Goal: Information Seeking & Learning: Learn about a topic

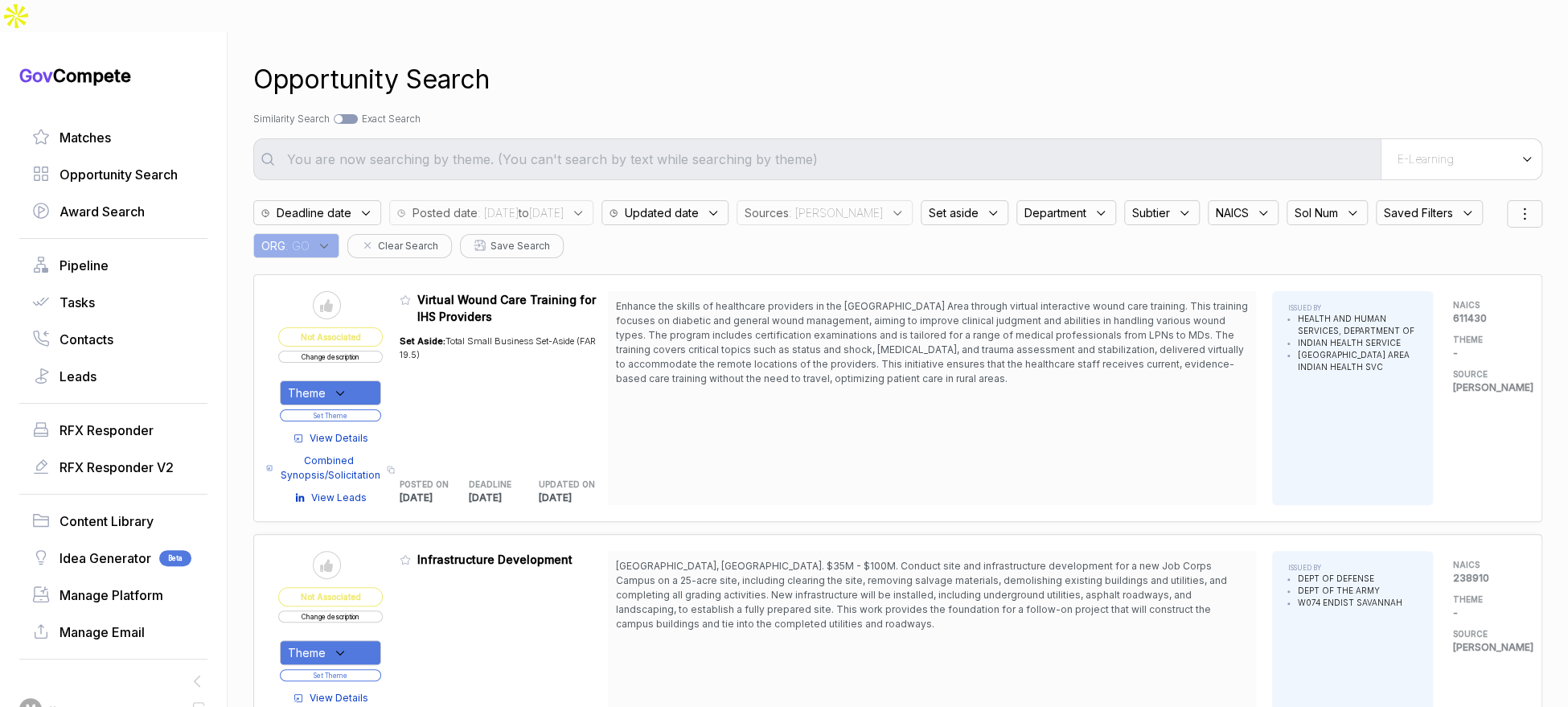
click at [789, 204] on span "Sources" at bounding box center [767, 213] width 44 height 17
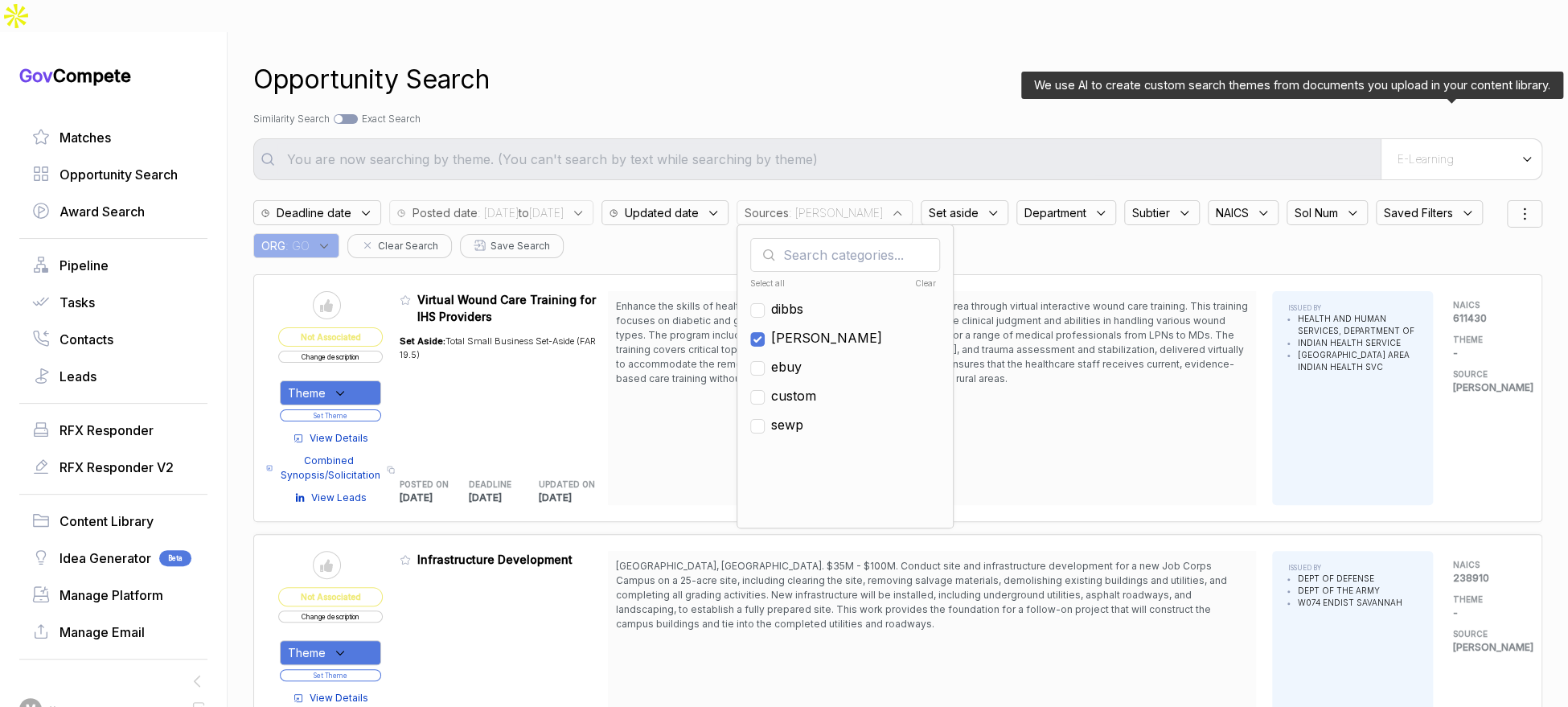
click at [1454, 139] on div "E-Learning" at bounding box center [1461, 159] width 161 height 40
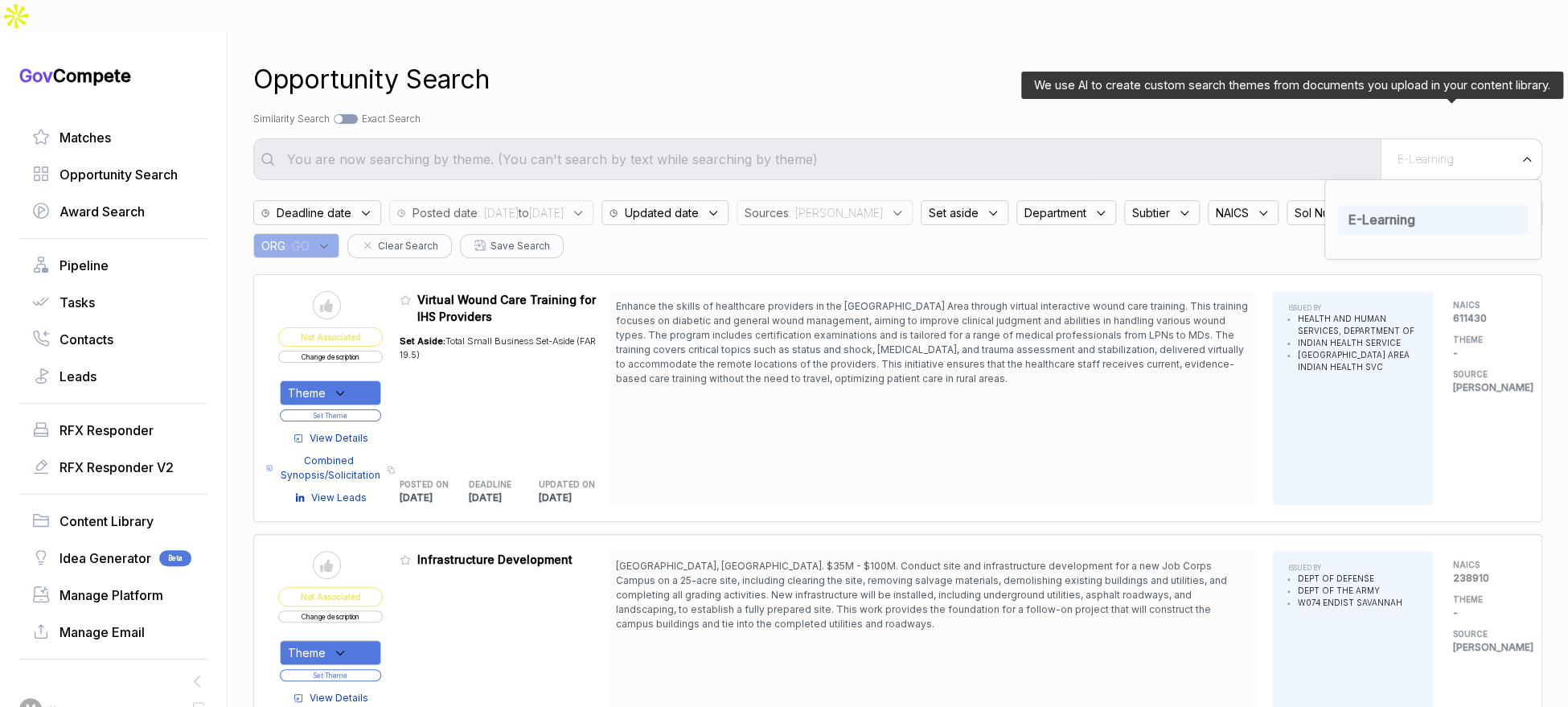
drag, startPoint x: 1412, startPoint y: 187, endPoint x: 1335, endPoint y: 162, distance: 81.0
click at [1407, 205] on div "E-Learning" at bounding box center [1433, 220] width 190 height 29
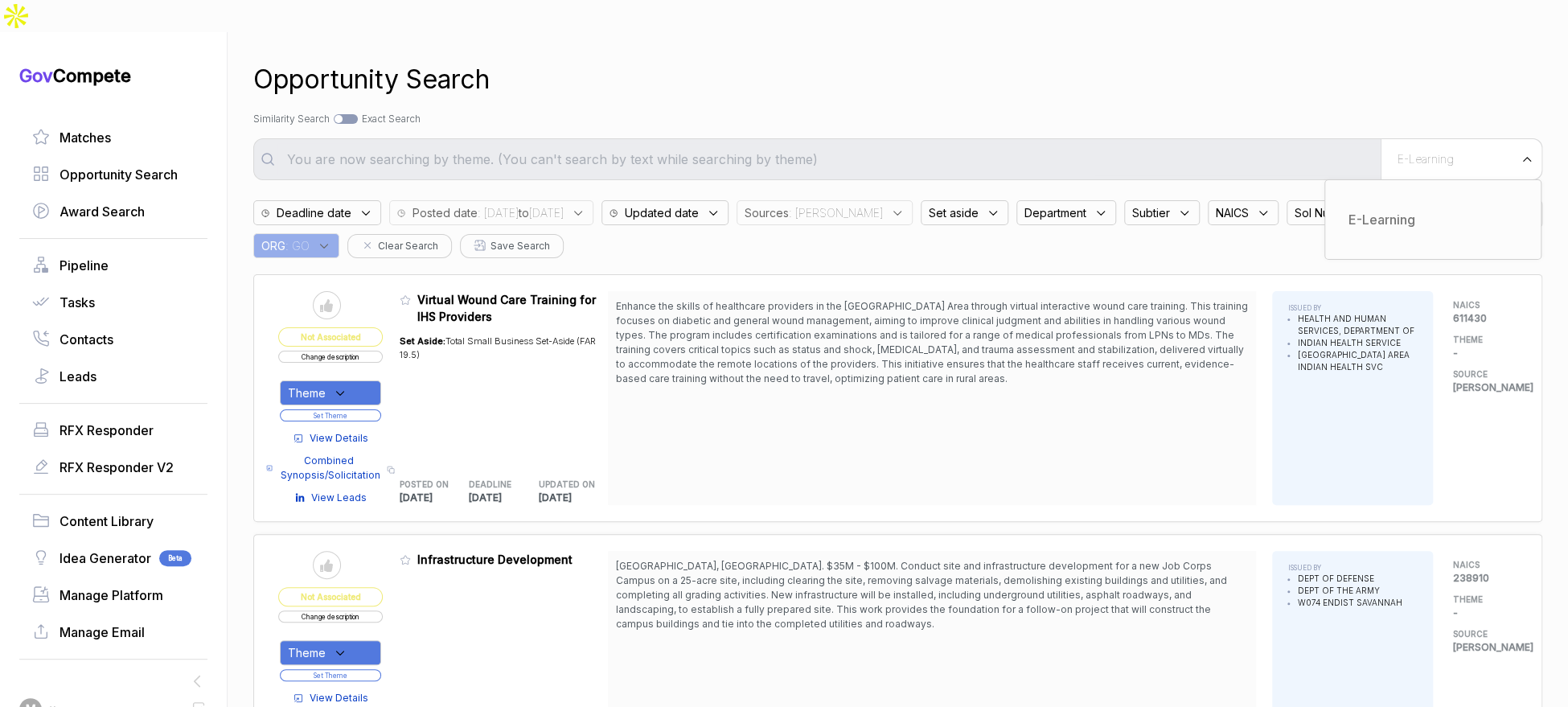
click at [1138, 74] on div "Opportunity Search Search by Topic Relevance Similarity Search Search by Exact …" at bounding box center [898, 386] width 1289 height 707
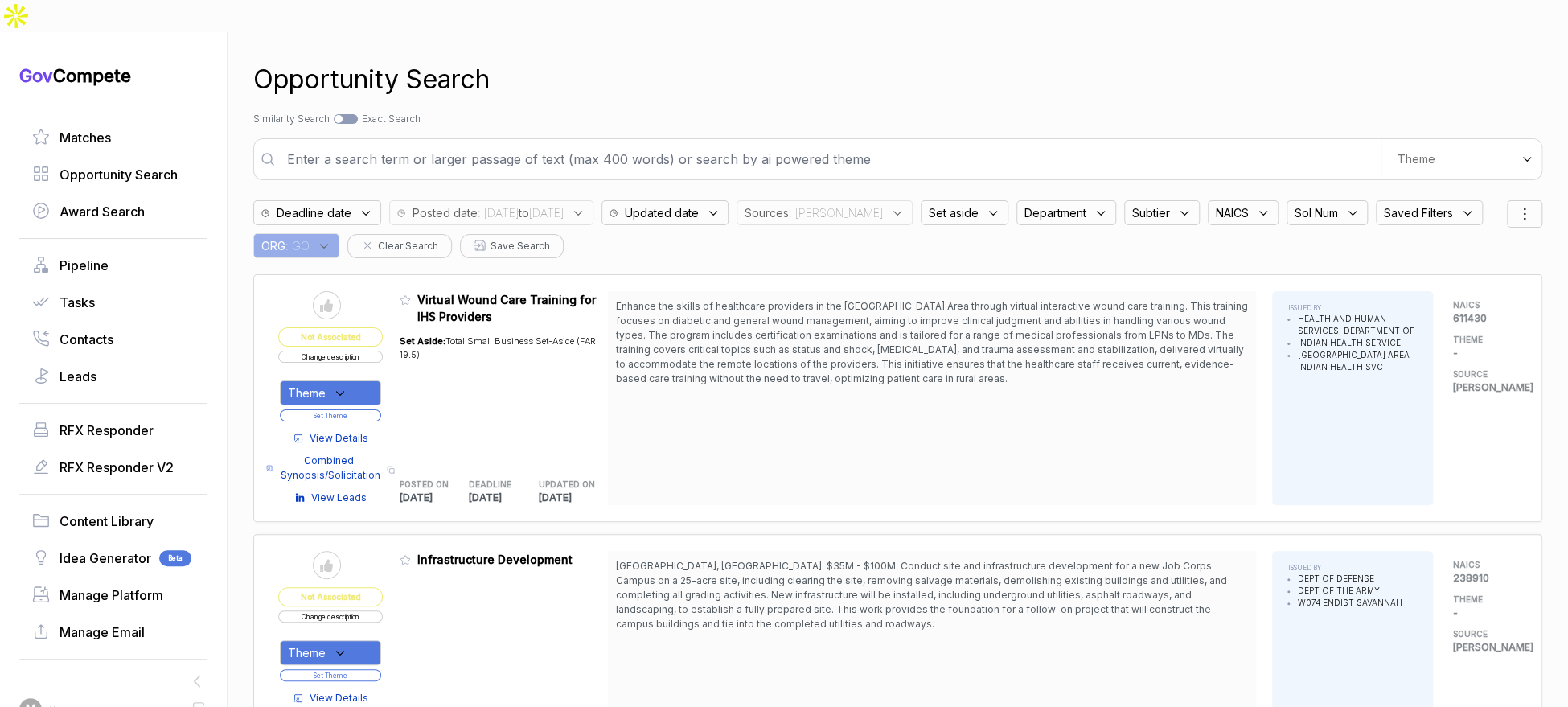
click at [1090, 143] on input "text" at bounding box center [828, 159] width 1103 height 32
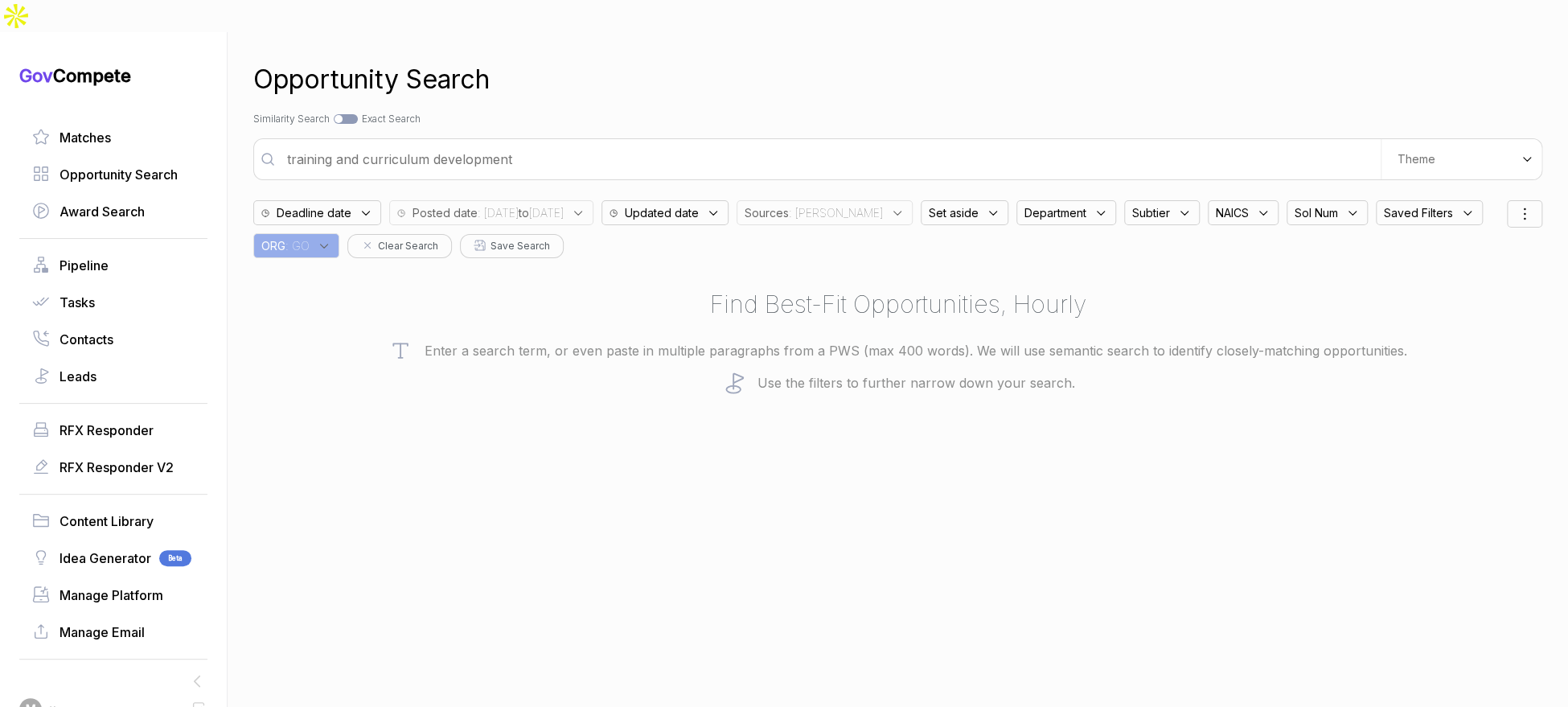
type input "training and curriculum development"
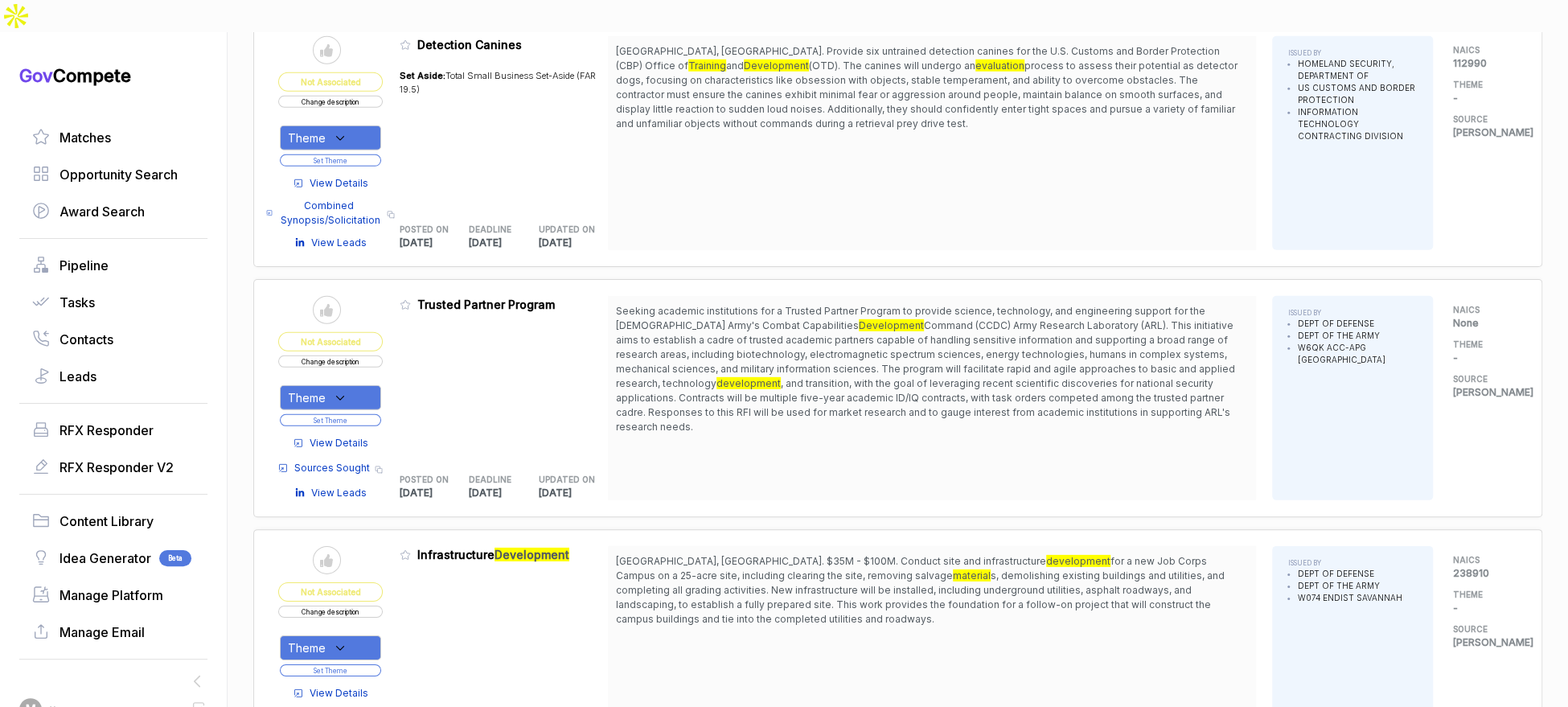
scroll to position [3068, 0]
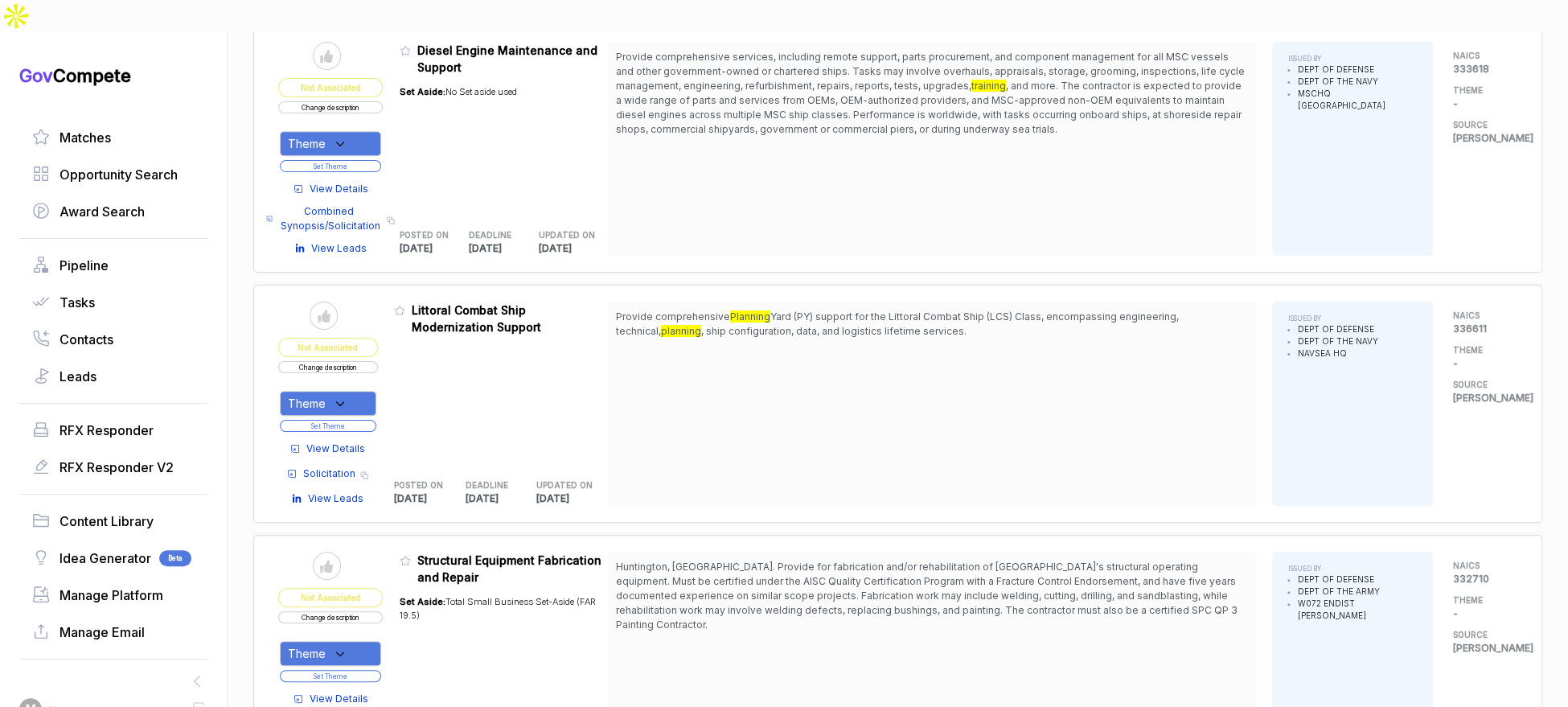
scroll to position [4499, 0]
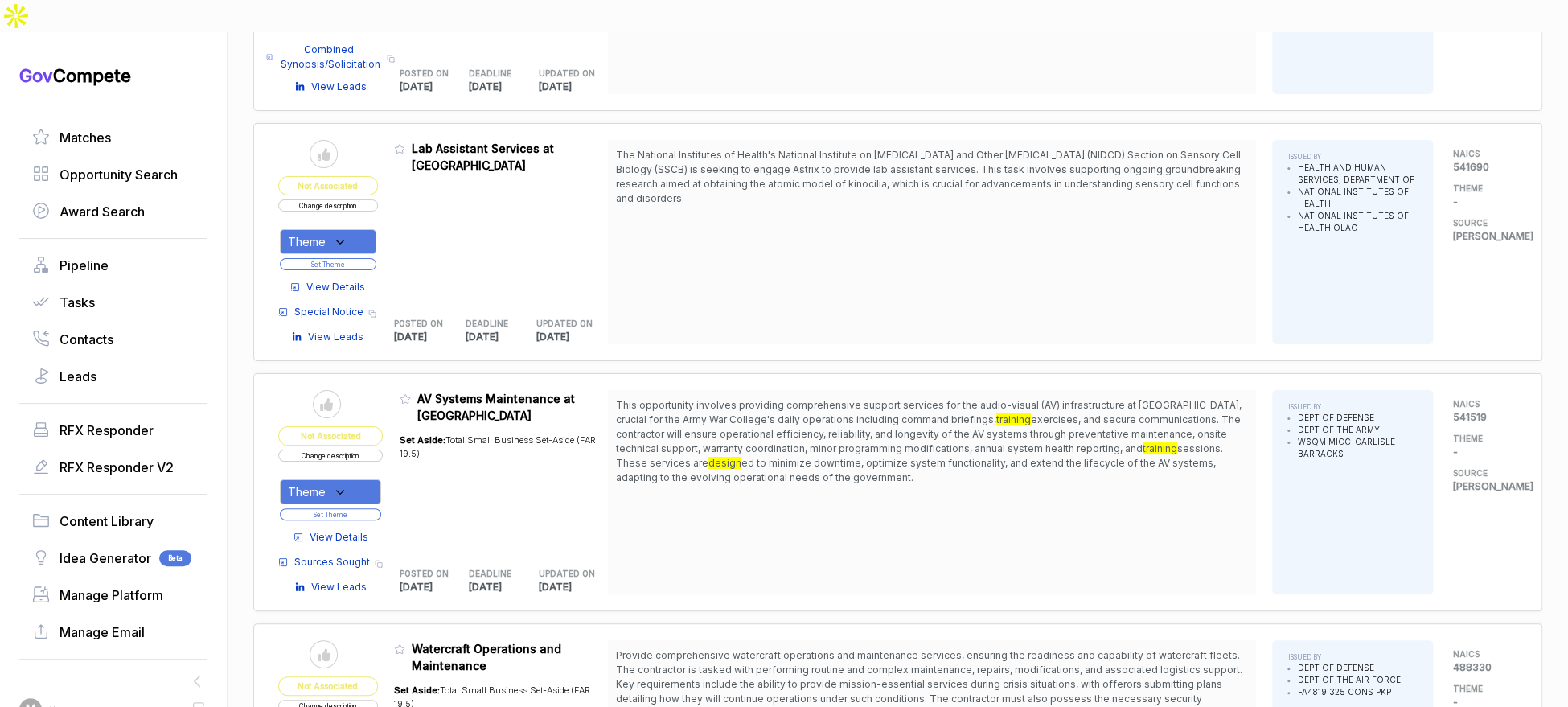
scroll to position [7712, 0]
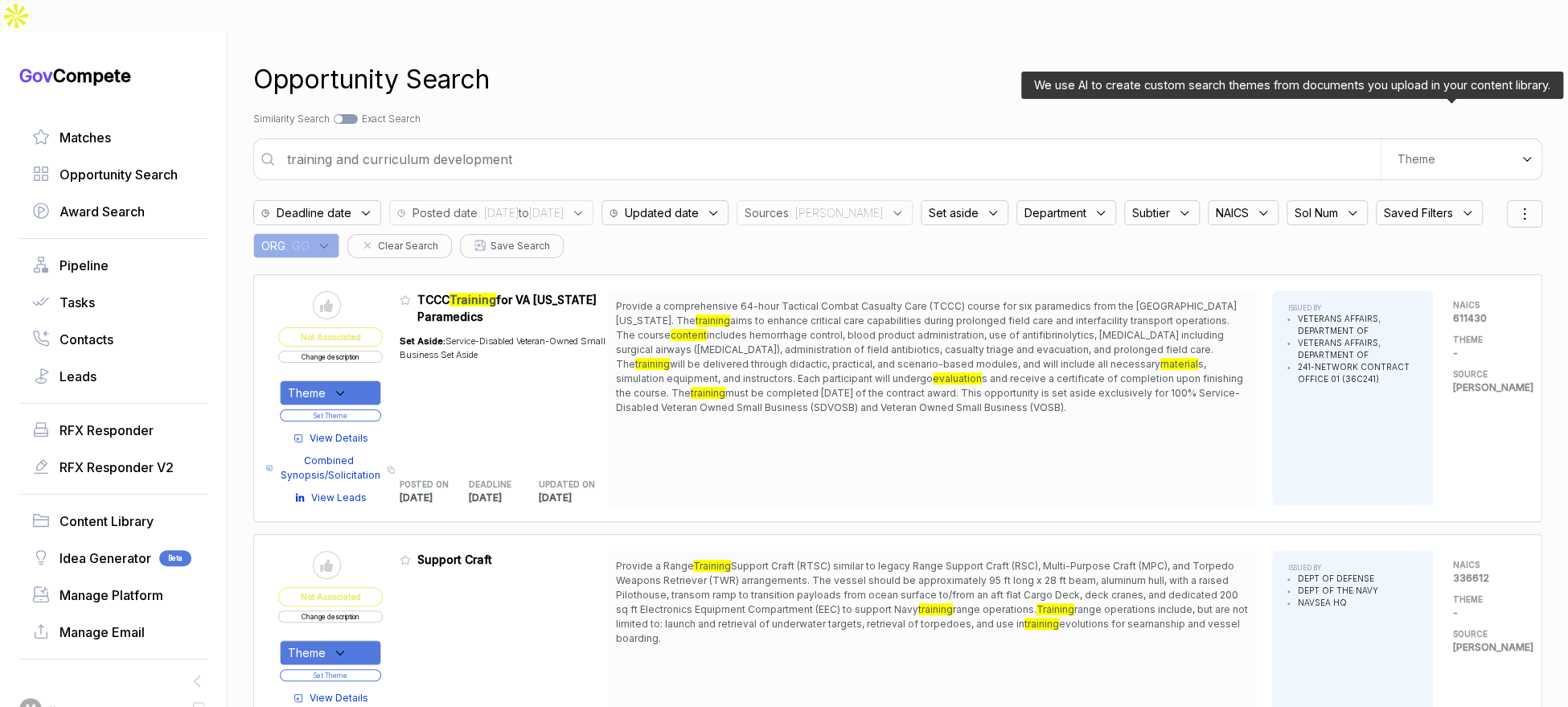
click at [1461, 139] on div "Theme" at bounding box center [1461, 159] width 161 height 40
click at [1438, 205] on div "E-Learning" at bounding box center [1433, 220] width 190 height 29
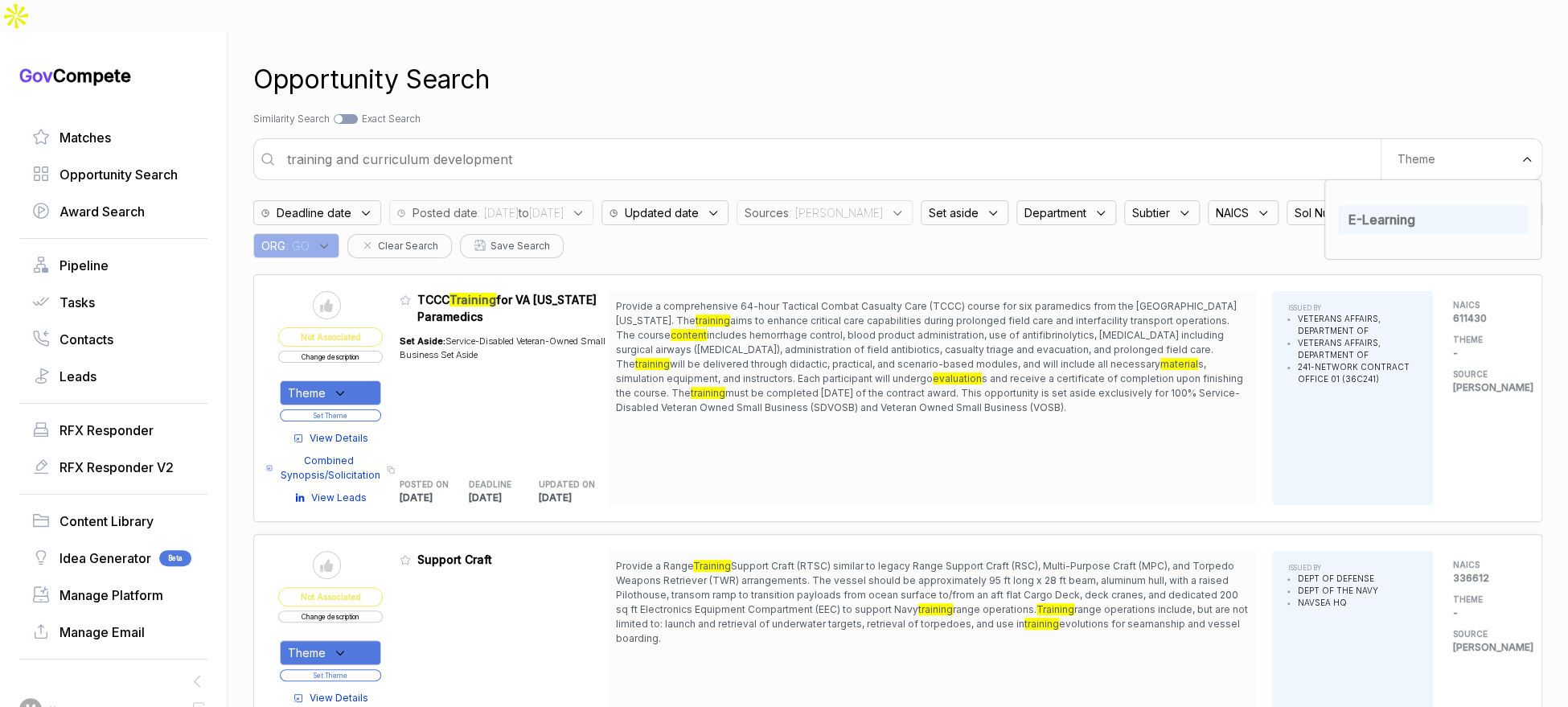
click at [1184, 61] on div "Opportunity Search" at bounding box center [898, 80] width 1289 height 38
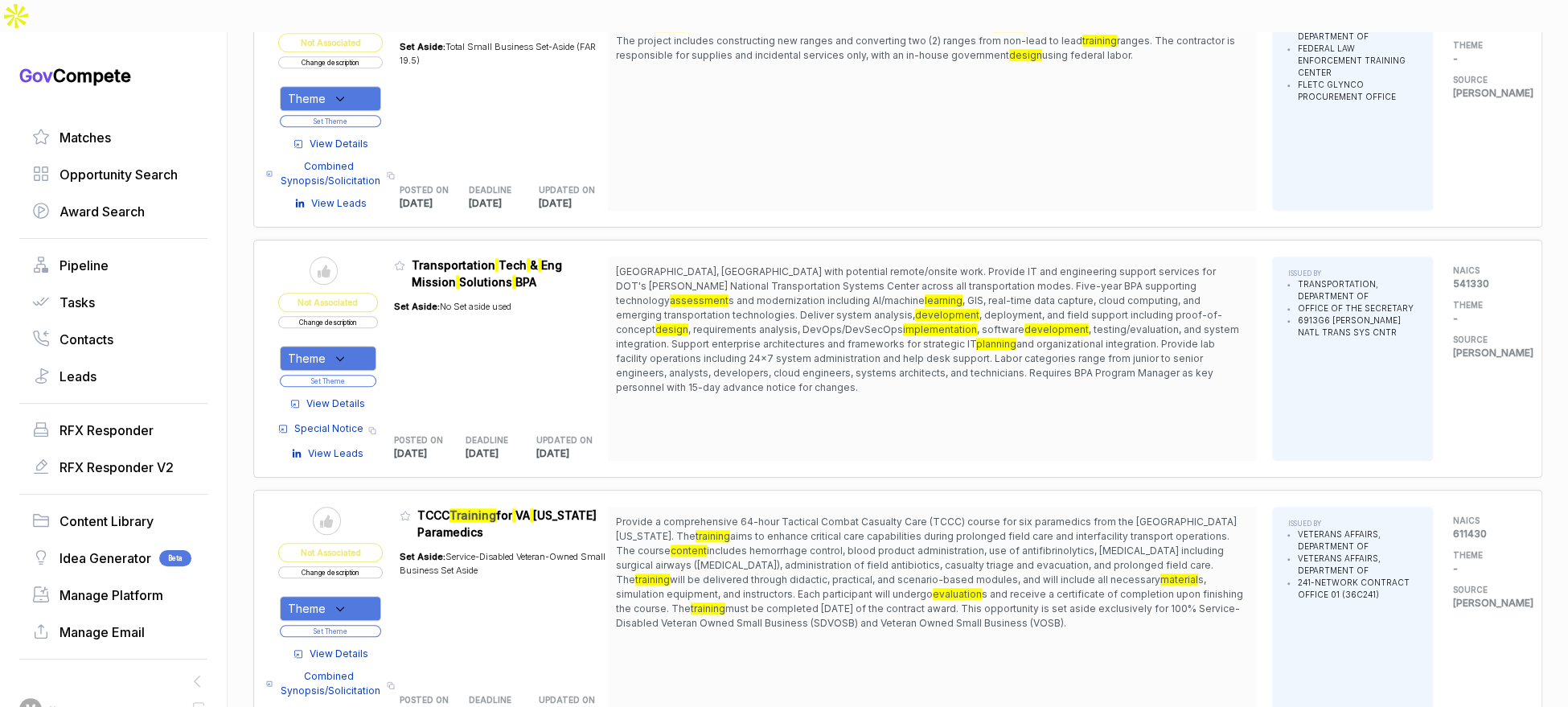
scroll to position [819, 0]
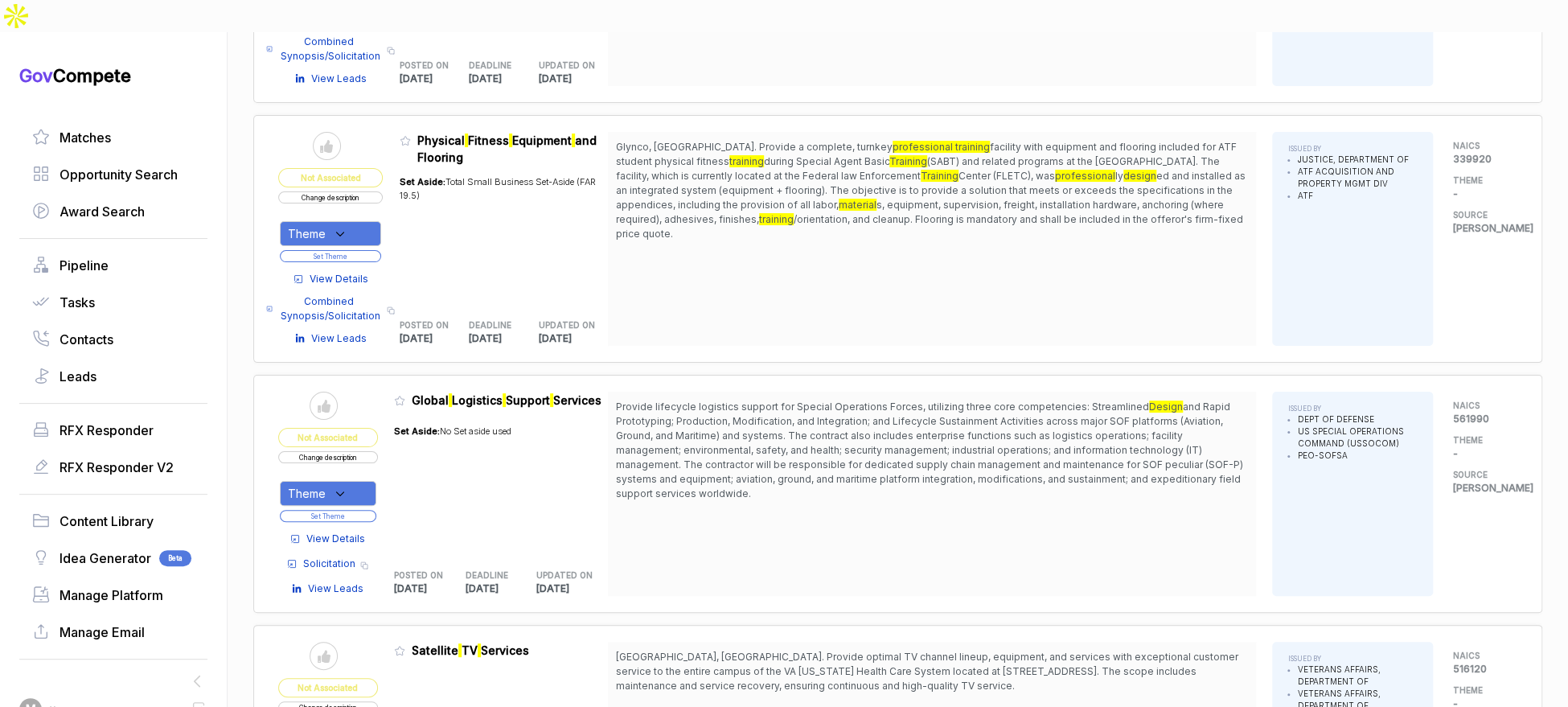
scroll to position [3990, 0]
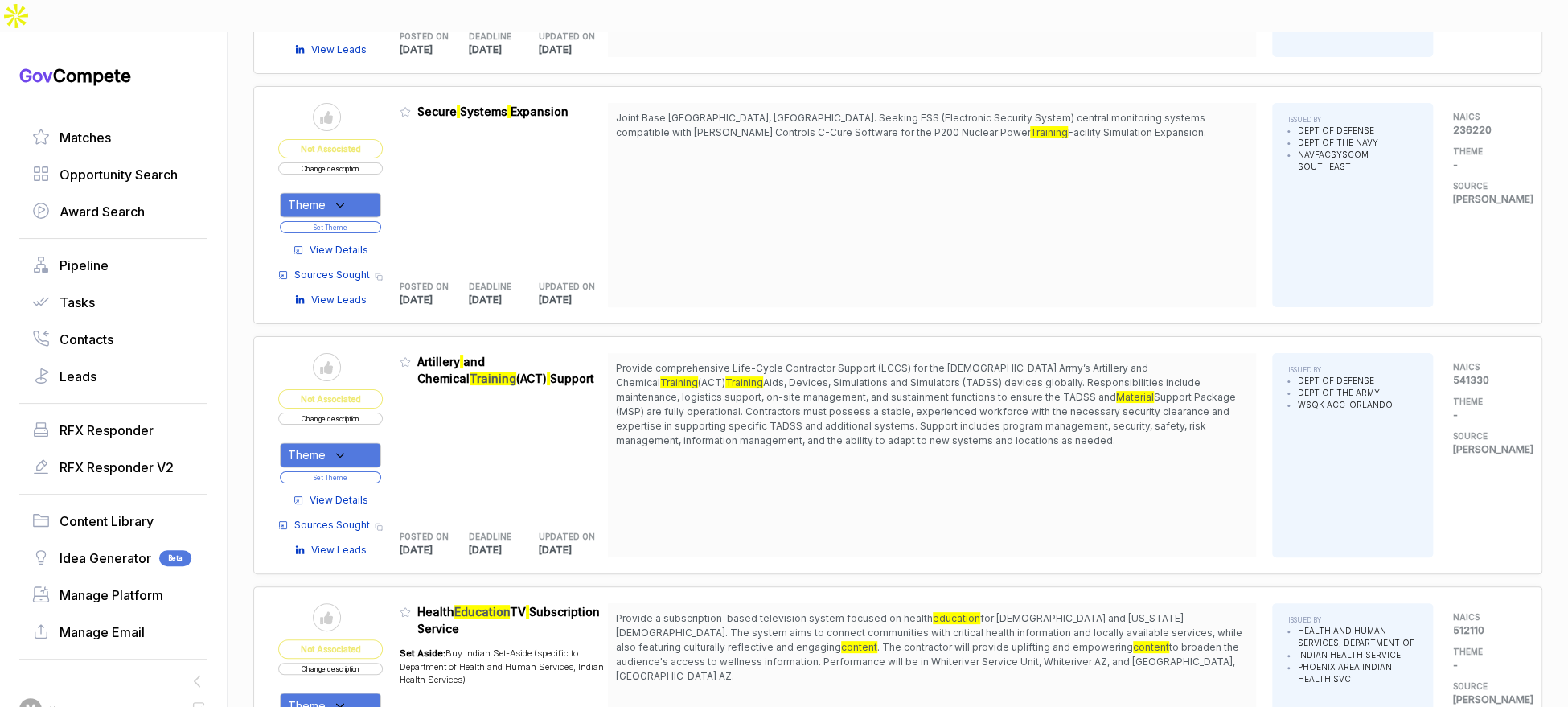
scroll to position [5377, 0]
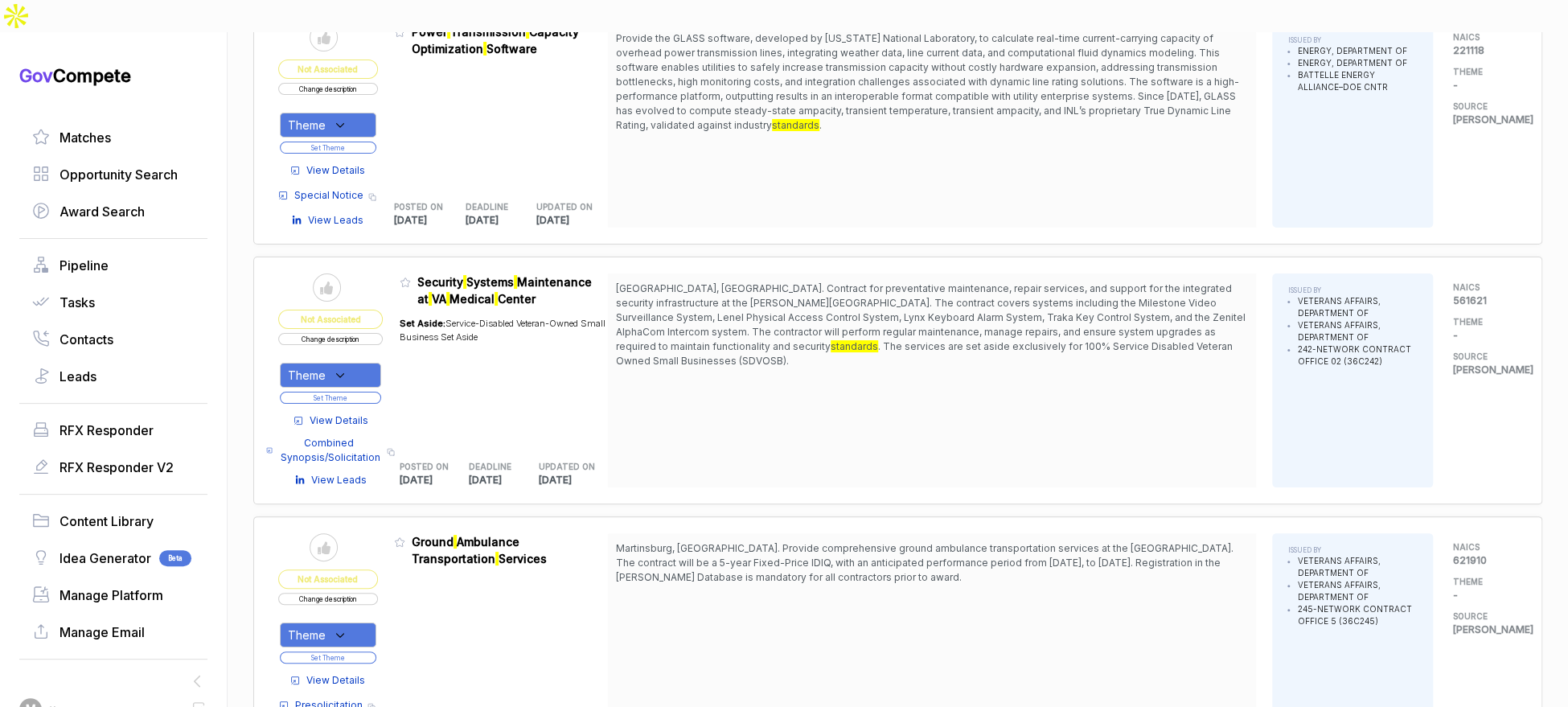
scroll to position [7305, 0]
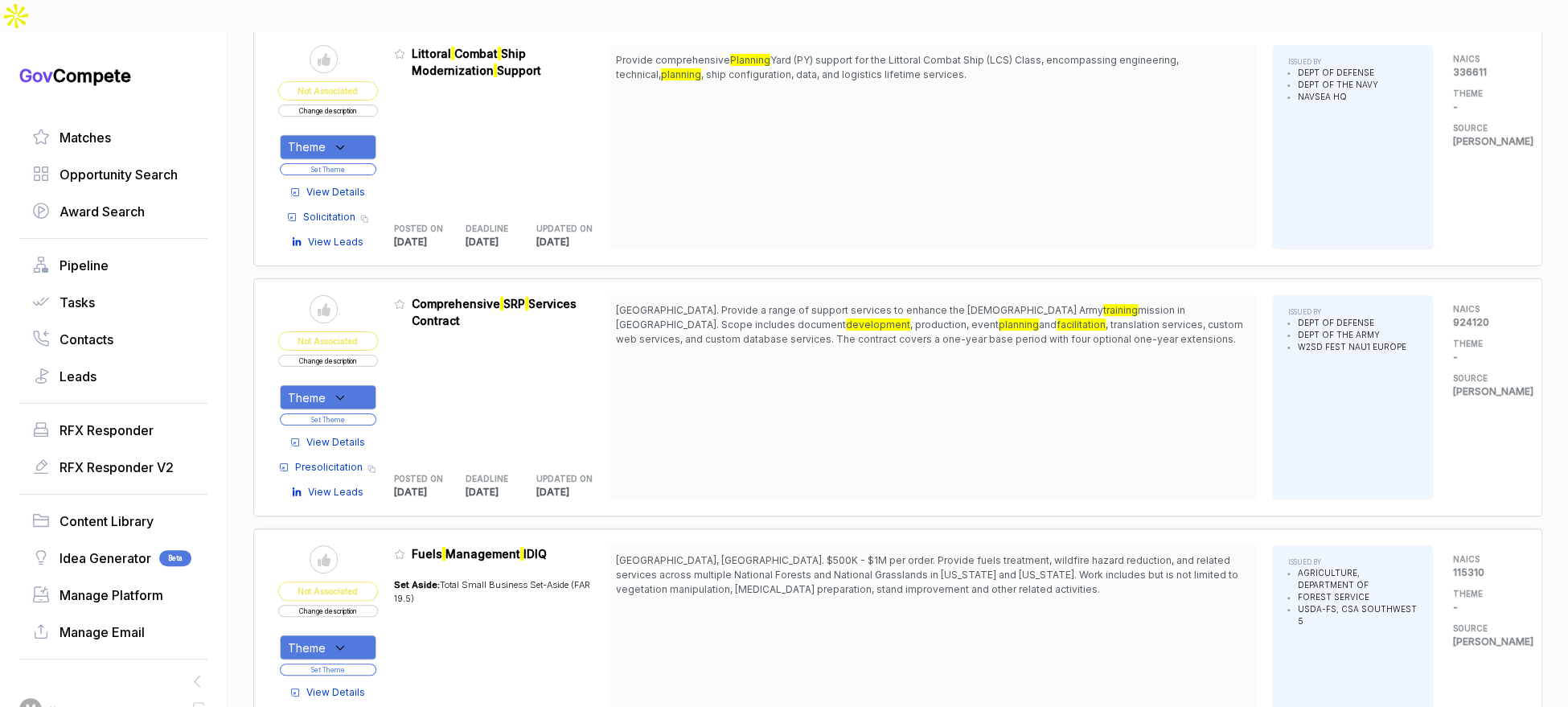
scroll to position [9608, 0]
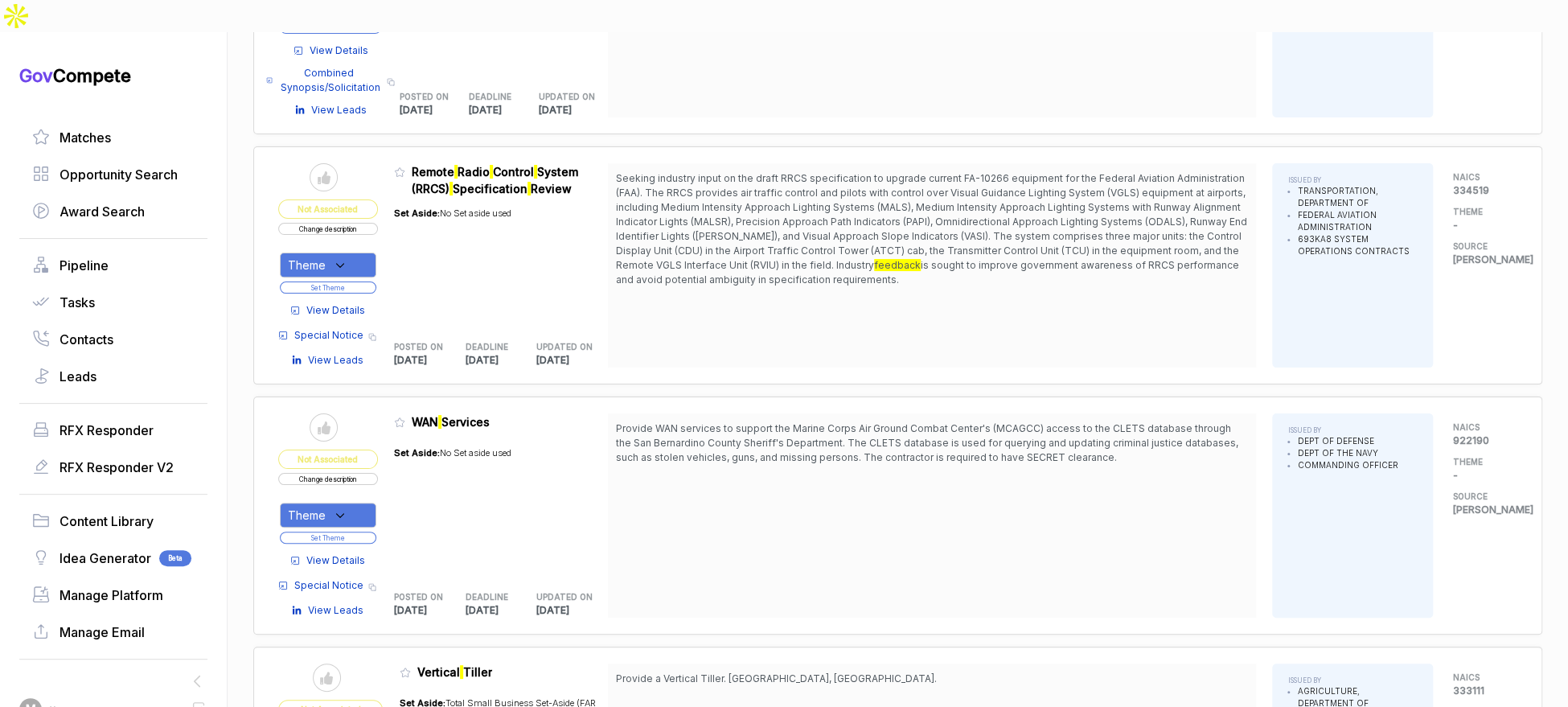
scroll to position [12146, 0]
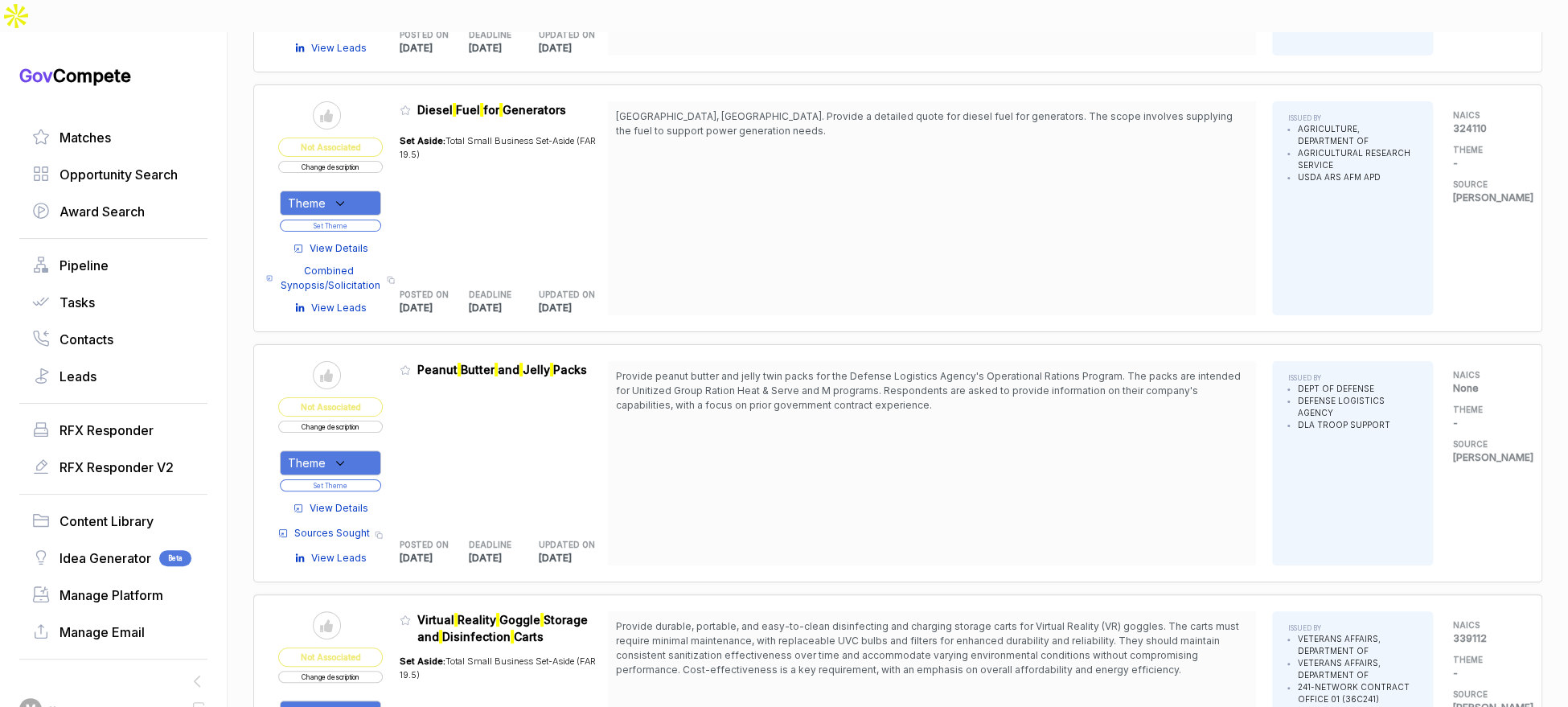
scroll to position [16174, 0]
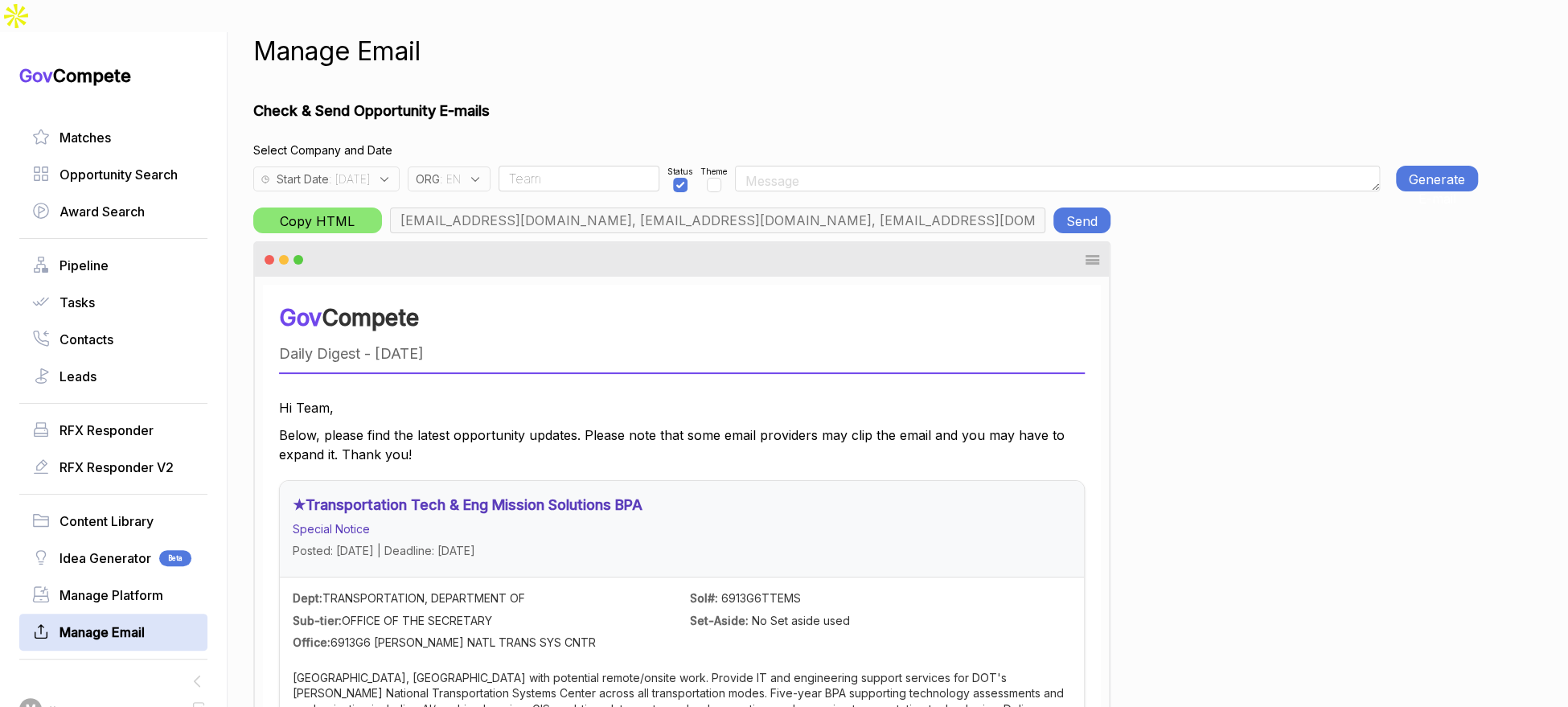
scroll to position [0, 856]
drag, startPoint x: 534, startPoint y: 137, endPoint x: 520, endPoint y: 148, distance: 17.8
click at [533, 158] on div "Start Date : 2025-09-19 ORG : EN Team Status Theme Generate E-mail" at bounding box center [865, 174] width 1224 height 33
click at [491, 167] on div "ORG : EN" at bounding box center [449, 179] width 83 height 25
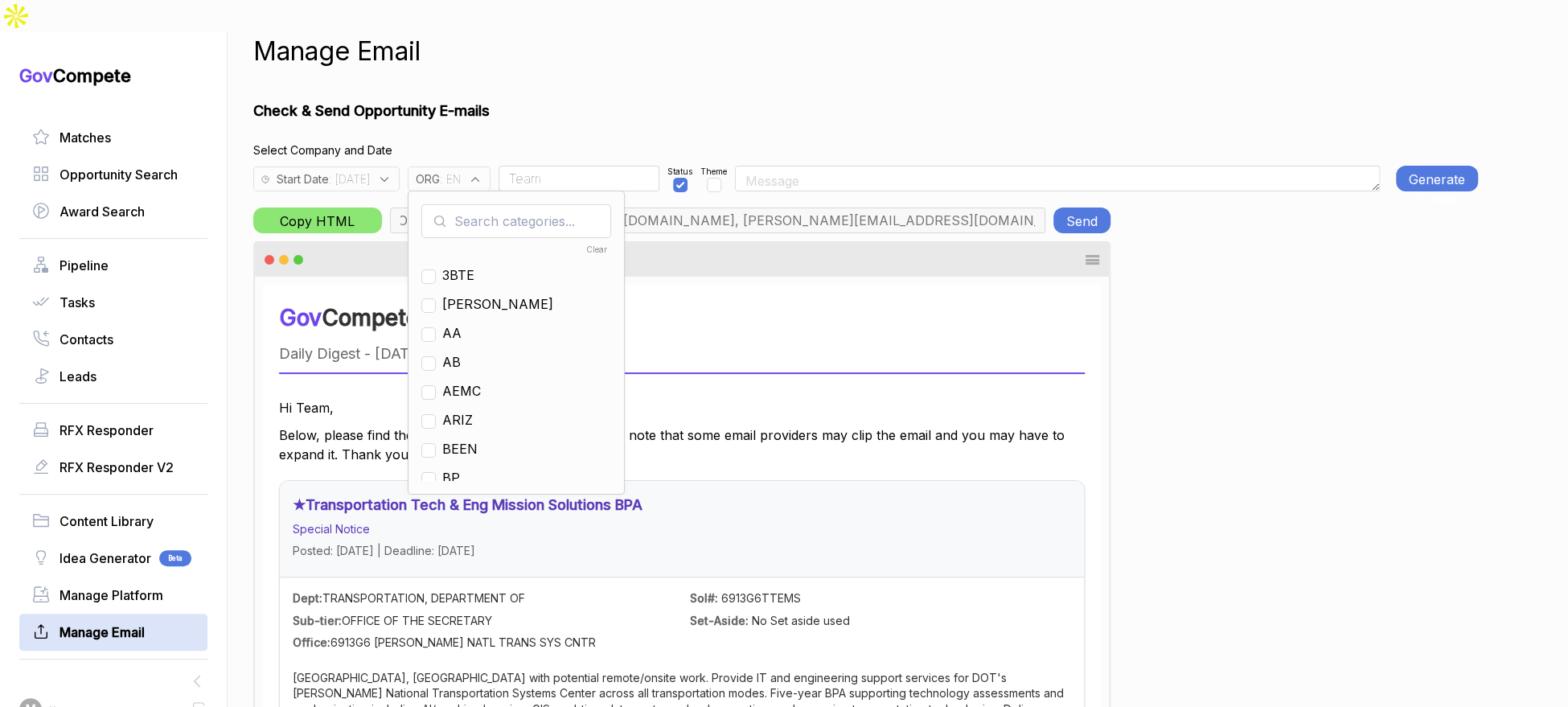
click at [520, 204] on input "text" at bounding box center [516, 221] width 190 height 33
drag, startPoint x: 485, startPoint y: 324, endPoint x: 501, endPoint y: 238, distance: 87.5
click at [461, 352] on span "EN" at bounding box center [451, 362] width 19 height 20
checkbox input "false"
click at [509, 204] on input "e" at bounding box center [516, 221] width 190 height 33
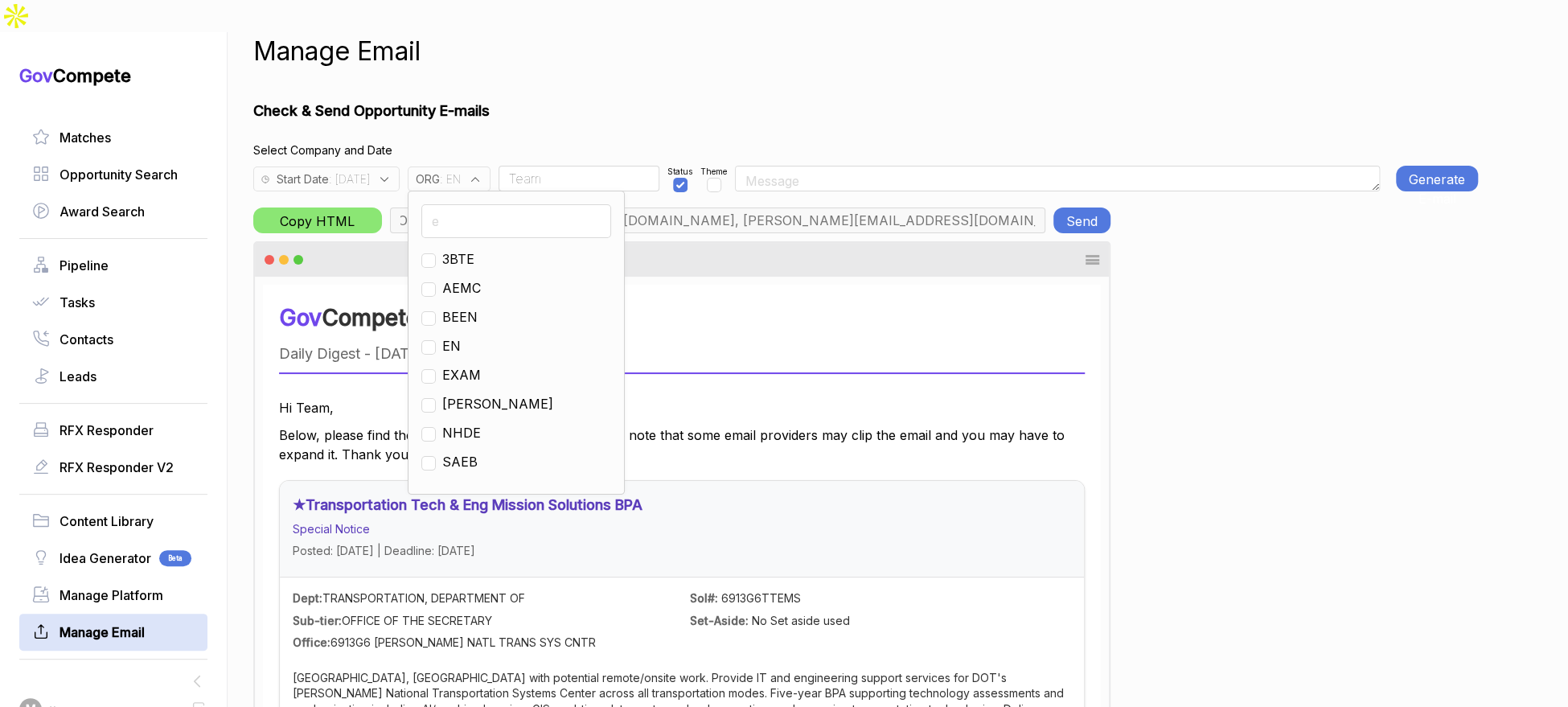
drag, startPoint x: 509, startPoint y: 196, endPoint x: 500, endPoint y: 212, distance: 18.4
click at [509, 204] on input "e" at bounding box center [516, 221] width 190 height 33
type input "g"
drag, startPoint x: 488, startPoint y: 283, endPoint x: 502, endPoint y: 242, distance: 43.3
click at [462, 307] on span "GO" at bounding box center [451, 316] width 20 height 20
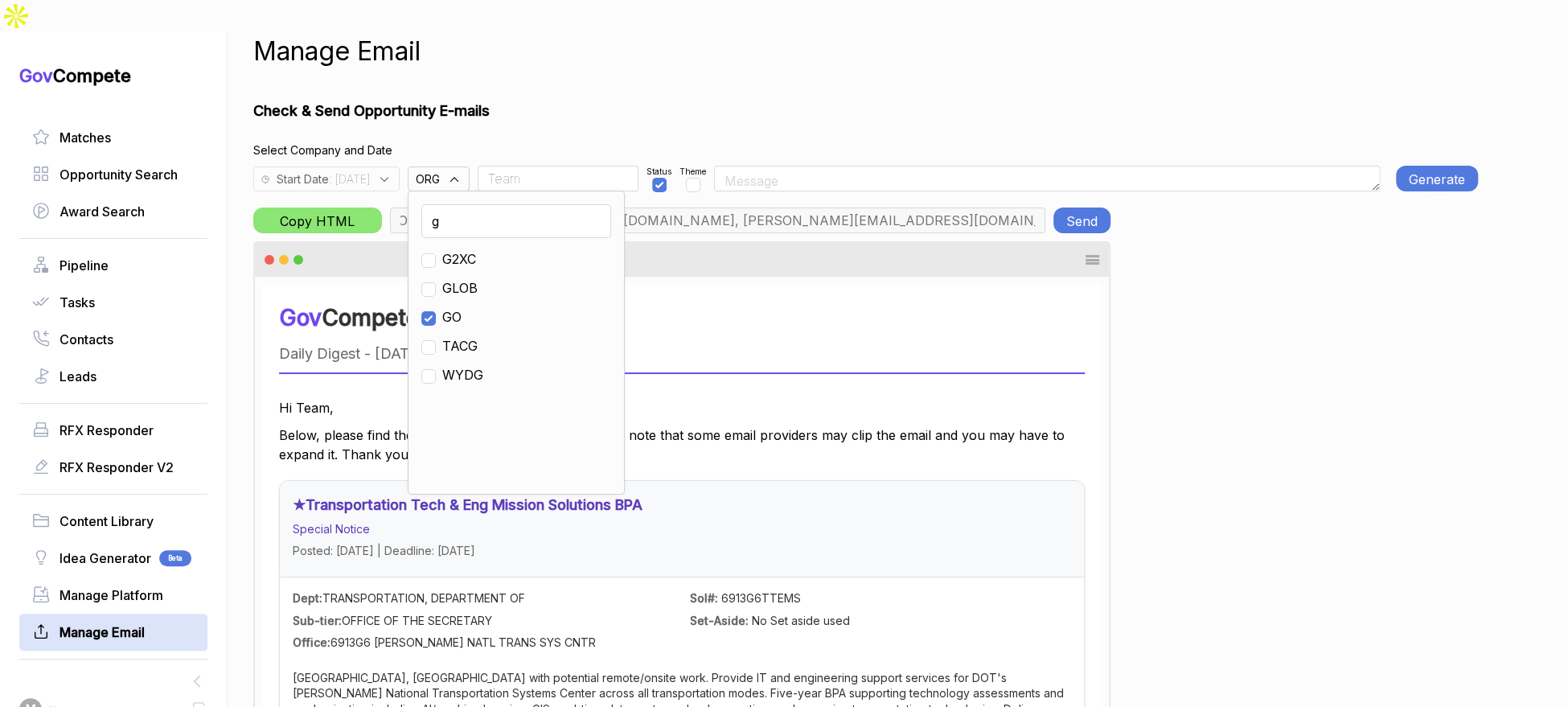
checkbox input "true"
click at [548, 166] on input "Team" at bounding box center [558, 179] width 161 height 26
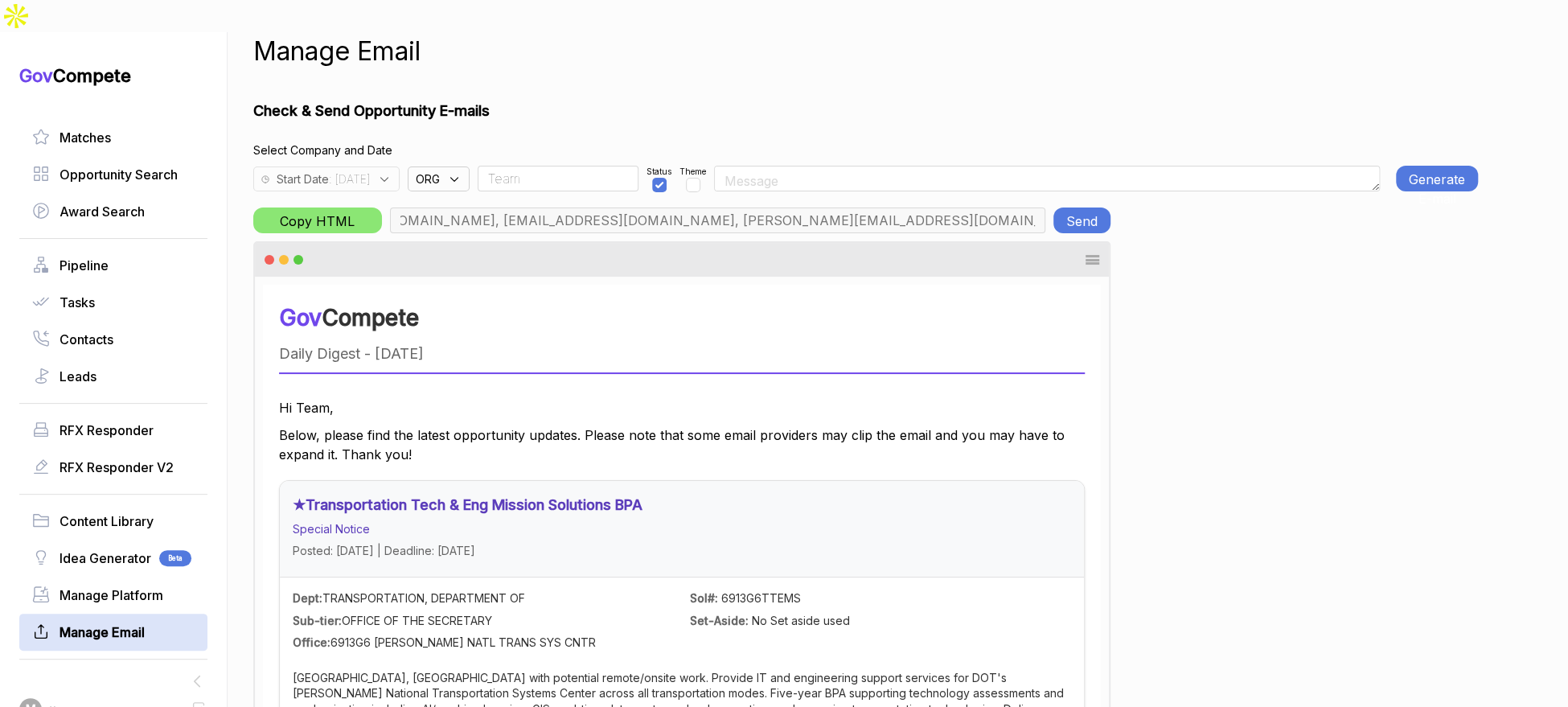
click at [598, 100] on h1 "Check & Send Opportunity E-mails" at bounding box center [865, 110] width 1224 height 21
type input "chris.cancialosi@gothamculture.com, elizabeth@gothamgovernment.com, smetcalfe@g…"
click at [1425, 166] on button "Generate E-mail" at bounding box center [1437, 179] width 82 height 26
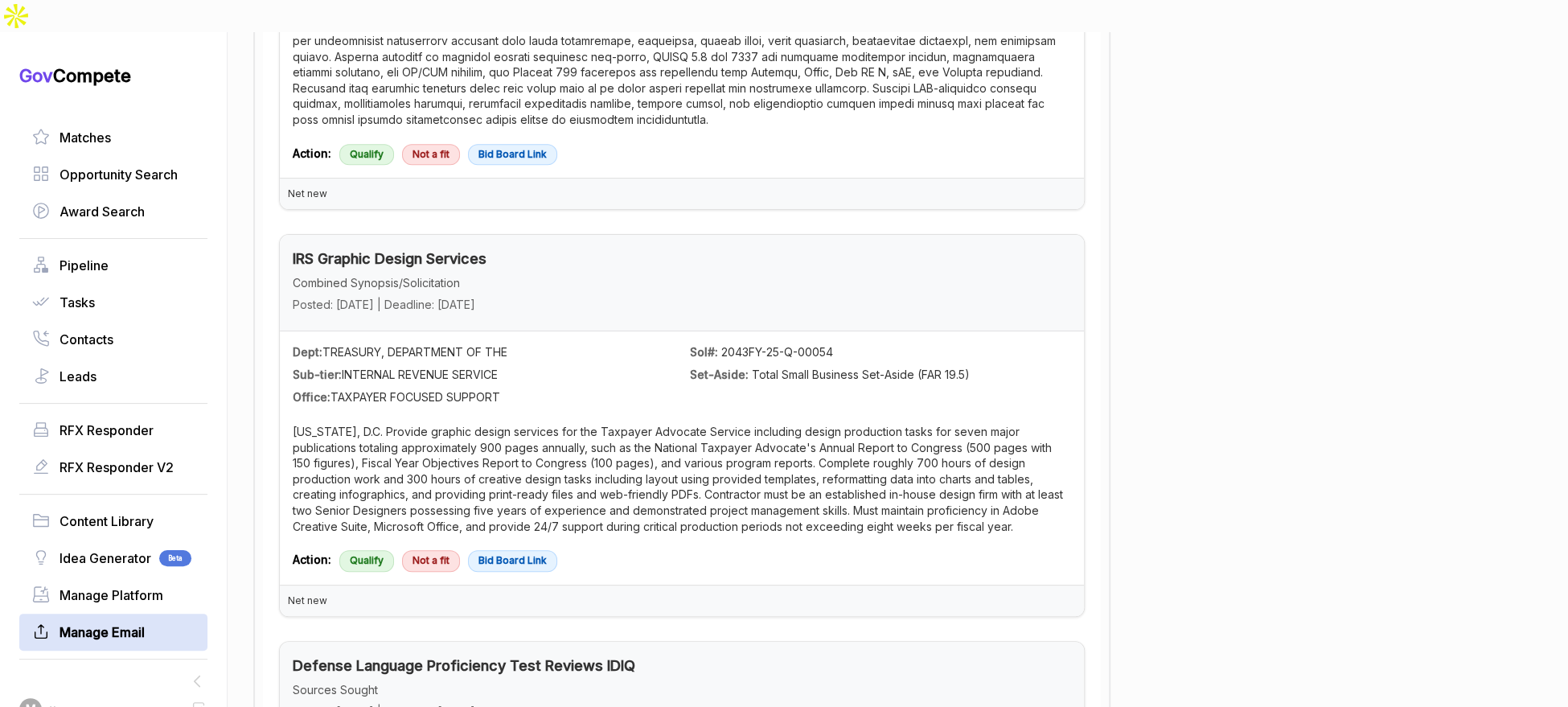
scroll to position [0, 0]
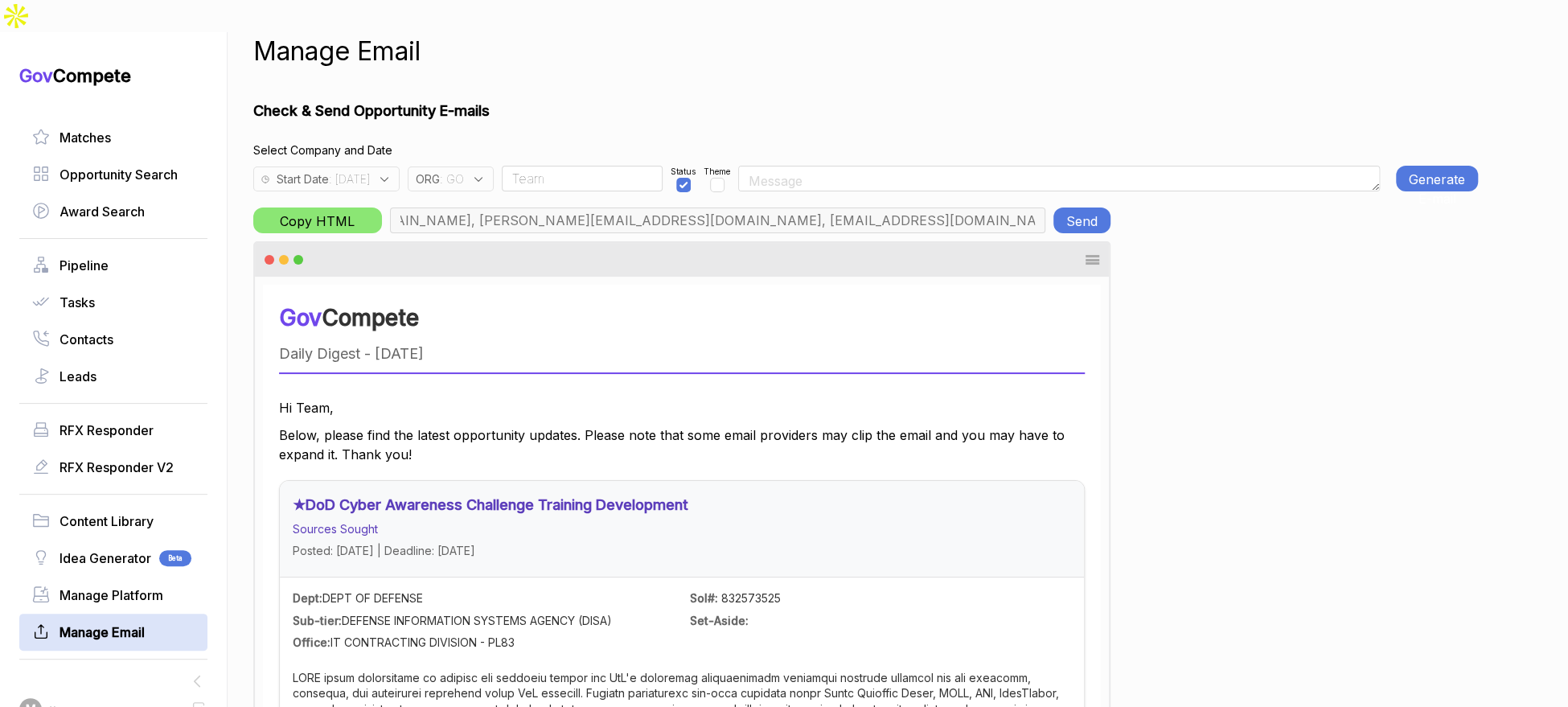
click at [1068, 208] on button "Send" at bounding box center [1082, 221] width 57 height 26
drag, startPoint x: 496, startPoint y: 144, endPoint x: 503, endPoint y: 153, distance: 11.4
click at [493, 167] on div "ORG : GO" at bounding box center [451, 179] width 86 height 25
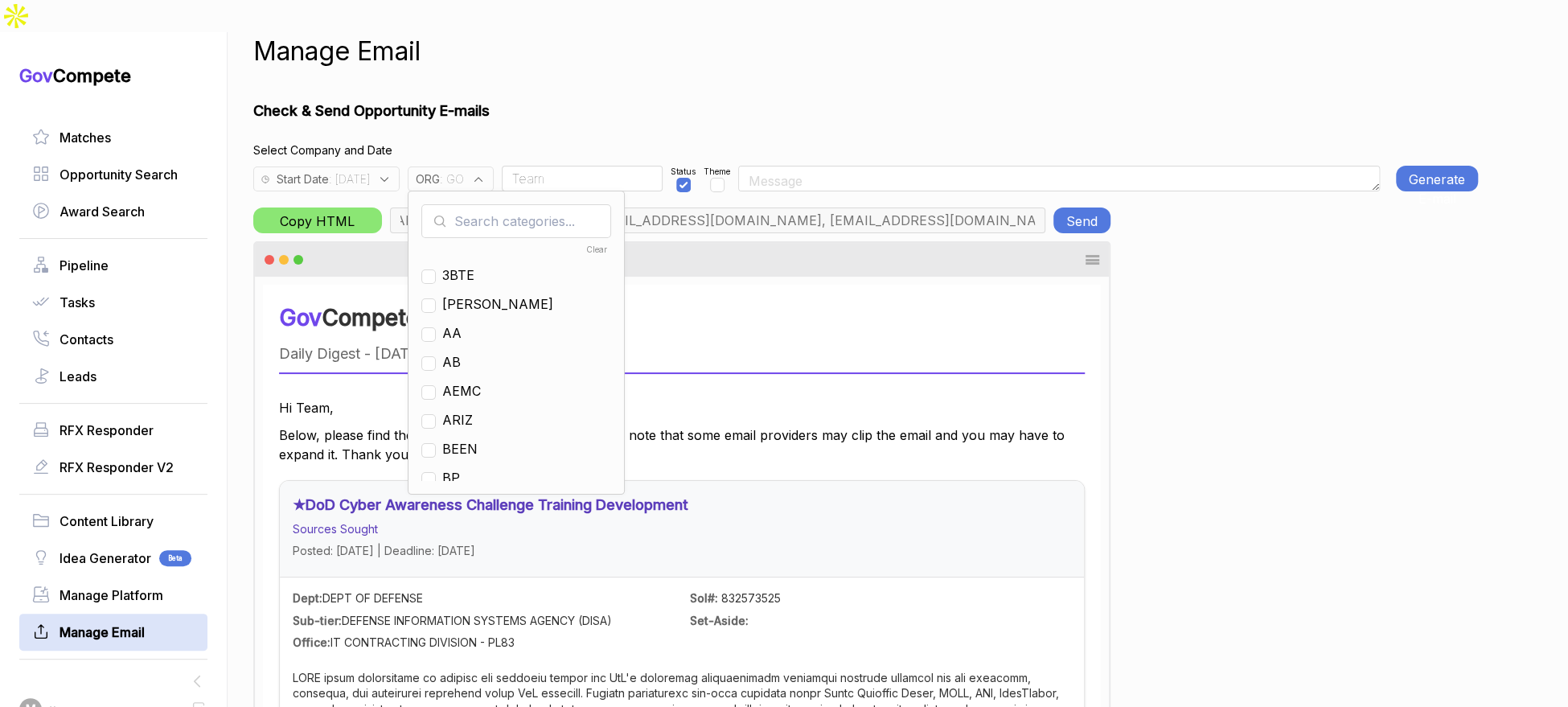
click at [521, 205] on input "text" at bounding box center [516, 221] width 190 height 33
click at [540, 204] on input "text" at bounding box center [516, 221] width 190 height 33
drag, startPoint x: 486, startPoint y: 298, endPoint x: 509, endPoint y: 209, distance: 91.9
click at [490, 283] on ul "Clear G2XC GLOB GO TACG WYDG" at bounding box center [516, 360] width 190 height 241
drag, startPoint x: 468, startPoint y: 303, endPoint x: 479, endPoint y: 262, distance: 42.4
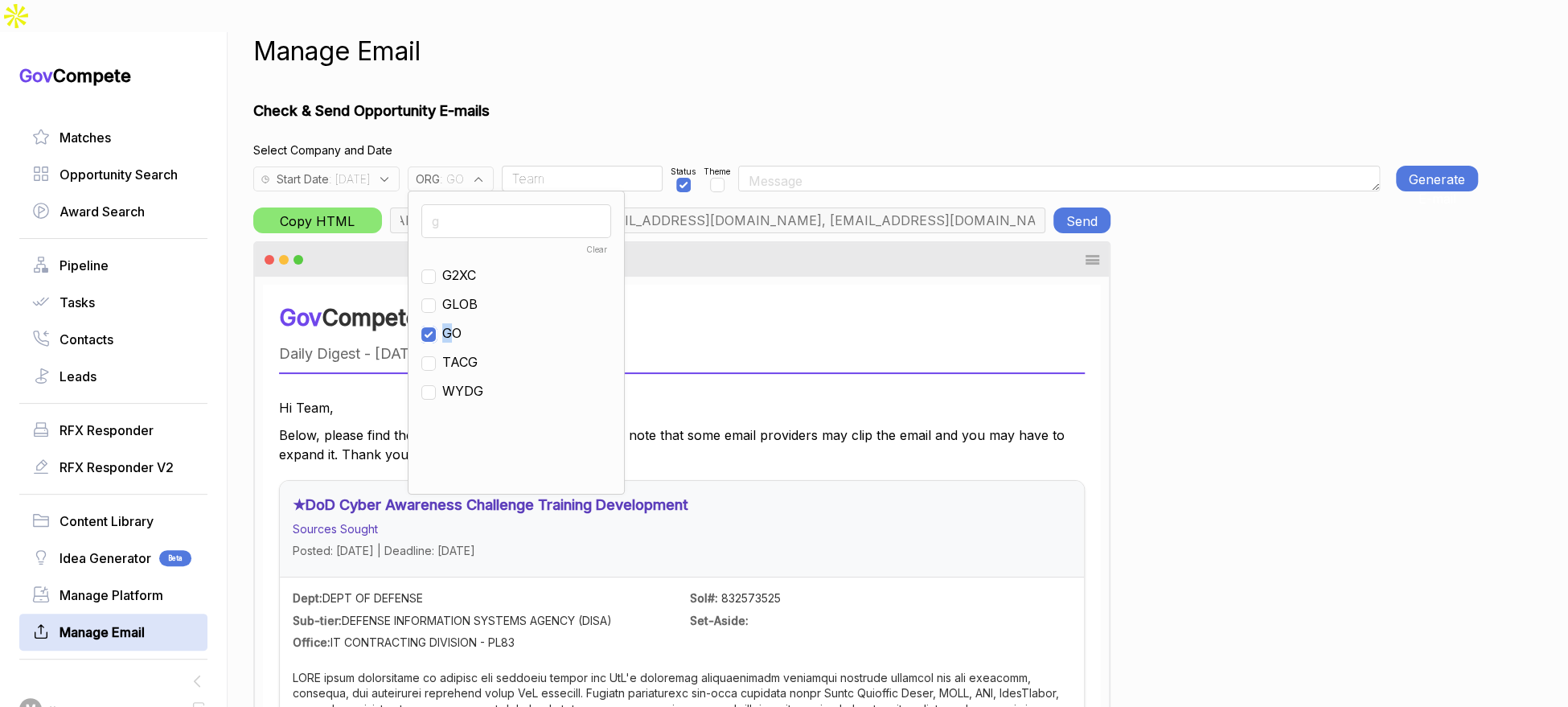
click at [436, 327] on input "checkbox" at bounding box center [428, 334] width 15 height 15
checkbox input "false"
click at [513, 204] on input "g" at bounding box center [516, 221] width 190 height 33
type input "ps"
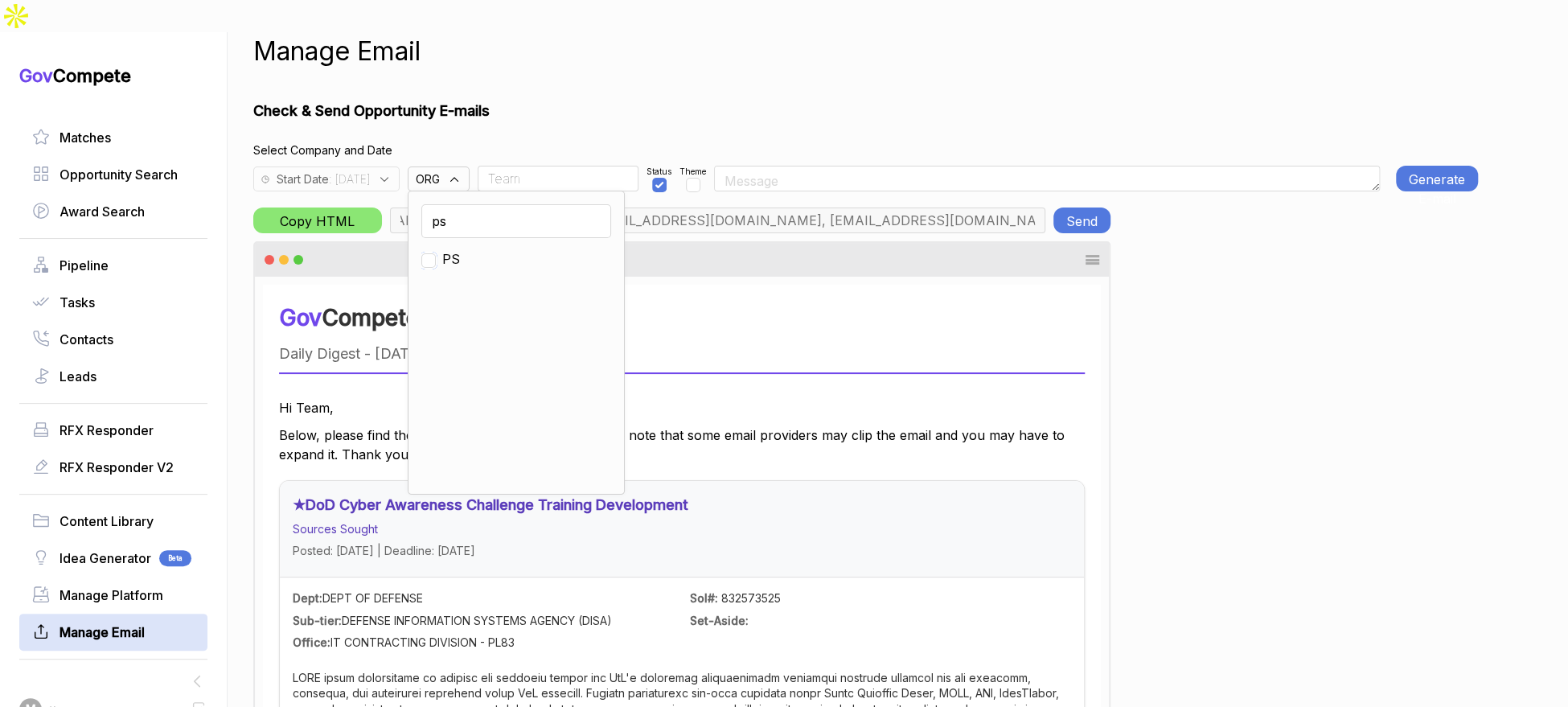
click at [436, 253] on input "checkbox" at bounding box center [428, 260] width 15 height 15
checkbox input "true"
click at [567, 166] on input "Team" at bounding box center [558, 179] width 161 height 26
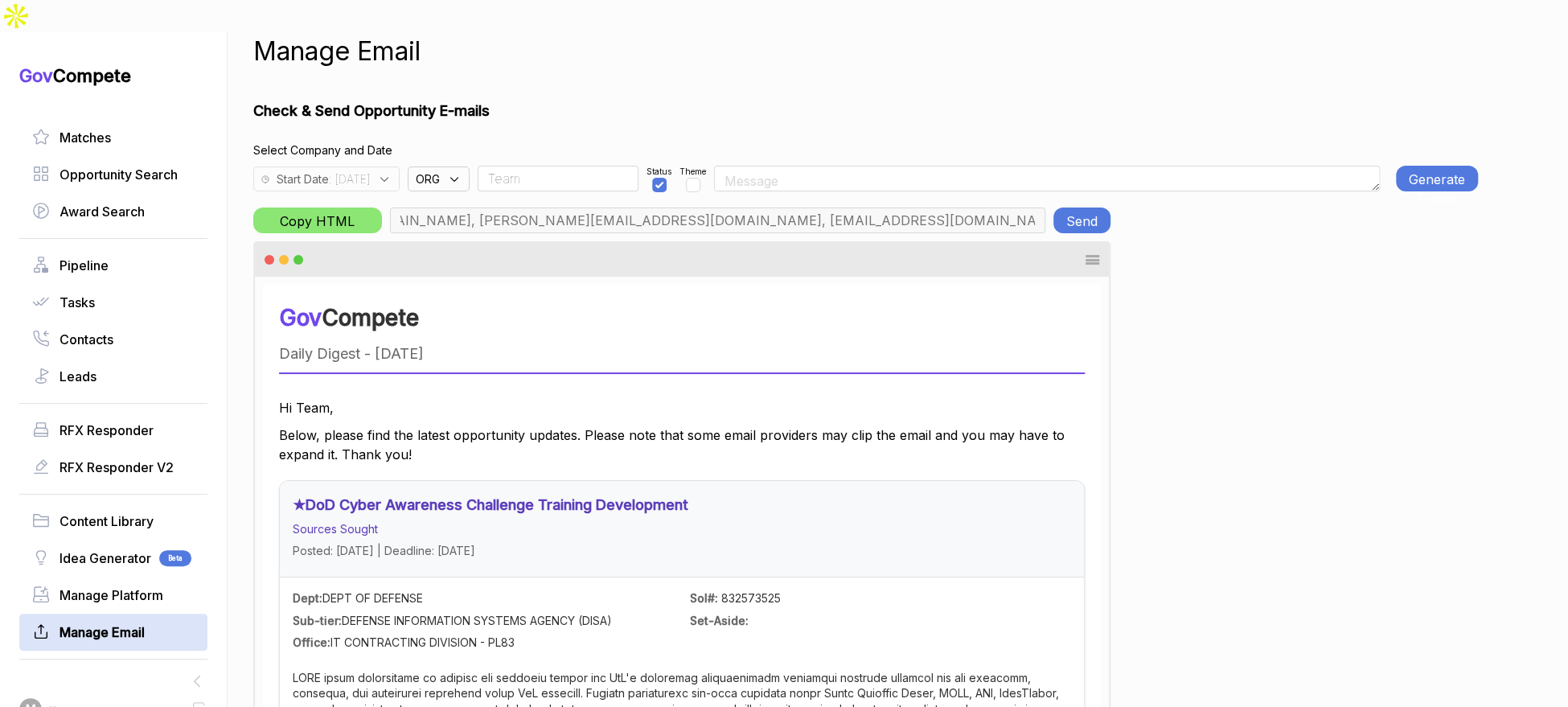
click at [567, 166] on input "Team" at bounding box center [558, 179] width 161 height 26
type input "rudy.delosreyes@pie-ps.com, max@macronometry.com, abigail@govcompete.com"
drag, startPoint x: 1452, startPoint y: 147, endPoint x: 1347, endPoint y: 137, distance: 105.5
click at [1447, 166] on button "Generate E-mail" at bounding box center [1437, 179] width 82 height 26
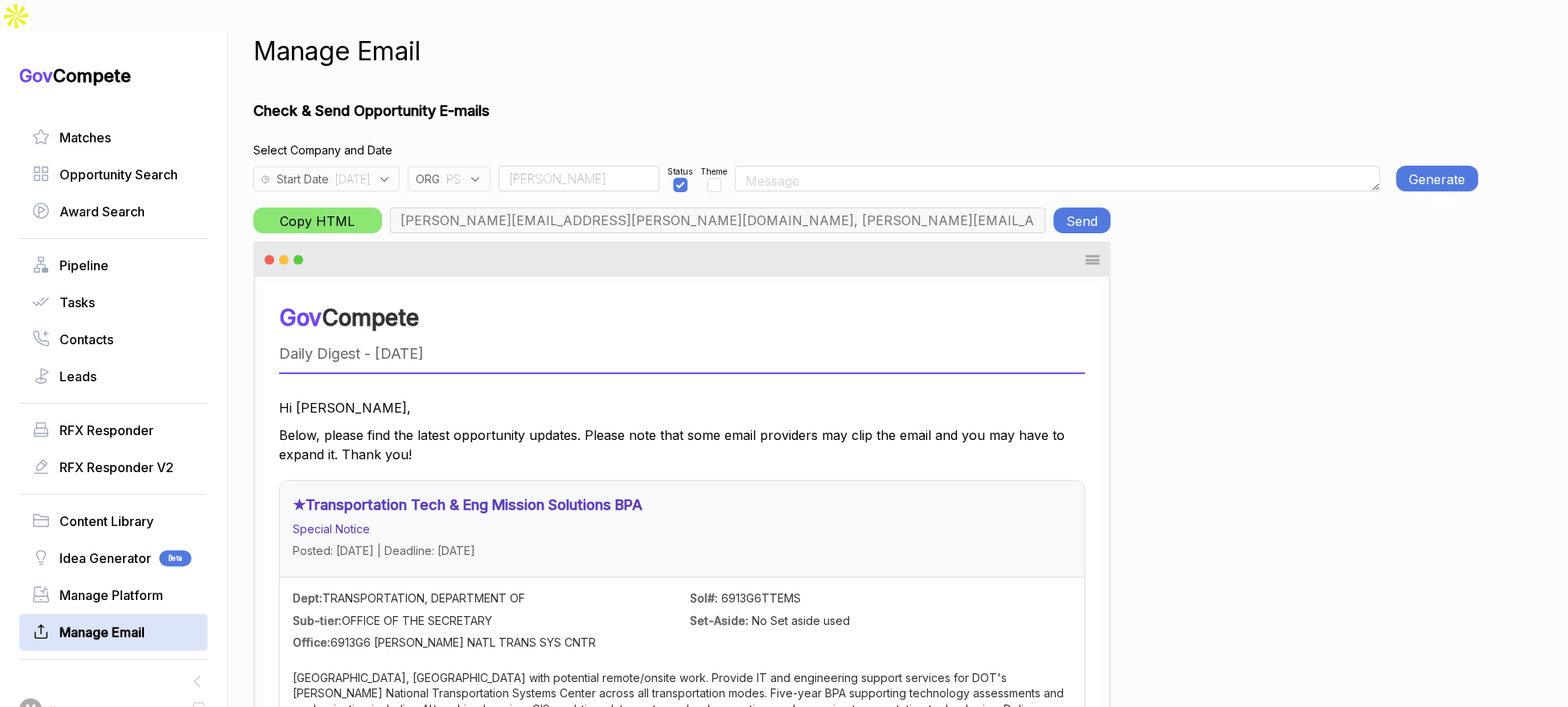
click at [1074, 208] on button "Send" at bounding box center [1082, 221] width 57 height 26
click at [582, 166] on input "Rudy" at bounding box center [579, 179] width 161 height 26
type input "Team"
drag, startPoint x: 455, startPoint y: 145, endPoint x: 466, endPoint y: 150, distance: 12.1
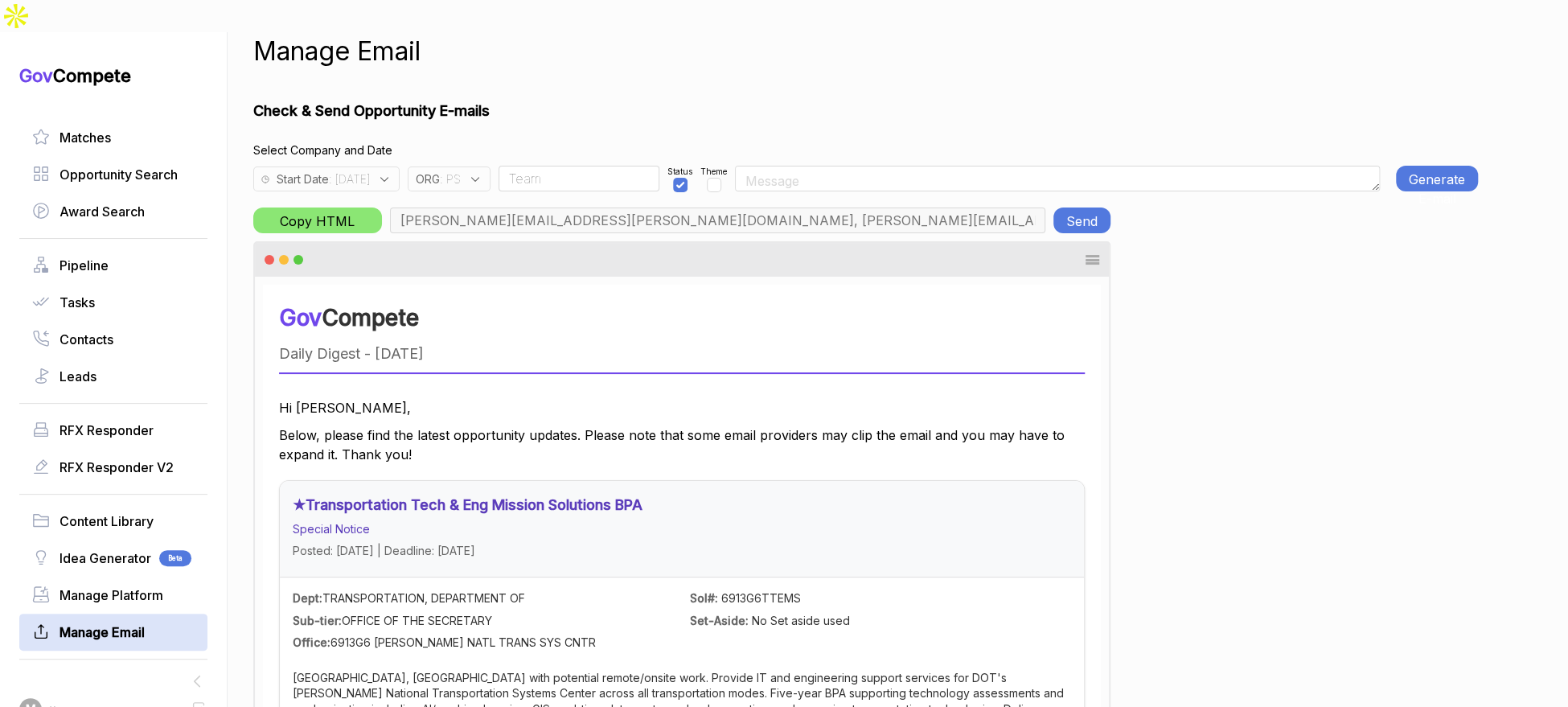
click at [439, 170] on span "ORG" at bounding box center [427, 179] width 24 height 17
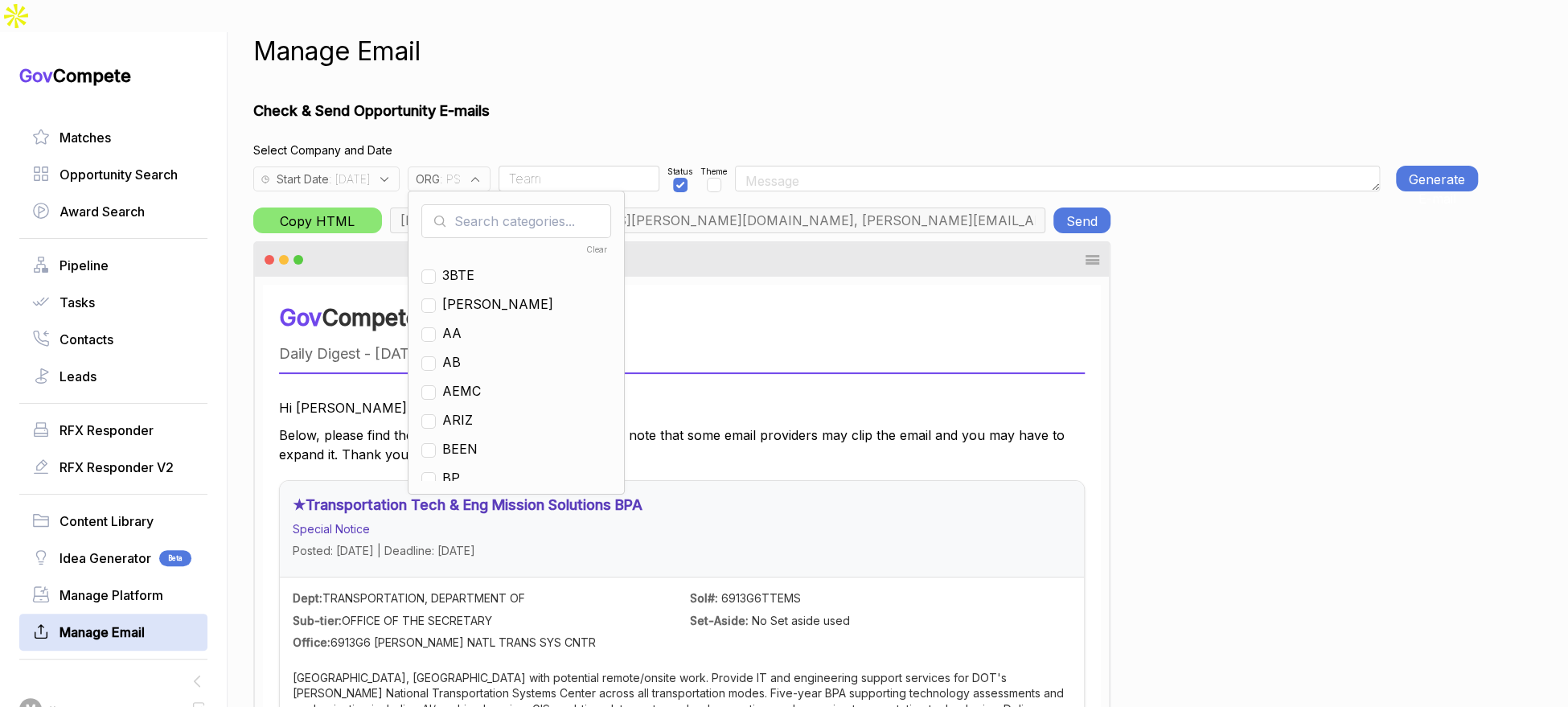
click at [500, 204] on input "text" at bounding box center [516, 221] width 190 height 33
checkbox input "true"
type input "ps"
drag, startPoint x: 464, startPoint y: 247, endPoint x: 480, endPoint y: 206, distance: 44.0
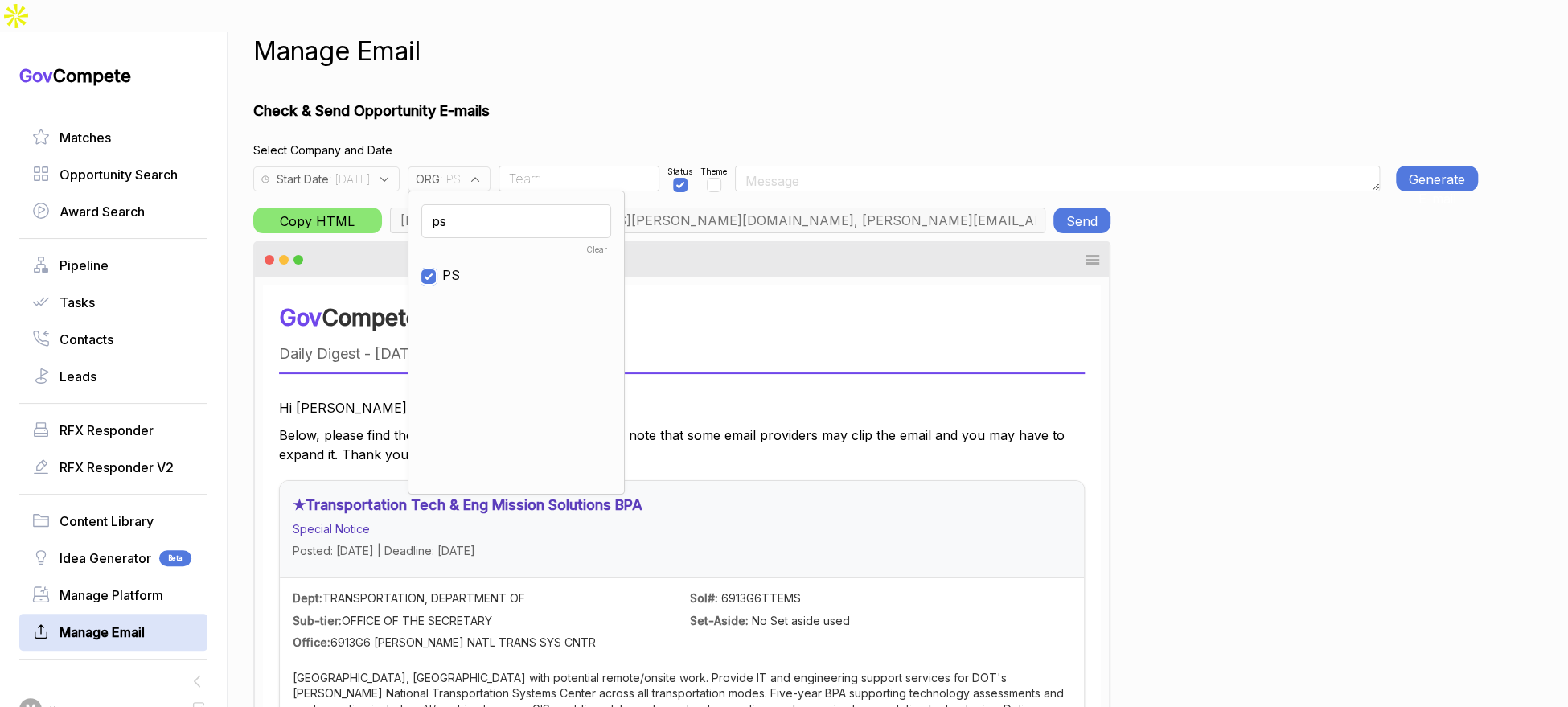
click at [436, 269] on input "checkbox" at bounding box center [428, 276] width 15 height 15
checkbox input "false"
click at [493, 204] on input "ps" at bounding box center [516, 221] width 190 height 33
type input "ja"
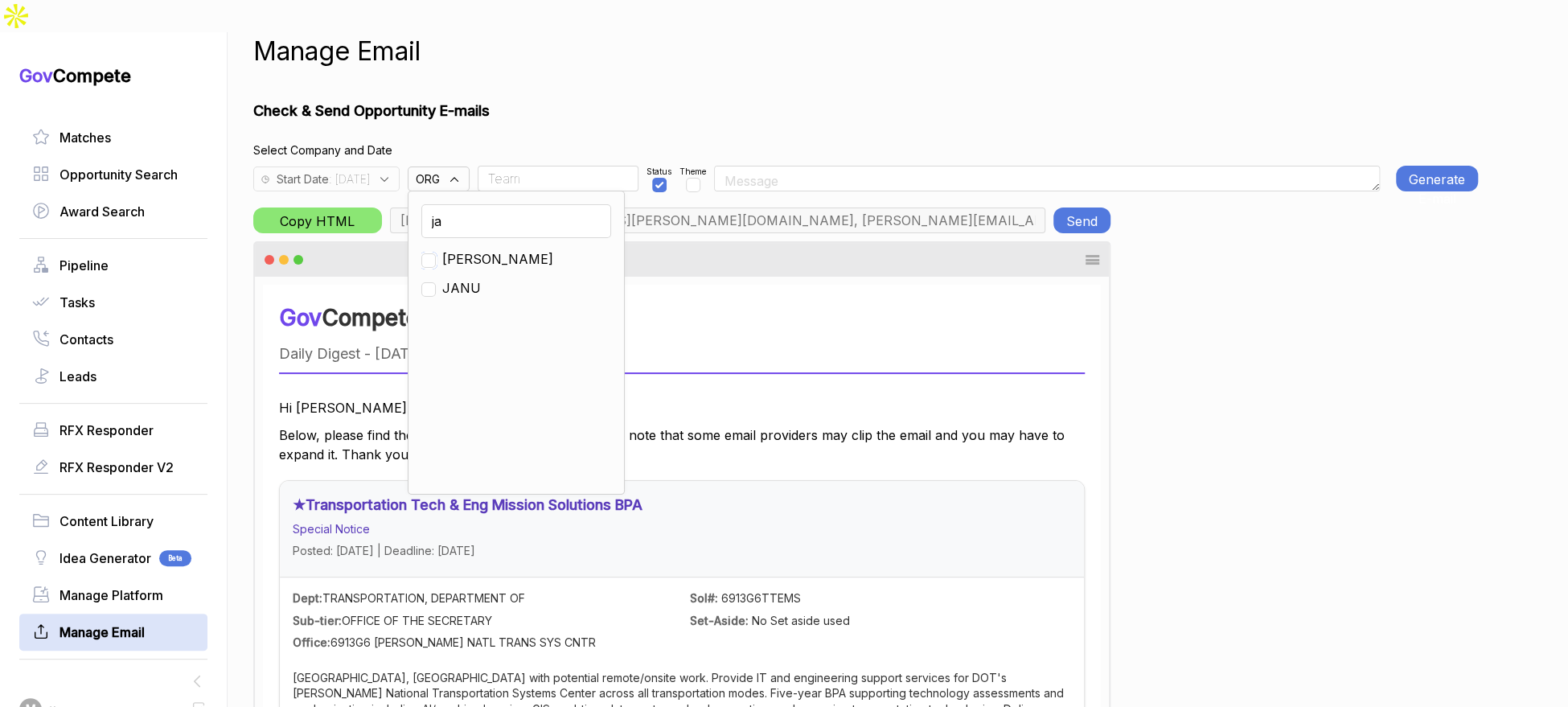
drag, startPoint x: 463, startPoint y: 233, endPoint x: 504, endPoint y: 186, distance: 62.4
click at [436, 253] on input "checkbox" at bounding box center [428, 260] width 15 height 15
checkbox input "true"
click at [601, 100] on h1 "Check & Send Opportunity E-mails" at bounding box center [865, 110] width 1224 height 21
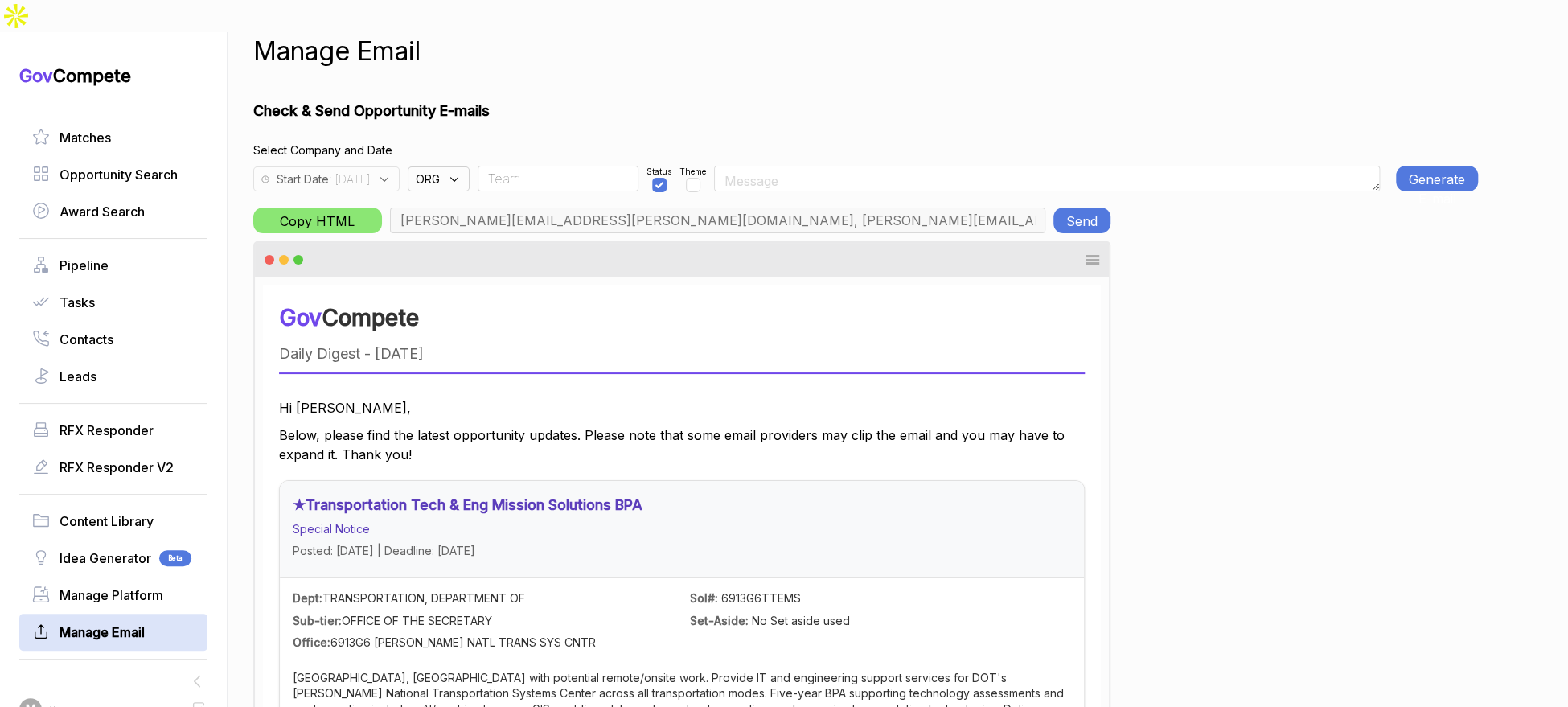
type input "m.pulk@janus-ag.com, a.jones@janus-ag.com, t.davis@janus-ag.com, j.milstead@jan…"
click at [1424, 166] on button "Generate E-mail" at bounding box center [1437, 179] width 82 height 26
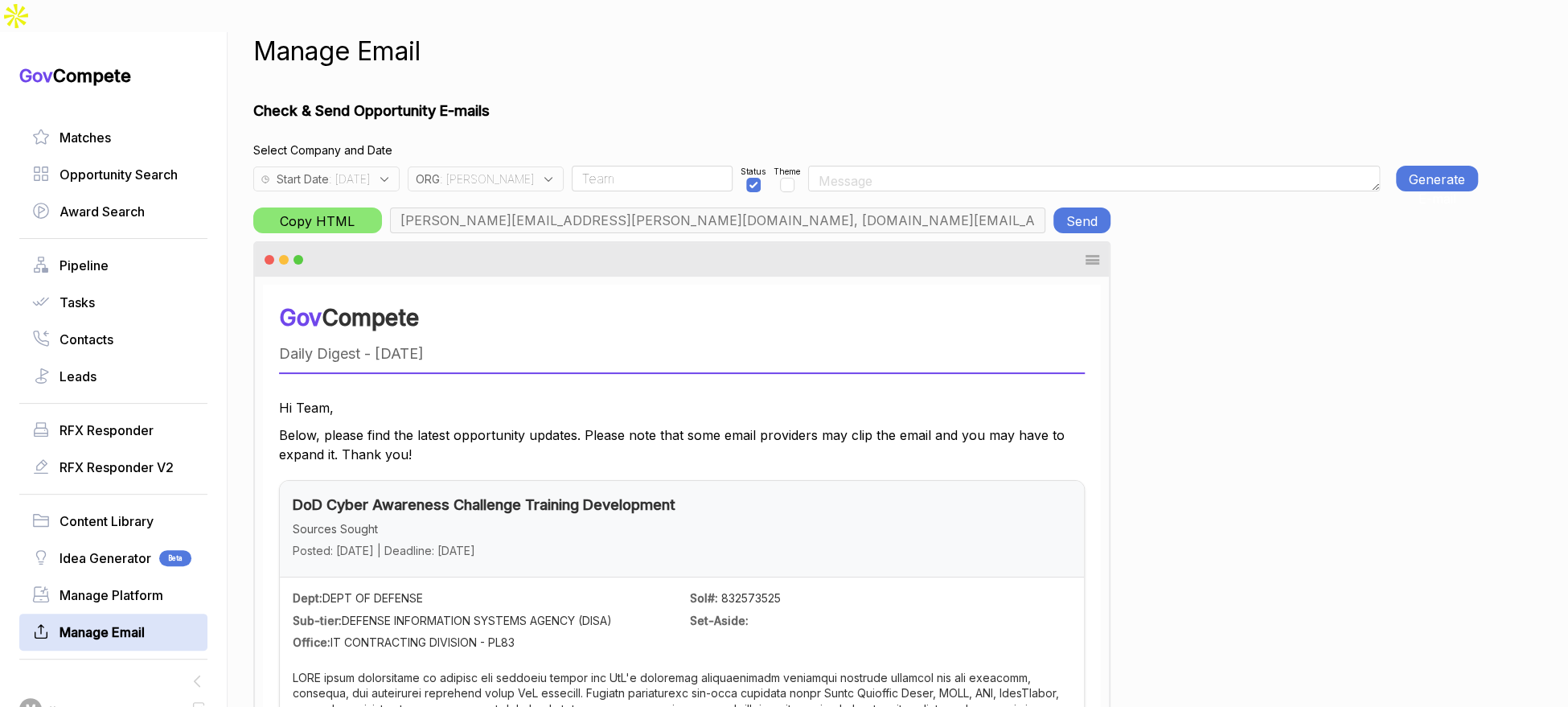
drag, startPoint x: 416, startPoint y: 146, endPoint x: 421, endPoint y: 155, distance: 10.3
click at [392, 172] on icon at bounding box center [384, 179] width 15 height 15
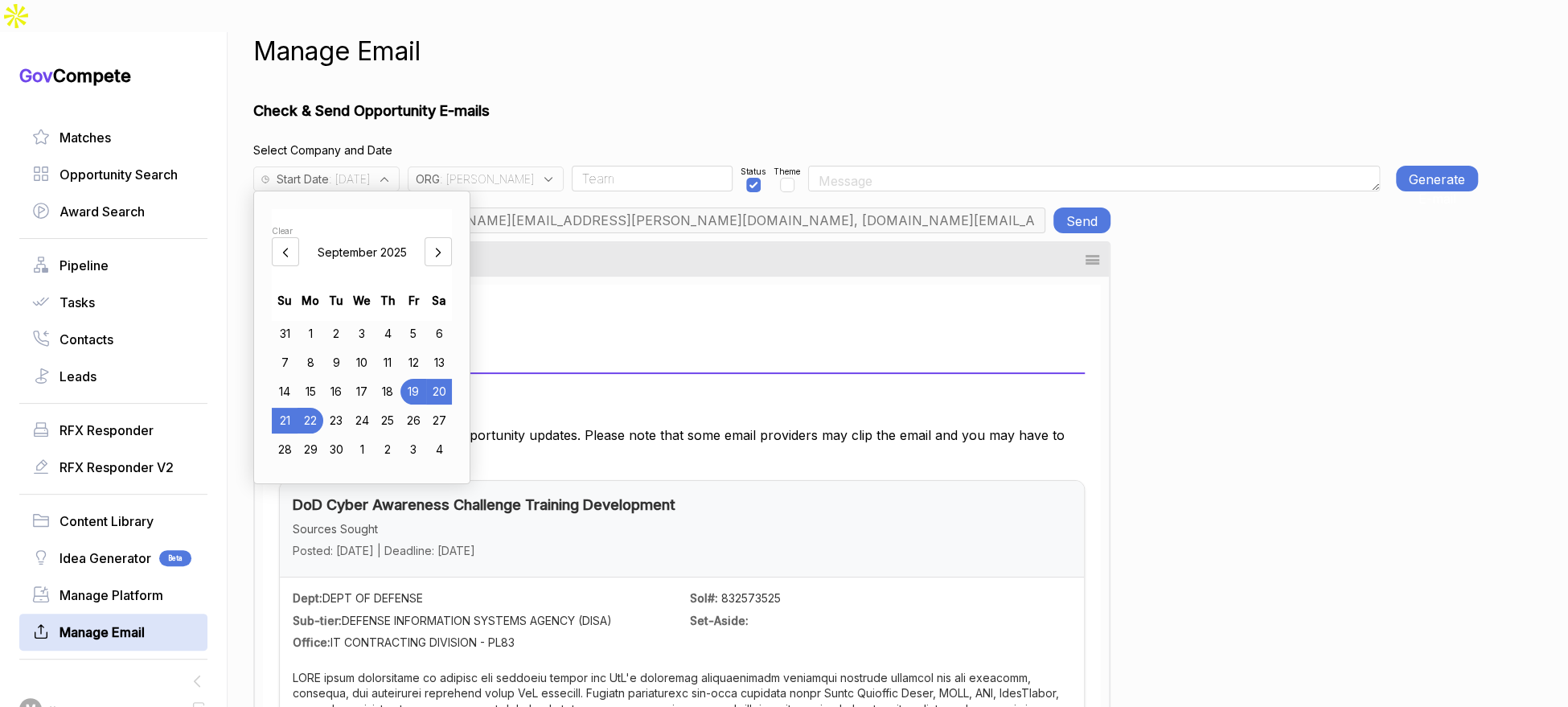
drag, startPoint x: 395, startPoint y: 357, endPoint x: 440, endPoint y: 278, distance: 90.9
click at [397, 379] on div "18" at bounding box center [387, 392] width 26 height 26
drag, startPoint x: 494, startPoint y: 147, endPoint x: 500, endPoint y: 156, distance: 10.8
click at [500, 167] on div "ORG : JA" at bounding box center [486, 179] width 156 height 25
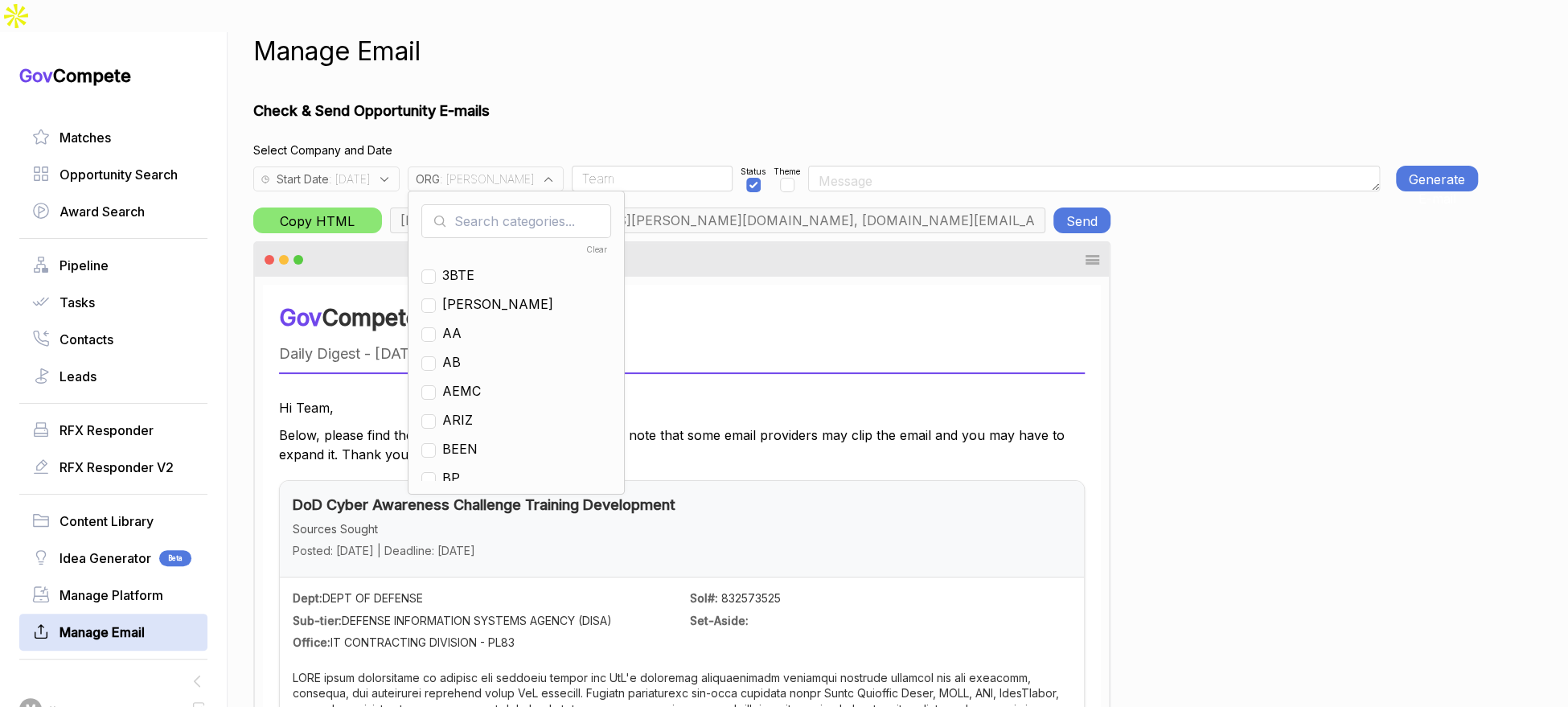
click at [523, 204] on input "text" at bounding box center [516, 221] width 190 height 33
checkbox input "true"
type input "ja"
click at [480, 265] on span "[PERSON_NAME]" at bounding box center [498, 274] width 111 height 20
drag, startPoint x: 465, startPoint y: 224, endPoint x: 503, endPoint y: 180, distance: 58.1
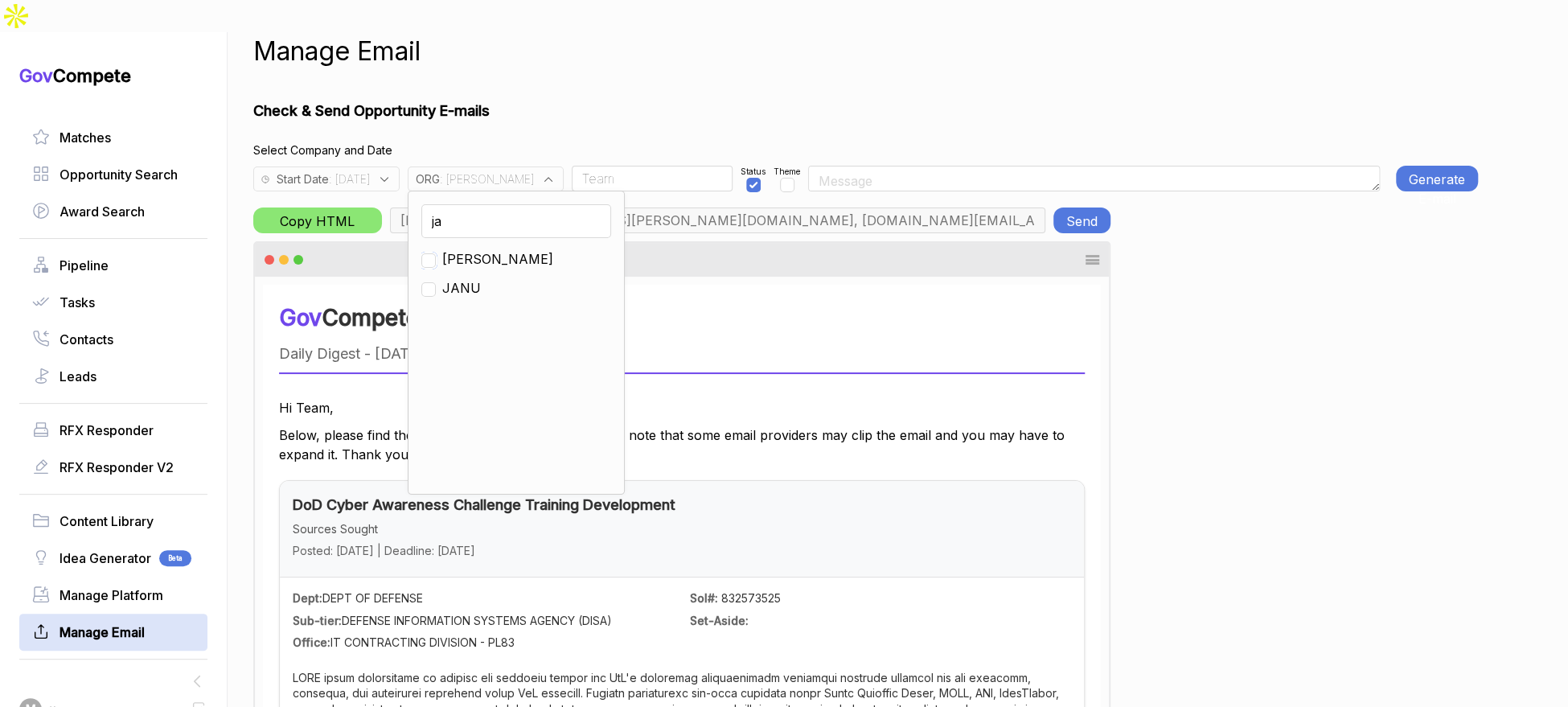
click at [436, 253] on input "checkbox" at bounding box center [428, 260] width 15 height 15
checkbox input "true"
click at [561, 101] on div "Check & Send Opportunity E-mails Select Company and Date Start Date : 2025-09-1…" at bounding box center [865, 533] width 1224 height 868
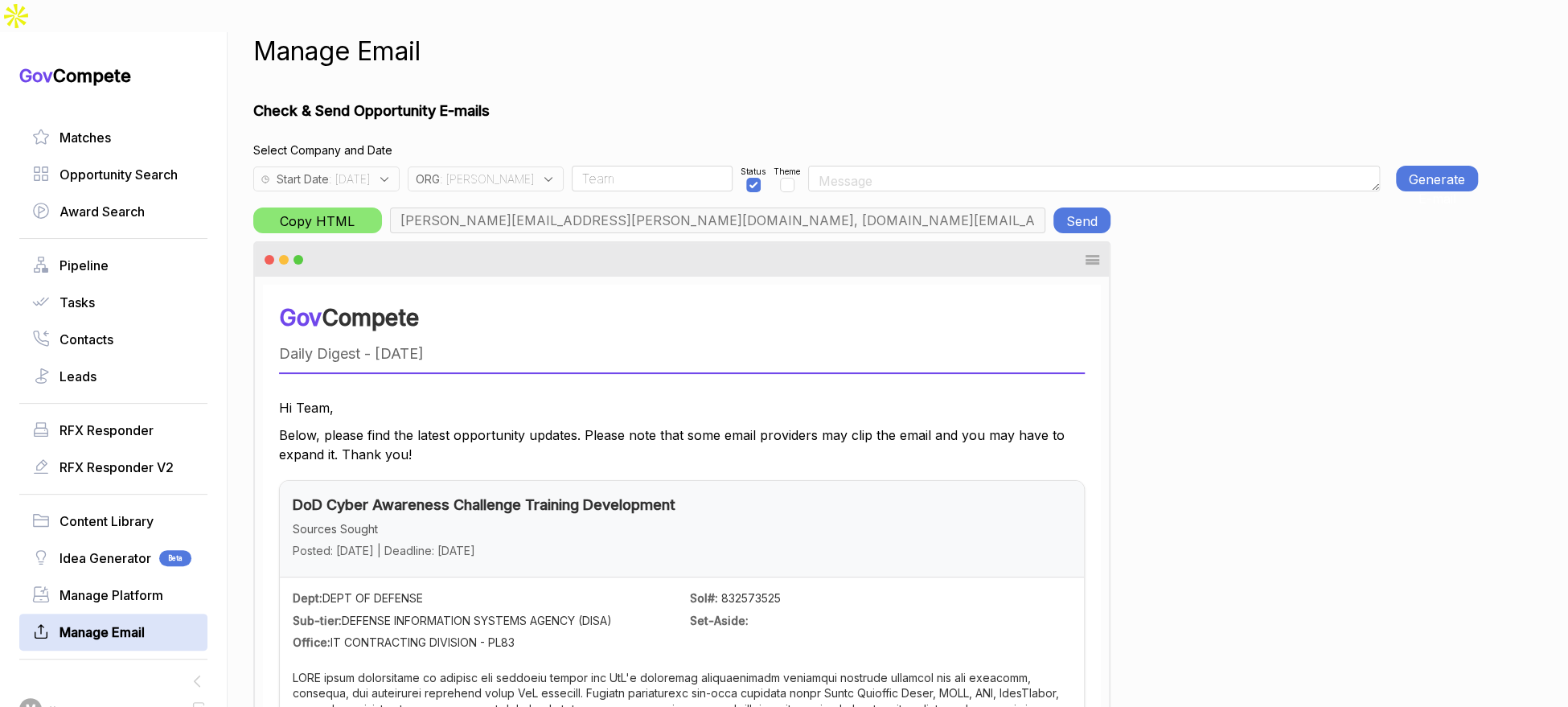
click at [1412, 166] on button "Generate E-mail" at bounding box center [1437, 179] width 82 height 26
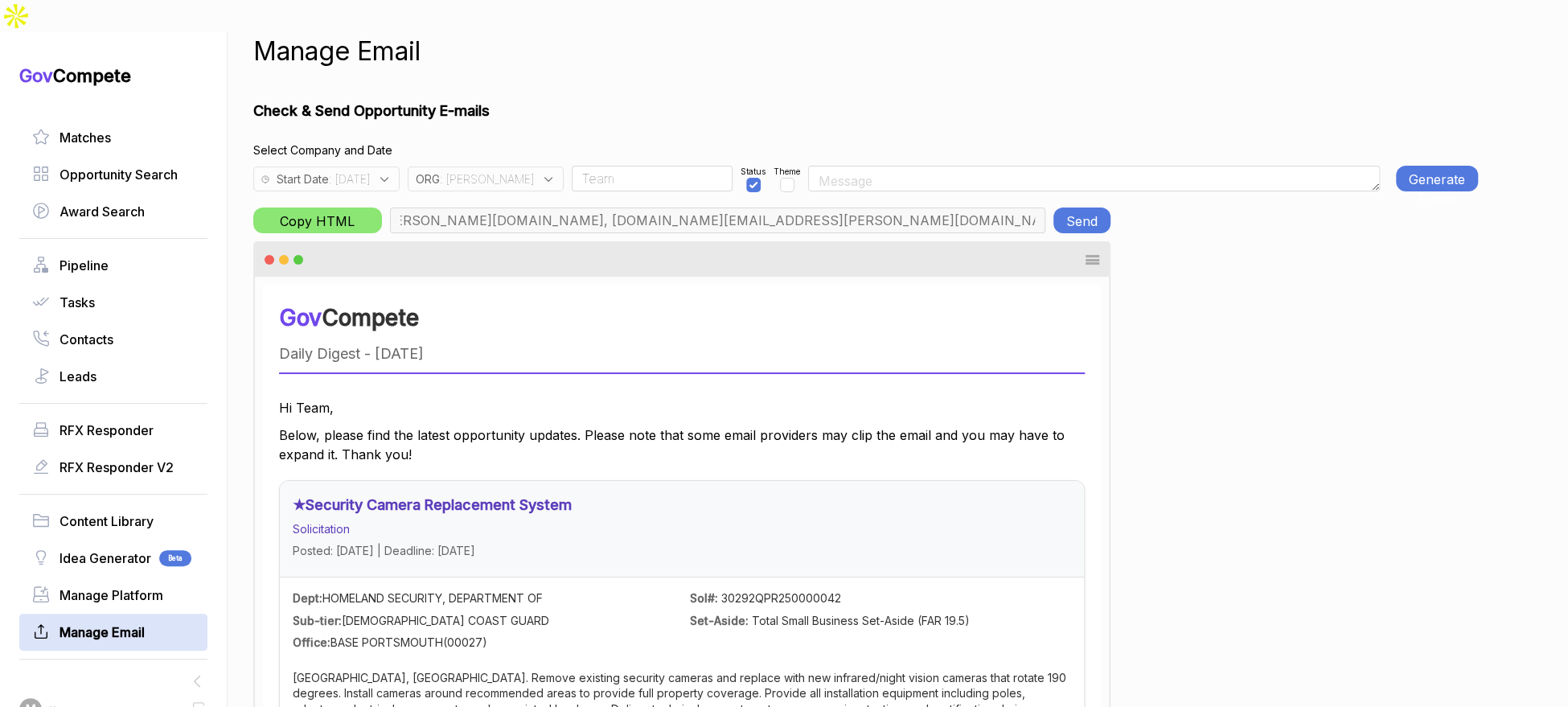
scroll to position [0, 595]
click at [1096, 208] on button "Send" at bounding box center [1082, 221] width 57 height 26
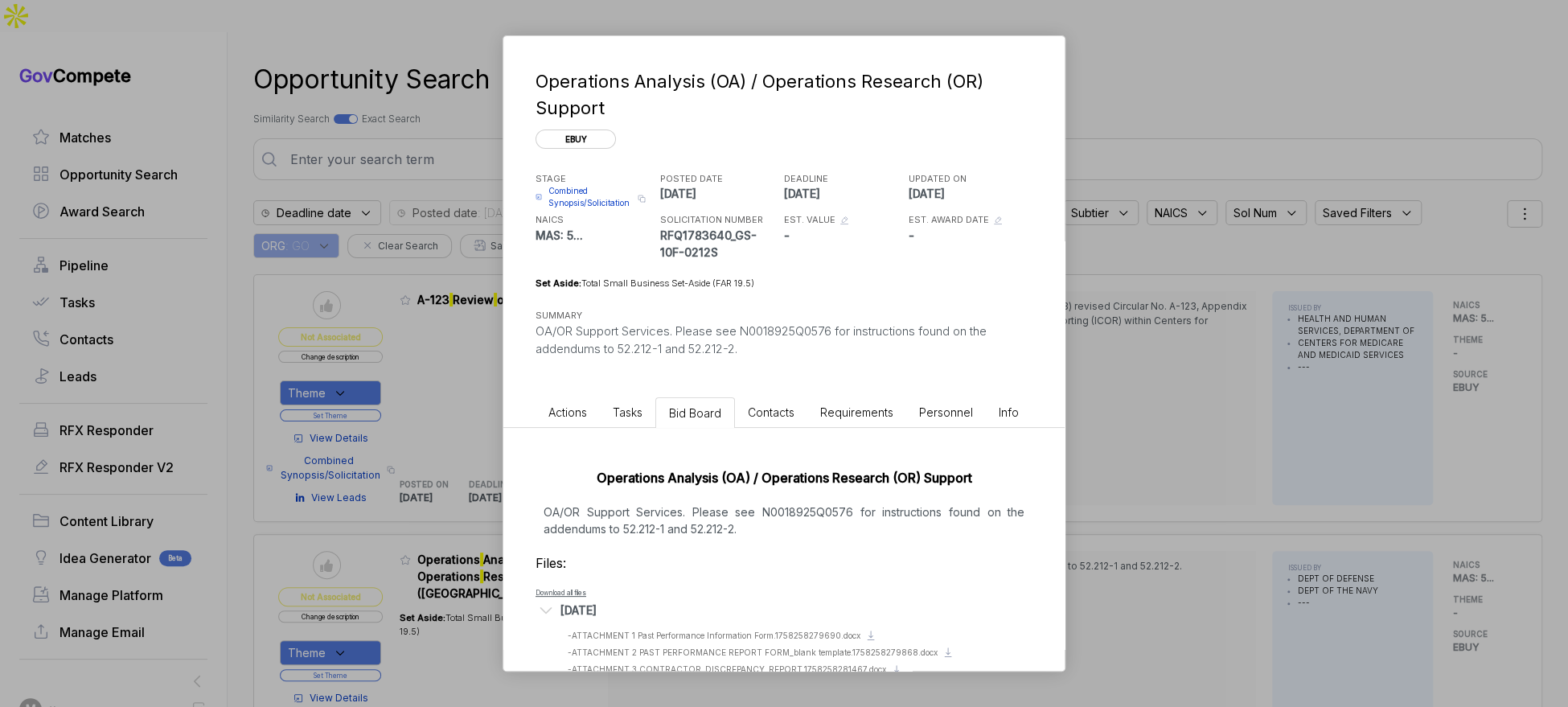
scroll to position [49, 0]
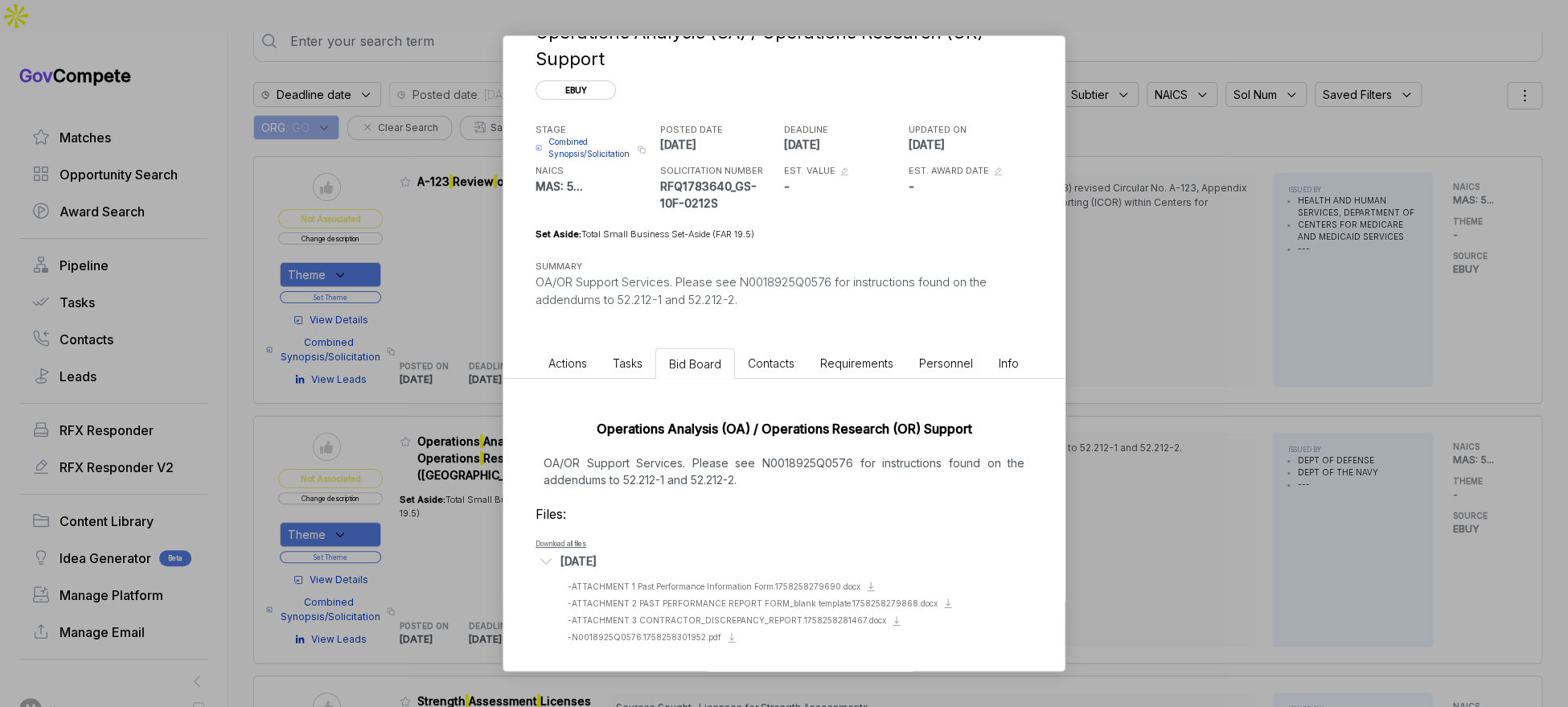
click at [418, 119] on div "Operations Analysis (OA) / Operations Research (OR) Support ebuy STAGE Combined…" at bounding box center [784, 353] width 1568 height 707
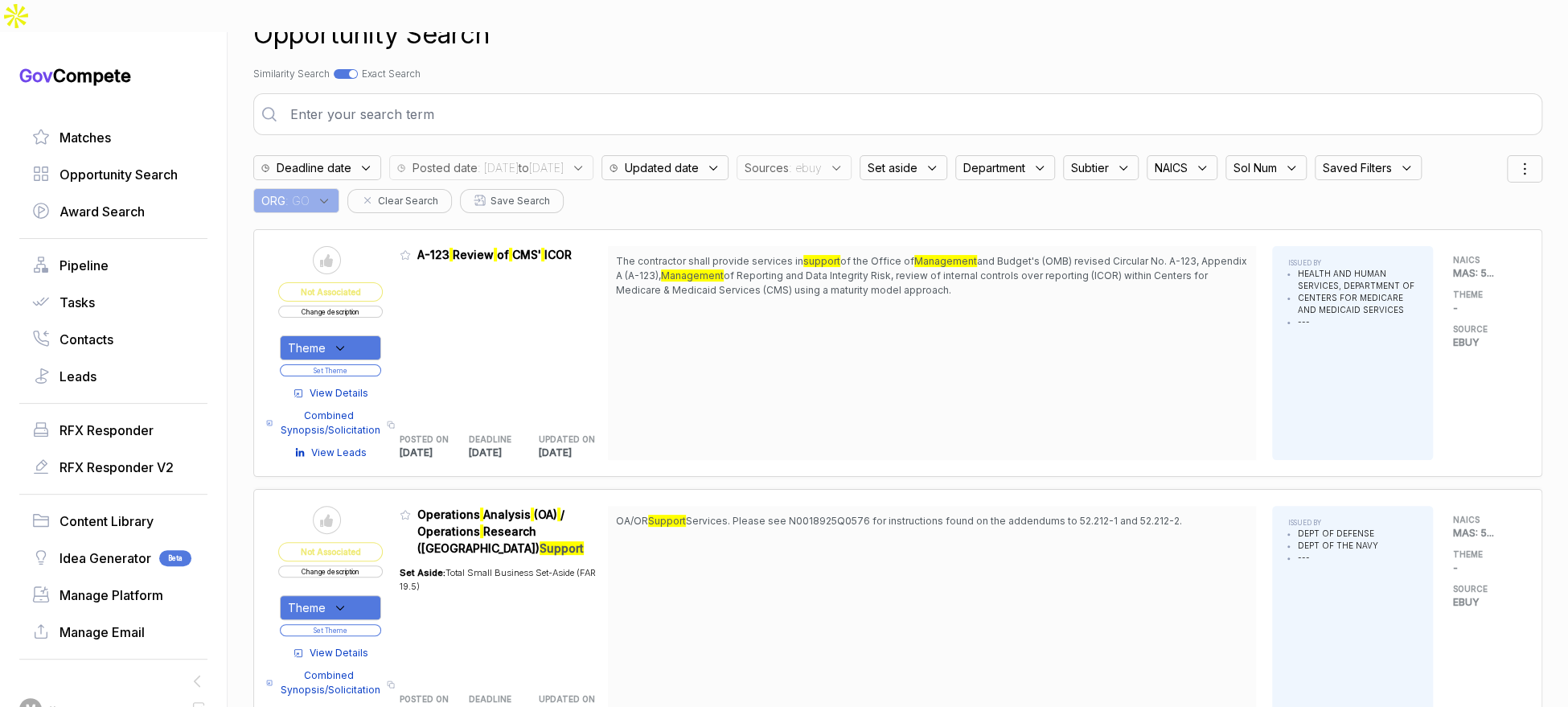
scroll to position [0, 0]
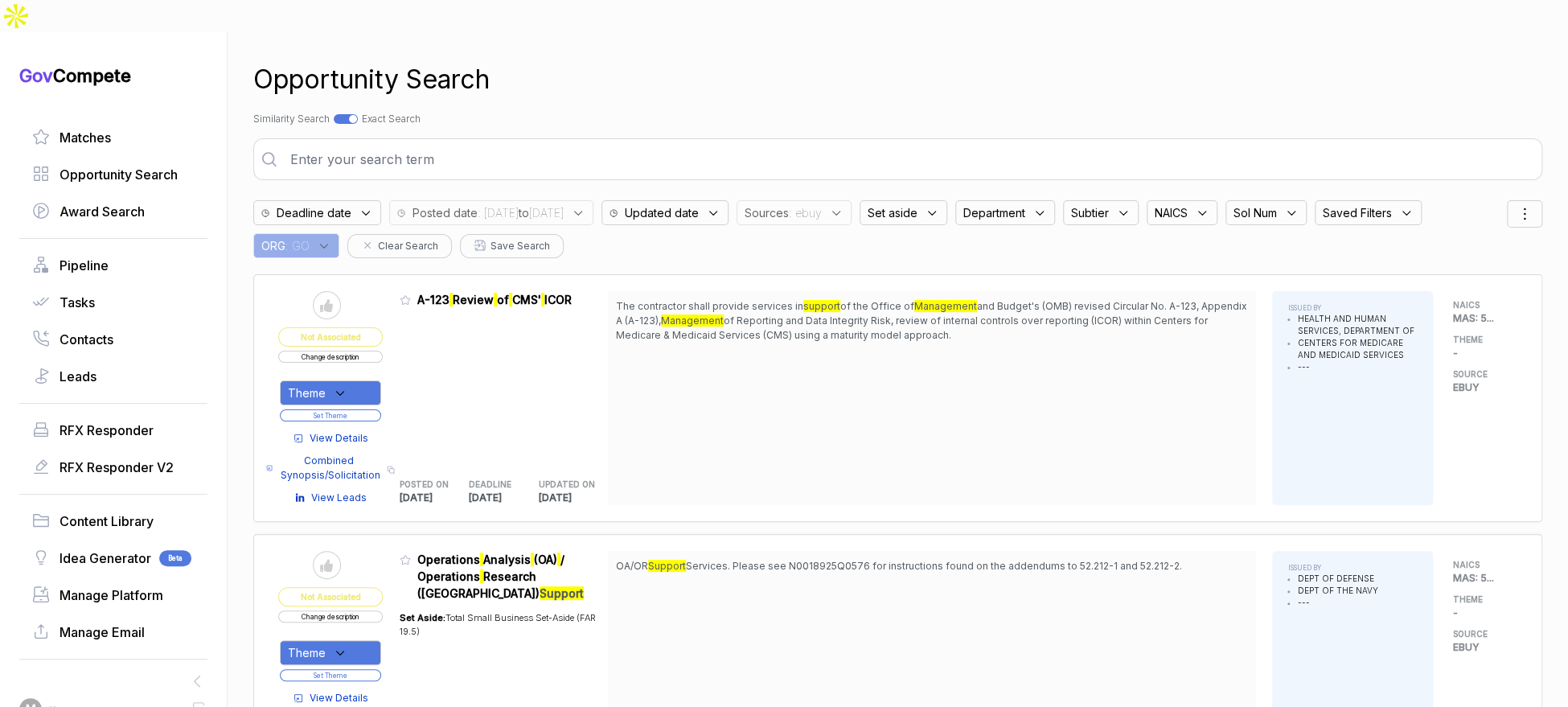
click at [844, 206] on icon at bounding box center [836, 213] width 15 height 15
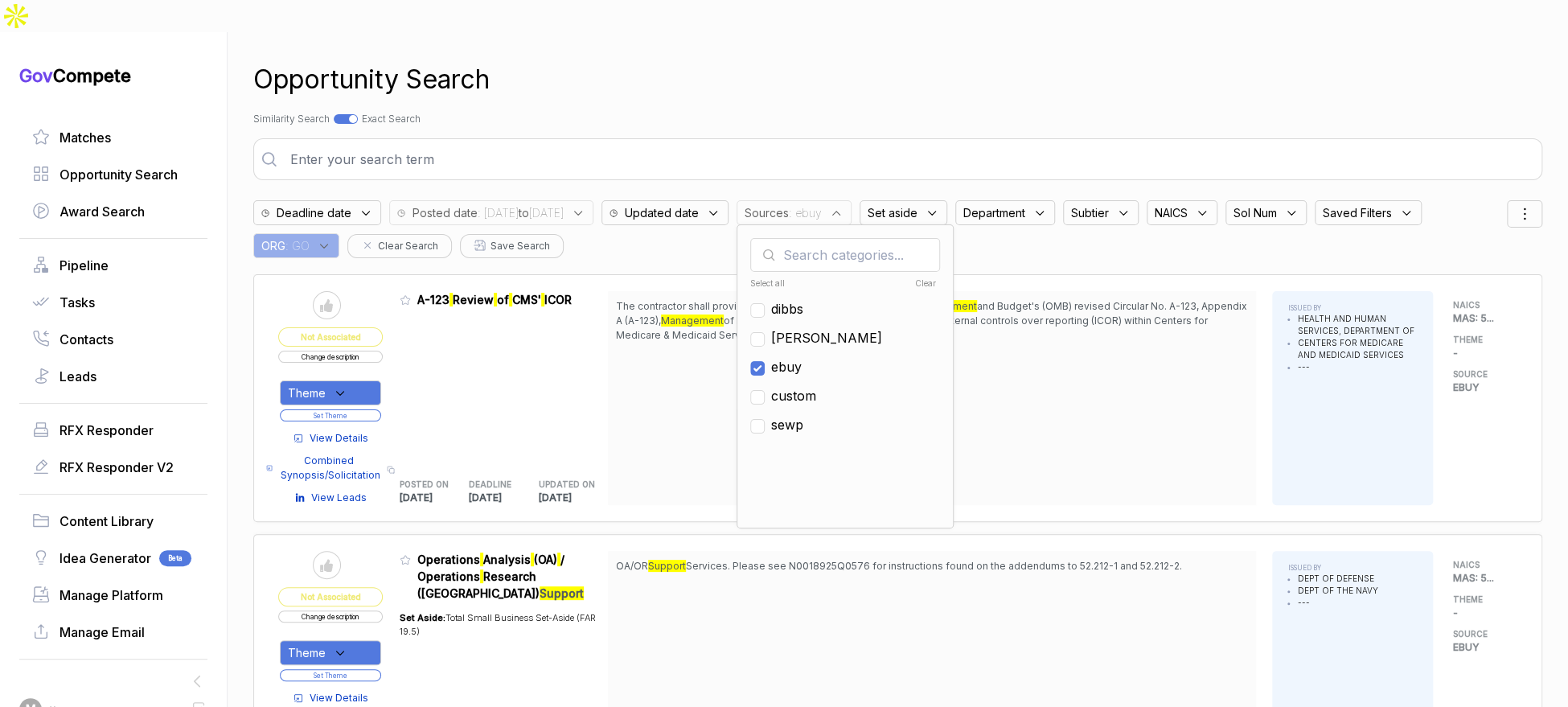
drag, startPoint x: 840, startPoint y: 330, endPoint x: 864, endPoint y: 208, distance: 124.3
click at [802, 357] on span "ebuy" at bounding box center [787, 367] width 31 height 20
checkbox input "false"
drag, startPoint x: 877, startPoint y: 106, endPoint x: 925, endPoint y: 31, distance: 89.0
click at [878, 104] on div "Opportunity Search Search by Topic Relevance Similarity Search Search by Exact …" at bounding box center [898, 386] width 1289 height 707
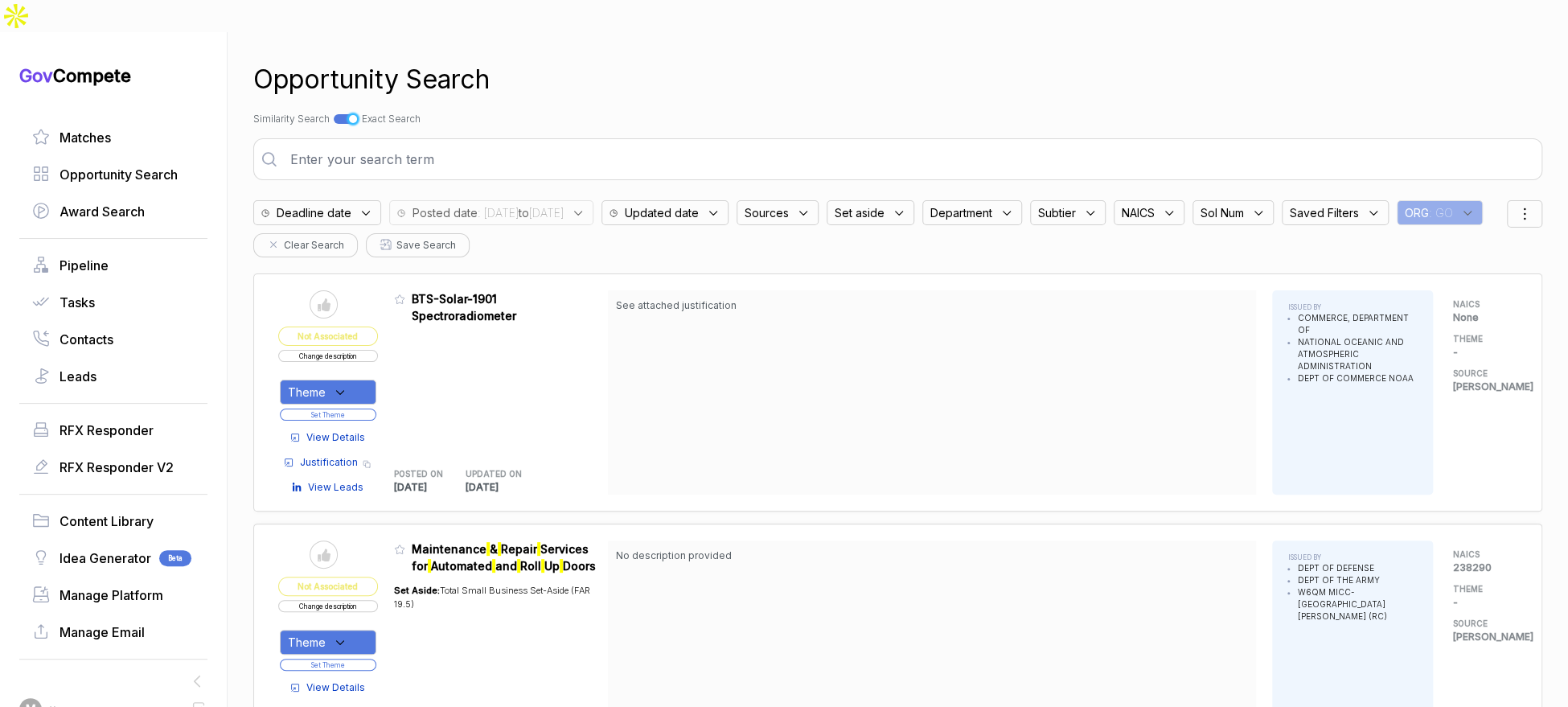
click at [357, 115] on div at bounding box center [352, 118] width 8 height 8
checkbox input "false"
click at [1397, 208] on div "ORG : GO" at bounding box center [1440, 212] width 86 height 25
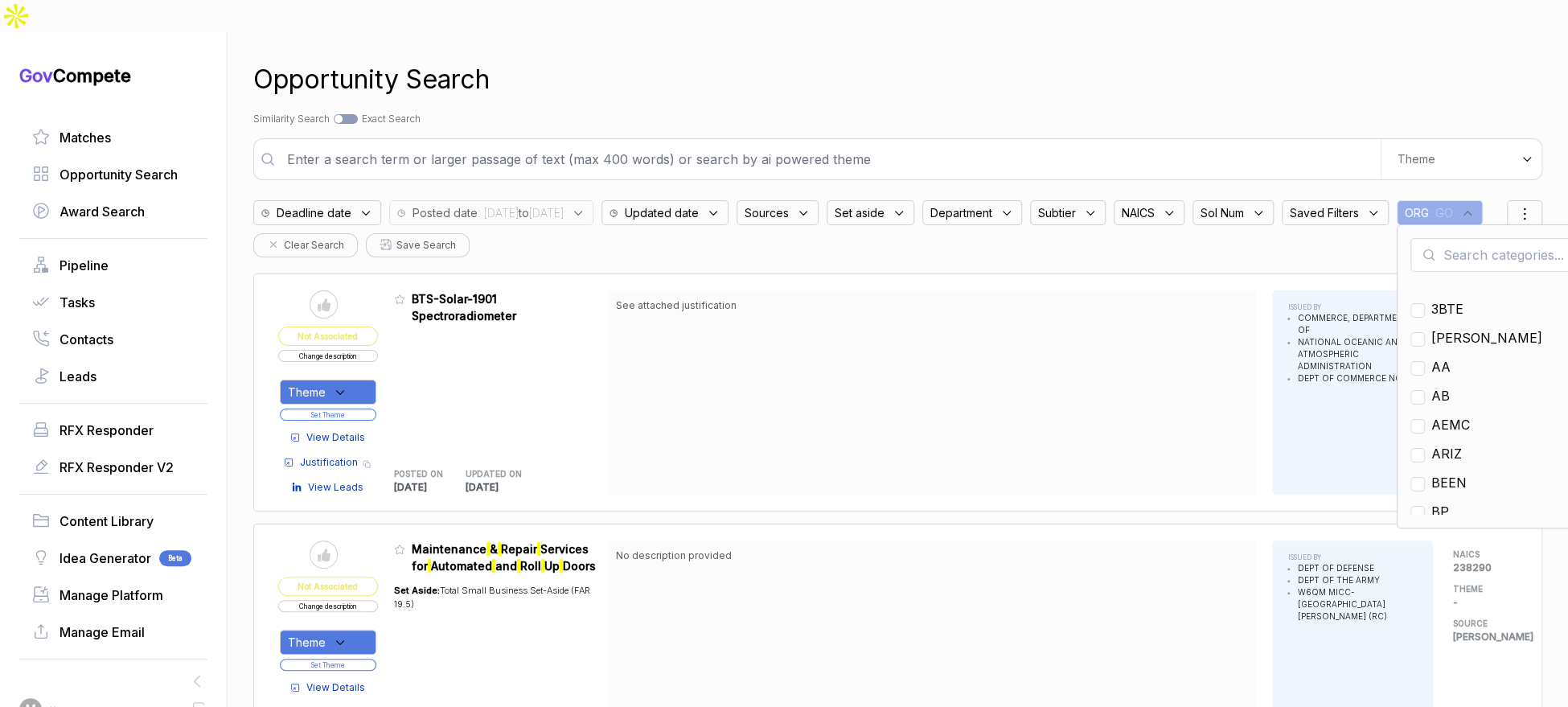
click at [1411, 242] on input "text" at bounding box center [1506, 254] width 190 height 33
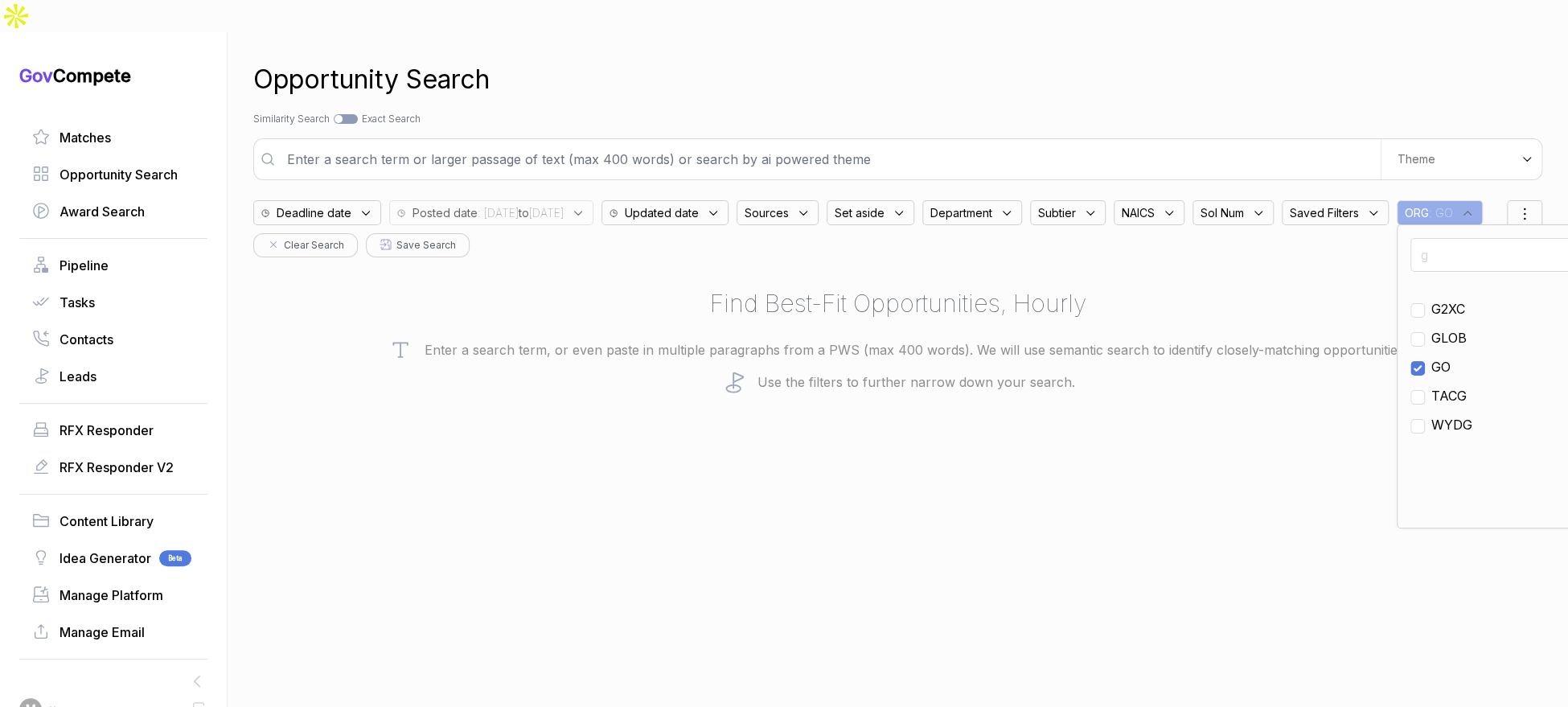
click at [1431, 360] on span "GO" at bounding box center [1441, 367] width 20 height 20
checkbox input "false"
drag, startPoint x: 324, startPoint y: 271, endPoint x: 327, endPoint y: 263, distance: 8.5
click at [1397, 270] on div "g G2XC GLOB GO TACG WYDG" at bounding box center [1506, 375] width 217 height 303
click at [1411, 254] on input "g" at bounding box center [1506, 254] width 190 height 33
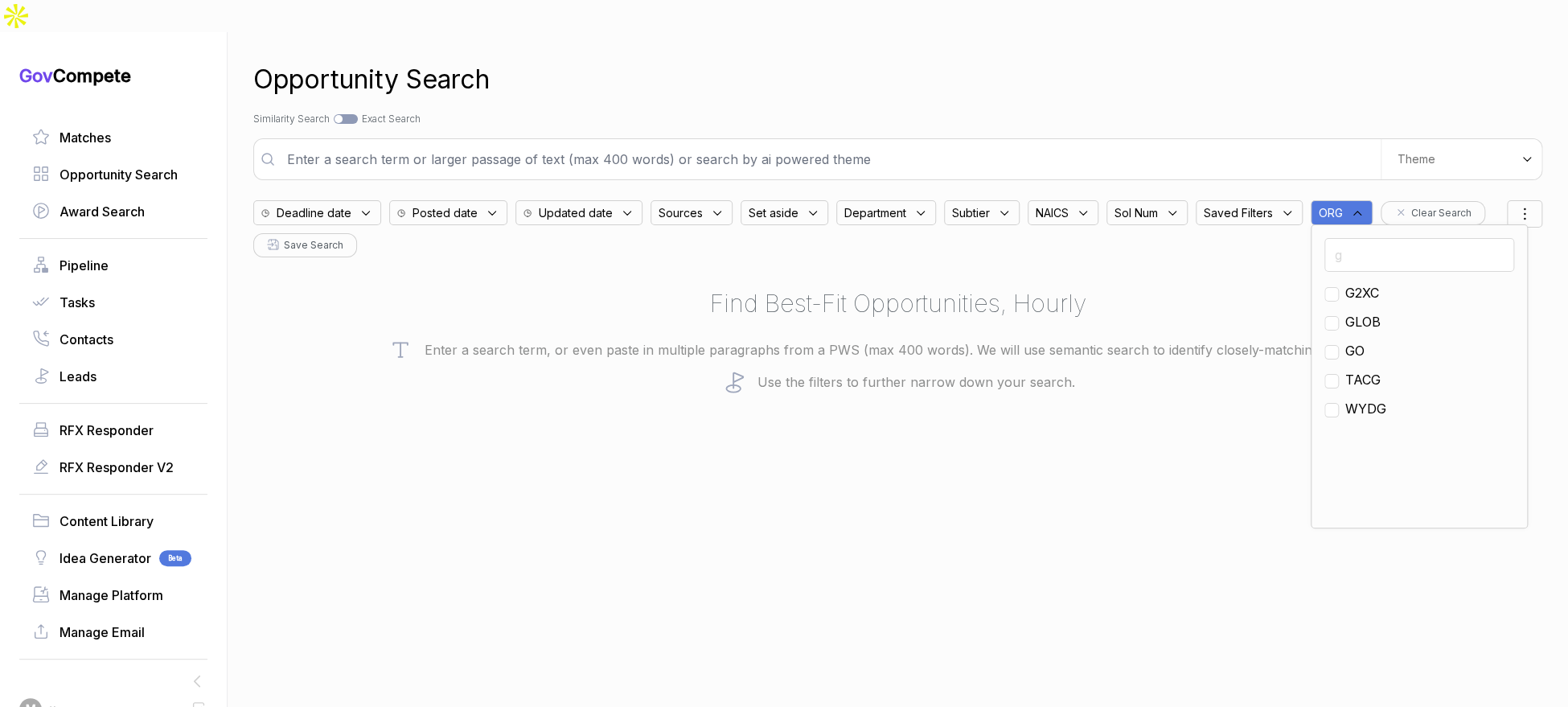
click at [331, 255] on div "Opportunity Search Search by Topic Relevance Similarity Search Search by Exact …" at bounding box center [898, 386] width 1289 height 707
drag, startPoint x: 1346, startPoint y: 174, endPoint x: 1359, endPoint y: 187, distance: 18.4
click at [1353, 200] on div "ORG" at bounding box center [1341, 212] width 62 height 25
click at [1371, 224] on div "3BTE VACA AA AB AEMC ARIZ BEEN BP BRAS BTSI CA CATH CIVI COPP DL EN EXAM G2XC M…" at bounding box center [1419, 375] width 217 height 303
click at [1371, 238] on input "text" at bounding box center [1419, 254] width 190 height 33
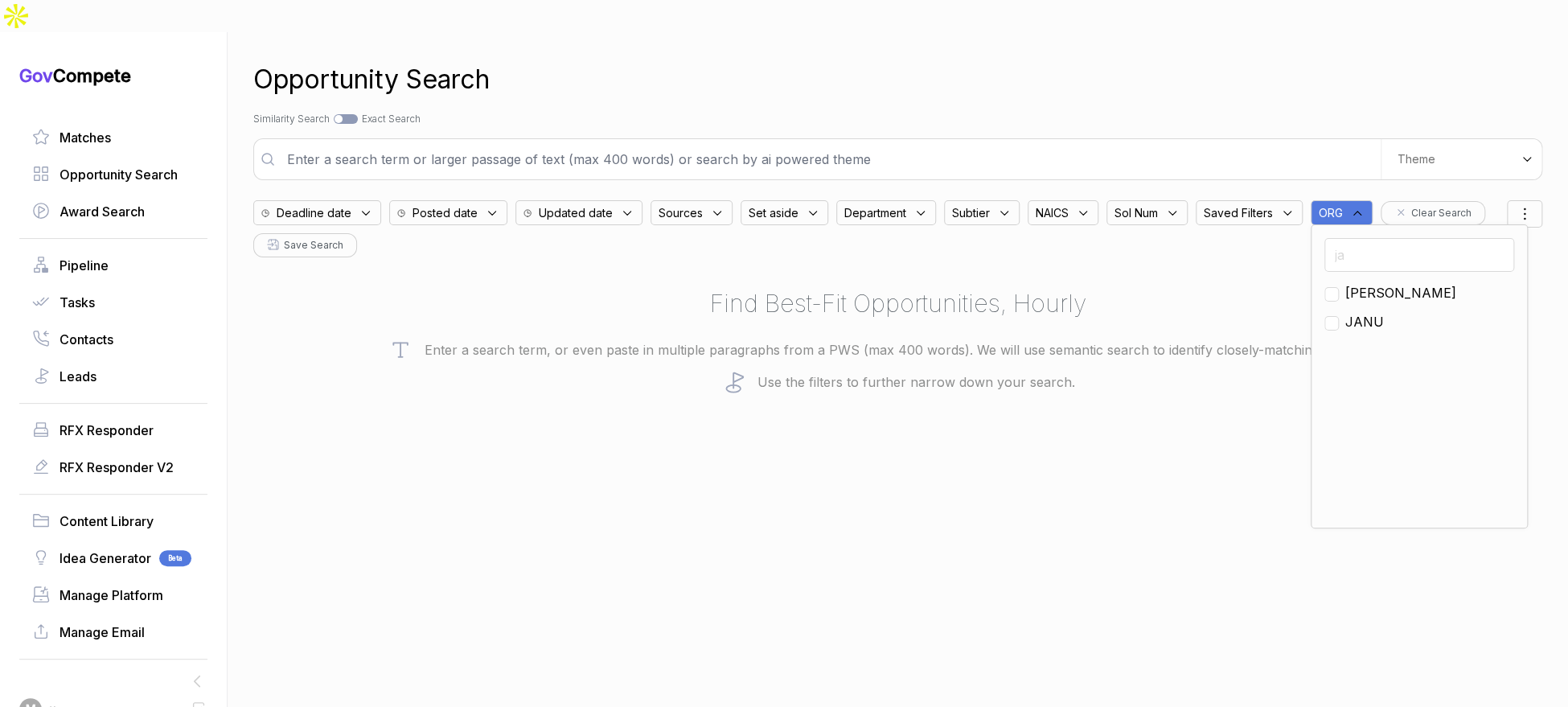
type input "ja"
click at [1359, 283] on span "[PERSON_NAME]" at bounding box center [1400, 292] width 111 height 20
checkbox input "true"
click at [1156, 143] on input "text" at bounding box center [828, 159] width 1103 height 32
click at [1155, 143] on input "text" at bounding box center [828, 159] width 1103 height 32
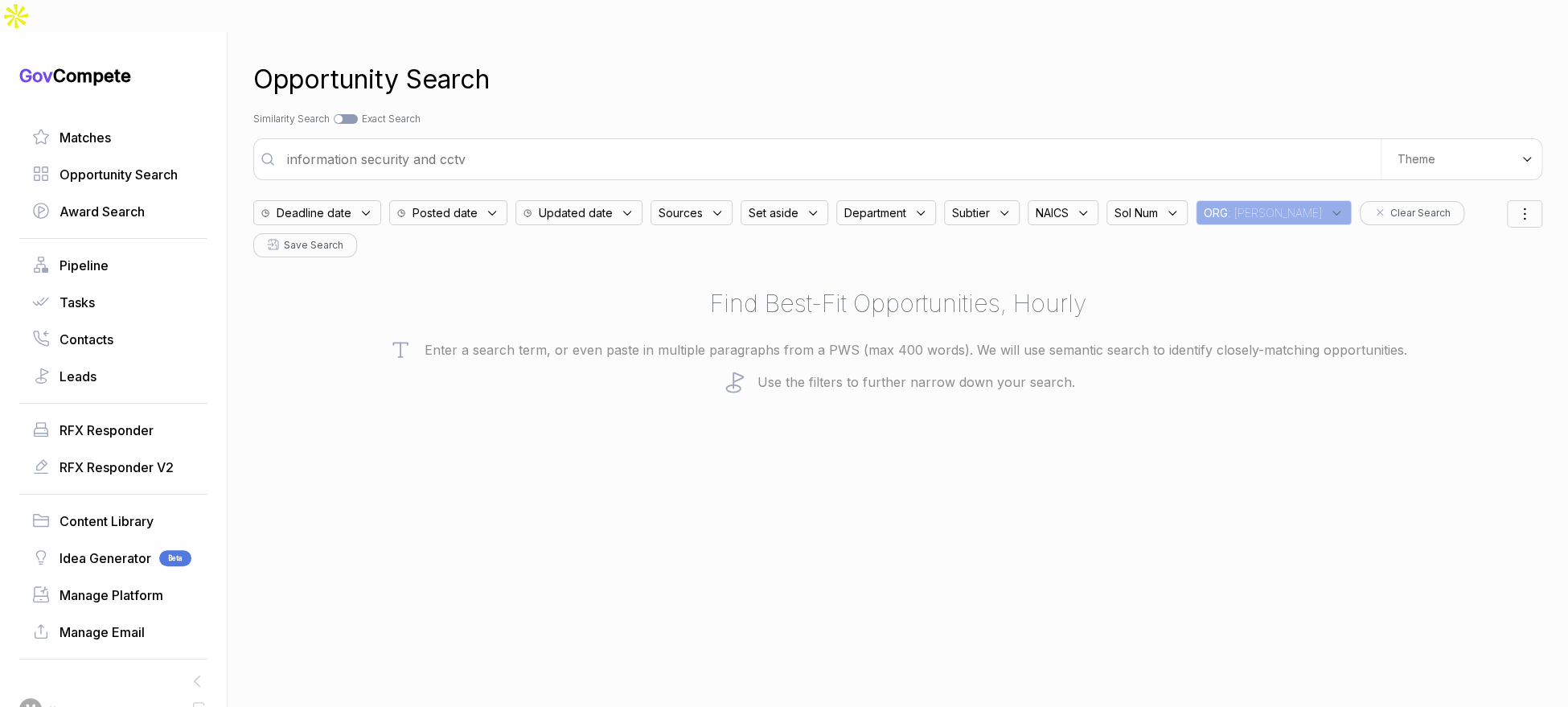
type input "information security and cctv"
click at [720, 206] on icon at bounding box center [716, 213] width 15 height 15
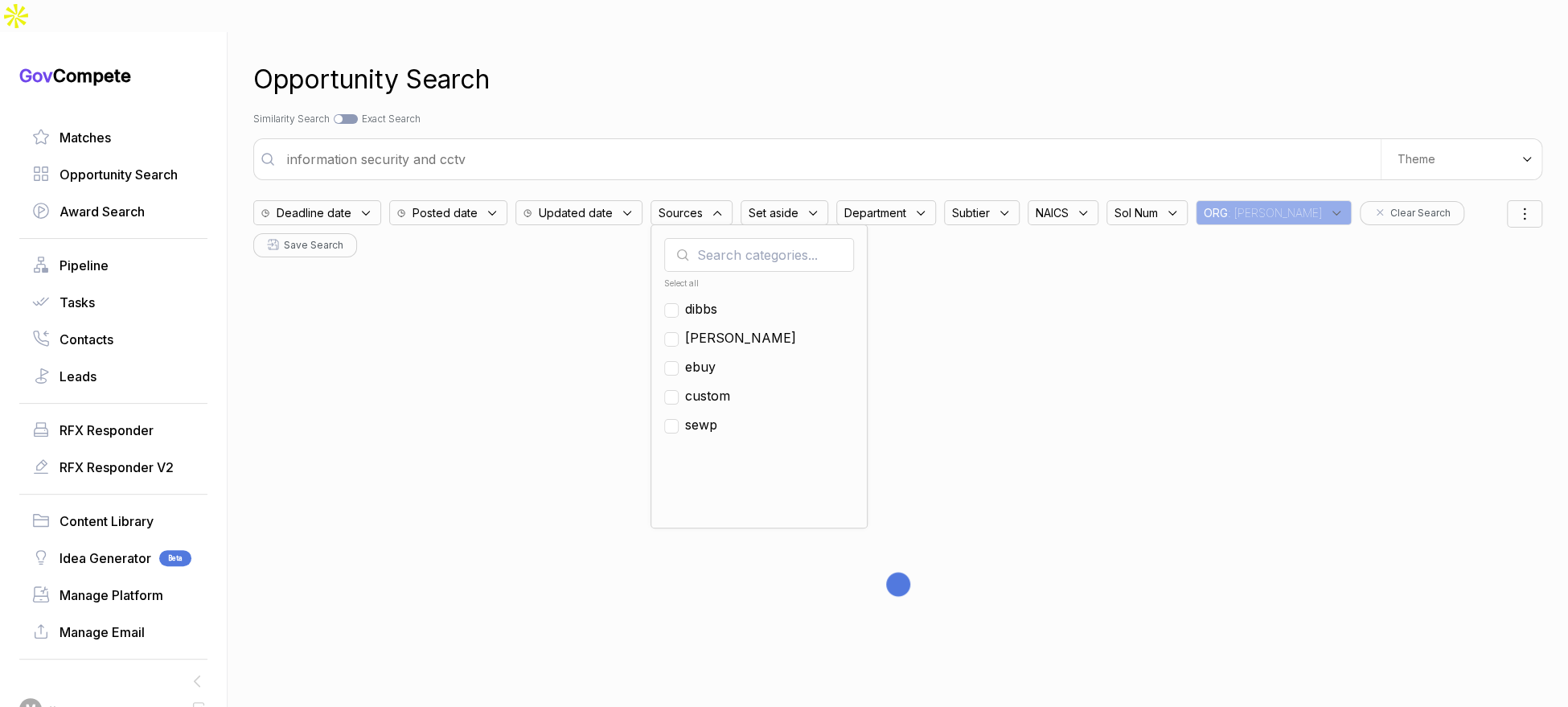
drag, startPoint x: 702, startPoint y: 331, endPoint x: 781, endPoint y: 137, distance: 209.5
click at [704, 357] on span "ebuy" at bounding box center [700, 367] width 31 height 20
checkbox input "true"
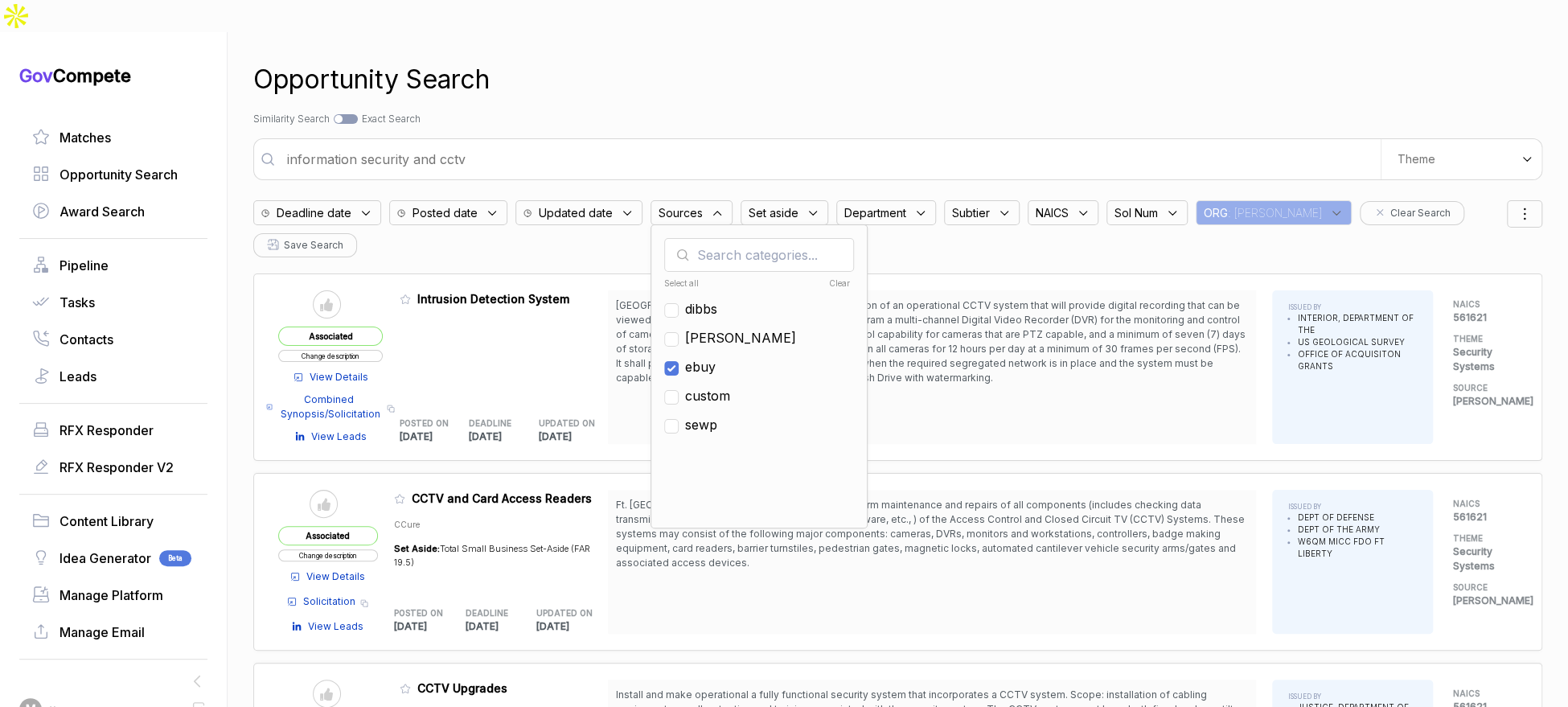
click at [833, 68] on div "Opportunity Search Search by Topic Relevance Similarity Search Search by Exact …" at bounding box center [898, 386] width 1289 height 707
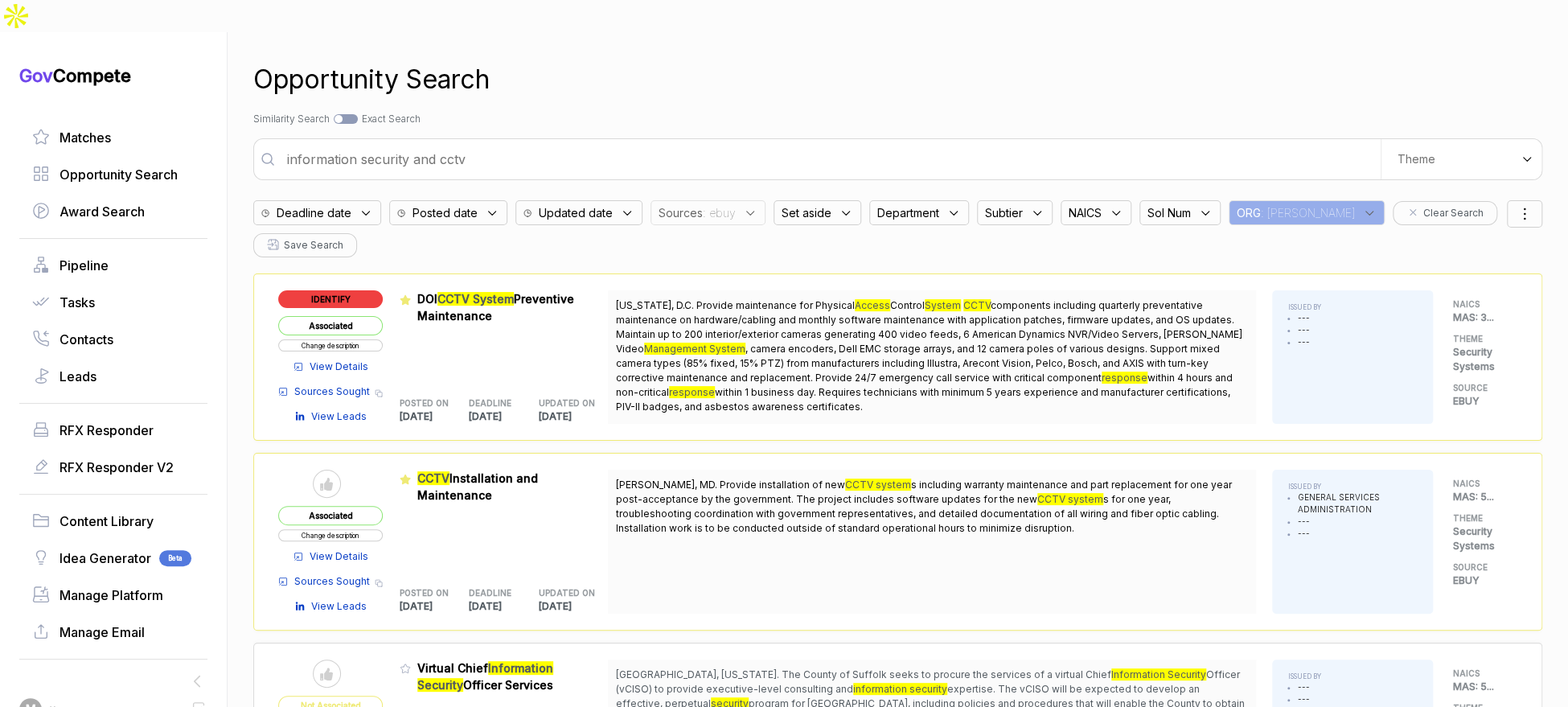
click at [470, 204] on span "Posted date" at bounding box center [445, 213] width 65 height 17
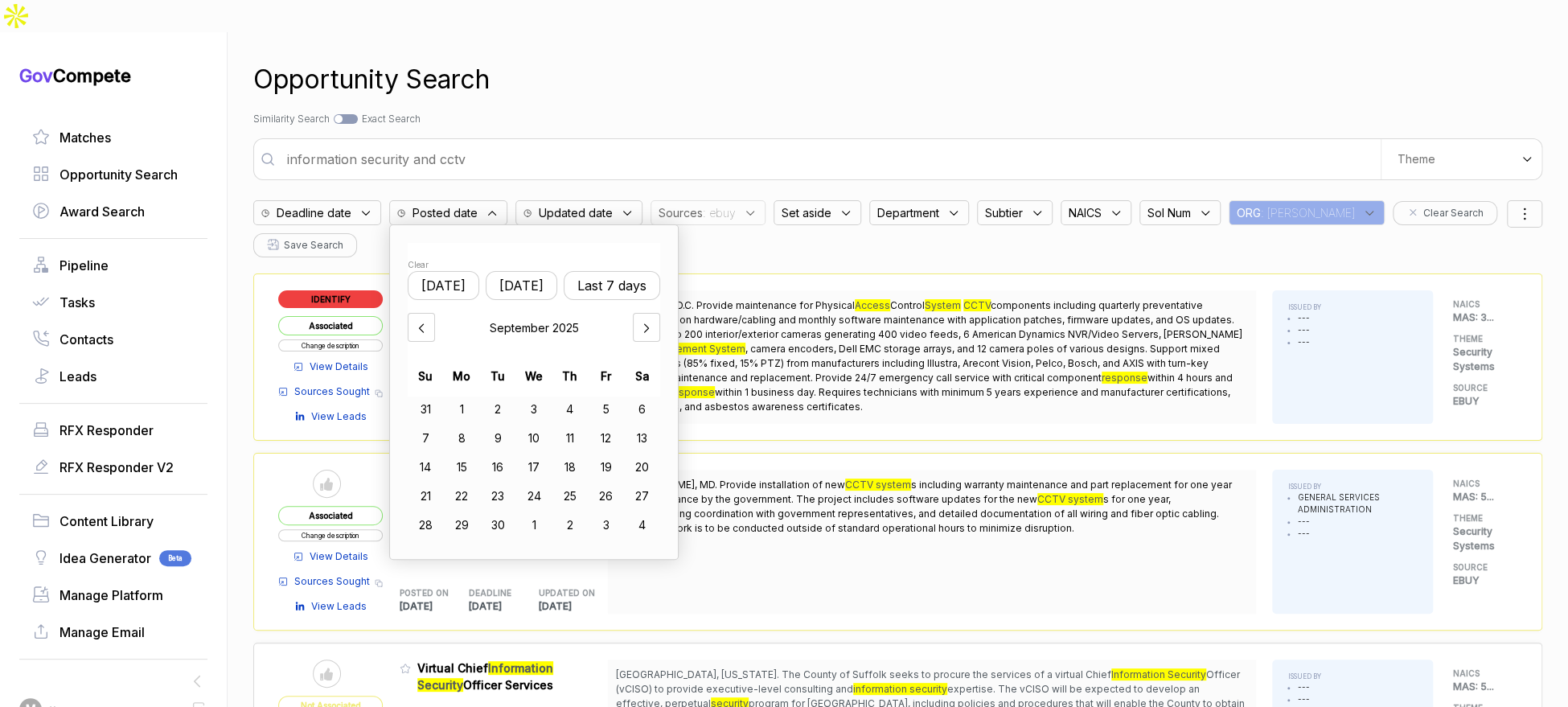
drag, startPoint x: 522, startPoint y: 254, endPoint x: 611, endPoint y: 392, distance: 164.2
click at [522, 271] on button "Yesterday" at bounding box center [522, 286] width 72 height 29
drag, startPoint x: 624, startPoint y: 433, endPoint x: 589, endPoint y: 443, distance: 36.4
click at [623, 454] on div "19" at bounding box center [605, 467] width 36 height 26
click at [492, 483] on div "23" at bounding box center [498, 496] width 36 height 26
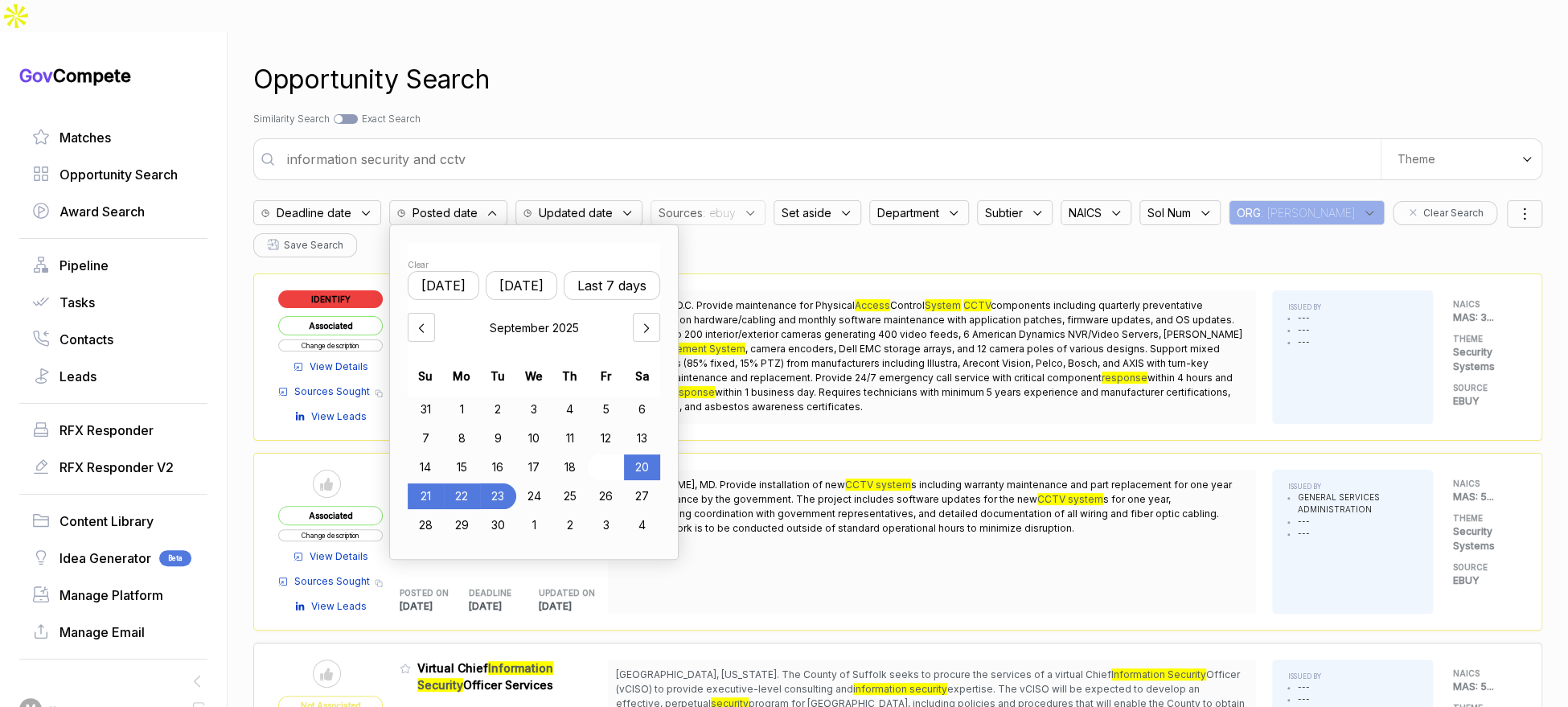
click at [602, 454] on div "19" at bounding box center [605, 467] width 36 height 26
click at [480, 483] on div "22" at bounding box center [462, 496] width 36 height 26
click at [766, 138] on div "information security and cctv We use AI to create custom search themes from doc…" at bounding box center [898, 159] width 1289 height 42
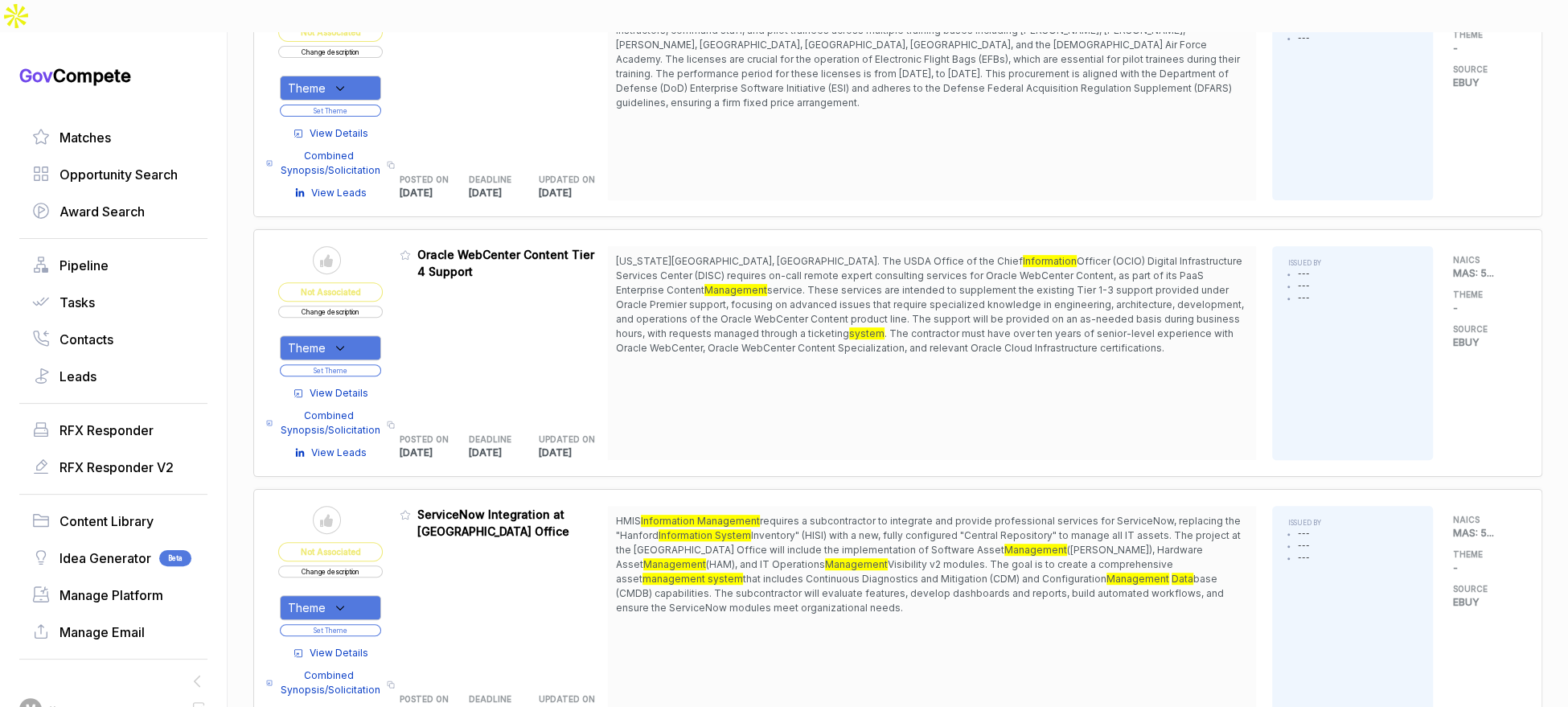
scroll to position [329, 0]
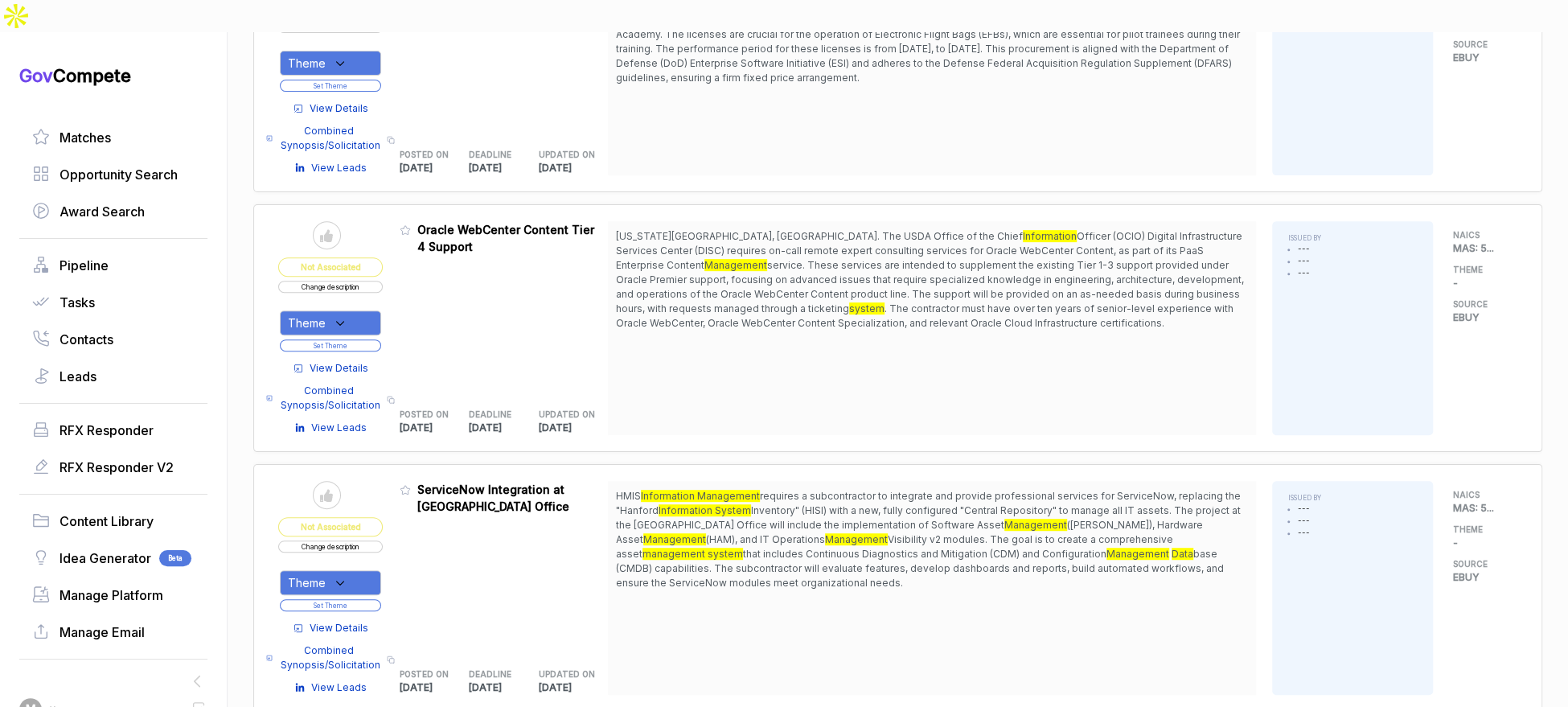
click at [365, 570] on div "Theme" at bounding box center [330, 582] width 101 height 25
drag, startPoint x: 372, startPoint y: 627, endPoint x: 386, endPoint y: 602, distance: 28.7
click at [373, 655] on span "Security Systems" at bounding box center [368, 664] width 106 height 20
checkbox input "true"
drag, startPoint x: 437, startPoint y: 526, endPoint x: 410, endPoint y: 561, distance: 44.2
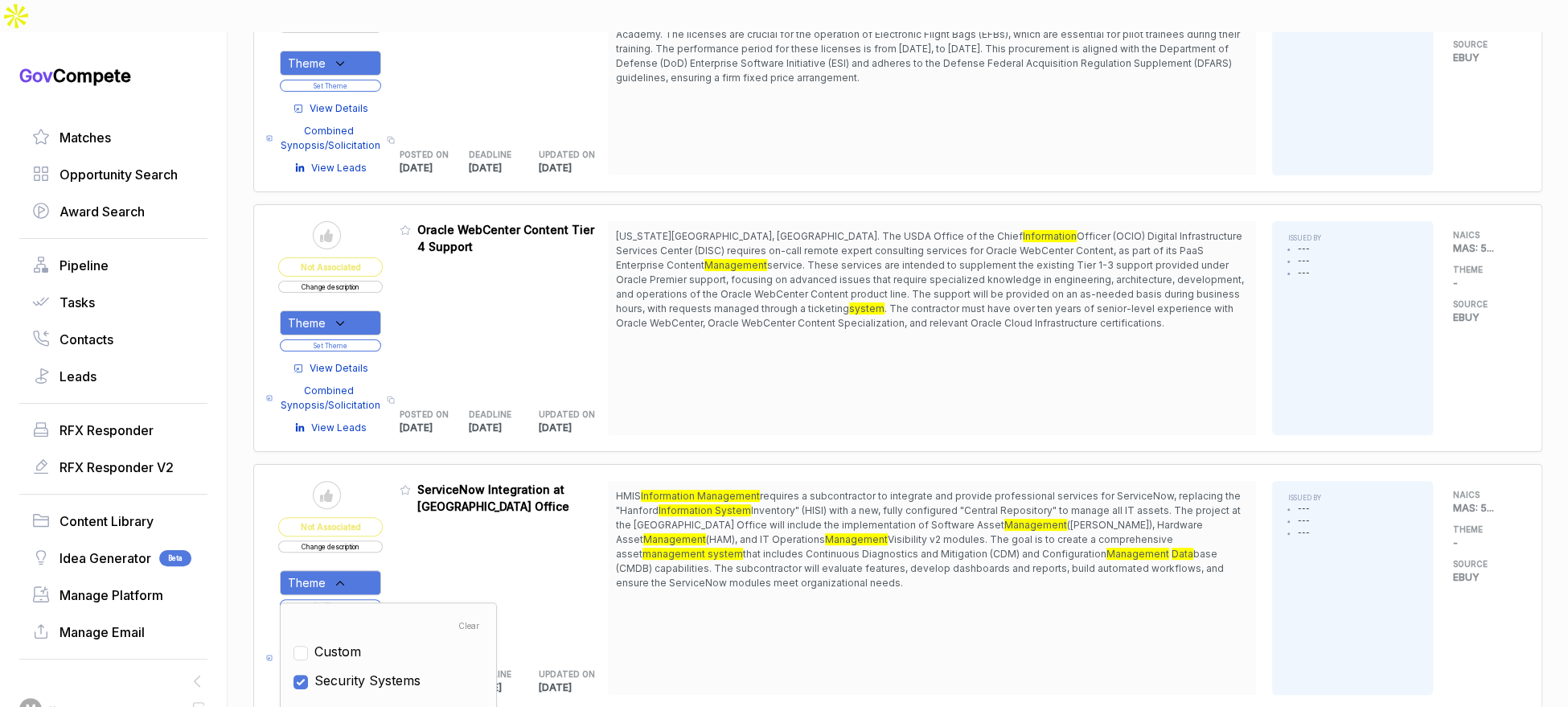
click at [435, 529] on div "Admin: Click to change feature to 1 RFP1783757_47QTCA23D00AV ServiceNow Integra…" at bounding box center [504, 587] width 209 height 214
click at [378, 599] on button "Set Theme" at bounding box center [330, 605] width 101 height 12
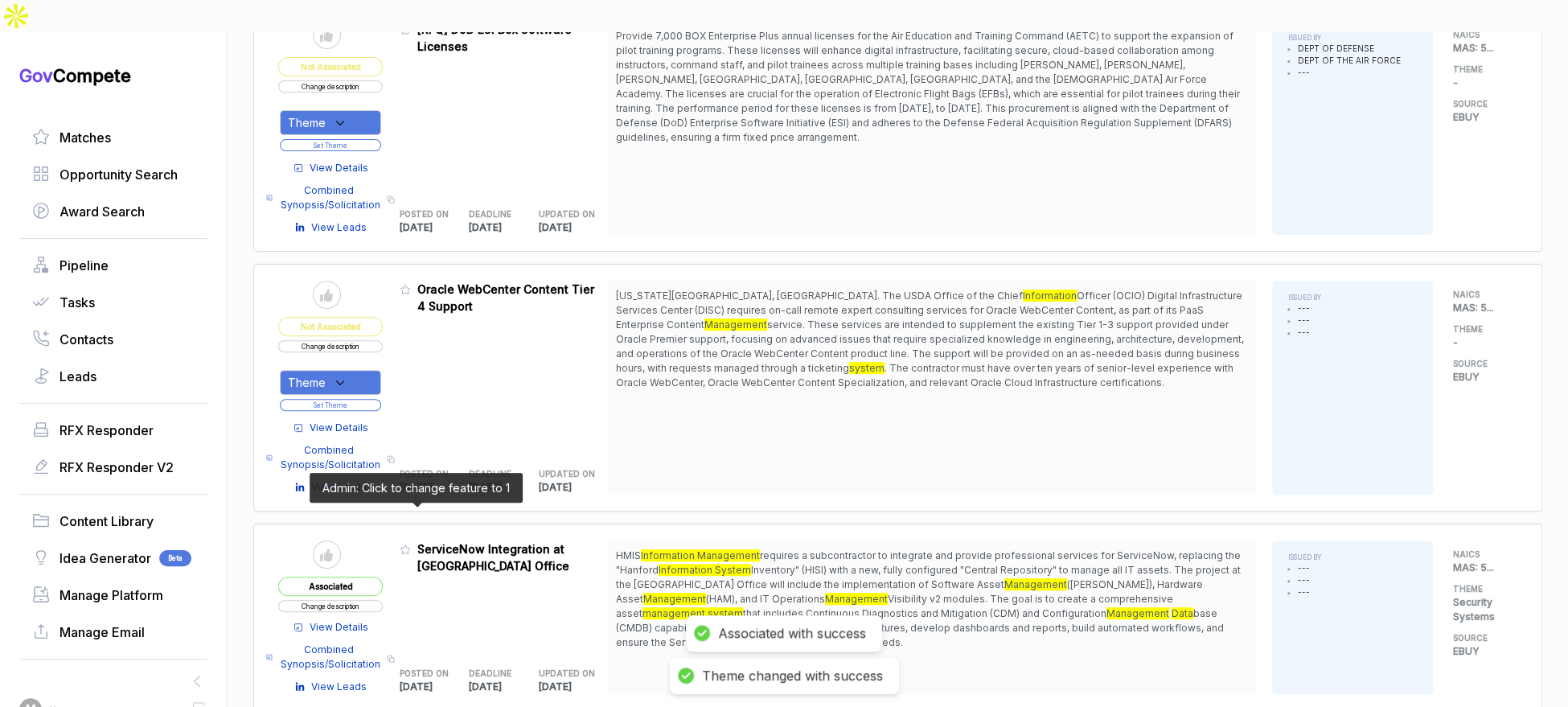
click at [414, 546] on span at bounding box center [408, 554] width 18 height 16
click at [411, 544] on icon at bounding box center [404, 549] width 11 height 11
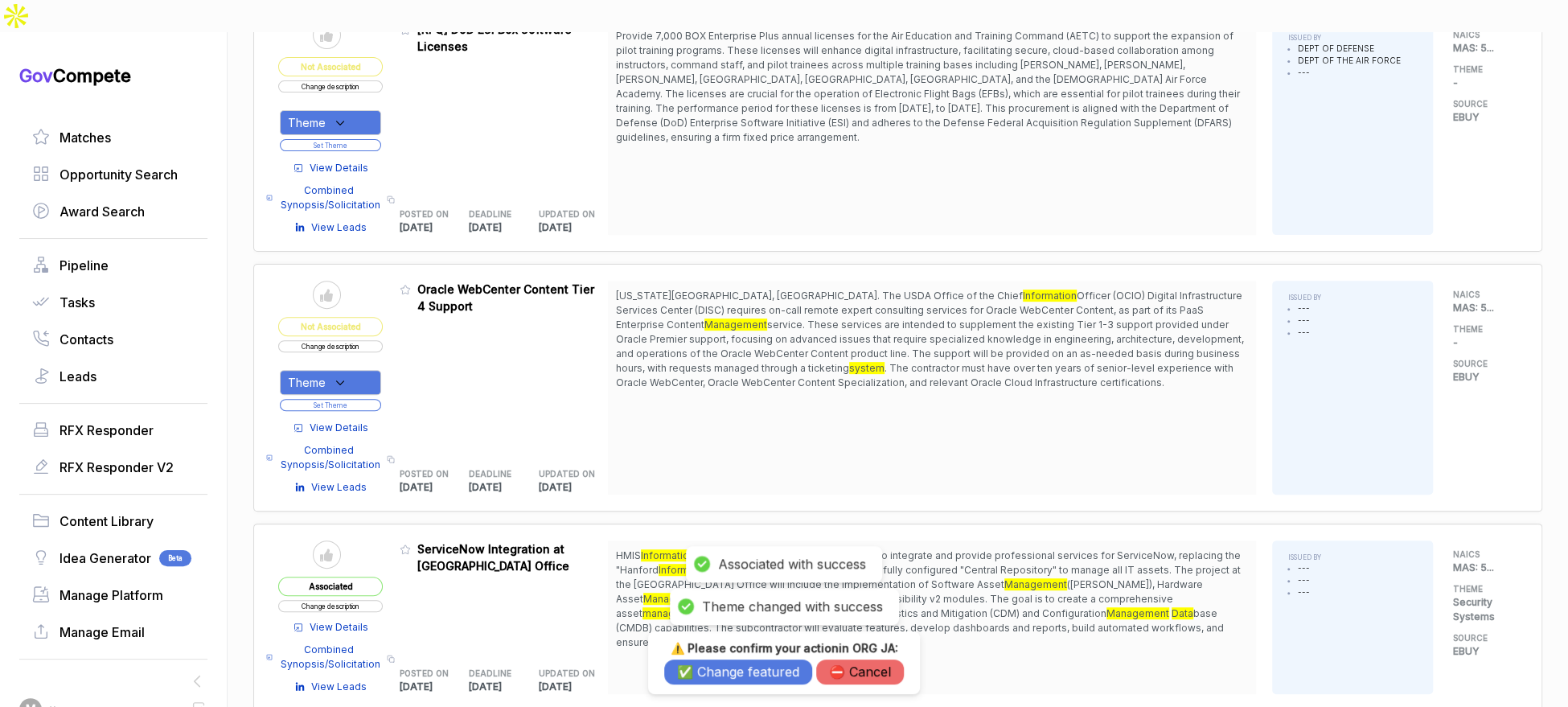
click at [709, 675] on button "✅ Change featured" at bounding box center [738, 671] width 148 height 25
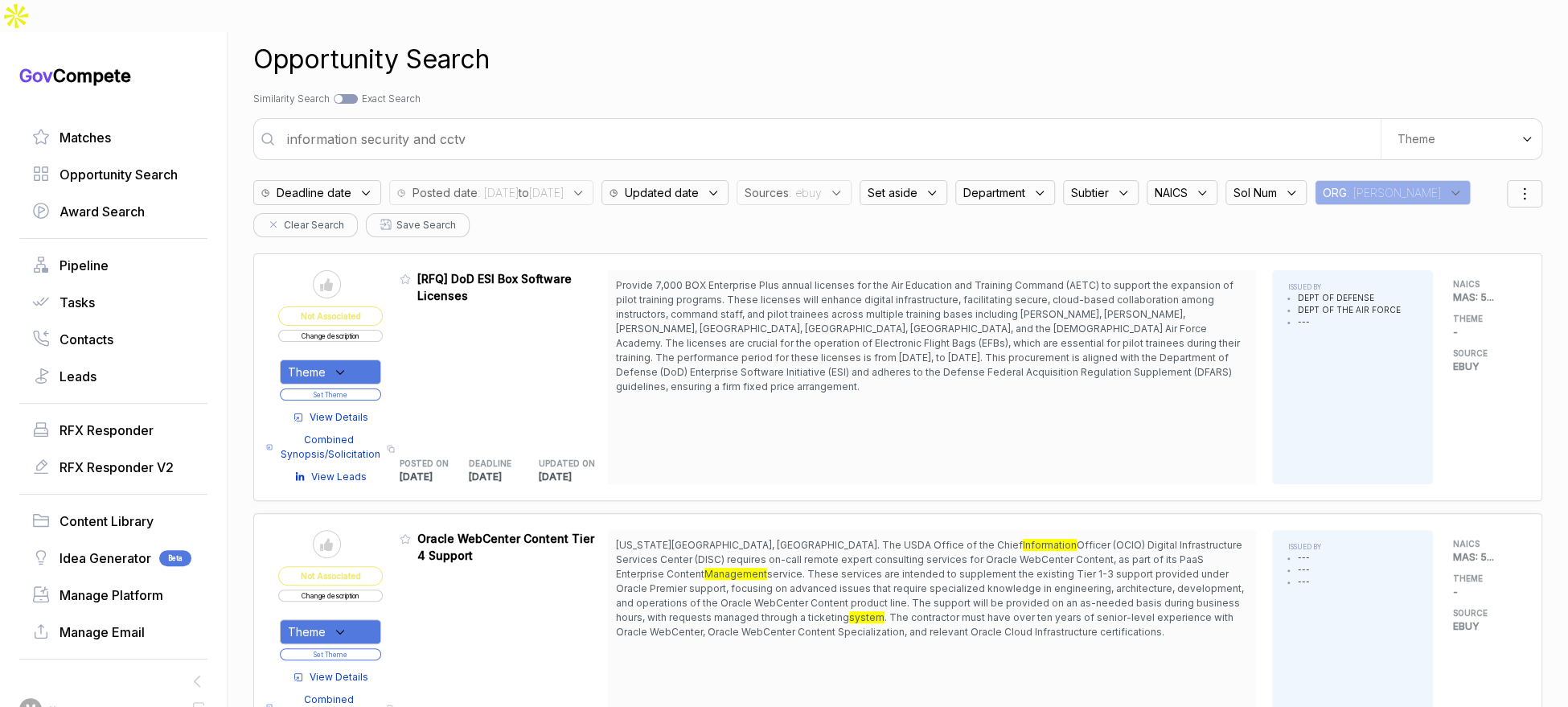
scroll to position [22, 0]
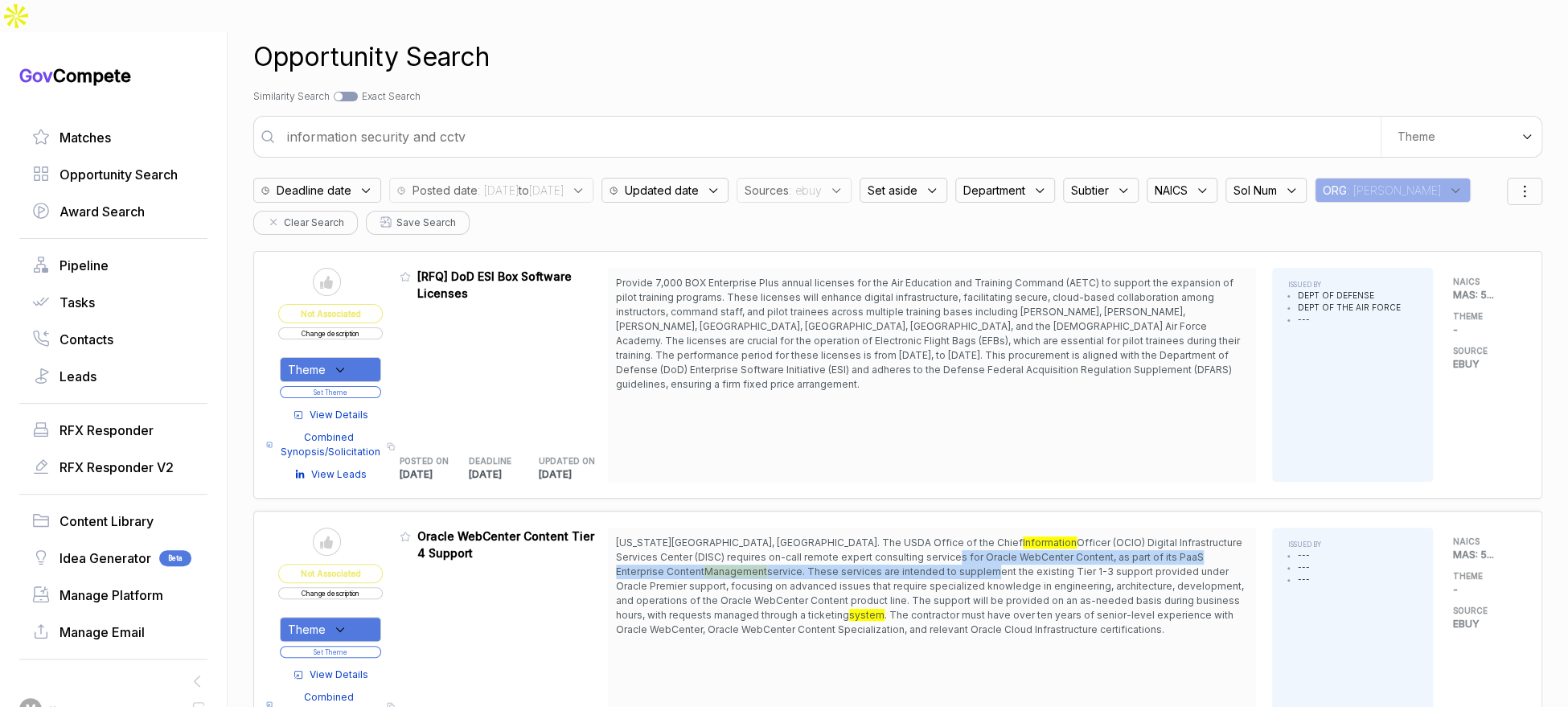
drag, startPoint x: 787, startPoint y: 517, endPoint x: 797, endPoint y: 540, distance: 25.1
click at [797, 540] on span "Kansas City, MO. The USDA Office of the Chief Information Officer (OCIO) Digita…" at bounding box center [931, 586] width 632 height 101
click at [358, 91] on div at bounding box center [345, 96] width 24 height 9
checkbox input "true"
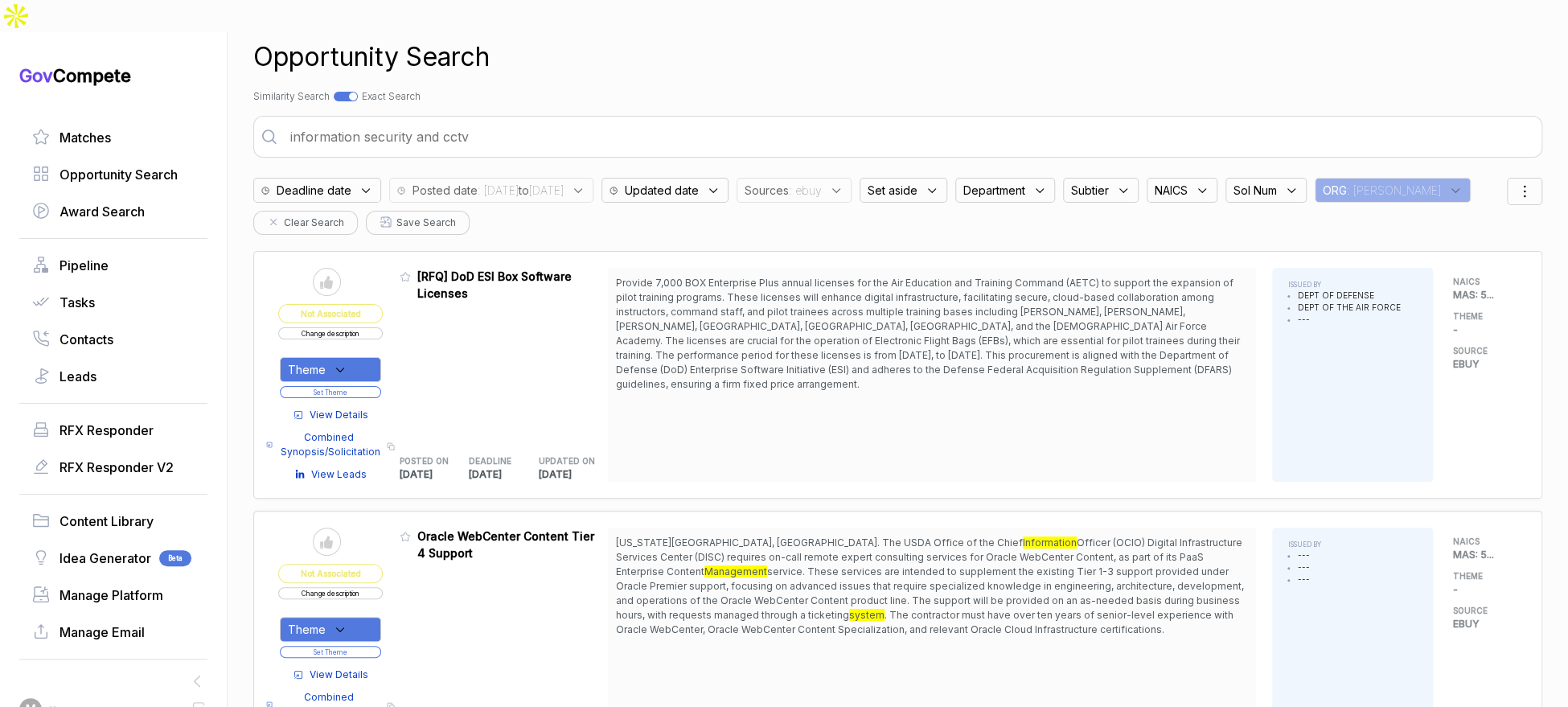
click at [415, 121] on input "information security and cctv" at bounding box center [909, 137] width 1257 height 32
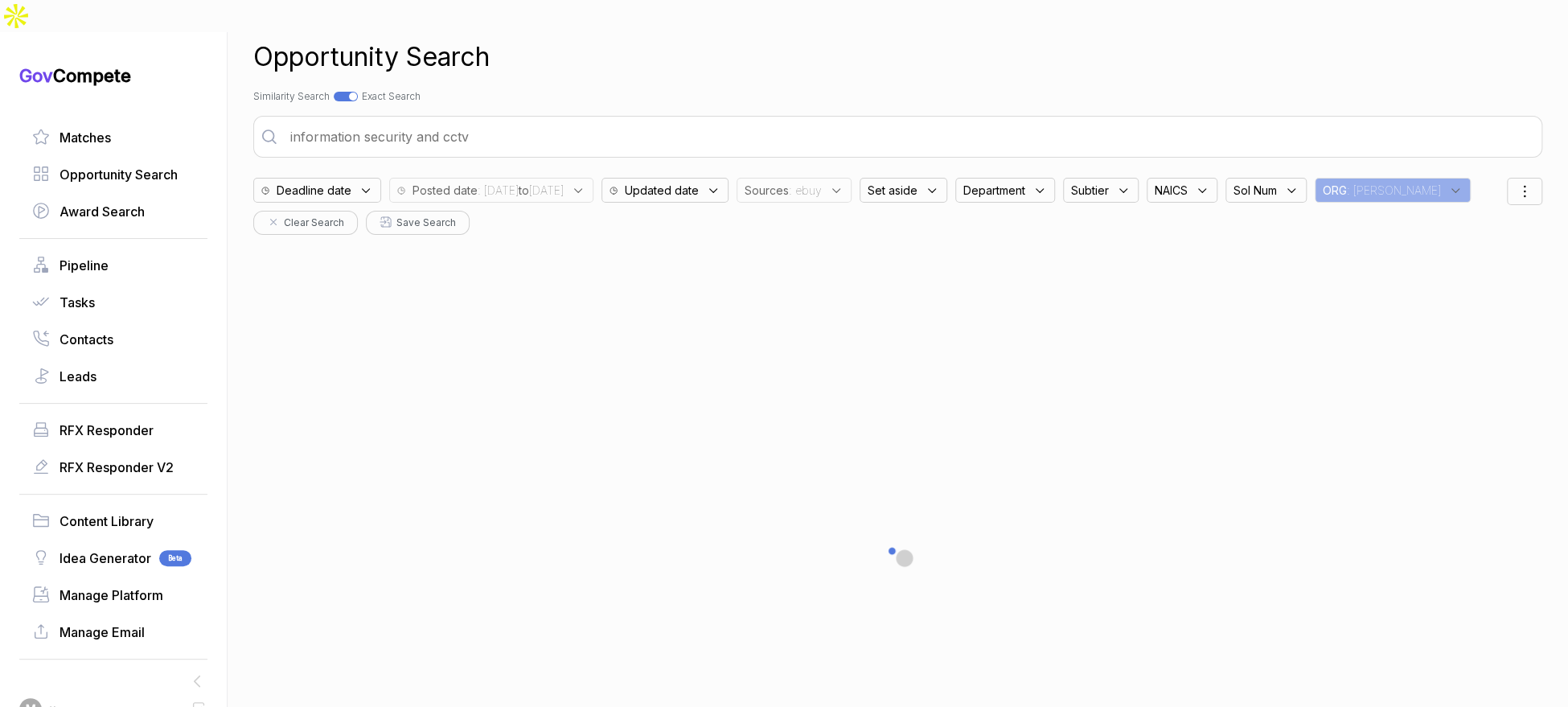
click at [415, 121] on input "information security and cctv" at bounding box center [909, 137] width 1257 height 32
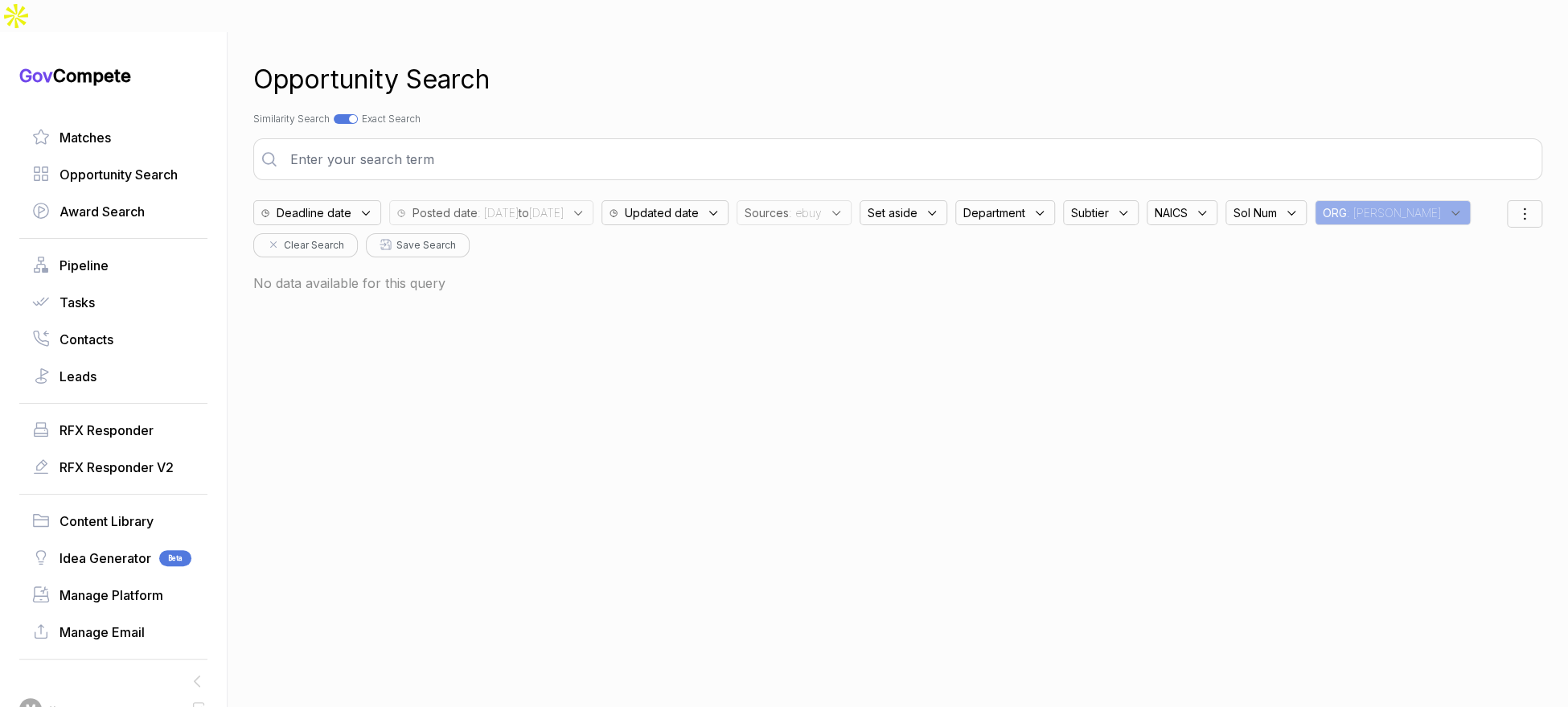
click at [550, 61] on div "Opportunity Search" at bounding box center [898, 80] width 1289 height 38
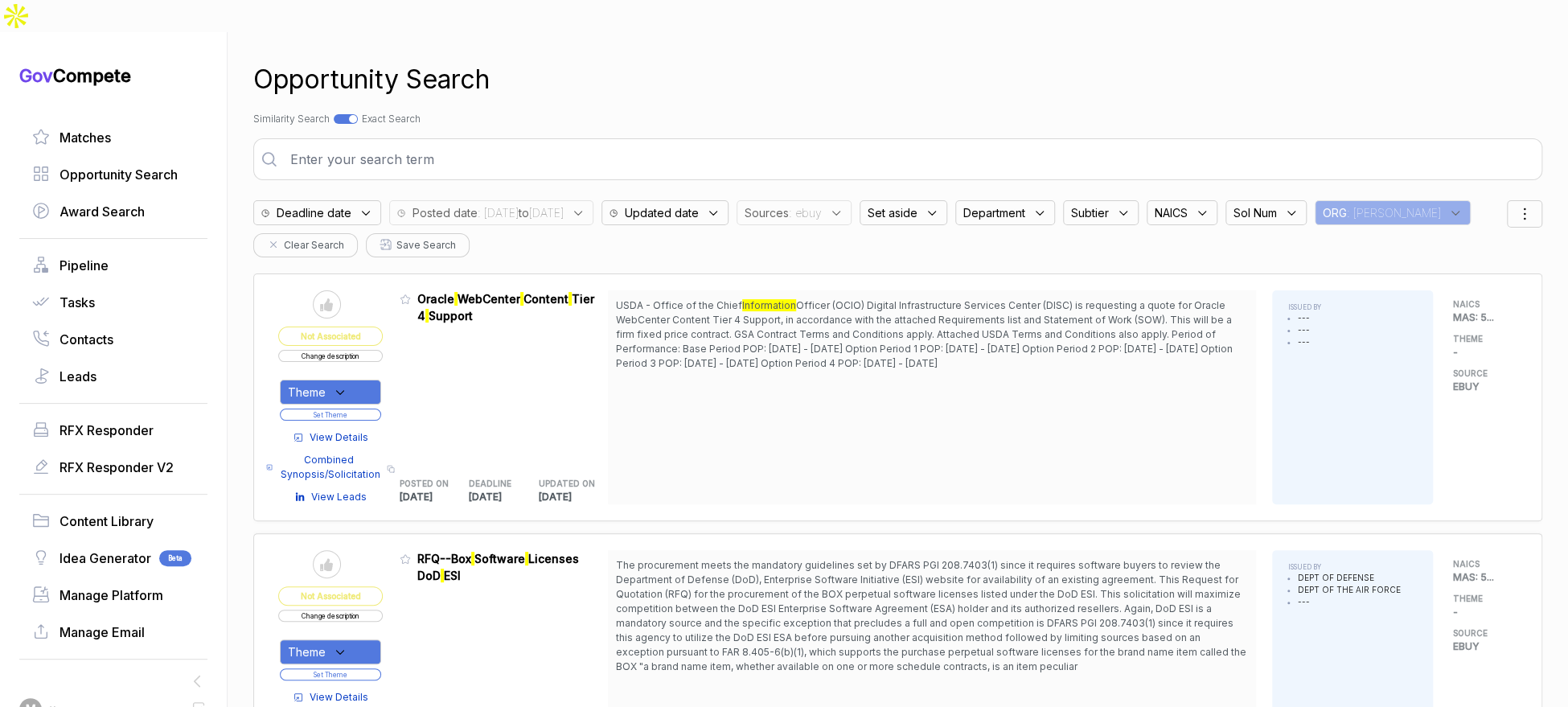
click at [355, 115] on div at bounding box center [345, 119] width 24 height 9
checkbox input "false"
click at [480, 143] on input "text" at bounding box center [828, 159] width 1103 height 32
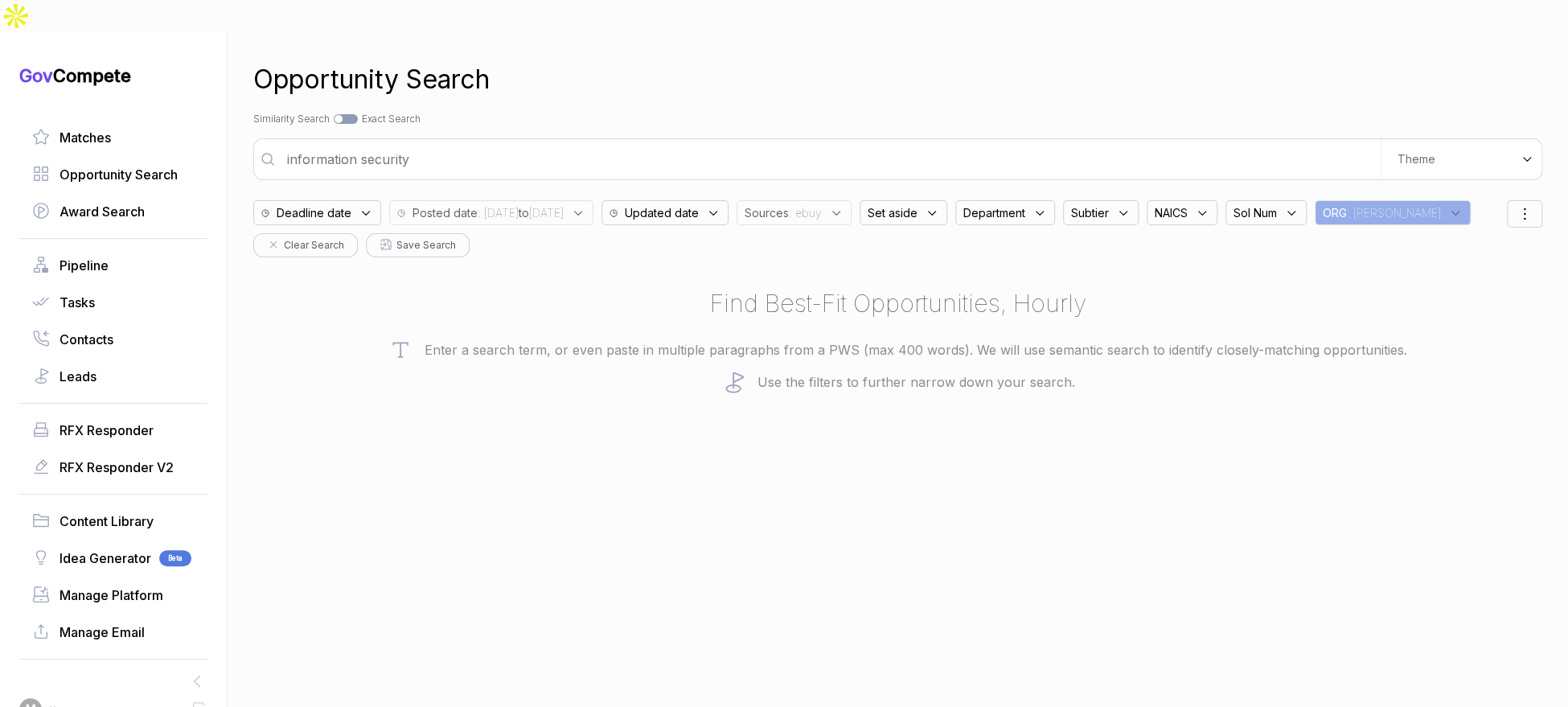
type input "information security"
drag, startPoint x: 878, startPoint y: 173, endPoint x: 876, endPoint y: 184, distance: 11.2
click at [822, 204] on span ": ebuy" at bounding box center [805, 213] width 33 height 17
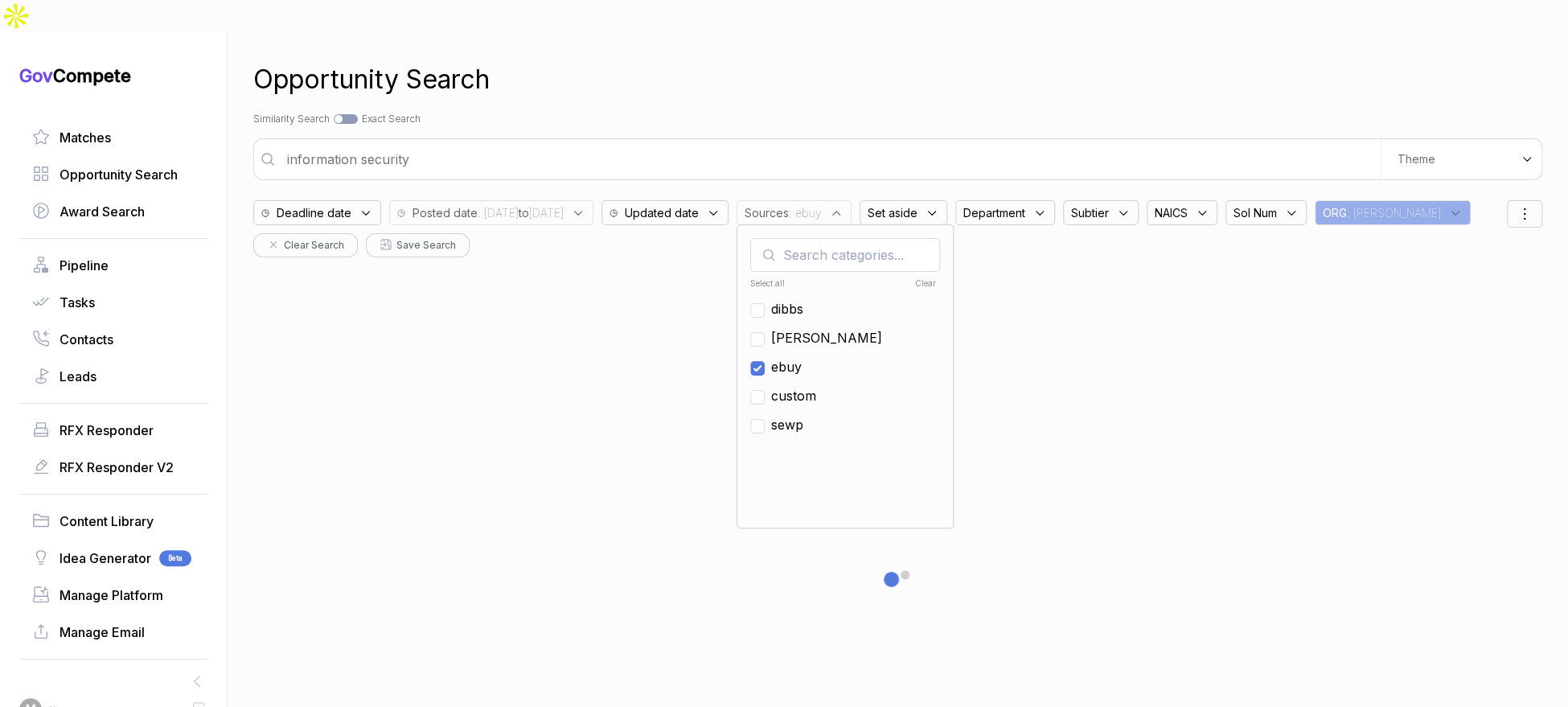
click at [802, 357] on span "ebuy" at bounding box center [787, 367] width 31 height 20
checkbox input "false"
drag, startPoint x: 843, startPoint y: 303, endPoint x: 882, endPoint y: 183, distance: 126.2
click at [843, 328] on span "[PERSON_NAME]" at bounding box center [827, 338] width 111 height 20
checkbox input "true"
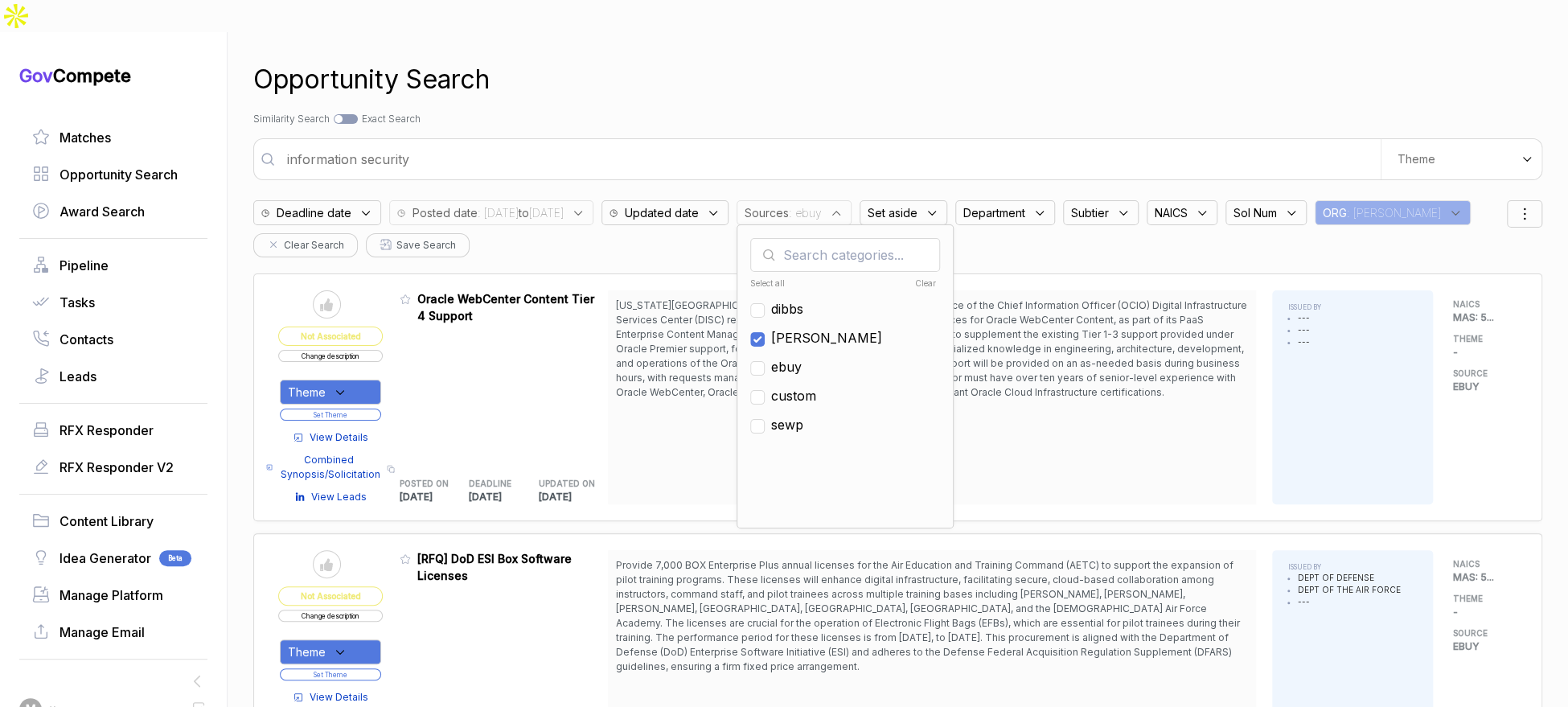
click at [931, 61] on div "Opportunity Search" at bounding box center [898, 80] width 1289 height 38
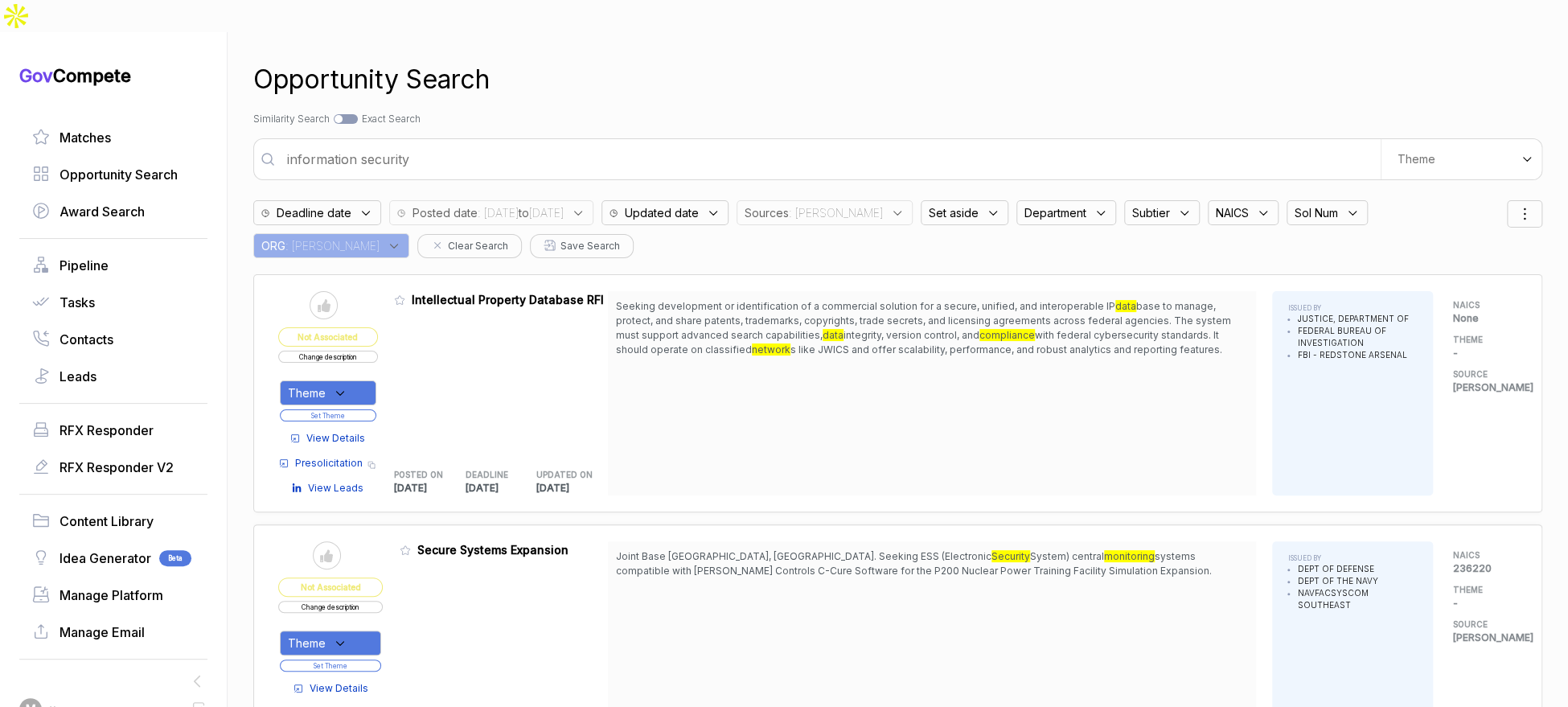
click at [738, 143] on input "information security" at bounding box center [828, 159] width 1103 height 32
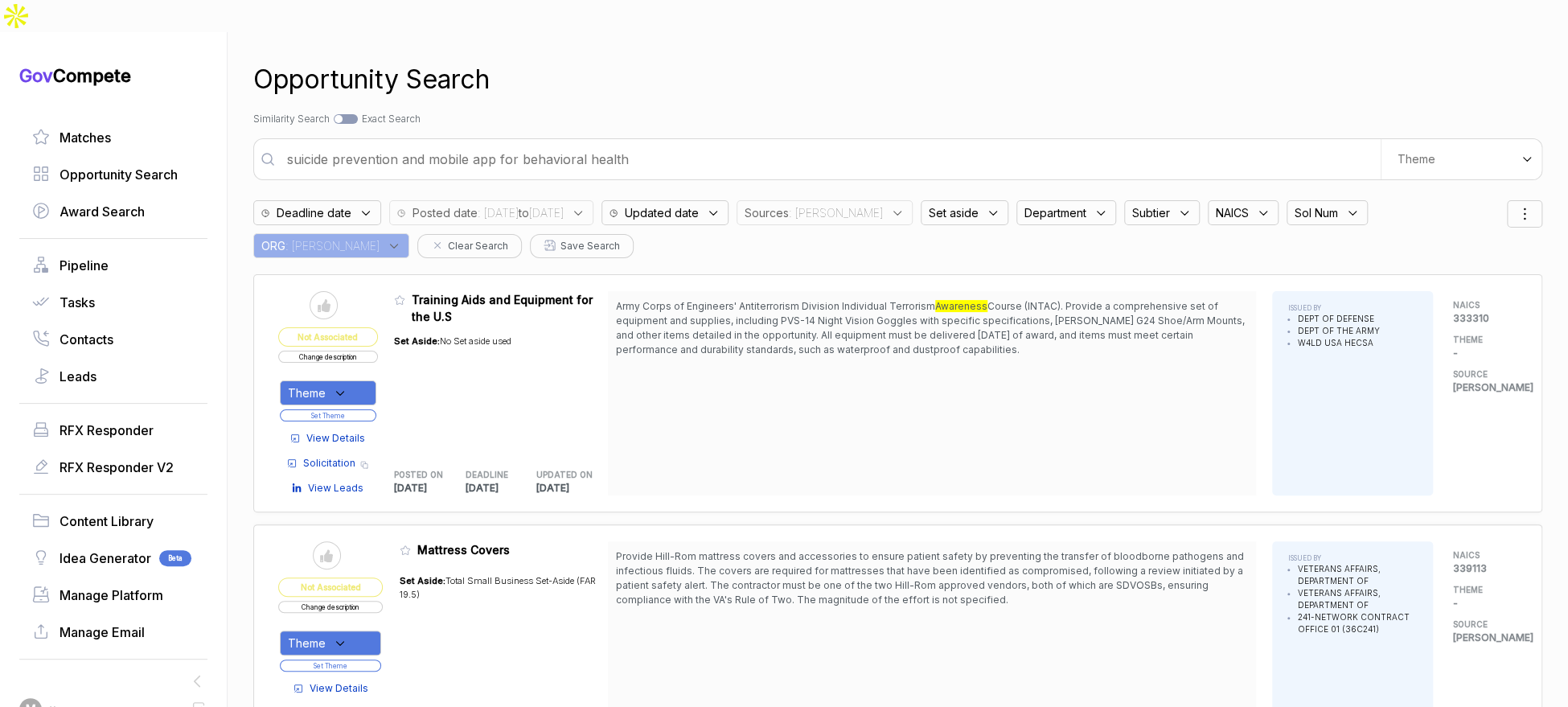
type input "suicide prevention and mobile app for behavioral health"
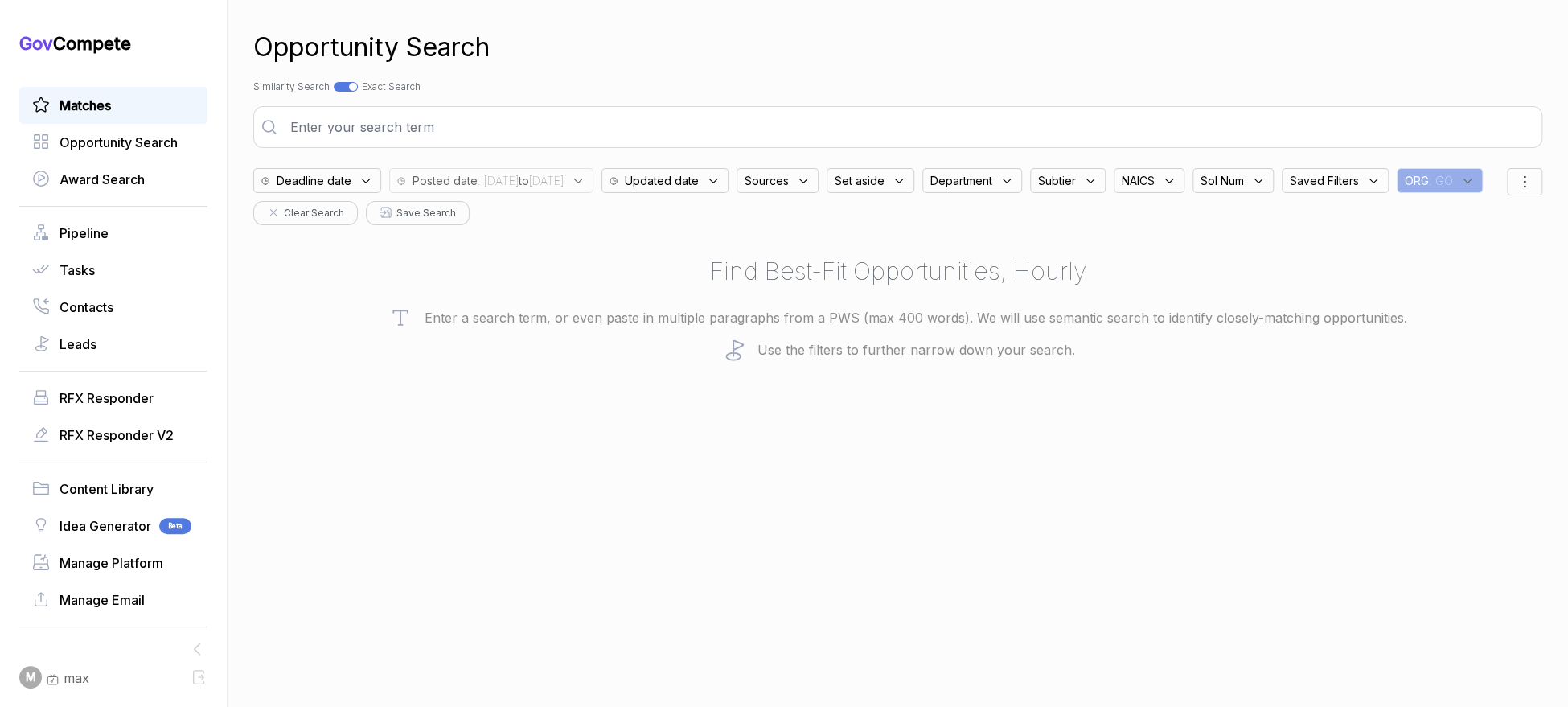
click at [103, 93] on div "Matches" at bounding box center [114, 105] width 188 height 37
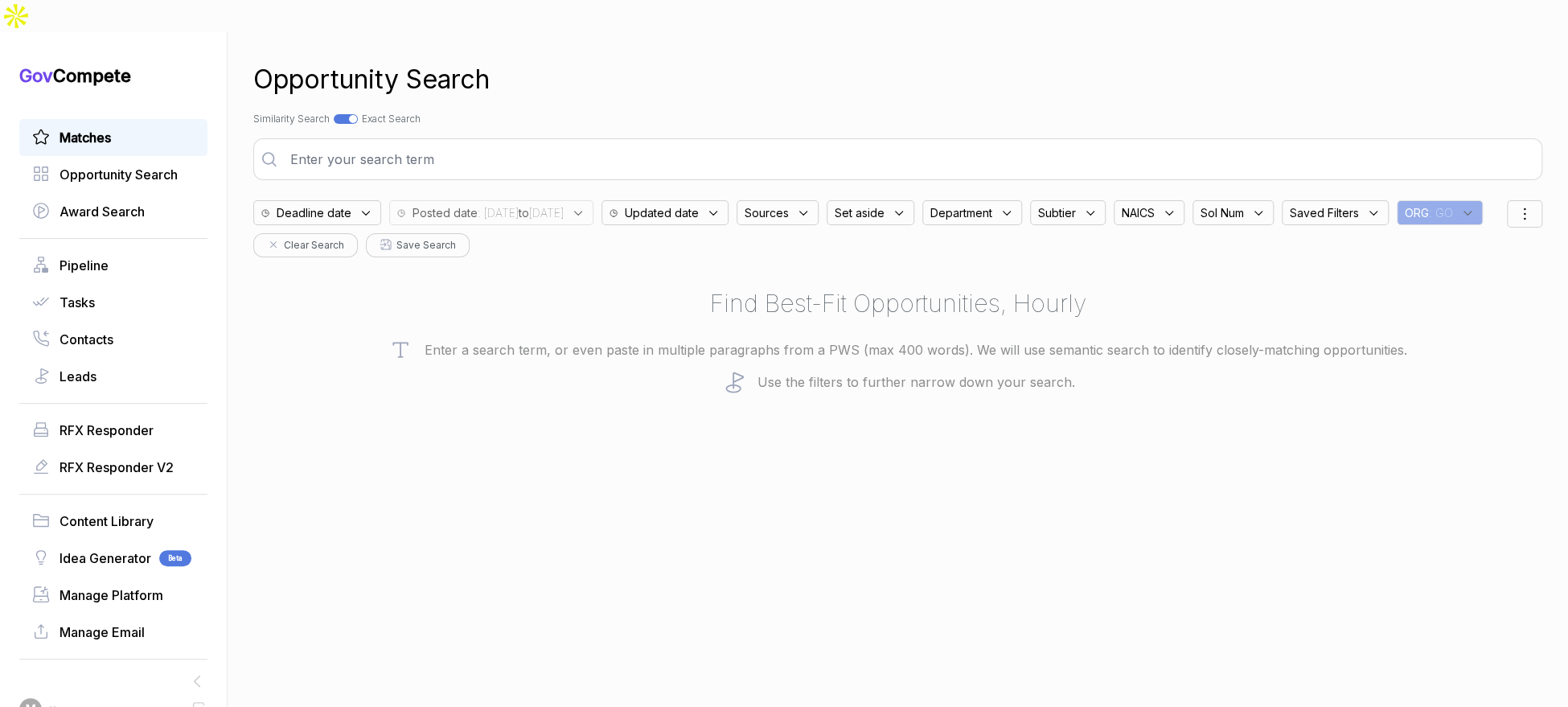
click at [111, 128] on span "Matches" at bounding box center [85, 138] width 51 height 20
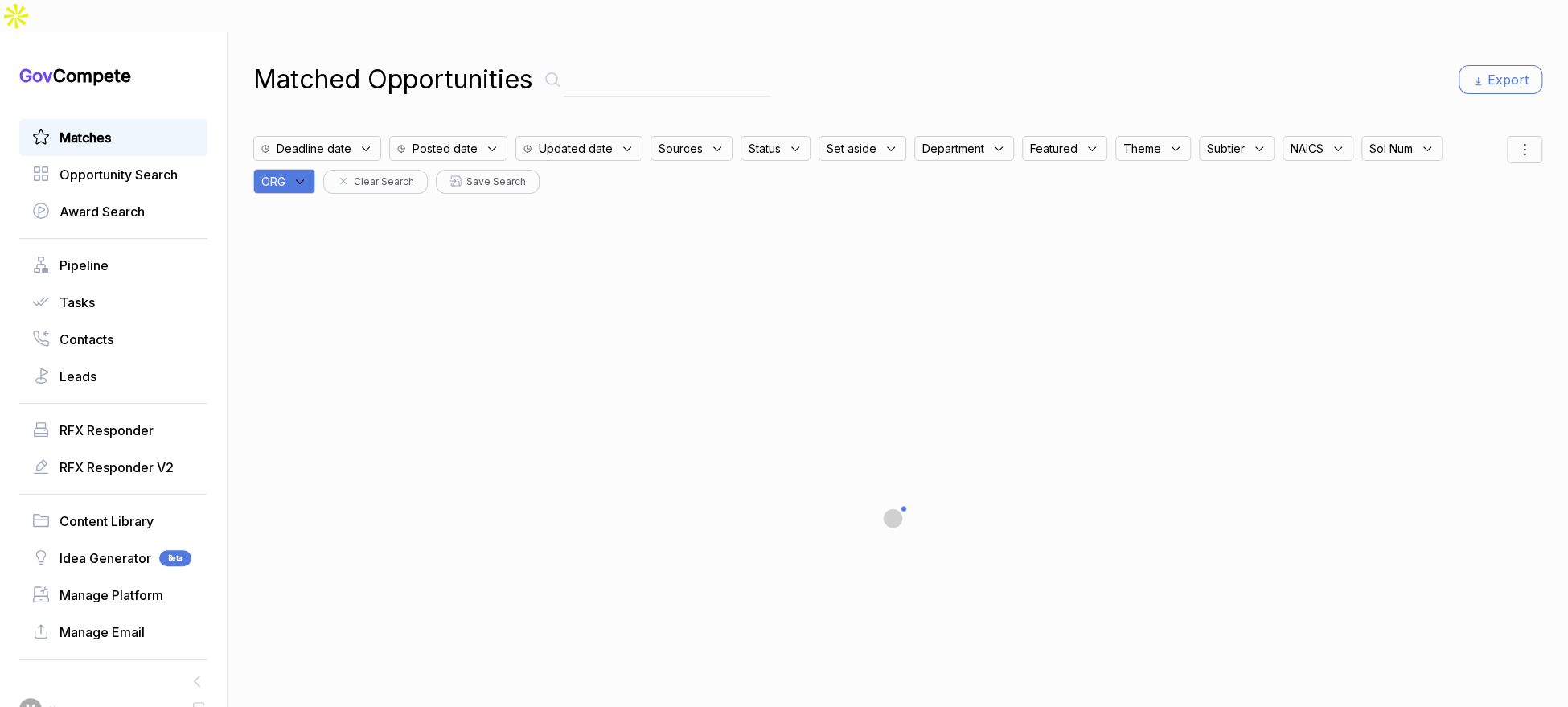
click at [315, 168] on div "ORG" at bounding box center [284, 180] width 62 height 25
click at [321, 207] on input "text" at bounding box center [362, 223] width 190 height 33
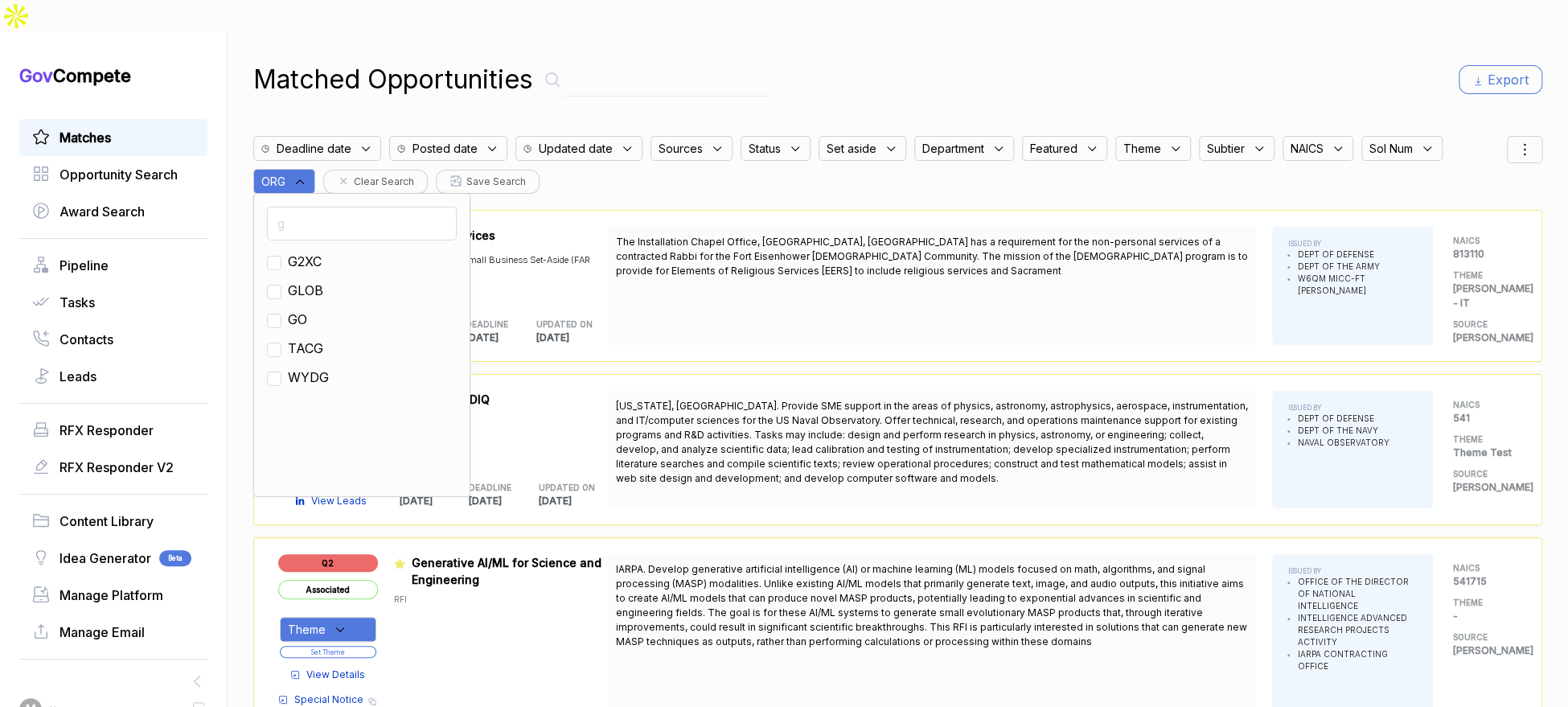
drag, startPoint x: 304, startPoint y: 285, endPoint x: 531, endPoint y: 217, distance: 237.0
click at [304, 309] on span "GO" at bounding box center [298, 319] width 20 height 20
checkbox input "true"
drag, startPoint x: 830, startPoint y: 215, endPoint x: 1005, endPoint y: 206, distance: 175.2
click at [830, 235] on span "The Installation Chapel Office, [GEOGRAPHIC_DATA], [GEOGRAPHIC_DATA] has a requ…" at bounding box center [931, 256] width 632 height 44
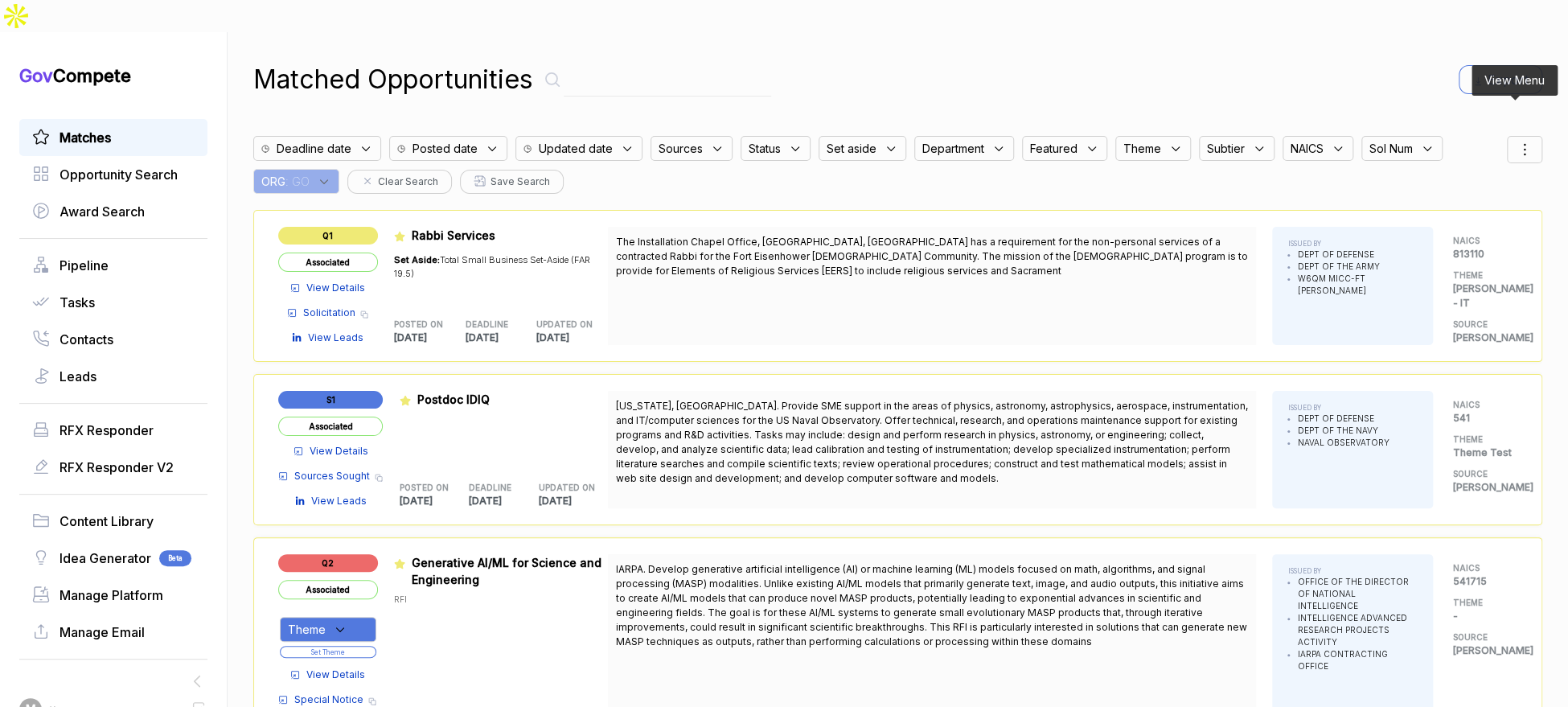
click at [1515, 140] on icon at bounding box center [1524, 150] width 20 height 20
click at [1465, 207] on span "Sorting" at bounding box center [1471, 215] width 38 height 17
click at [1438, 229] on div at bounding box center [1448, 233] width 24 height 9
checkbox input "true"
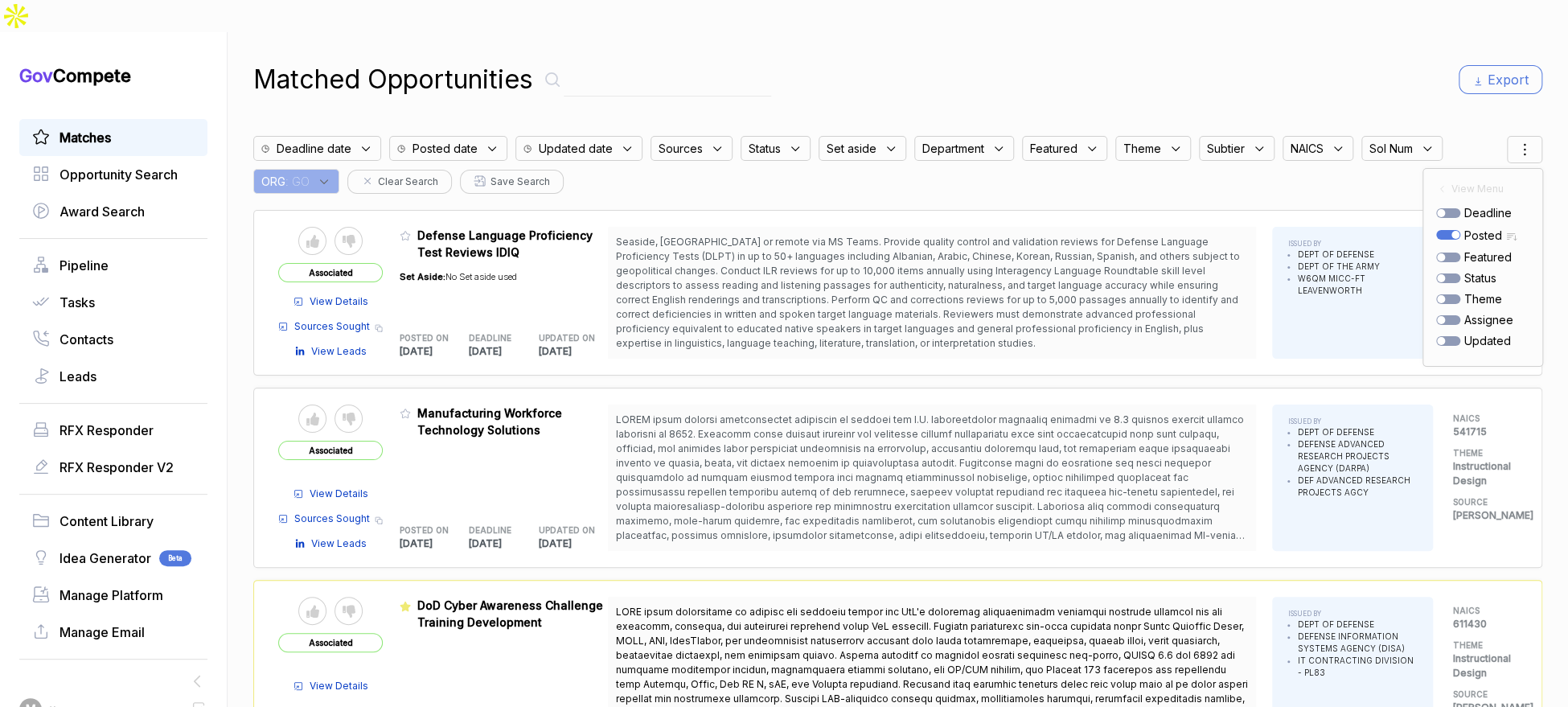
click at [1039, 69] on div "Matched Opportunities Export Deadline date Posted date Updated date Sources Sta…" at bounding box center [898, 386] width 1289 height 707
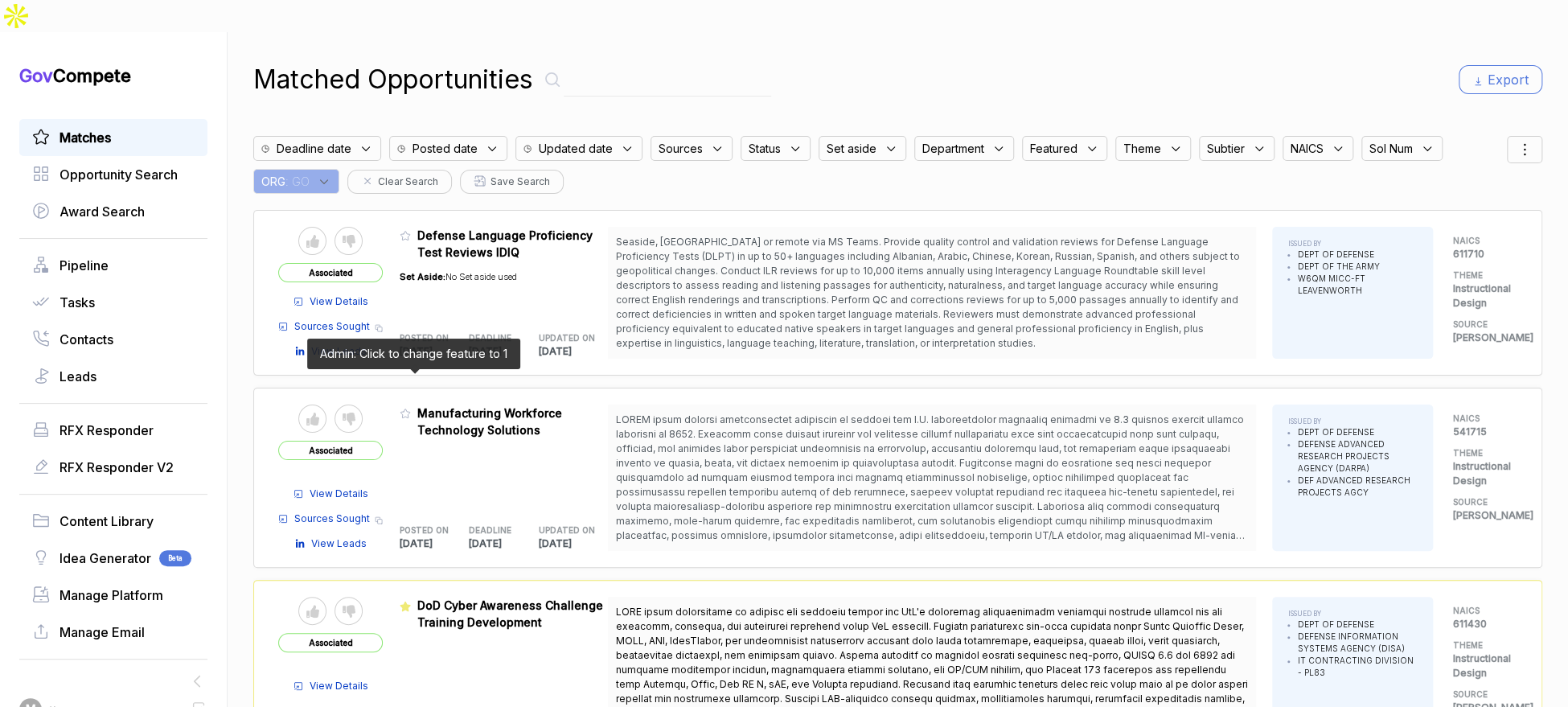
click at [410, 408] on icon at bounding box center [404, 413] width 11 height 11
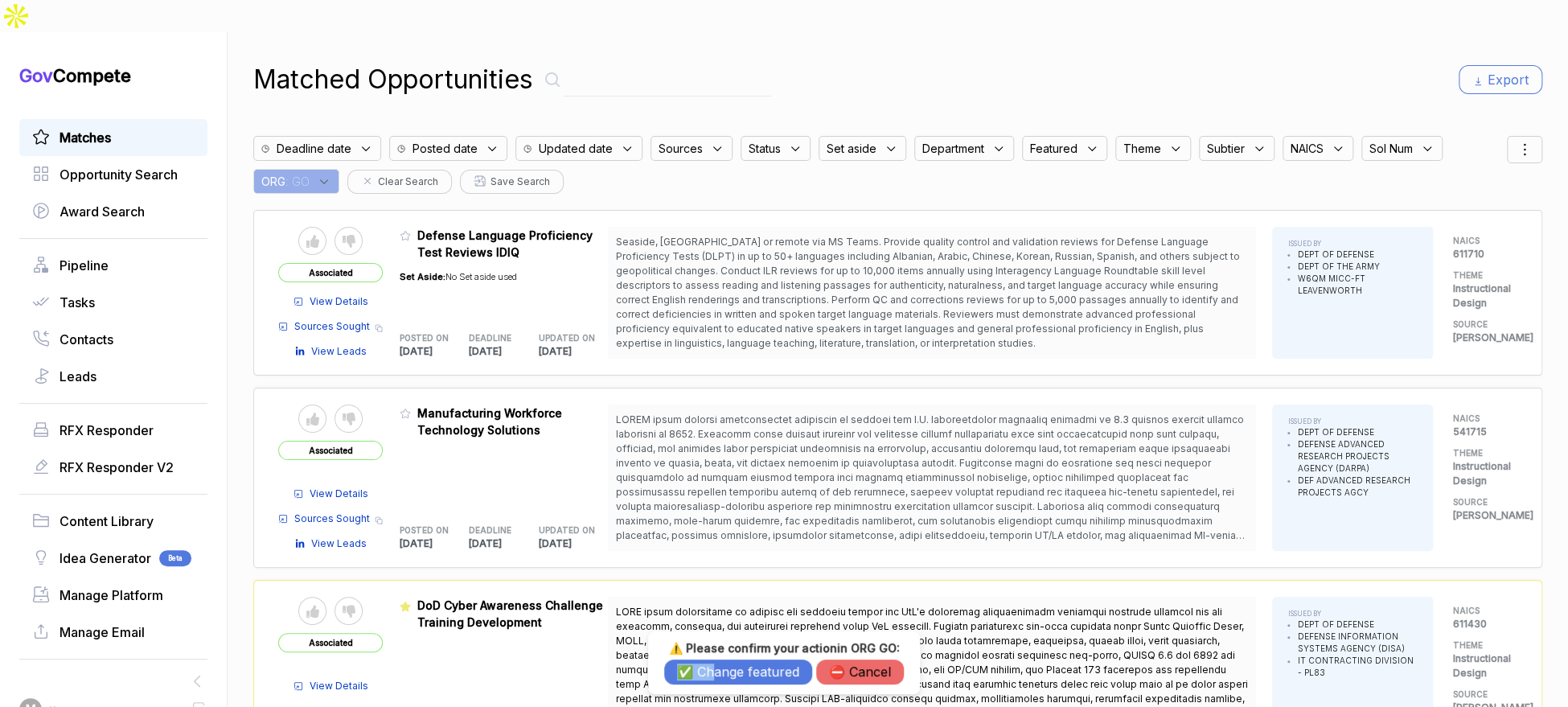
click at [710, 666] on div "⚠️ Please confirm your action in ORG GO : ✅ Change featured ⛔️ Cancel" at bounding box center [784, 663] width 239 height 44
drag, startPoint x: 710, startPoint y: 667, endPoint x: 710, endPoint y: 657, distance: 10.0
click at [710, 667] on button "✅ Change featured" at bounding box center [738, 671] width 148 height 25
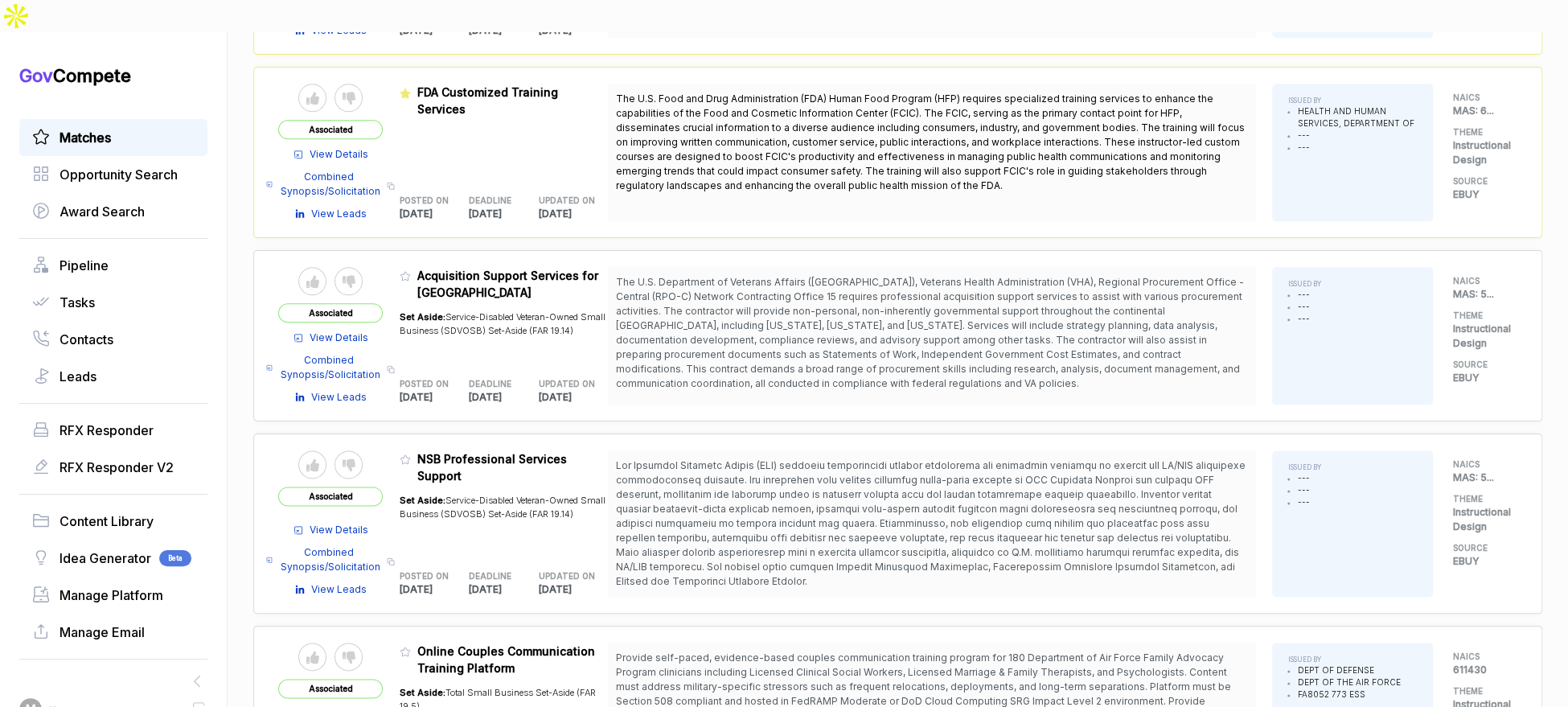
scroll to position [1245, 0]
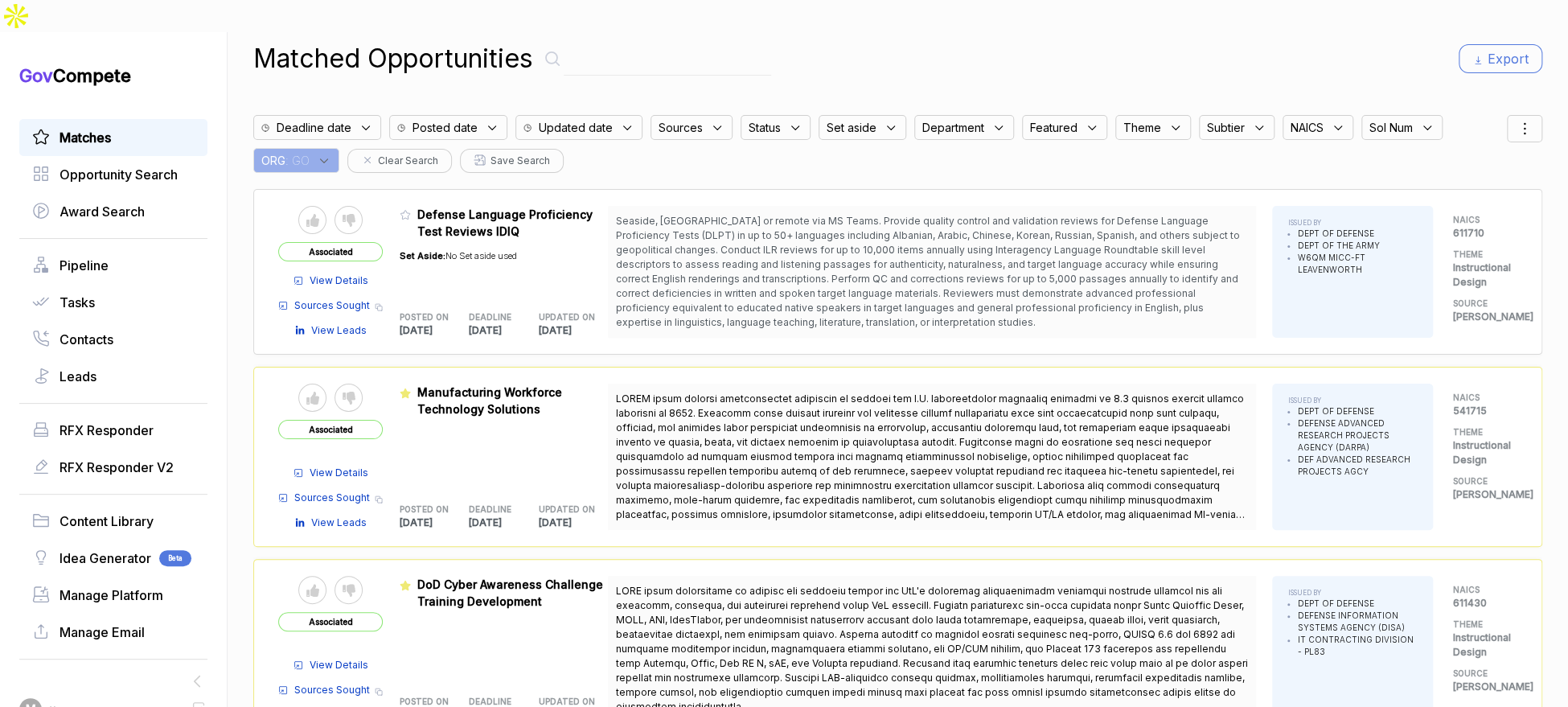
scroll to position [16, 0]
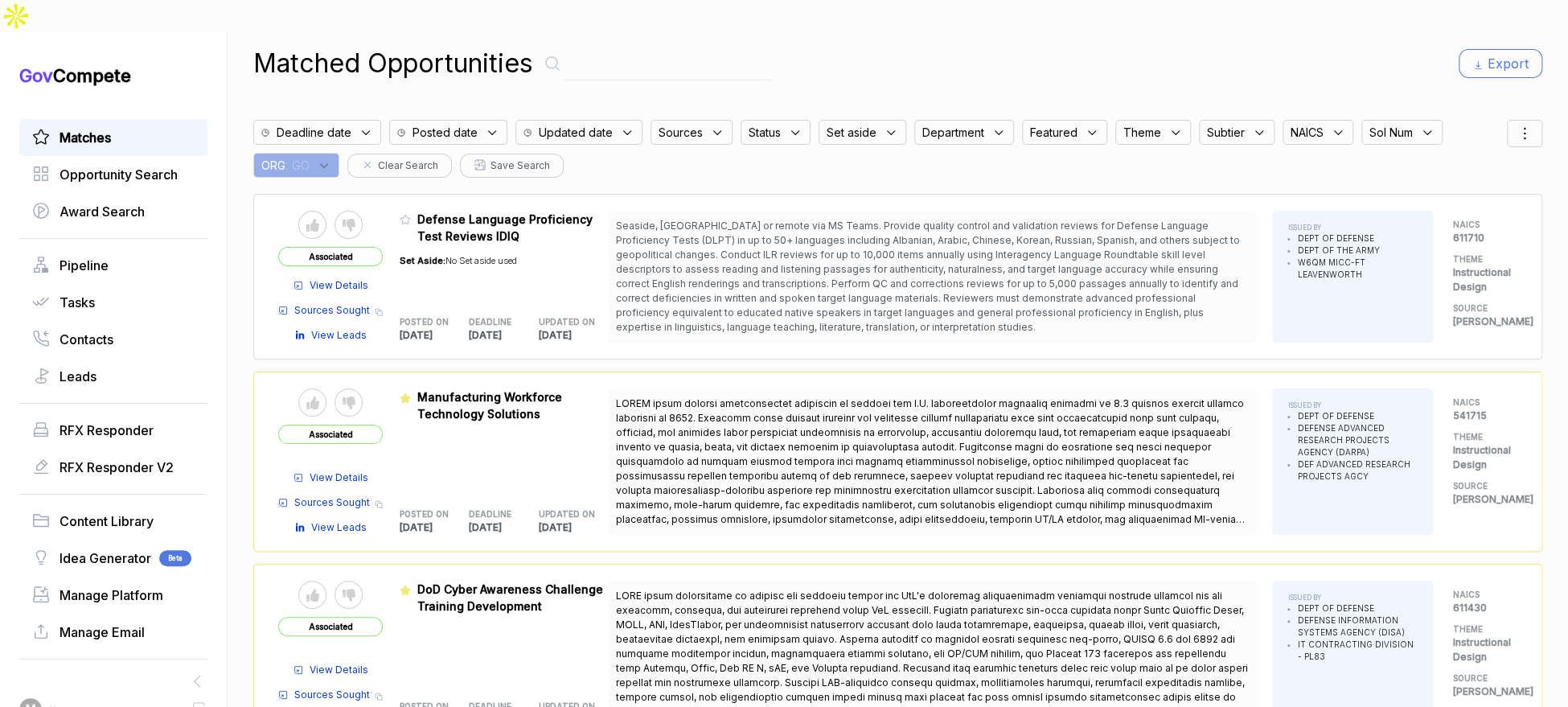
drag, startPoint x: 301, startPoint y: 133, endPoint x: 319, endPoint y: 138, distance: 18.7
click at [309, 156] on span ": GO" at bounding box center [298, 165] width 24 height 17
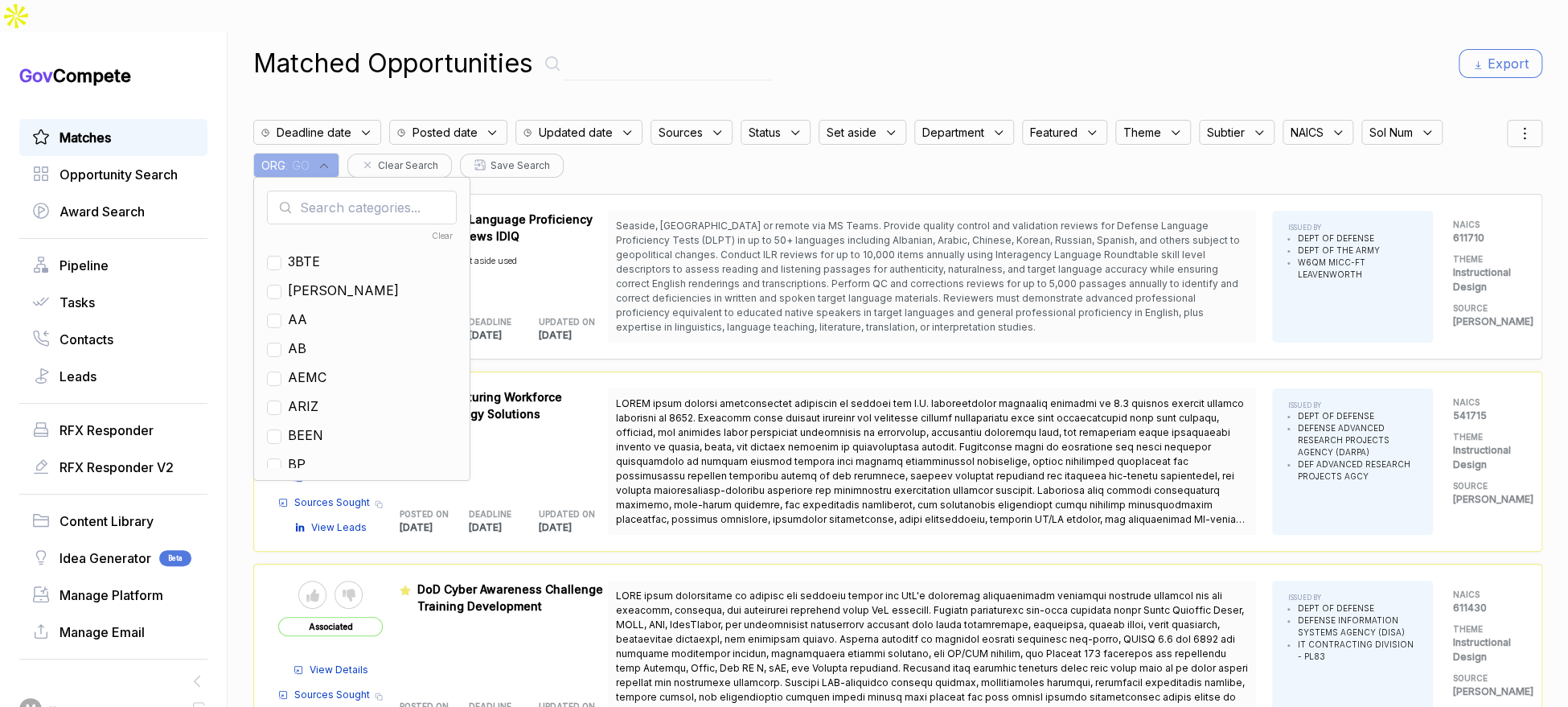
click at [380, 191] on input "text" at bounding box center [362, 207] width 190 height 33
type input "ps"
click at [305, 251] on span "PS" at bounding box center [297, 261] width 18 height 20
checkbox input "true"
drag, startPoint x: 1104, startPoint y: 45, endPoint x: 1463, endPoint y: 86, distance: 361.3
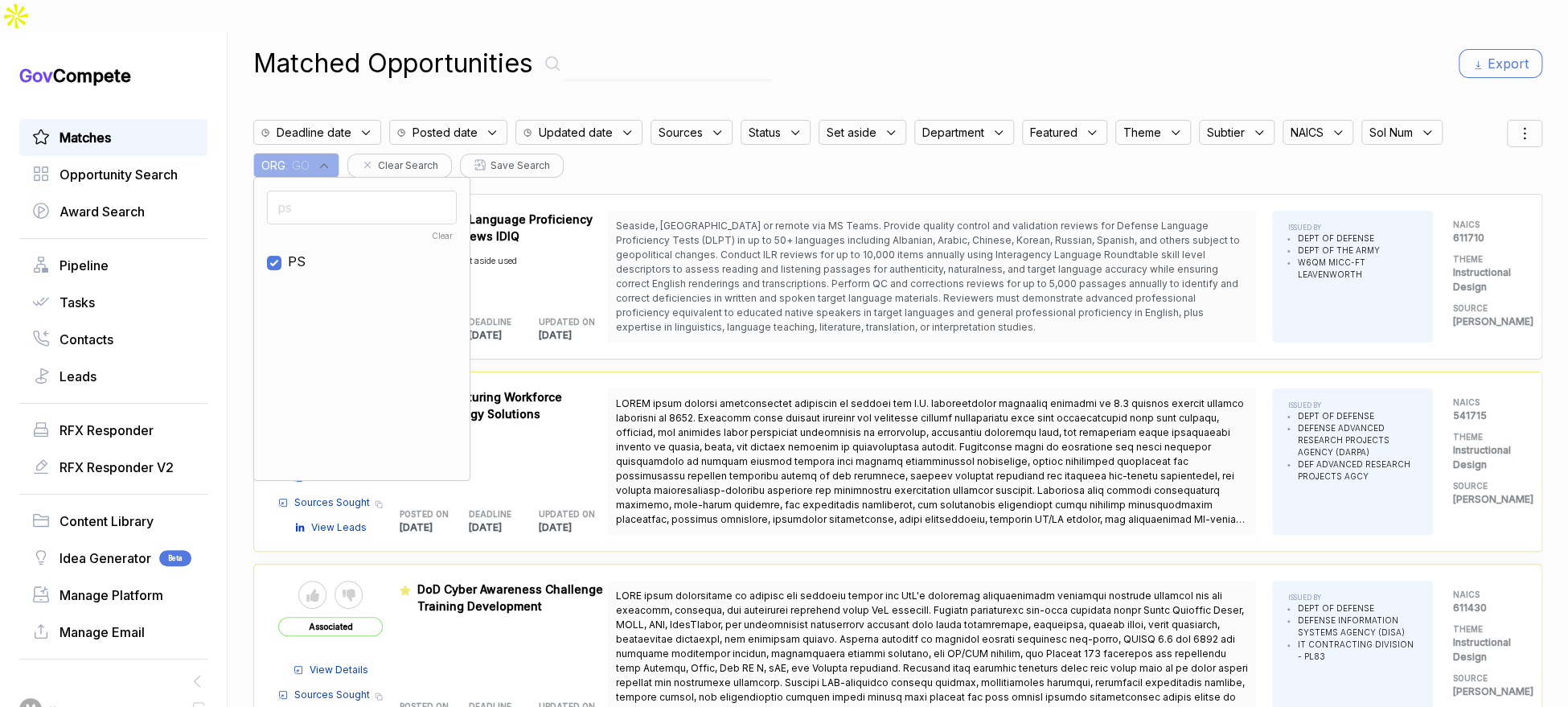
click at [1138, 44] on div "Matched Opportunities Export" at bounding box center [898, 63] width 1289 height 38
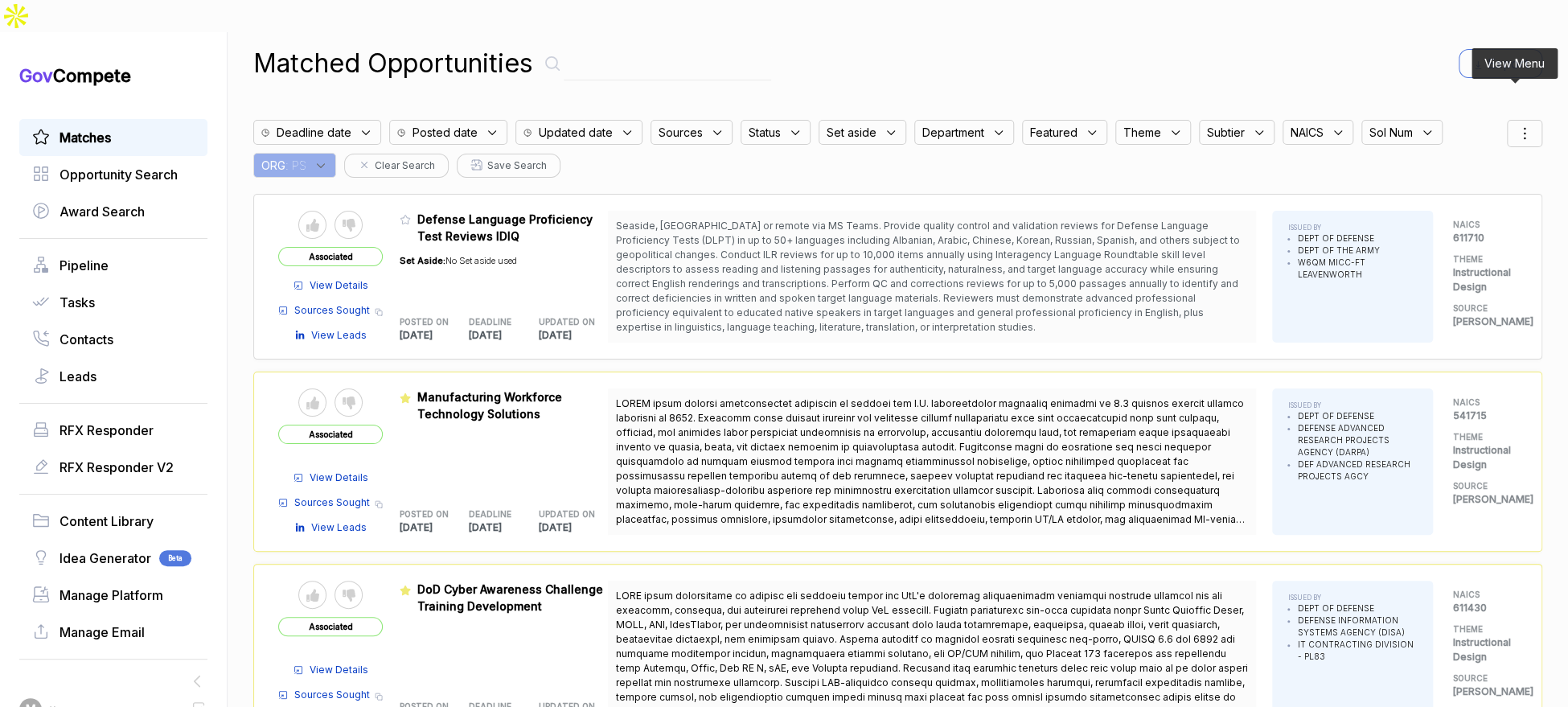
drag, startPoint x: 1502, startPoint y: 98, endPoint x: 1500, endPoint y: 109, distance: 11.2
click at [1506, 120] on div at bounding box center [1524, 133] width 35 height 27
click at [1451, 209] on div "posted" at bounding box center [1483, 218] width 93 height 17
click at [1445, 213] on div at bounding box center [1448, 217] width 24 height 9
checkbox input "true"
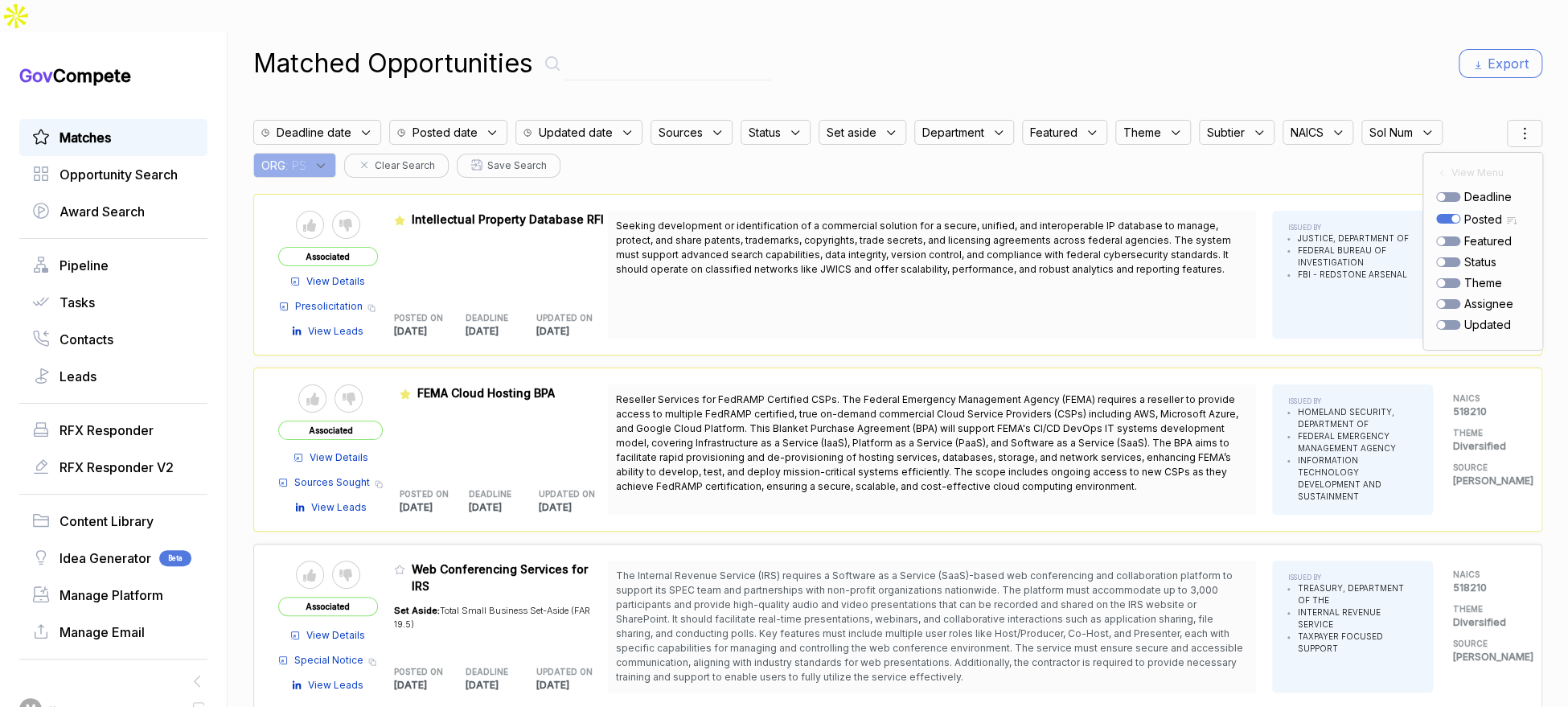
click at [1204, 52] on div "Matched Opportunities Export Deadline date Posted date Updated date Sources Sta…" at bounding box center [898, 369] width 1289 height 707
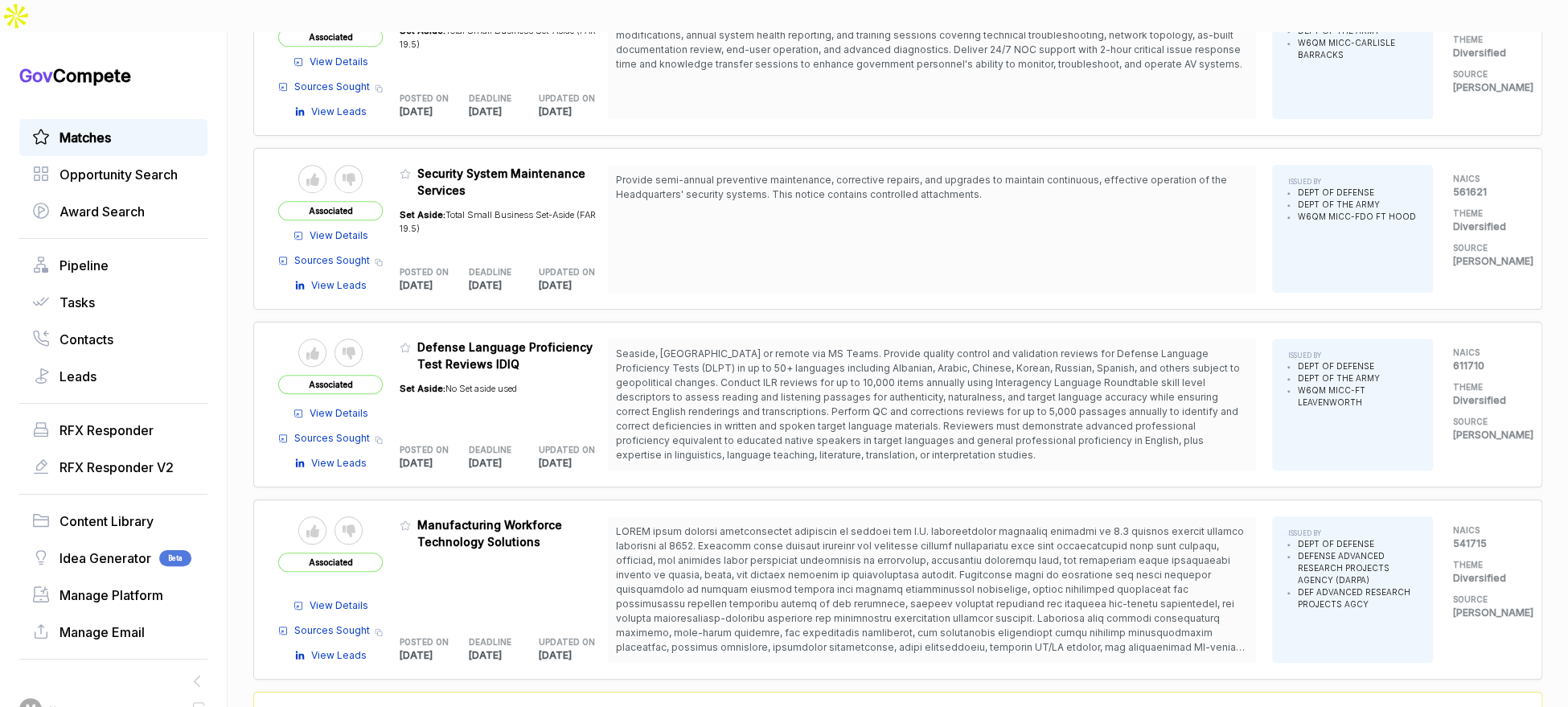
scroll to position [780, 0]
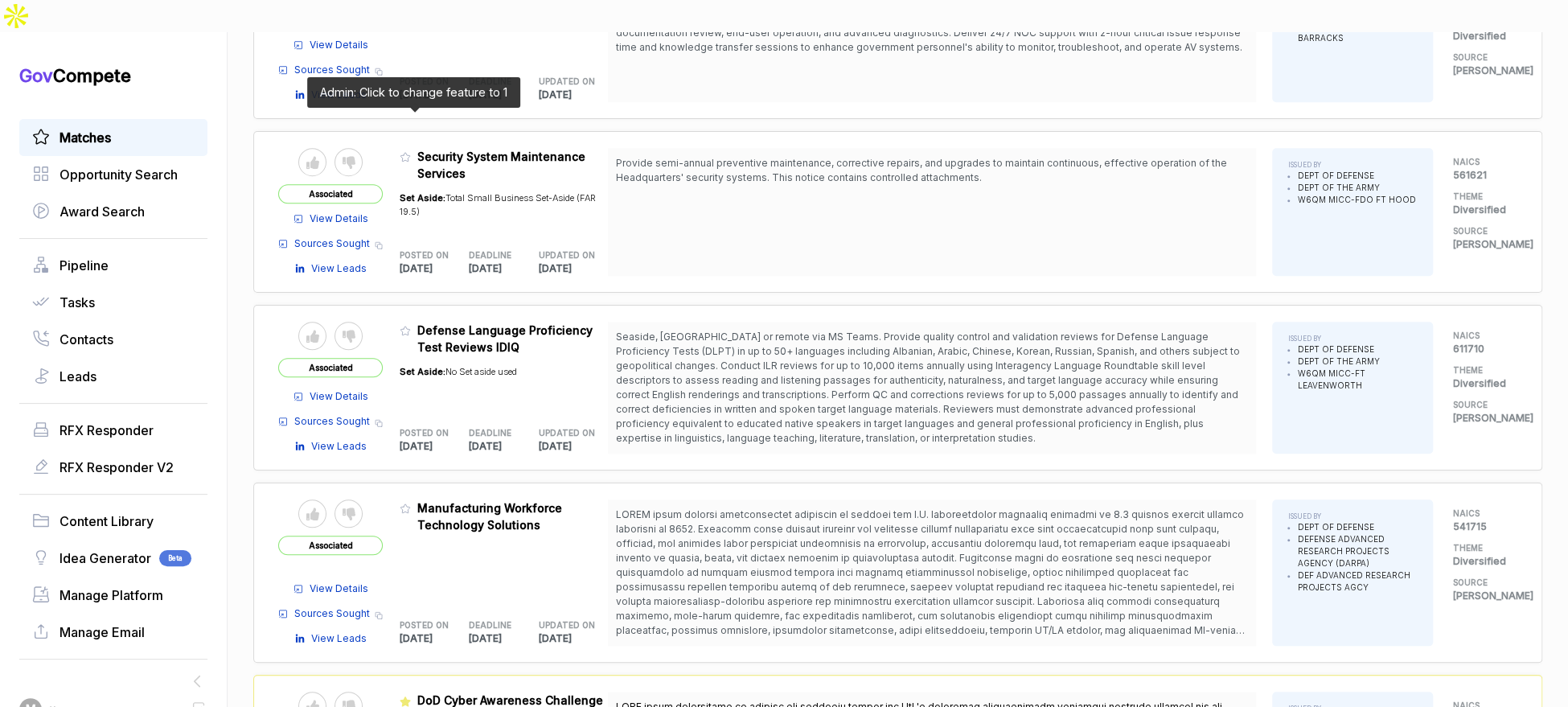
click at [407, 151] on icon at bounding box center [404, 156] width 11 height 11
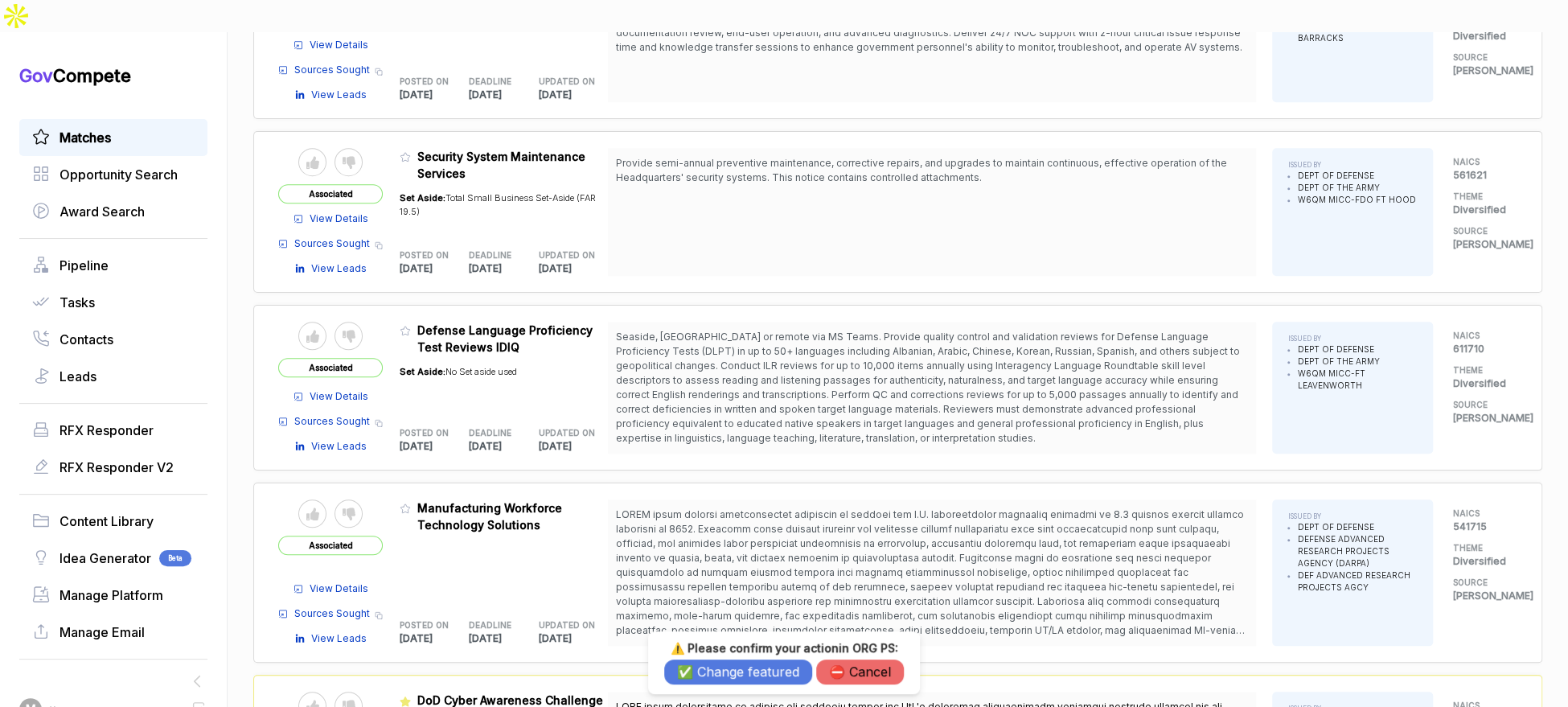
drag, startPoint x: 693, startPoint y: 669, endPoint x: 560, endPoint y: 506, distance: 210.4
click at [692, 667] on button "✅ Change featured" at bounding box center [738, 671] width 148 height 25
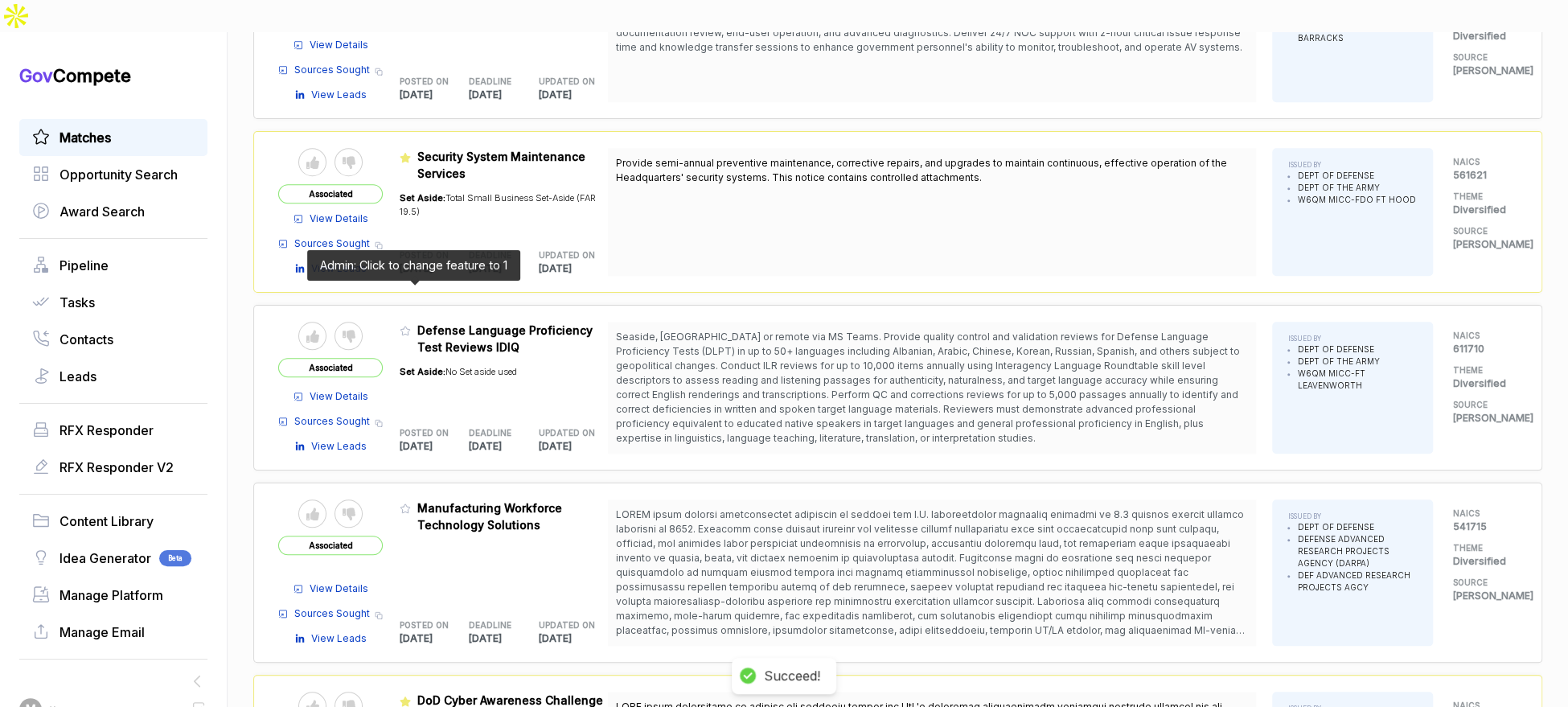
drag, startPoint x: 413, startPoint y: 291, endPoint x: 457, endPoint y: 372, distance: 92.2
click at [411, 325] on icon at bounding box center [404, 330] width 11 height 11
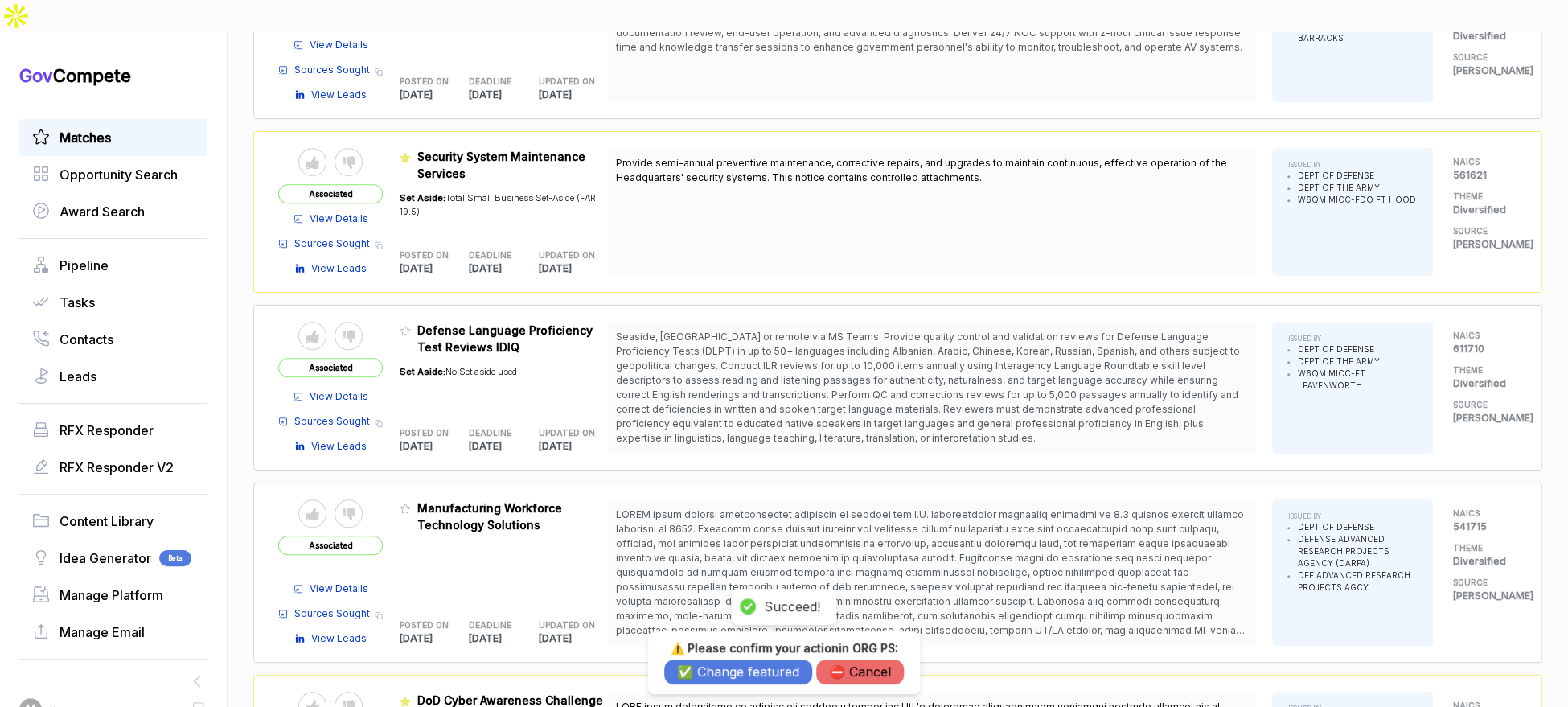
click at [731, 671] on button "✅ Change featured" at bounding box center [738, 671] width 148 height 25
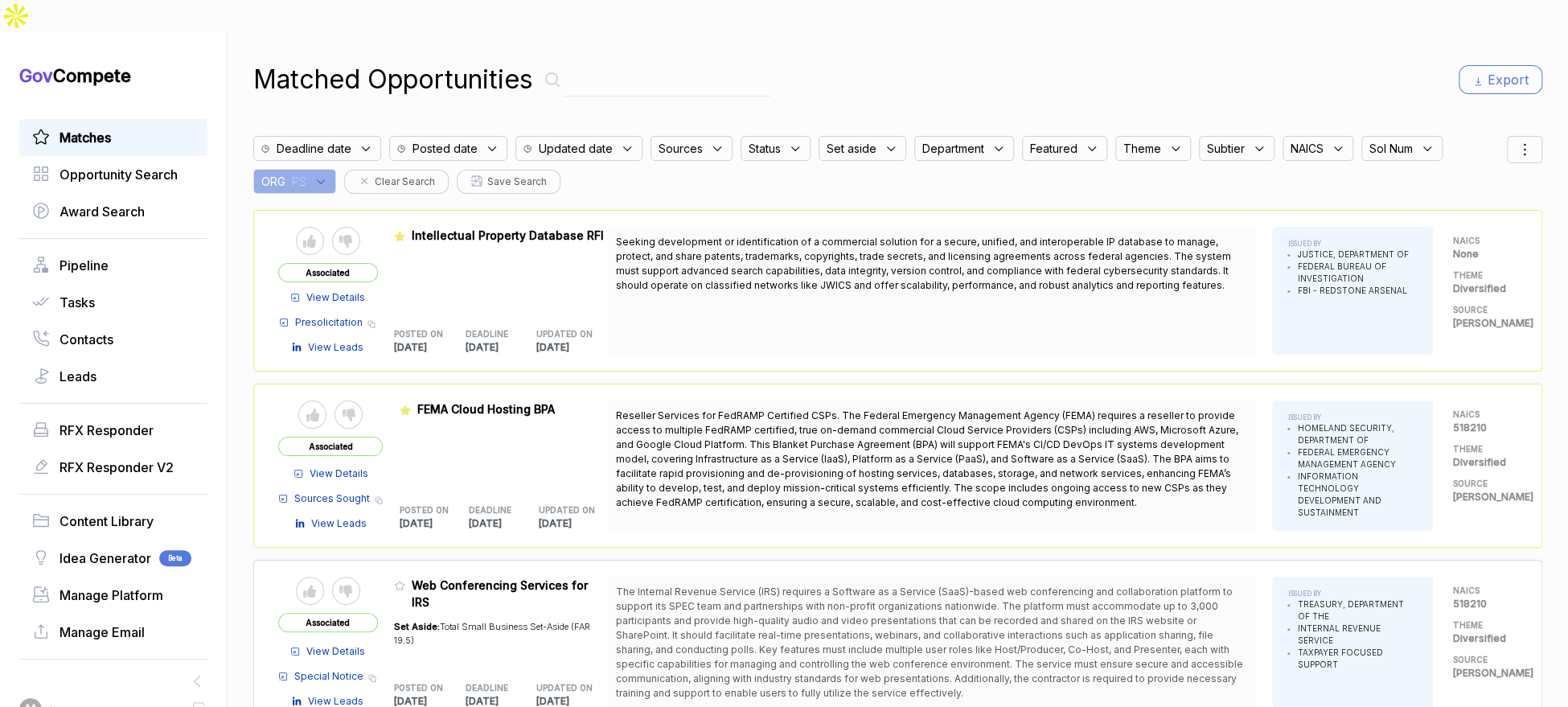
click at [306, 173] on span ": PS" at bounding box center [296, 181] width 21 height 17
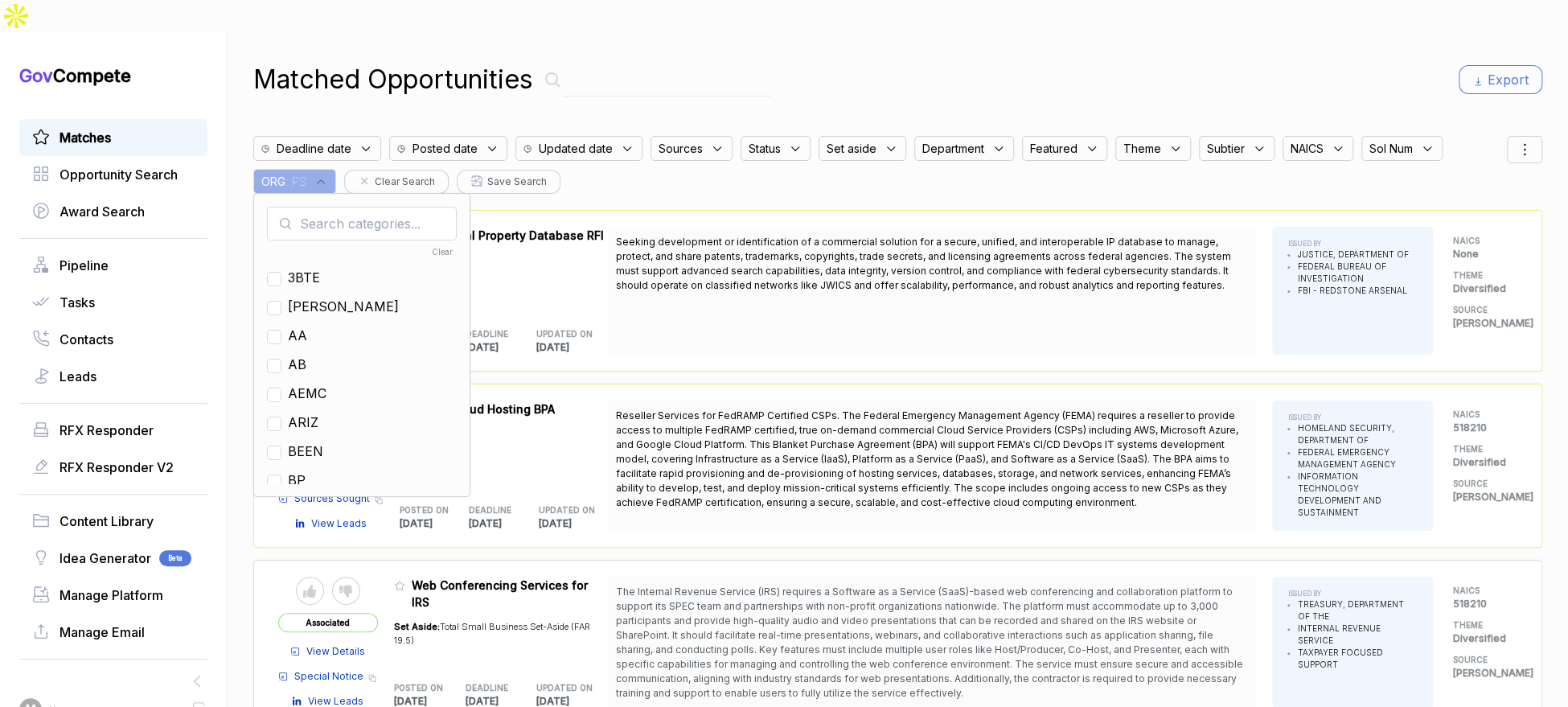
click at [351, 207] on input "text" at bounding box center [362, 223] width 190 height 33
click at [352, 207] on input "text" at bounding box center [362, 223] width 190 height 33
type input "ja"
click at [294, 268] on div "[PERSON_NAME]" at bounding box center [362, 277] width 190 height 20
click at [281, 272] on input "checkbox" at bounding box center [274, 279] width 15 height 15
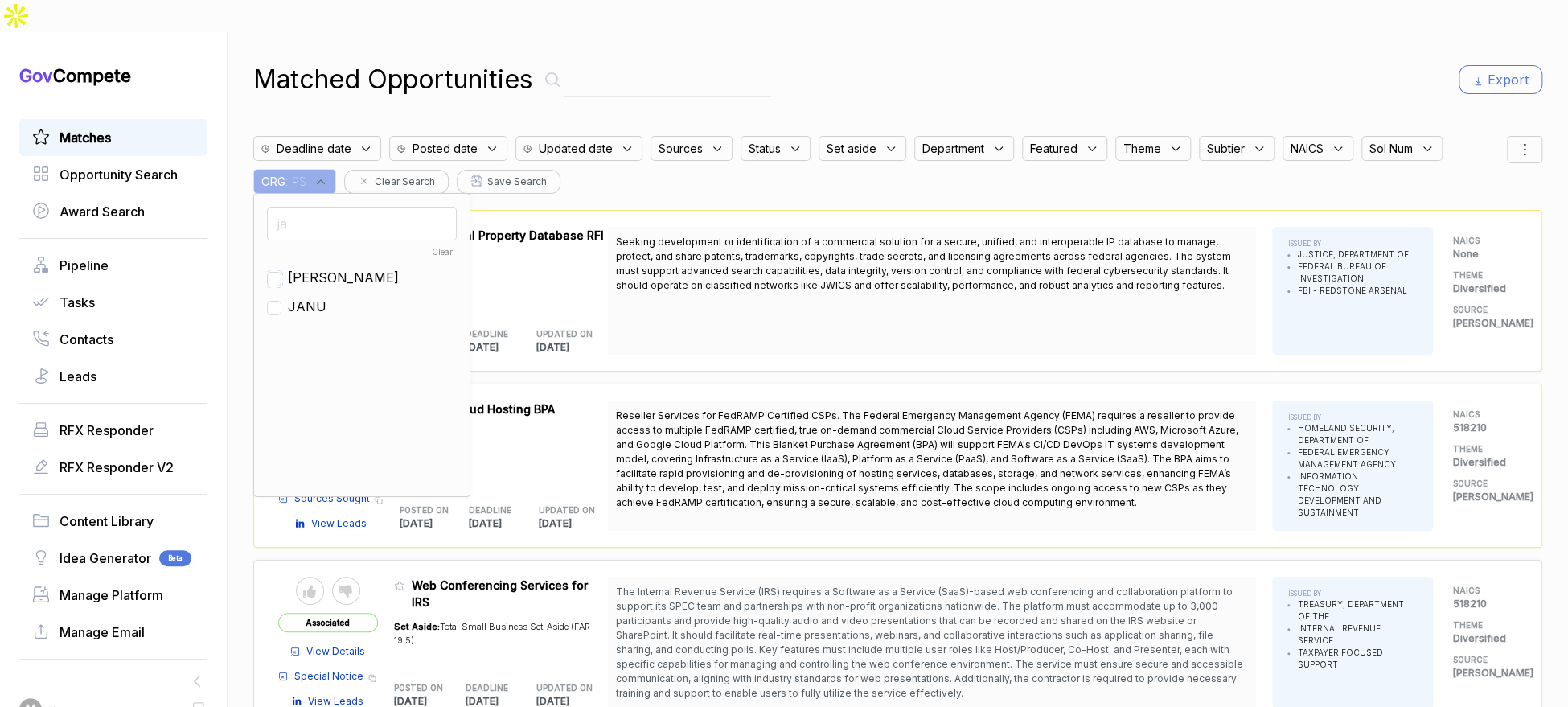
checkbox input "true"
click at [866, 61] on div "Matched Opportunities Export" at bounding box center [898, 80] width 1289 height 38
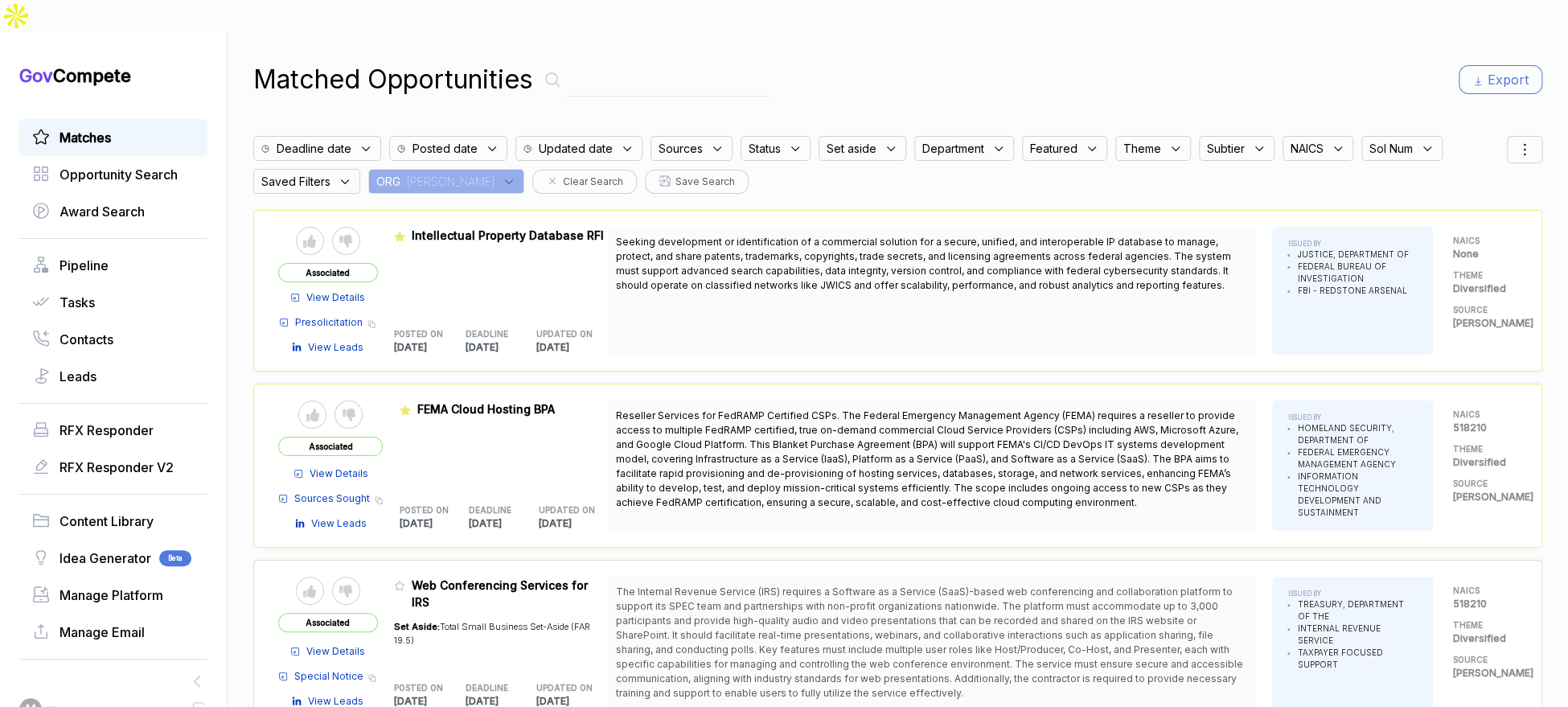
drag, startPoint x: 1494, startPoint y: 111, endPoint x: 1505, endPoint y: 118, distance: 13.0
click at [1494, 128] on div "Deadline date Posted date Updated date Sources Status Set aside Department Feat…" at bounding box center [880, 161] width 1253 height 66
click at [1519, 136] on div at bounding box center [1524, 150] width 35 height 27
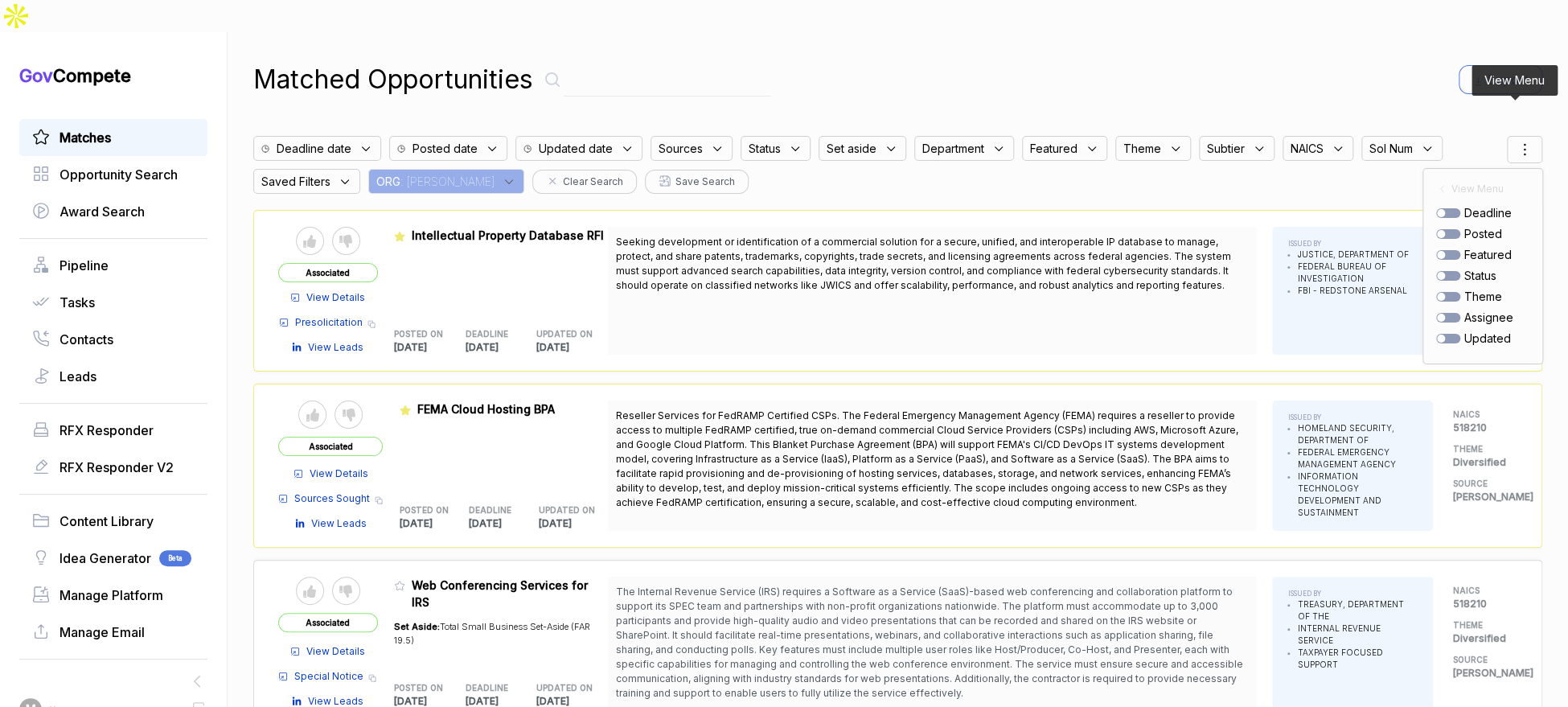
click at [1437, 230] on div at bounding box center [1441, 233] width 8 height 8
checkbox input "true"
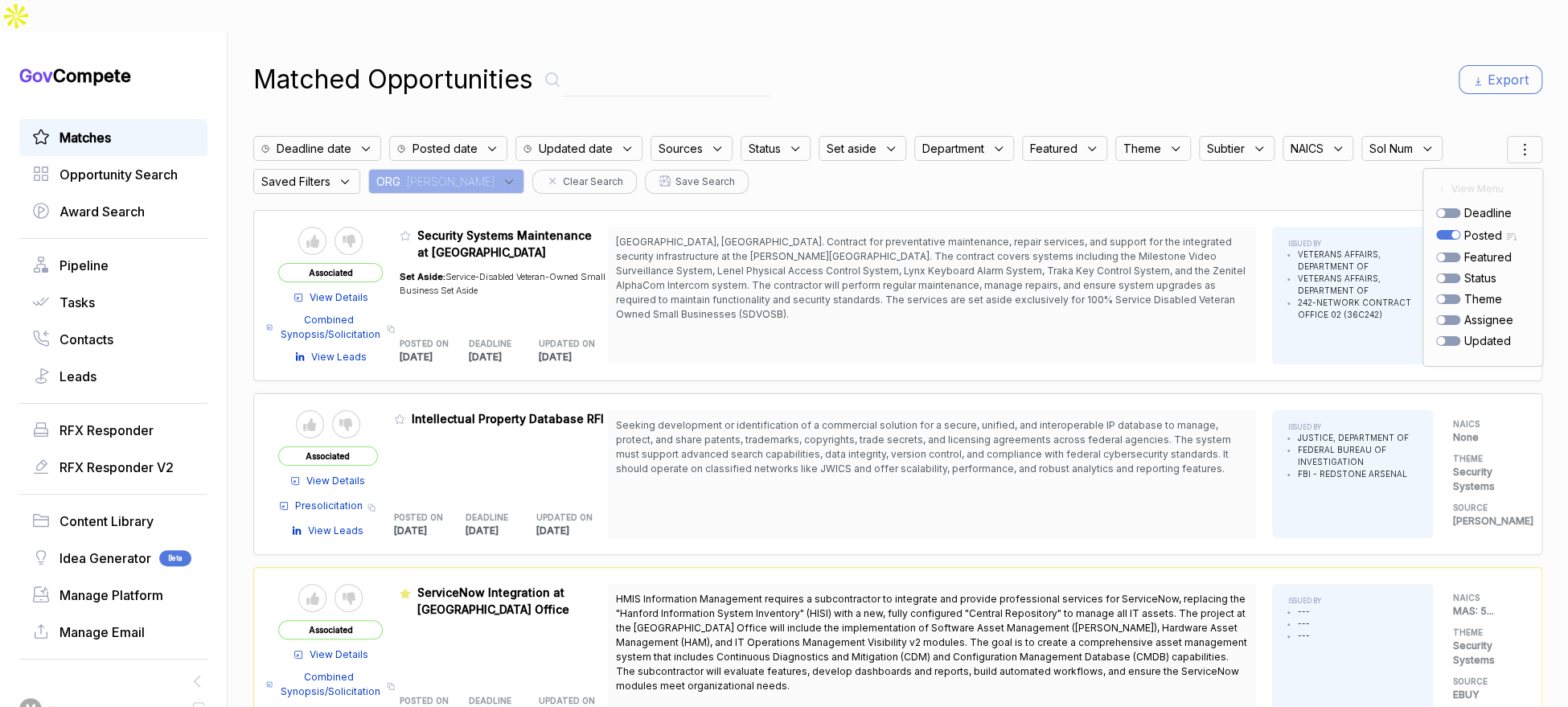
click at [1114, 61] on div "Matched Opportunities Export" at bounding box center [898, 80] width 1289 height 38
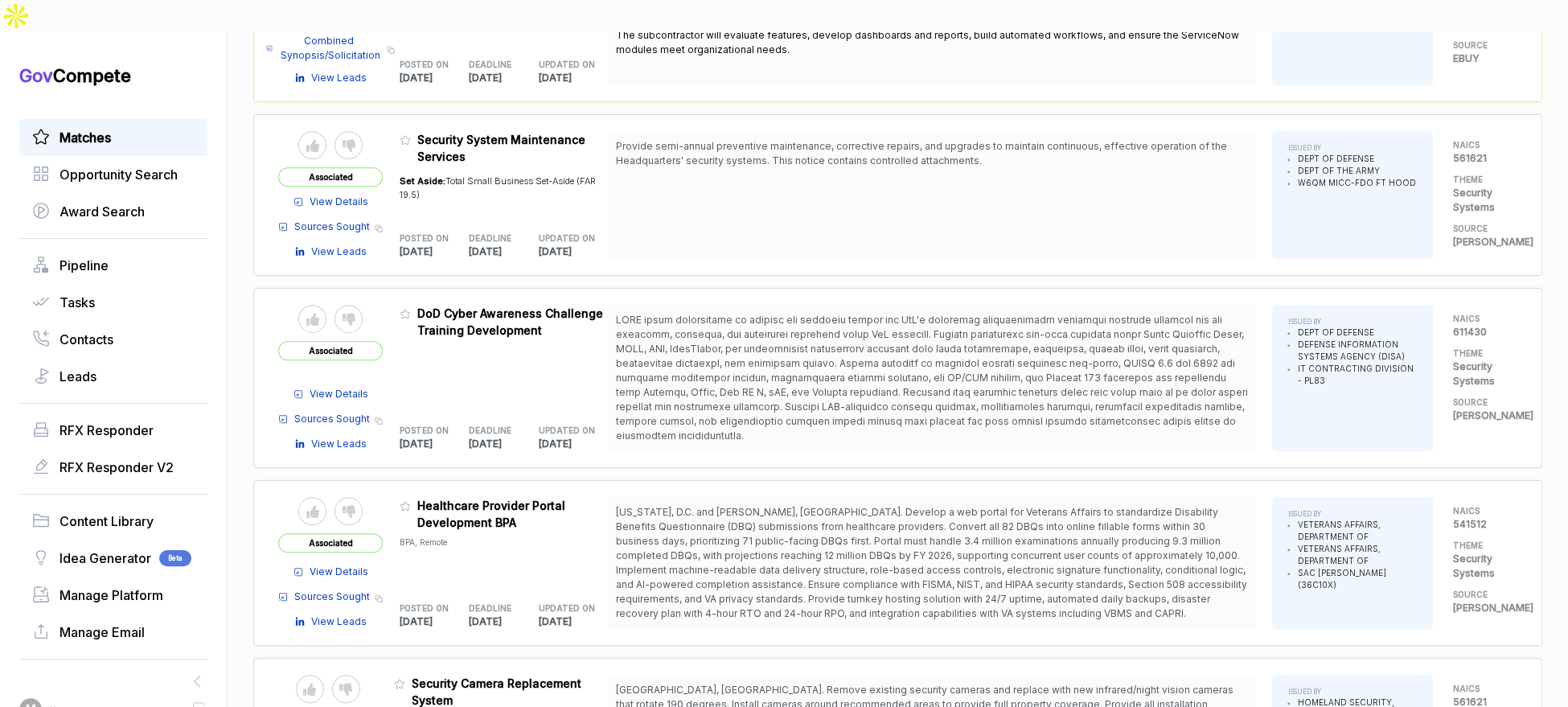
scroll to position [506, 0]
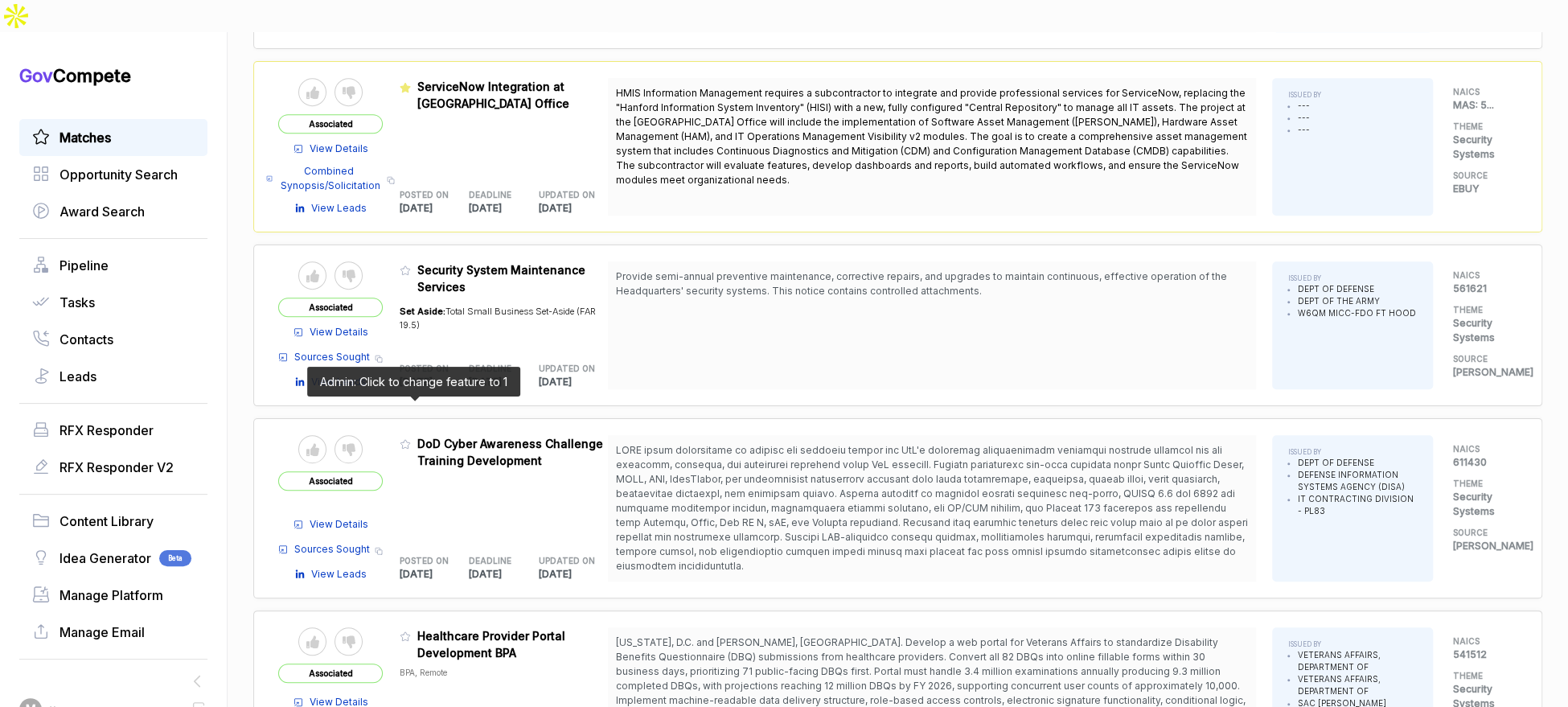
click at [411, 439] on icon at bounding box center [404, 444] width 11 height 11
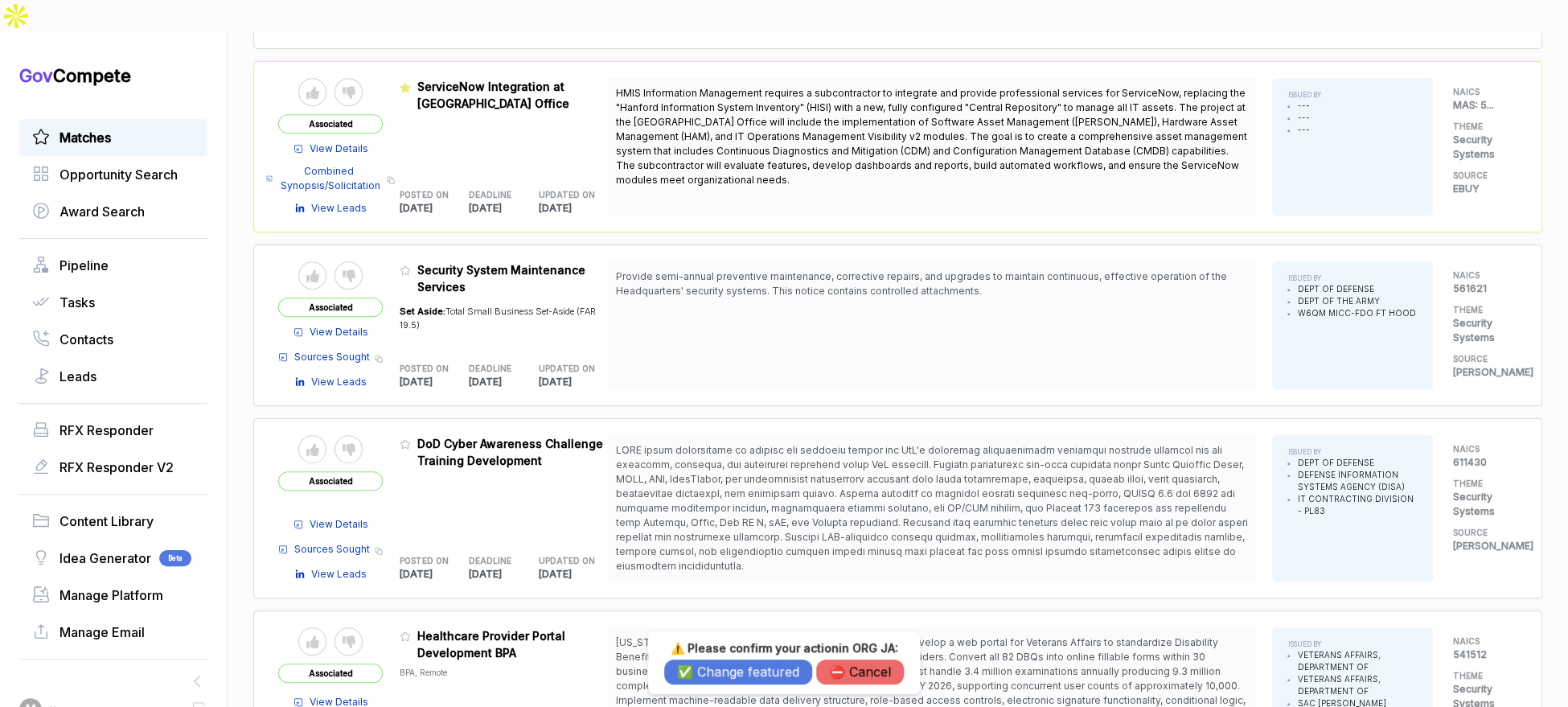
click at [708, 655] on h3 "⚠️ Please confirm your action in ORG JA :" at bounding box center [784, 648] width 239 height 15
drag, startPoint x: 718, startPoint y: 671, endPoint x: 707, endPoint y: 650, distance: 23.7
click at [717, 669] on button "✅ Change featured" at bounding box center [738, 671] width 148 height 25
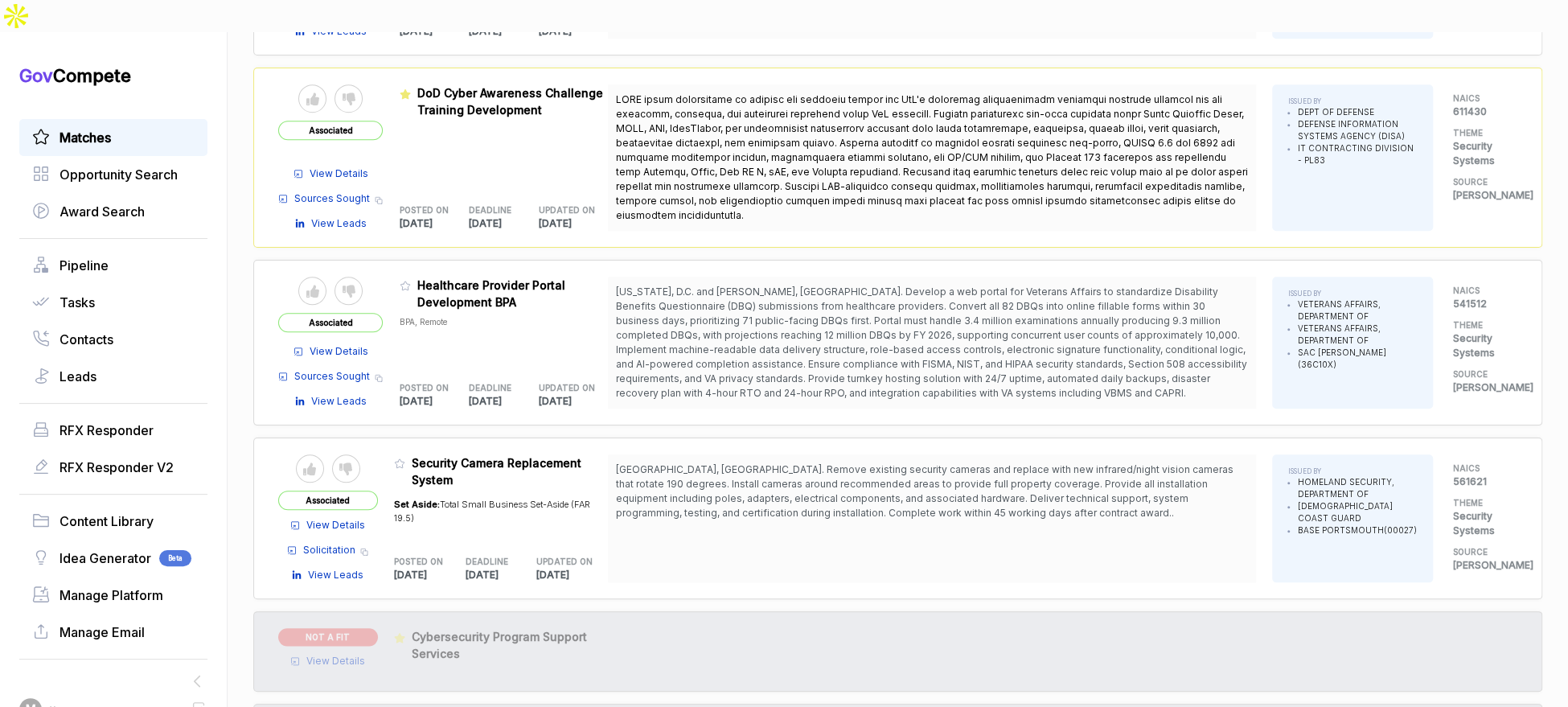
scroll to position [862, 0]
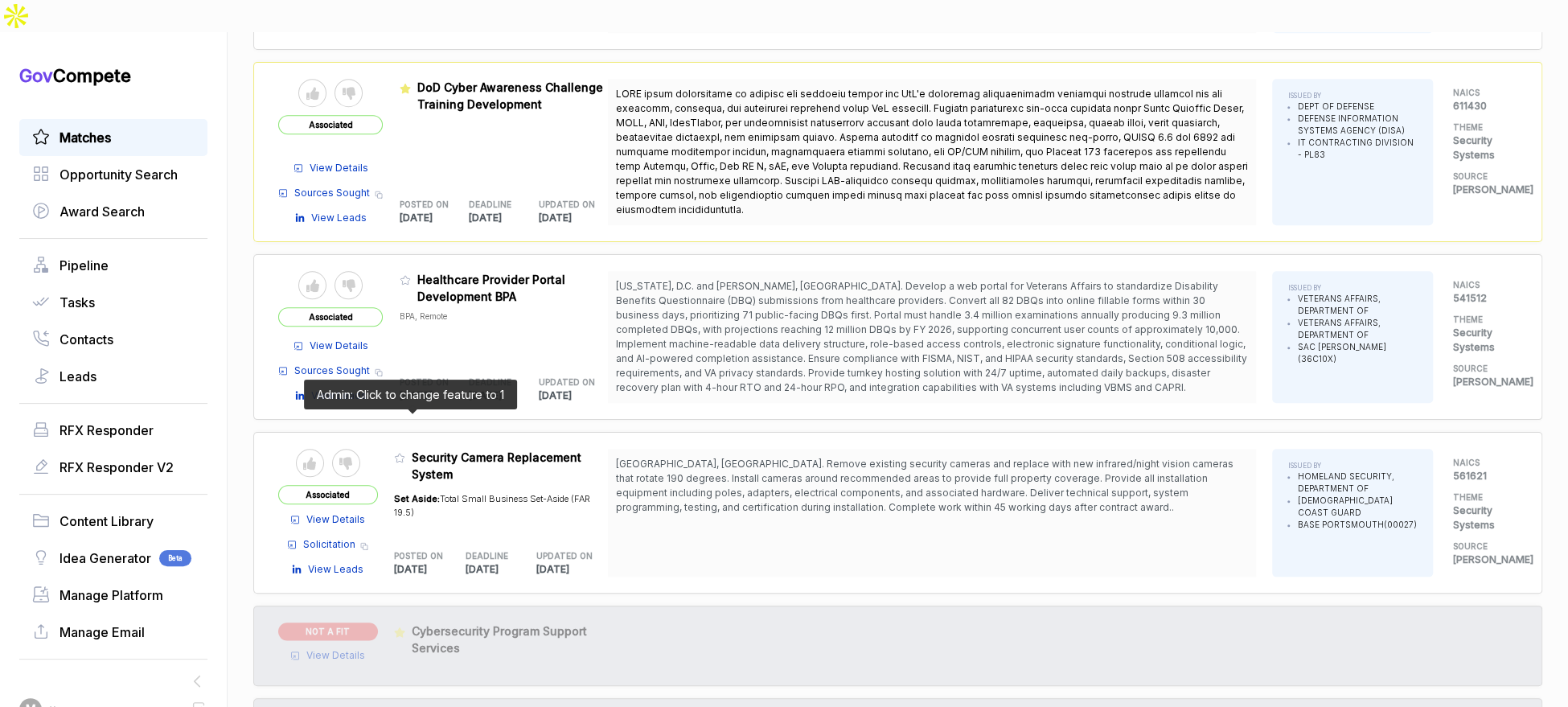
click at [405, 452] on icon at bounding box center [399, 457] width 11 height 11
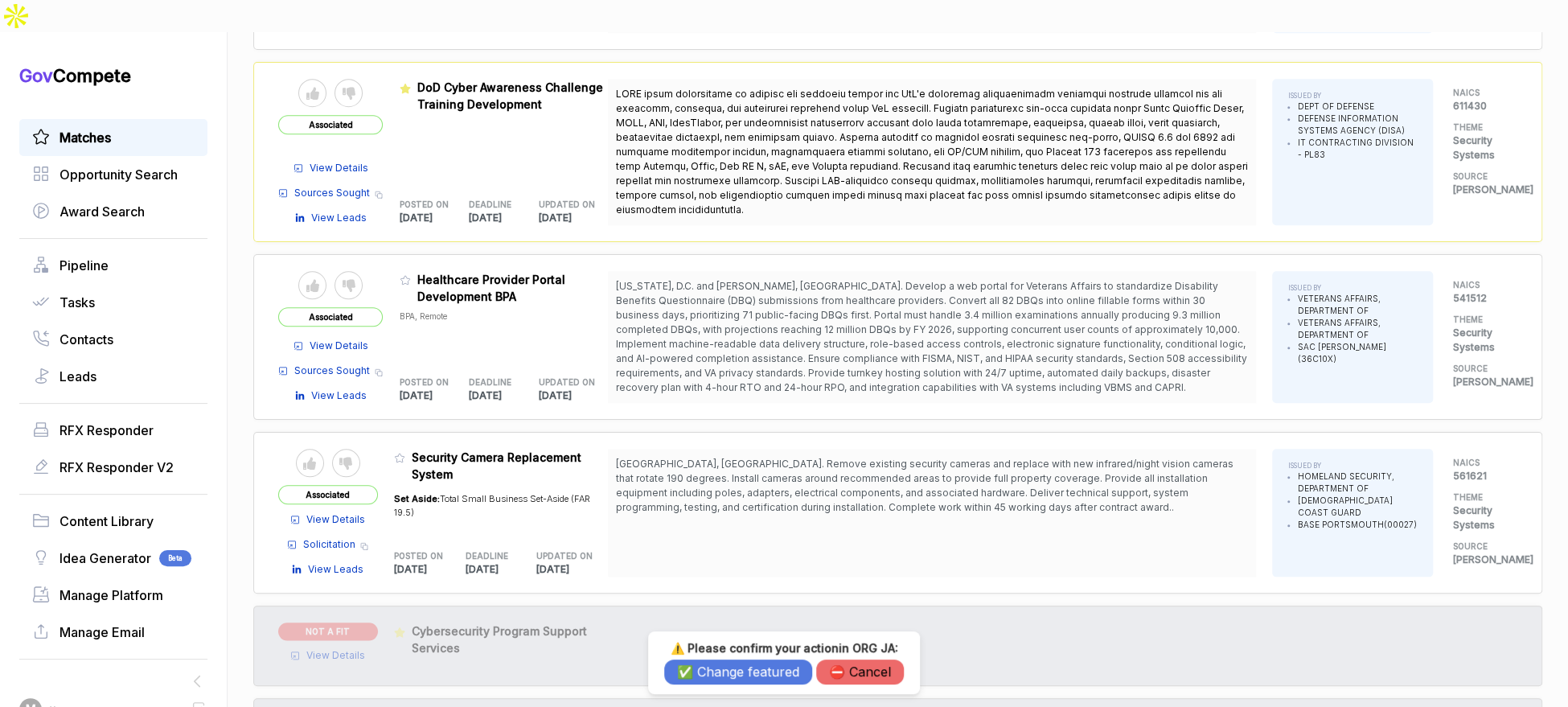
click at [704, 677] on button "✅ Change featured" at bounding box center [738, 671] width 148 height 25
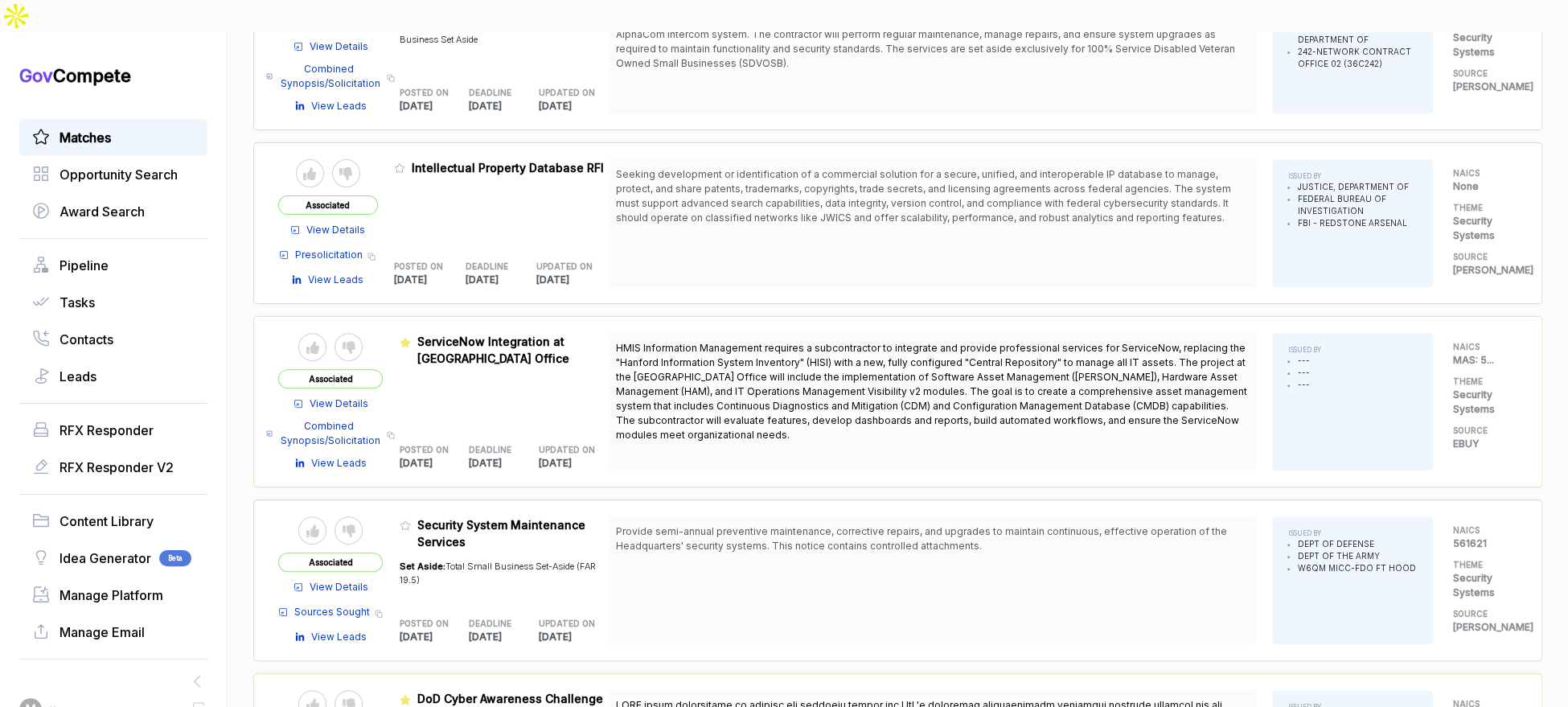
scroll to position [0, 0]
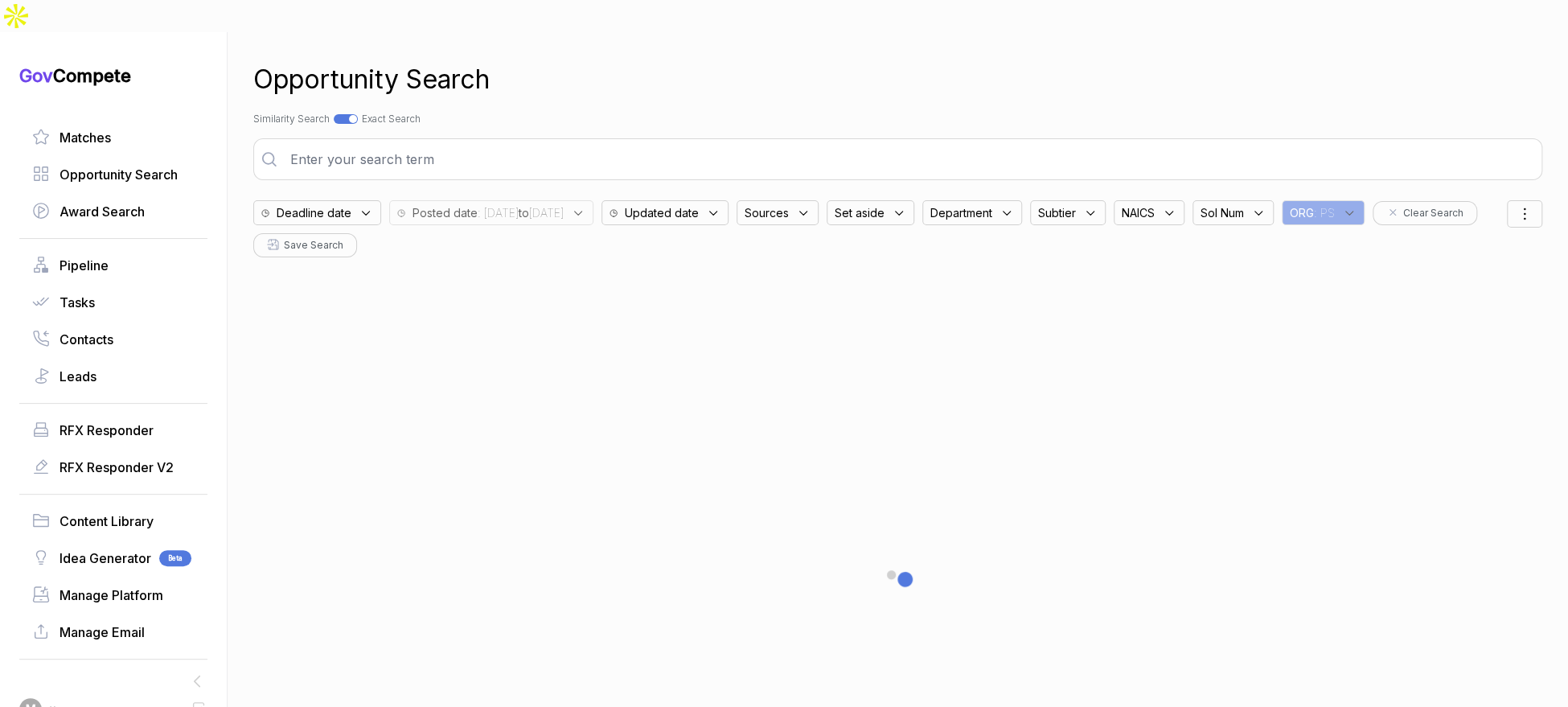
click at [427, 143] on input "text" at bounding box center [909, 159] width 1257 height 32
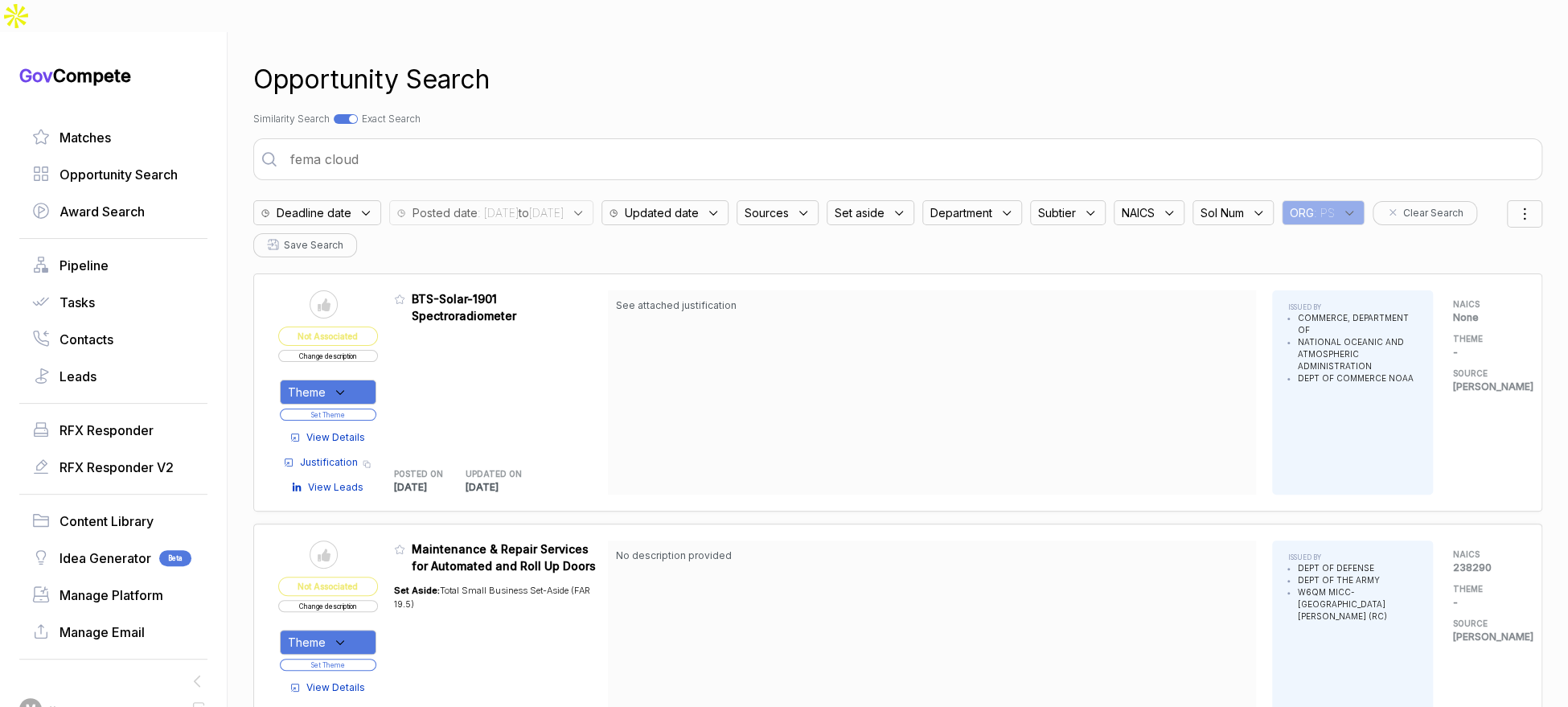
type input "fema cloud"
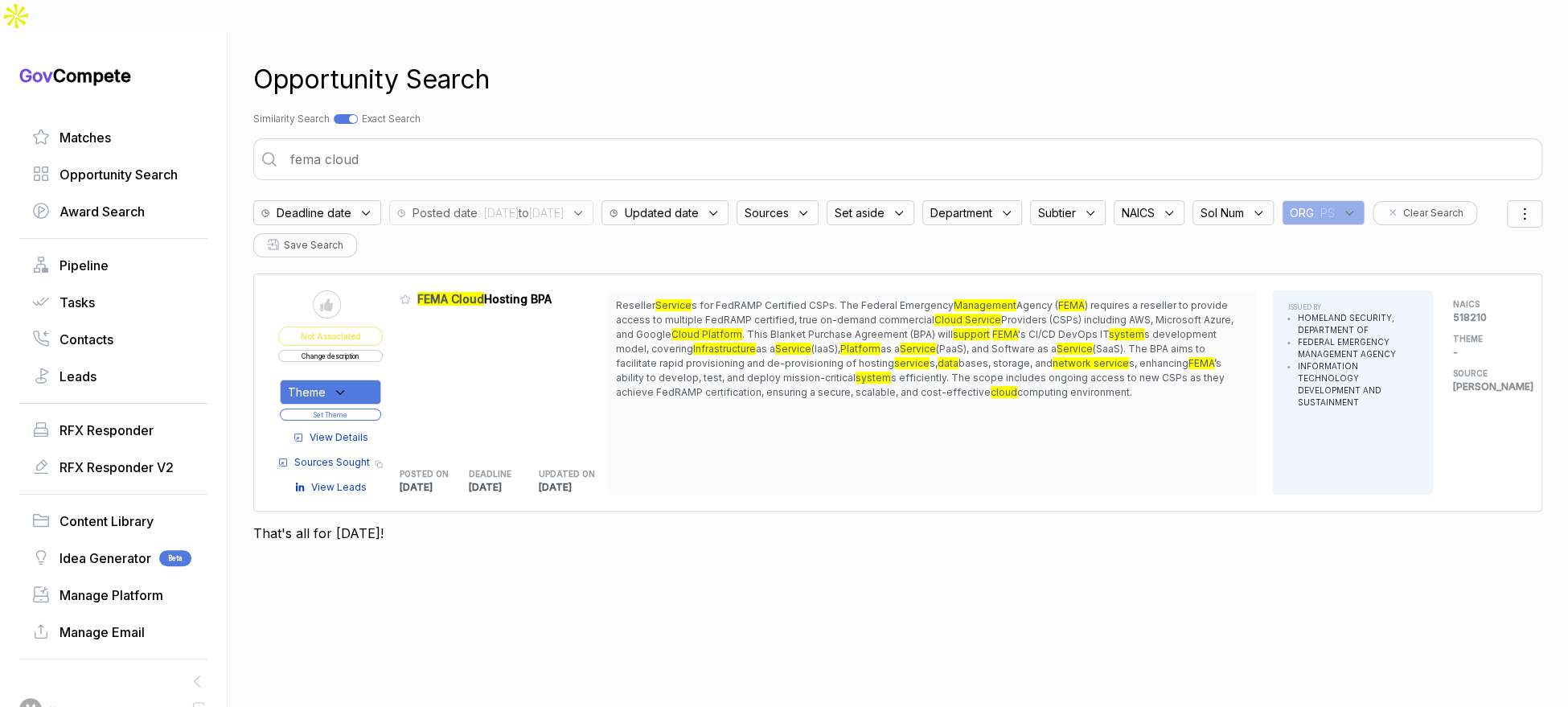
click at [368, 370] on div "Theme Set Theme" at bounding box center [330, 396] width 104 height 52
drag, startPoint x: 369, startPoint y: 354, endPoint x: 370, endPoint y: 372, distance: 18.0
click at [369, 380] on div "Theme" at bounding box center [330, 392] width 101 height 25
click at [368, 435] on span "Diversified" at bounding box center [345, 445] width 62 height 20
checkbox input "true"
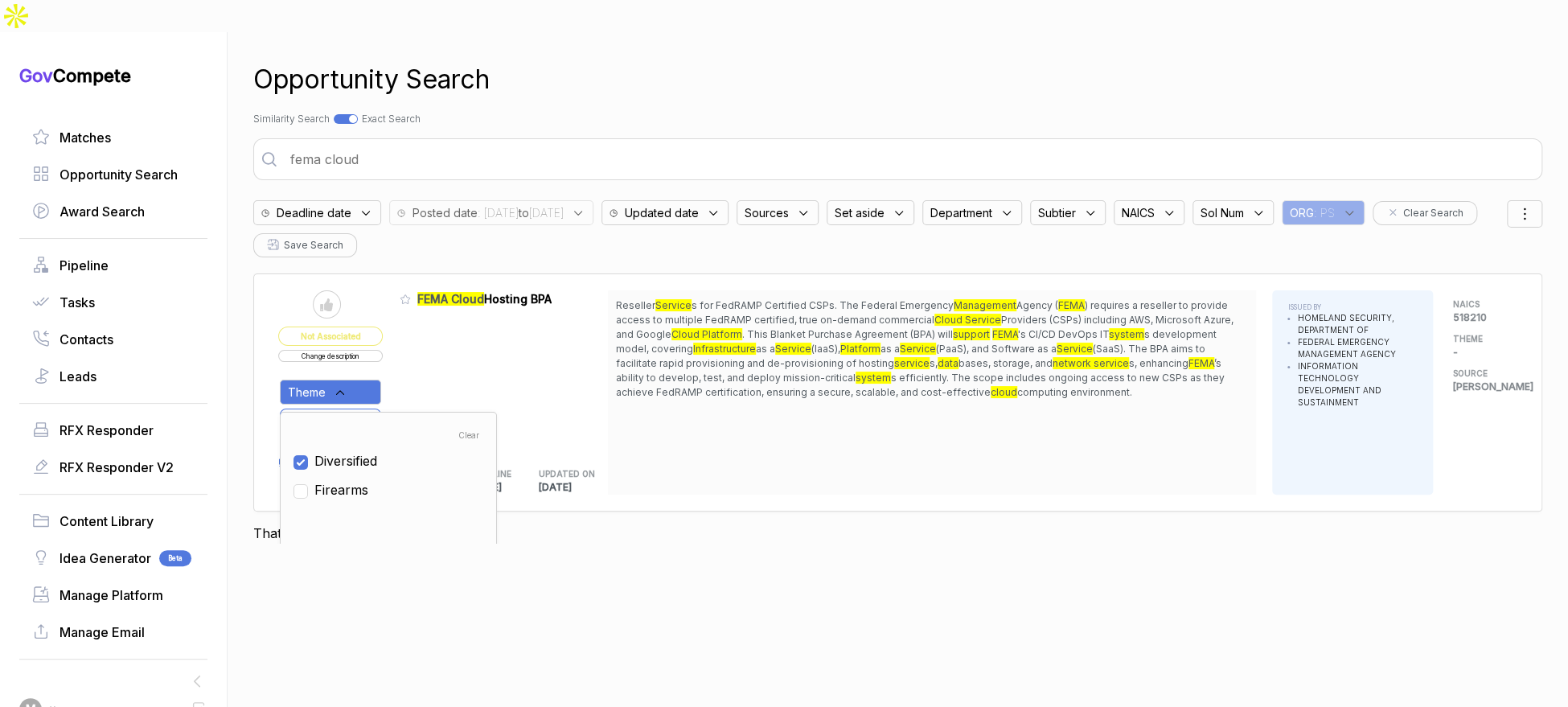
drag, startPoint x: 399, startPoint y: 359, endPoint x: 375, endPoint y: 374, distance: 28.3
click at [399, 360] on table "Send to Pipeline Not Associated Change description Theme Clear Diversified Fire…" at bounding box center [443, 392] width 330 height 204
click at [374, 409] on button "Set Theme" at bounding box center [330, 415] width 101 height 12
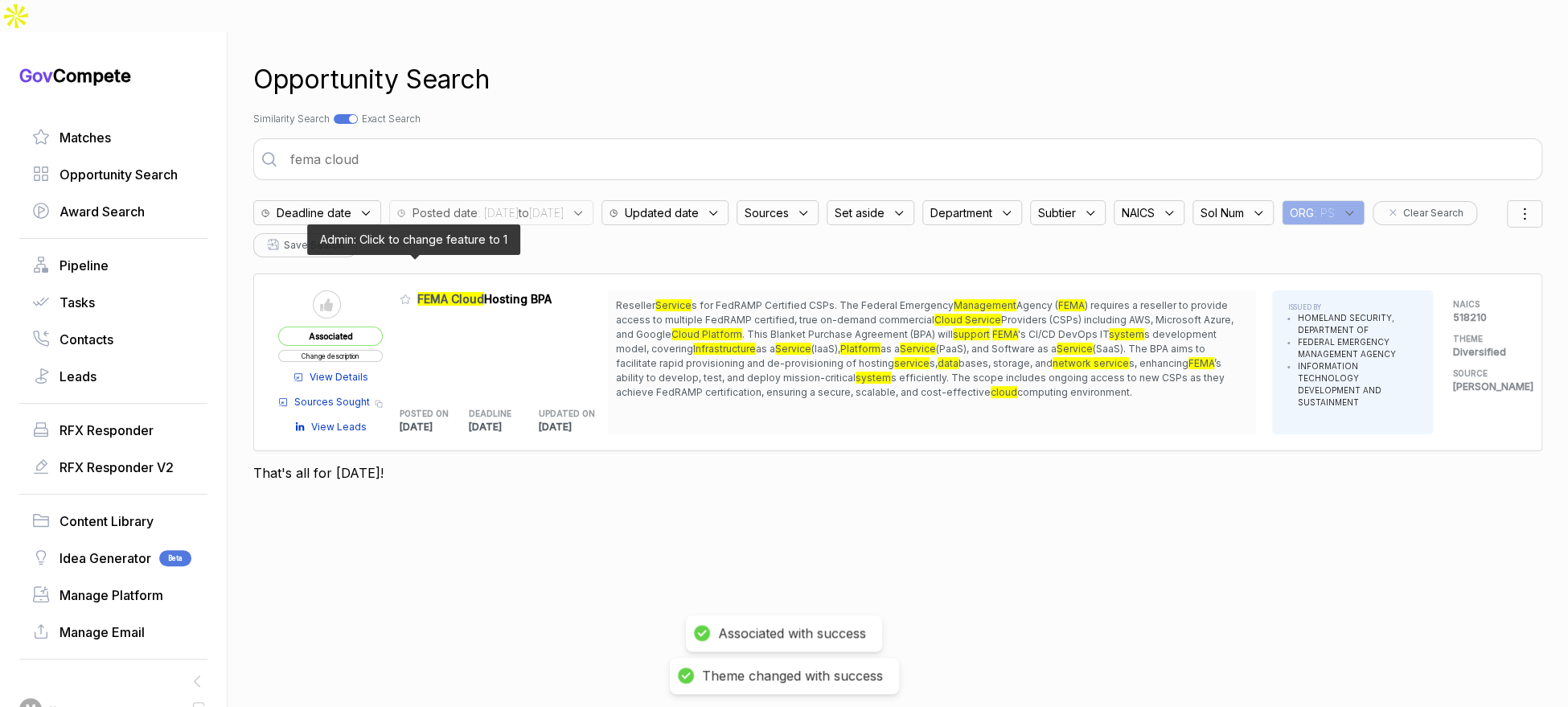
click at [410, 293] on icon at bounding box center [404, 298] width 11 height 11
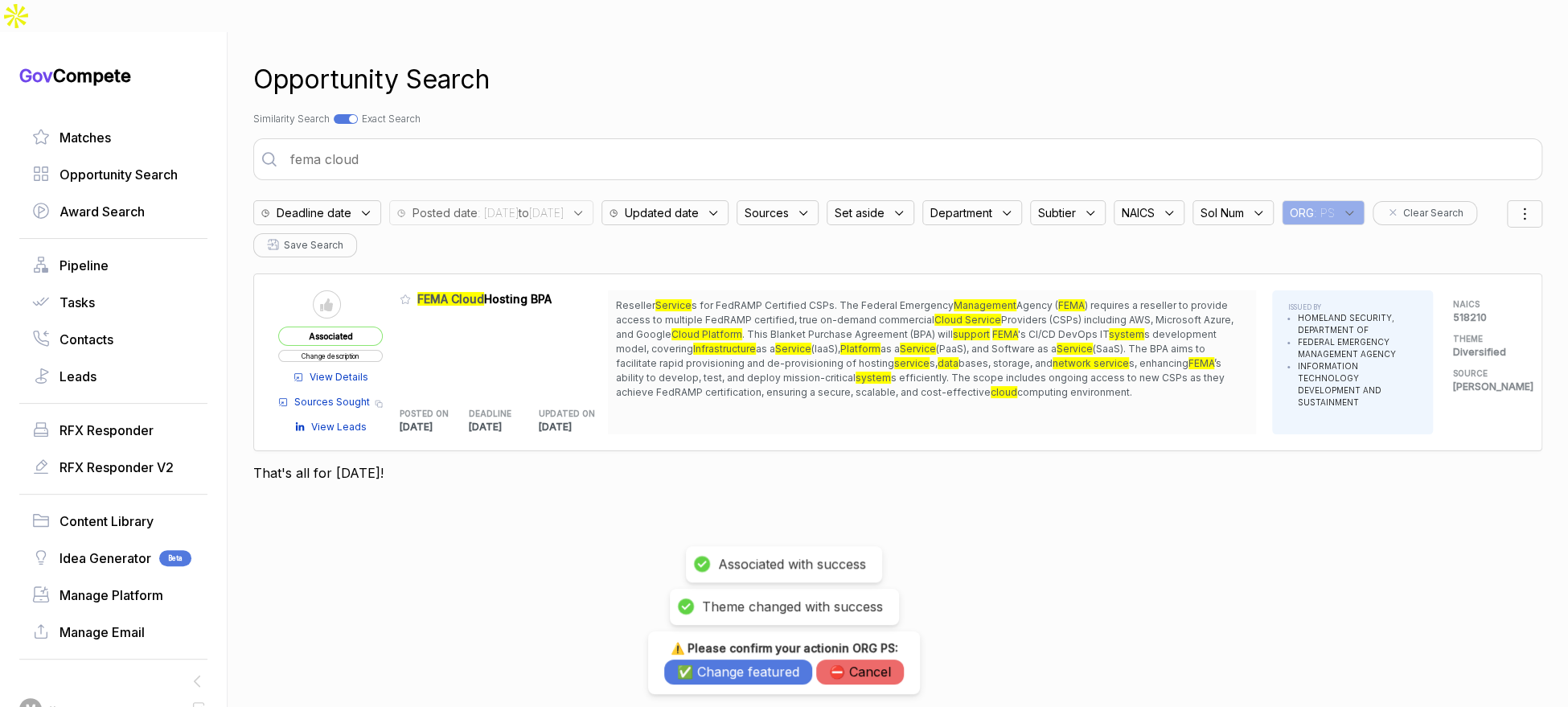
click at [703, 673] on button "✅ Change featured" at bounding box center [738, 671] width 148 height 25
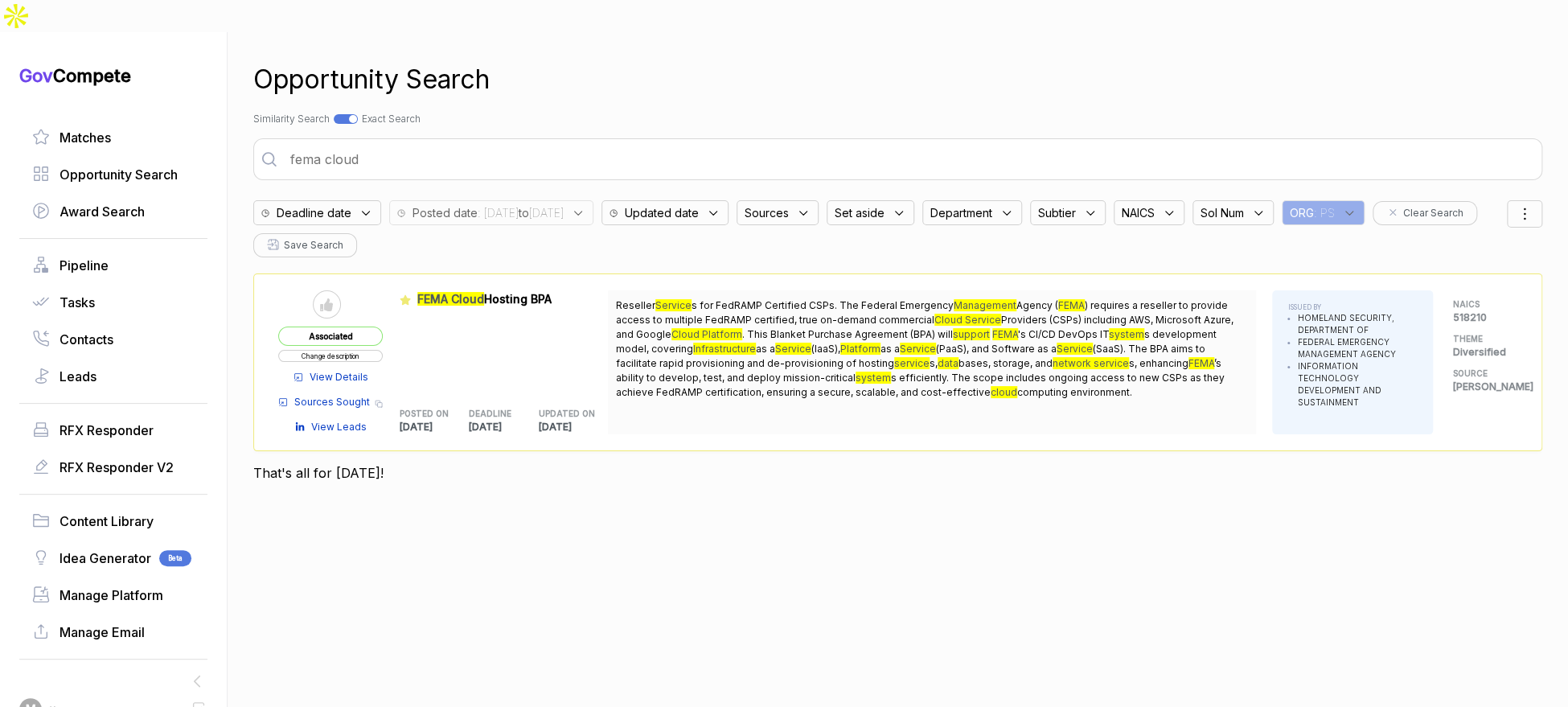
click at [432, 143] on input "fema cloud" at bounding box center [909, 159] width 1257 height 32
type input "transportation idiq"
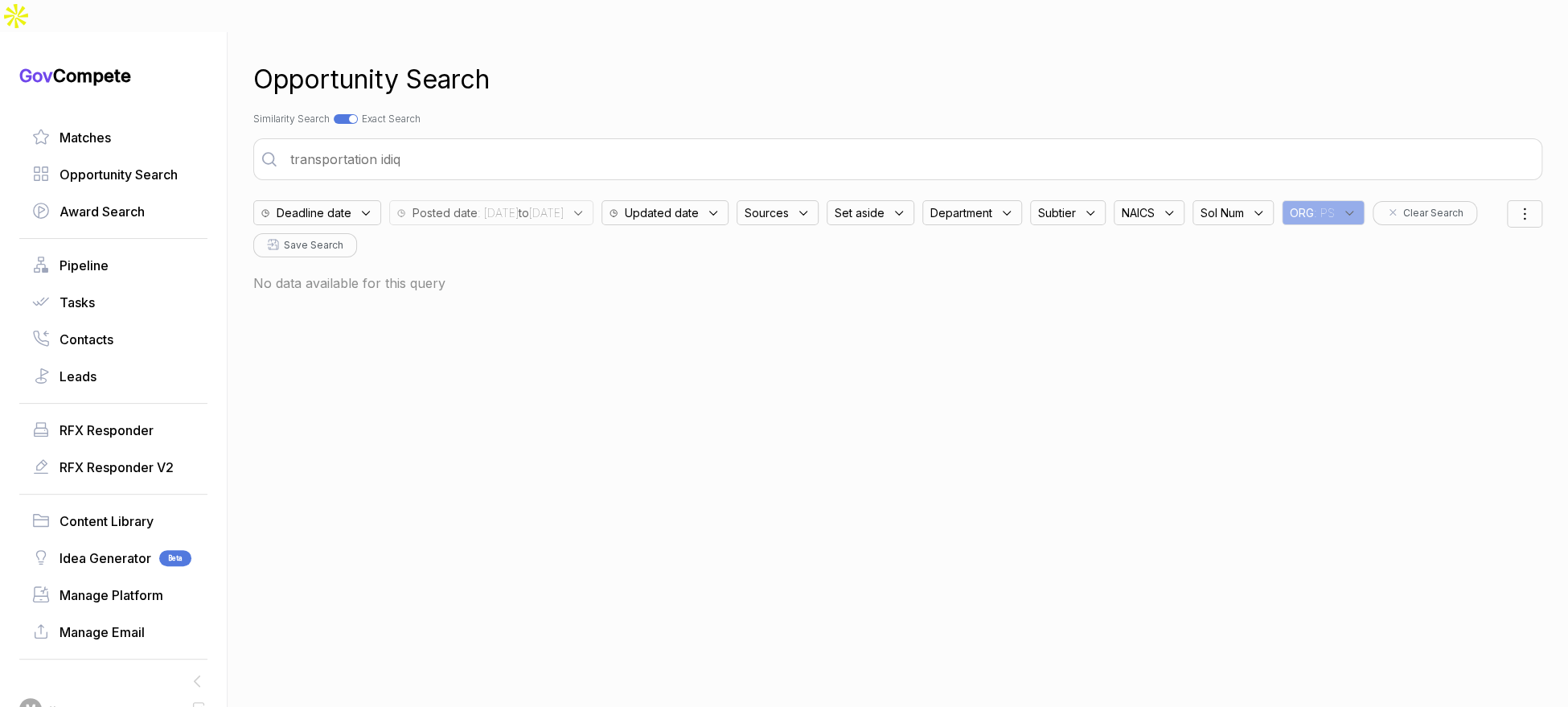
click at [409, 143] on input "transportation idiq" at bounding box center [909, 159] width 1257 height 32
click at [354, 115] on div at bounding box center [345, 119] width 24 height 9
checkbox input "false"
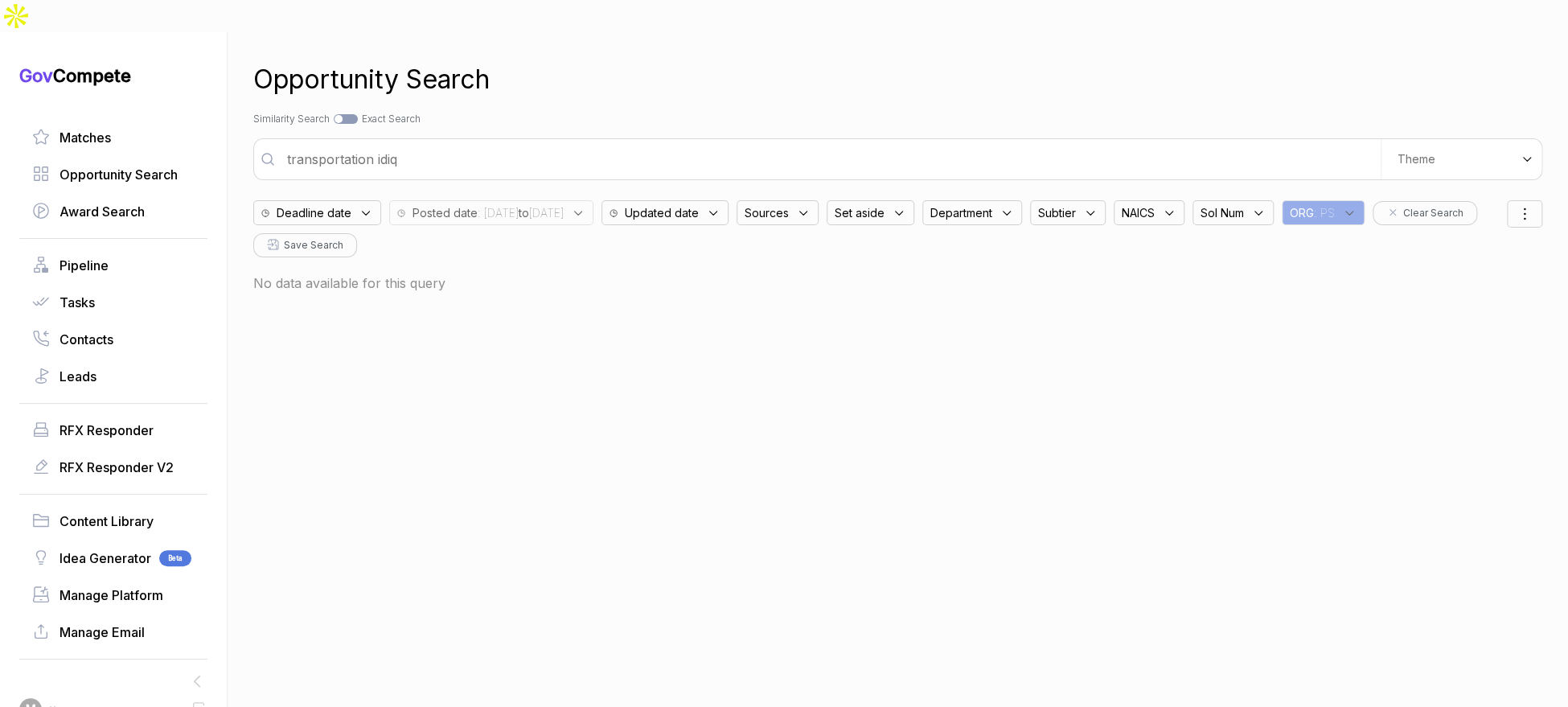
click at [401, 143] on input "transportation idiq" at bounding box center [828, 159] width 1103 height 32
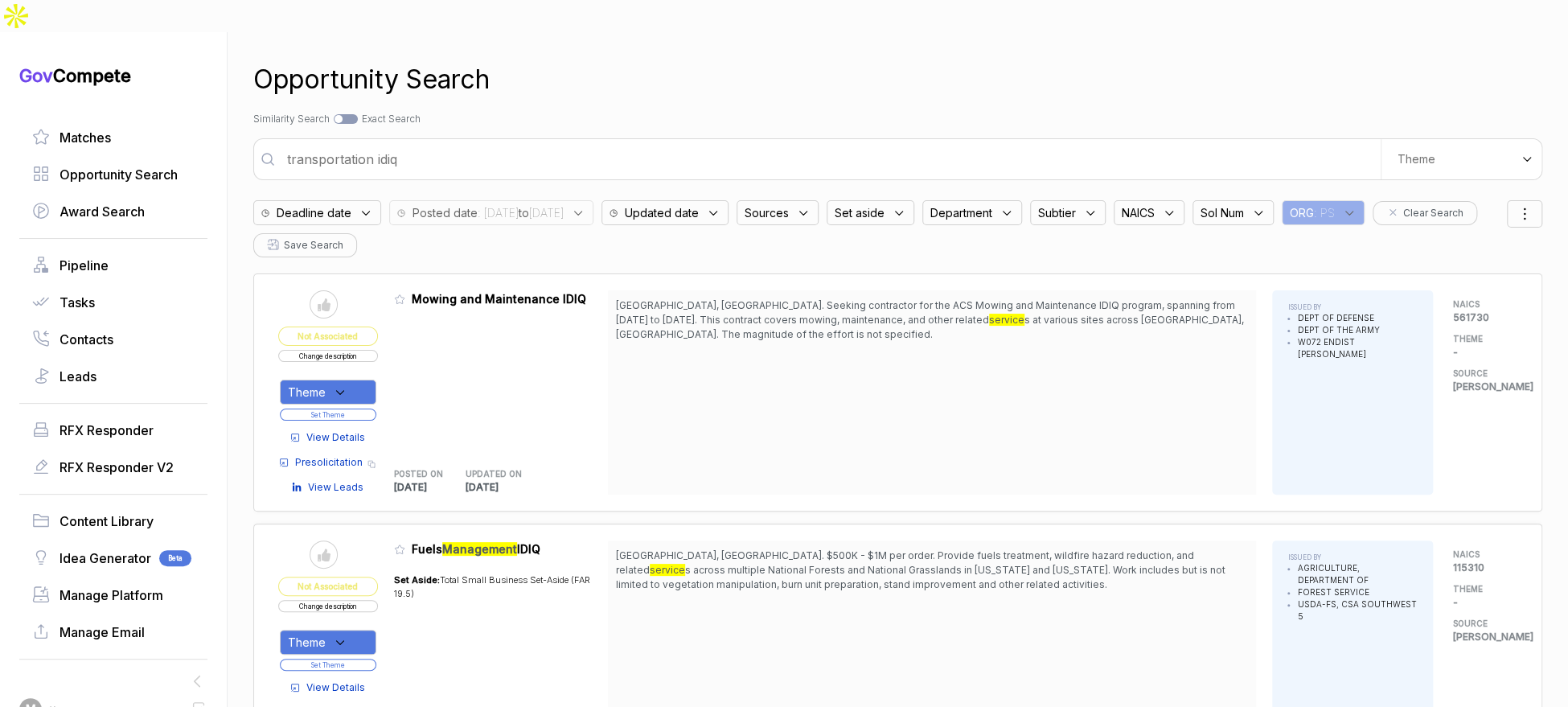
click at [401, 143] on input "transportation idiq" at bounding box center [828, 159] width 1103 height 32
type input "transportation idiq"
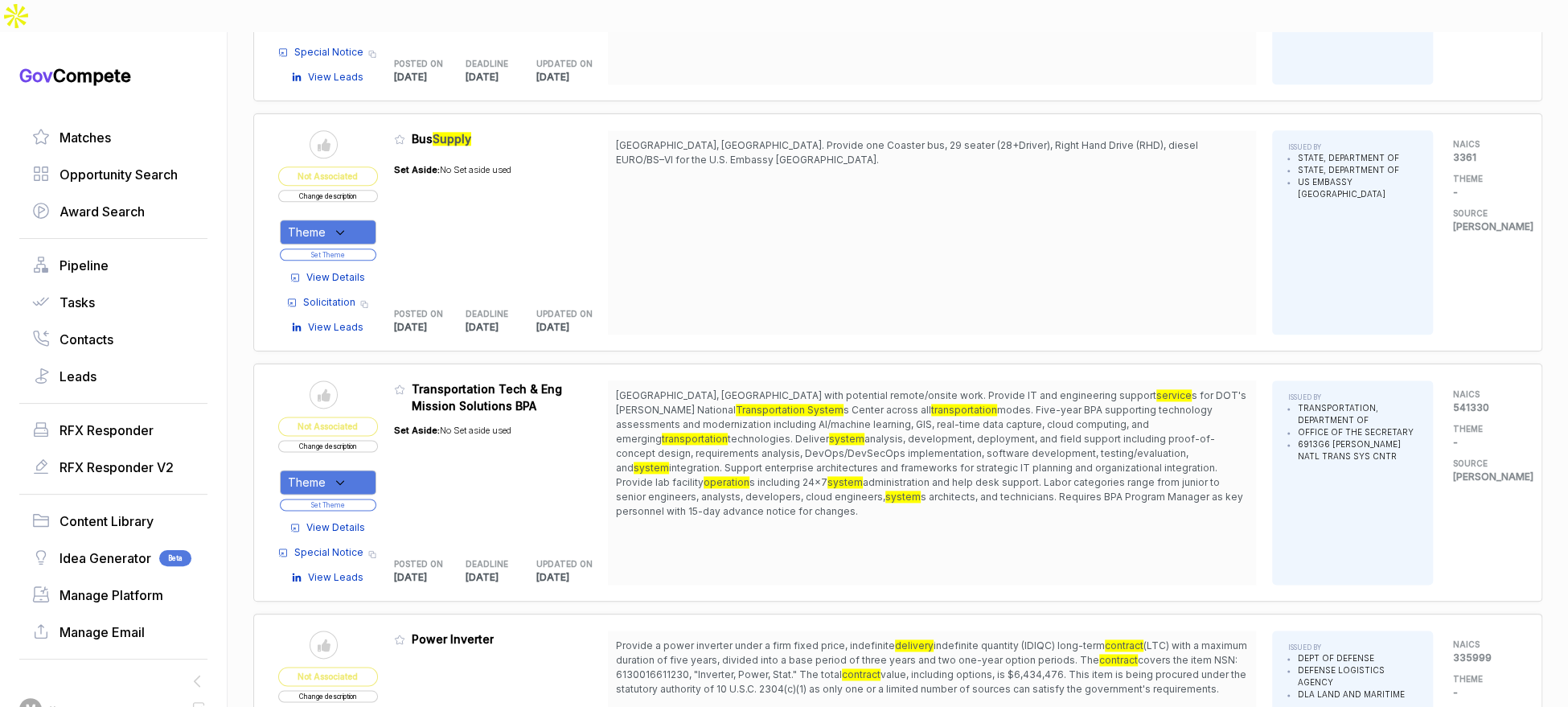
scroll to position [1171, 0]
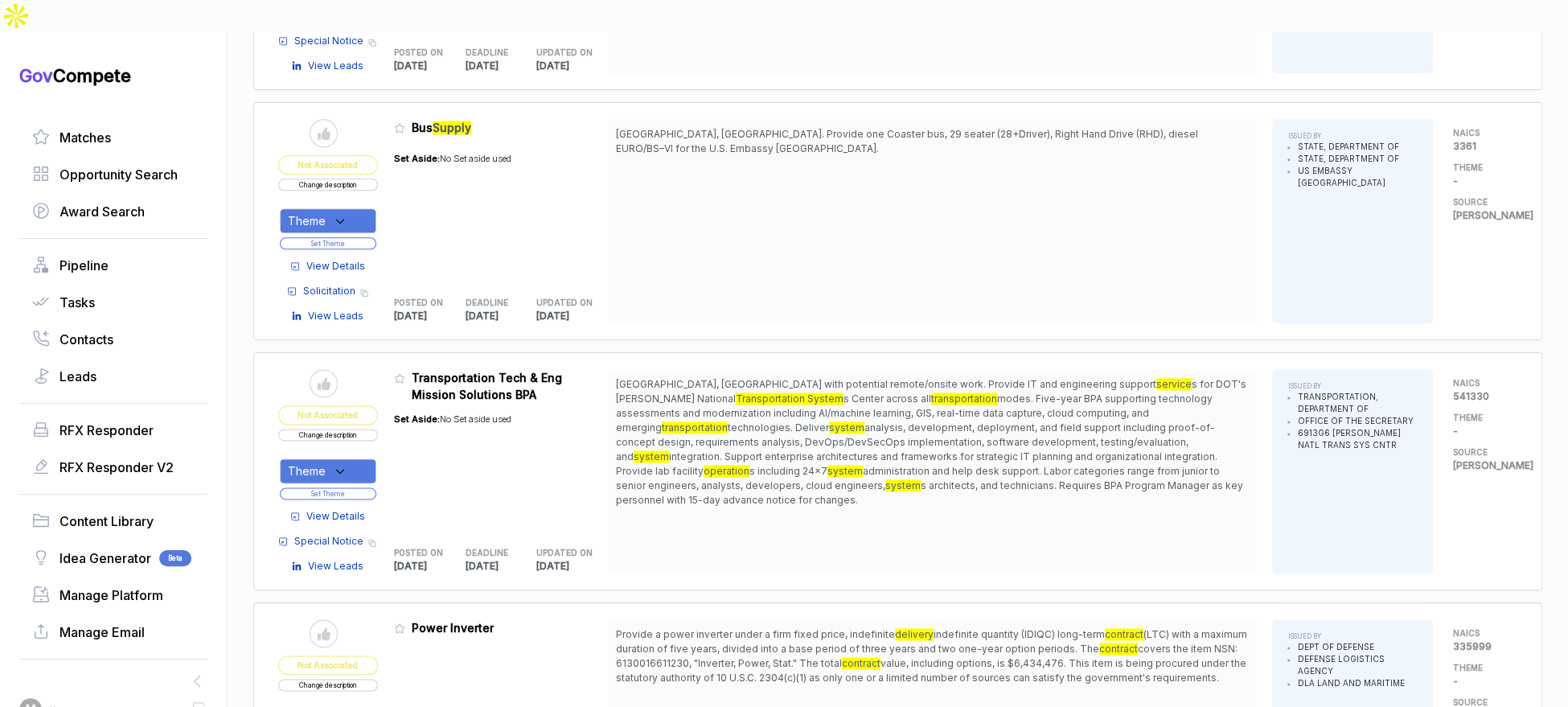
click at [347, 464] on icon at bounding box center [339, 471] width 15 height 15
drag, startPoint x: 361, startPoint y: 487, endPoint x: 388, endPoint y: 466, distance: 34.2
click at [363, 514] on span "Diversified" at bounding box center [345, 523] width 62 height 20
checkbox input "true"
drag, startPoint x: 438, startPoint y: 420, endPoint x: 412, endPoint y: 436, distance: 30.5
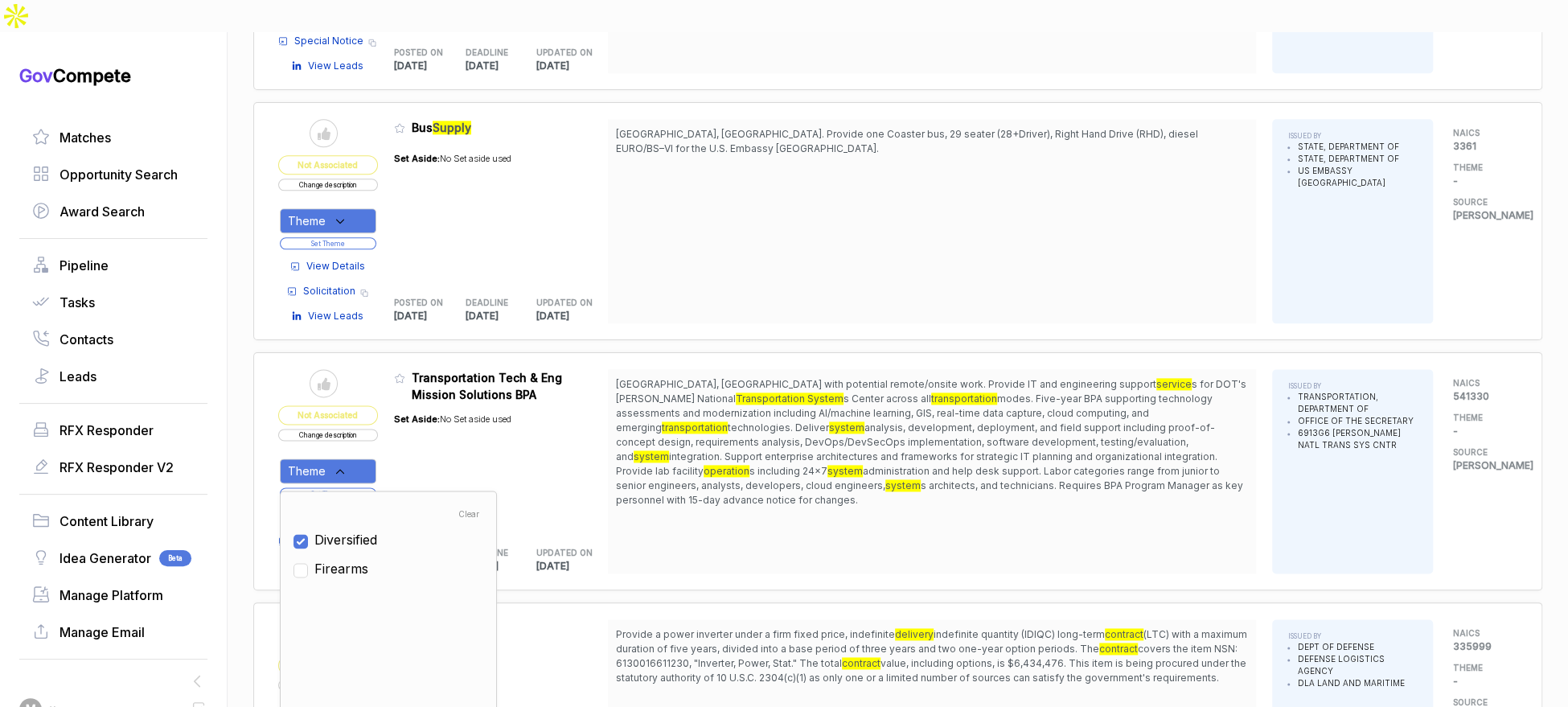
click at [435, 422] on div "Set Aside: No Set aside used" at bounding box center [452, 466] width 117 height 127
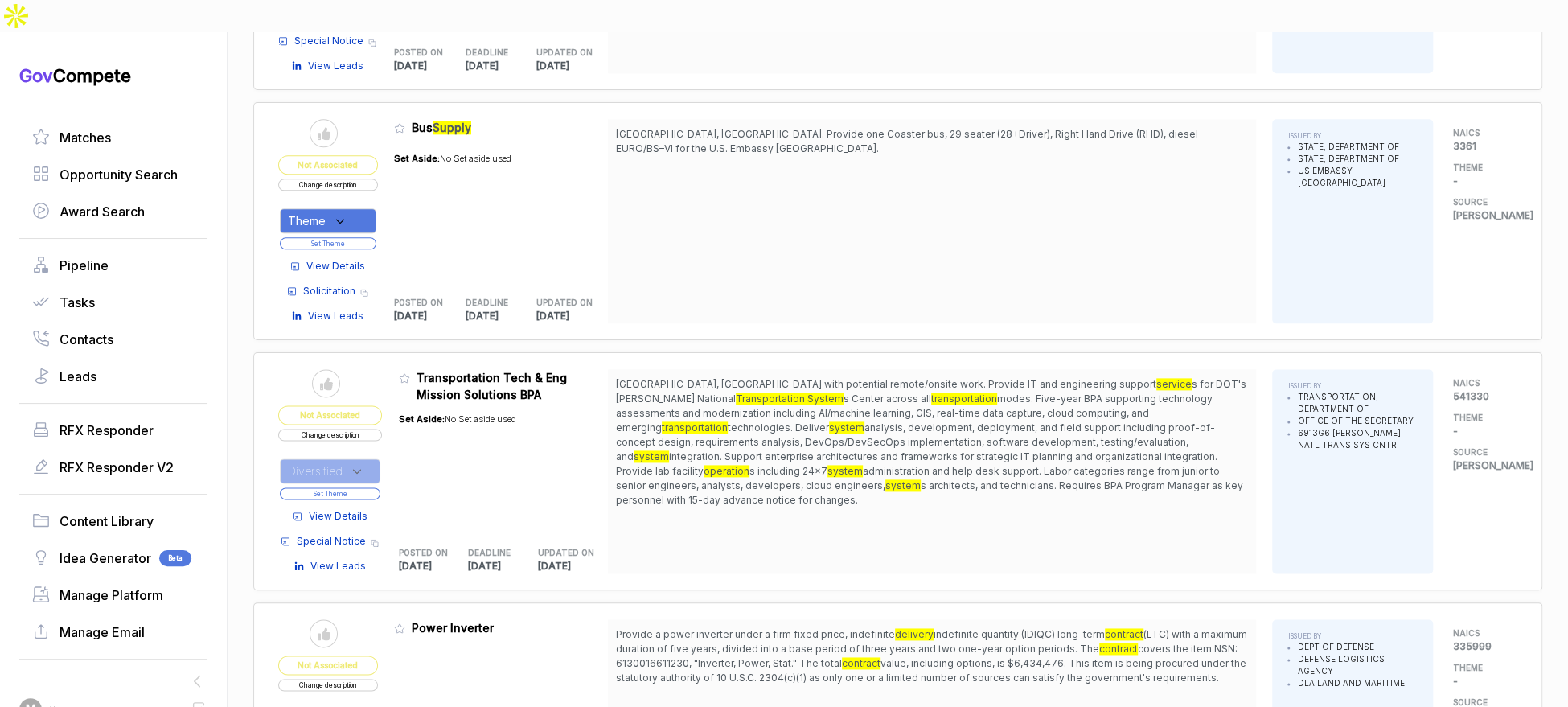
click at [372, 487] on button "Set Theme" at bounding box center [330, 493] width 101 height 12
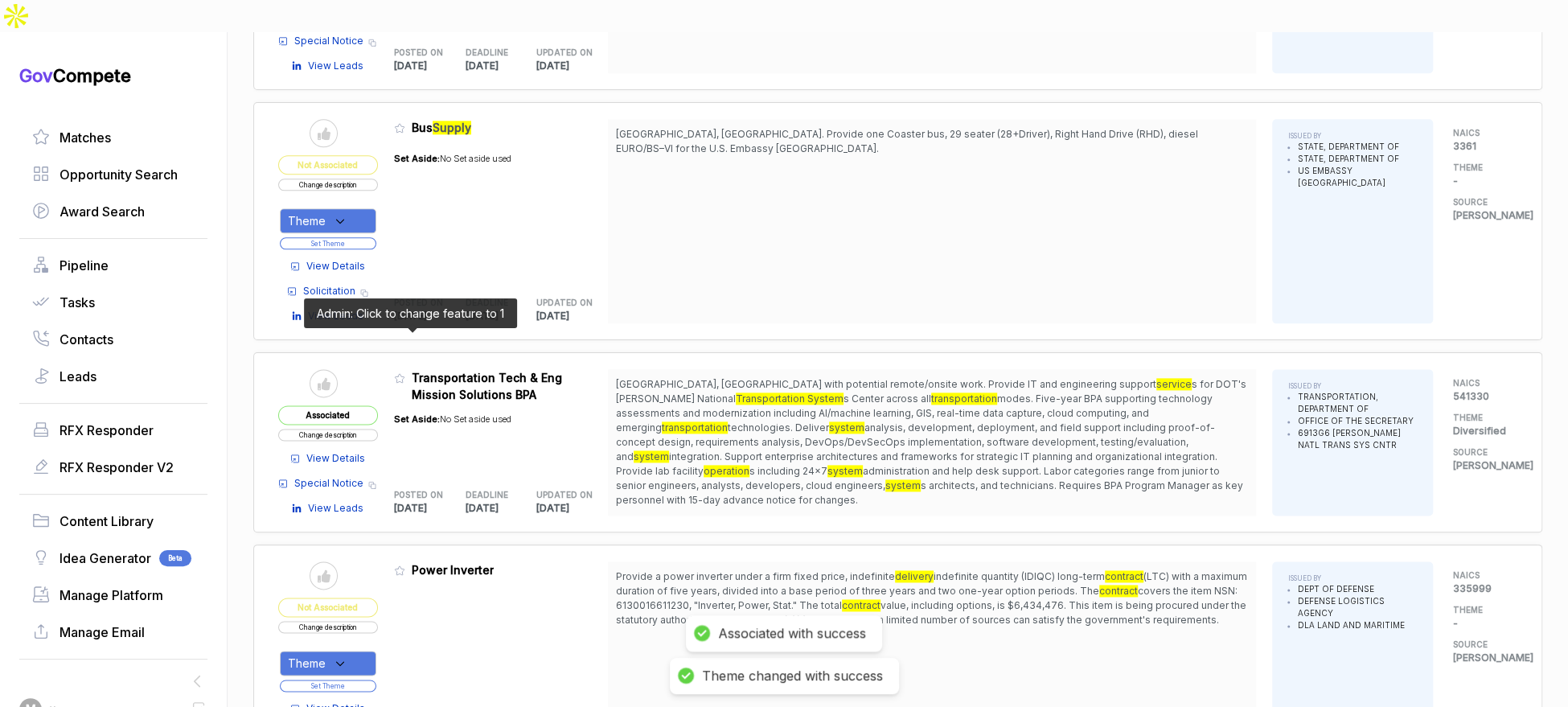
click at [404, 374] on icon at bounding box center [399, 378] width 9 height 9
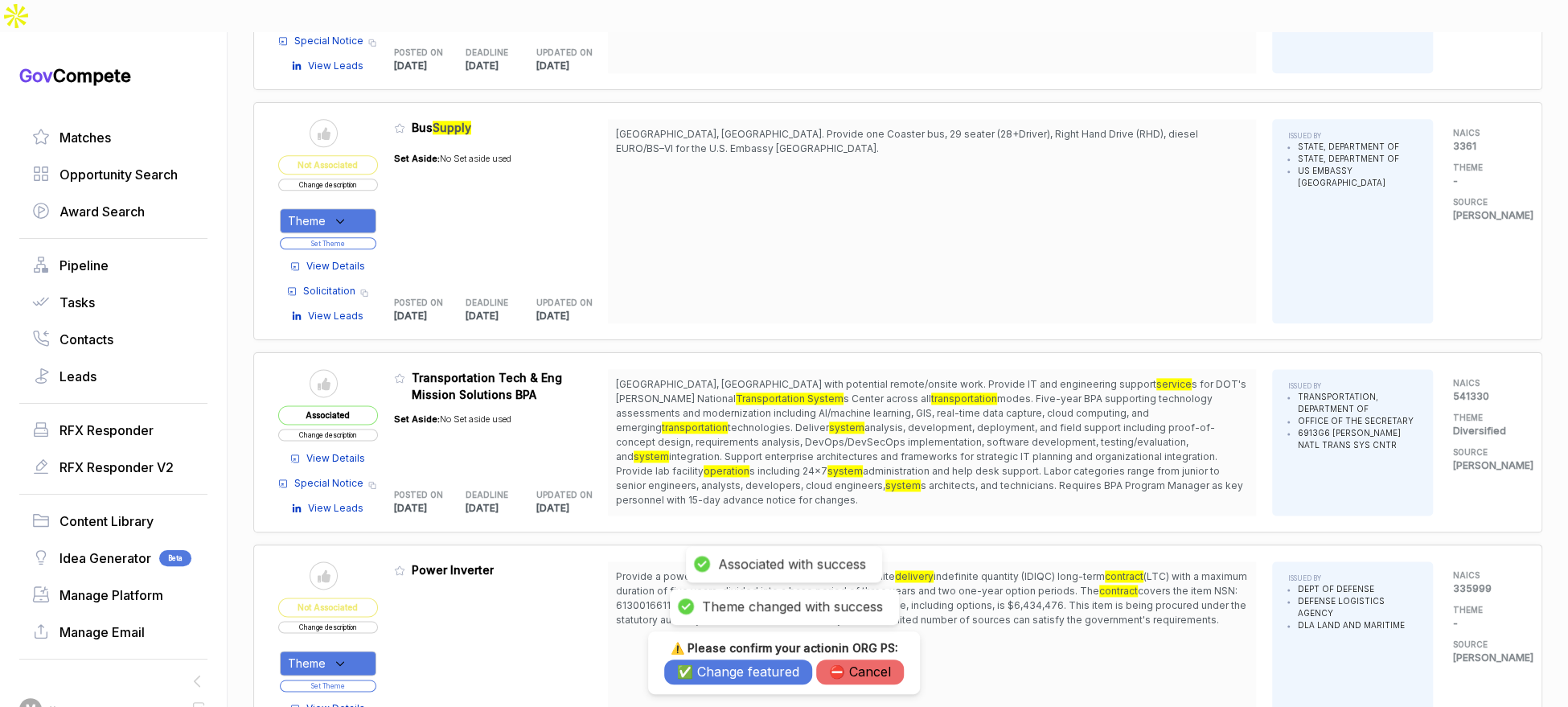
click at [704, 675] on button "✅ Change featured" at bounding box center [738, 671] width 148 height 25
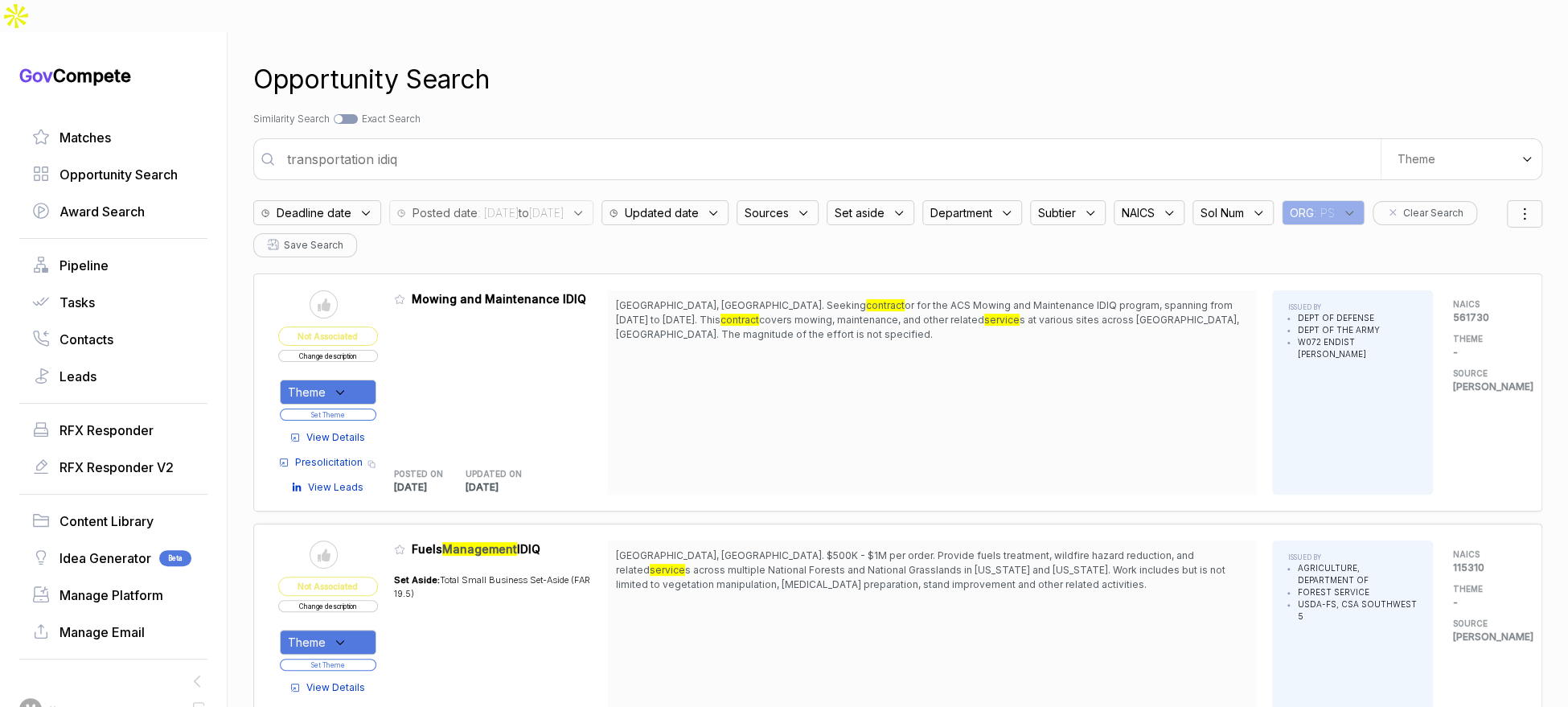
click at [639, 143] on input "transportation idiq" at bounding box center [828, 159] width 1103 height 32
click at [638, 143] on input "transportation idiq" at bounding box center [828, 159] width 1103 height 32
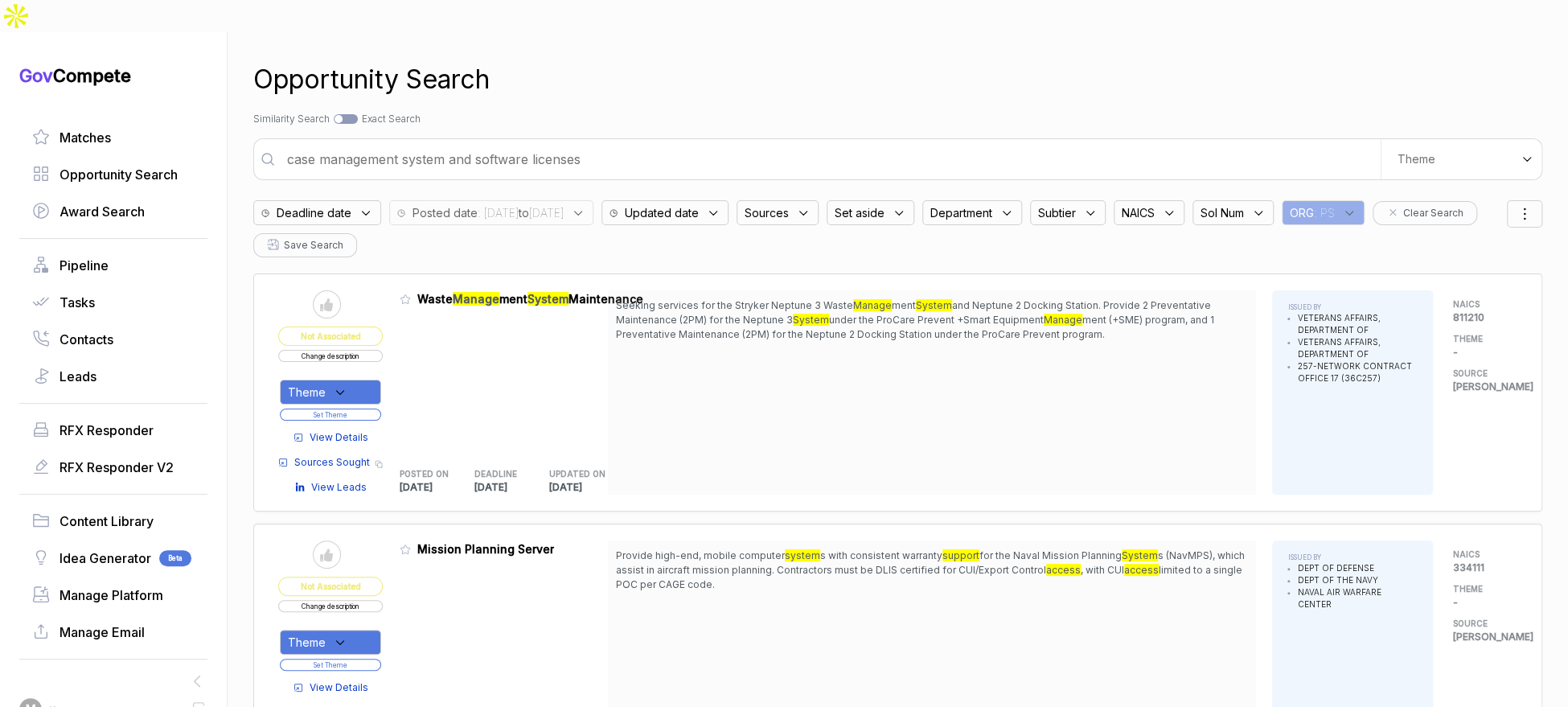
type input "case management system and software licenses"
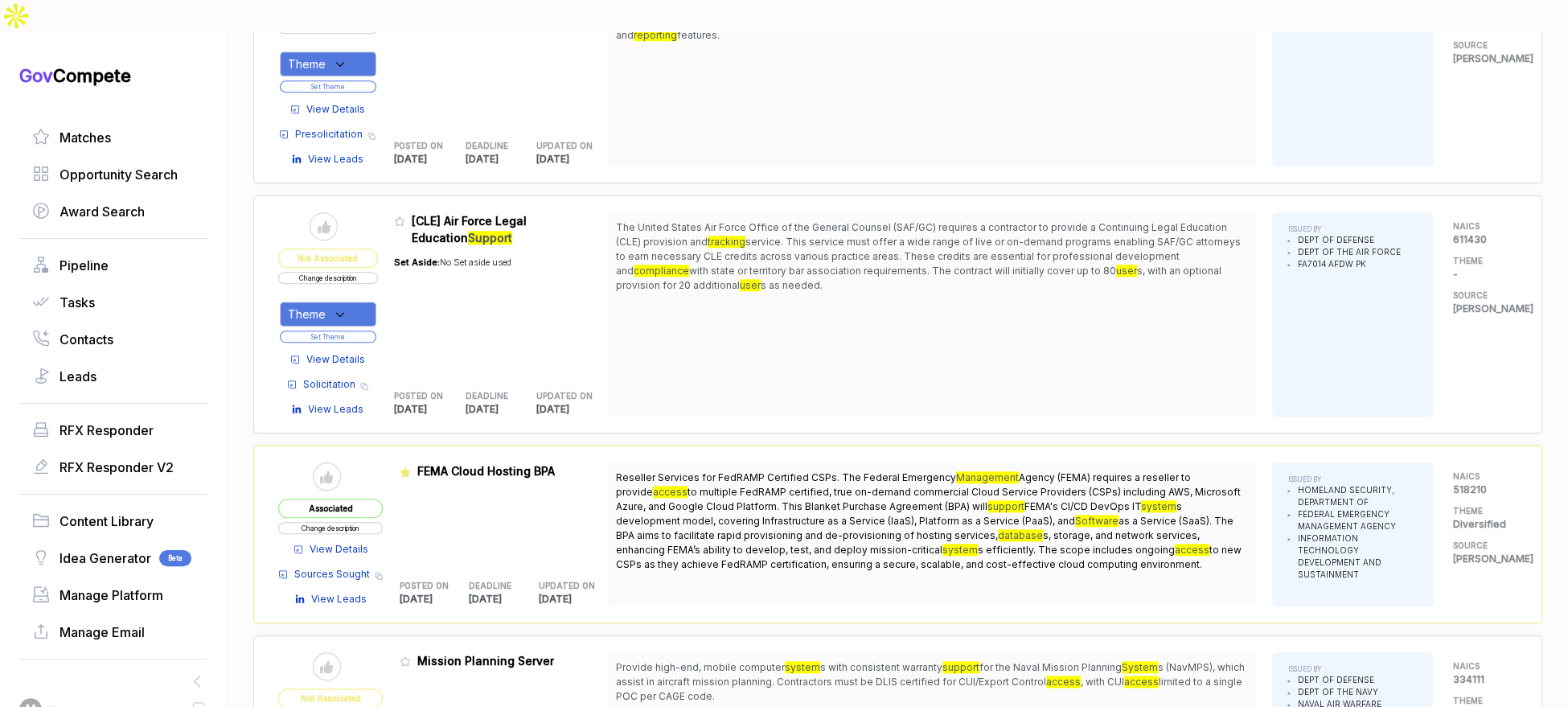
scroll to position [659, 0]
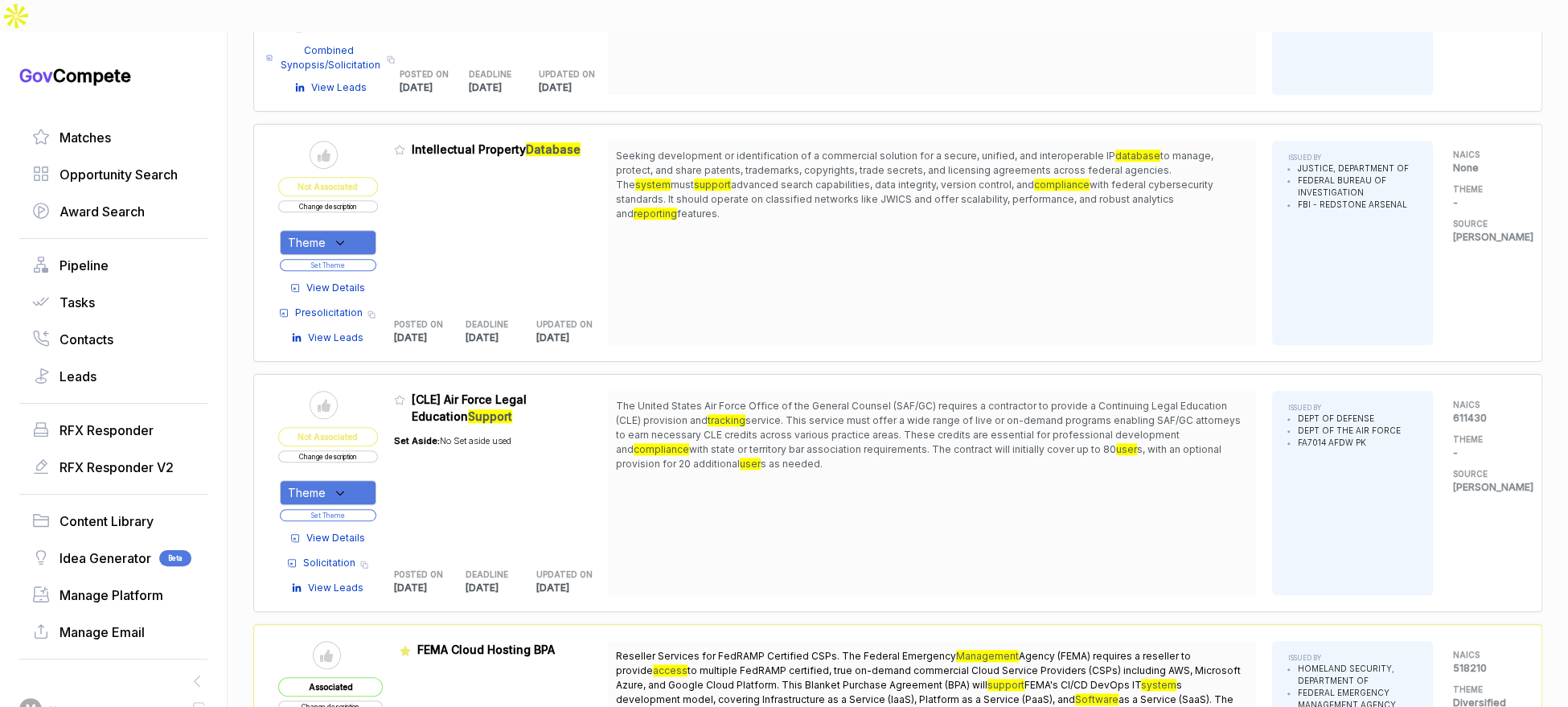
click at [322, 280] on span "View Details" at bounding box center [335, 287] width 59 height 15
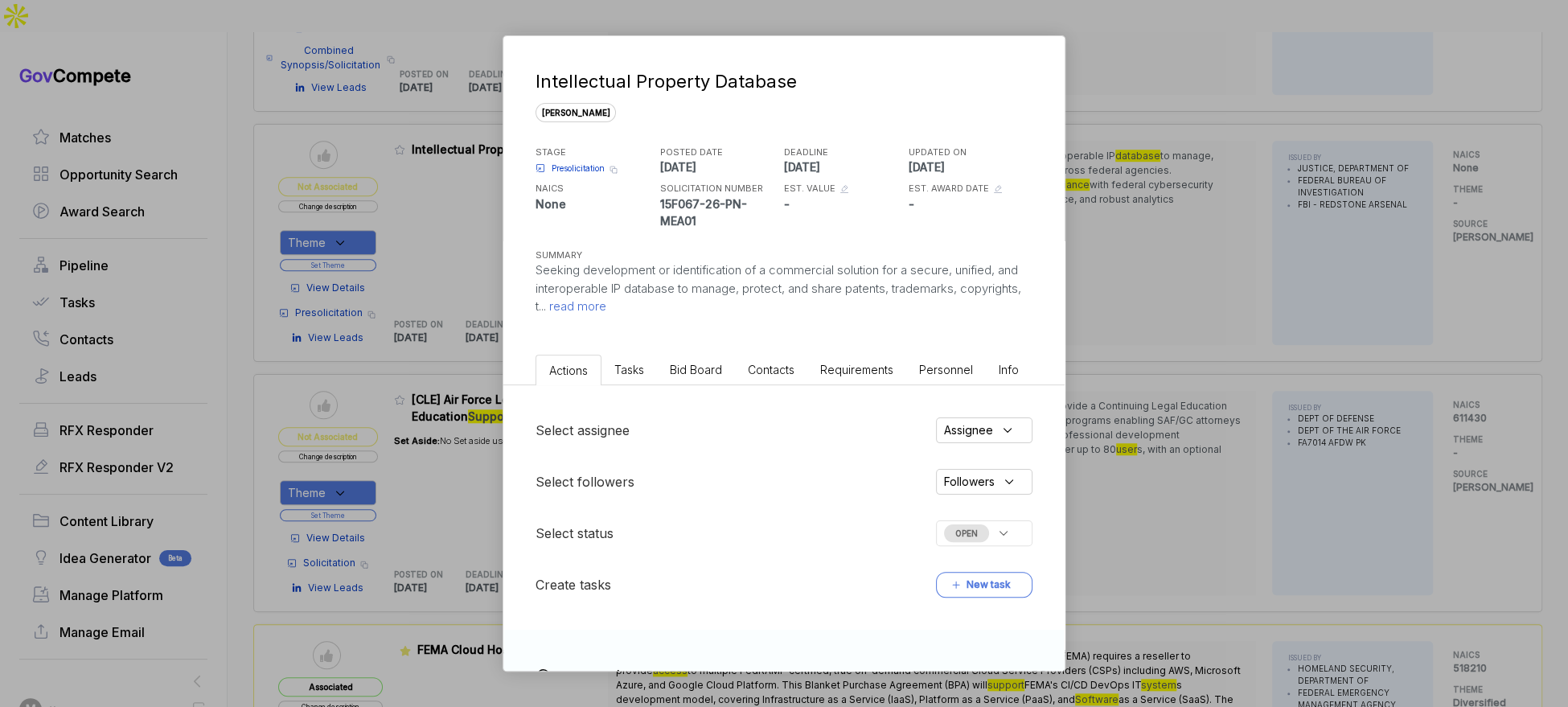
drag, startPoint x: 676, startPoint y: 361, endPoint x: 681, endPoint y: 382, distance: 21.6
click at [676, 362] on span "Bid Board" at bounding box center [695, 369] width 52 height 14
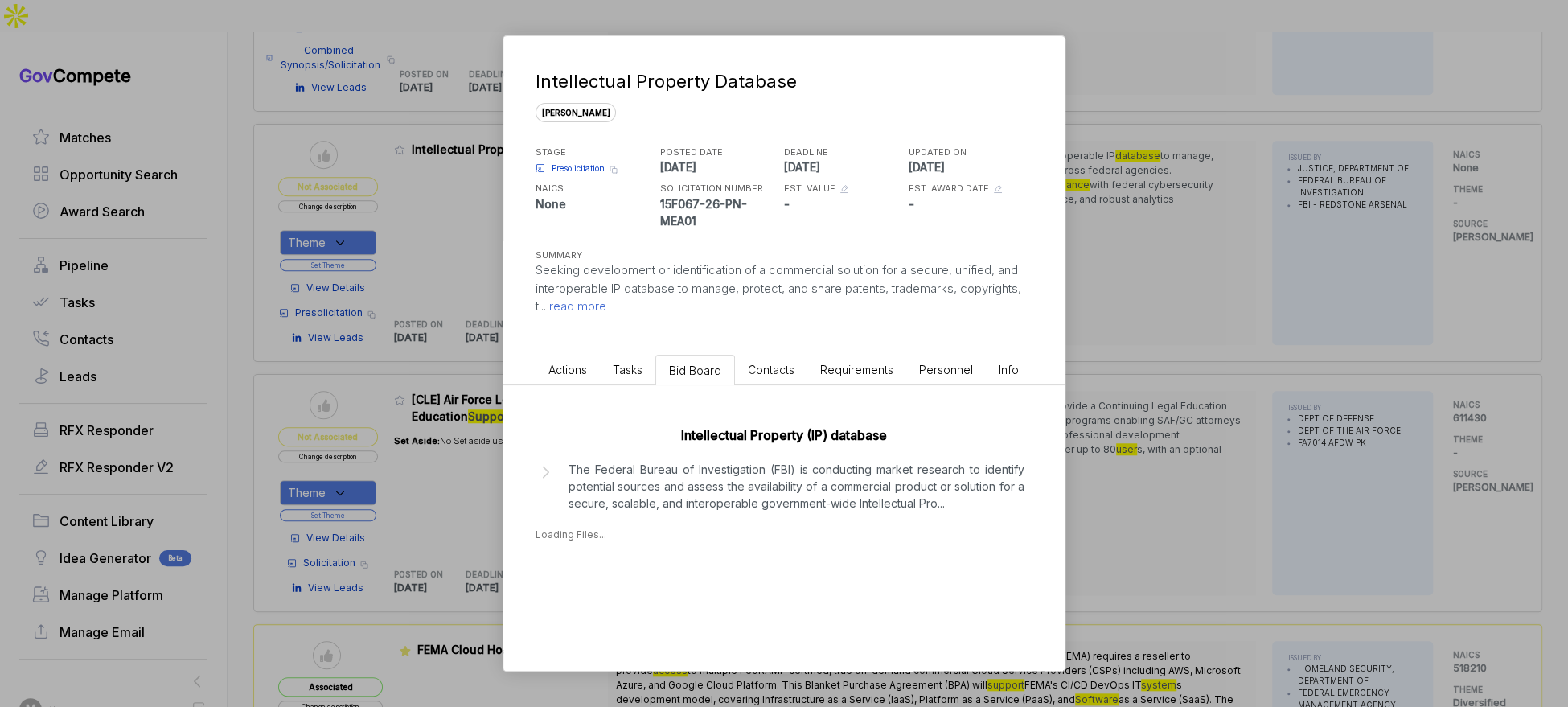
click at [707, 487] on p "The Federal Bureau of Investigation (FBI) is conducting market research to iden…" at bounding box center [796, 486] width 456 height 50
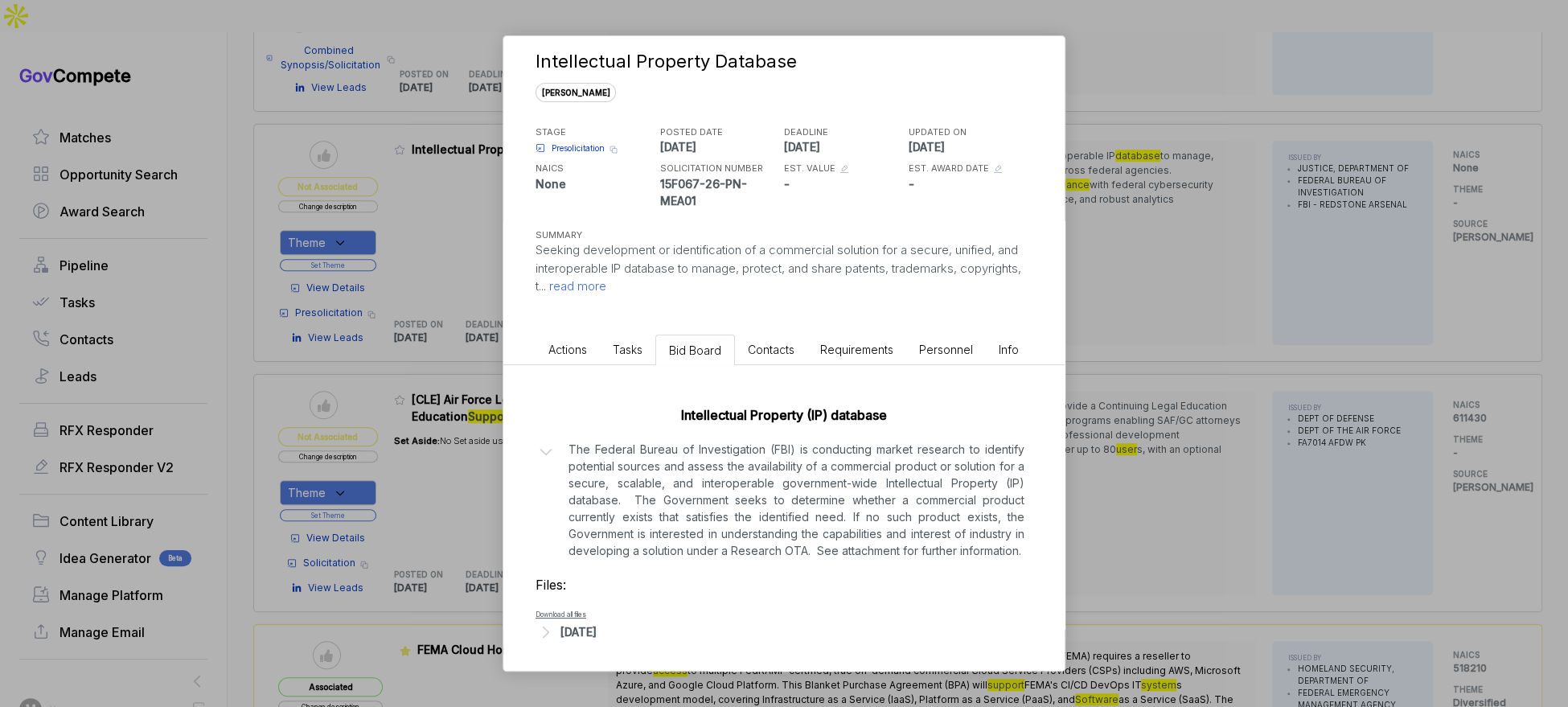
scroll to position [22, 0]
drag, startPoint x: 617, startPoint y: 627, endPoint x: 669, endPoint y: 596, distance: 60.5
click at [597, 625] on div "Sep 22, 2025" at bounding box center [579, 629] width 36 height 17
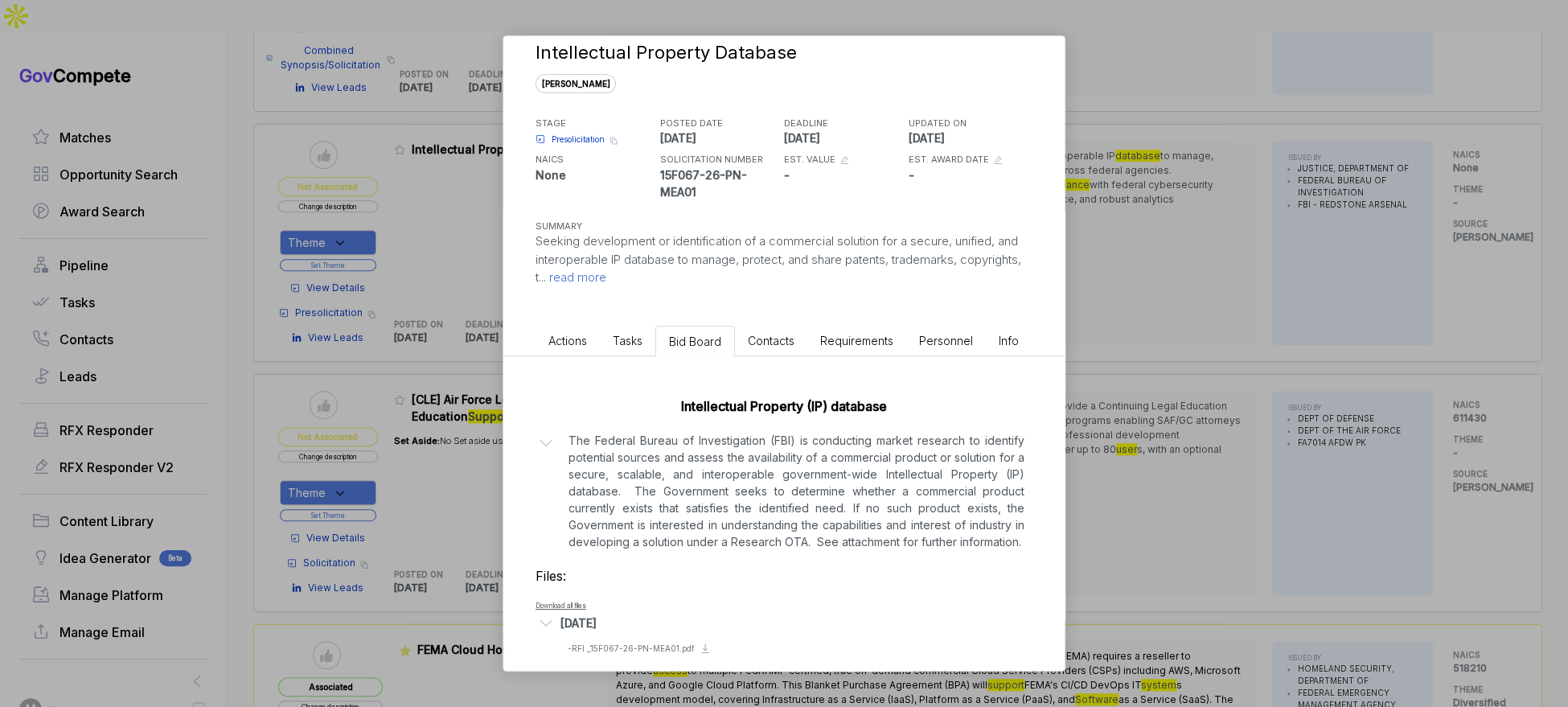
scroll to position [44, 0]
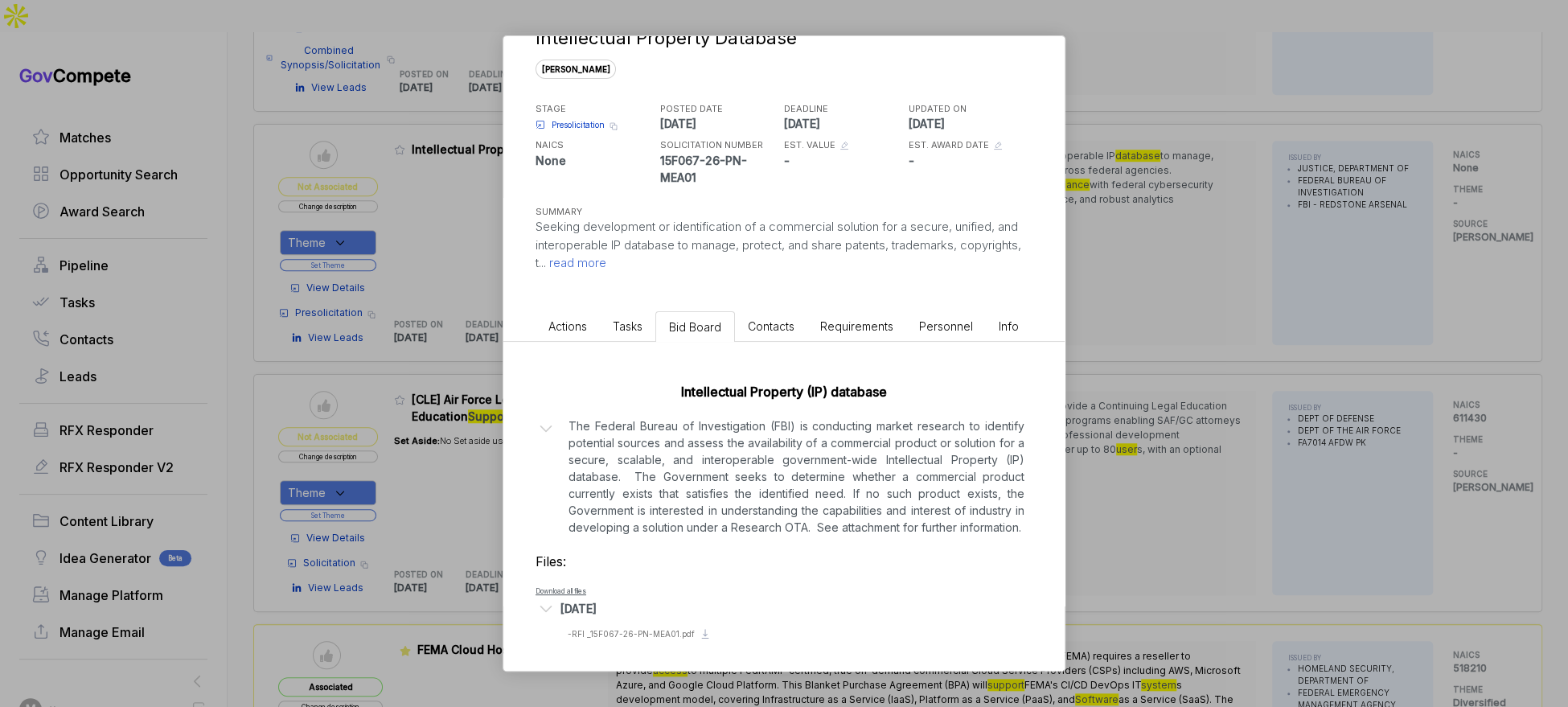
click at [629, 627] on li "Preview file - RFI _15F067-26-PN-MEA01.pdf Download file" at bounding box center [796, 633] width 457 height 13
drag, startPoint x: 1136, startPoint y: 409, endPoint x: 939, endPoint y: 331, distance: 211.9
click at [1132, 408] on div "Intellectual Property Database sam STAGE Presolicitation Copy link POSTED DATE …" at bounding box center [784, 353] width 1568 height 707
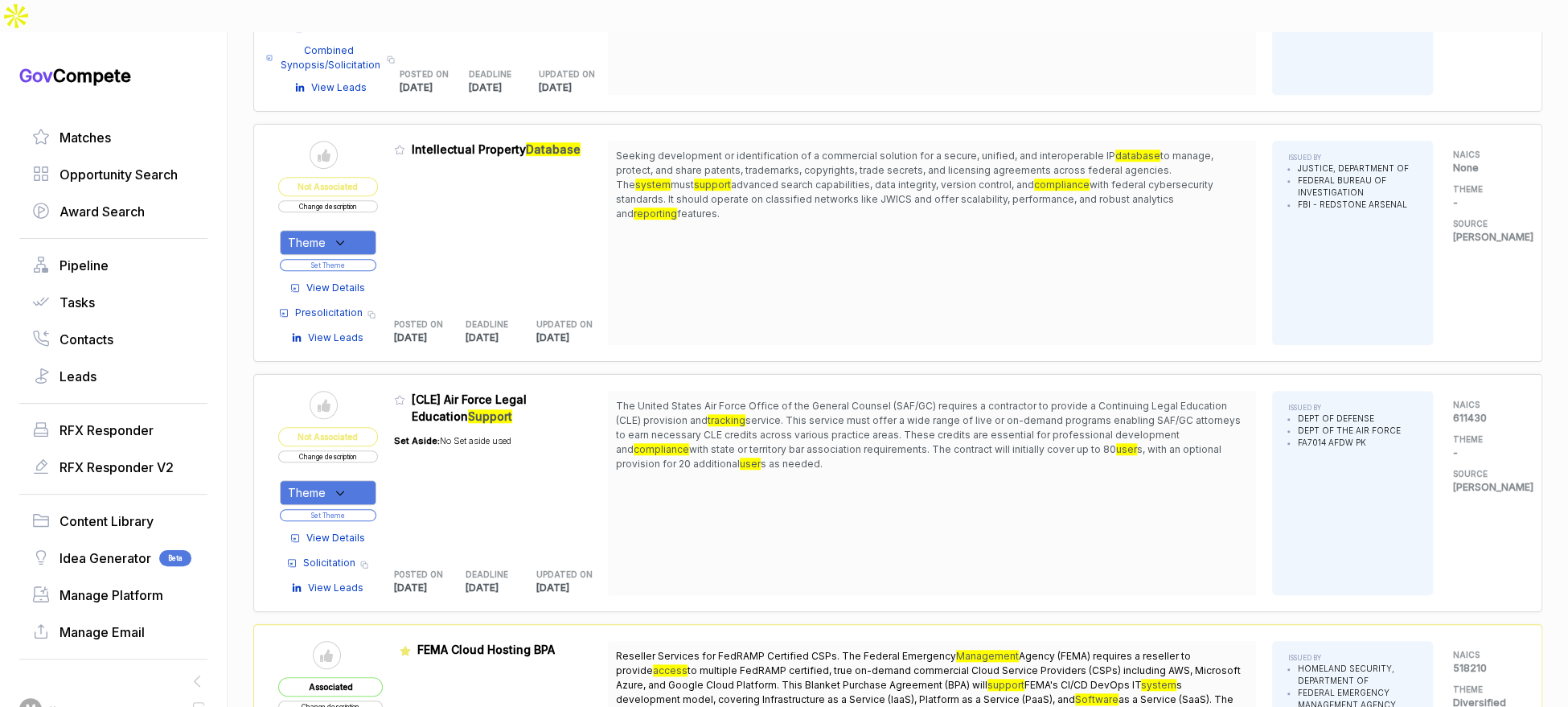
click at [370, 200] on button "Change description" at bounding box center [327, 206] width 100 height 12
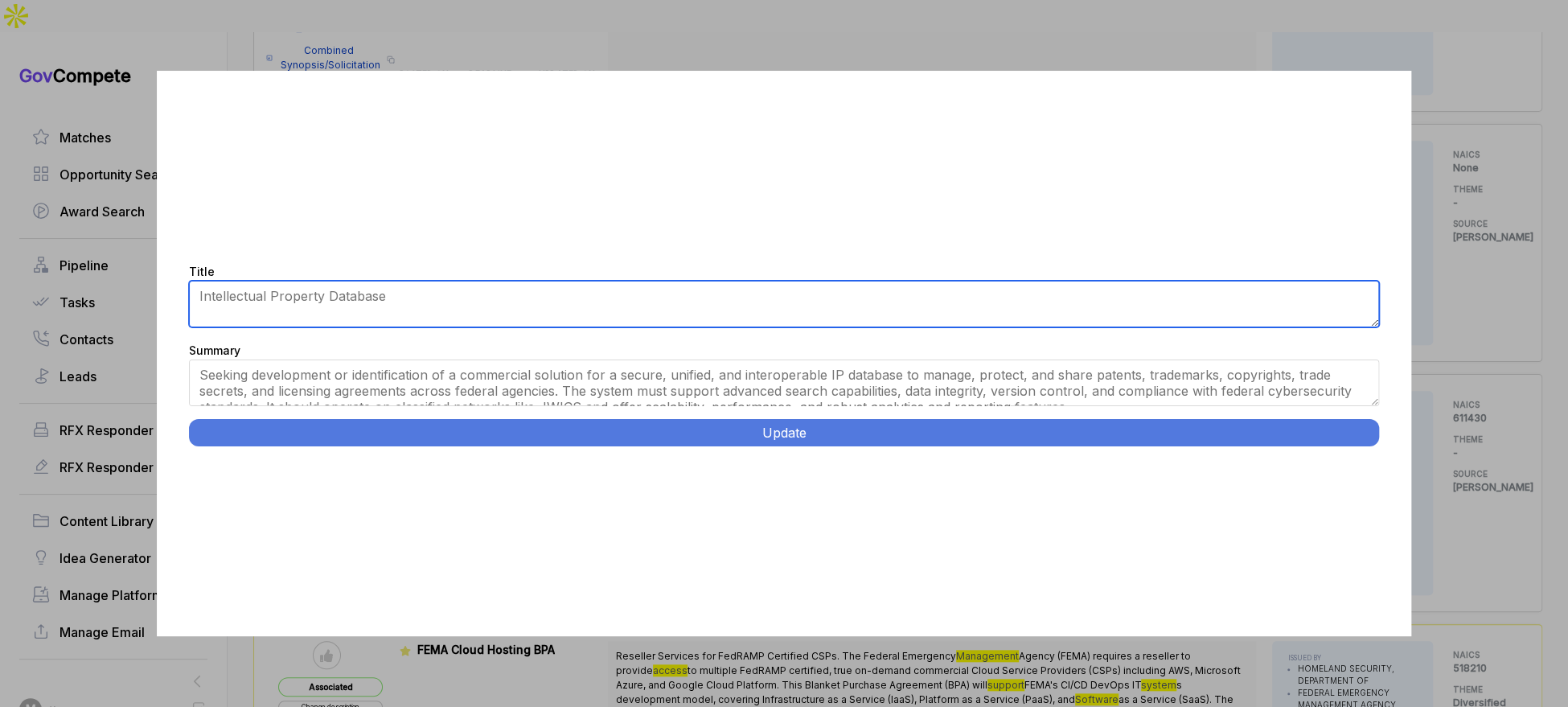
click at [411, 299] on textarea "Intellectual Property Database" at bounding box center [784, 303] width 1190 height 47
type textarea "Intellectual Property Database RFI"
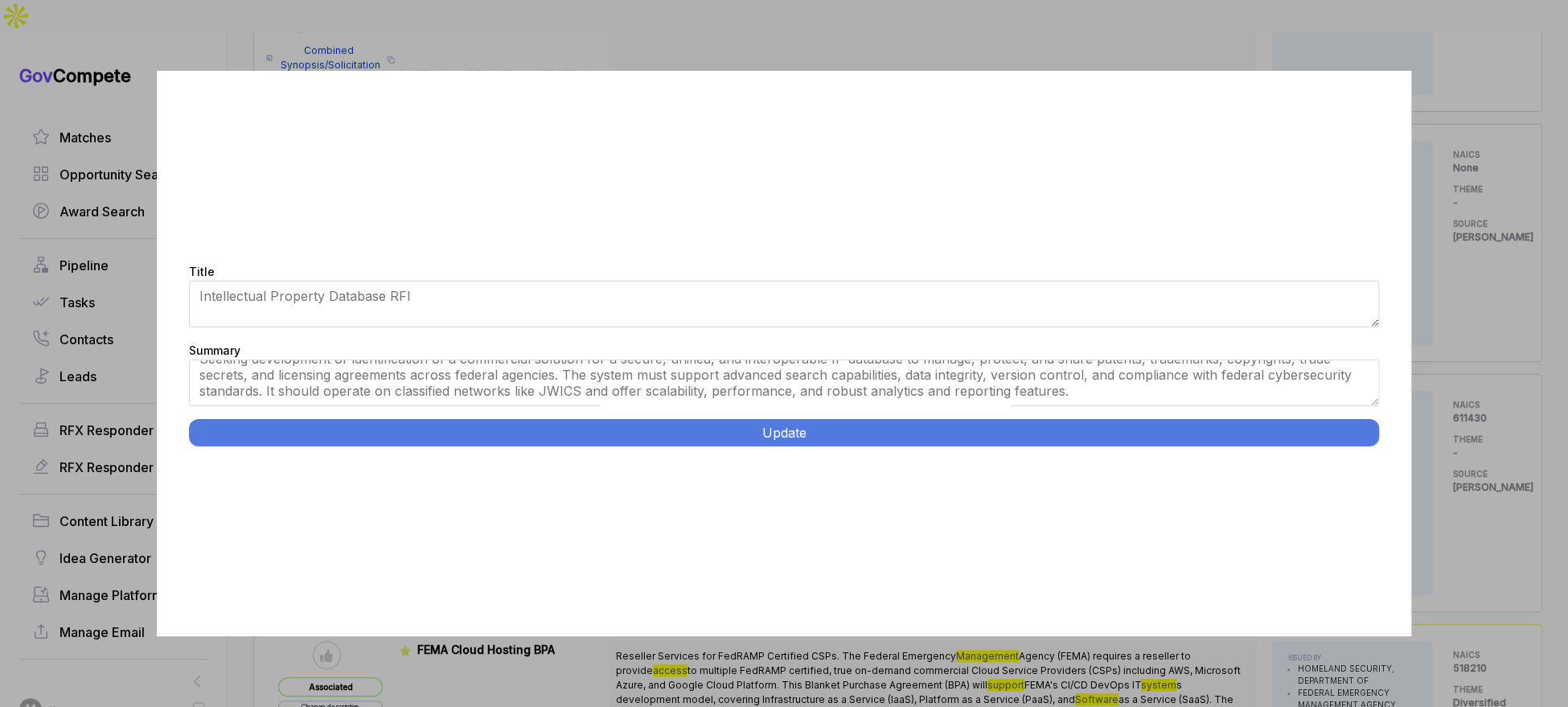
click at [699, 433] on button "Update" at bounding box center [784, 433] width 1190 height 27
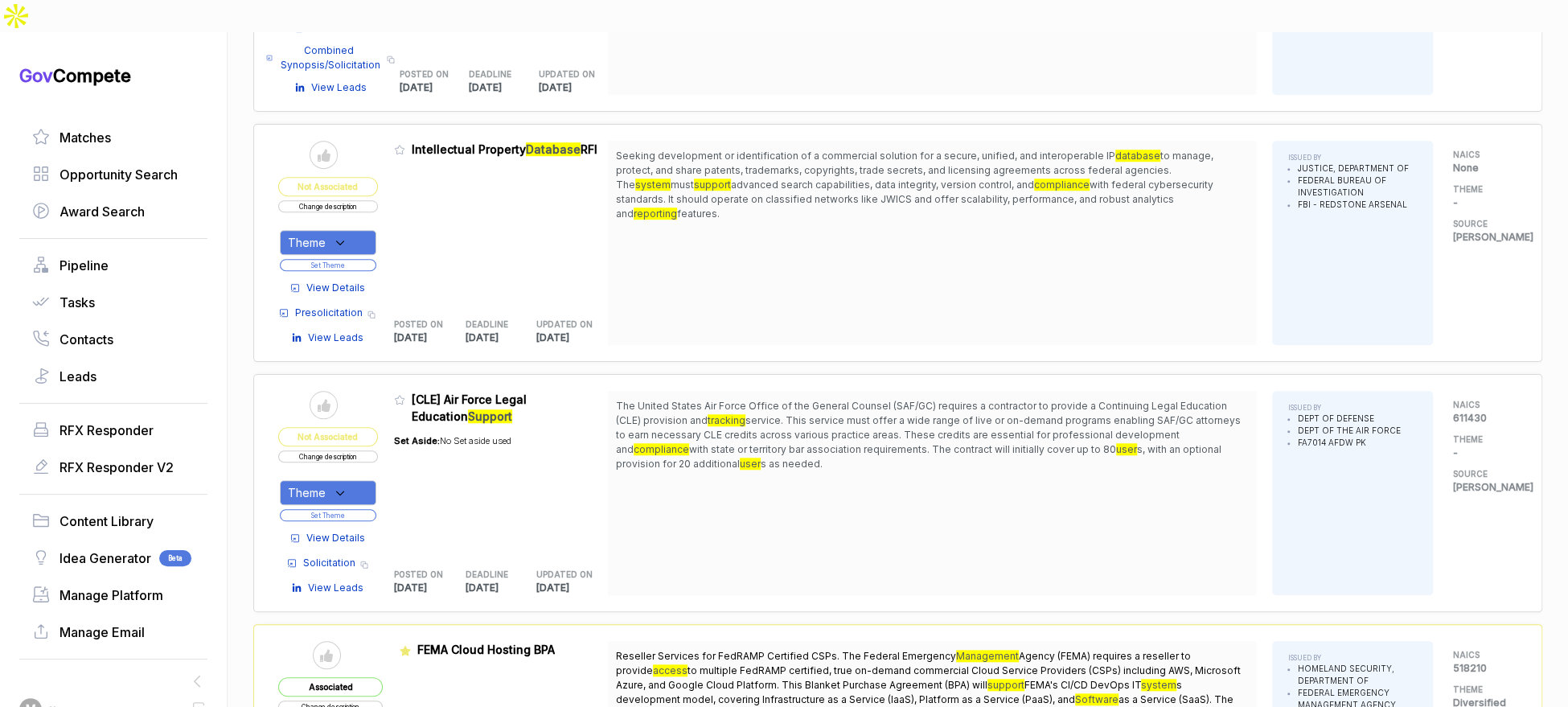
click at [361, 230] on div "Theme" at bounding box center [327, 242] width 97 height 25
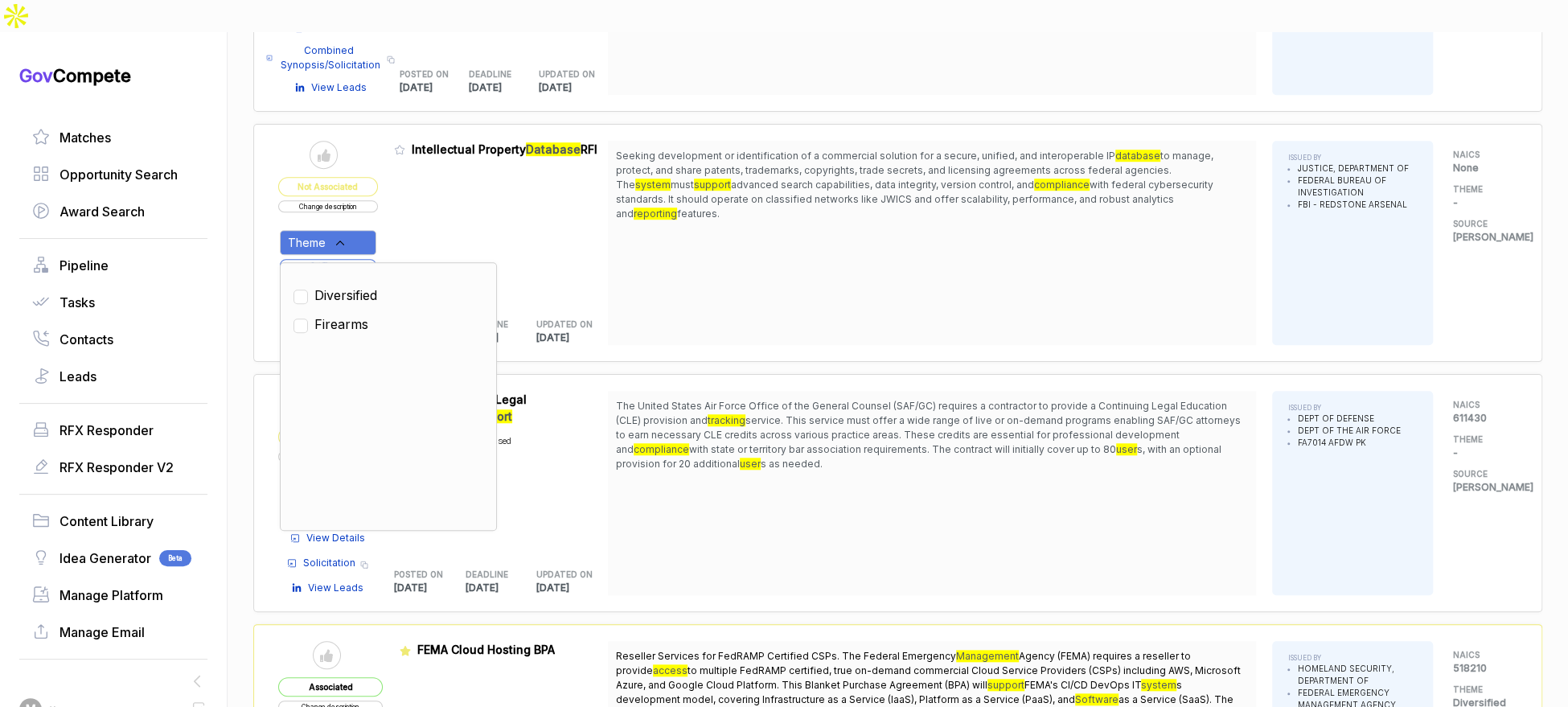
click at [360, 286] on span "Diversified" at bounding box center [345, 295] width 62 height 20
checkbox input "true"
drag, startPoint x: 412, startPoint y: 209, endPoint x: 384, endPoint y: 221, distance: 30.5
click at [411, 209] on div "Admin: Click to change feature to 1 15F067-26-PN-MEA01 Intellectual Property Da…" at bounding box center [501, 243] width 214 height 204
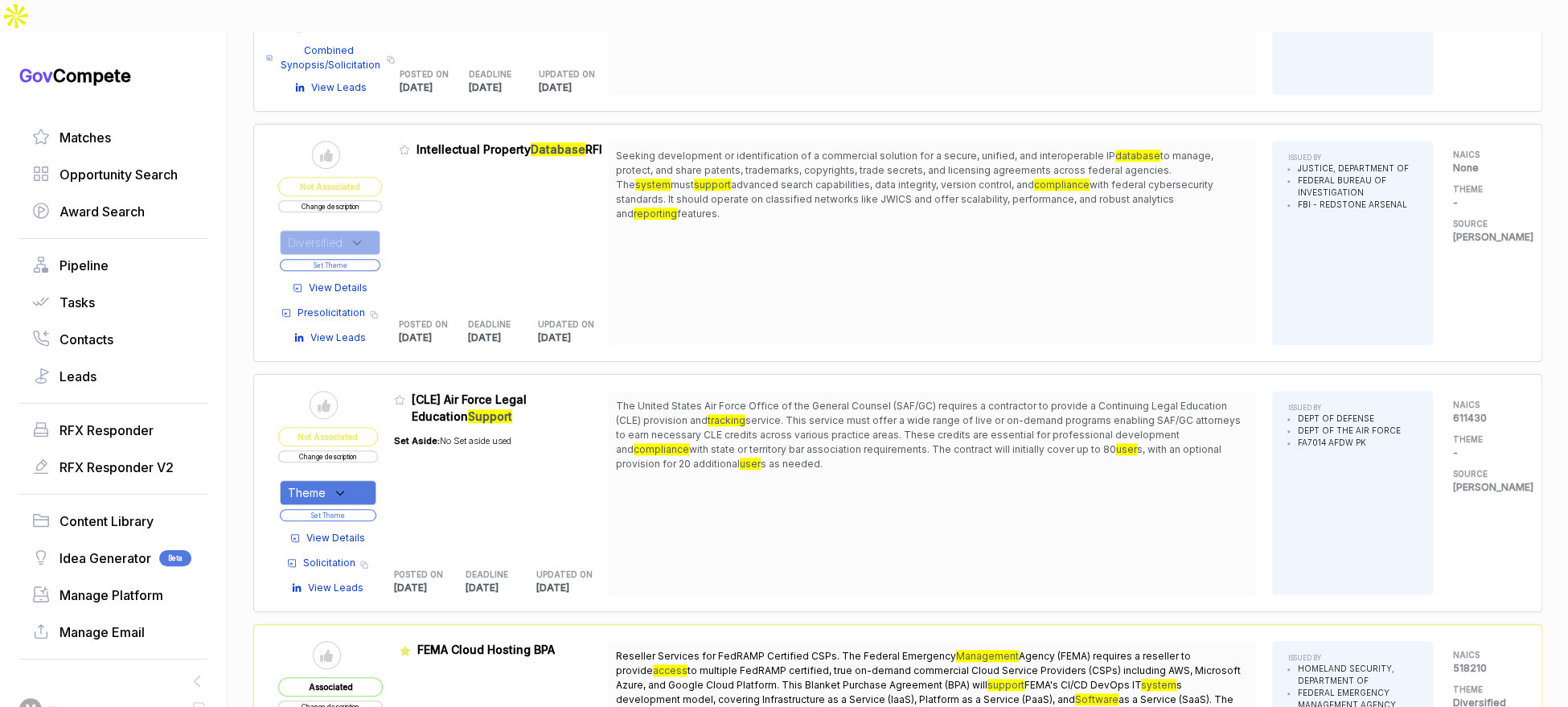
click at [371, 259] on button "Set Theme" at bounding box center [330, 265] width 101 height 12
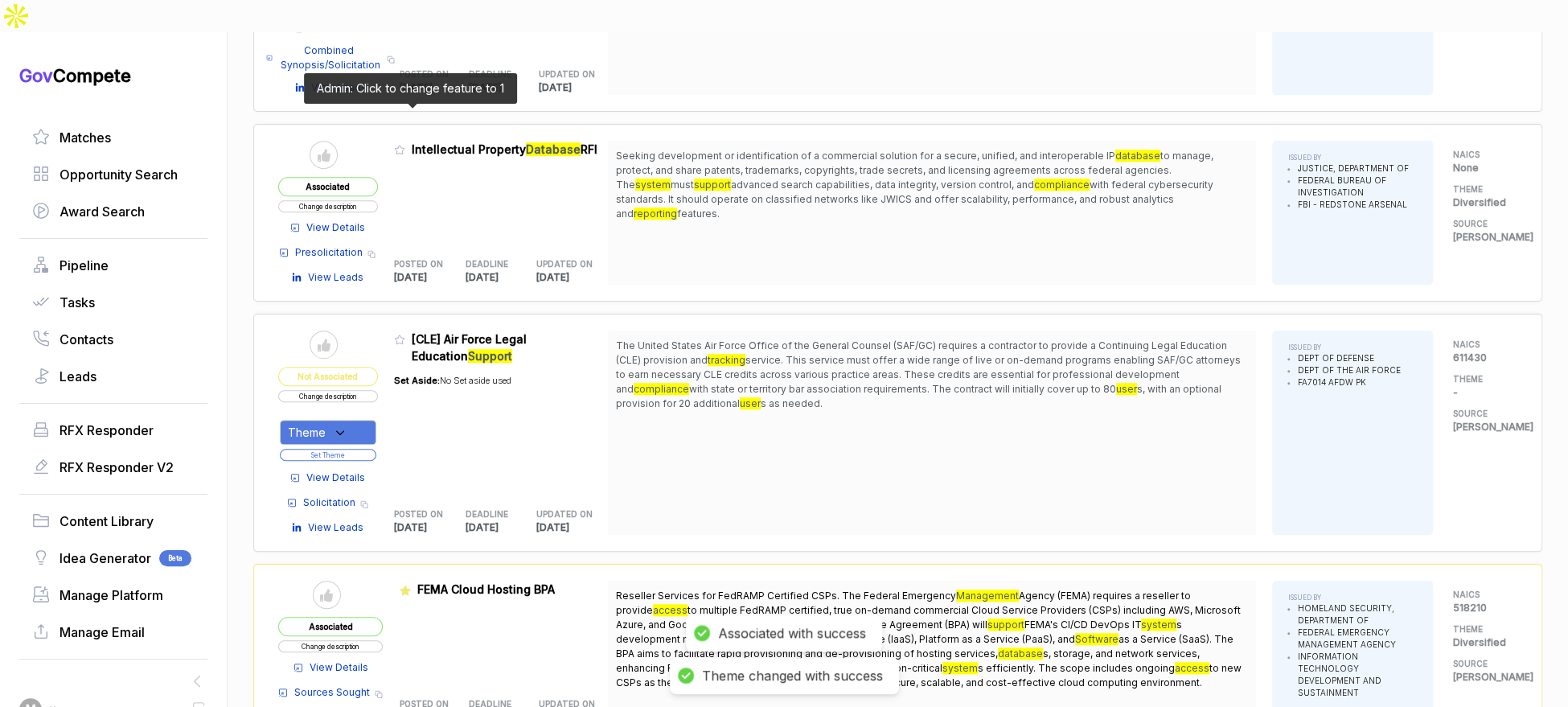
drag, startPoint x: 406, startPoint y: 116, endPoint x: 507, endPoint y: 274, distance: 187.5
click at [405, 144] on icon at bounding box center [399, 149] width 11 height 11
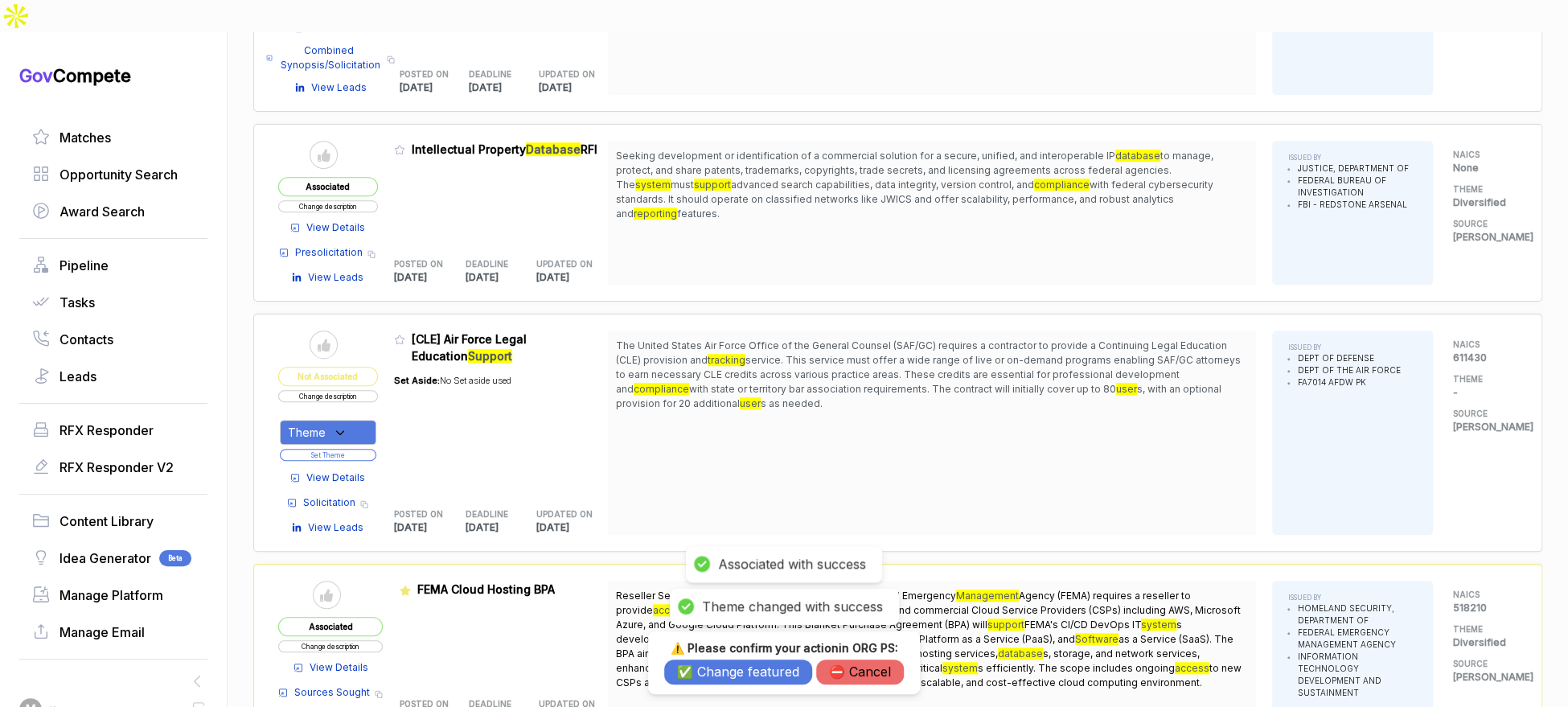
click at [774, 662] on button "✅ Change featured" at bounding box center [738, 671] width 148 height 25
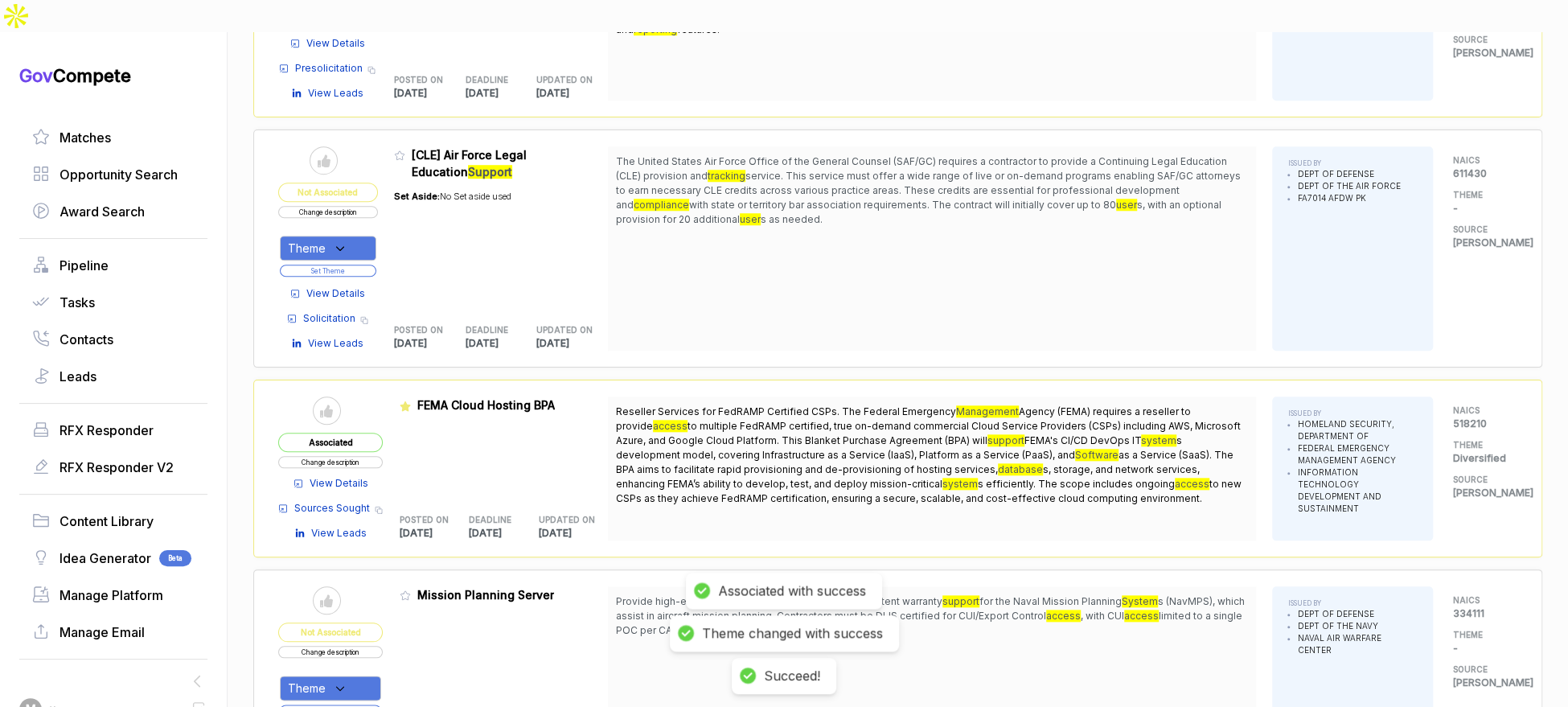
scroll to position [1087, 0]
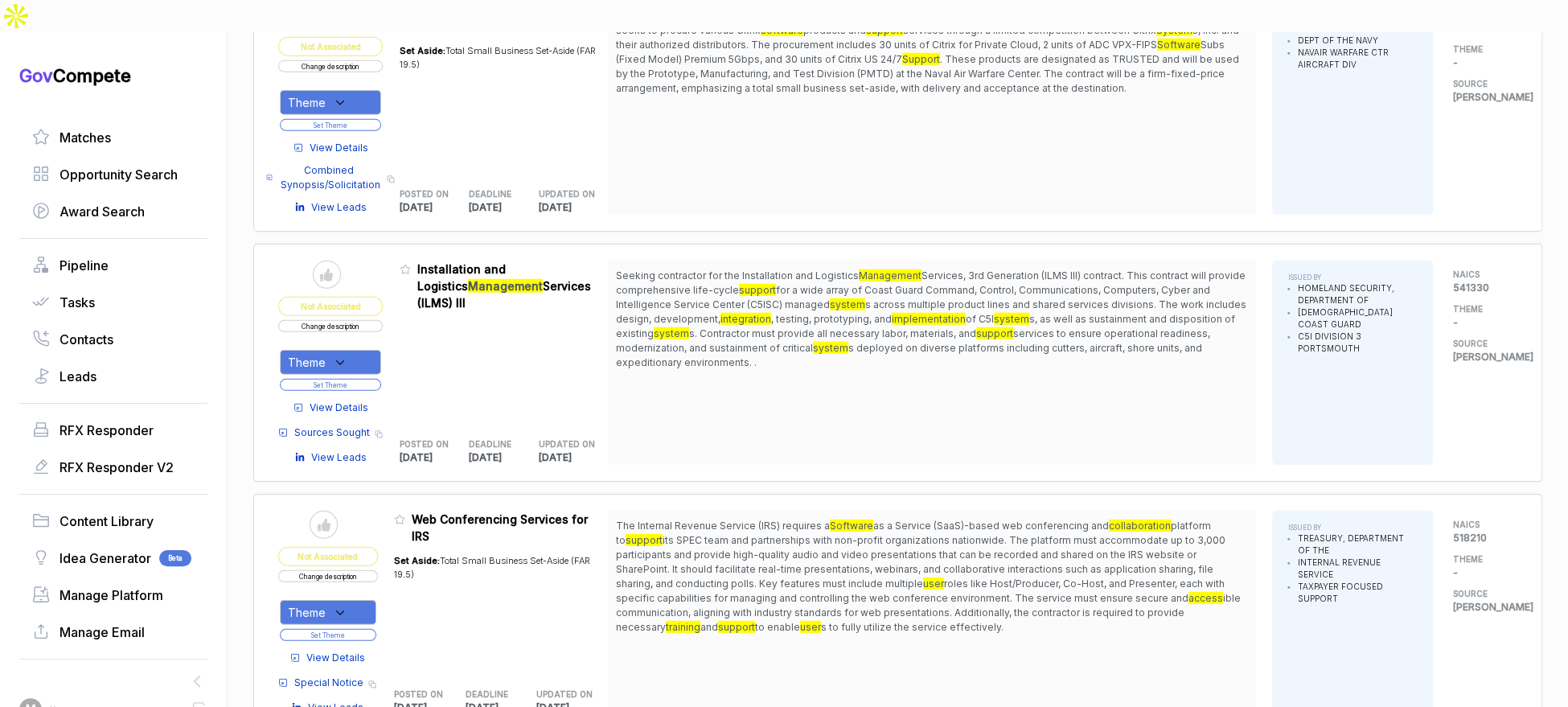
scroll to position [2729, 0]
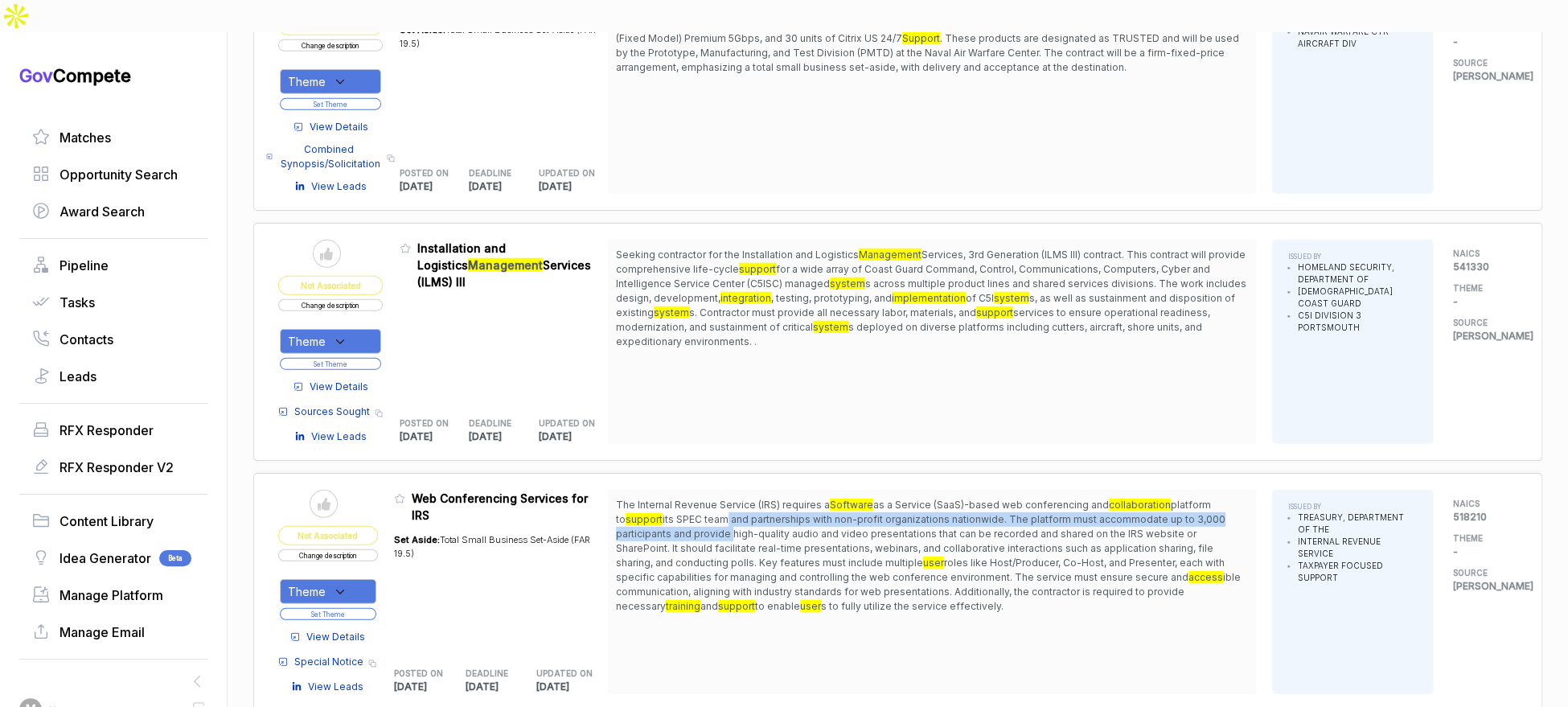
drag, startPoint x: 722, startPoint y: 471, endPoint x: 742, endPoint y: 500, distance: 35.2
click at [736, 513] on span "its SPEC team and partnerships with non-profit organizations nationwide. The pl…" at bounding box center [920, 540] width 610 height 56
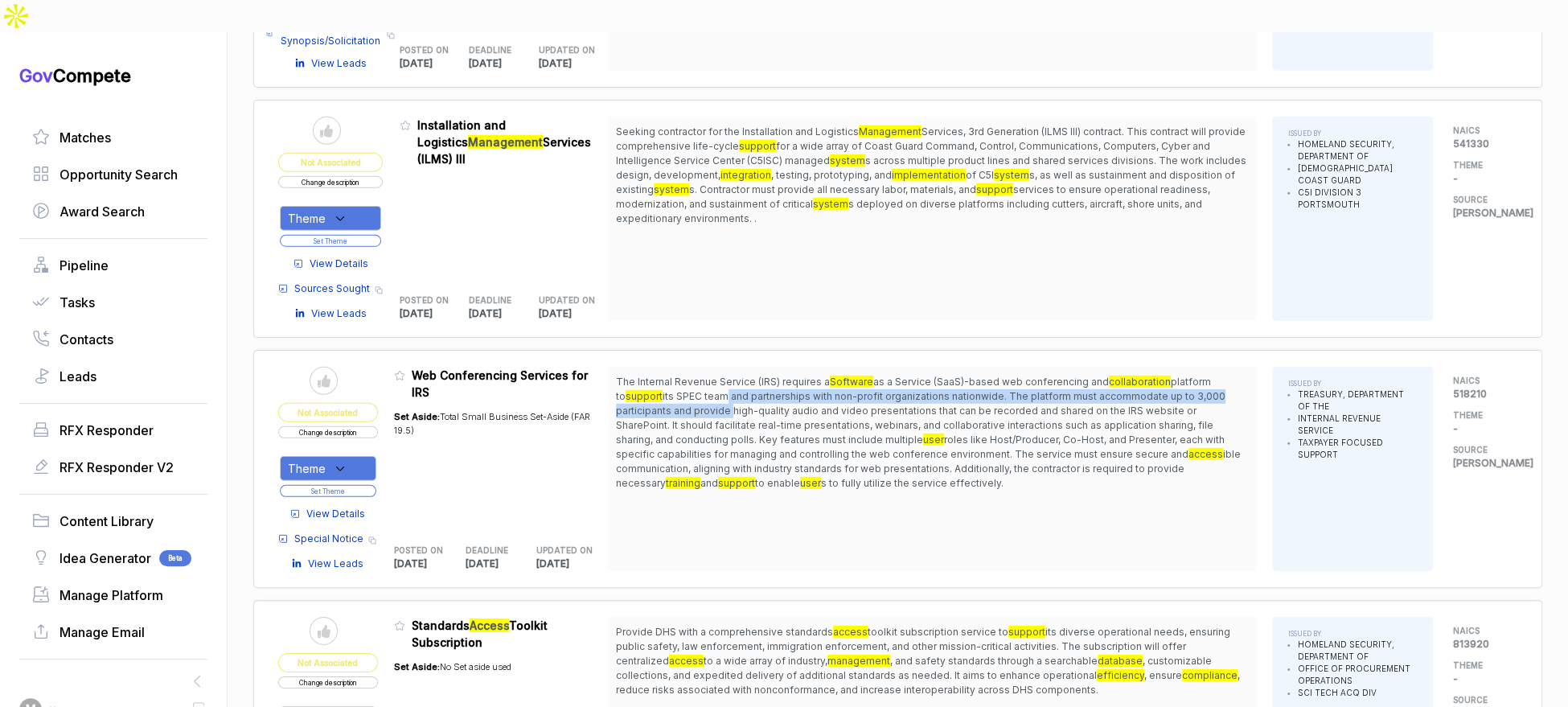
scroll to position [2860, 0]
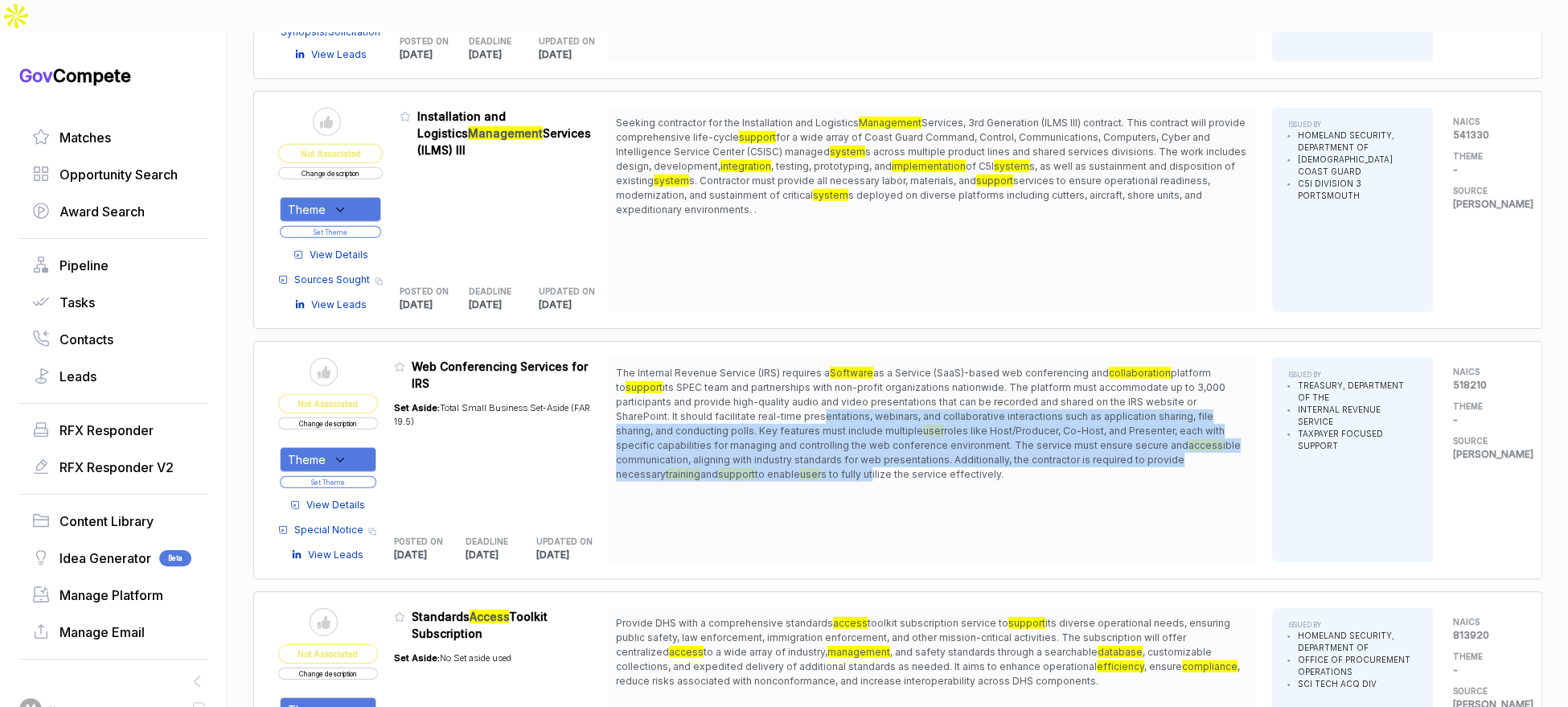
drag, startPoint x: 835, startPoint y: 427, endPoint x: 820, endPoint y: 365, distance: 63.8
click at [820, 366] on span "The Internal Revenue Service (IRS) requires a Software as a Service (SaaS)-base…" at bounding box center [931, 423] width 632 height 115
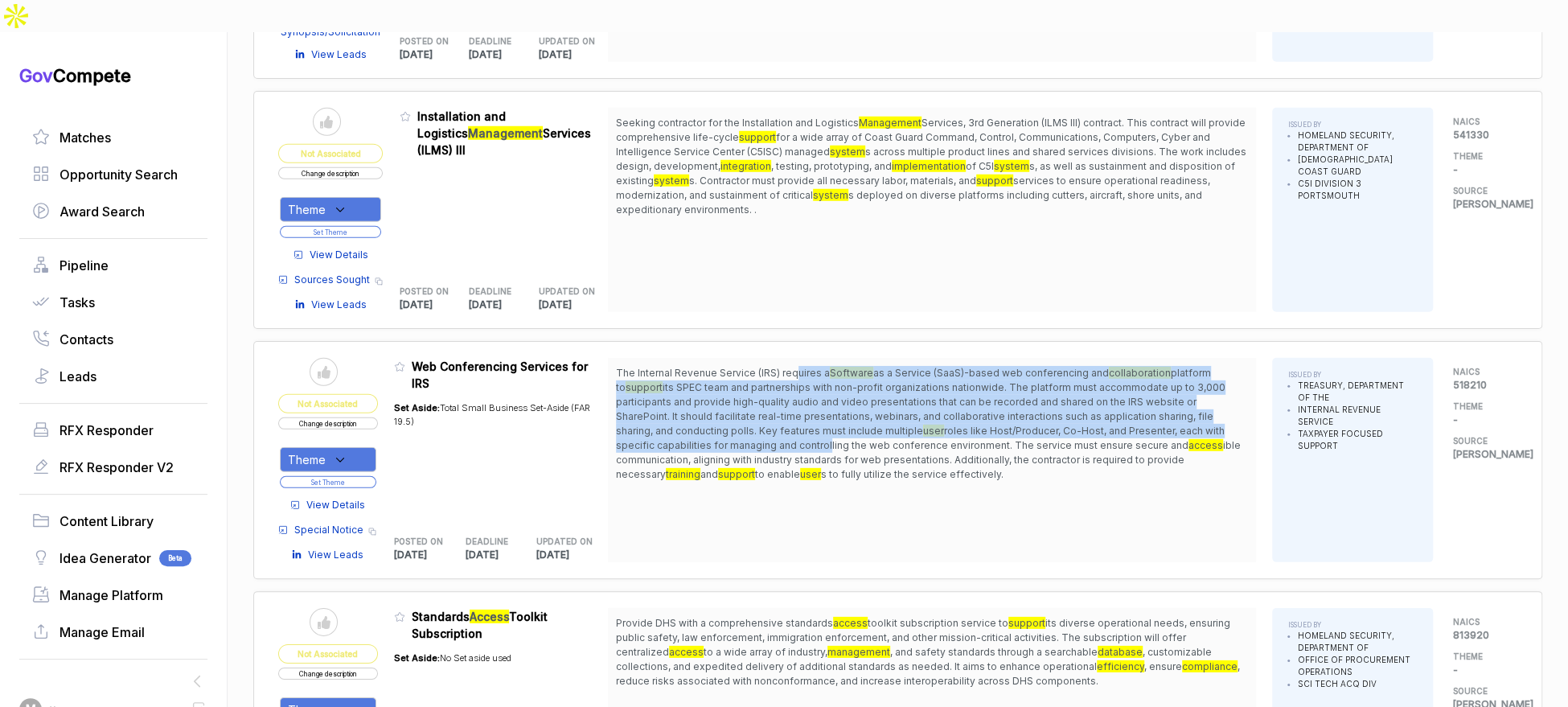
drag, startPoint x: 804, startPoint y: 329, endPoint x: 840, endPoint y: 415, distance: 93.2
click at [830, 398] on span "The Internal Revenue Service (IRS) requires a Software as a Service (SaaS)-base…" at bounding box center [931, 423] width 632 height 115
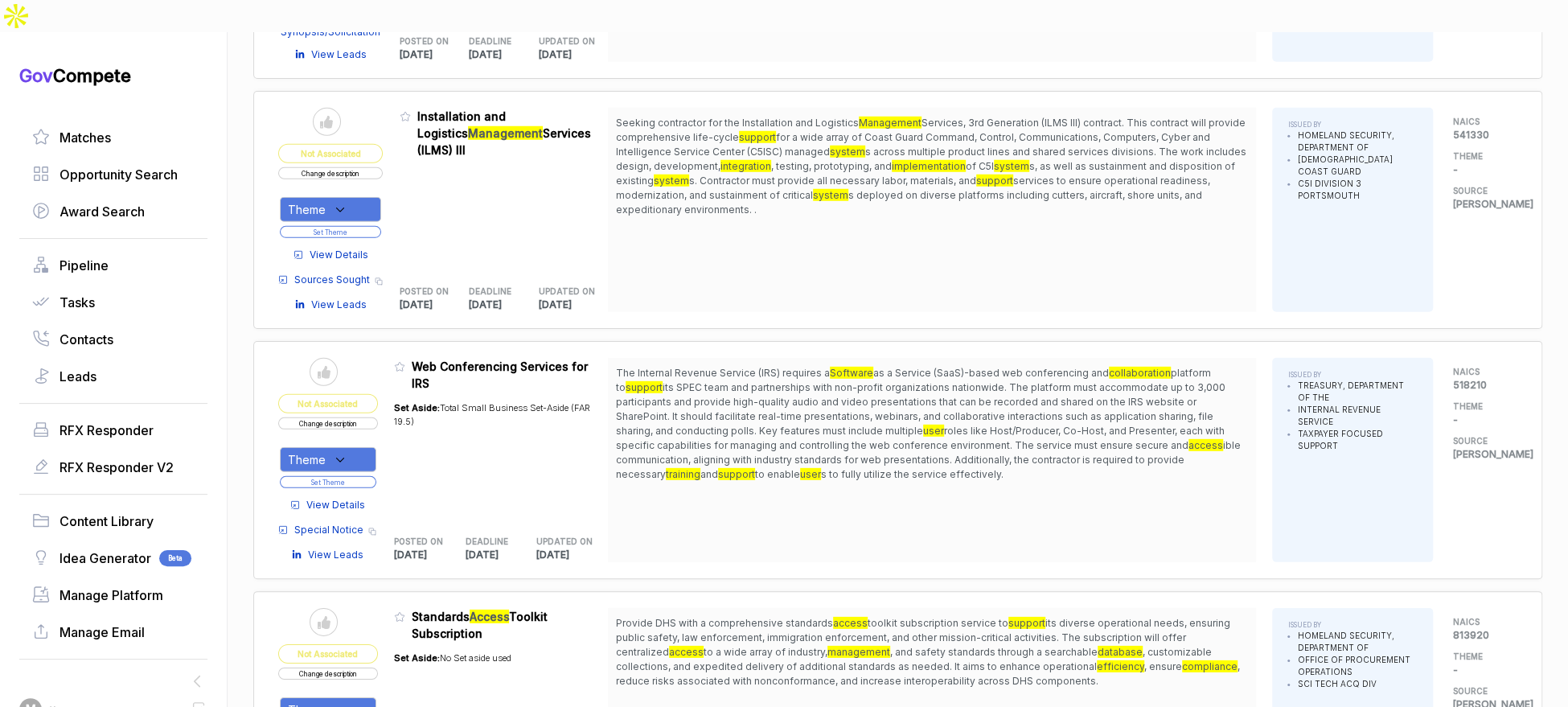
drag, startPoint x: 842, startPoint y: 418, endPoint x: 499, endPoint y: 439, distance: 343.6
click at [842, 439] on span "ible communication, aligning with industry standards for web presentations. Add…" at bounding box center [928, 459] width 625 height 41
click at [340, 498] on span "View Details" at bounding box center [335, 504] width 59 height 15
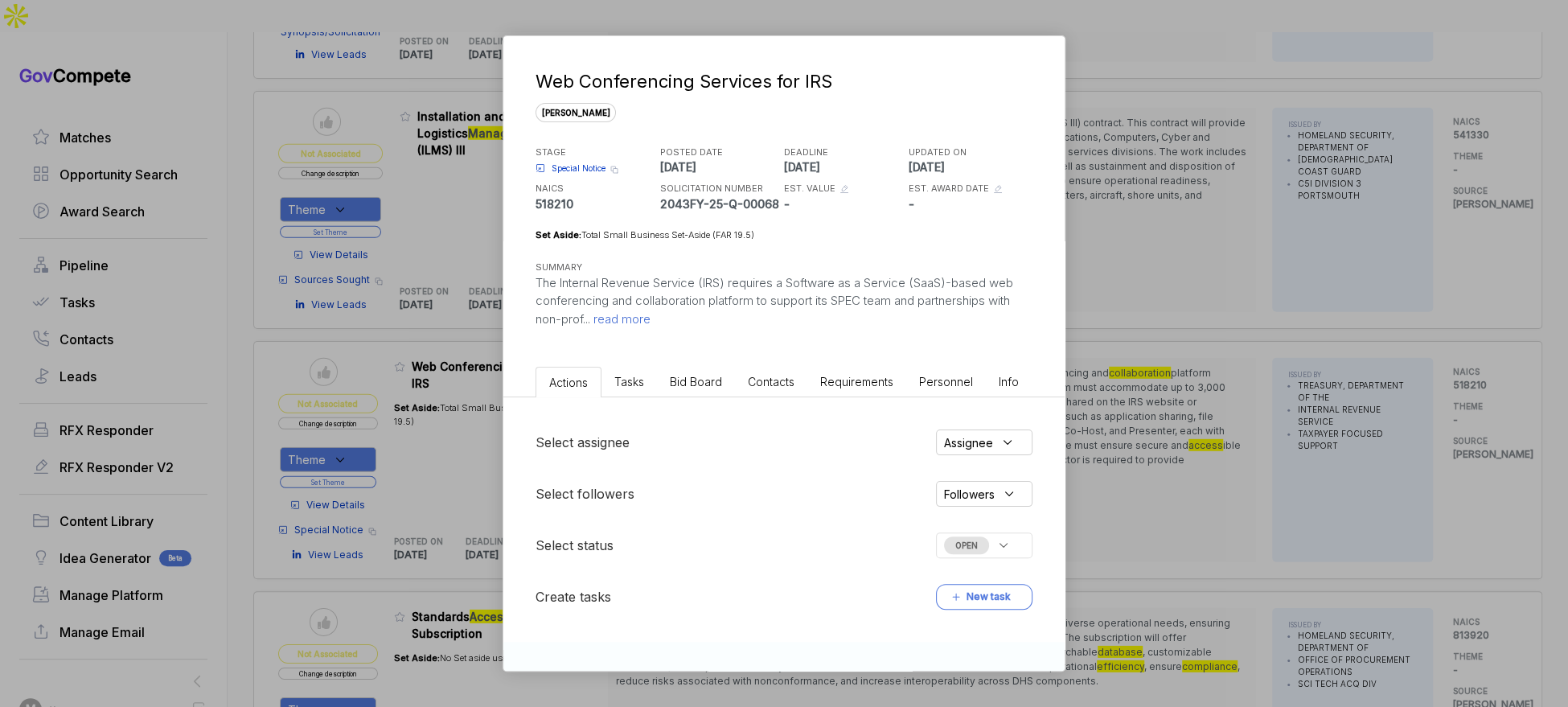
drag, startPoint x: 709, startPoint y: 370, endPoint x: 709, endPoint y: 392, distance: 22.0
click at [709, 371] on li "Bid Board" at bounding box center [695, 381] width 78 height 30
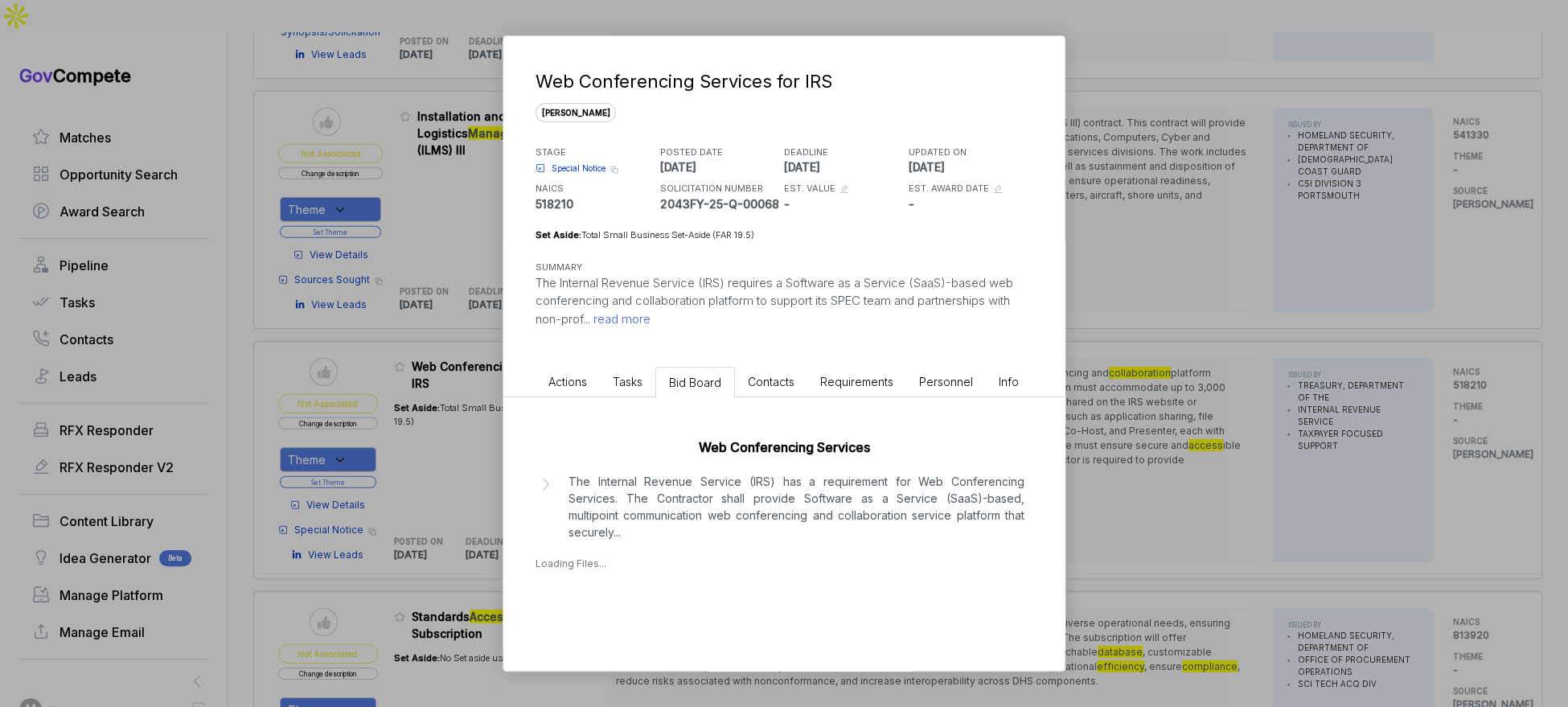
click at [734, 498] on p "The Internal Revenue Service (IRS) has a requirement for Web Conferencing Servi…" at bounding box center [796, 506] width 456 height 68
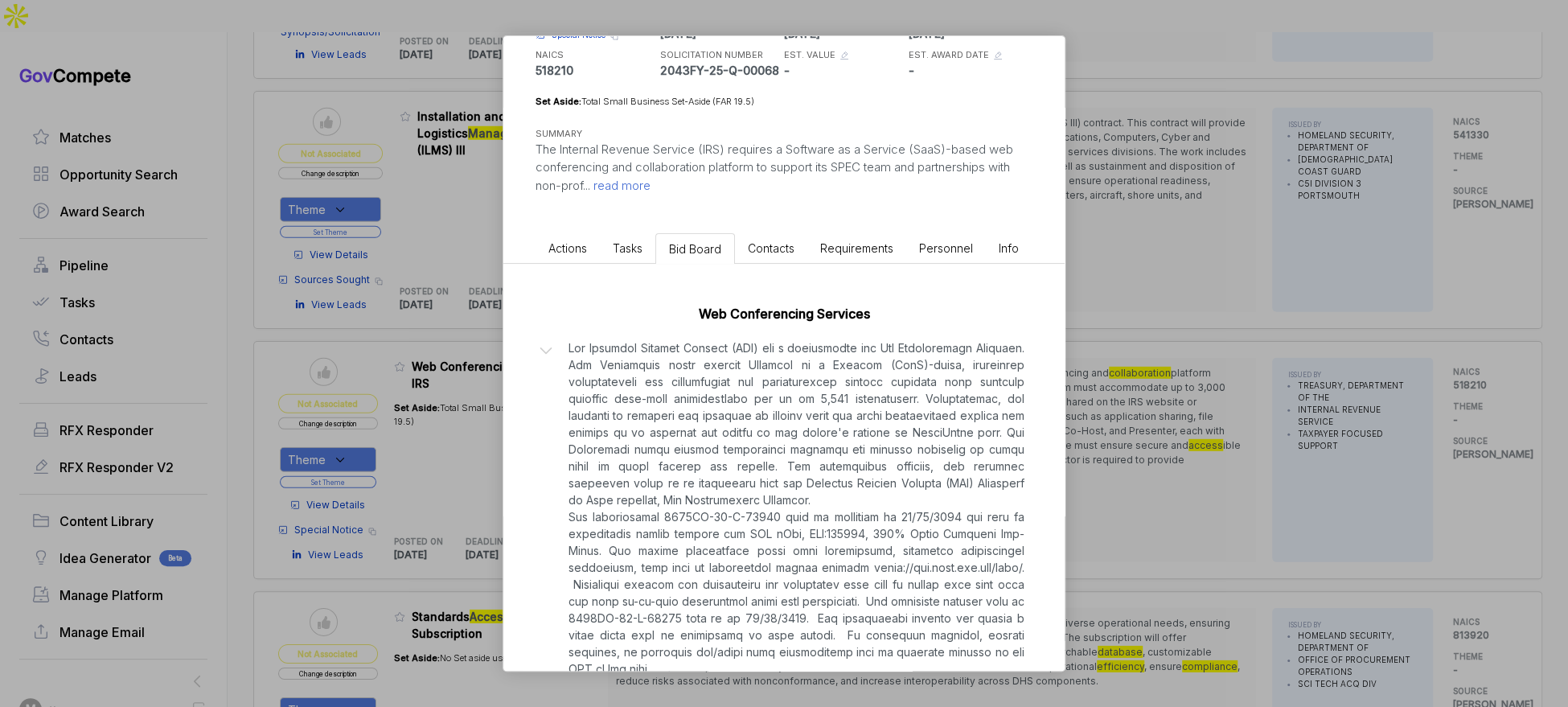
scroll to position [238, 0]
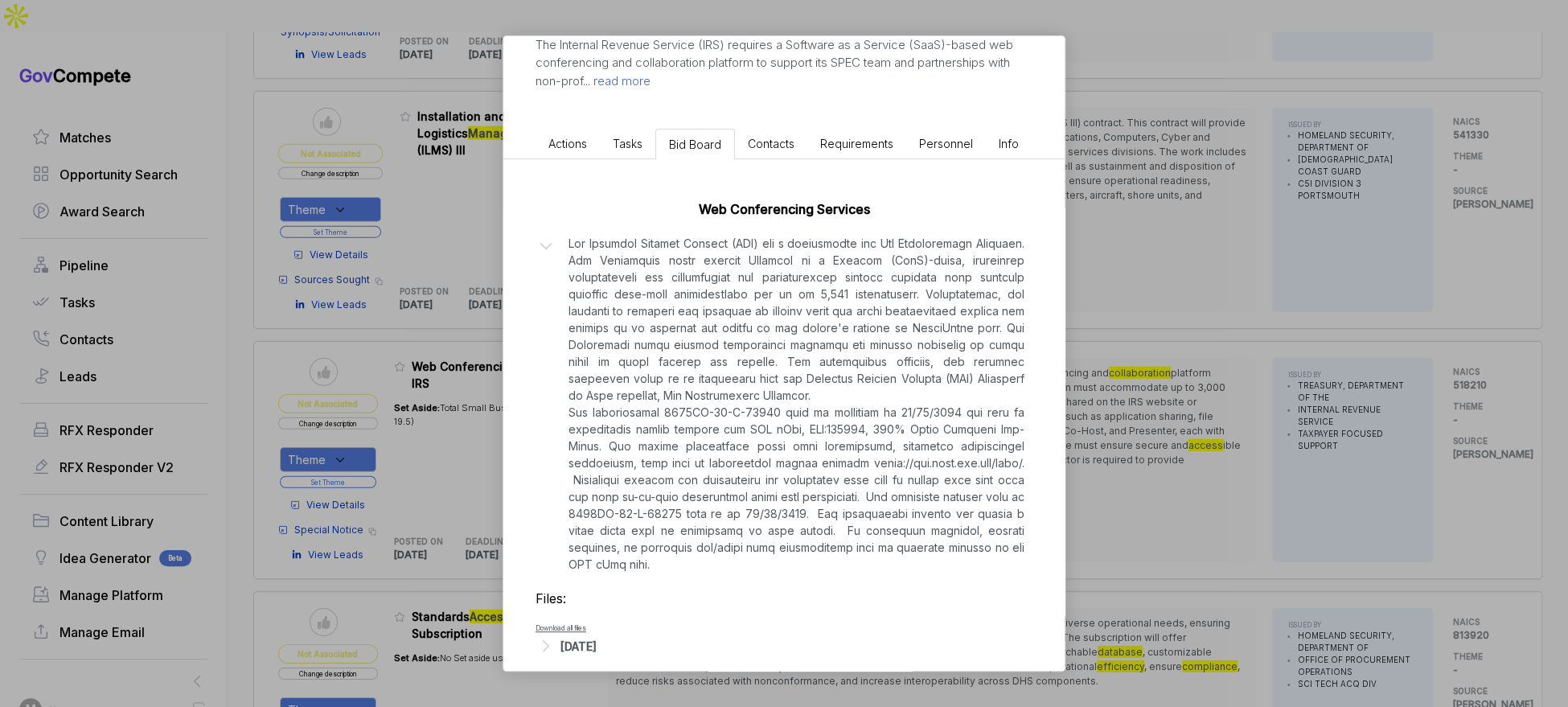
click at [597, 638] on div "Sep 20, 2025" at bounding box center [579, 646] width 36 height 17
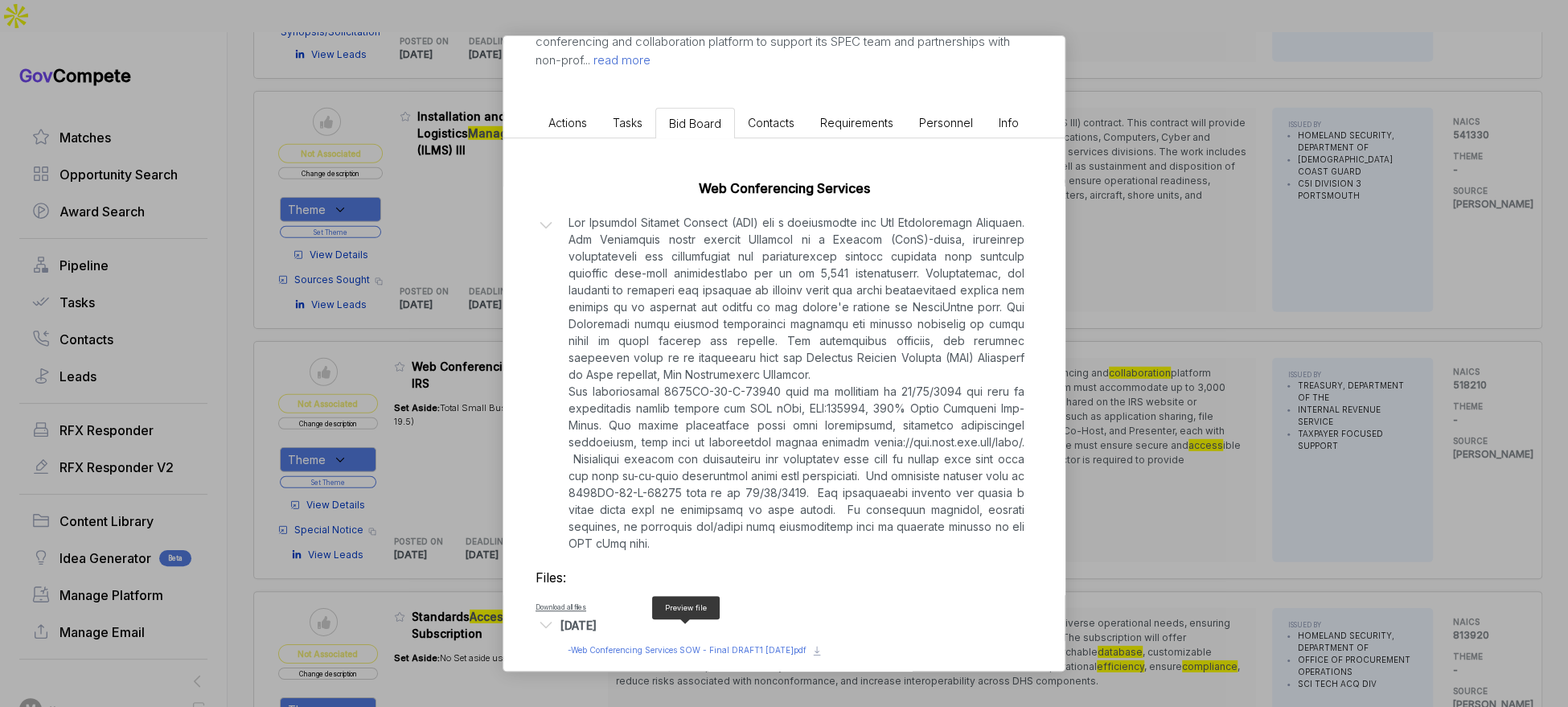
click at [628, 645] on span "- Web Conferencing Services SOW - Final DRAFT1 19Sep .pdf" at bounding box center [687, 649] width 239 height 9
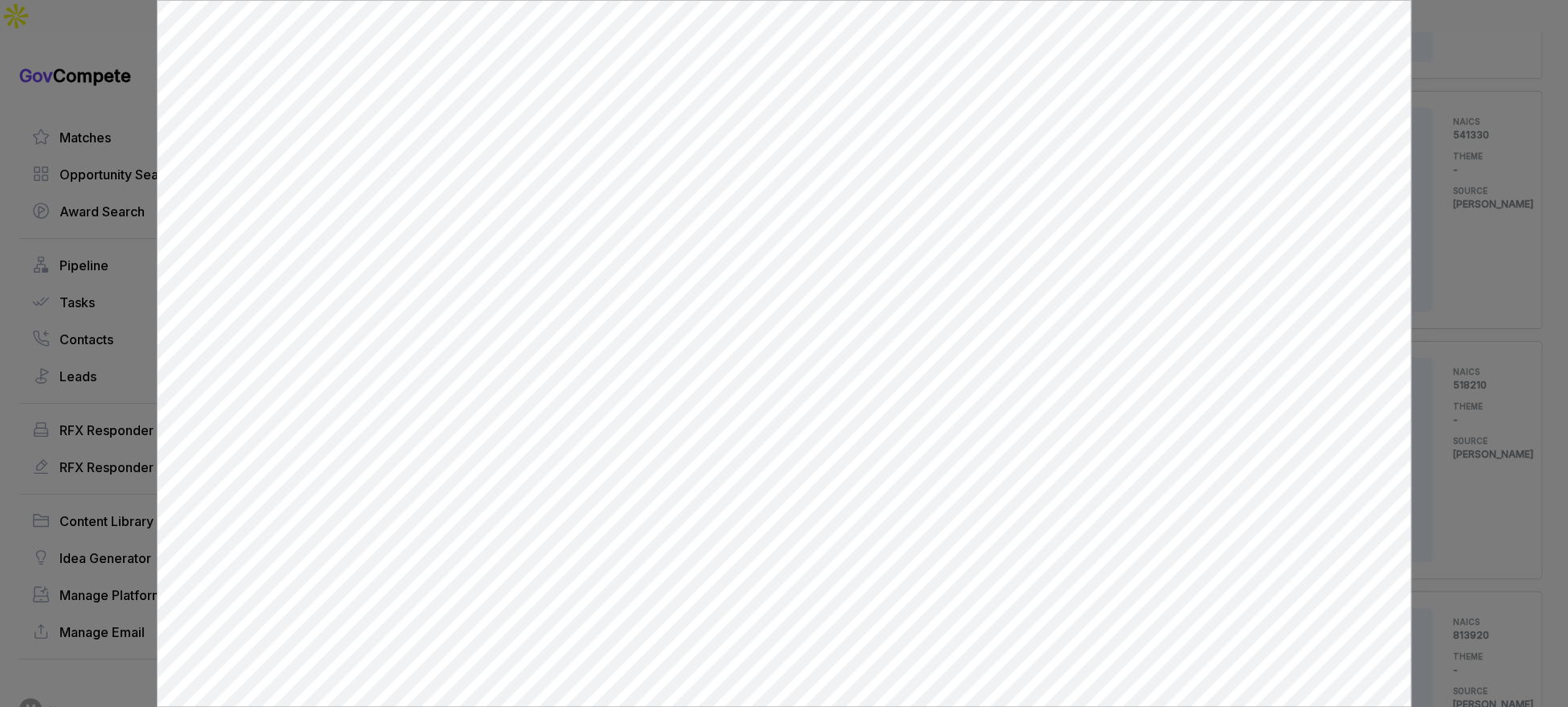
scroll to position [0, 0]
click at [1438, 325] on div at bounding box center [784, 353] width 1568 height 707
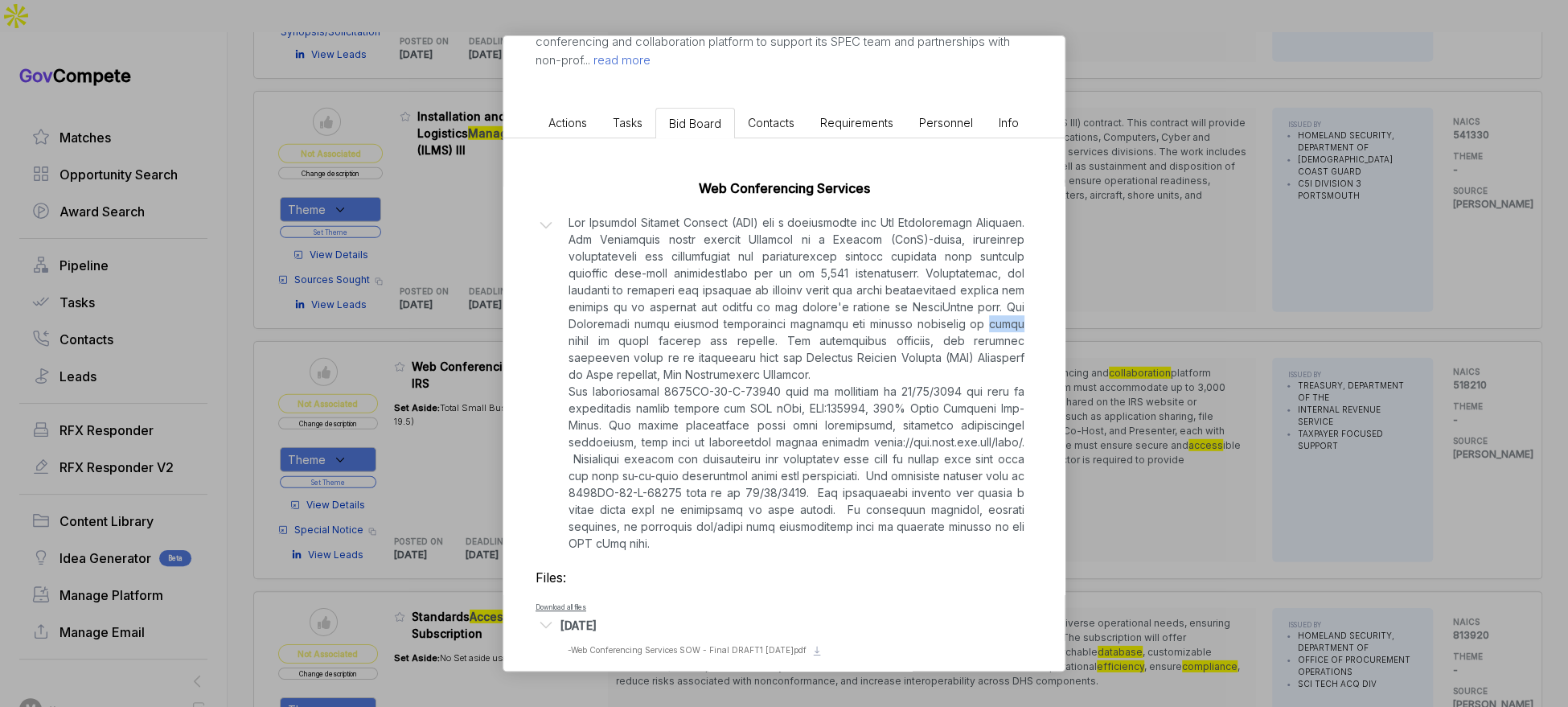
click at [1438, 325] on div "Web Conferencing Services for IRS sam STAGE Special Notice Copy link POSTED DAT…" at bounding box center [784, 353] width 1568 height 707
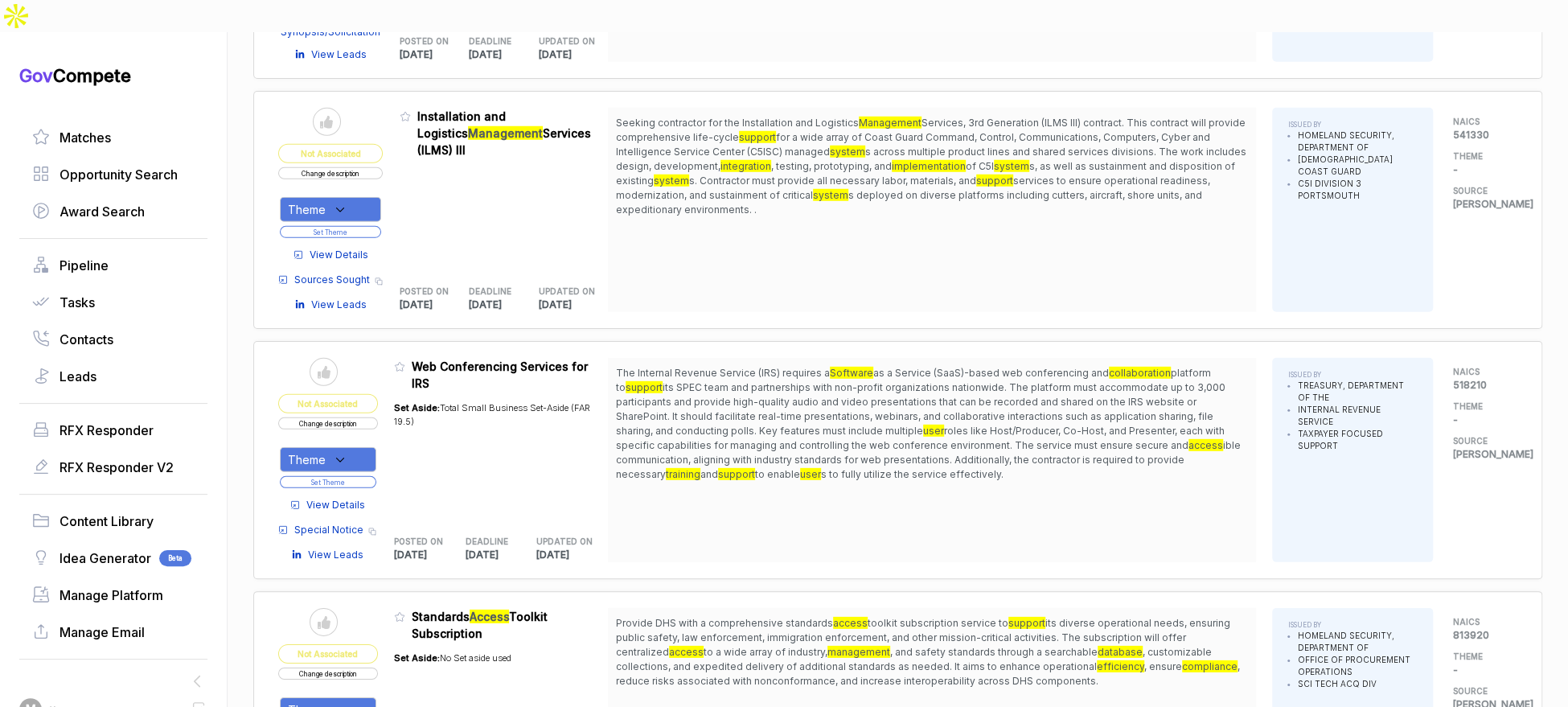
click at [328, 498] on span "View Details" at bounding box center [335, 504] width 59 height 15
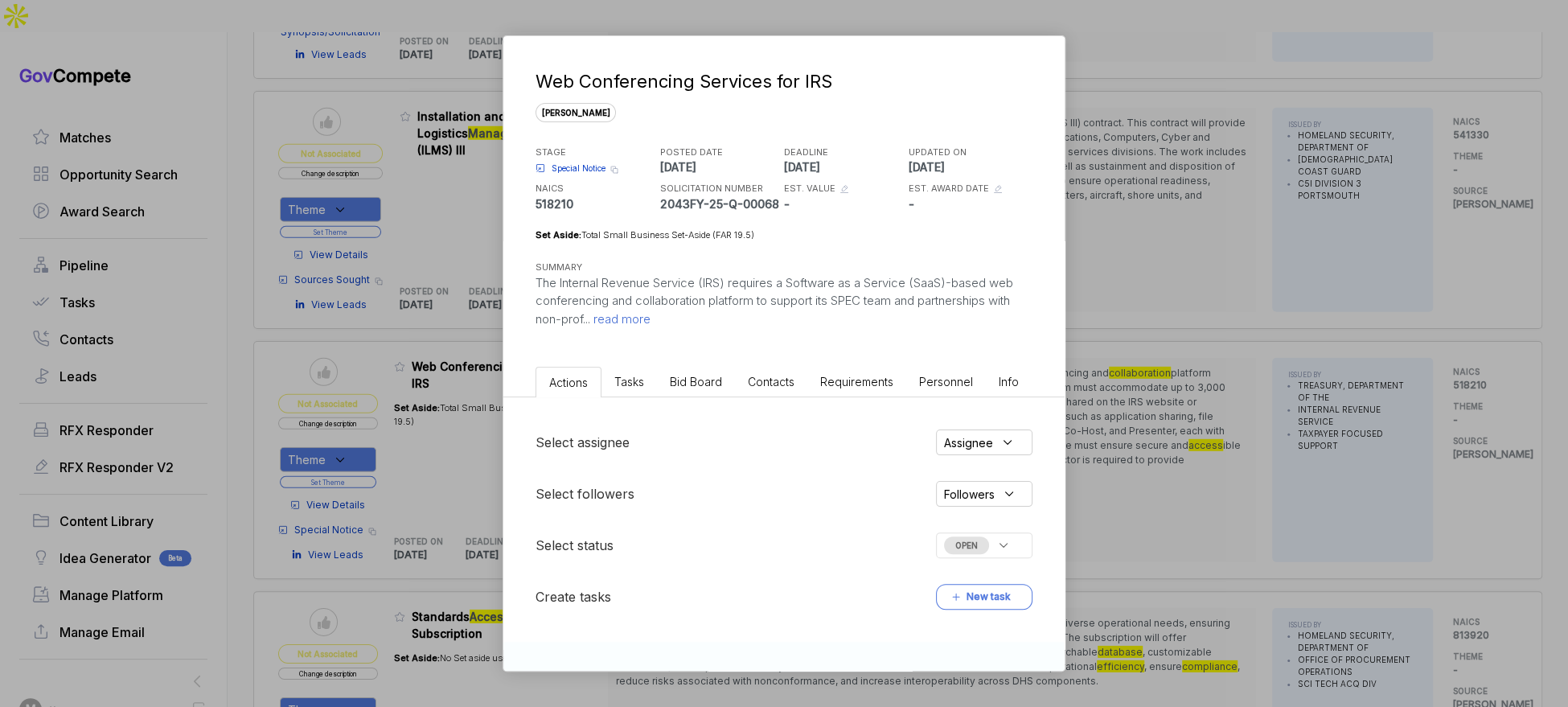
click at [720, 381] on span "Bid Board" at bounding box center [695, 381] width 52 height 14
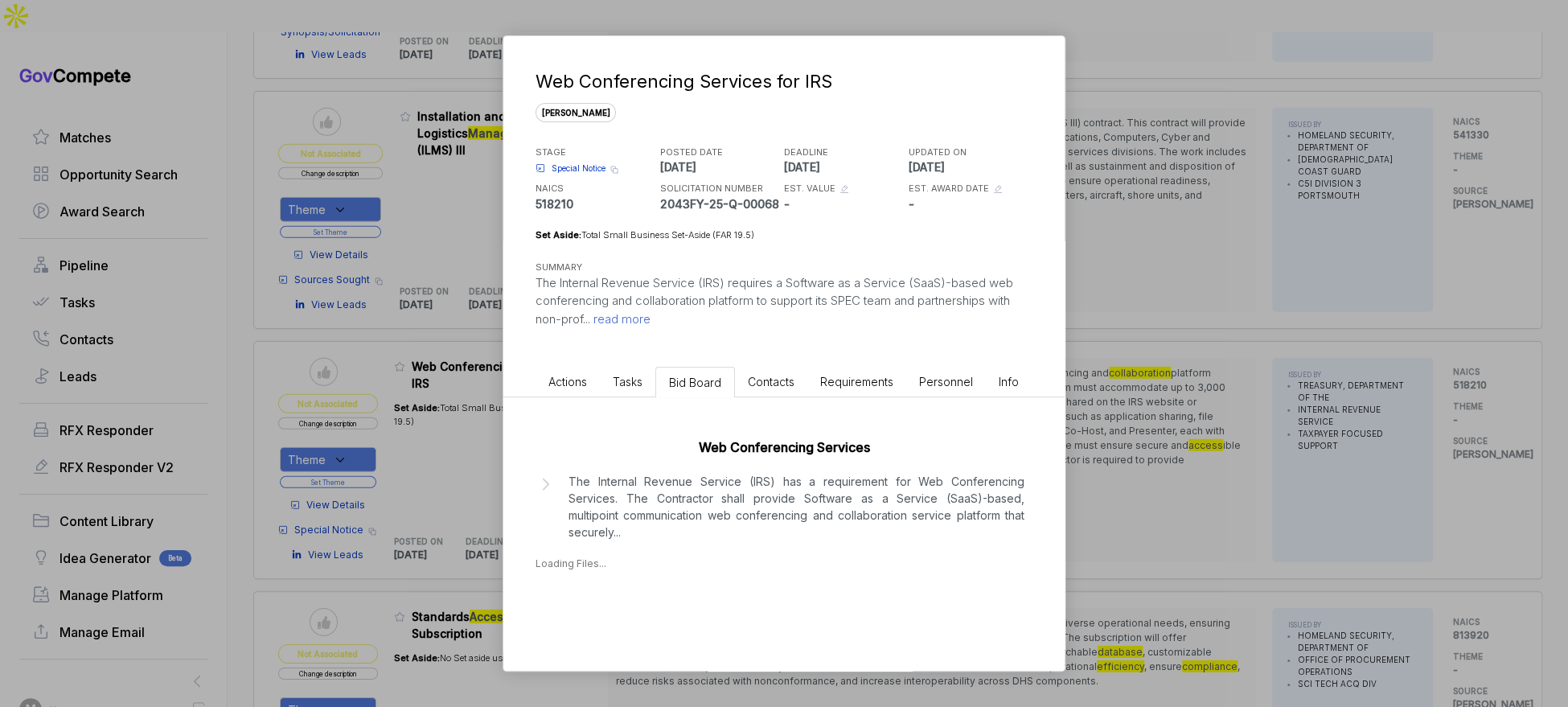
click at [742, 488] on p "The Internal Revenue Service (IRS) has a requirement for Web Conferencing Servi…" at bounding box center [796, 506] width 456 height 68
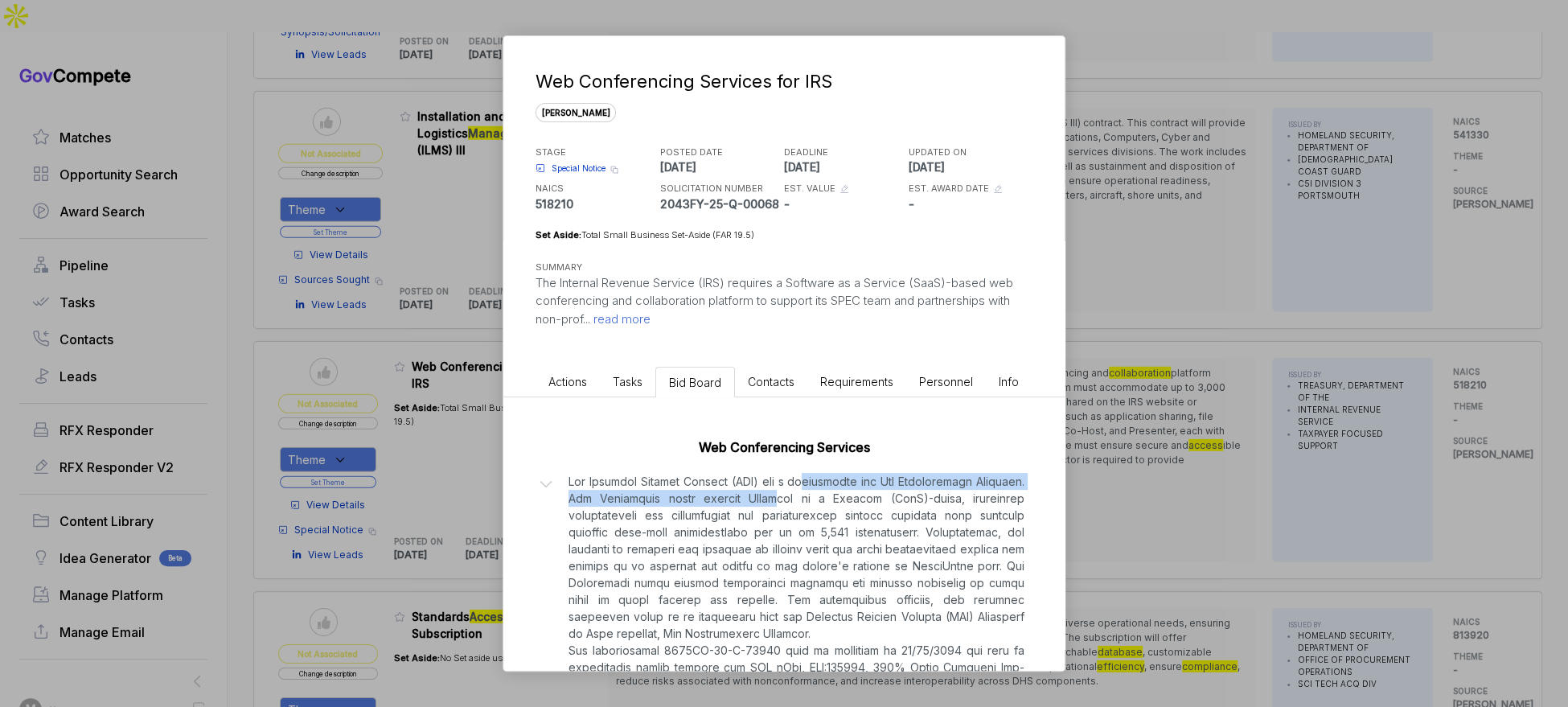
click at [834, 491] on p at bounding box center [796, 641] width 456 height 338
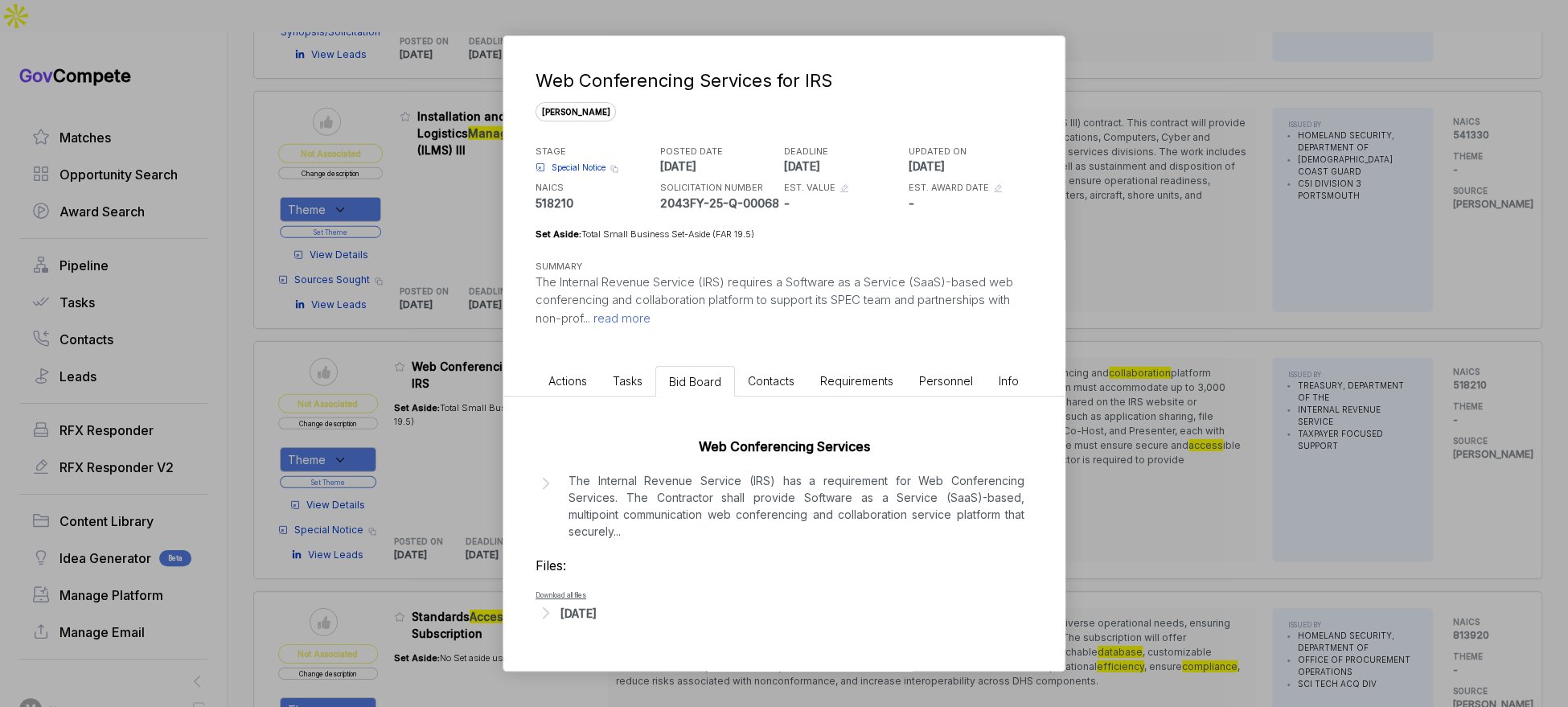
click at [832, 492] on p "The Internal Revenue Service (IRS) has a requirement for Web Conferencing Servi…" at bounding box center [796, 505] width 456 height 68
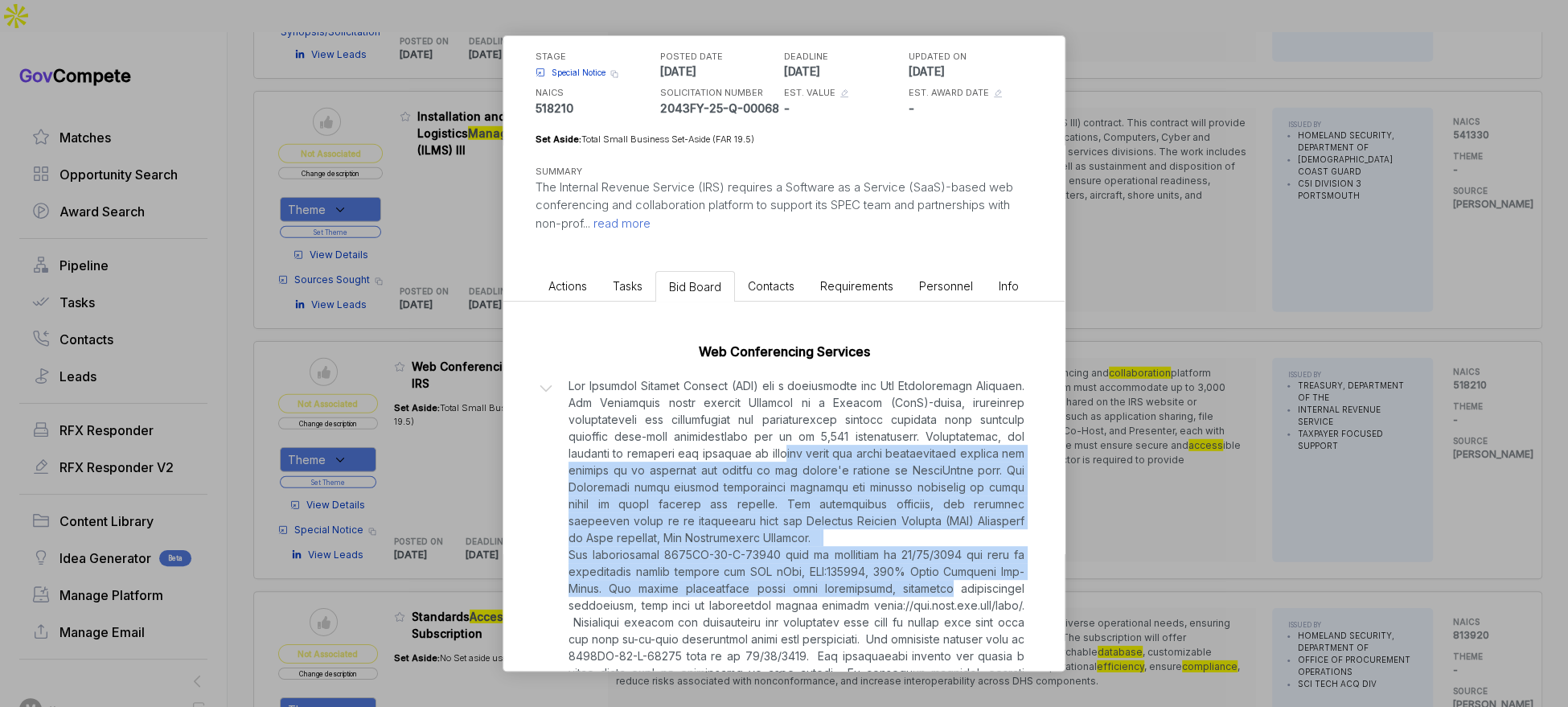
scroll to position [95, 0]
drag, startPoint x: 832, startPoint y: 493, endPoint x: 871, endPoint y: 598, distance: 112.0
click at [871, 598] on p at bounding box center [796, 546] width 456 height 338
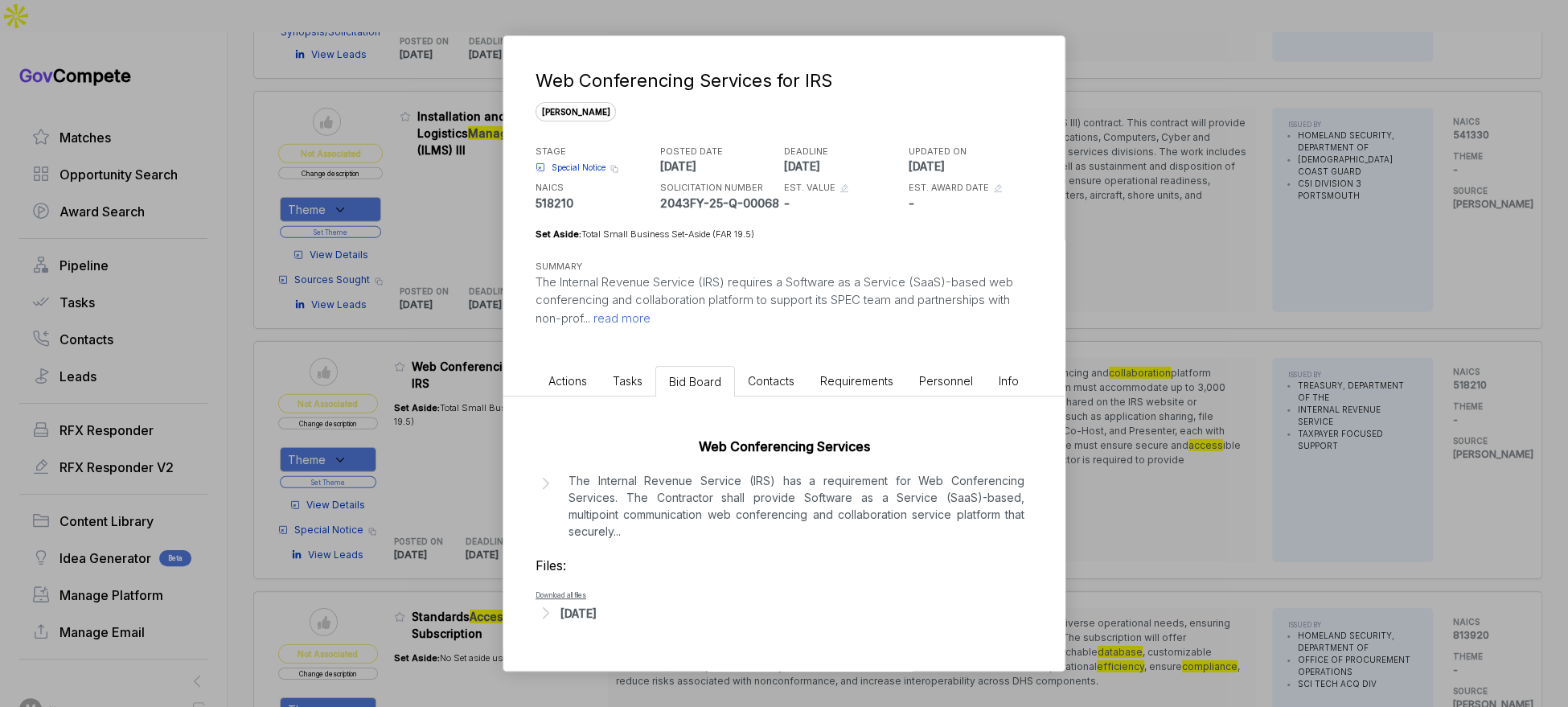
click at [1088, 493] on div "Web Conferencing Services for IRS sam STAGE Special Notice Copy link POSTED DAT…" at bounding box center [784, 353] width 1568 height 707
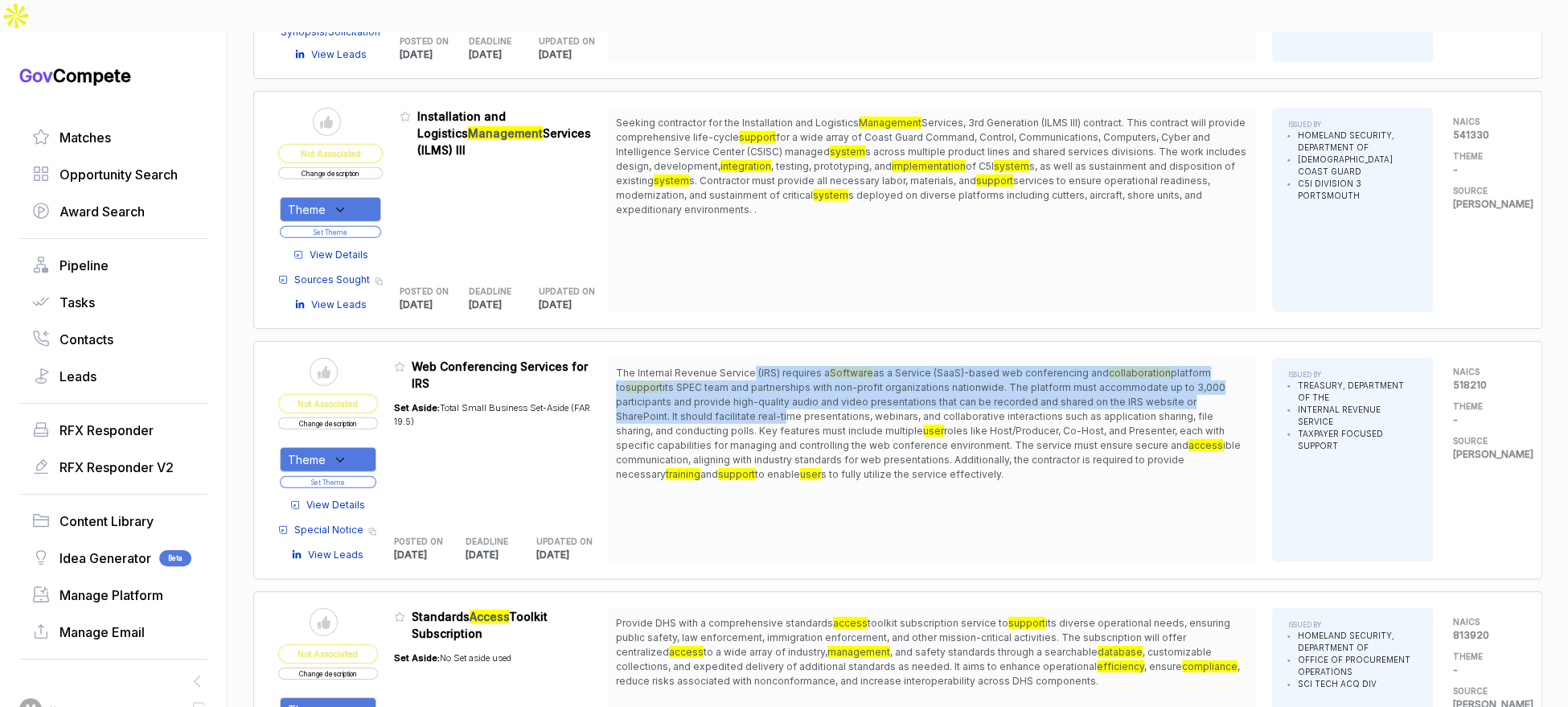
drag, startPoint x: 765, startPoint y: 335, endPoint x: 788, endPoint y: 368, distance: 40.2
click at [788, 368] on span "The Internal Revenue Service (IRS) requires a Software as a Service (SaaS)-base…" at bounding box center [931, 423] width 632 height 115
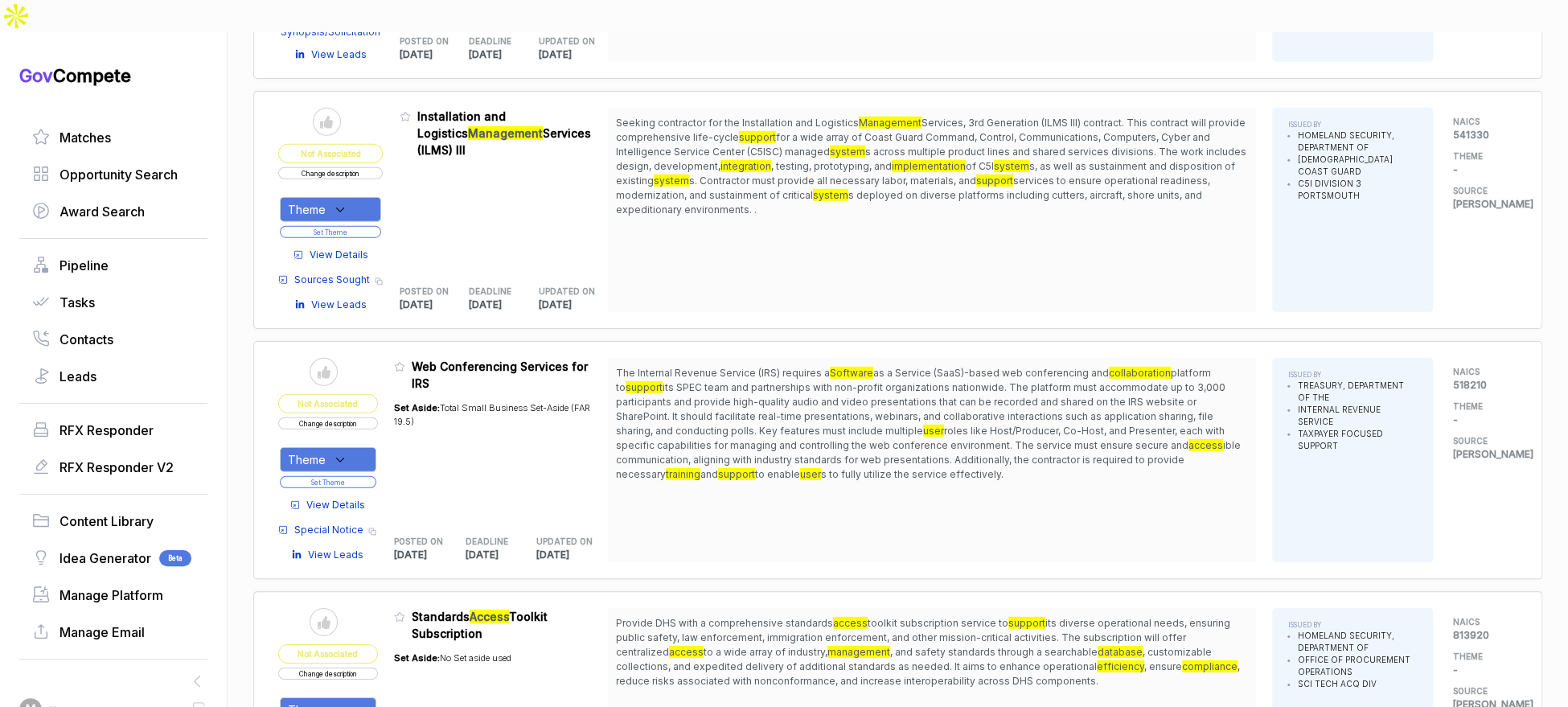
drag, startPoint x: 850, startPoint y: 404, endPoint x: 805, endPoint y: 407, distance: 45.1
click at [840, 425] on span "roles like Host/Producer, Co-Host, and Presenter, each with specific capabiliti…" at bounding box center [920, 438] width 609 height 27
click at [366, 447] on div "Theme" at bounding box center [327, 459] width 97 height 25
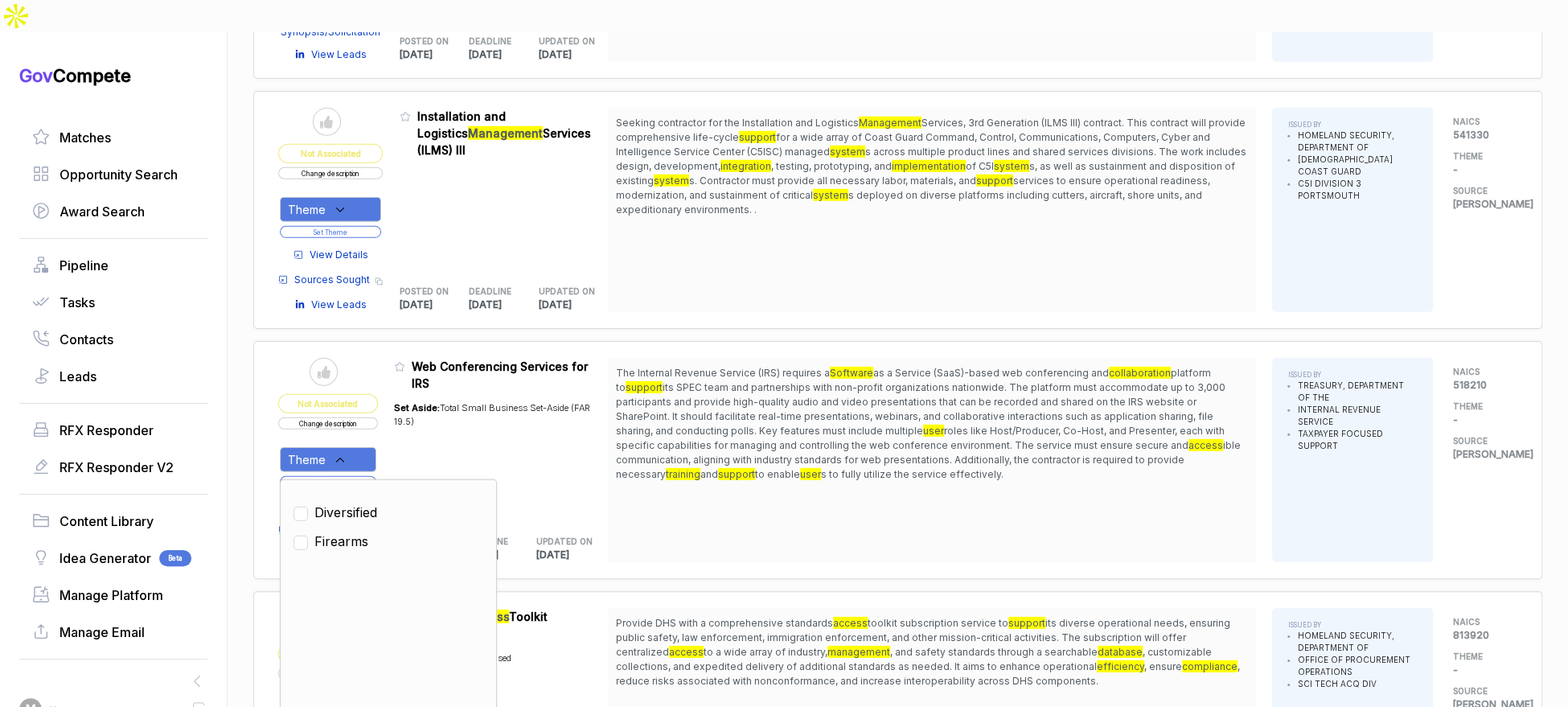
drag, startPoint x: 368, startPoint y: 466, endPoint x: 425, endPoint y: 424, distance: 70.8
click at [375, 503] on span "Diversified" at bounding box center [345, 512] width 62 height 20
checkbox input "true"
drag, startPoint x: 439, startPoint y: 408, endPoint x: 390, endPoint y: 427, distance: 52.6
click at [432, 413] on div "Set Aside: Total Small Business Set-Aside (FAR 19.5)" at bounding box center [501, 455] width 214 height 127
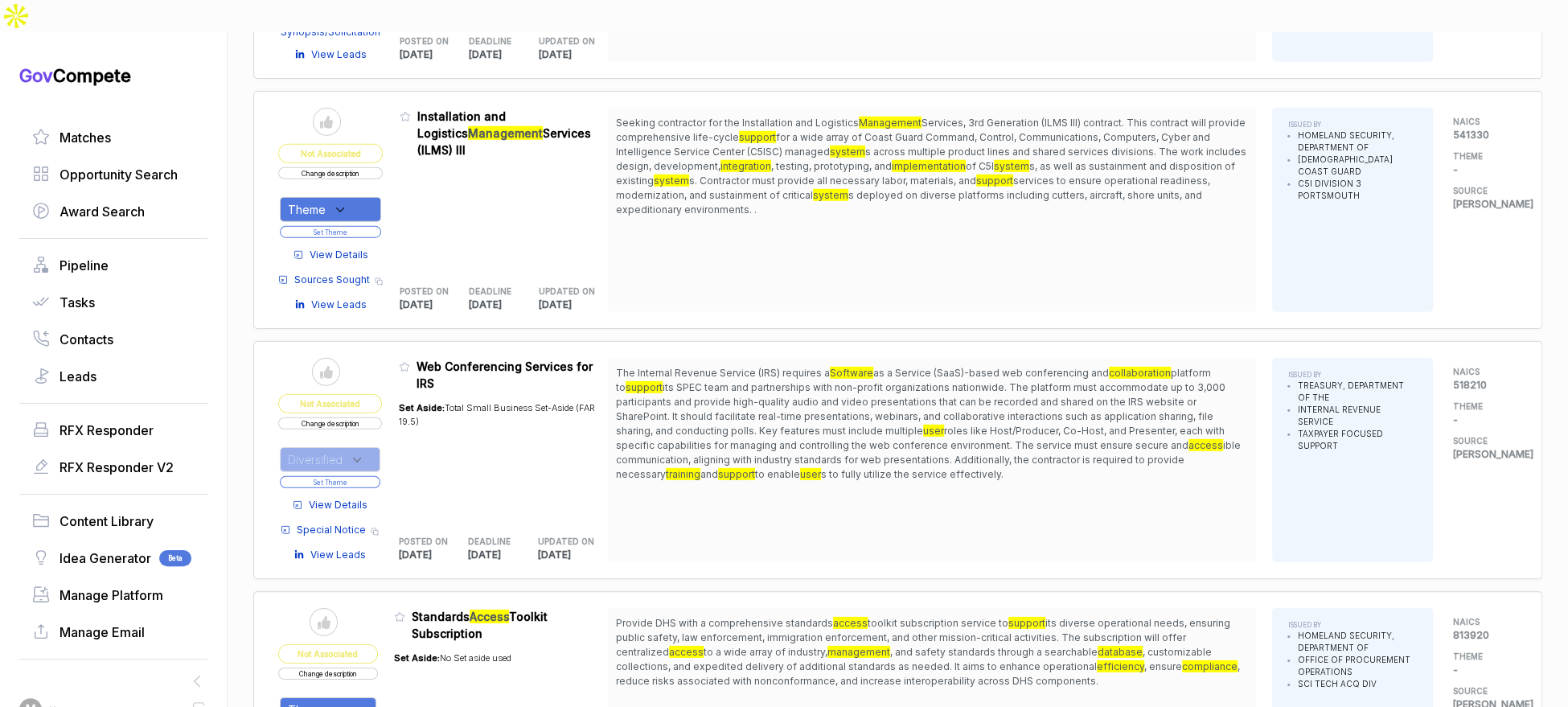
click at [371, 476] on button "Set Theme" at bounding box center [330, 482] width 101 height 12
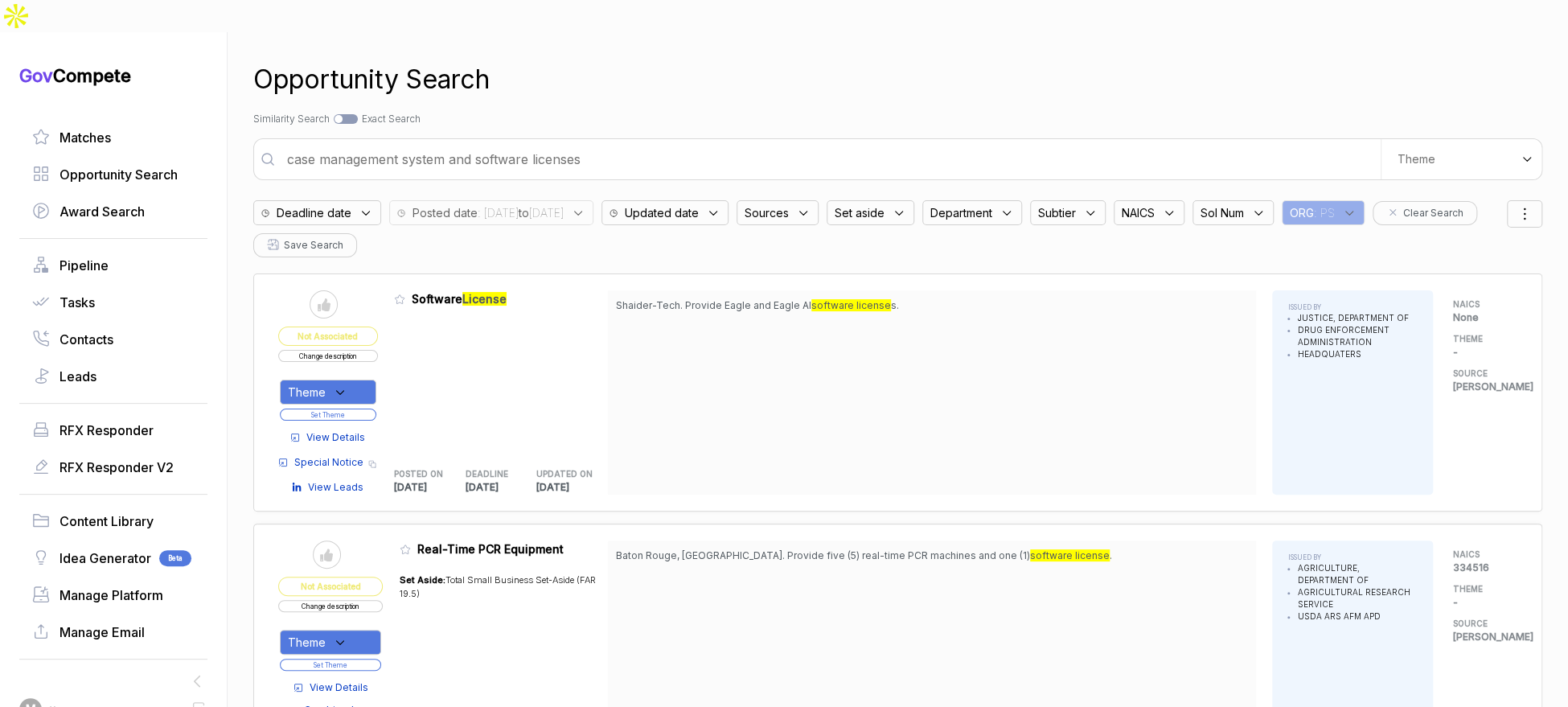
click at [597, 143] on div "case management system and software licenses We use AI to create custom search …" at bounding box center [898, 159] width 1289 height 42
drag, startPoint x: 597, startPoint y: 143, endPoint x: 601, endPoint y: 135, distance: 8.9
click at [597, 142] on div "case management system and software licenses We use AI to create custom search …" at bounding box center [898, 159] width 1289 height 42
click at [606, 143] on input "case management system and software licenses" at bounding box center [828, 159] width 1103 height 32
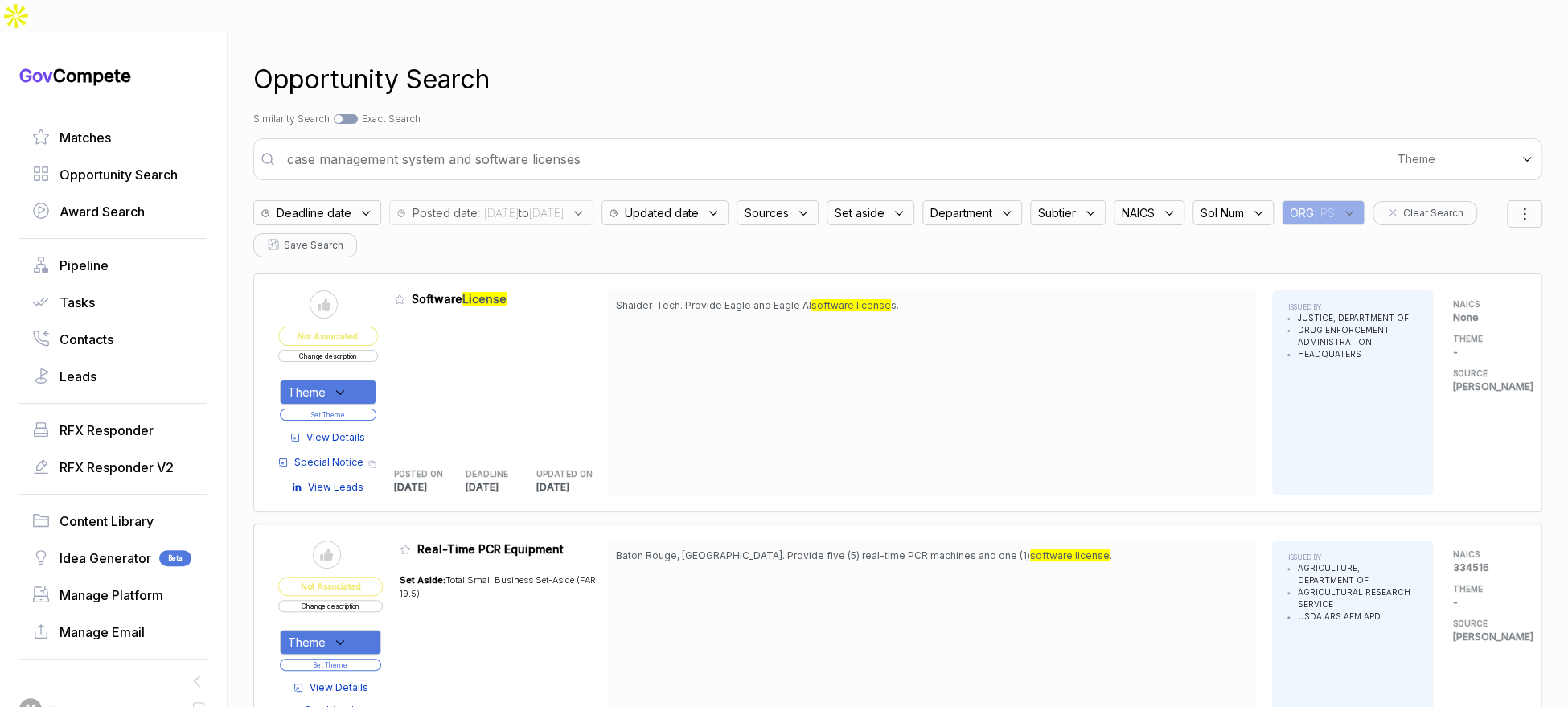
click at [606, 143] on input "case management system and software licenses" at bounding box center [828, 159] width 1103 height 32
type input "video production and multimedia support"
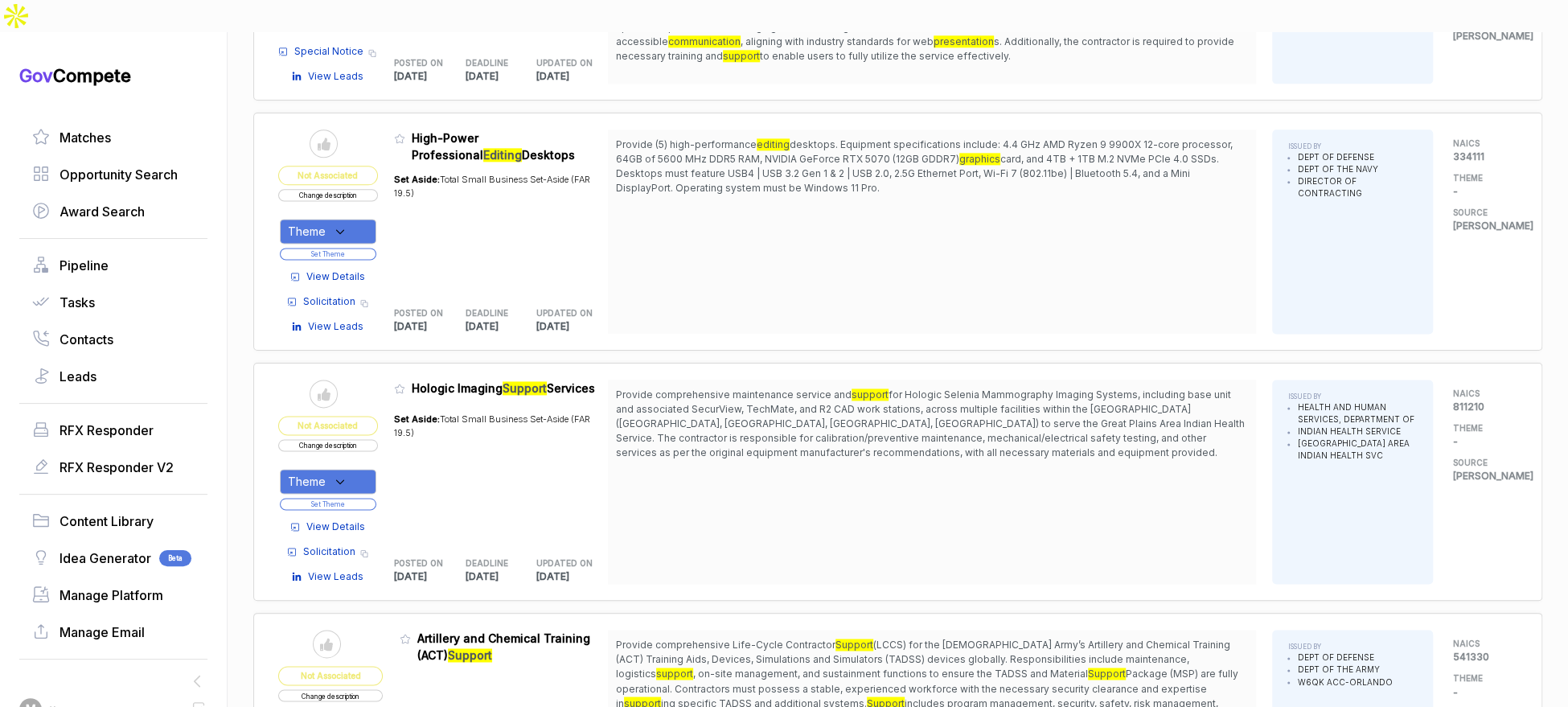
scroll to position [1351, 0]
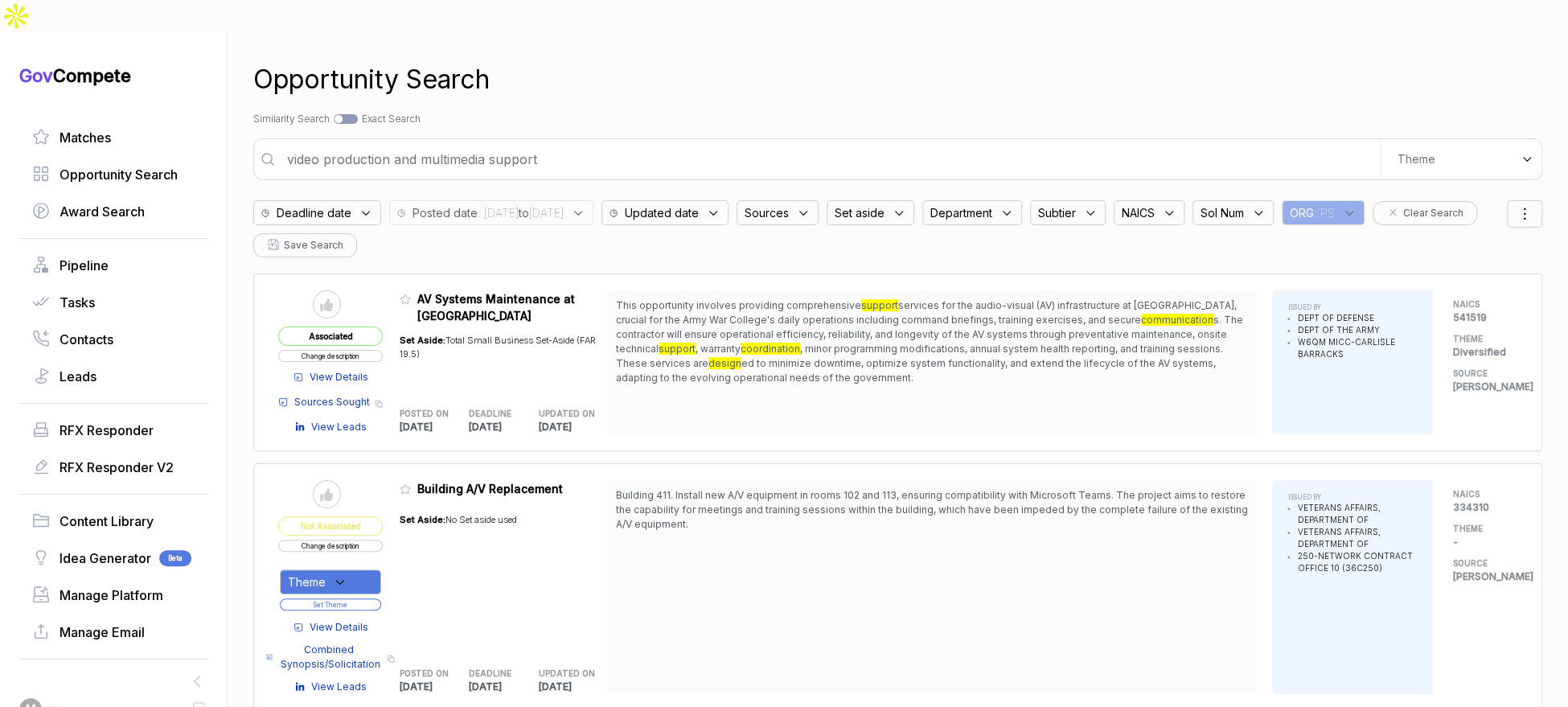
click at [885, 204] on span "Set aside" at bounding box center [859, 213] width 50 height 17
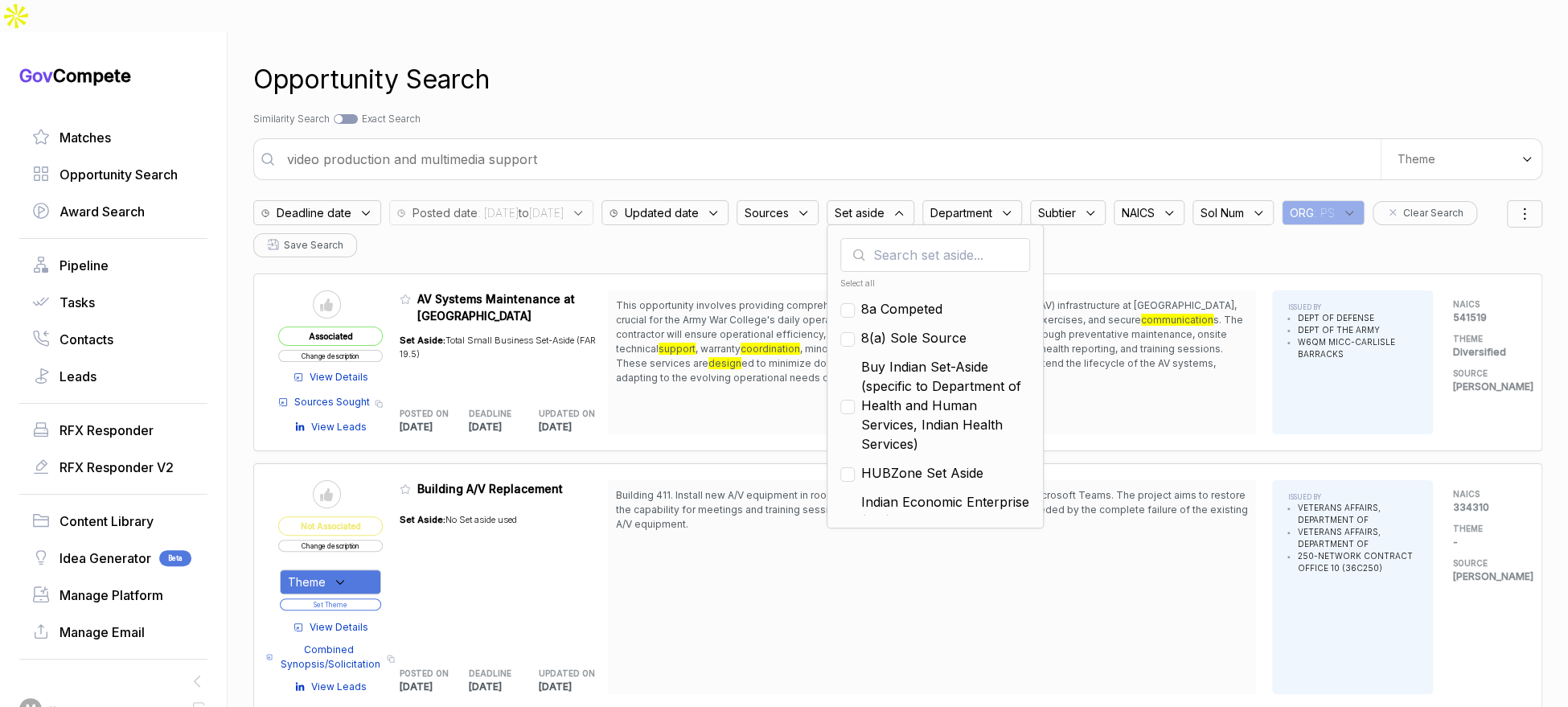
drag, startPoint x: 729, startPoint y: 97, endPoint x: 319, endPoint y: 31, distance: 415.3
click at [695, 91] on div "Opportunity Search Search by Topic Relevance Similarity Search Search by Exact …" at bounding box center [898, 386] width 1289 height 707
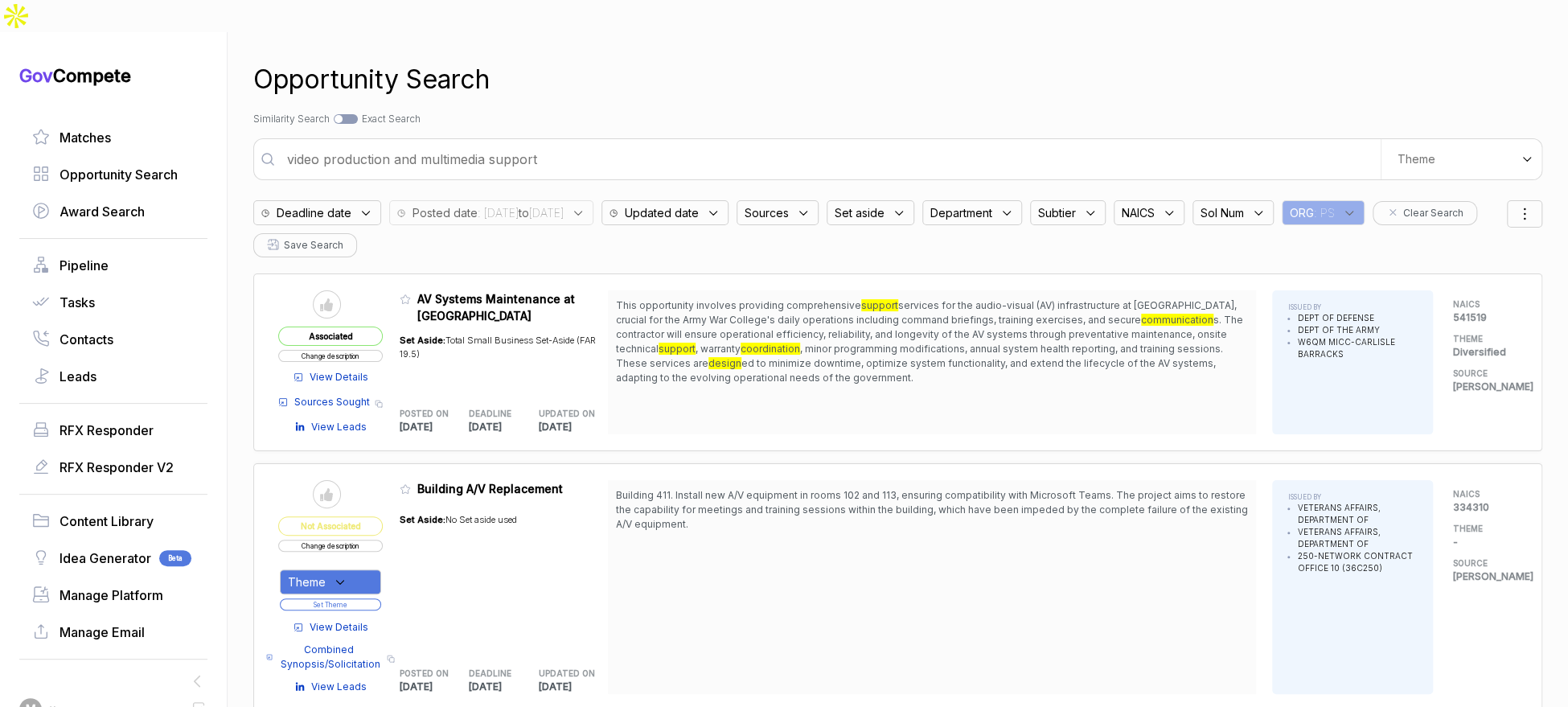
click at [582, 143] on input "video production and multimedia support" at bounding box center [828, 159] width 1103 height 32
click at [583, 143] on input "video production and multimedia support" at bounding box center [828, 159] width 1103 height 32
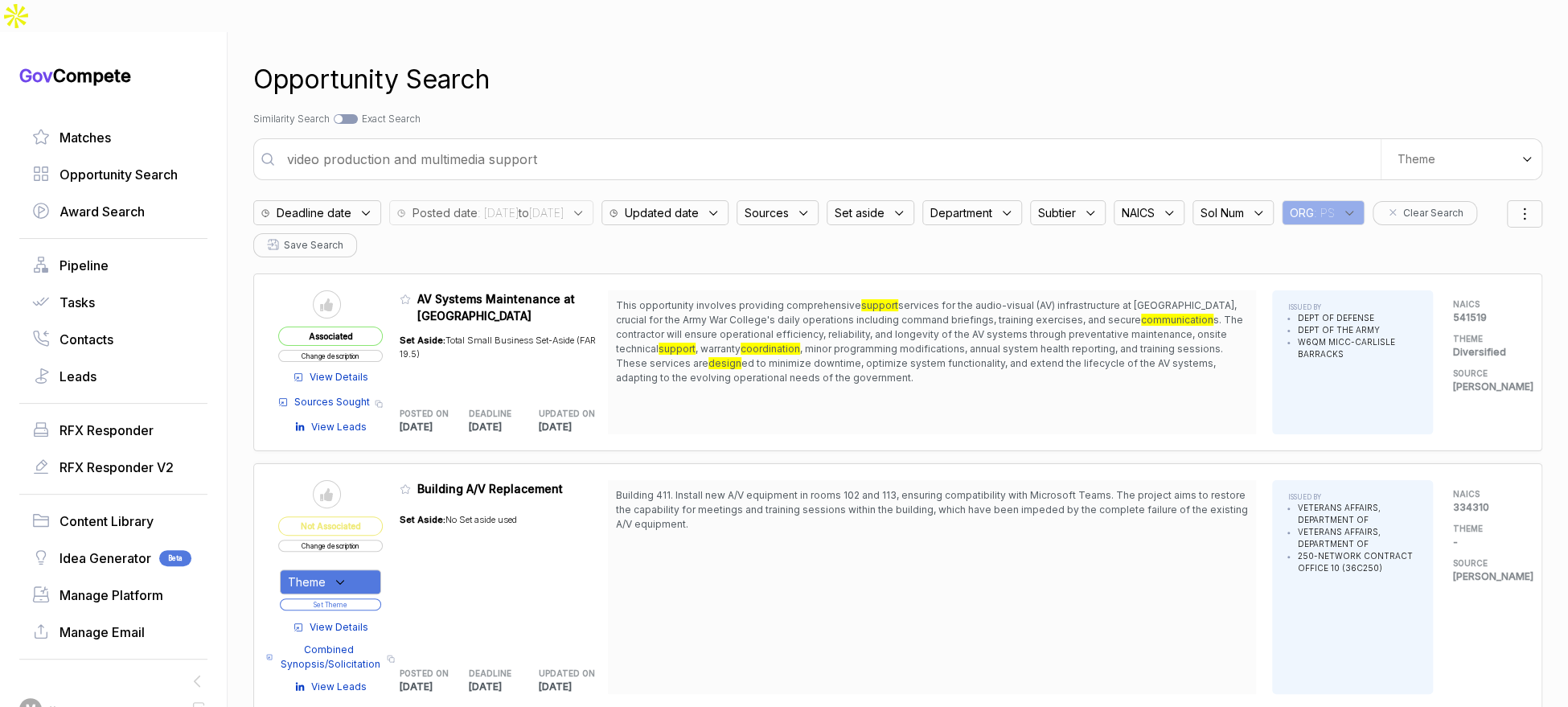
drag, startPoint x: 924, startPoint y: 183, endPoint x: 933, endPoint y: 188, distance: 10.3
click at [914, 200] on div "Set aside" at bounding box center [870, 212] width 88 height 25
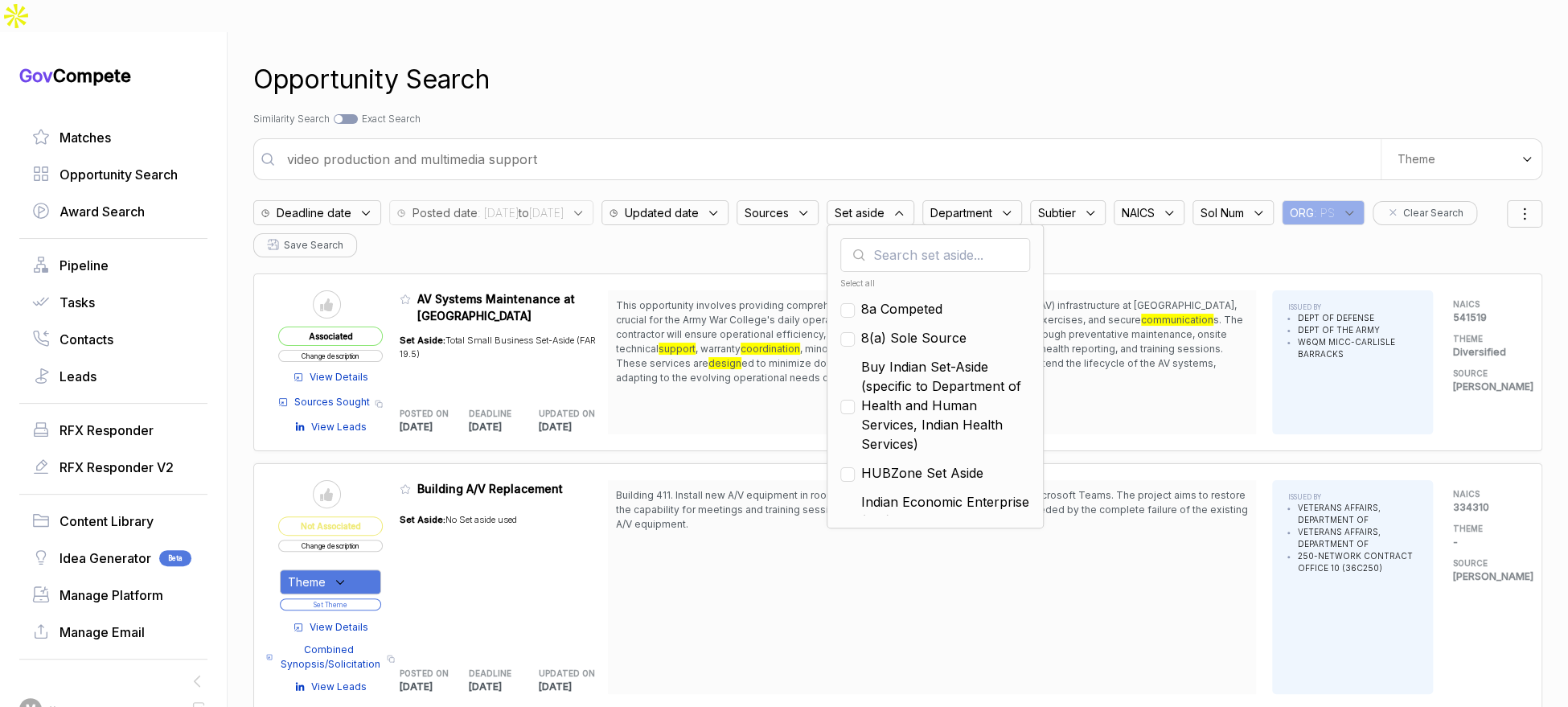
drag, startPoint x: 983, startPoint y: 271, endPoint x: 983, endPoint y: 300, distance: 29.0
click at [942, 299] on span "8a Competed" at bounding box center [901, 309] width 81 height 20
checkbox input "true"
drag, startPoint x: 981, startPoint y: 303, endPoint x: 982, endPoint y: 311, distance: 8.1
click at [966, 328] on span "8(a) Sole Source" at bounding box center [913, 338] width 105 height 20
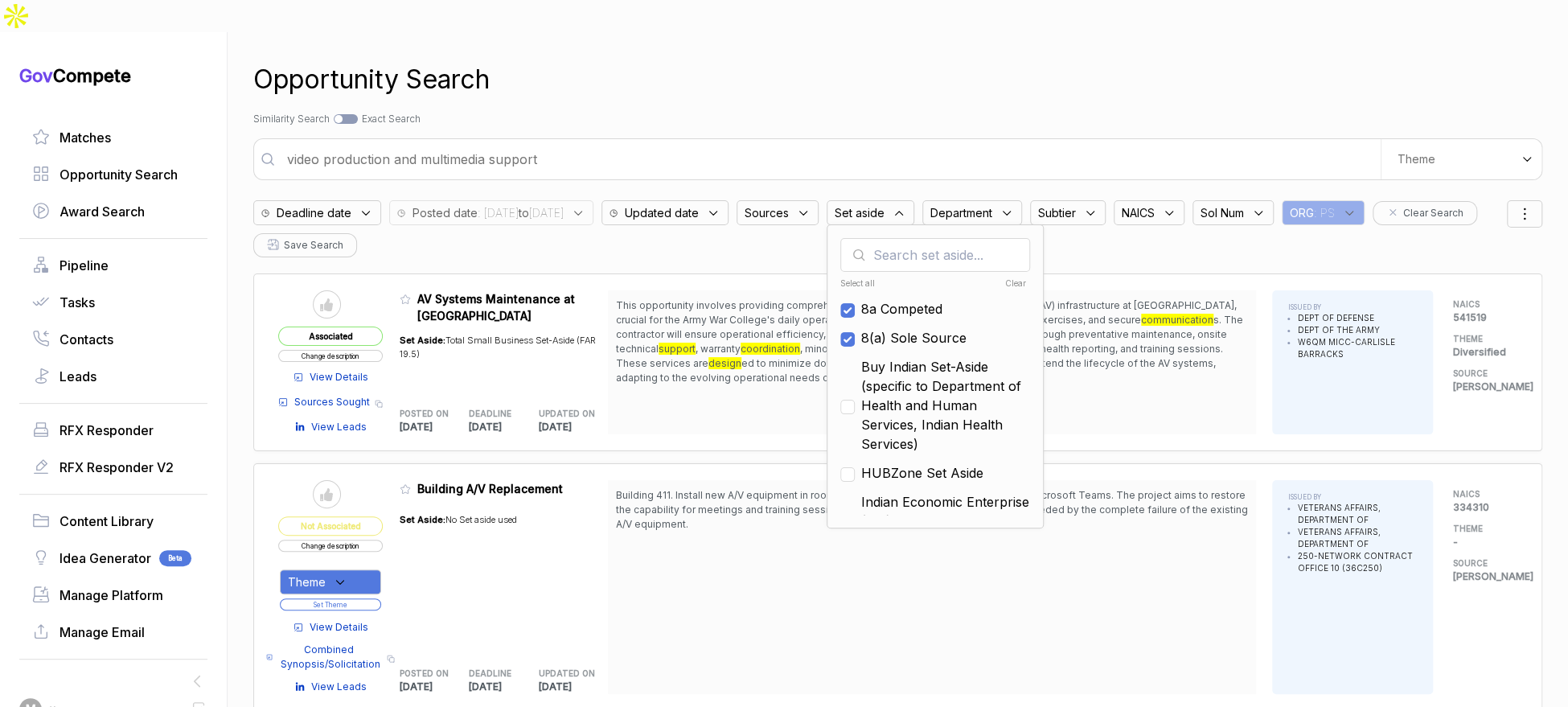
checkbox input "true"
drag, startPoint x: 978, startPoint y: 368, endPoint x: 979, endPoint y: 430, distance: 62.0
click at [979, 376] on span "Buy Indian Set-Aside (specific to Department of Health and Human Services, Indi…" at bounding box center [945, 405] width 168 height 97
checkbox input "true"
click at [974, 451] on ul "Select all Clear 8a Competed 8(a) Sole Source Buy Indian Set-Aside (specific to…" at bounding box center [935, 394] width 190 height 241
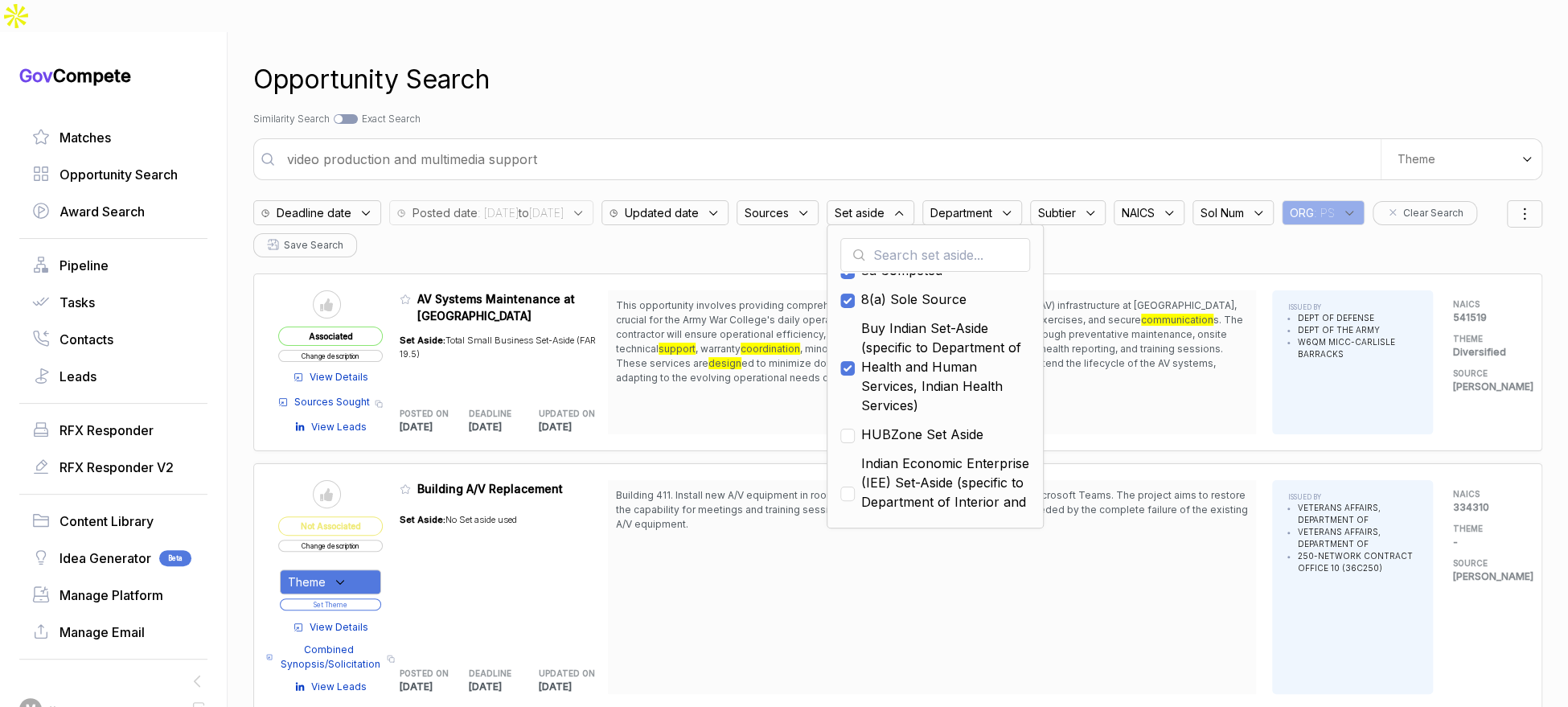
scroll to position [99, 0]
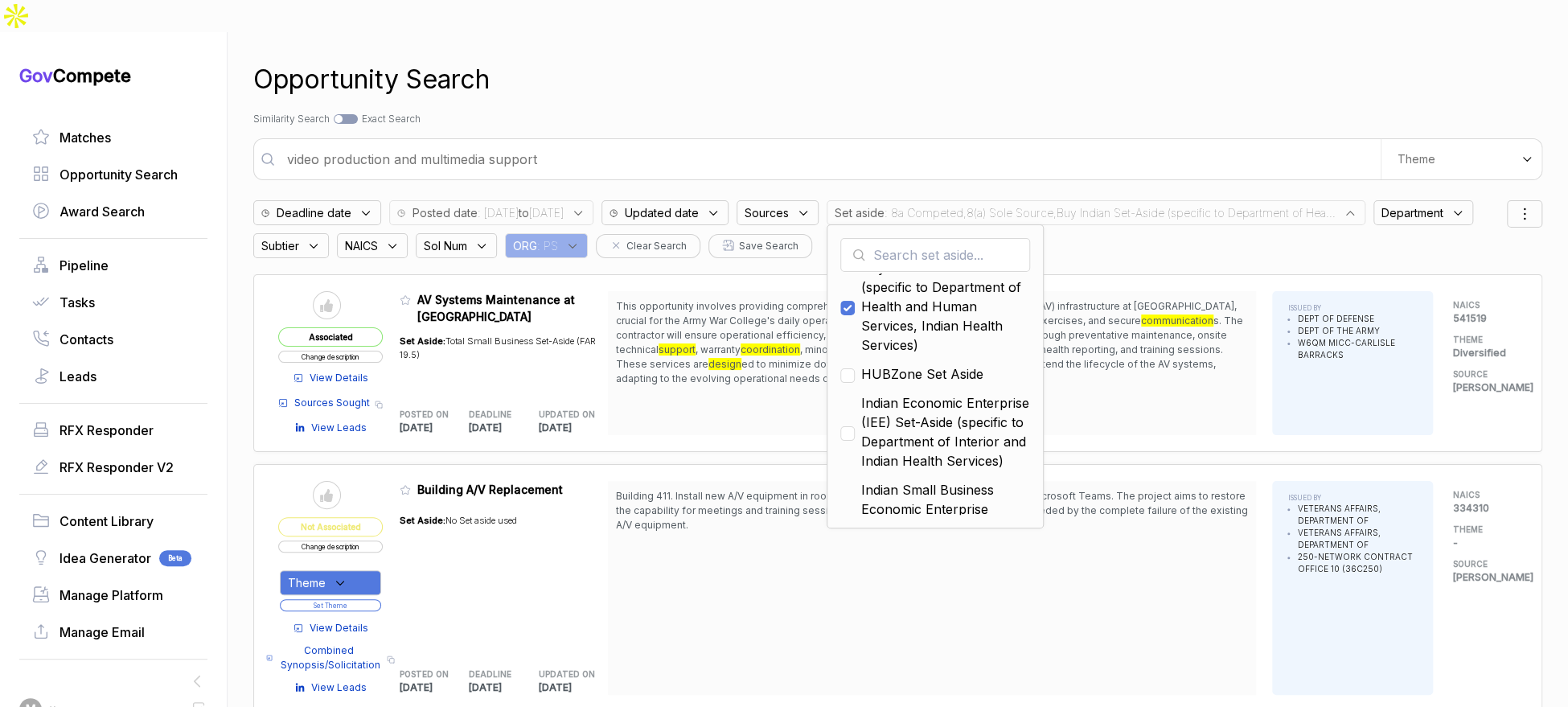
click at [920, 393] on span "Indian Economic Enterprise (IEE) Set-Aside (specific to Department of Interior …" at bounding box center [945, 432] width 168 height 77
checkbox input "true"
click at [926, 364] on span "HUBZone Set Aside" at bounding box center [922, 374] width 122 height 20
checkbox input "true"
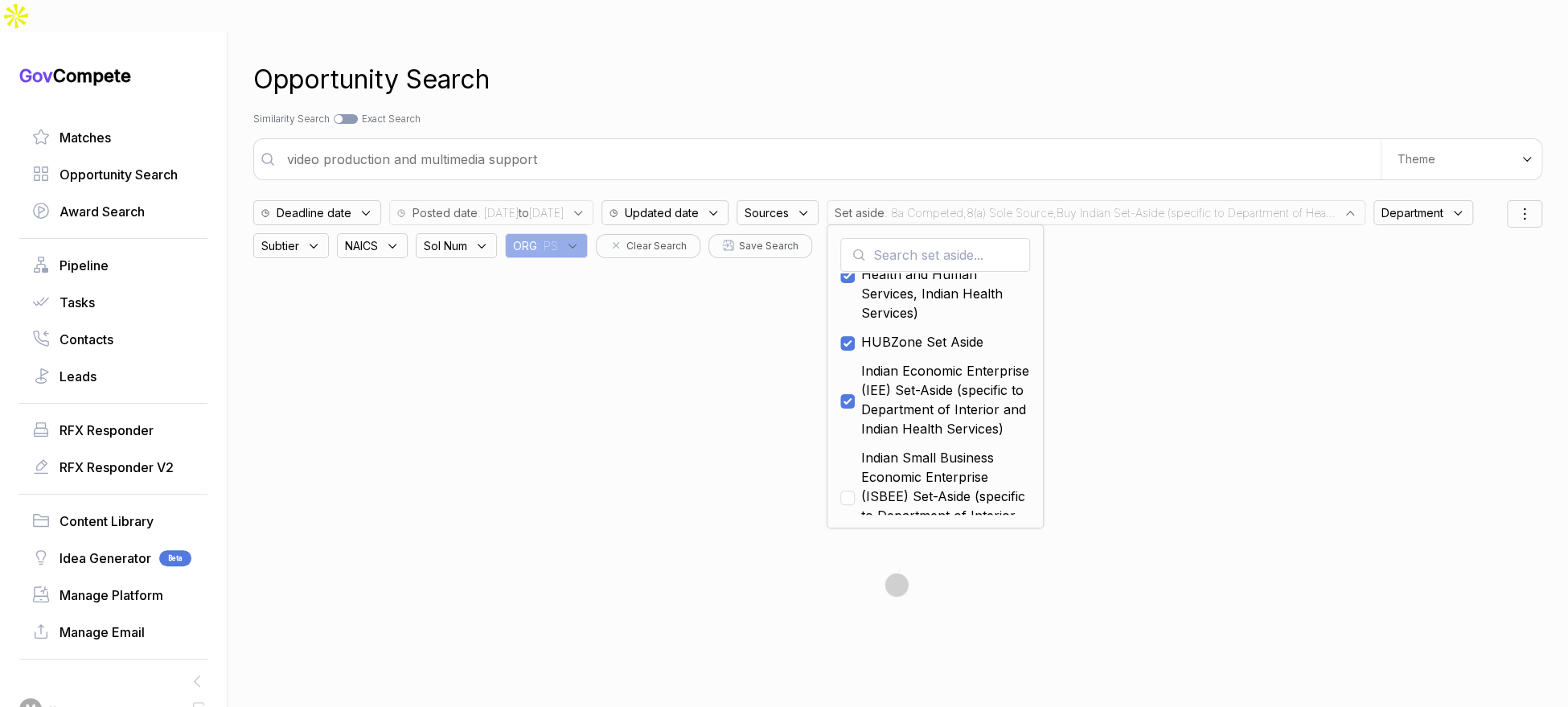
click at [975, 460] on span "Indian Small Business Economic Enterprise (ISBEE) Set-Aside (specific to Depart…" at bounding box center [945, 496] width 168 height 97
checkbox input "true"
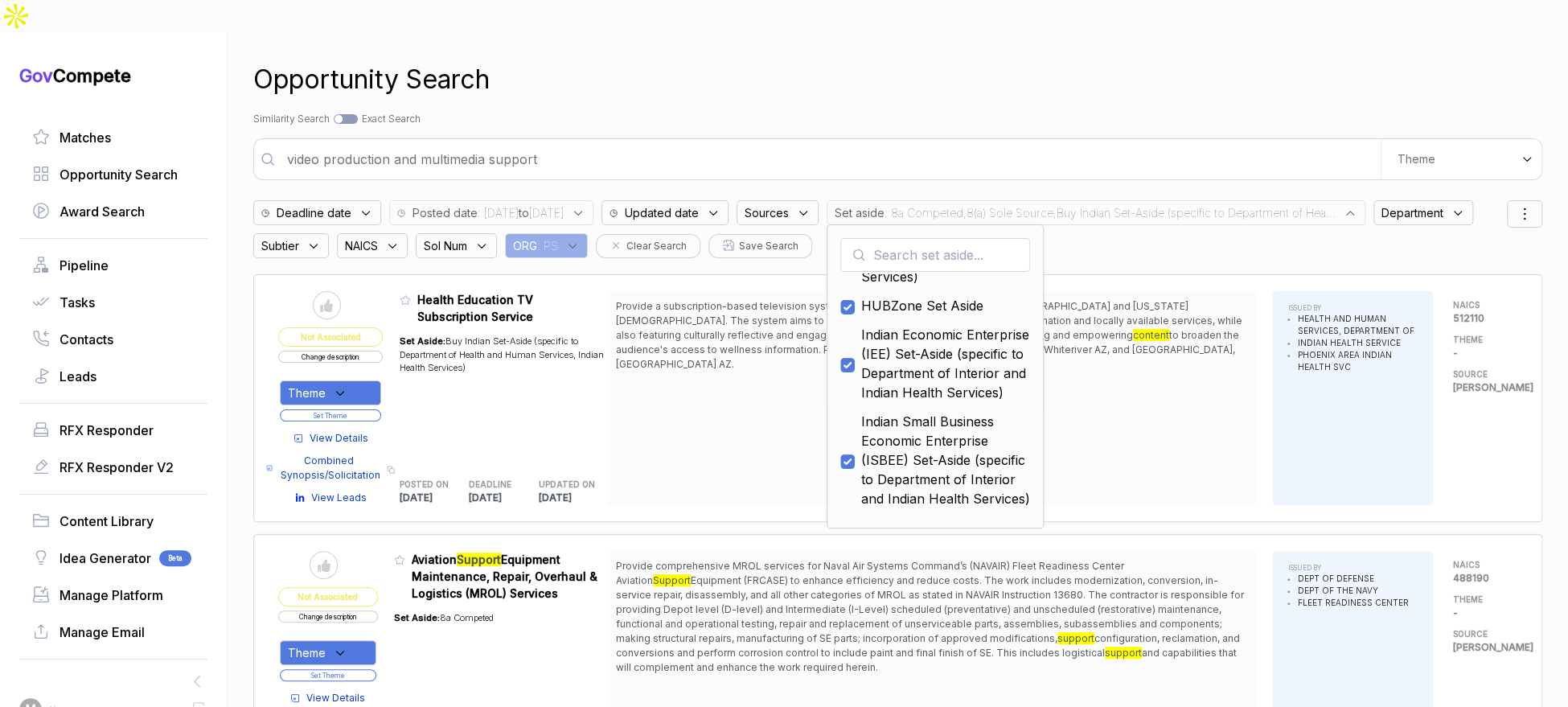
scroll to position [227, 0]
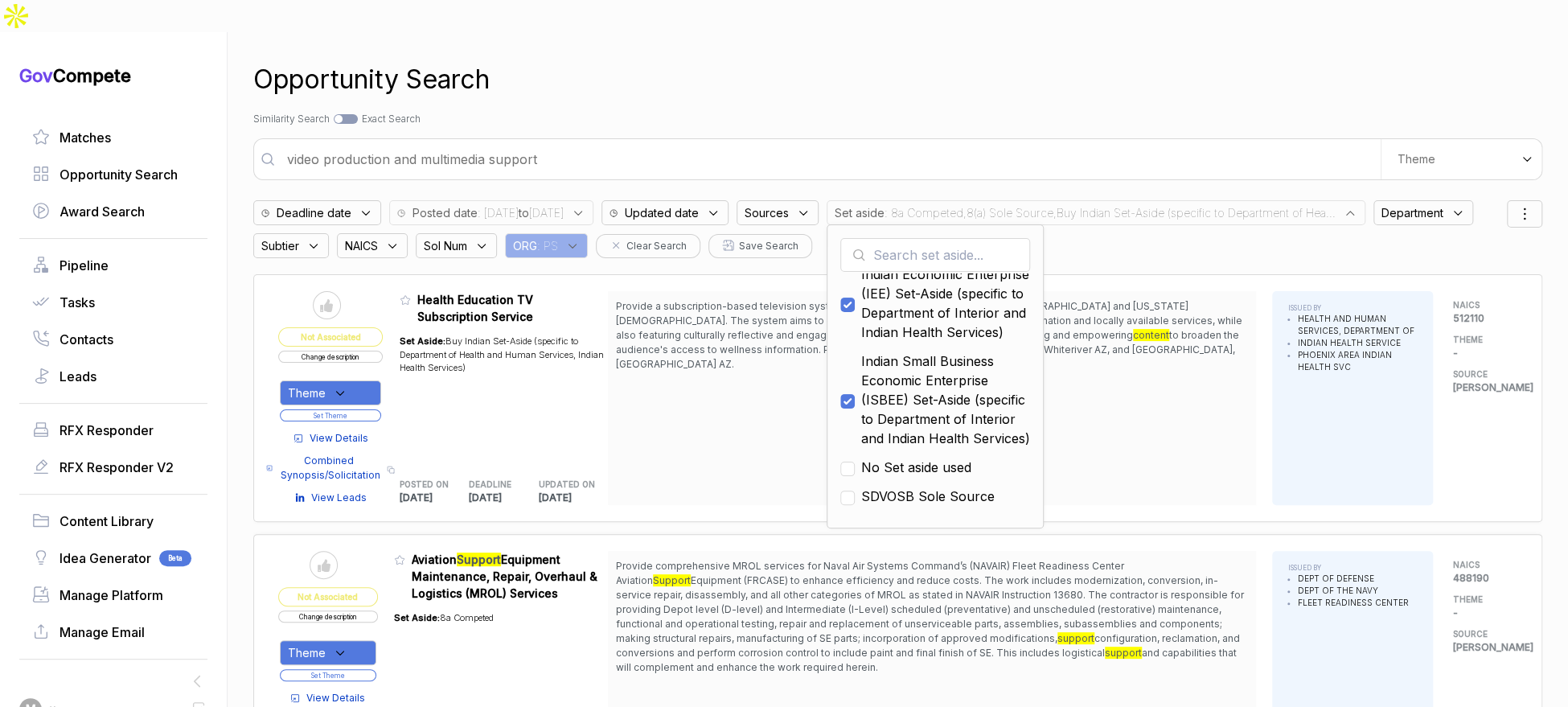
click at [961, 98] on div "Opportunity Search Search by Topic Relevance Similarity Search Search by Exact …" at bounding box center [898, 386] width 1289 height 707
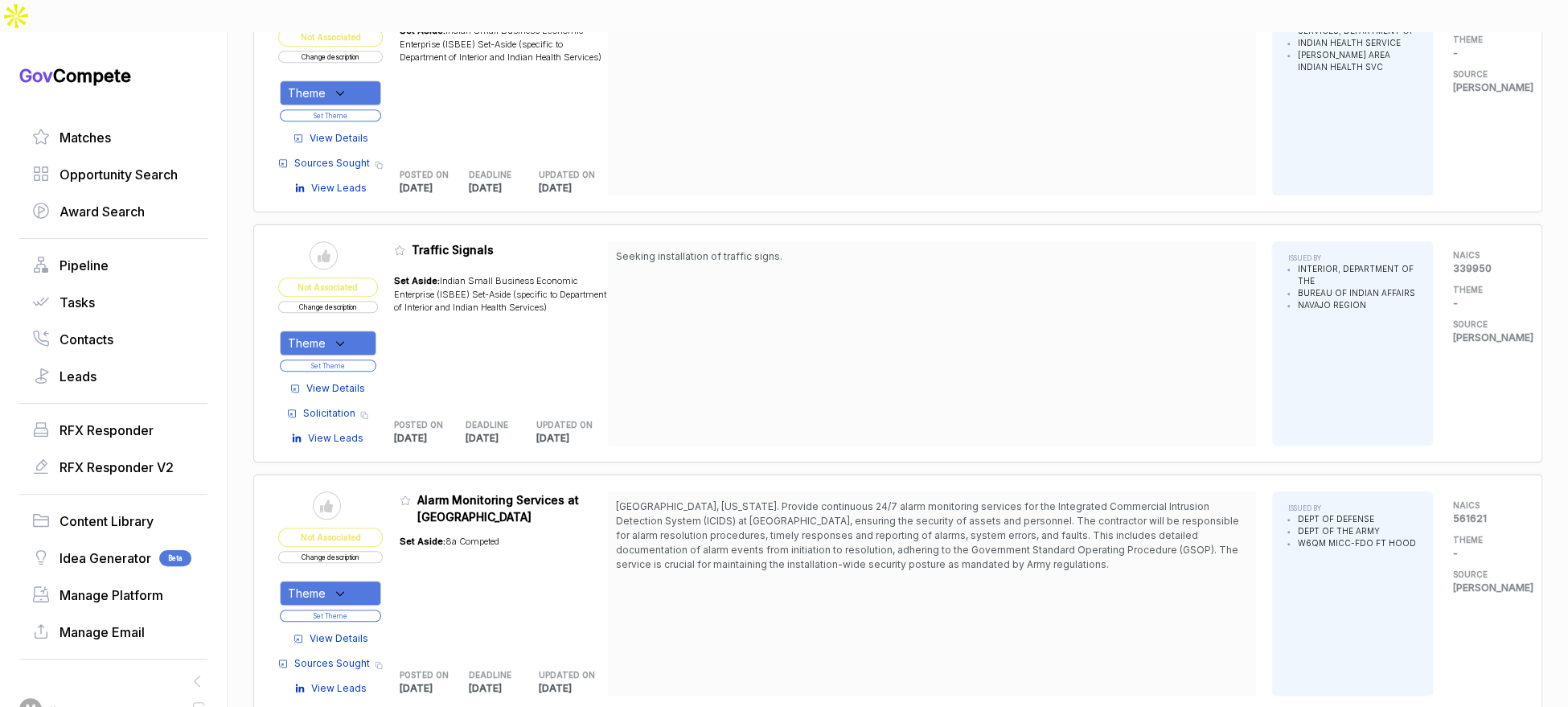
scroll to position [993, 0]
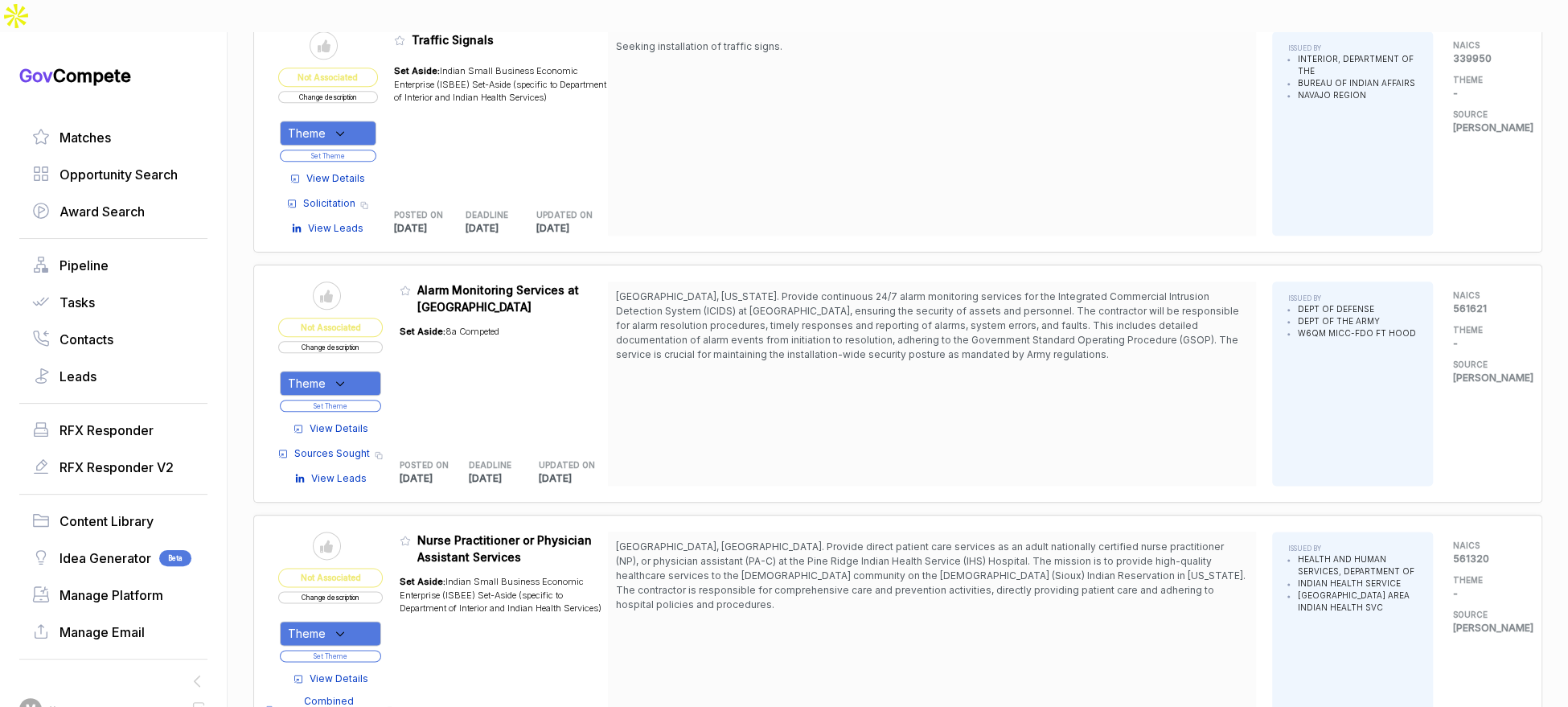
scroll to position [952, 0]
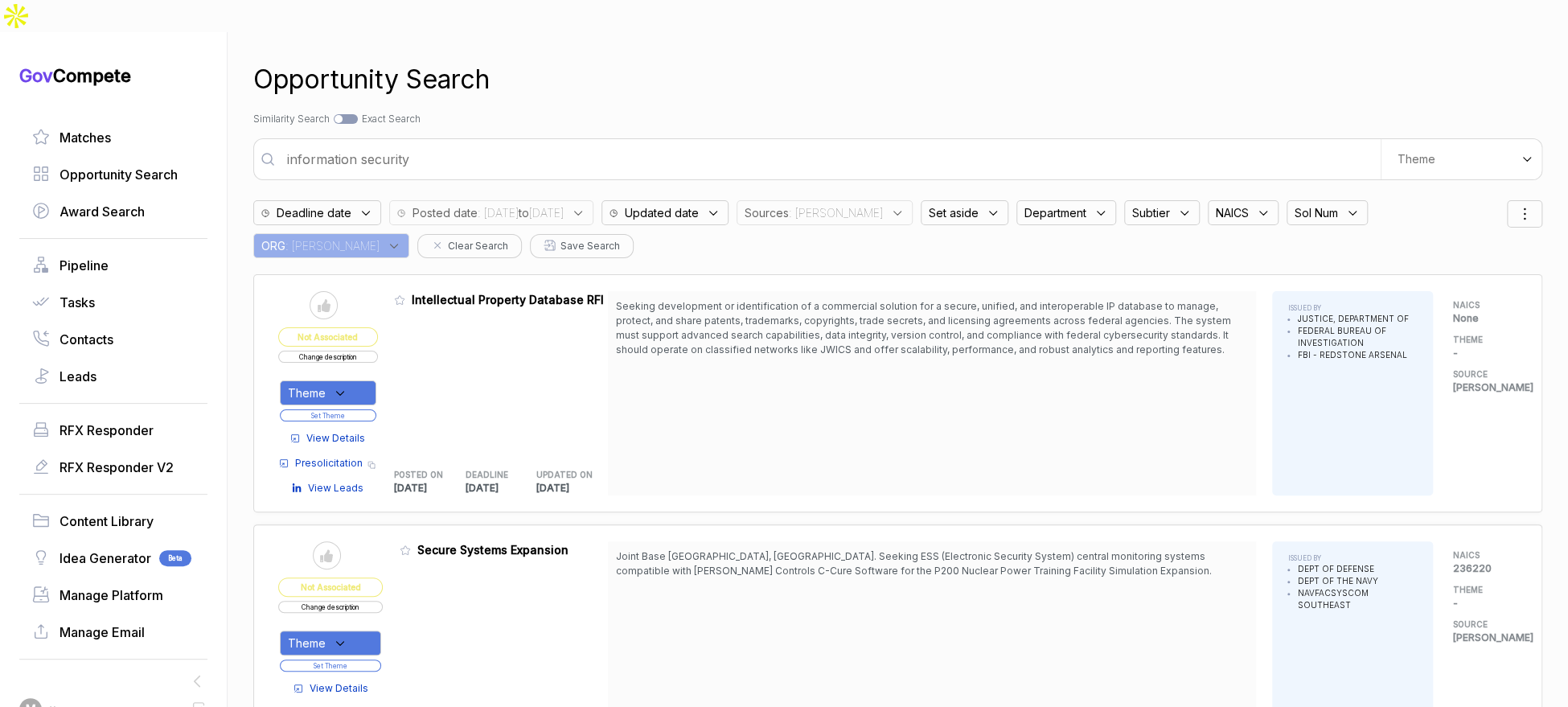
click at [610, 143] on input "information security" at bounding box center [828, 159] width 1103 height 32
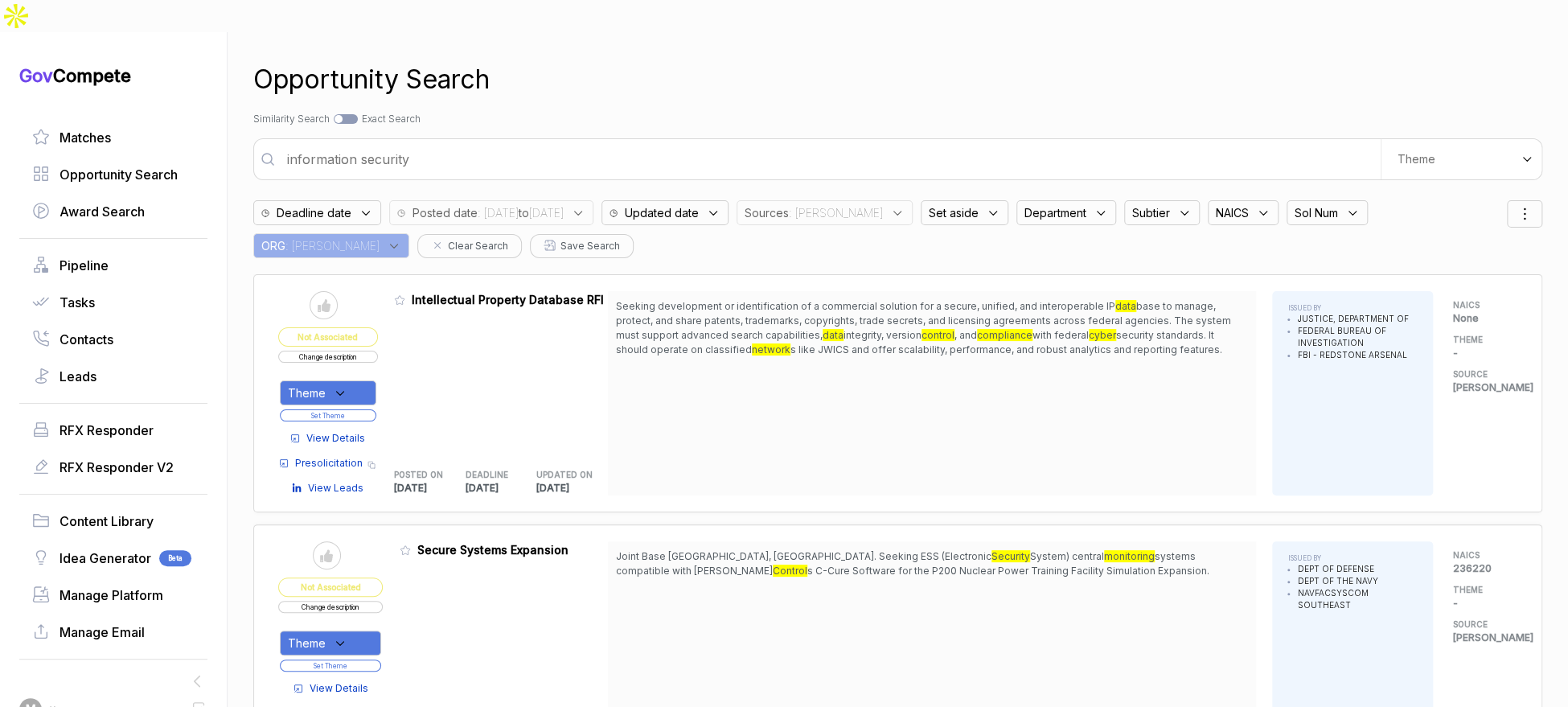
click at [610, 143] on input "information security" at bounding box center [828, 159] width 1103 height 32
type input "uscis"
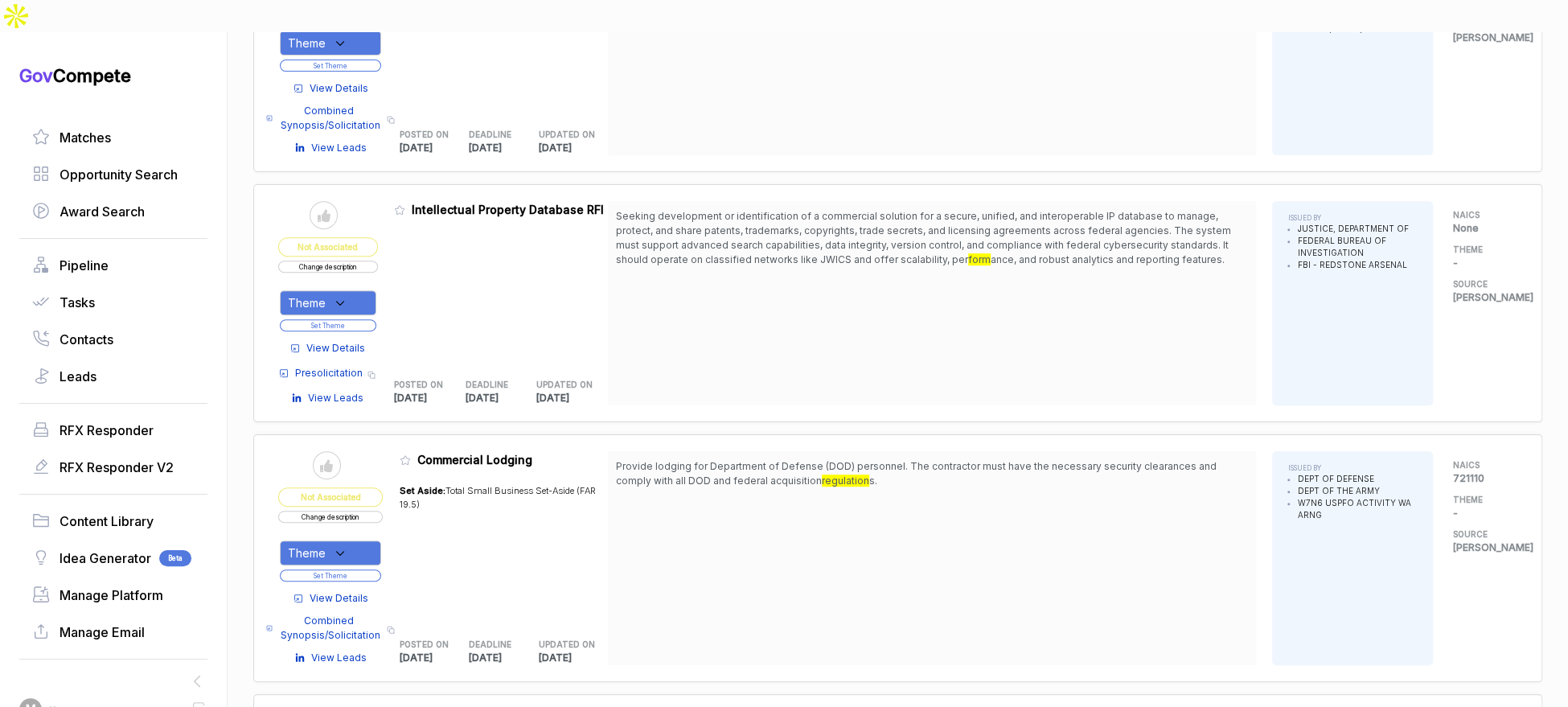
scroll to position [351, 0]
click at [369, 290] on div "Theme" at bounding box center [327, 302] width 97 height 25
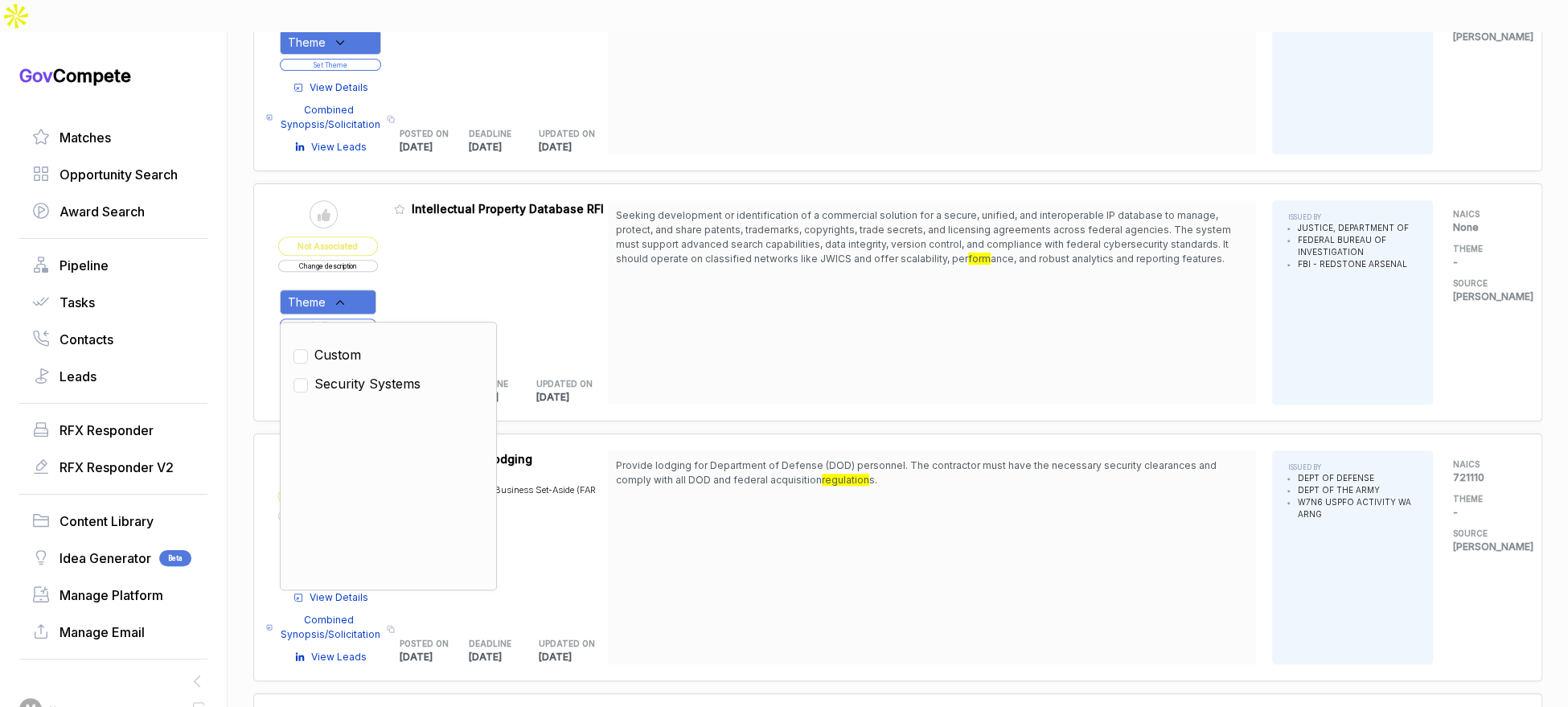
drag, startPoint x: 374, startPoint y: 350, endPoint x: 374, endPoint y: 330, distance: 20.0
click at [374, 335] on ul "Custom Security Systems" at bounding box center [388, 456] width 190 height 241
drag, startPoint x: 410, startPoint y: 263, endPoint x: 404, endPoint y: 273, distance: 11.7
click at [406, 269] on div "Admin: Click to change feature to 1 15F067-26-PN-MEA01 Intellectual Property Da…" at bounding box center [501, 302] width 214 height 204
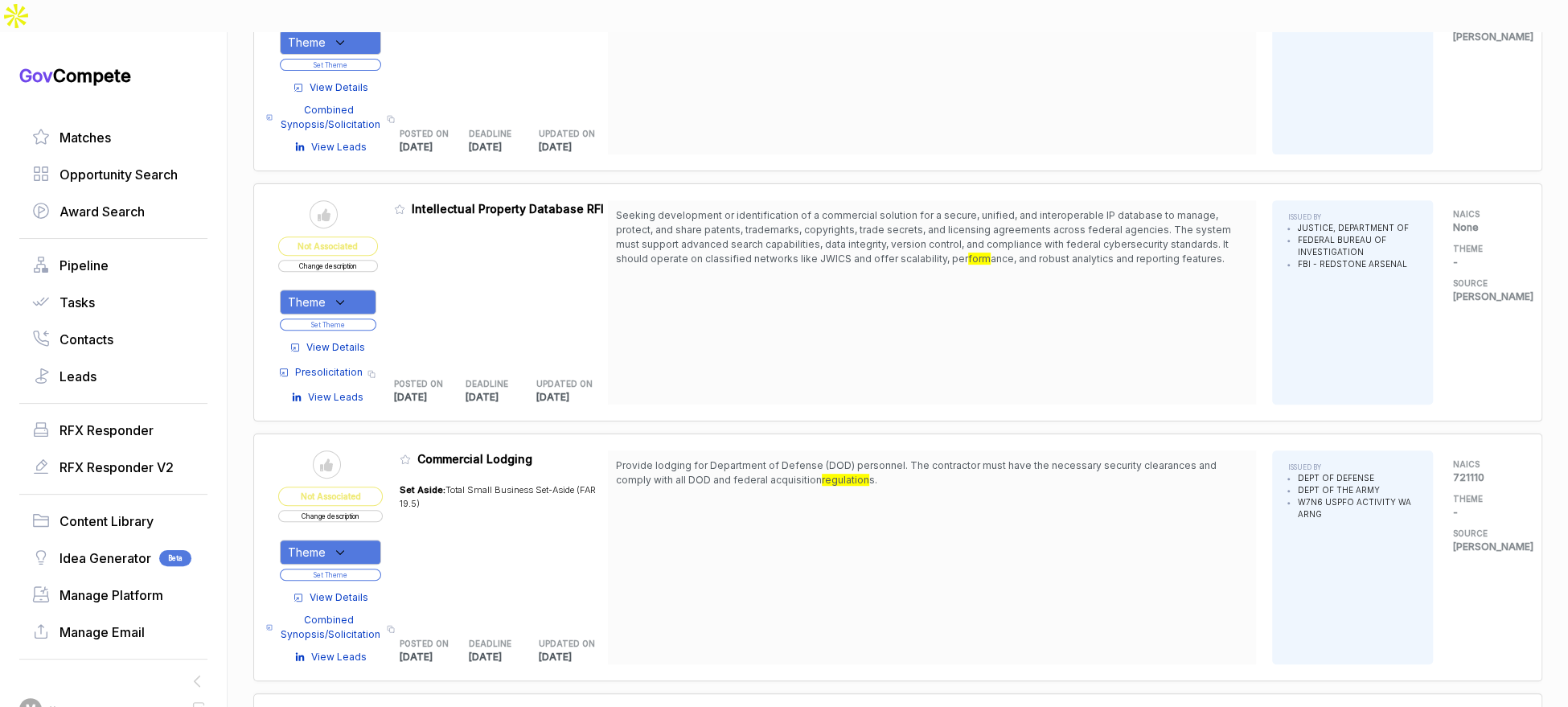
click at [370, 290] on div "Theme" at bounding box center [327, 302] width 97 height 25
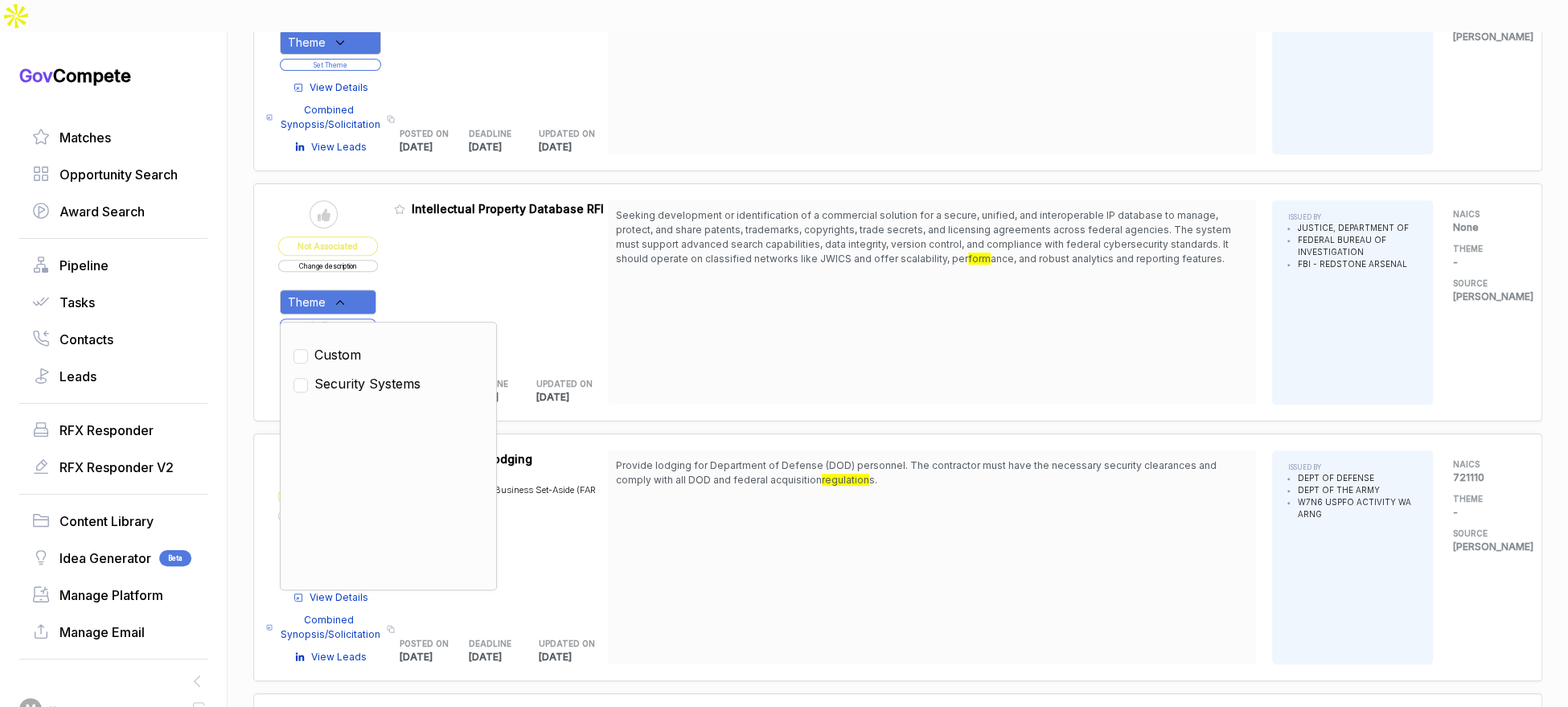
click at [367, 337] on ul "Custom Security Systems" at bounding box center [388, 456] width 190 height 241
drag, startPoint x: 423, startPoint y: 262, endPoint x: 399, endPoint y: 276, distance: 27.8
click at [417, 268] on div "Admin: Click to change feature to 1 15F067-26-PN-MEA01 Intellectual Property Da…" at bounding box center [501, 302] width 214 height 204
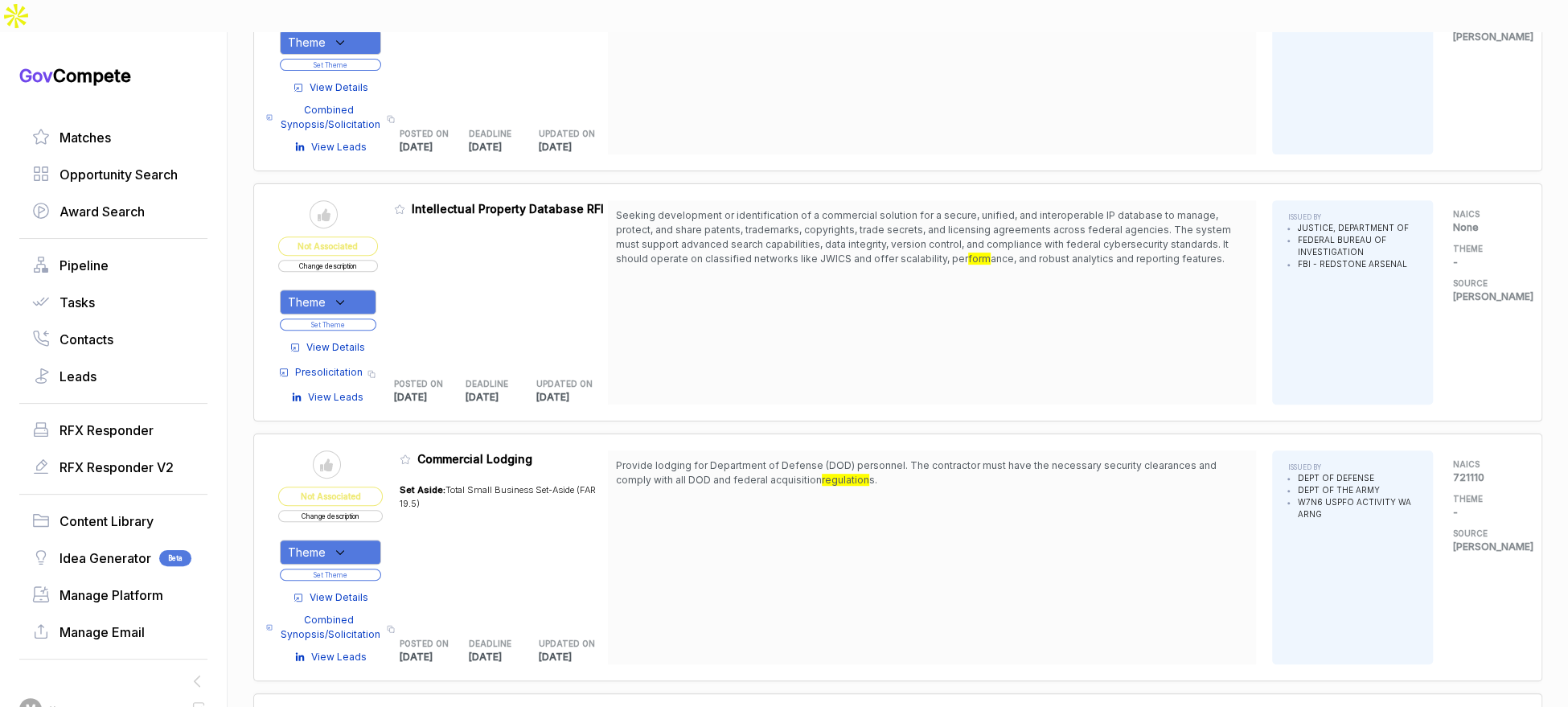
drag, startPoint x: 343, startPoint y: 265, endPoint x: 337, endPoint y: 276, distance: 12.5
click at [341, 295] on icon at bounding box center [339, 302] width 15 height 15
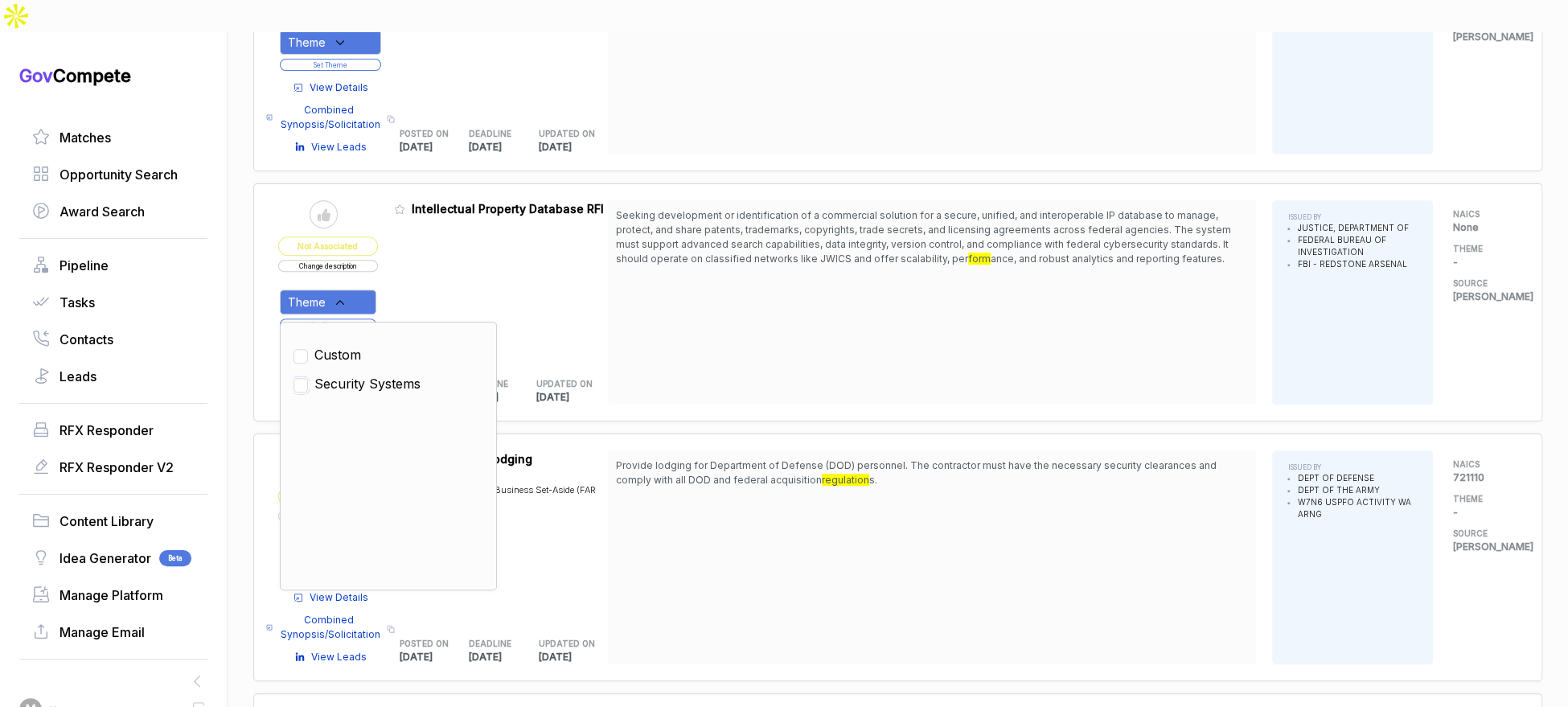
drag, startPoint x: 311, startPoint y: 348, endPoint x: 403, endPoint y: 274, distance: 118.1
click at [308, 378] on input "checkbox" at bounding box center [300, 385] width 15 height 15
checkbox input "true"
drag, startPoint x: 451, startPoint y: 244, endPoint x: 407, endPoint y: 267, distance: 49.6
click at [439, 251] on div "Admin: Click to change feature to 1 15F067-26-PN-MEA01 Intellectual Property Da…" at bounding box center [501, 302] width 214 height 204
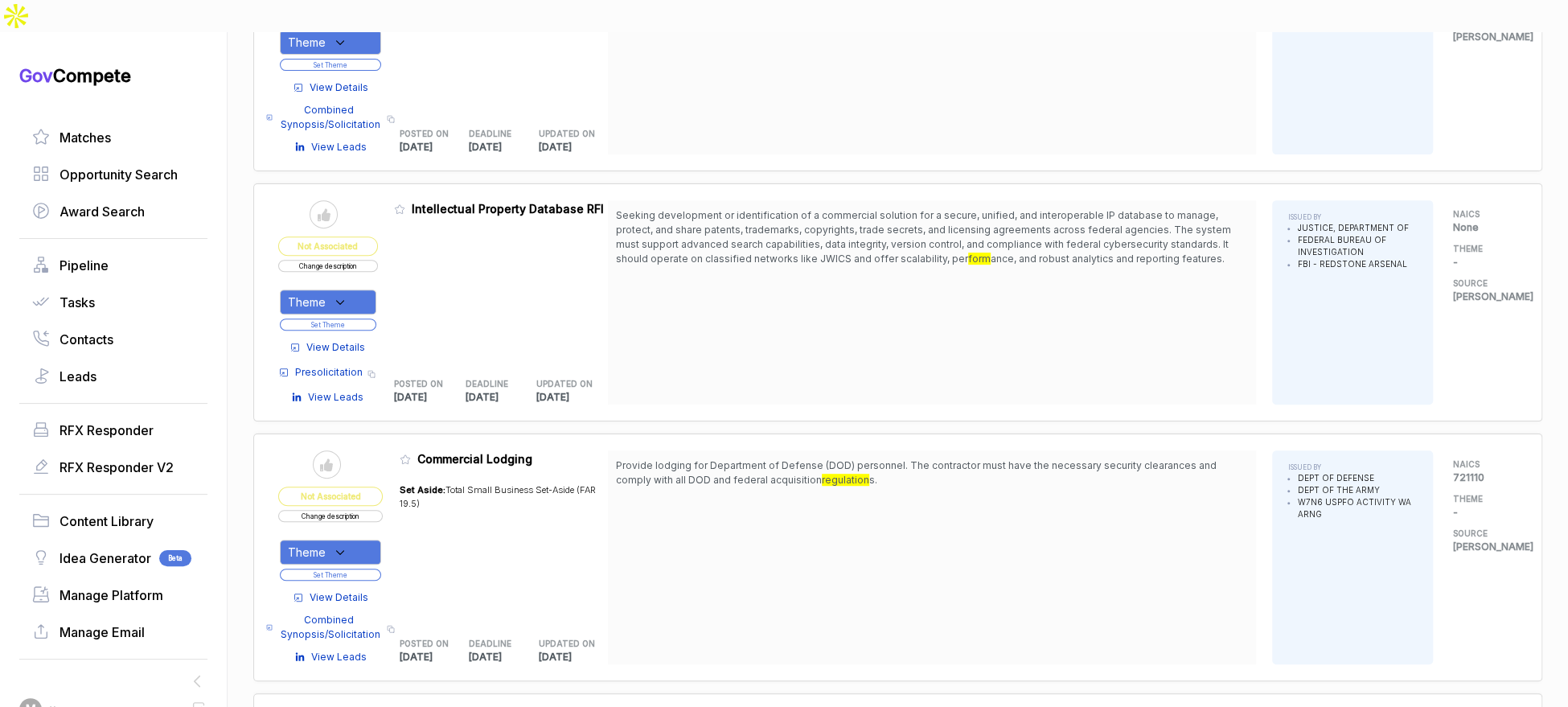
click at [368, 318] on button "Set Theme" at bounding box center [327, 324] width 97 height 12
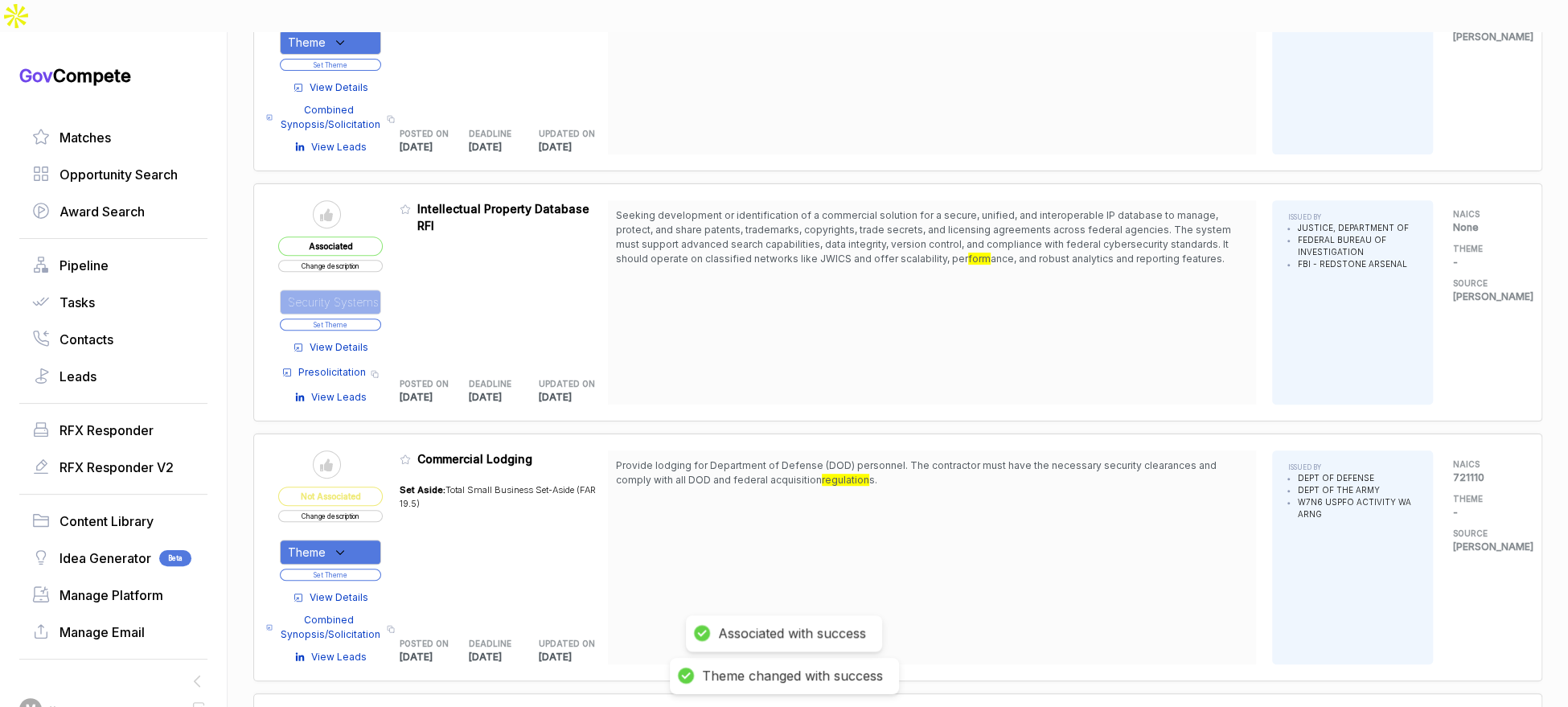
click at [368, 318] on button "Set Theme" at bounding box center [330, 324] width 101 height 12
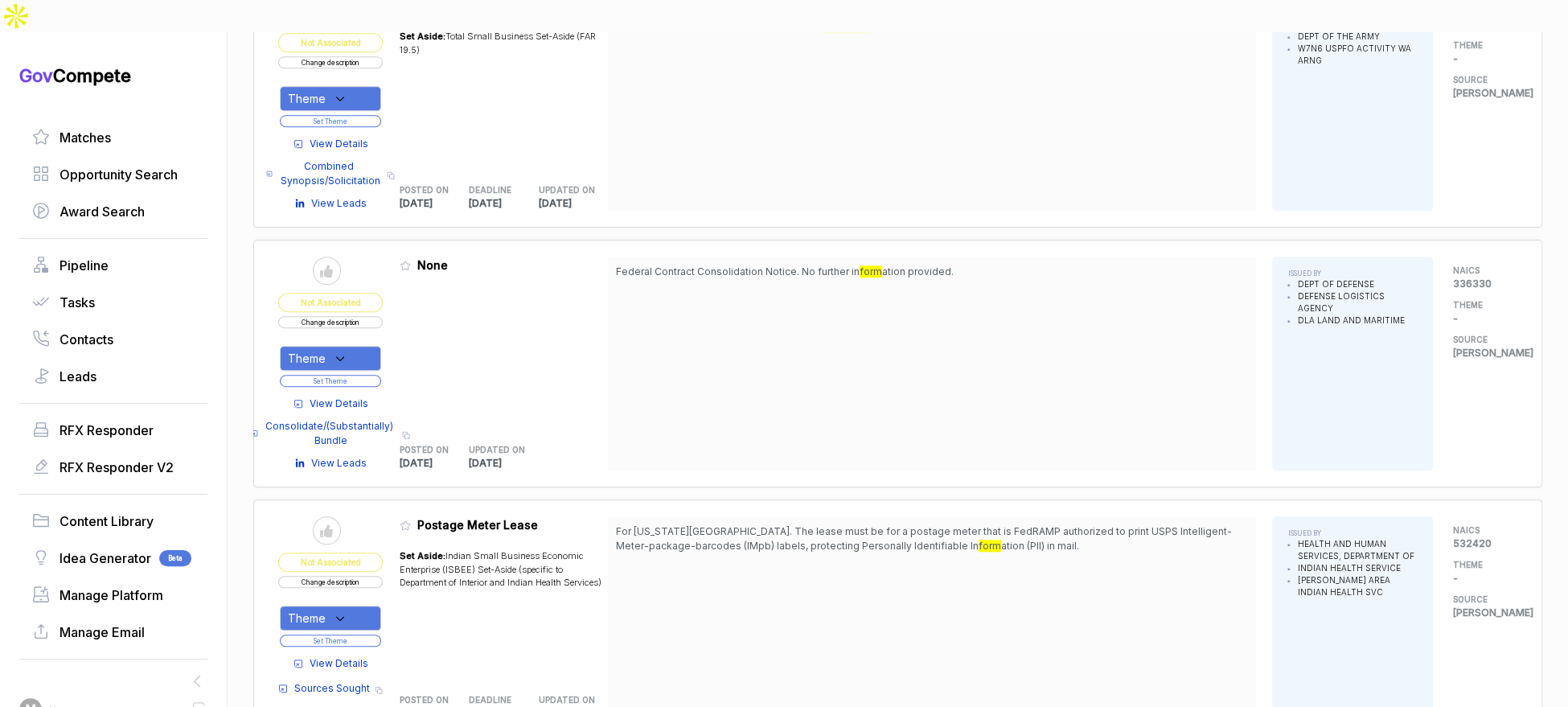
scroll to position [0, 0]
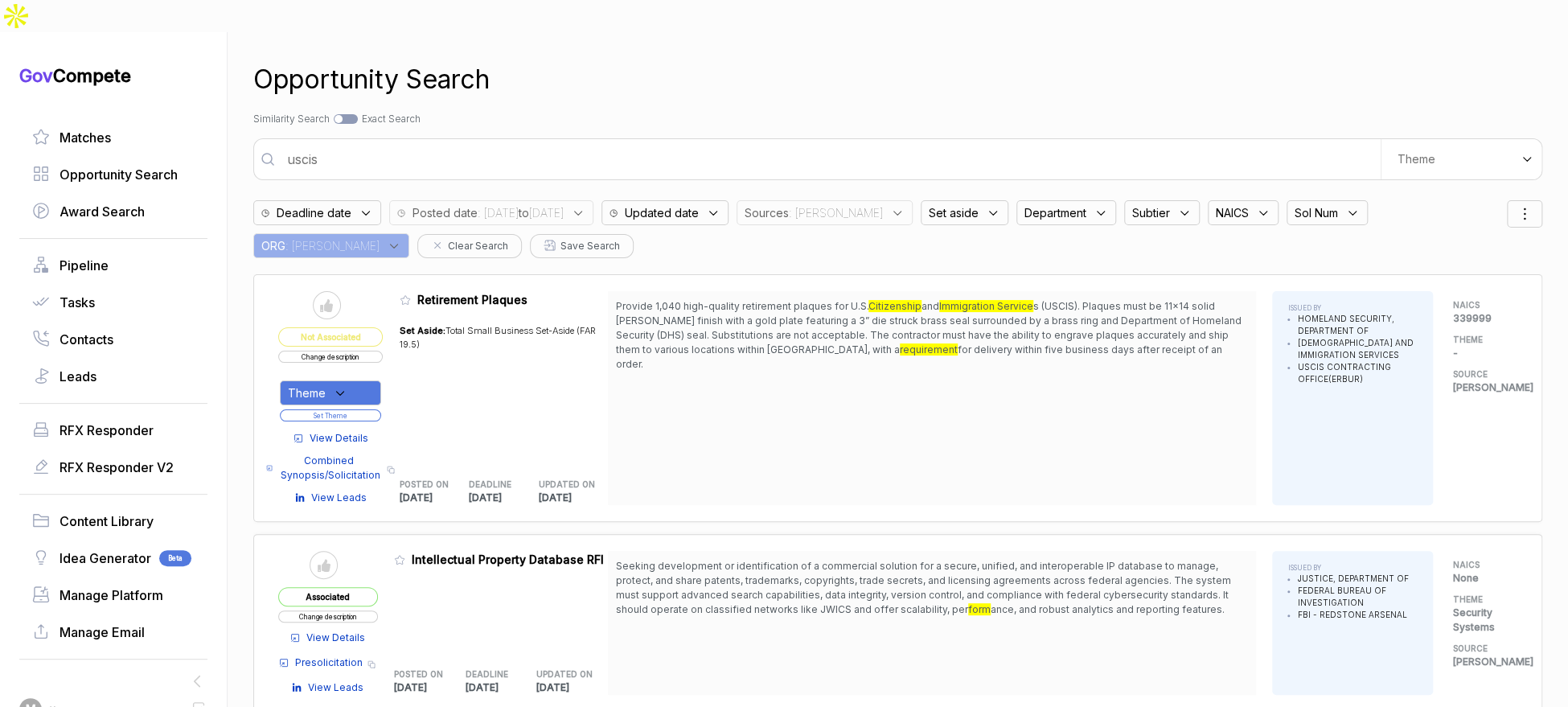
click at [587, 143] on input "uscis" at bounding box center [828, 159] width 1103 height 32
type input "icam ficam and fisma support for zero trust"
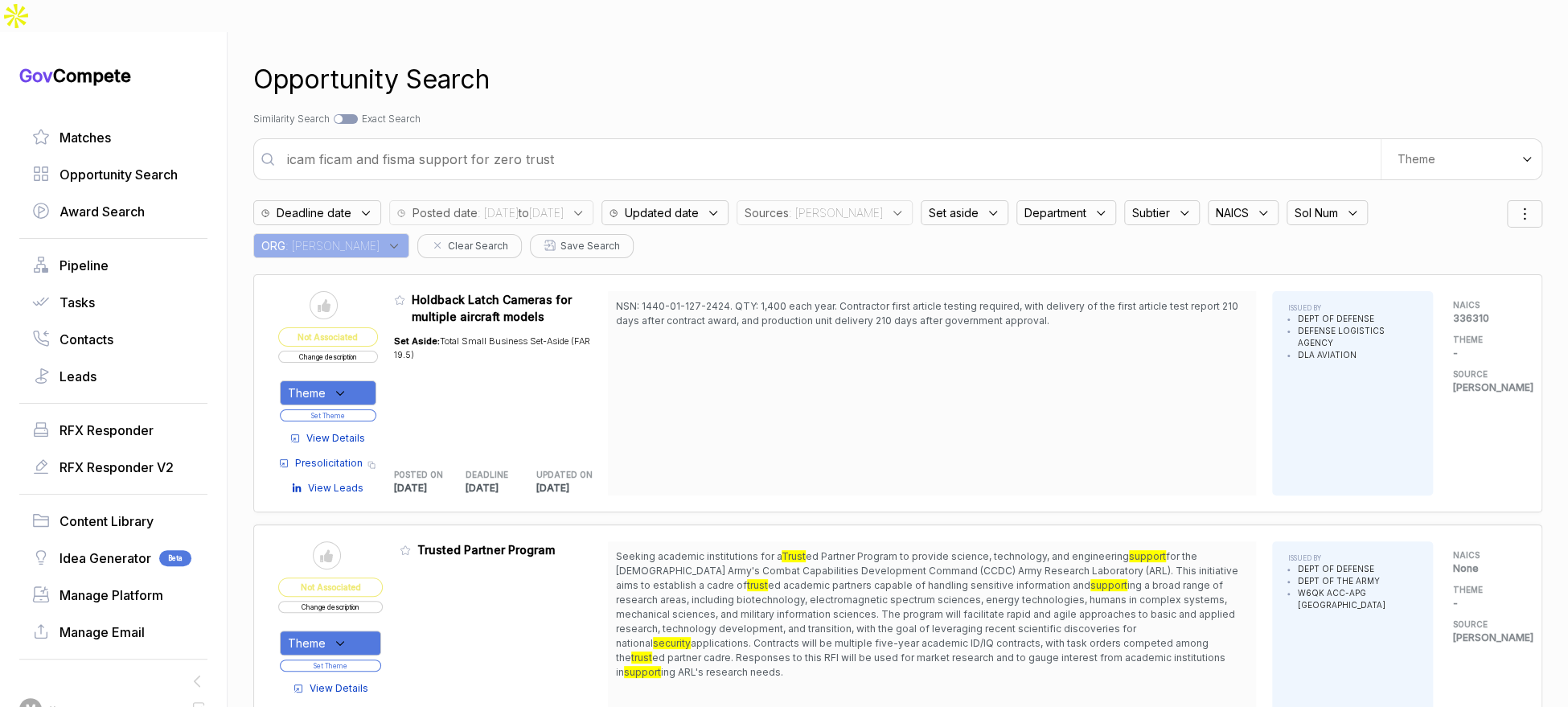
click at [563, 204] on span ": [DATE] to [DATE]" at bounding box center [521, 213] width 86 height 17
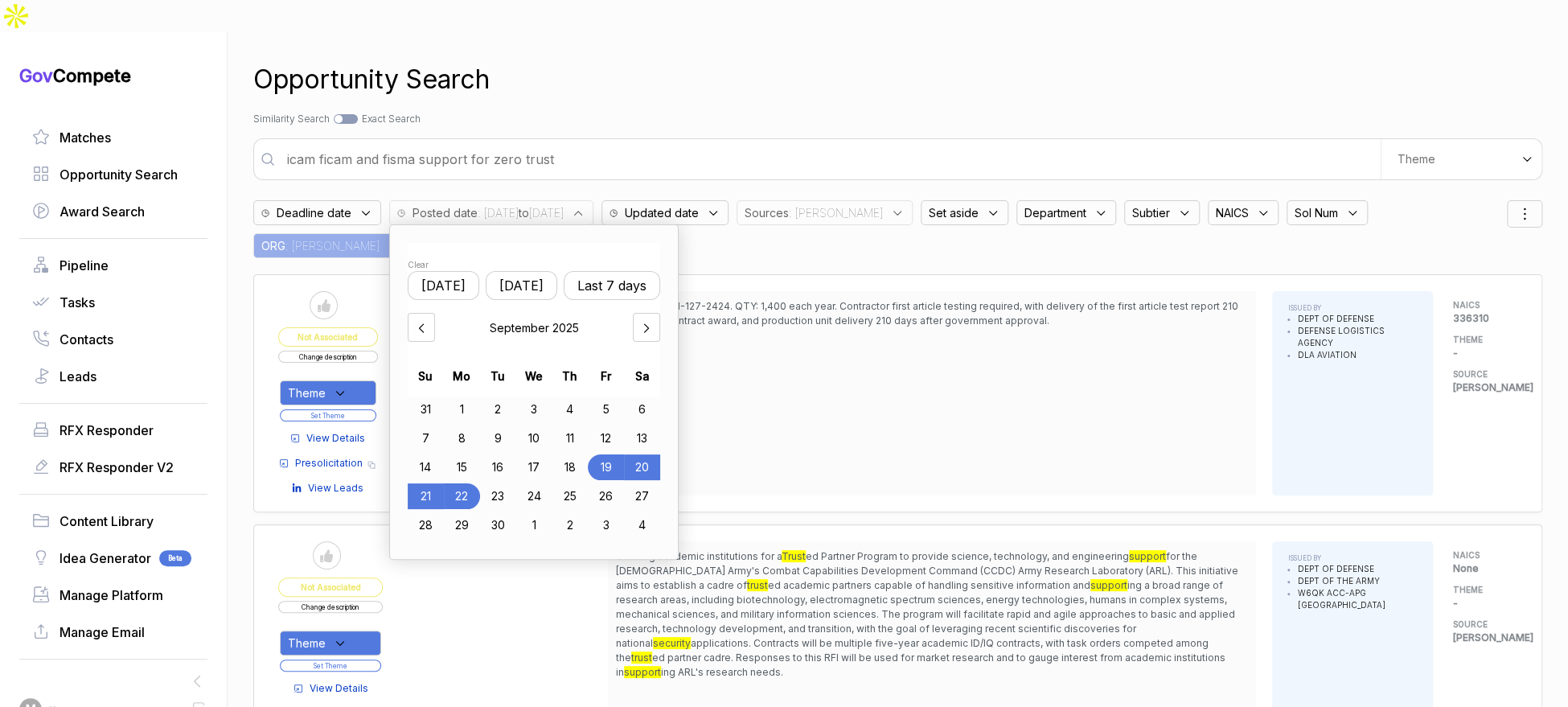
drag, startPoint x: 587, startPoint y: 423, endPoint x: 545, endPoint y: 449, distance: 49.4
click at [586, 454] on div "18" at bounding box center [569, 467] width 36 height 26
drag, startPoint x: 476, startPoint y: 463, endPoint x: 596, endPoint y: 407, distance: 132.4
click at [477, 483] on div "22" at bounding box center [462, 496] width 36 height 26
click at [847, 326] on div "NSN: 1440-01-127-2424. QTY: 1,400 each year. Contractor first article testing r…" at bounding box center [932, 392] width 648 height 204
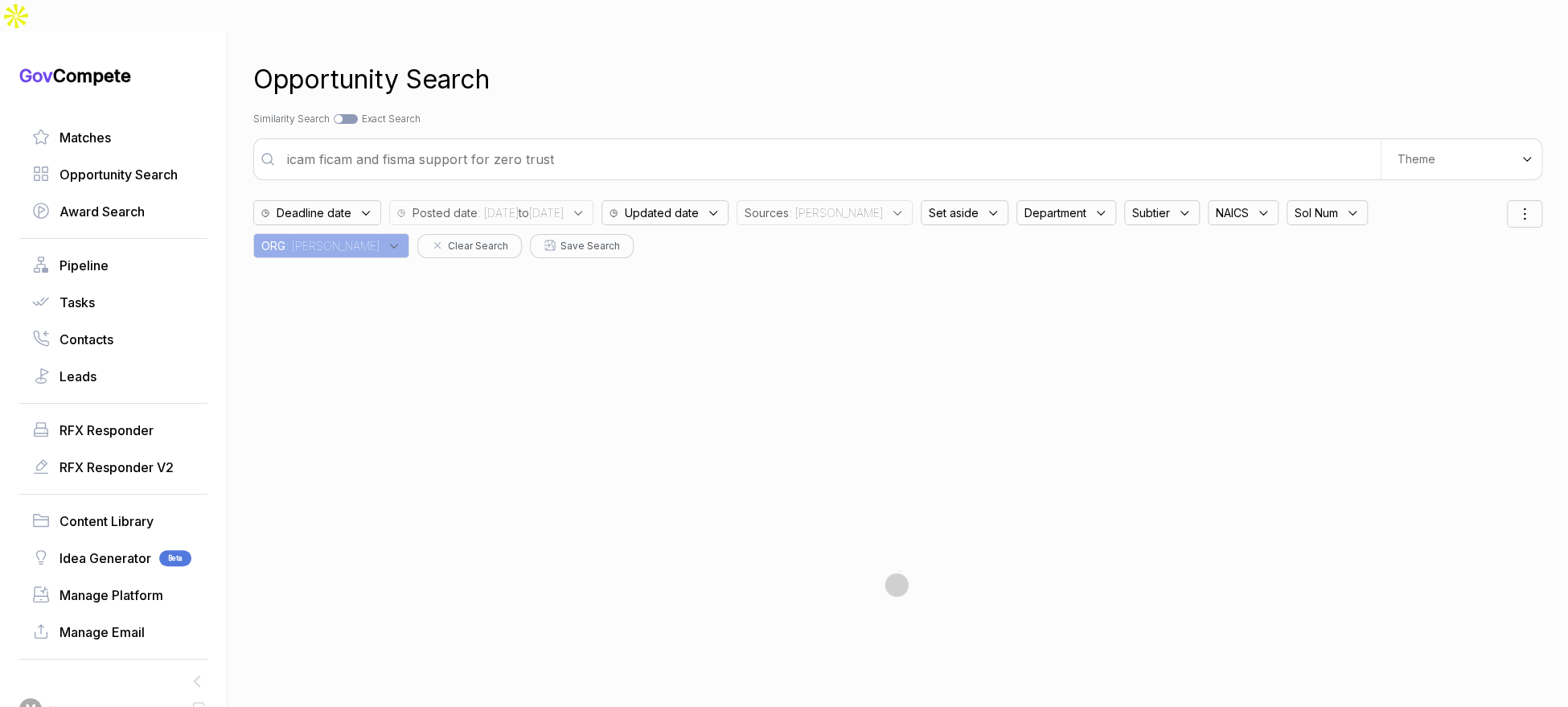
click at [789, 204] on span "Sources" at bounding box center [767, 213] width 44 height 17
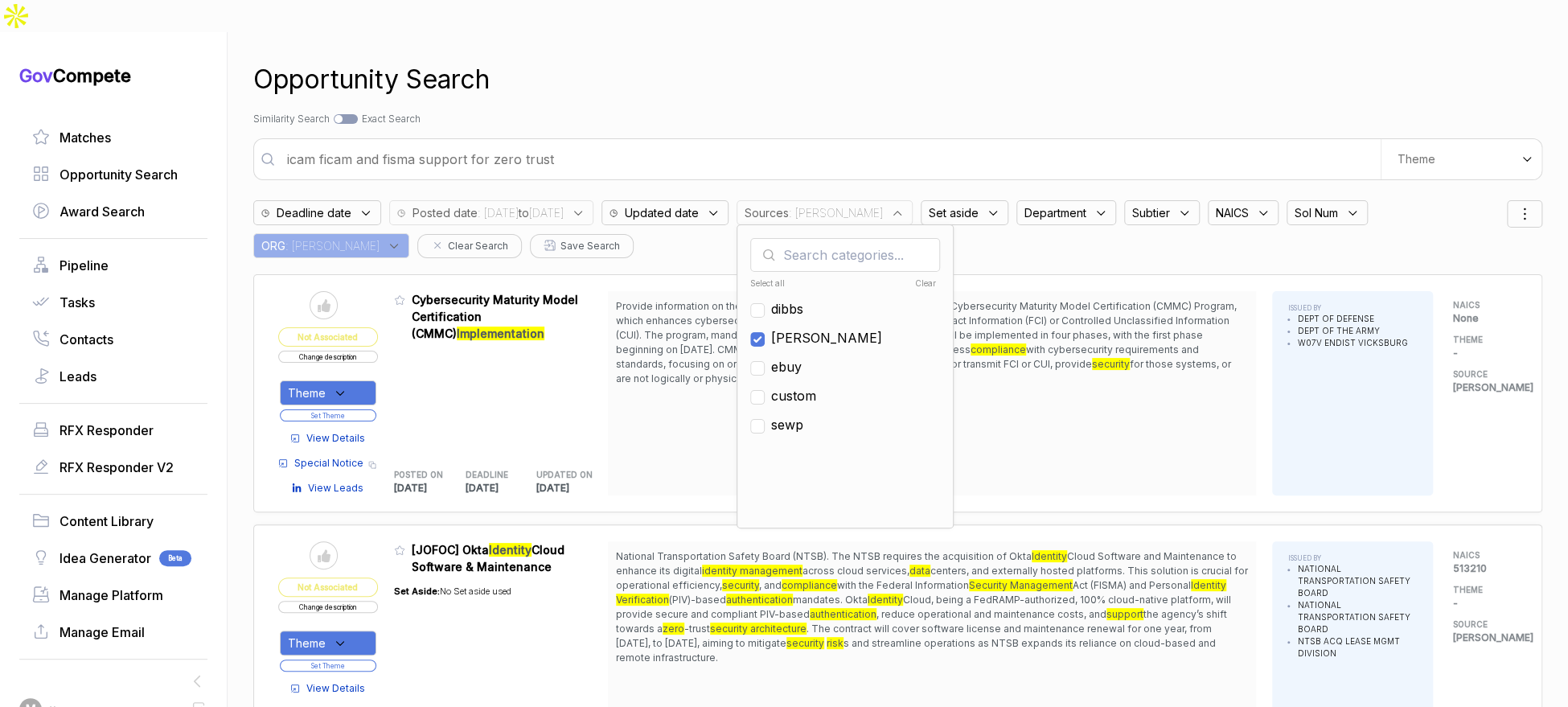
click at [837, 328] on span "[PERSON_NAME]" at bounding box center [827, 338] width 111 height 20
checkbox input "false"
drag, startPoint x: 846, startPoint y: 333, endPoint x: 851, endPoint y: 249, distance: 84.1
click at [802, 357] on span "ebuy" at bounding box center [787, 367] width 31 height 20
checkbox input "true"
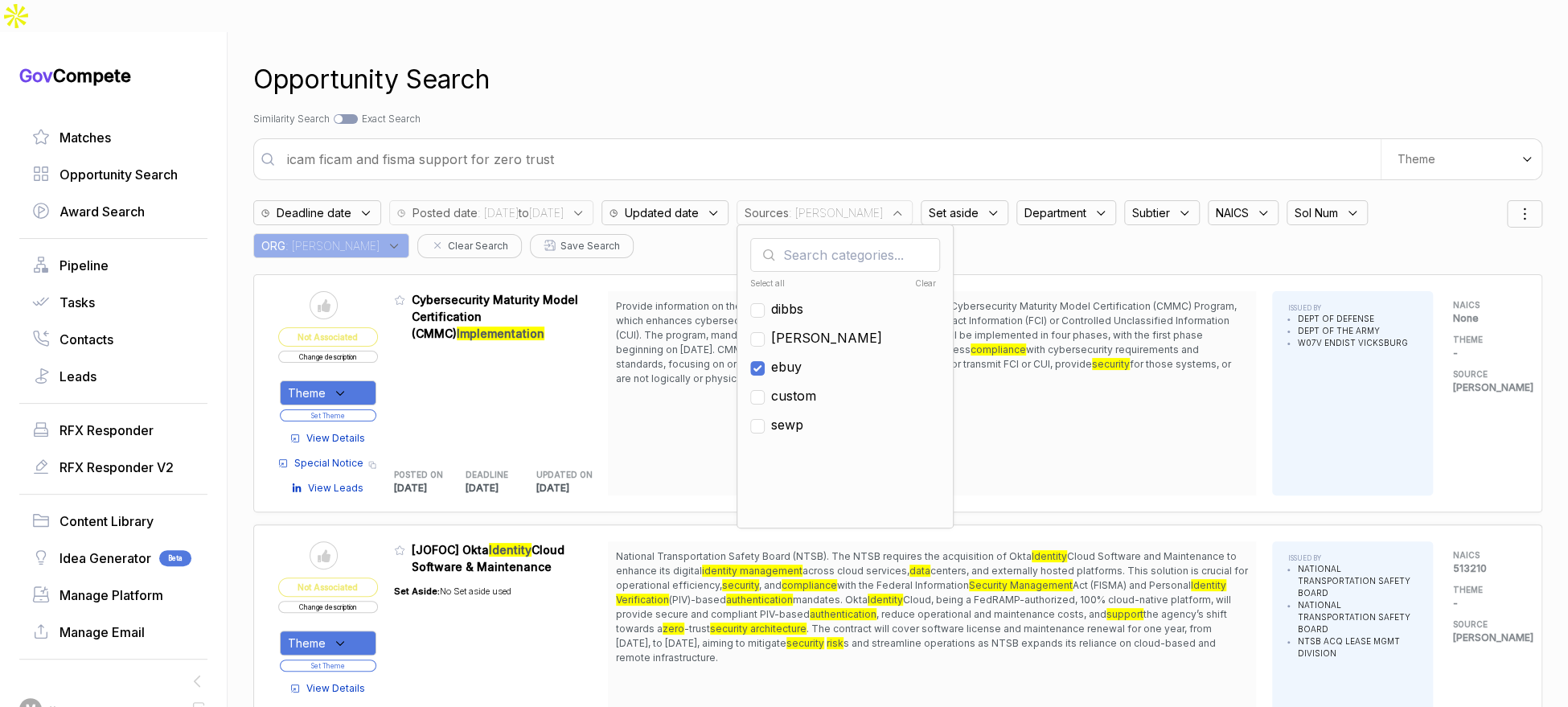
click at [869, 143] on input "icam ficam and fisma support for zero trust" at bounding box center [828, 159] width 1103 height 32
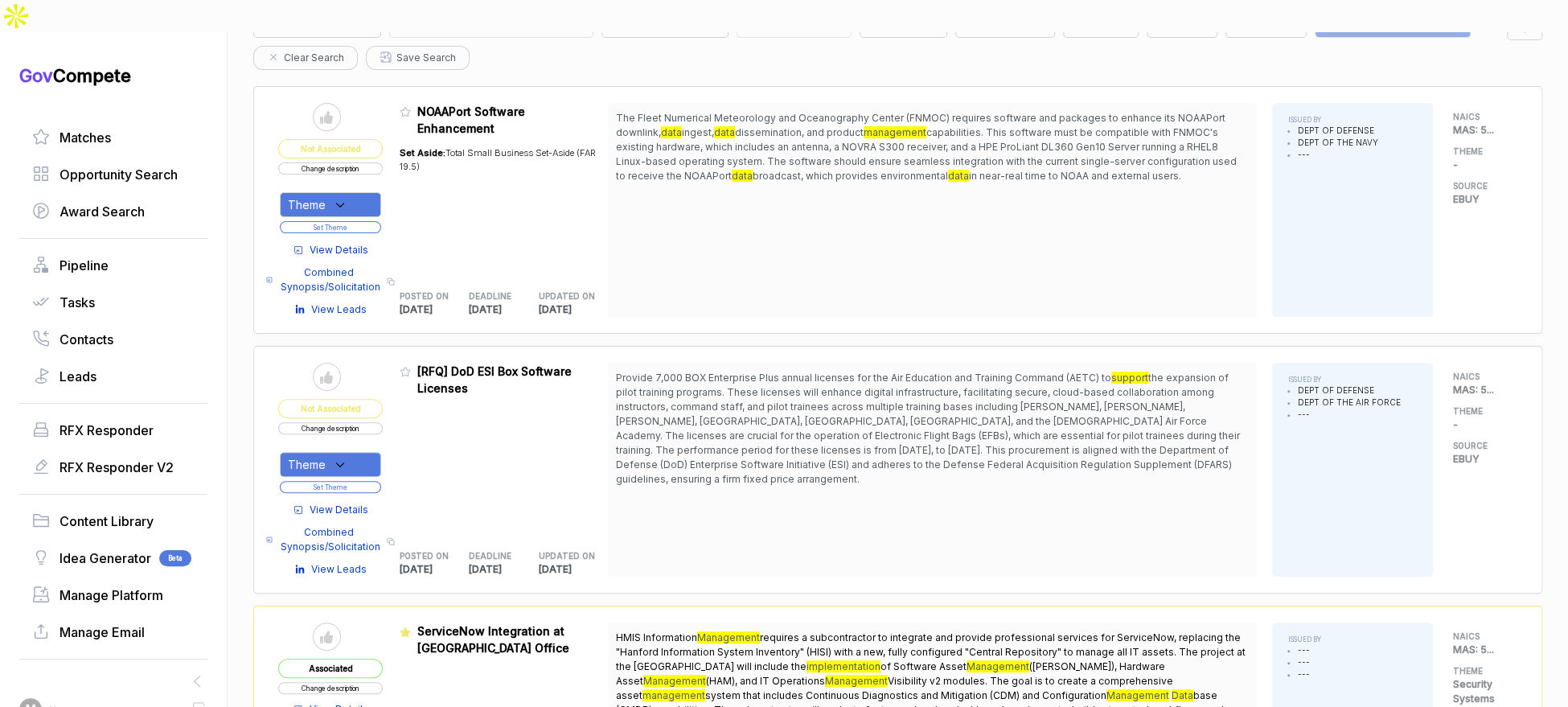
scroll to position [5, 0]
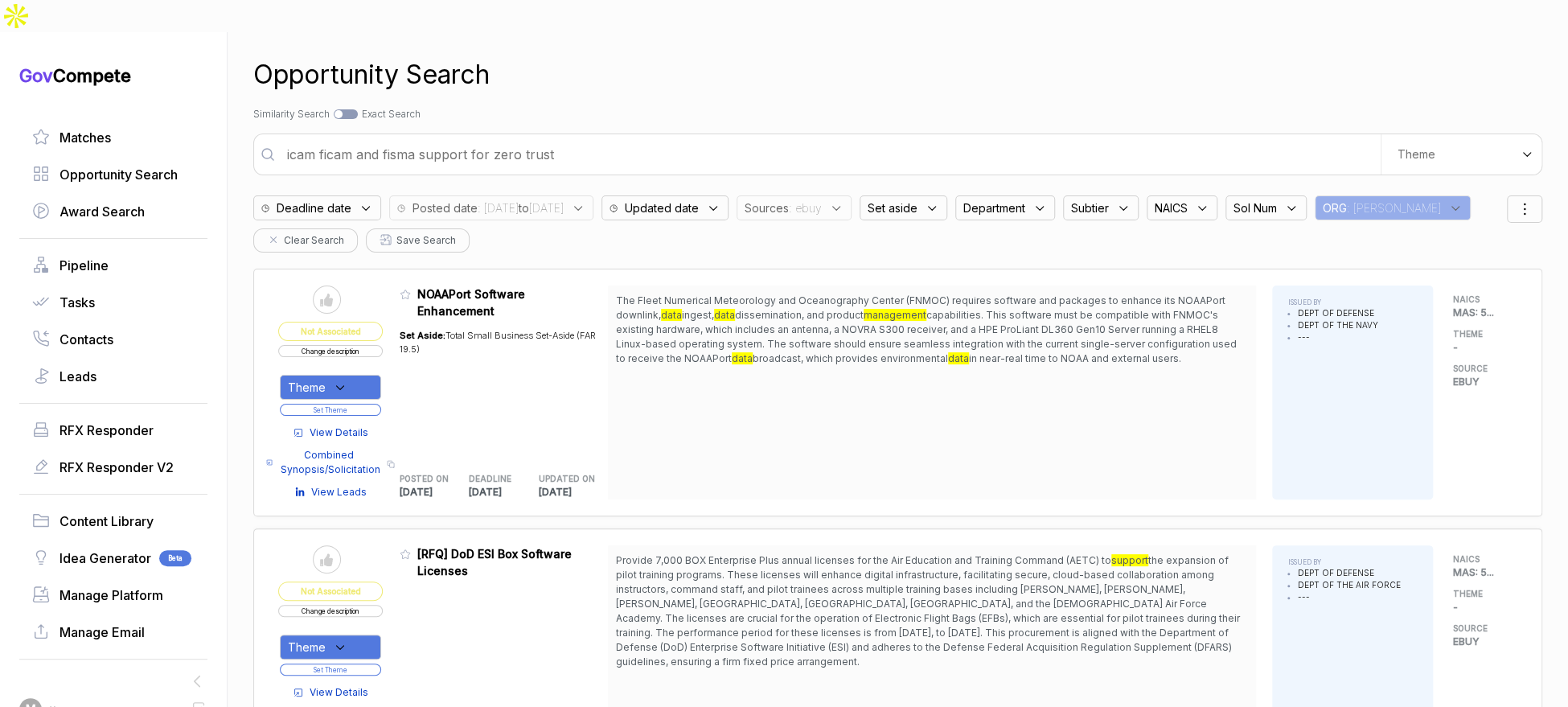
click at [789, 199] on span "Sources" at bounding box center [767, 208] width 44 height 17
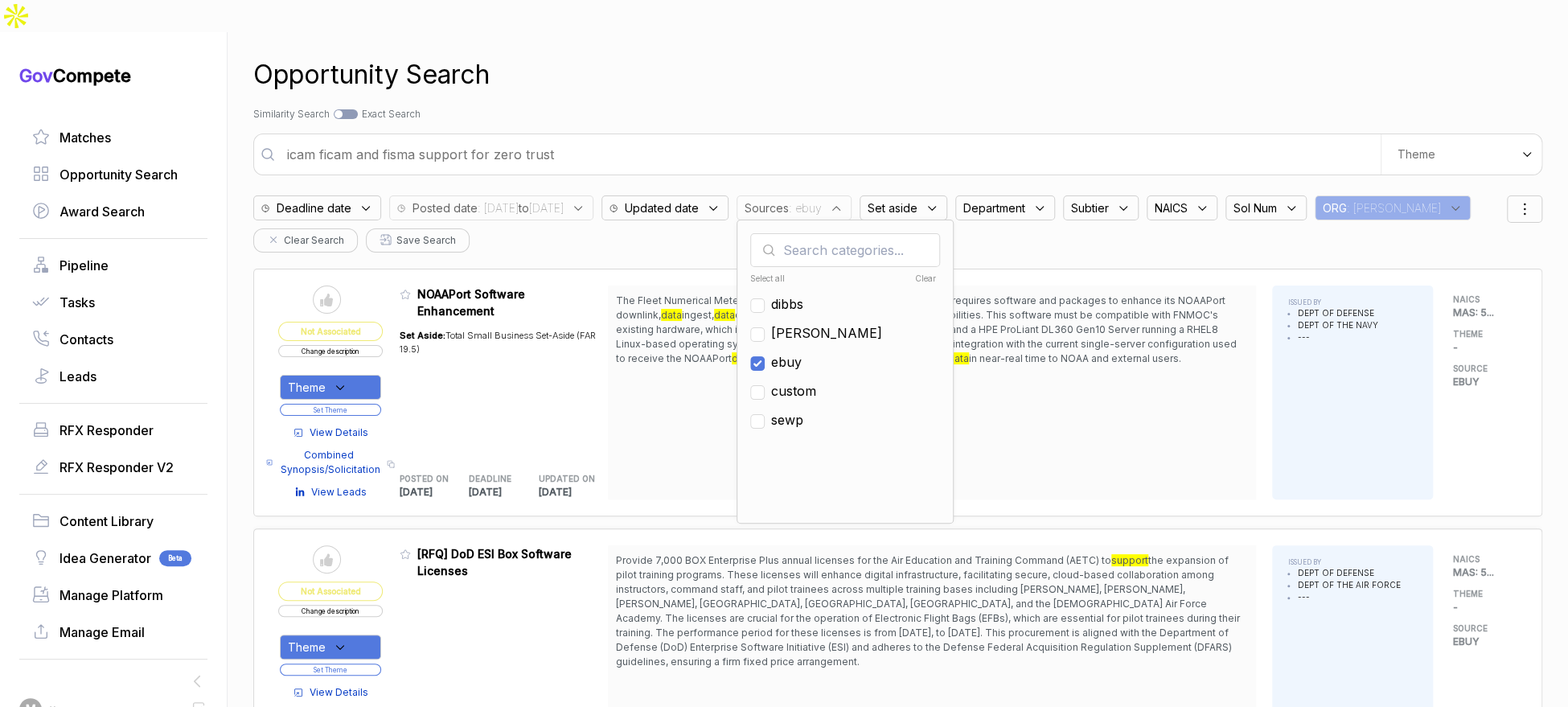
click at [789, 199] on span "Sources" at bounding box center [767, 208] width 44 height 17
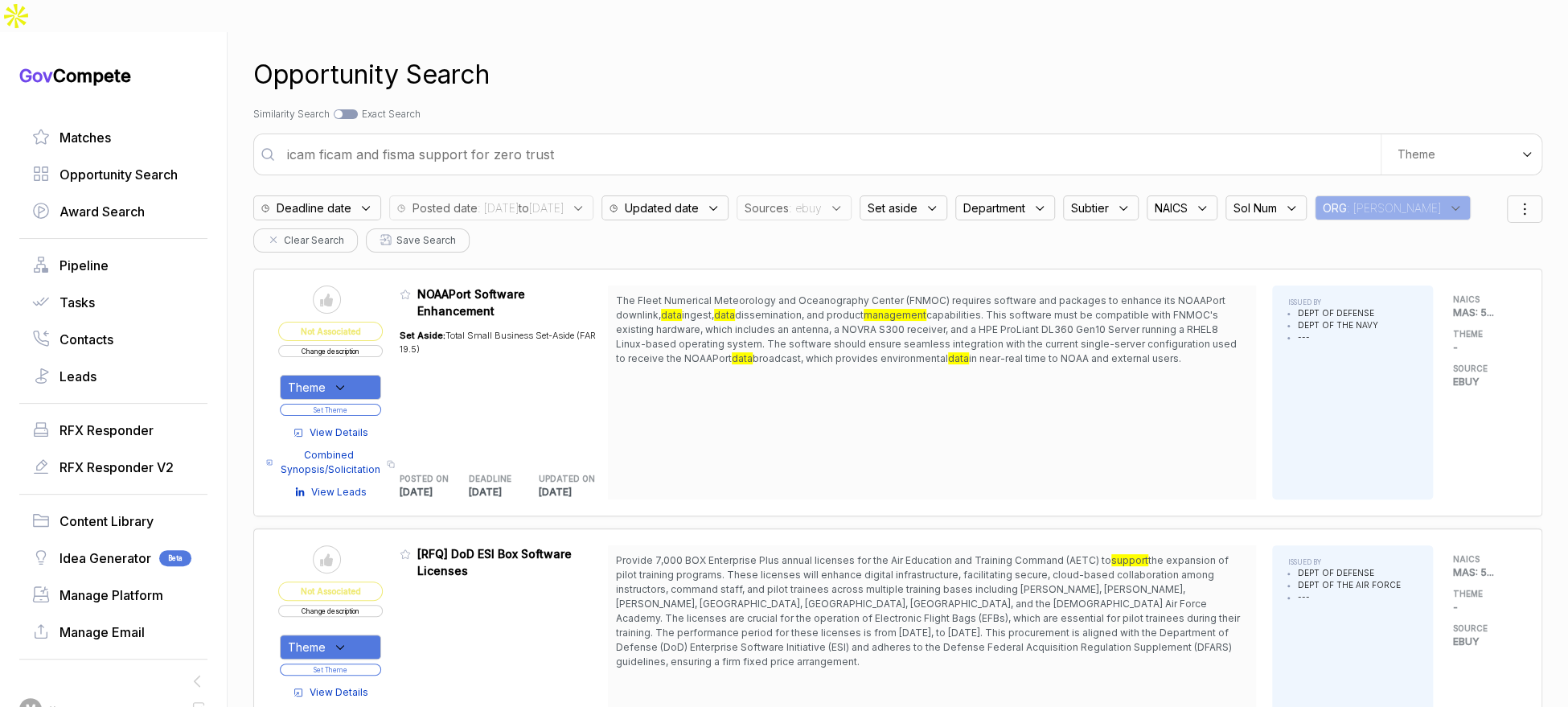
click at [789, 199] on span "Sources" at bounding box center [767, 208] width 44 height 17
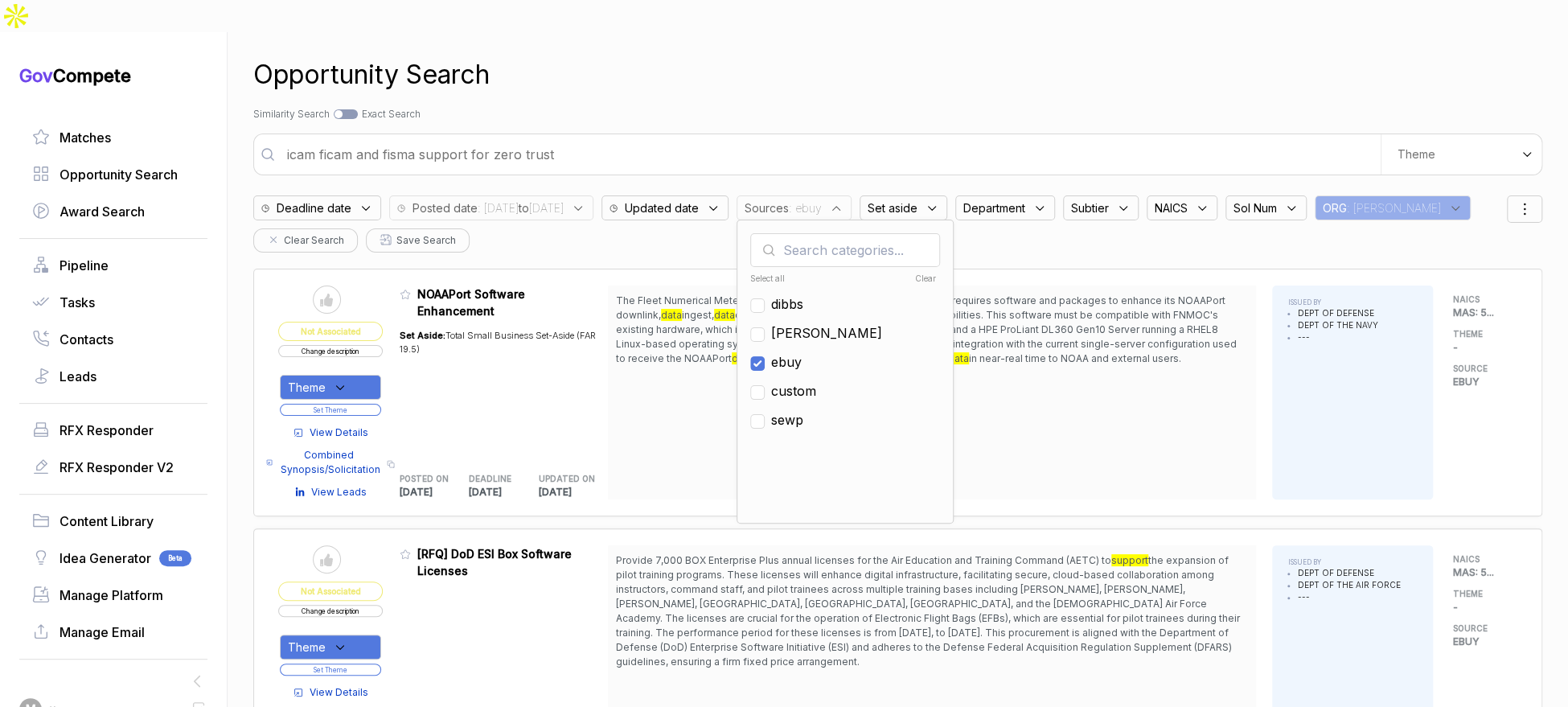
drag, startPoint x: 834, startPoint y: 322, endPoint x: 832, endPoint y: 314, distance: 8.2
click at [802, 352] on span "ebuy" at bounding box center [787, 362] width 31 height 20
checkbox input "false"
drag, startPoint x: 830, startPoint y: 291, endPoint x: 846, endPoint y: 214, distance: 78.6
click at [830, 323] on span "[PERSON_NAME]" at bounding box center [827, 333] width 111 height 20
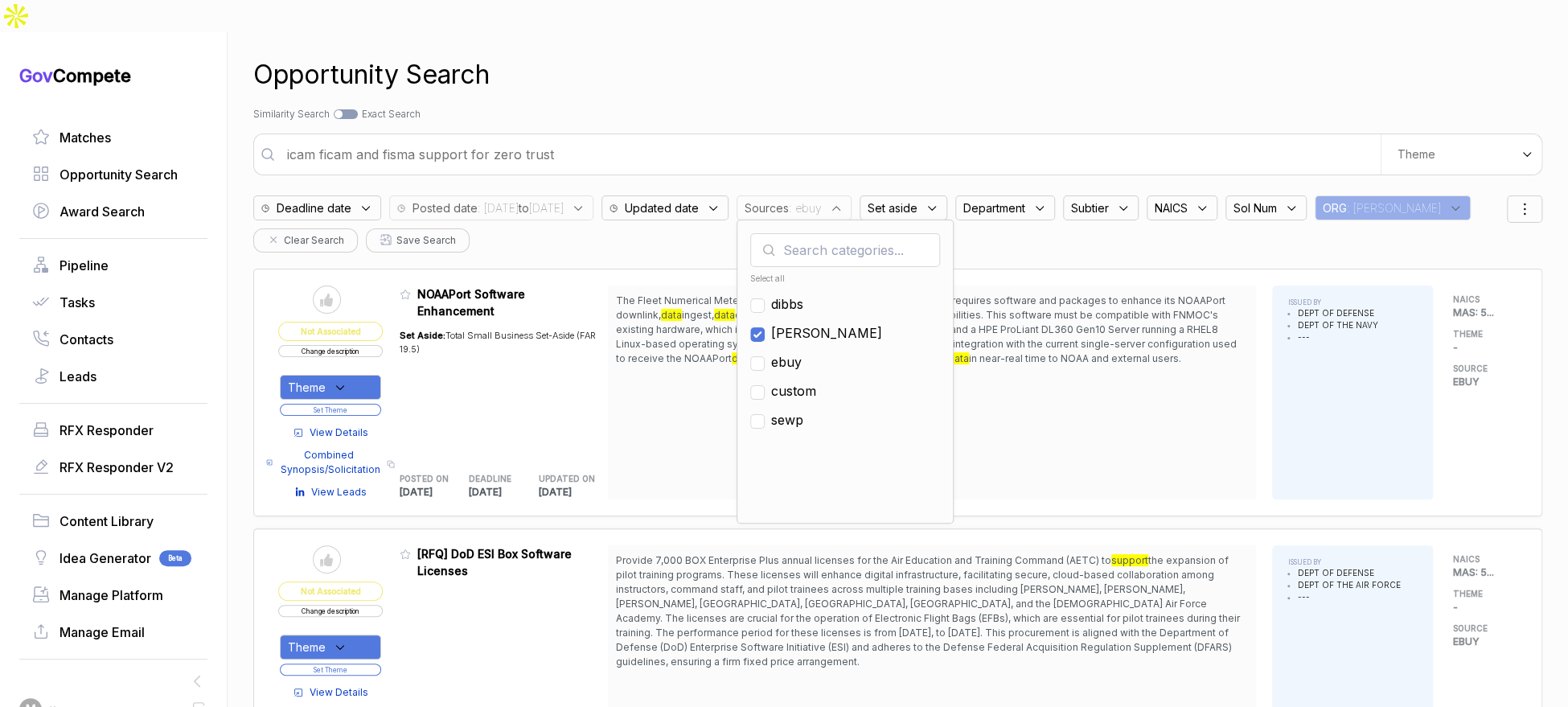
checkbox input "true"
click at [867, 107] on div "Search by Topic Relevance Similarity Search Search by Exact Keyword Match Exact…" at bounding box center [898, 114] width 1289 height 15
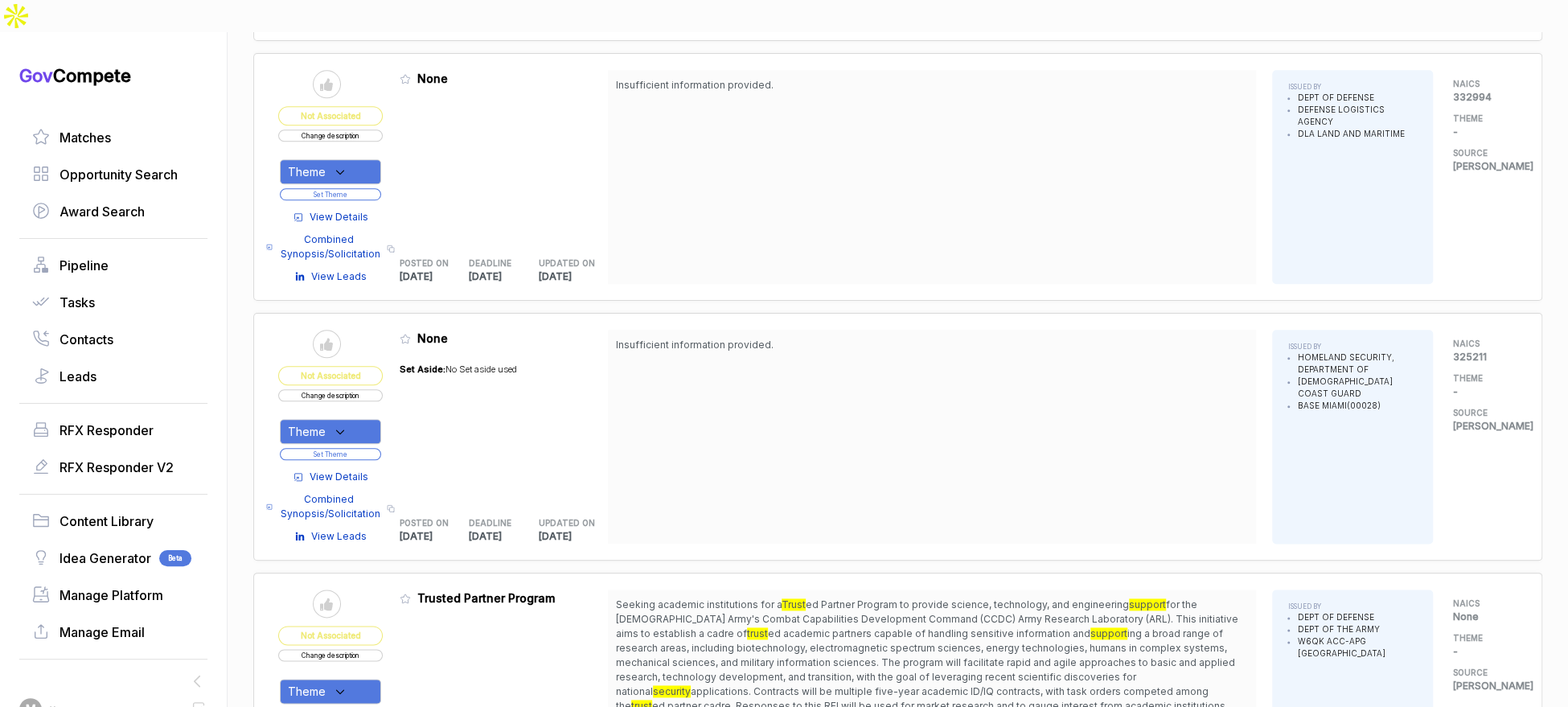
scroll to position [1319, 0]
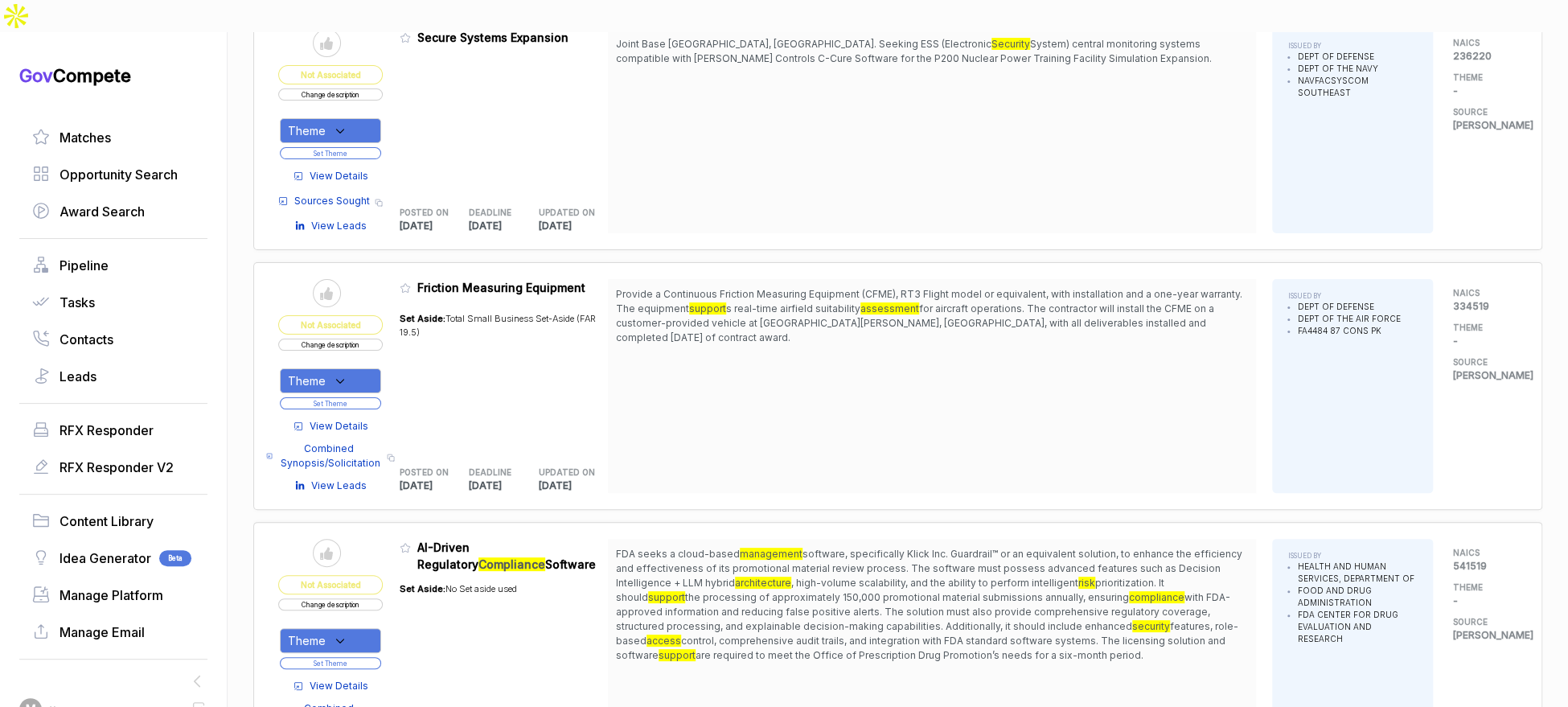
scroll to position [4418, 0]
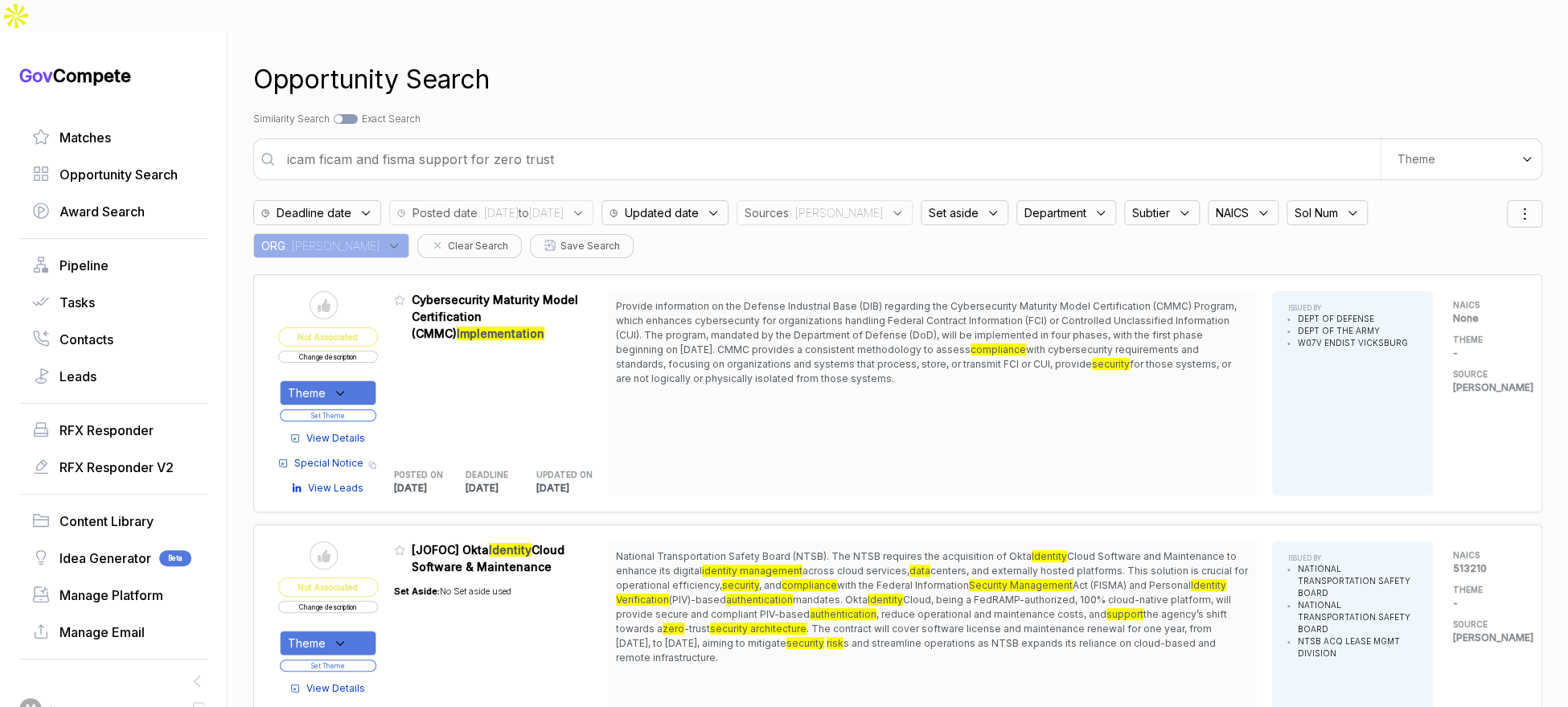
click at [1041, 204] on span "Department" at bounding box center [1055, 213] width 62 height 17
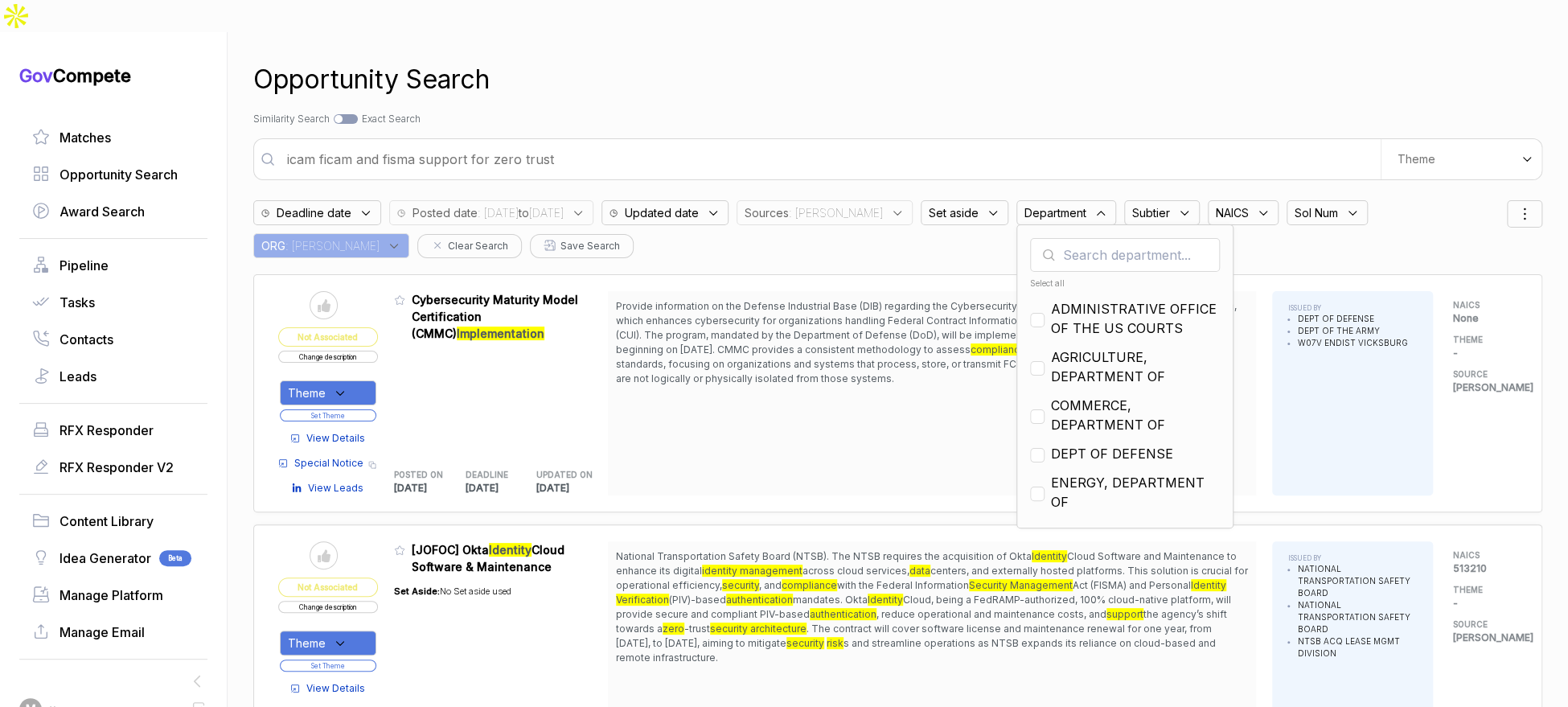
click at [1048, 238] on input "text" at bounding box center [1125, 254] width 190 height 33
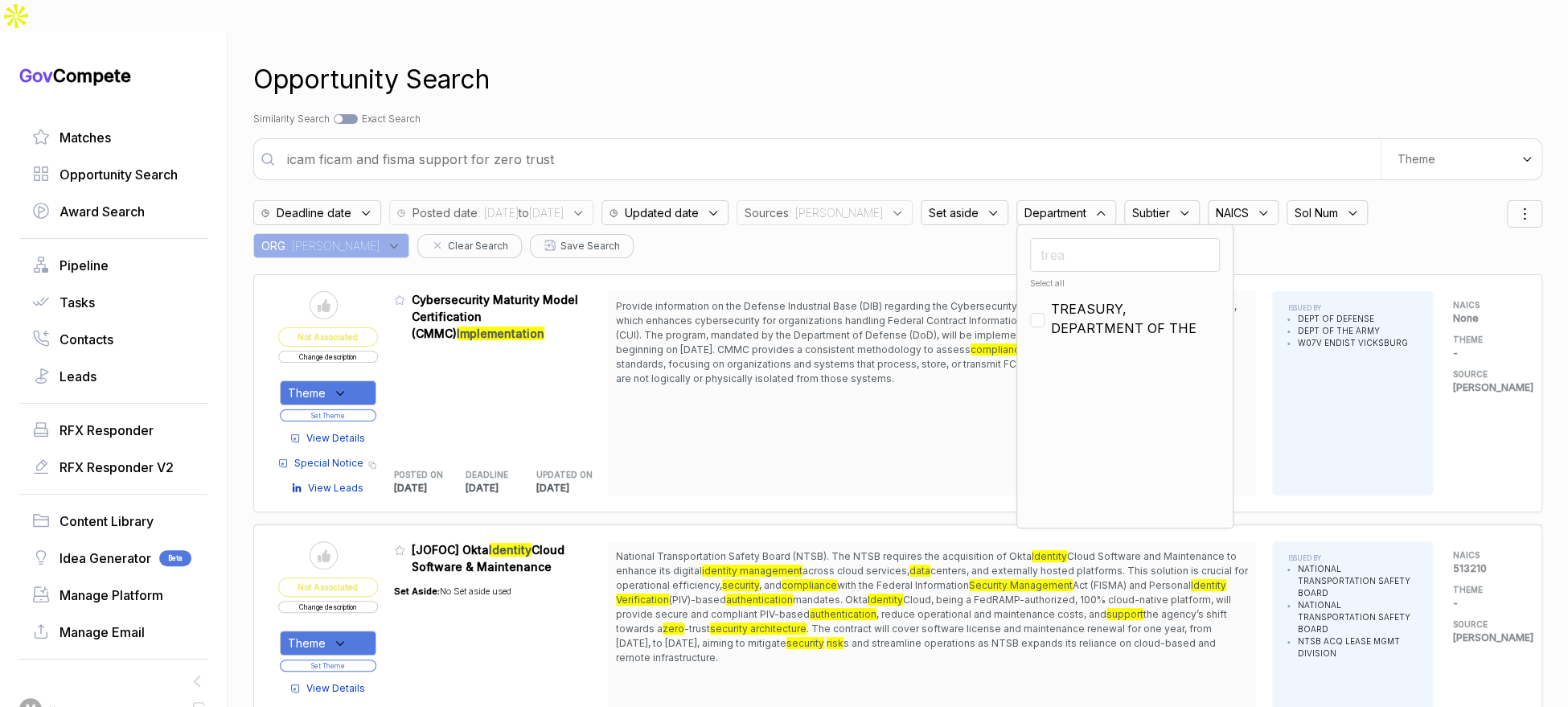
type input "trea"
drag, startPoint x: 1064, startPoint y: 279, endPoint x: 1060, endPoint y: 252, distance: 27.3
click at [1064, 299] on span "TREASURY, DEPARTMENT OF THE" at bounding box center [1135, 318] width 168 height 38
click at [1062, 238] on input "trea" at bounding box center [1125, 254] width 190 height 33
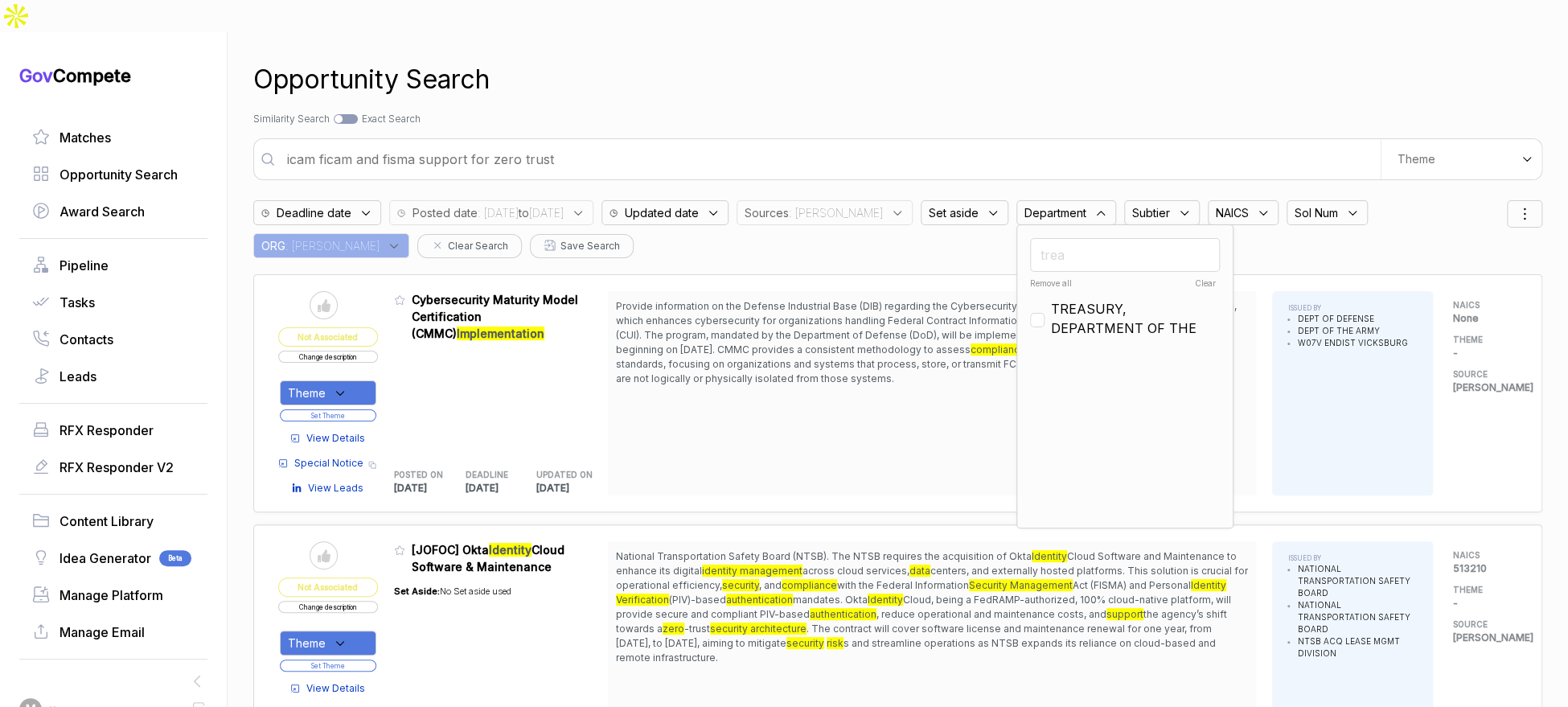
checkbox input "false"
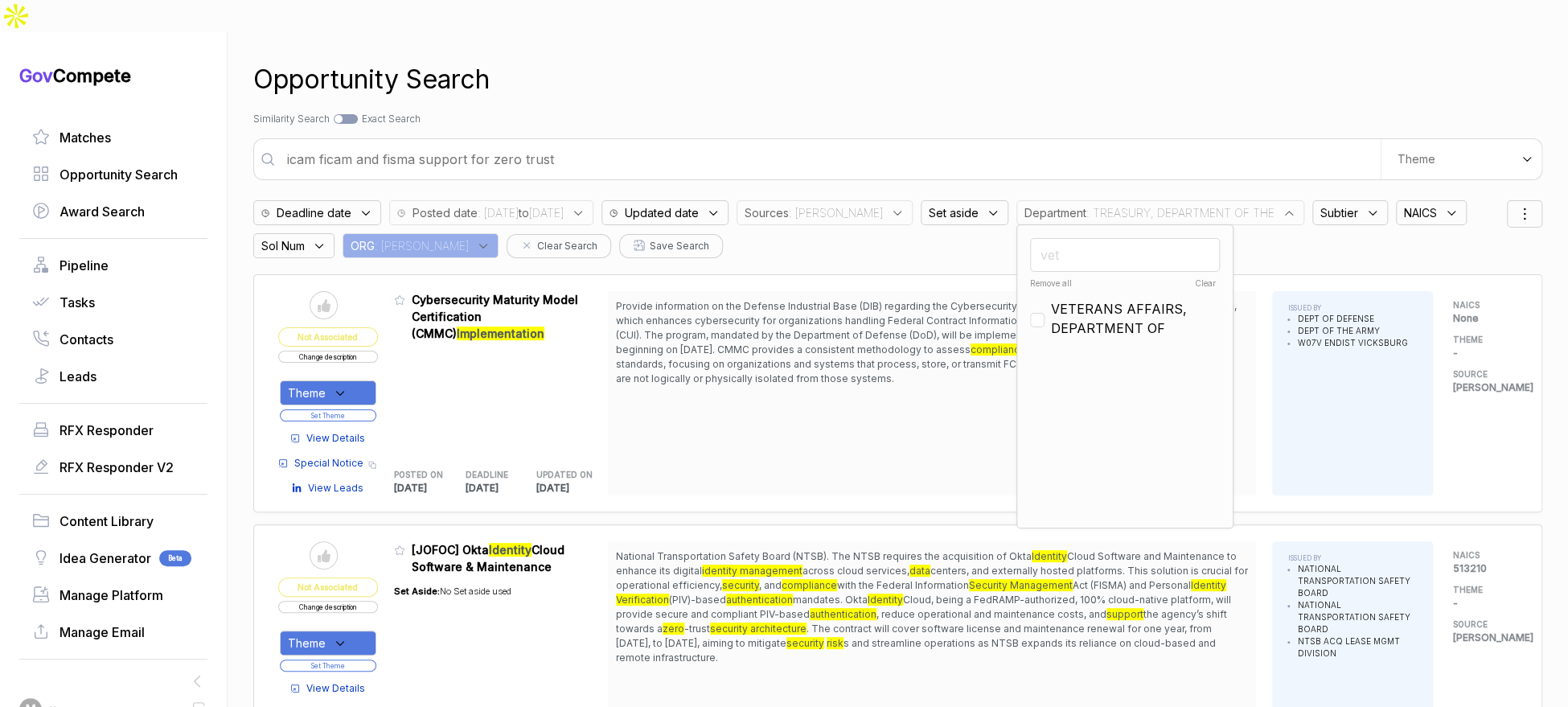
type input "vet"
drag, startPoint x: 1059, startPoint y: 274, endPoint x: 1058, endPoint y: 240, distance: 34.0
click at [1059, 299] on span "VETERANS AFFAIRS, DEPARTMENT OF" at bounding box center [1135, 318] width 168 height 38
checkbox input "true"
click at [1049, 112] on div "Search by Topic Relevance Similarity Search Search by Exact Keyword Match Exact…" at bounding box center [898, 119] width 1289 height 15
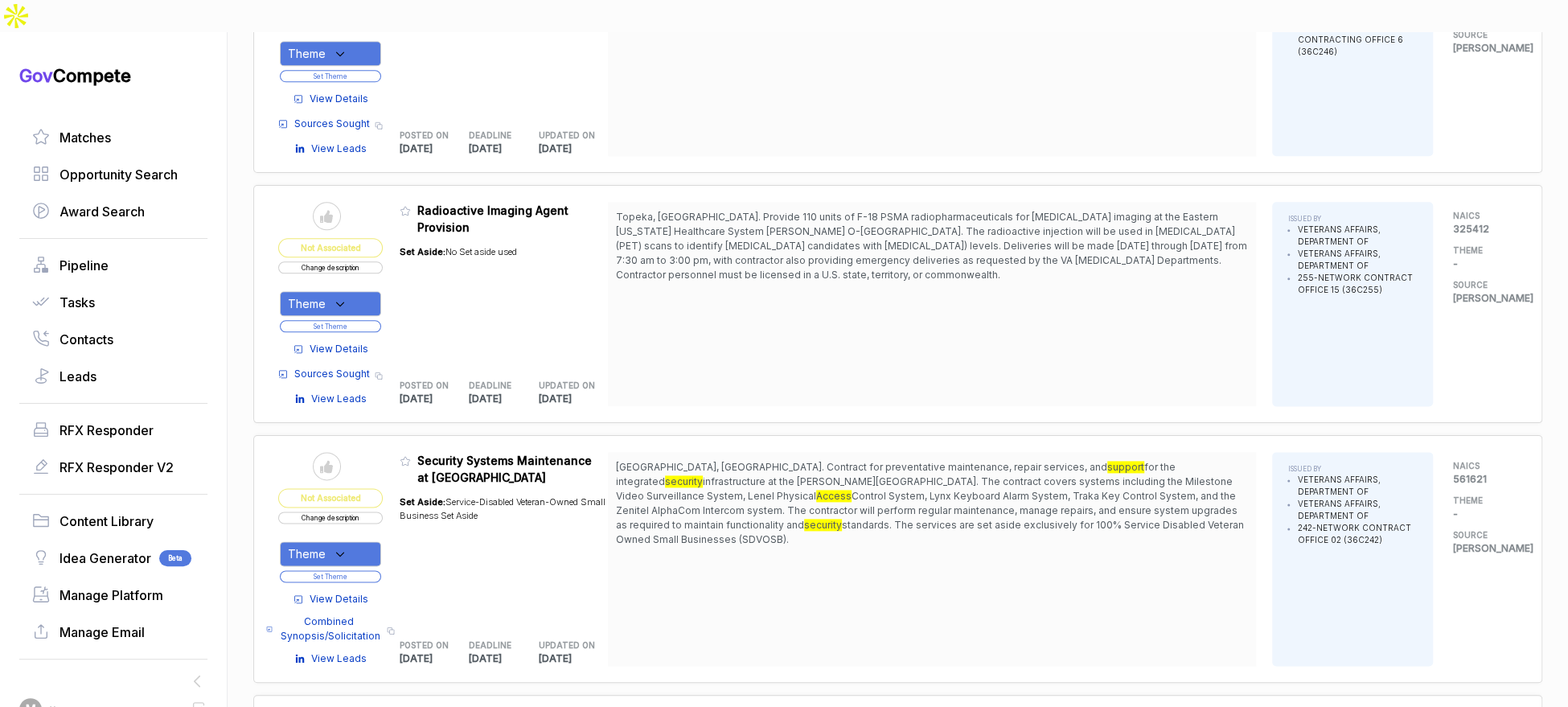
scroll to position [1103, 0]
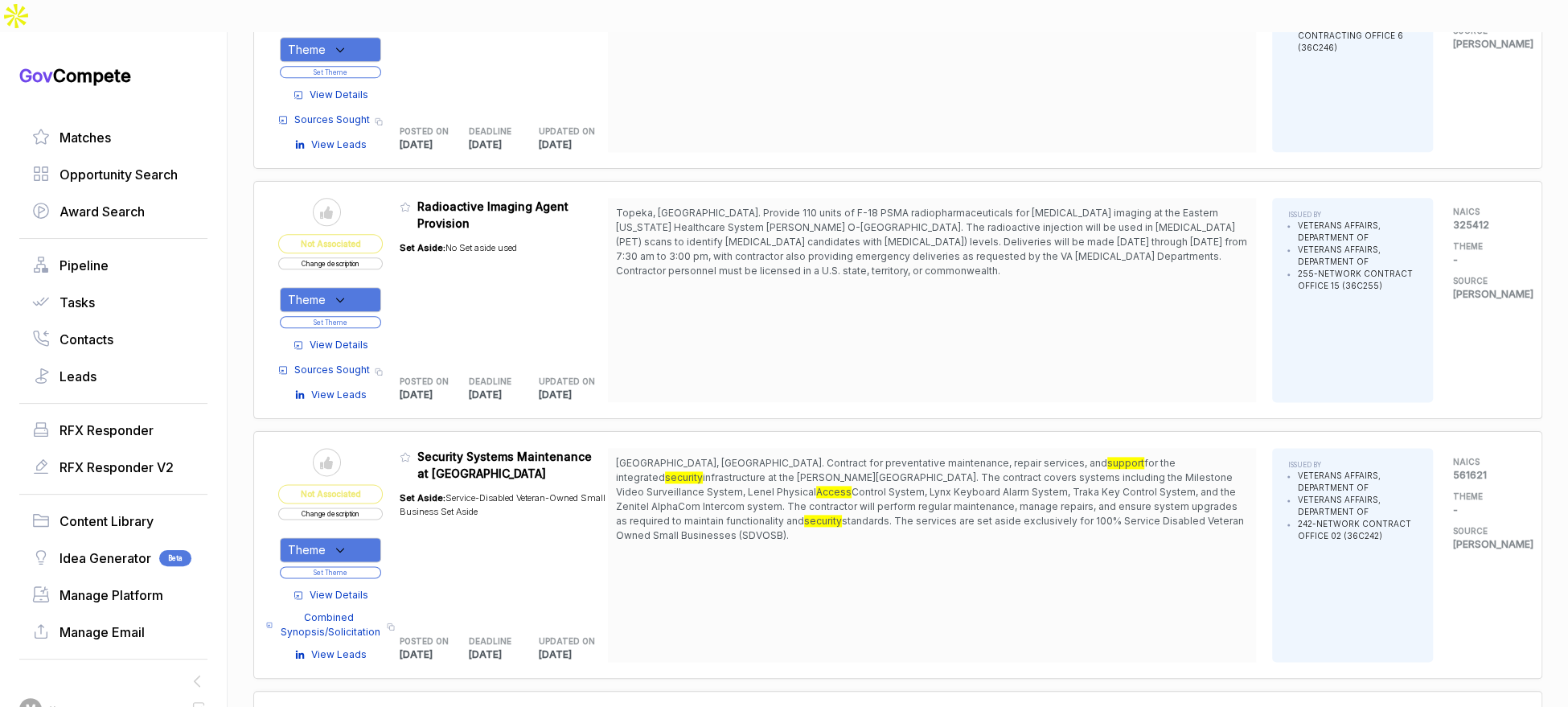
click at [357, 537] on div "Theme" at bounding box center [330, 549] width 101 height 25
drag, startPoint x: 361, startPoint y: 588, endPoint x: 367, endPoint y: 578, distance: 11.7
click at [363, 622] on span "Security Systems" at bounding box center [368, 631] width 106 height 20
checkbox input "true"
drag, startPoint x: 424, startPoint y: 511, endPoint x: 389, endPoint y: 533, distance: 41.3
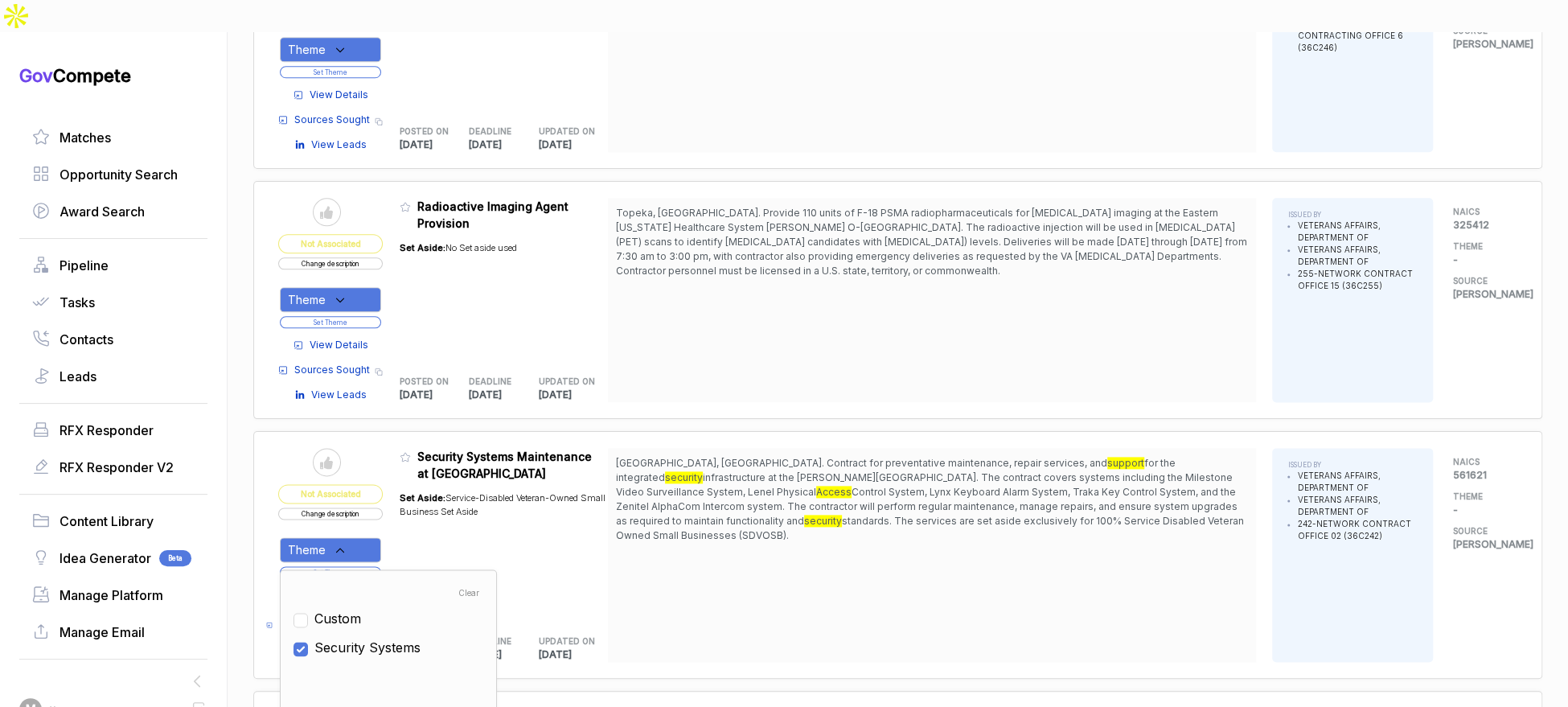
click at [423, 514] on div "Set Aside: Service-Disabled Veteran-Owned Small Business Set Aside" at bounding box center [504, 549] width 209 height 136
click at [381, 566] on button "Set Theme" at bounding box center [330, 572] width 101 height 12
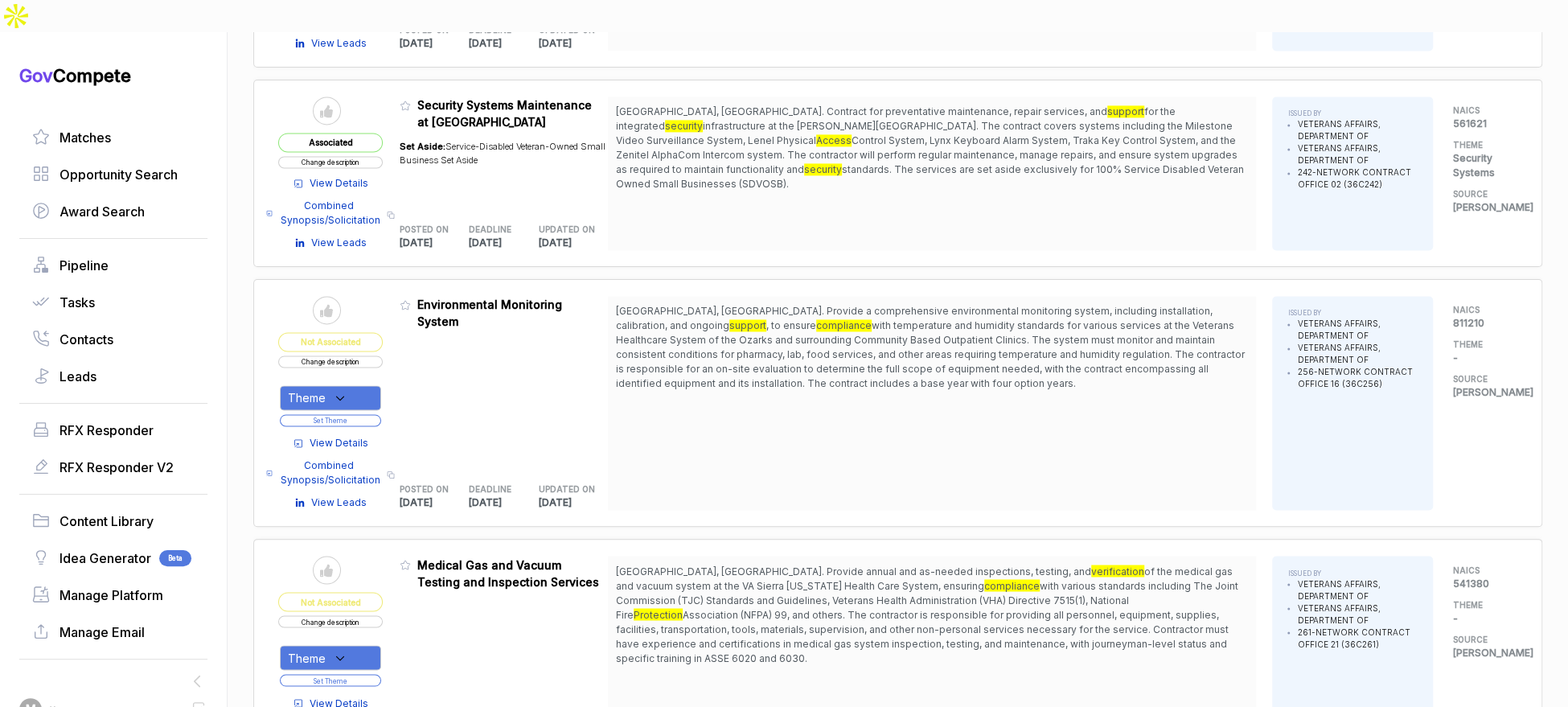
scroll to position [1465, 0]
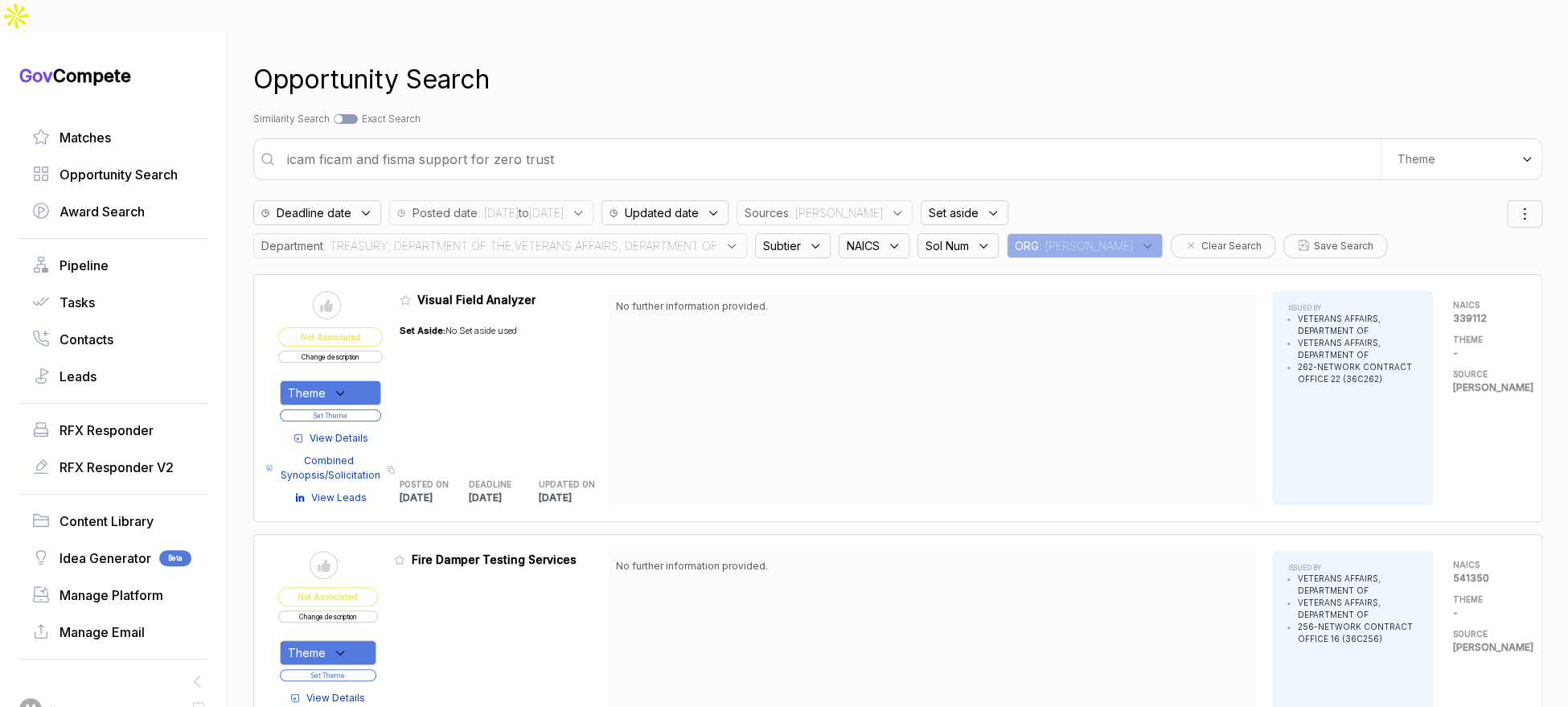
click at [520, 143] on input "icam ficam and fisma support for zero trust" at bounding box center [828, 159] width 1103 height 32
type input "cctv and intrusion detection"
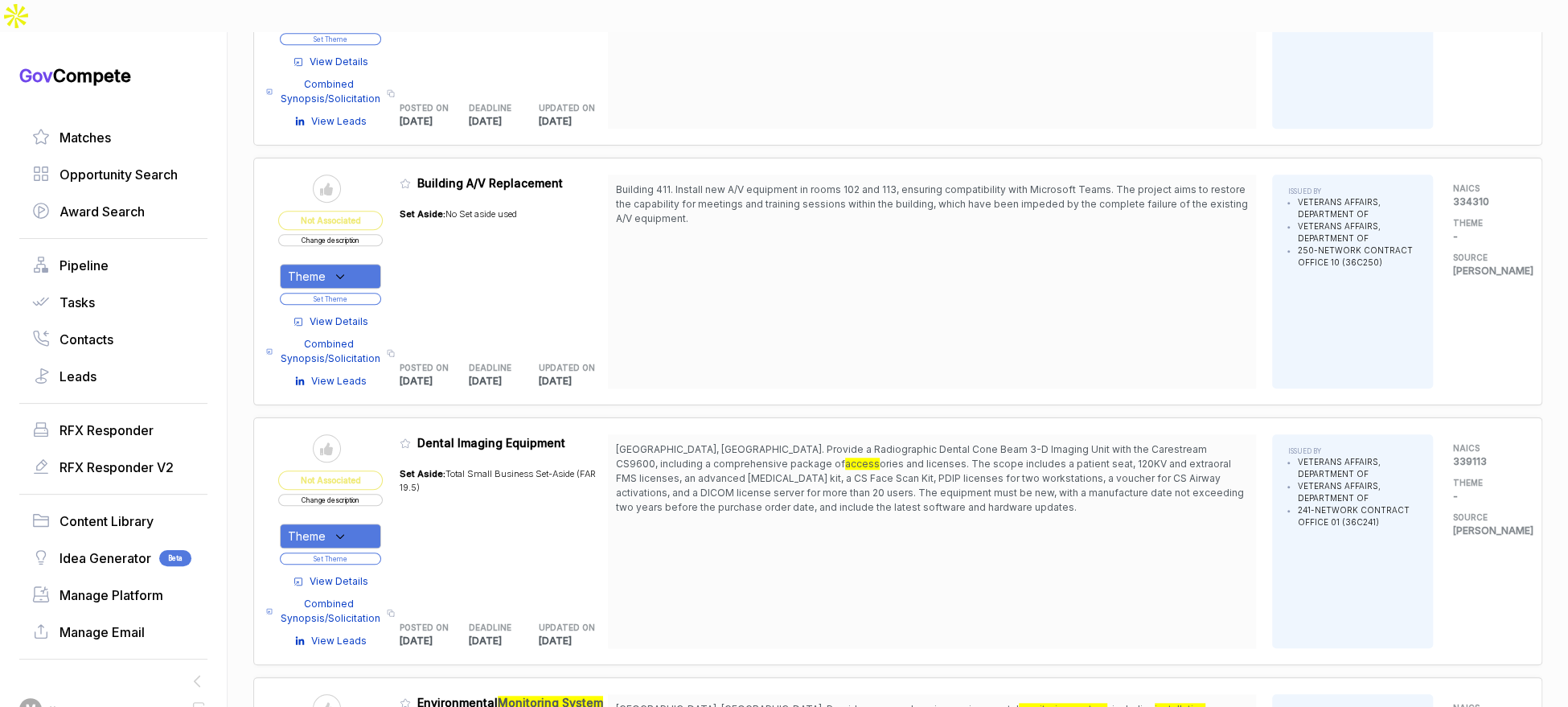
scroll to position [692, 0]
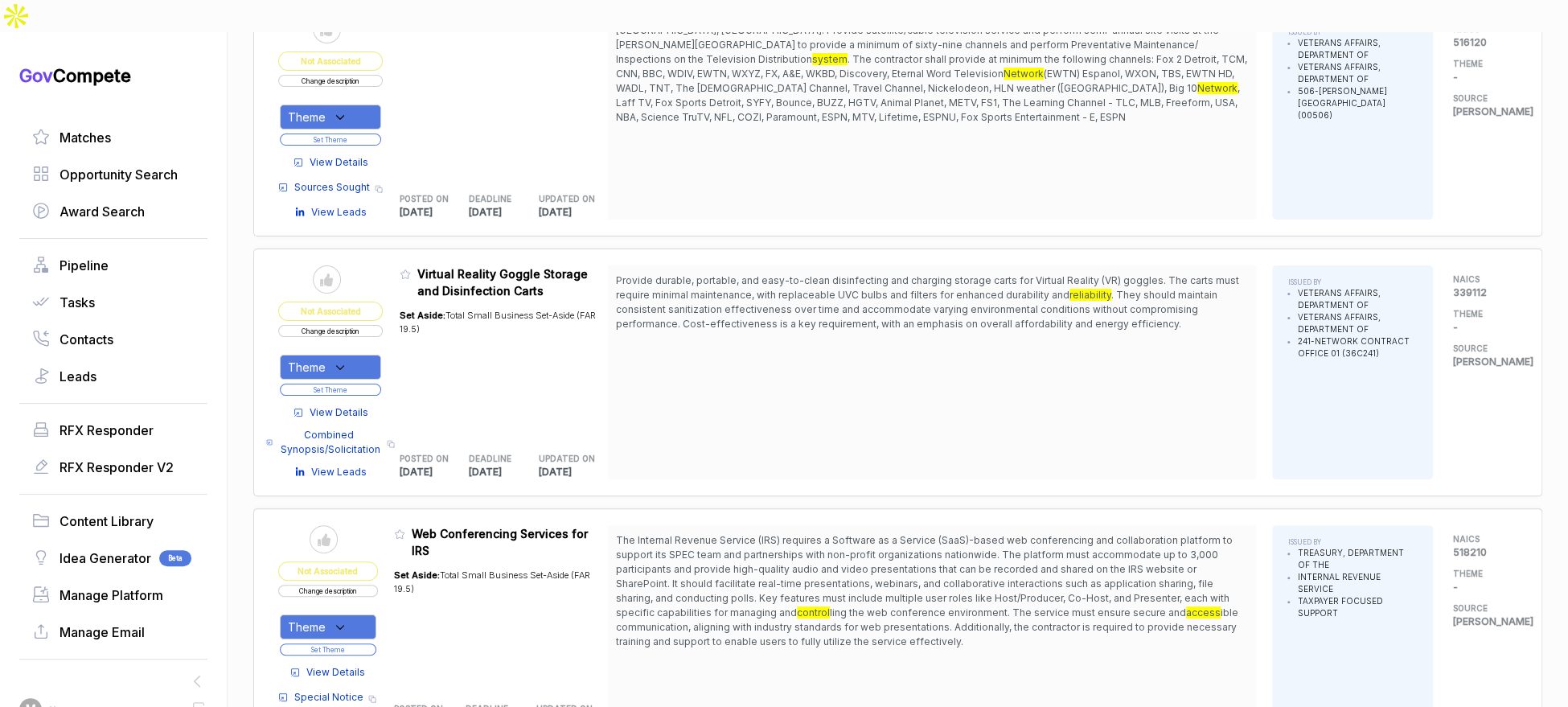
scroll to position [3882, 0]
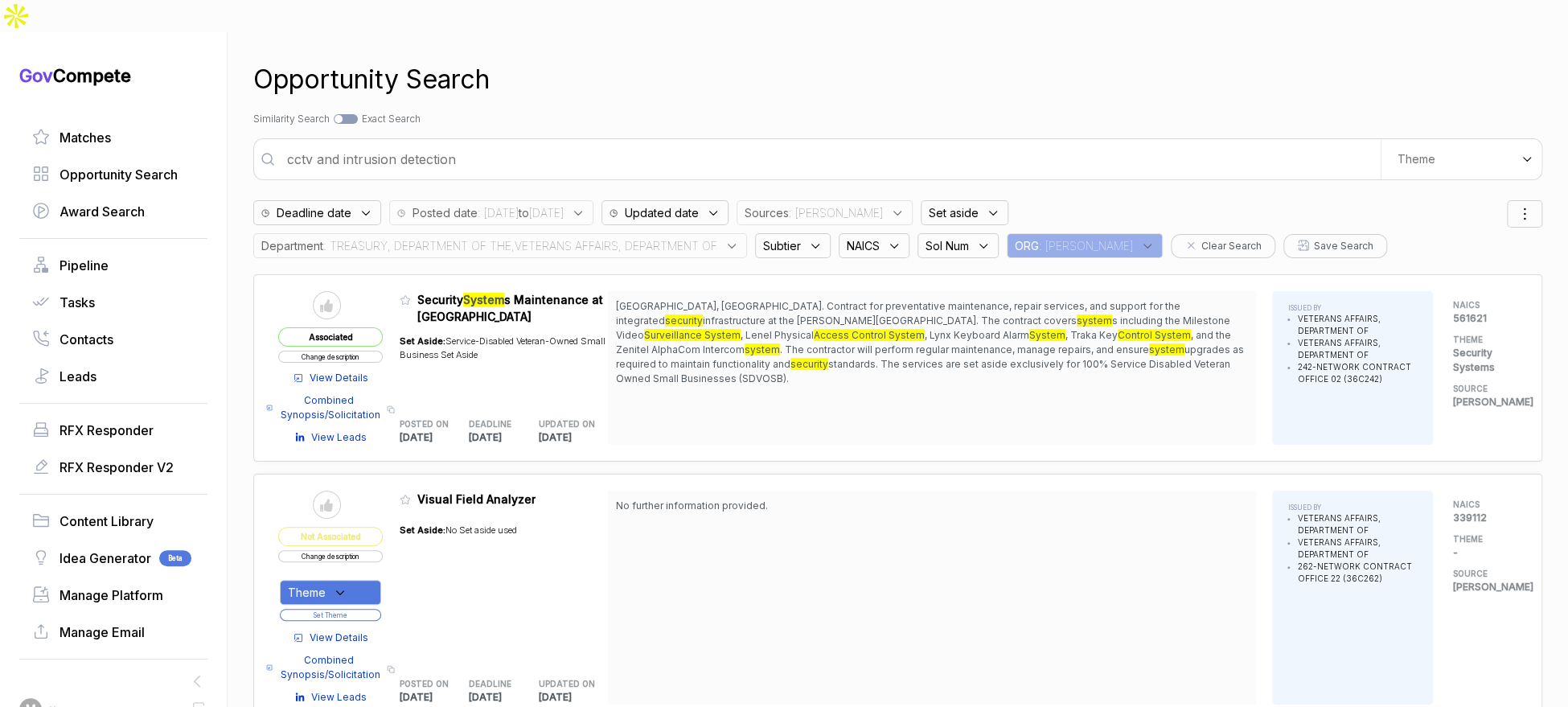
click at [710, 237] on span ": TREASURY, DEPARTMENT OF THE,VETERANS AFFAIRS, DEPARTMENT OF" at bounding box center [520, 245] width 394 height 17
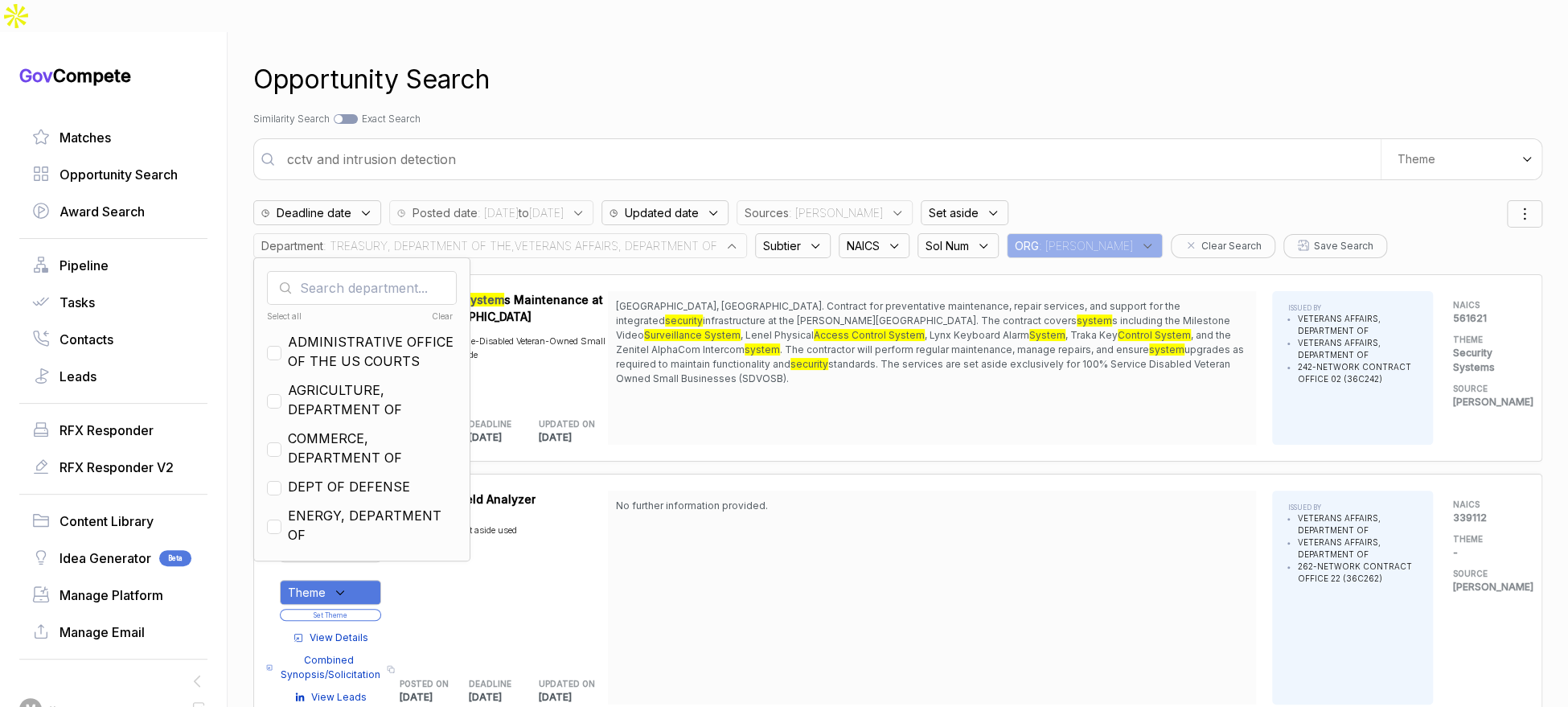
click at [313, 310] on div "Select all" at bounding box center [313, 316] width 93 height 12
checkbox input "true"
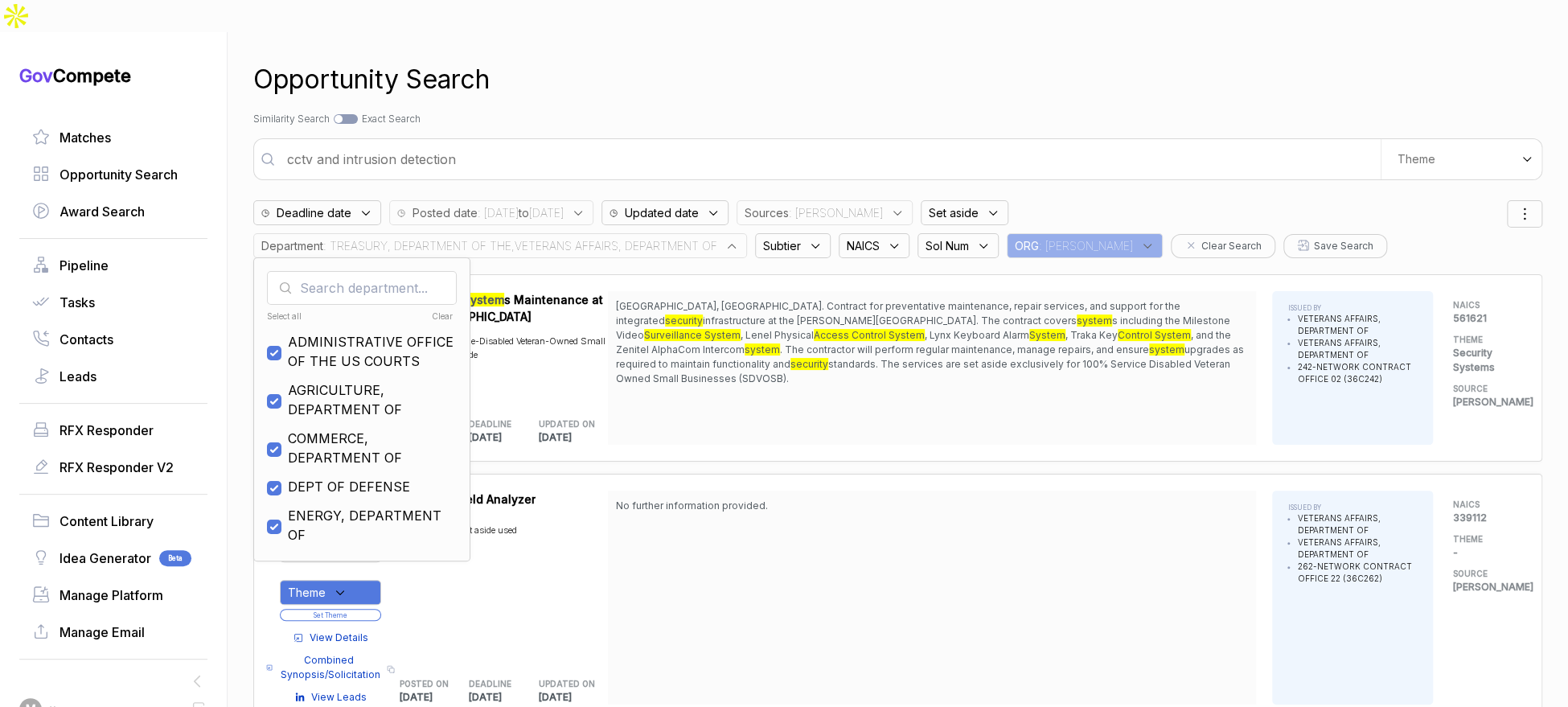
checkbox input "true"
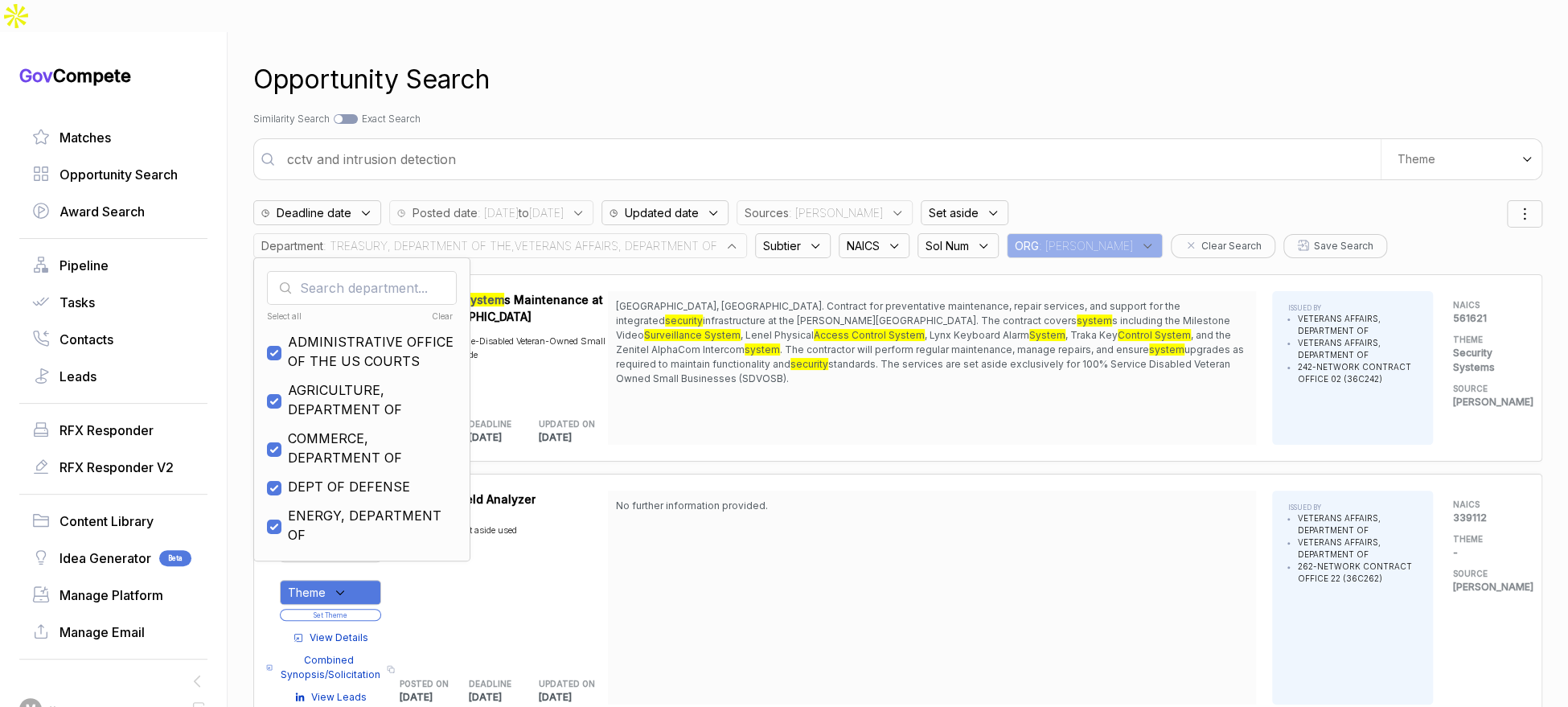
checkbox input "true"
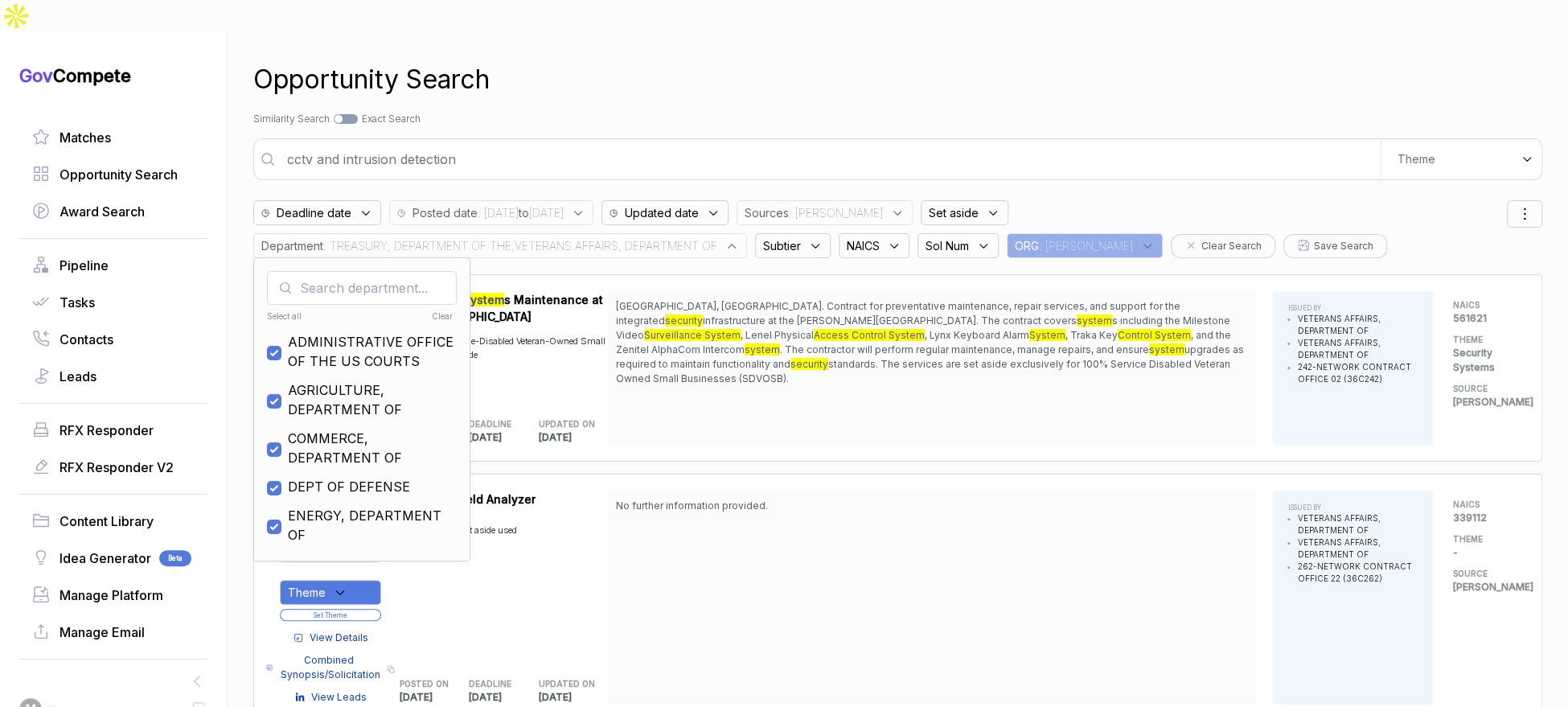
checkbox input "true"
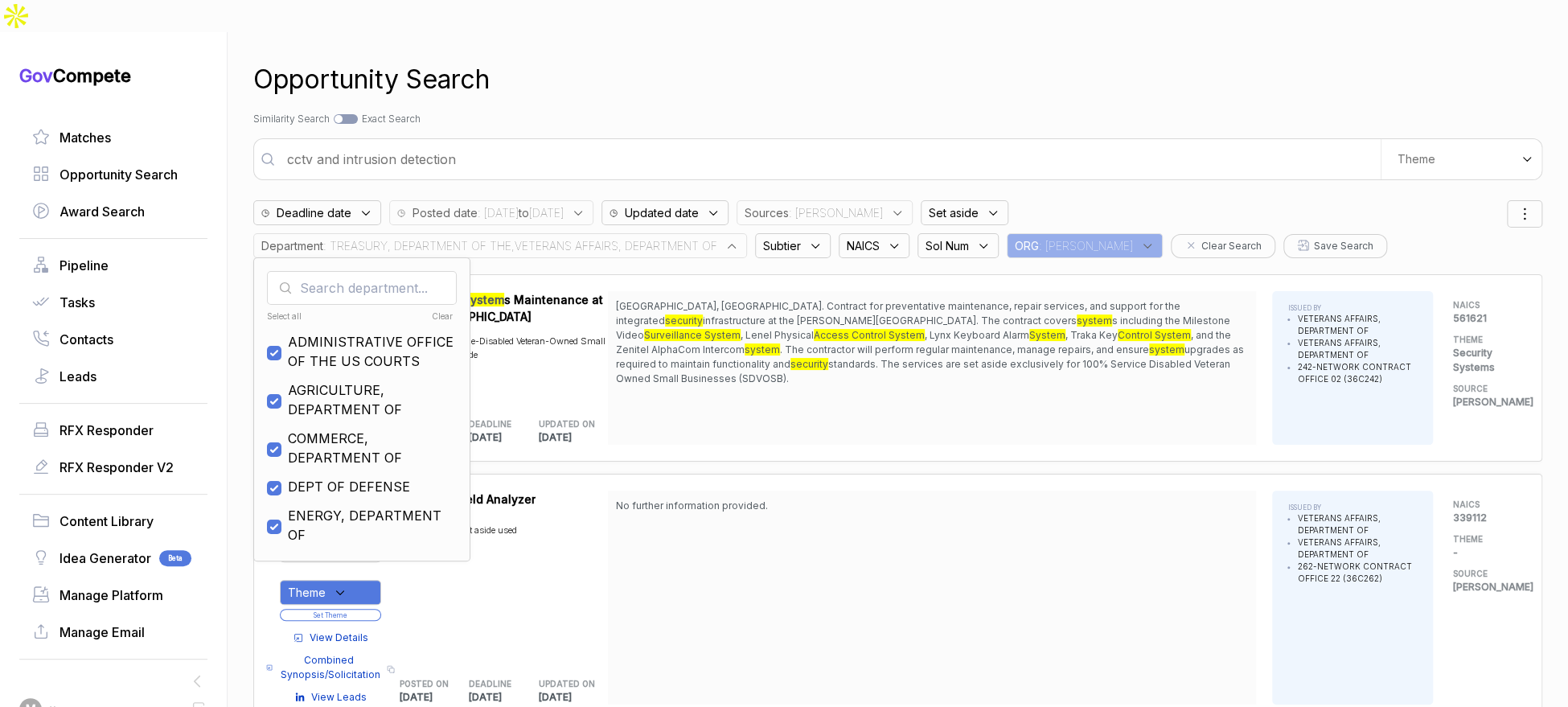
checkbox input "true"
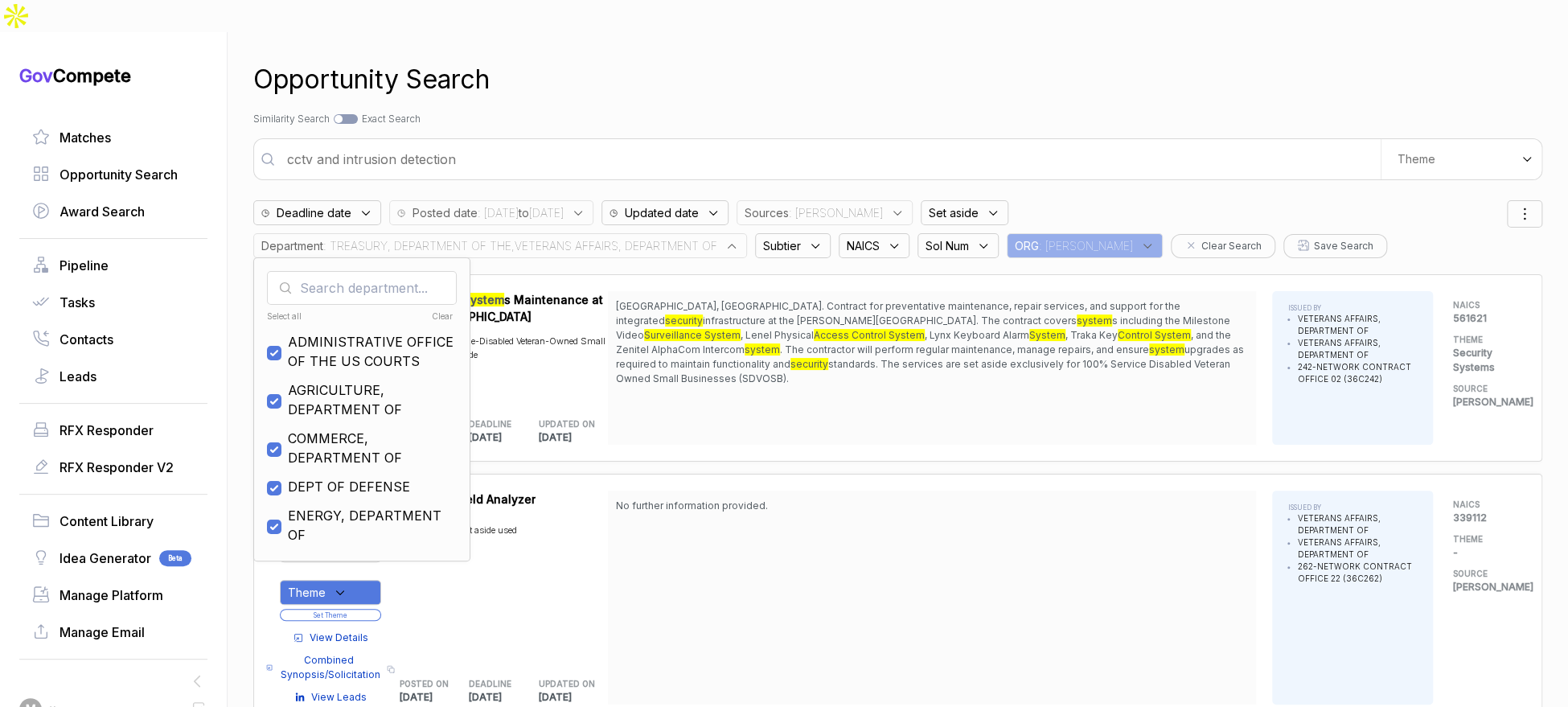
checkbox input "true"
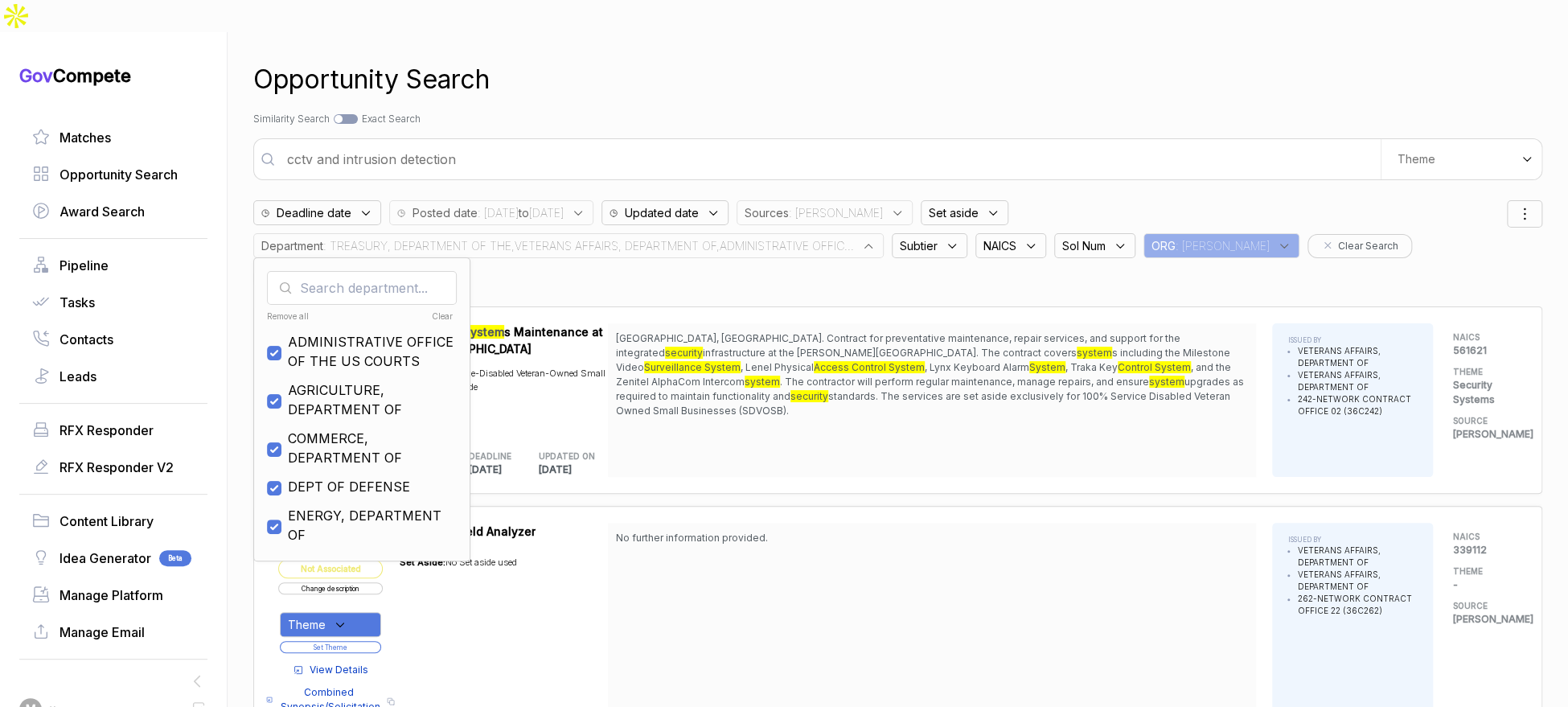
click at [357, 441] on ul "Remove all Clear ADMINISTRATIVE OFFICE OF THE US COURTS AGRICULTURE, DEPARTMENT…" at bounding box center [362, 427] width 190 height 241
click at [357, 477] on span "DEPT OF DEFENSE" at bounding box center [349, 486] width 122 height 20
checkbox input "false"
click at [577, 112] on div "Search by Topic Relevance Similarity Search Search by Exact Keyword Match Exact…" at bounding box center [898, 119] width 1289 height 15
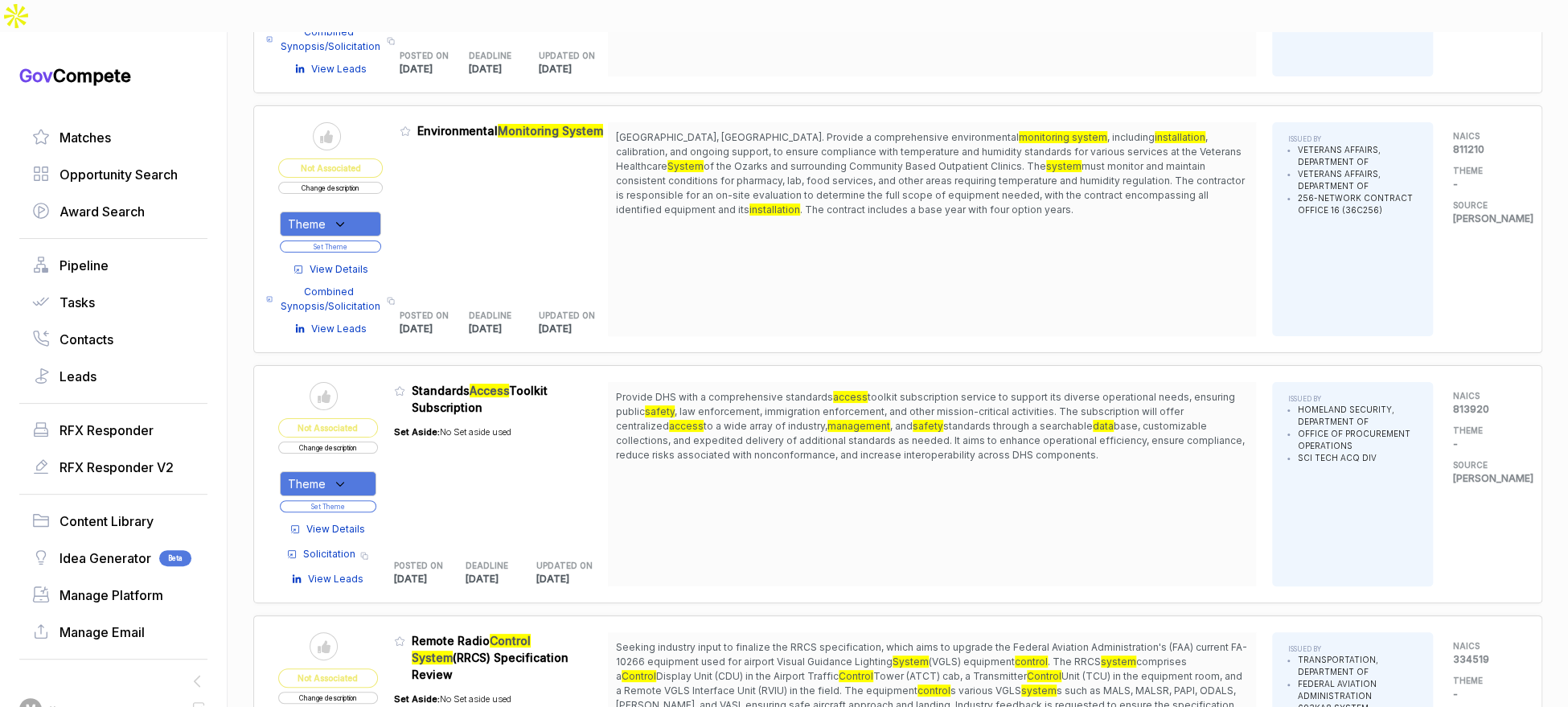
scroll to position [3699, 0]
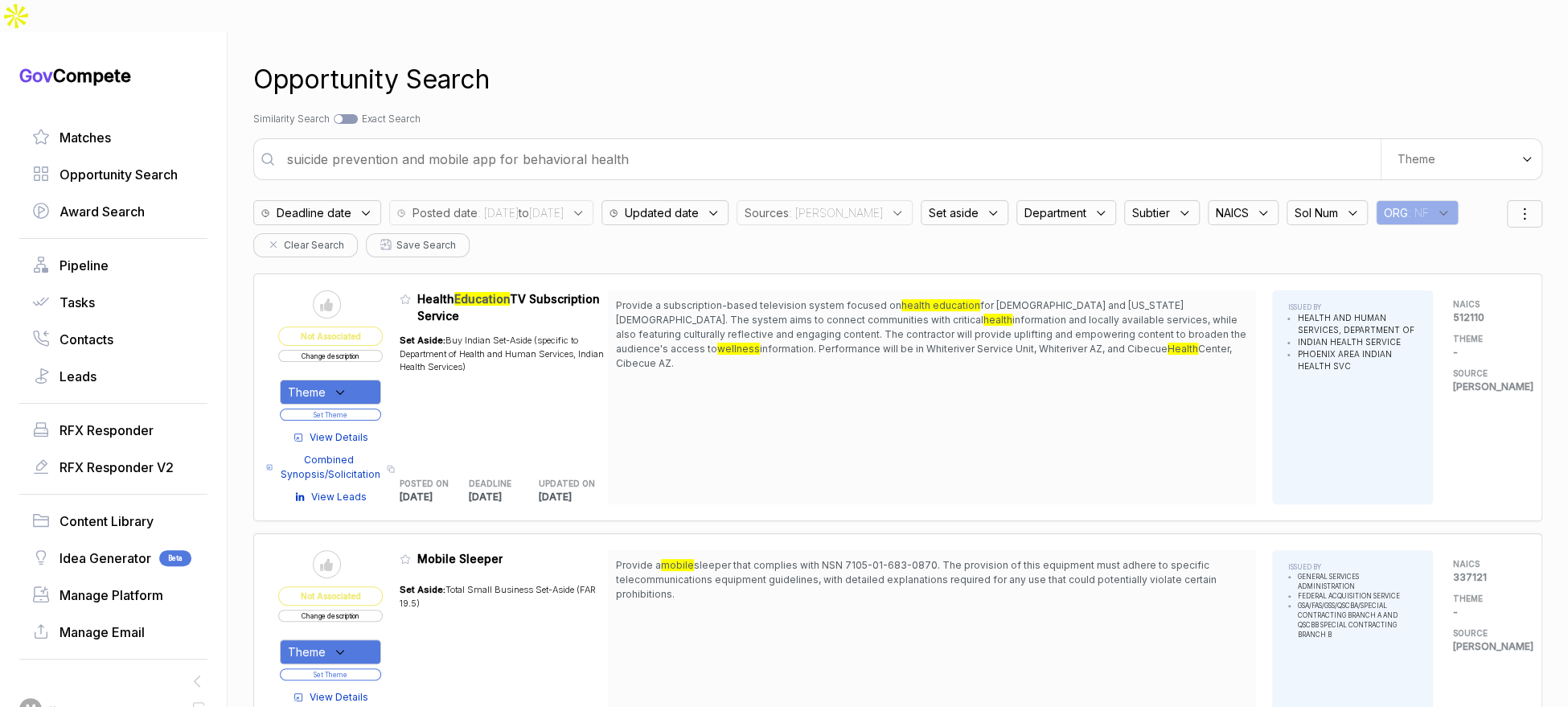
click at [541, 204] on span ": [DATE] to [DATE]" at bounding box center [521, 213] width 86 height 17
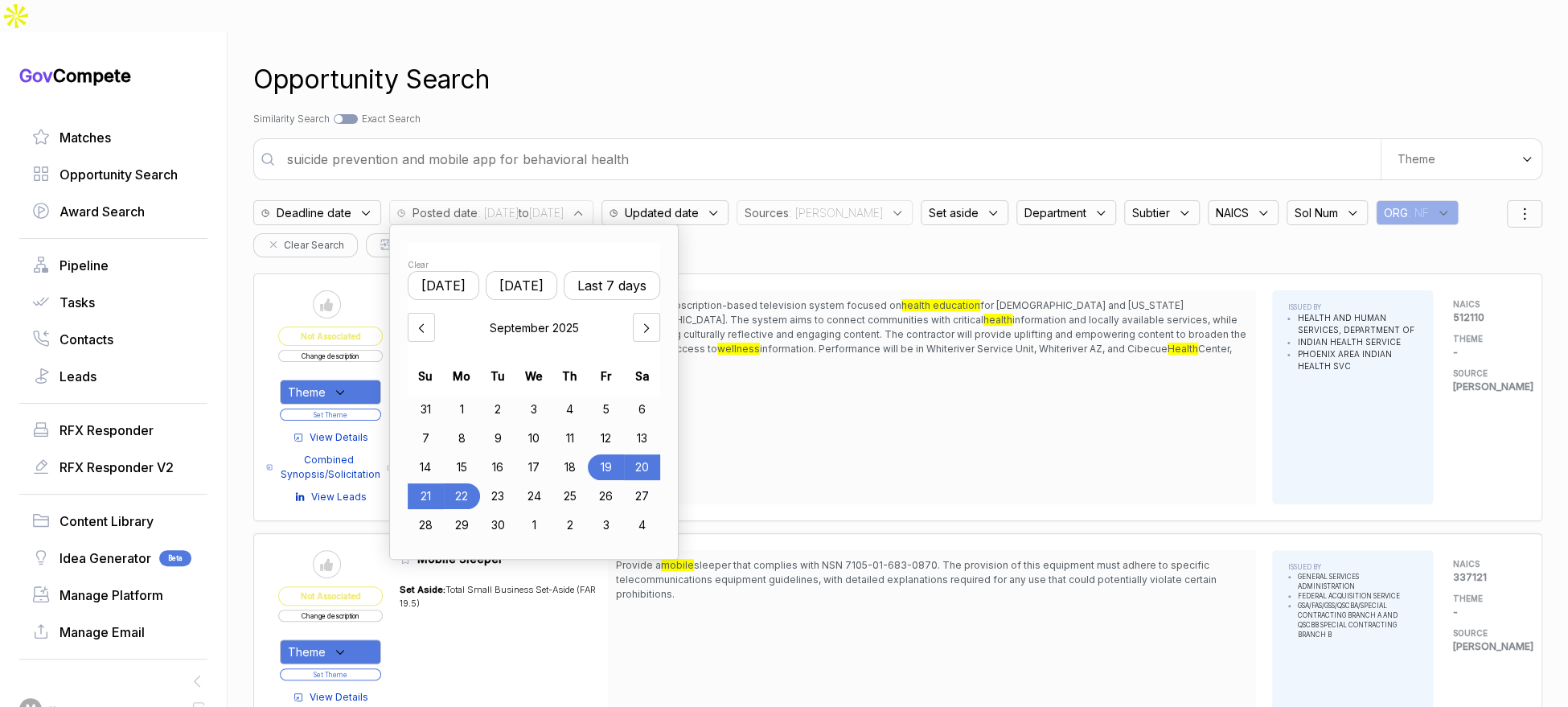
drag, startPoint x: 583, startPoint y: 433, endPoint x: 557, endPoint y: 445, distance: 28.6
click at [582, 454] on div "18" at bounding box center [569, 467] width 36 height 26
click at [480, 483] on div "22" at bounding box center [462, 496] width 36 height 26
click at [763, 112] on div "Search by Topic Relevance Similarity Search Search by Exact Keyword Match Exact…" at bounding box center [898, 119] width 1289 height 15
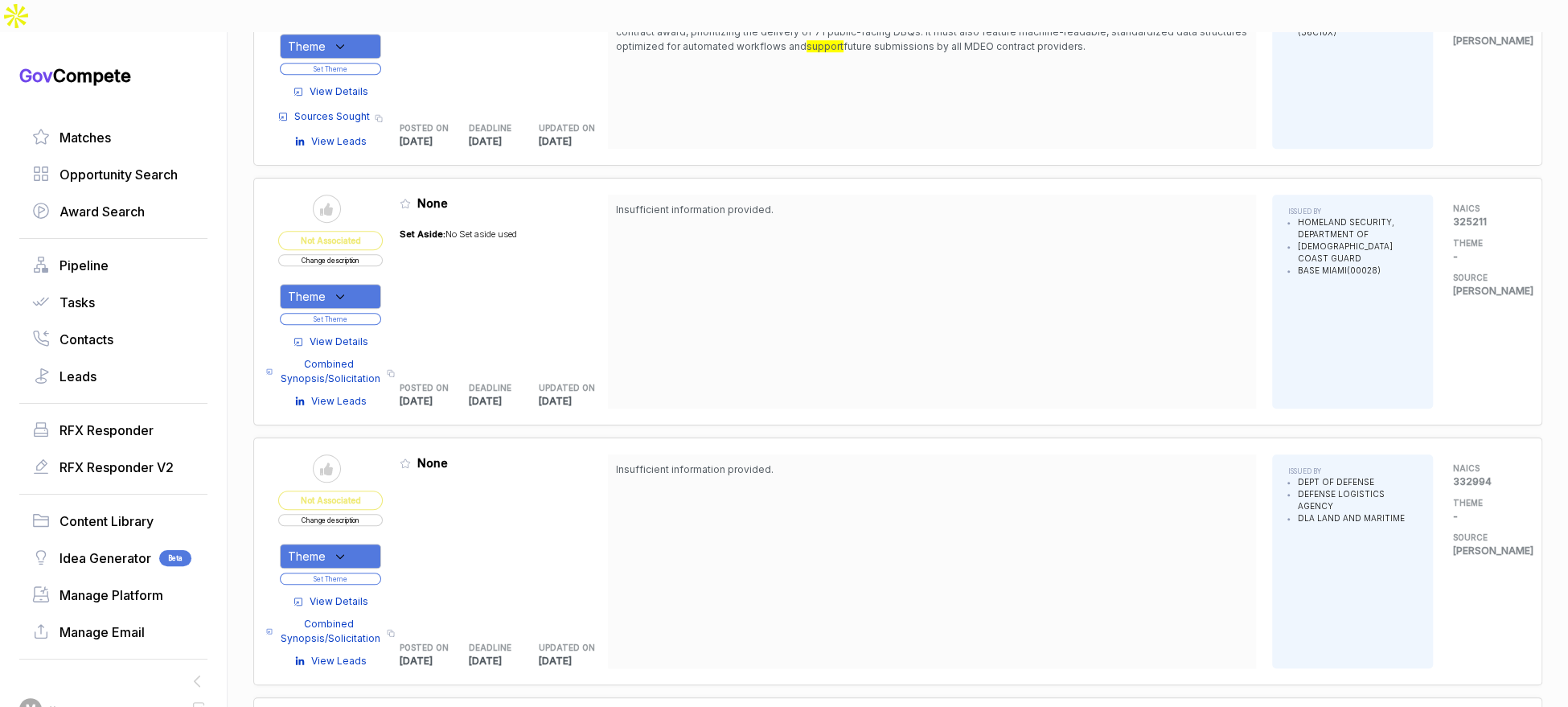
scroll to position [397, 0]
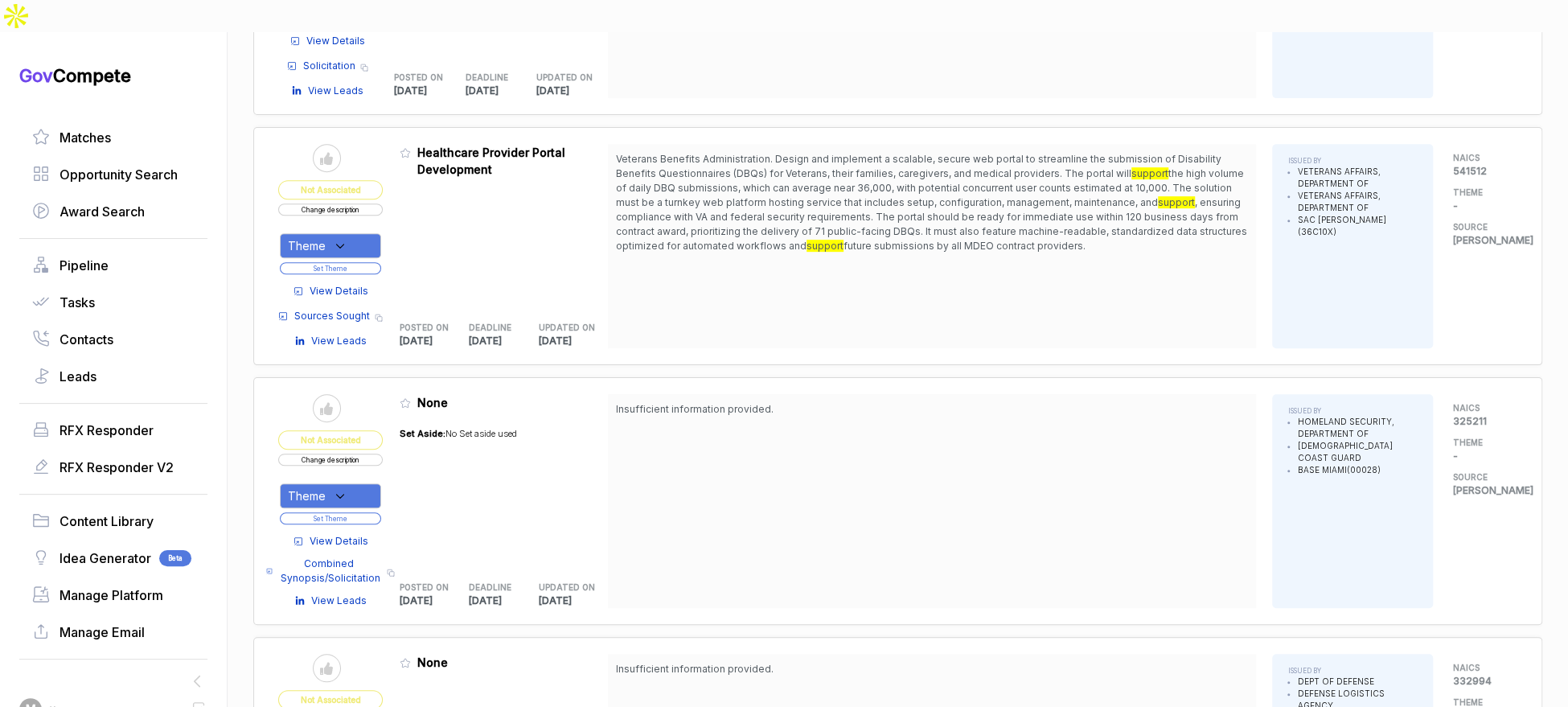
click at [323, 284] on span "View Details" at bounding box center [339, 291] width 59 height 15
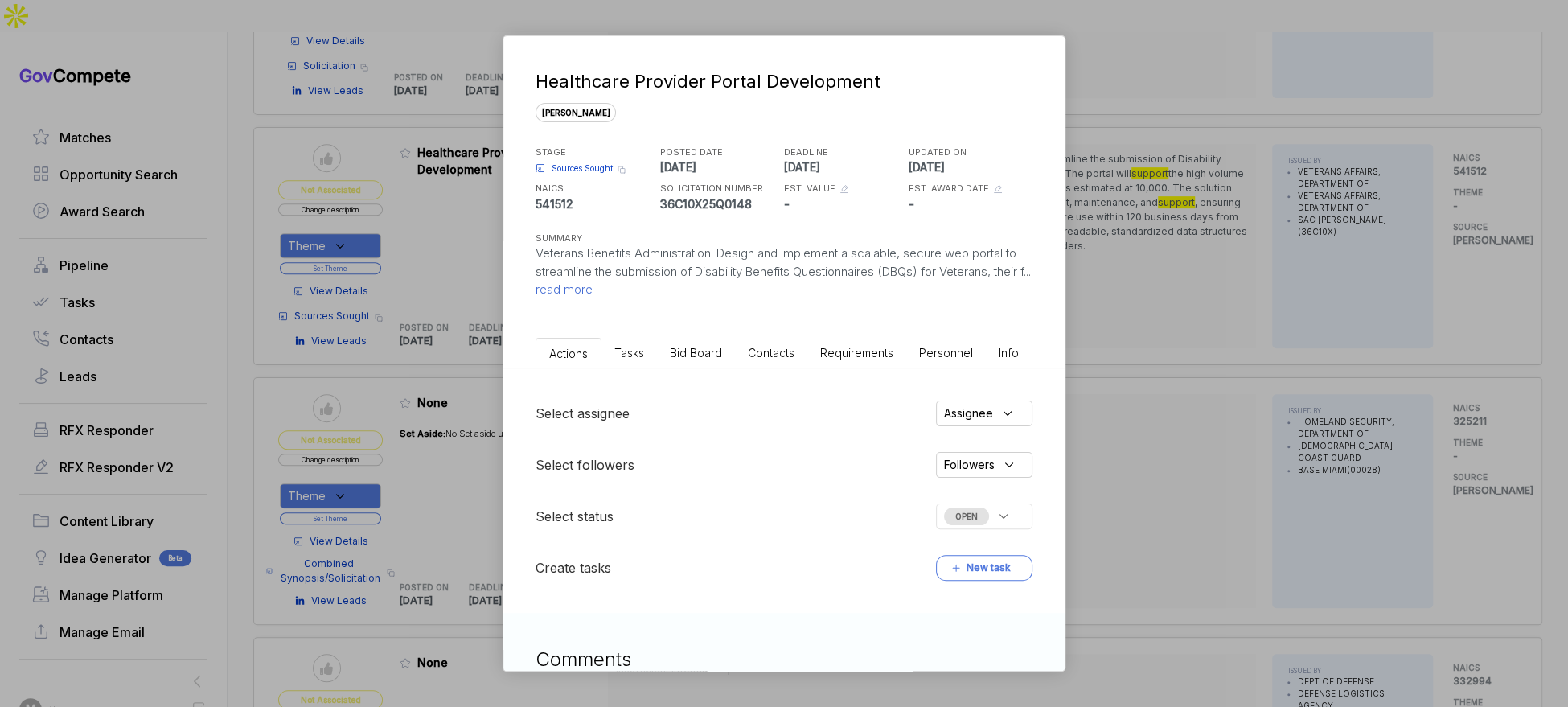
click at [672, 354] on span "Bid Board" at bounding box center [695, 352] width 52 height 14
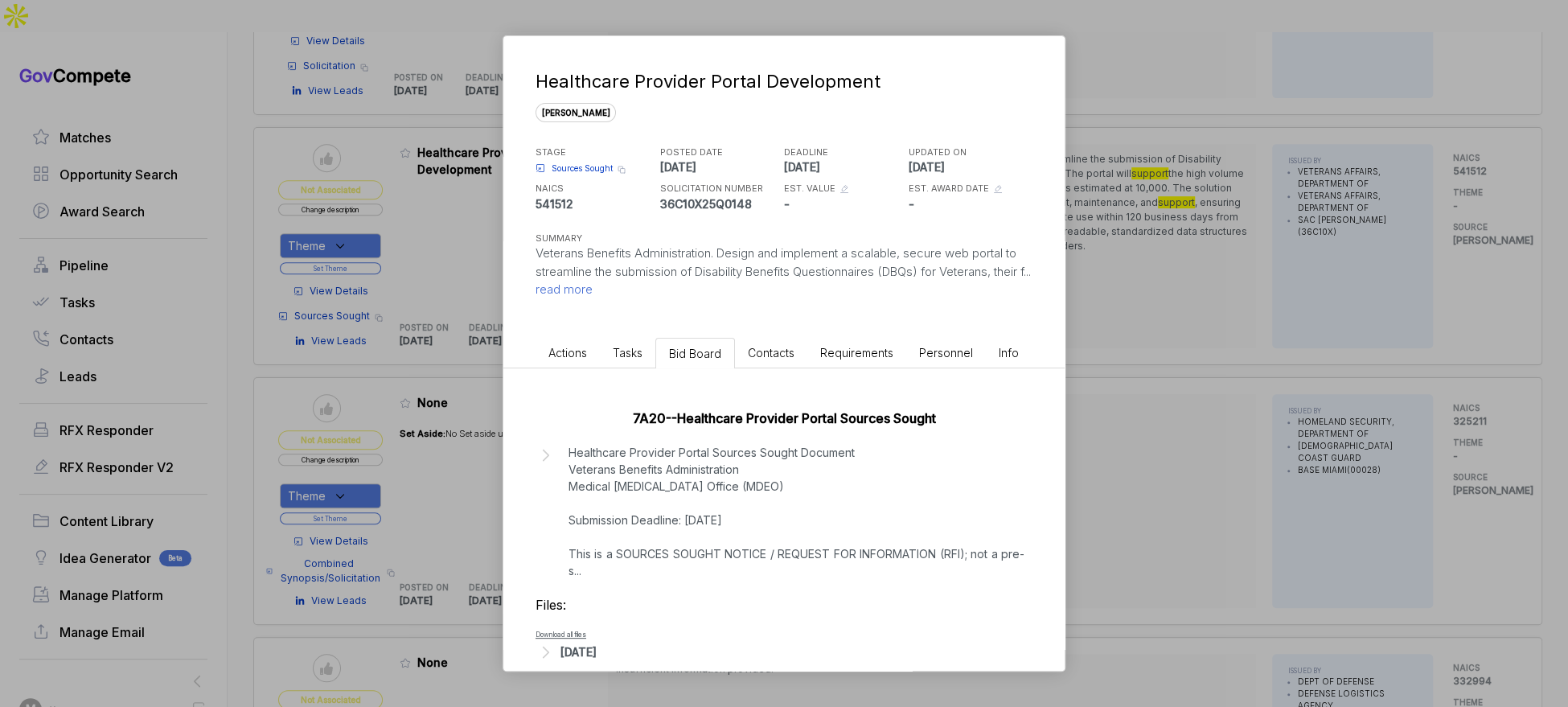
click at [724, 518] on p "Healthcare Provider Portal Sources Sought Document Veterans Benefits Administra…" at bounding box center [796, 511] width 456 height 135
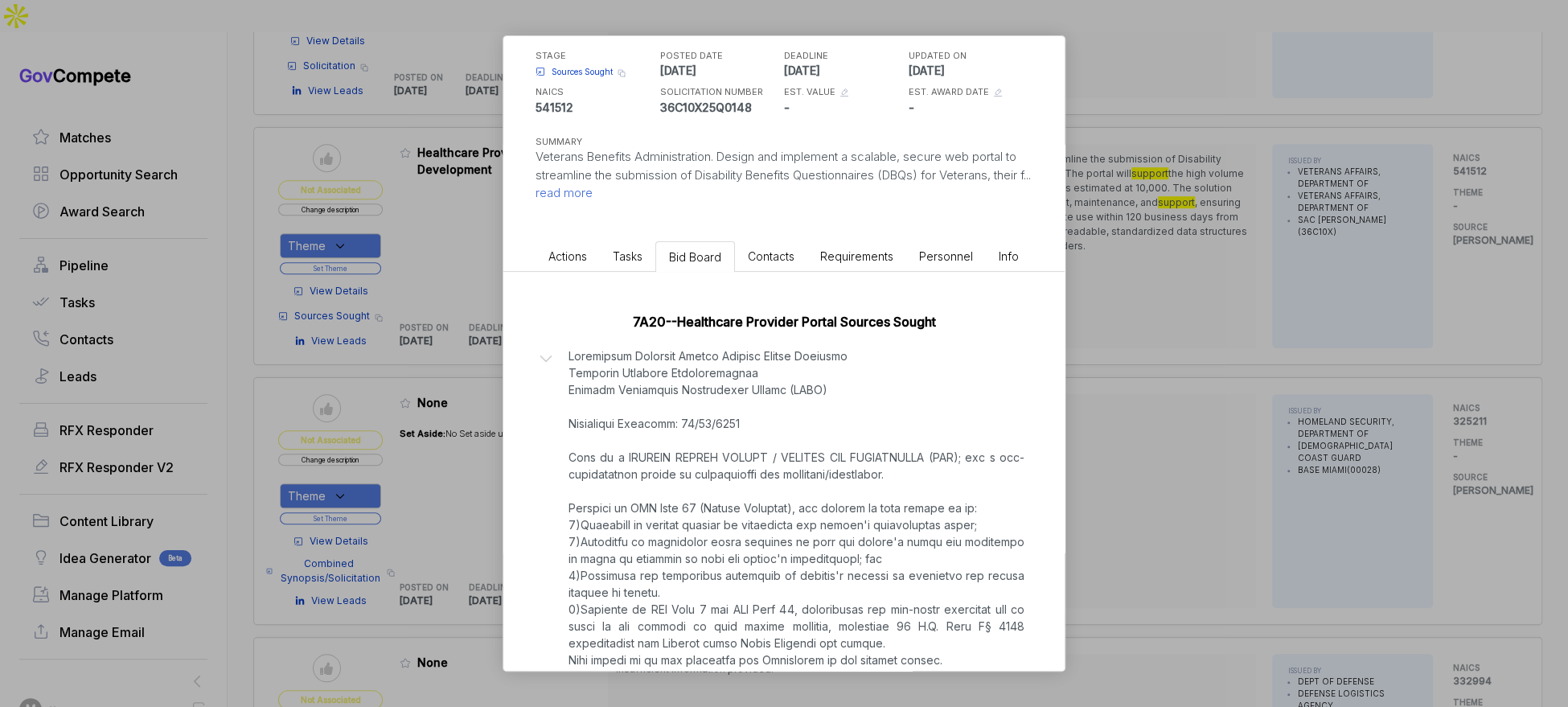
scroll to position [190, 0]
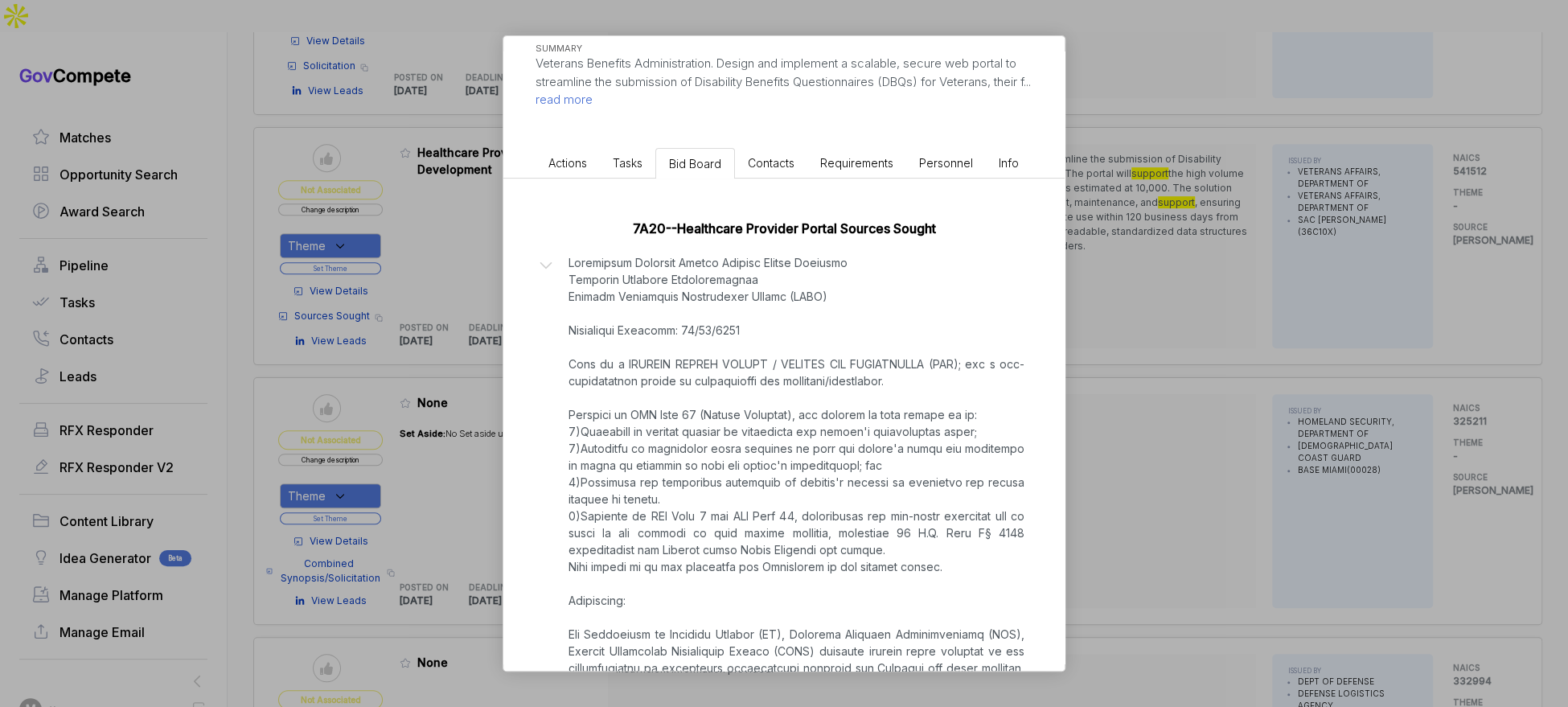
click at [1103, 398] on div "Healthcare Provider Portal Development [PERSON_NAME] STAGE Sources Sought Copy …" at bounding box center [784, 353] width 1568 height 707
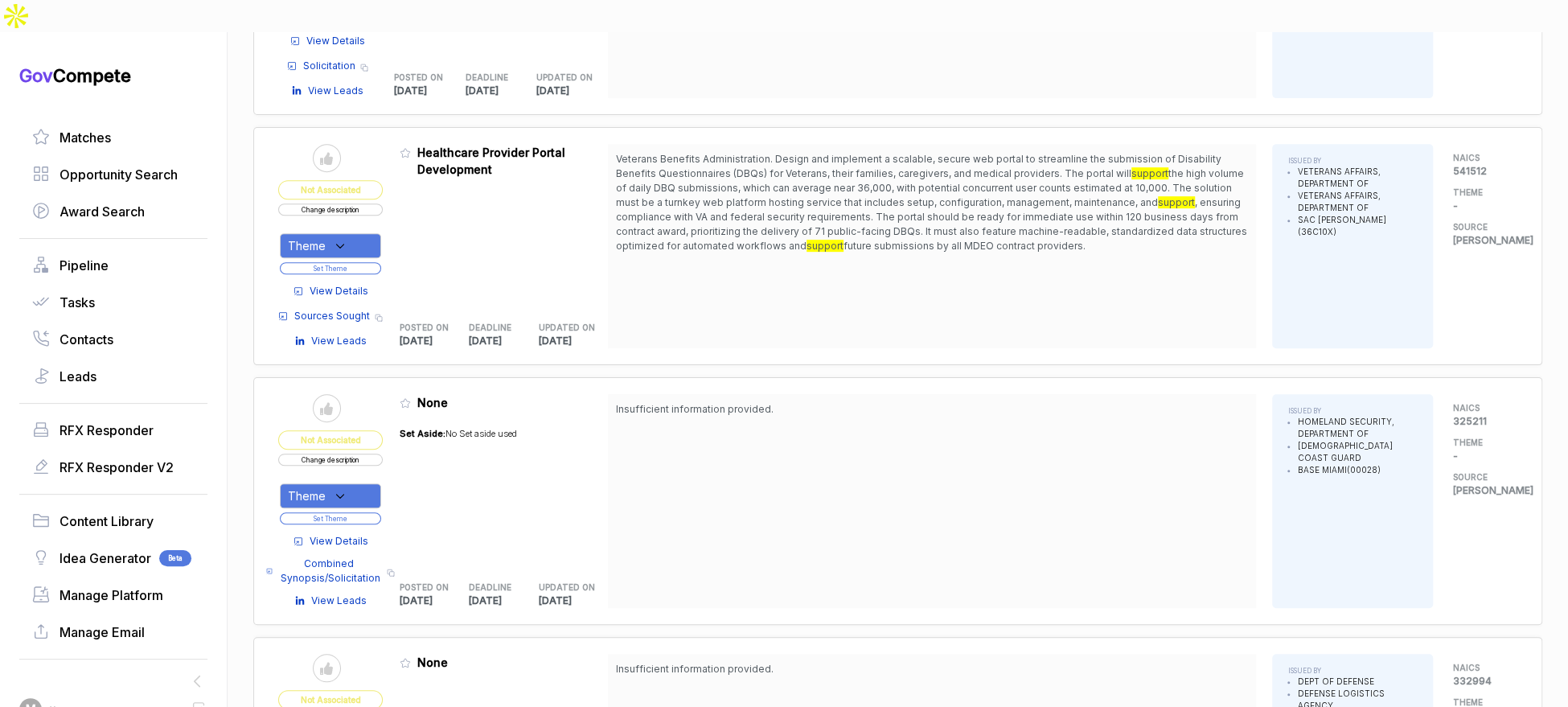
click at [347, 239] on icon at bounding box center [339, 245] width 15 height 15
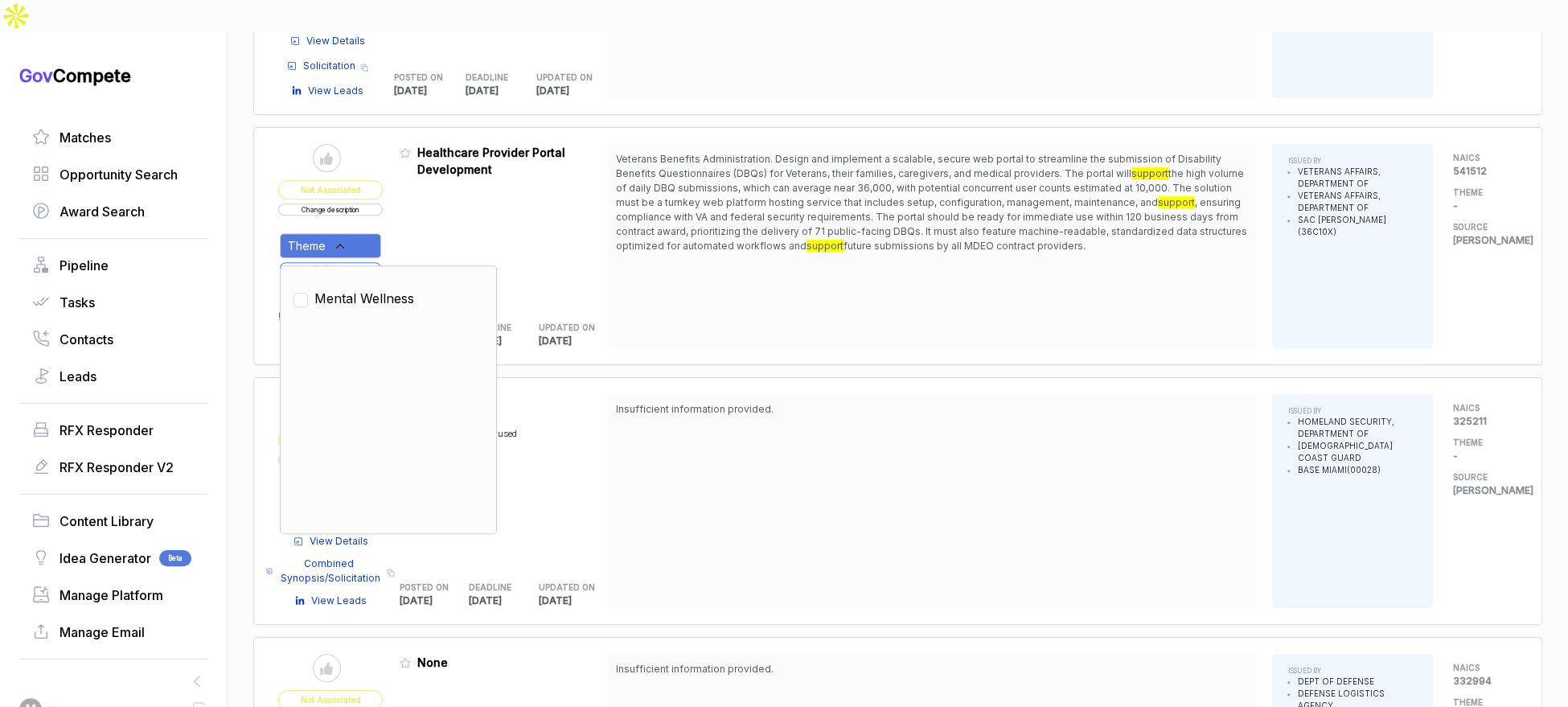
drag, startPoint x: 358, startPoint y: 259, endPoint x: 445, endPoint y: 214, distance: 97.9
click at [359, 289] on span "Mental Wellness" at bounding box center [364, 298] width 100 height 20
checkbox input "true"
drag, startPoint x: 446, startPoint y: 209, endPoint x: 407, endPoint y: 221, distance: 40.8
click at [440, 212] on div "Admin: Click to change feature to 1 36C10X25Q0148 Healthcare Provider Portal De…" at bounding box center [504, 245] width 209 height 204
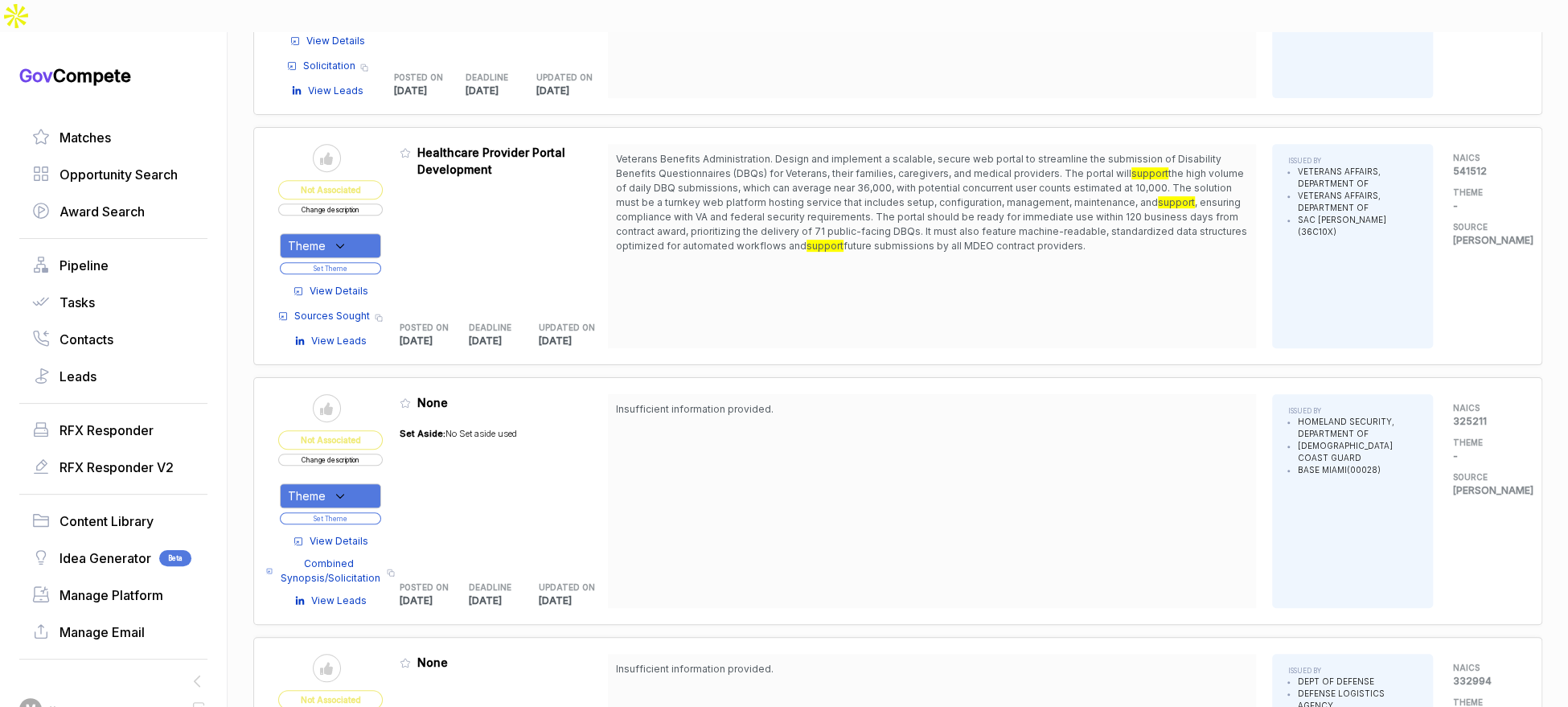
click at [373, 262] on button "Set Theme" at bounding box center [330, 268] width 101 height 12
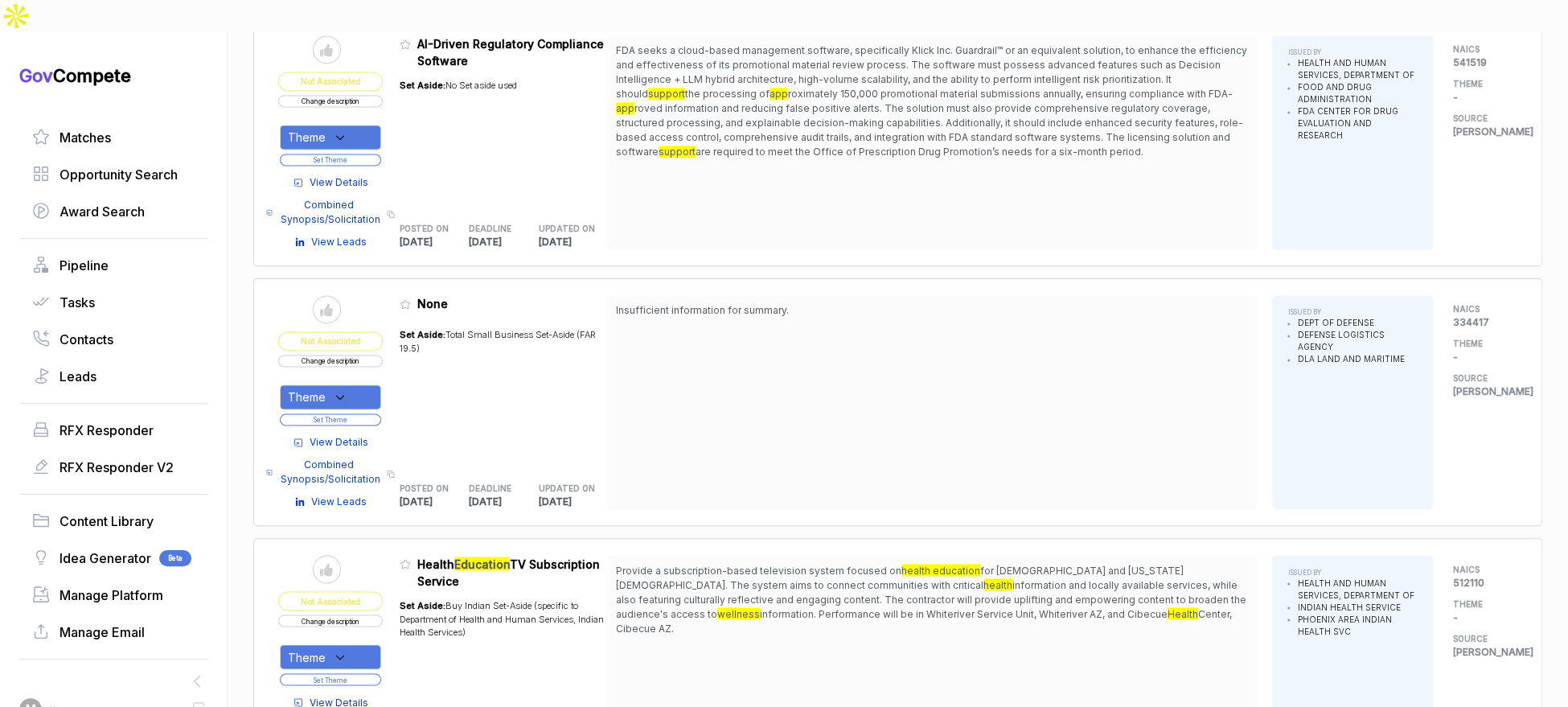
scroll to position [1751, 0]
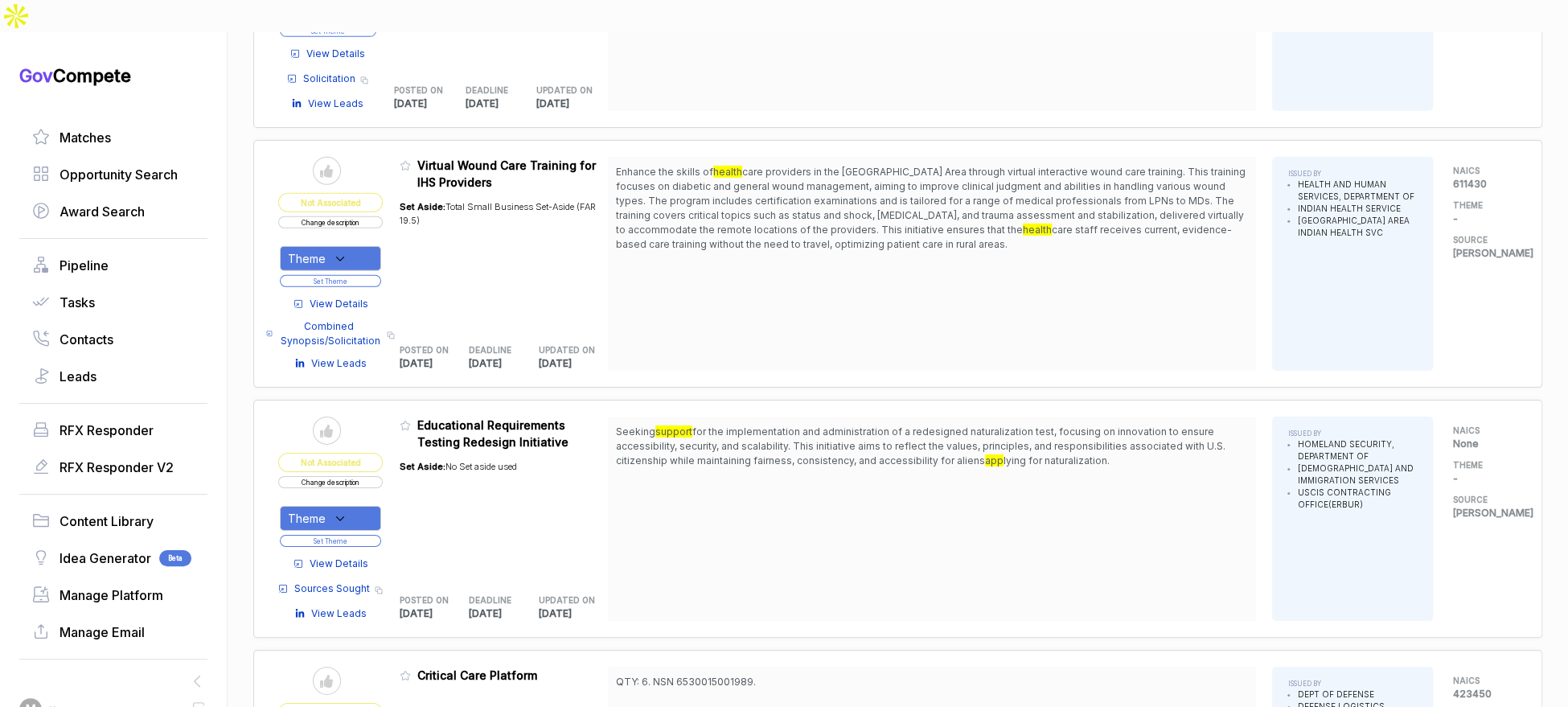
scroll to position [3438, 0]
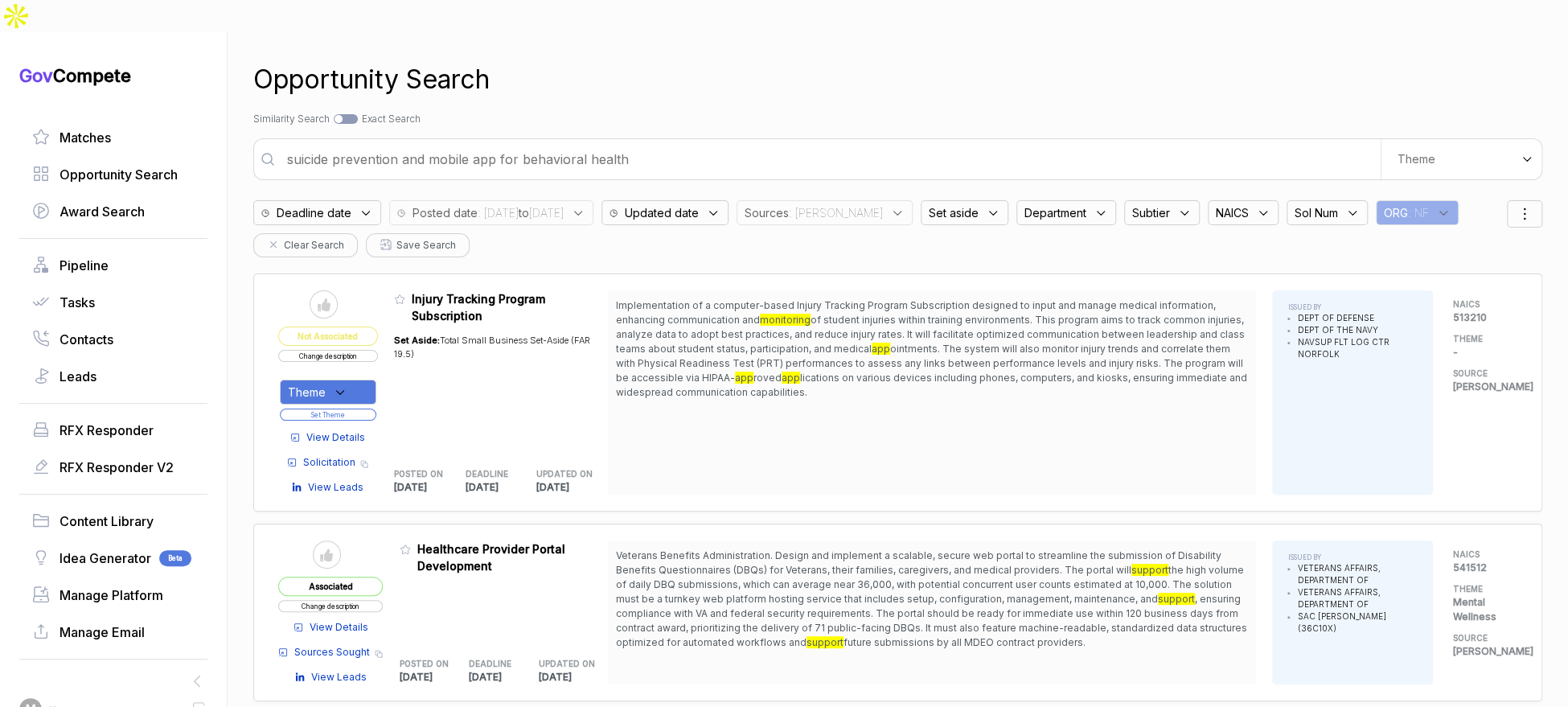
click at [671, 143] on input "suicide prevention and mobile app for behavioral health" at bounding box center [828, 159] width 1103 height 32
paste input "Advancing Biodefense Readiness: On-Demand Biologics, Automated Threat Detection…"
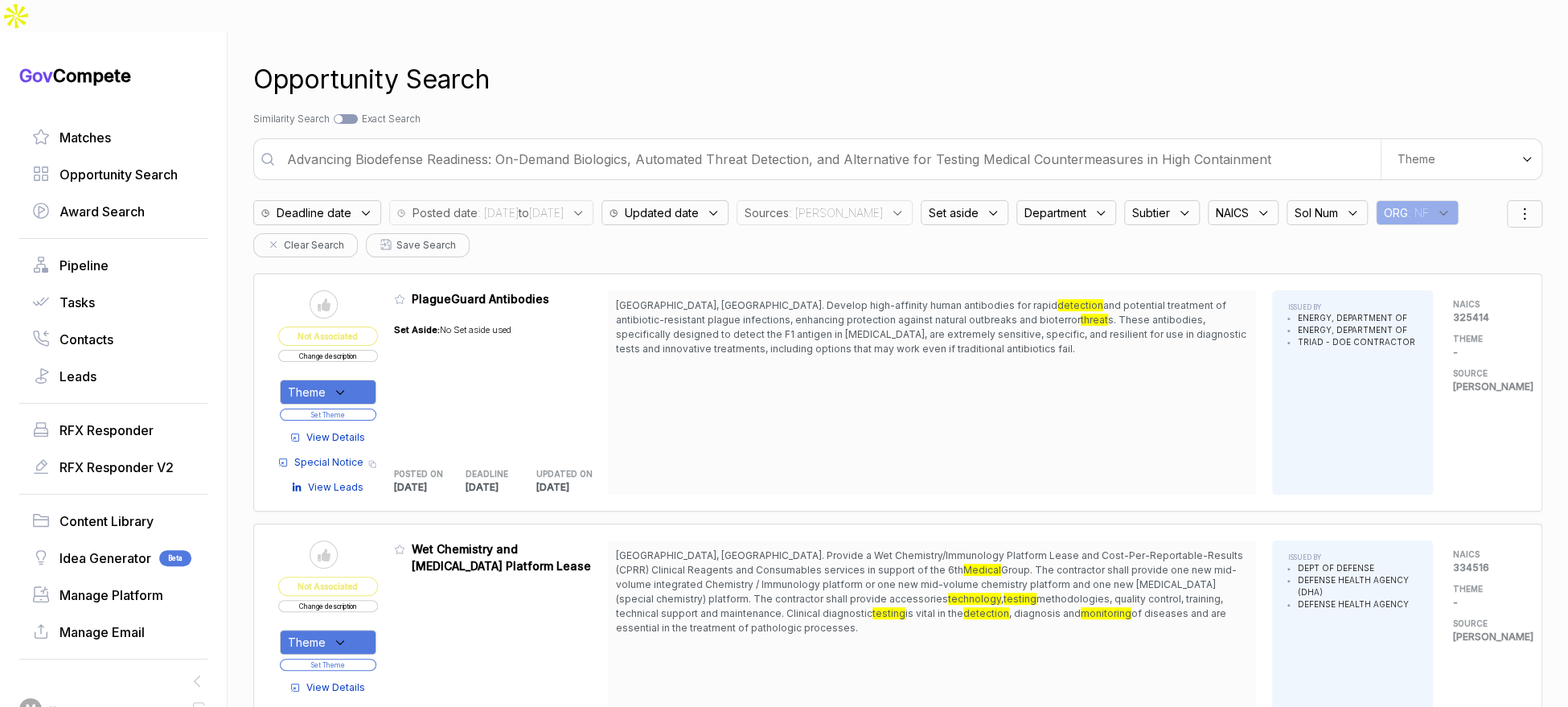
click at [672, 143] on input "Advancing Biodefense Readiness: On-Demand Biologics, Automated Threat Detection…" at bounding box center [828, 159] width 1103 height 32
type input "suicide prevention and mobile app for behavioral health"
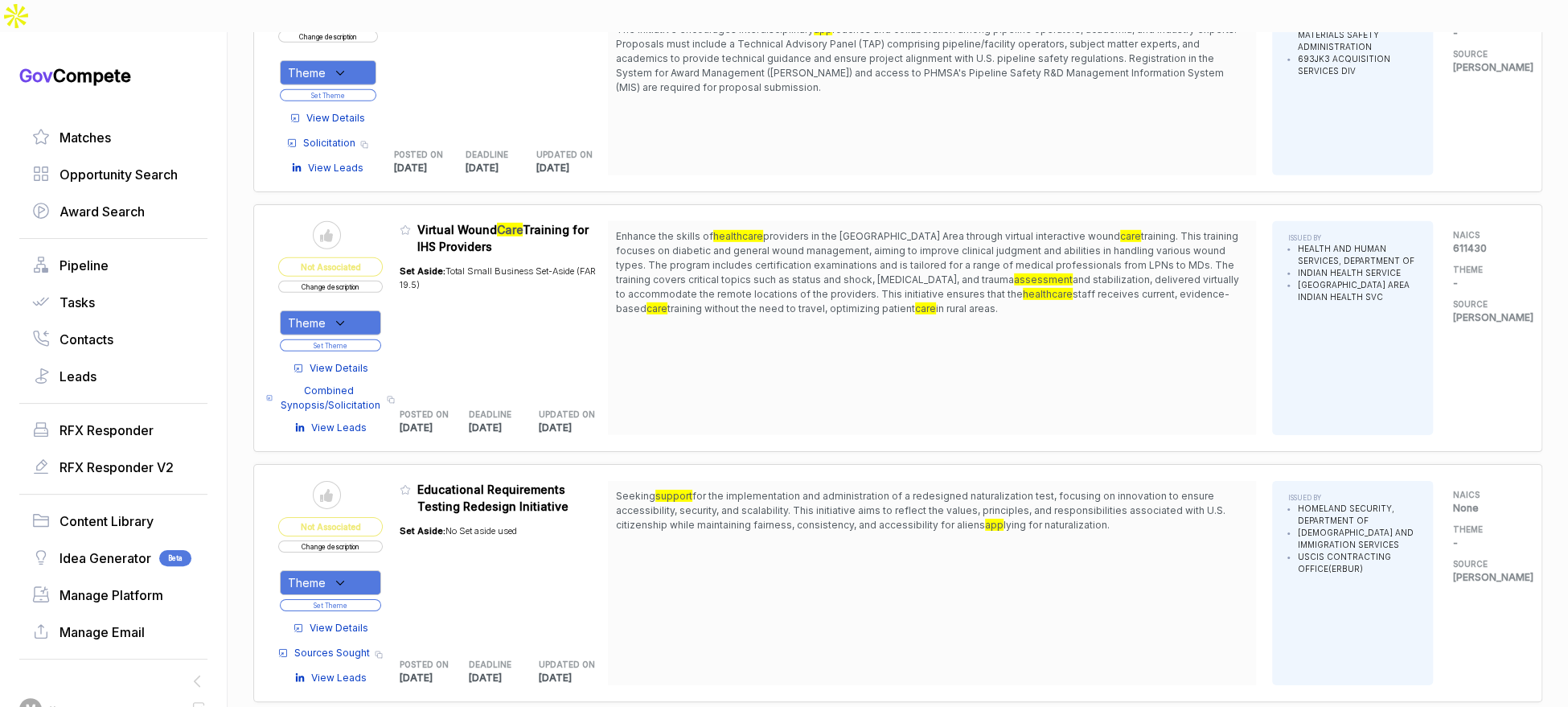
scroll to position [3135, 0]
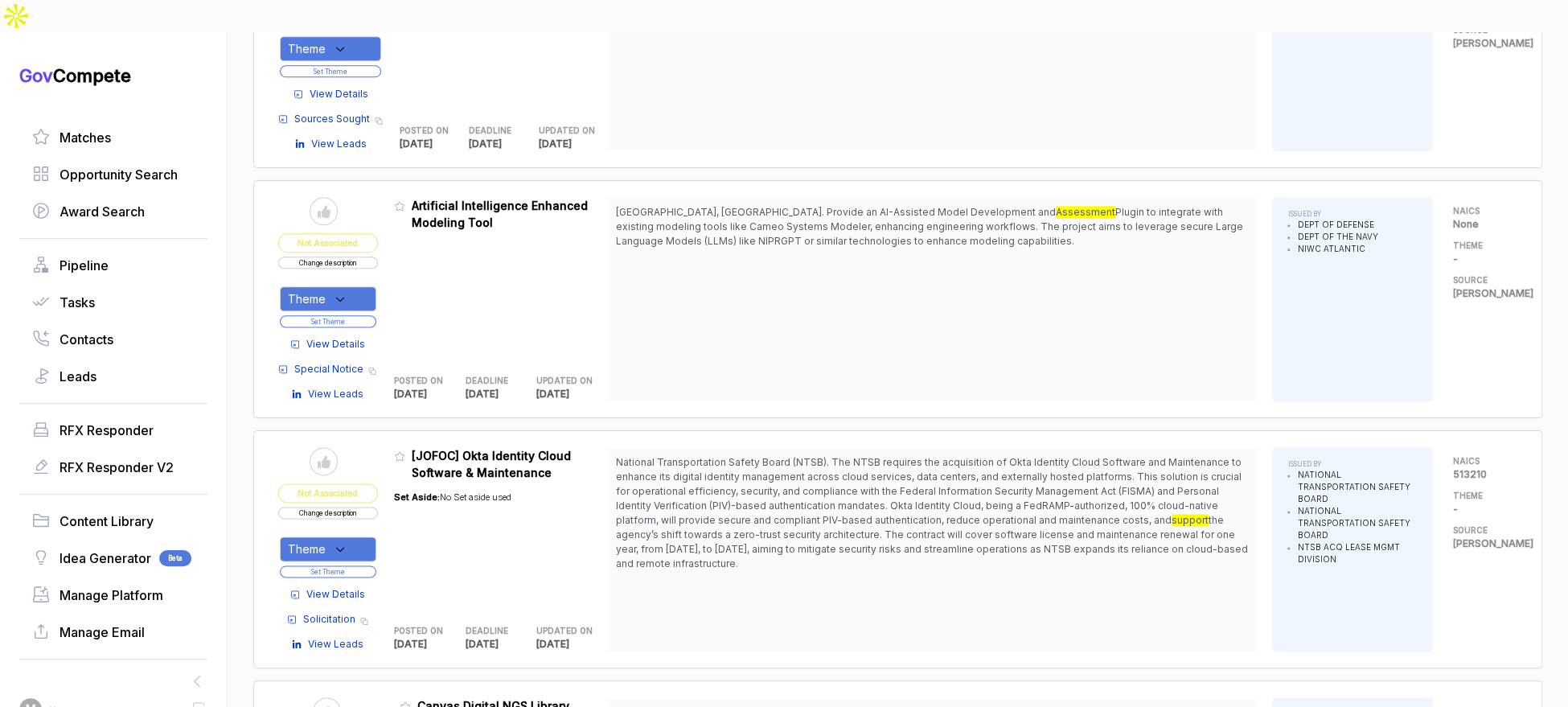
scroll to position [5104, 0]
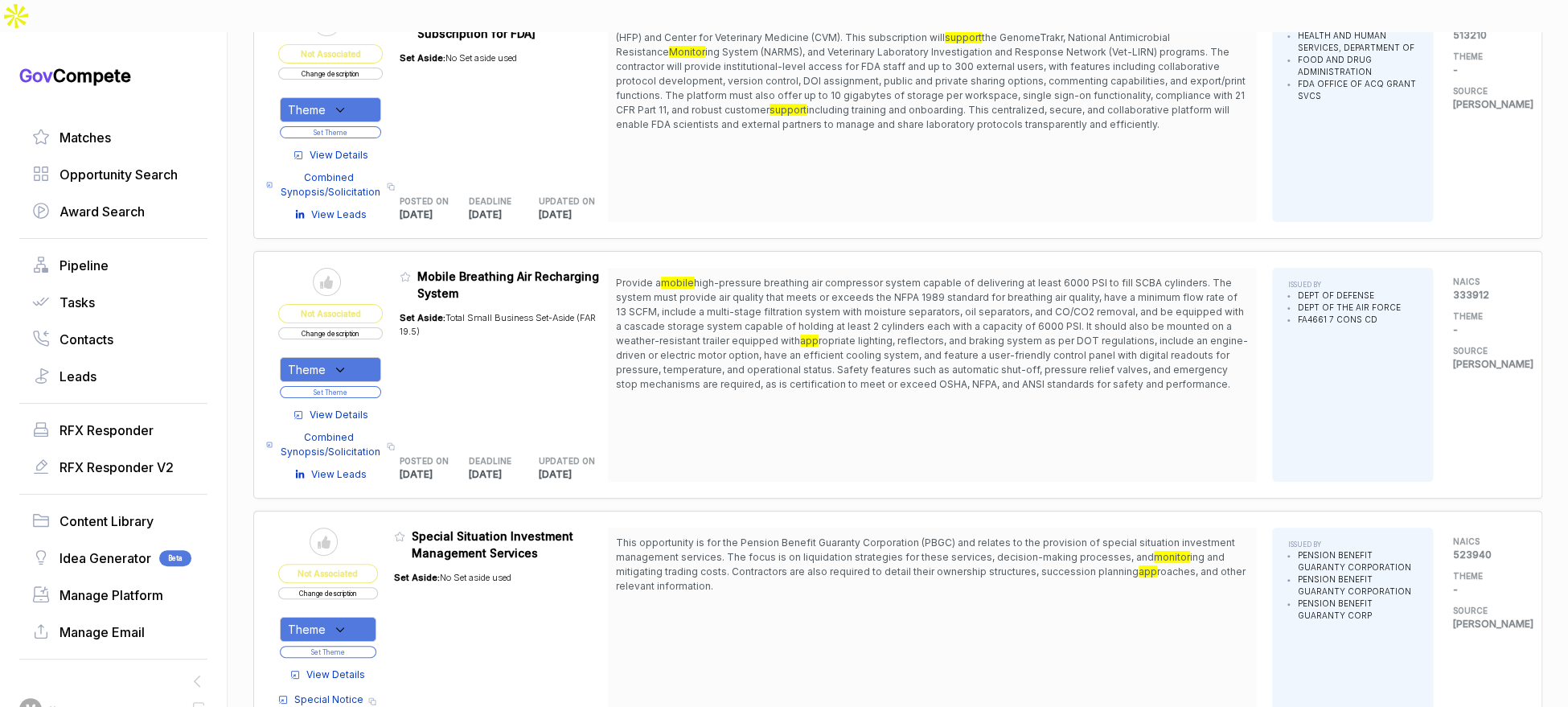
scroll to position [7974, 0]
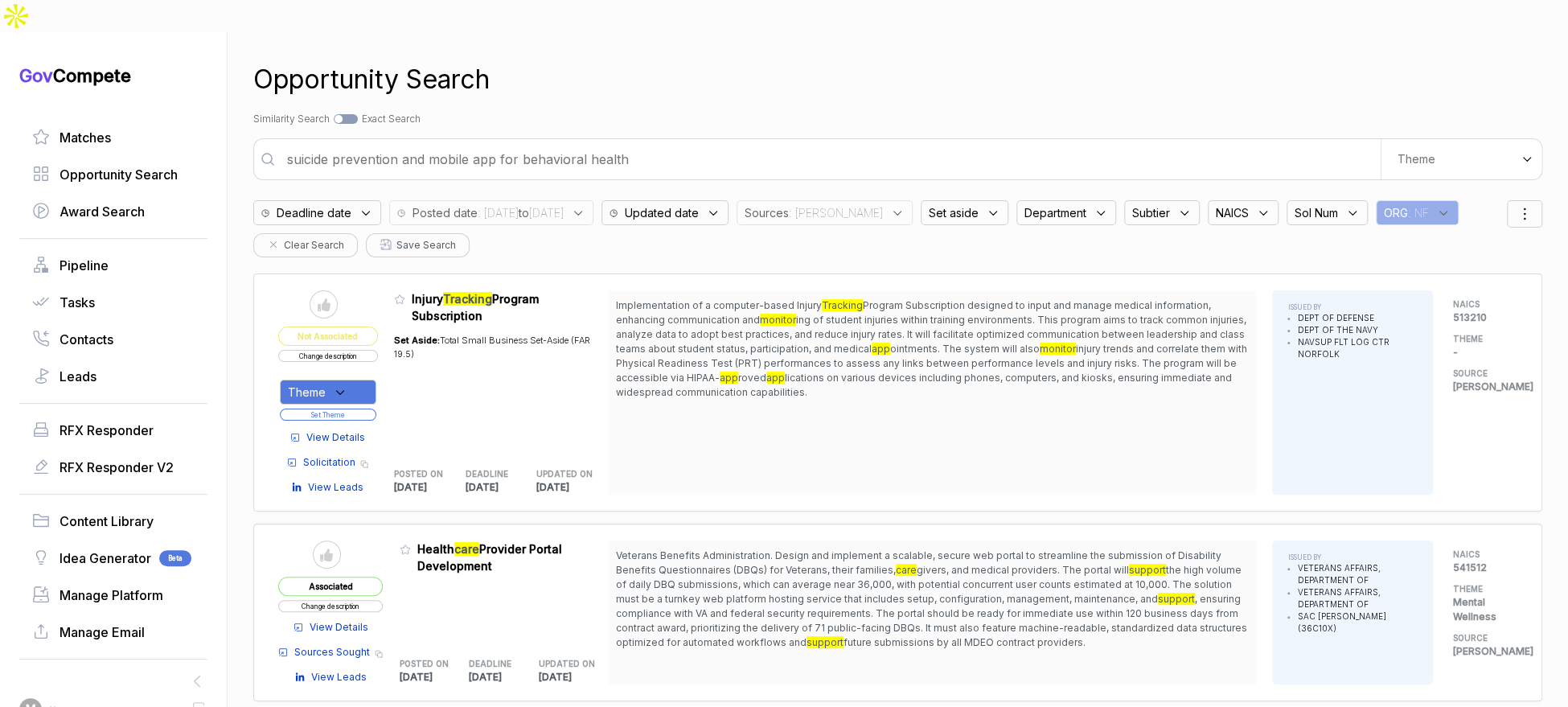
click at [1436, 206] on icon at bounding box center [1443, 213] width 15 height 15
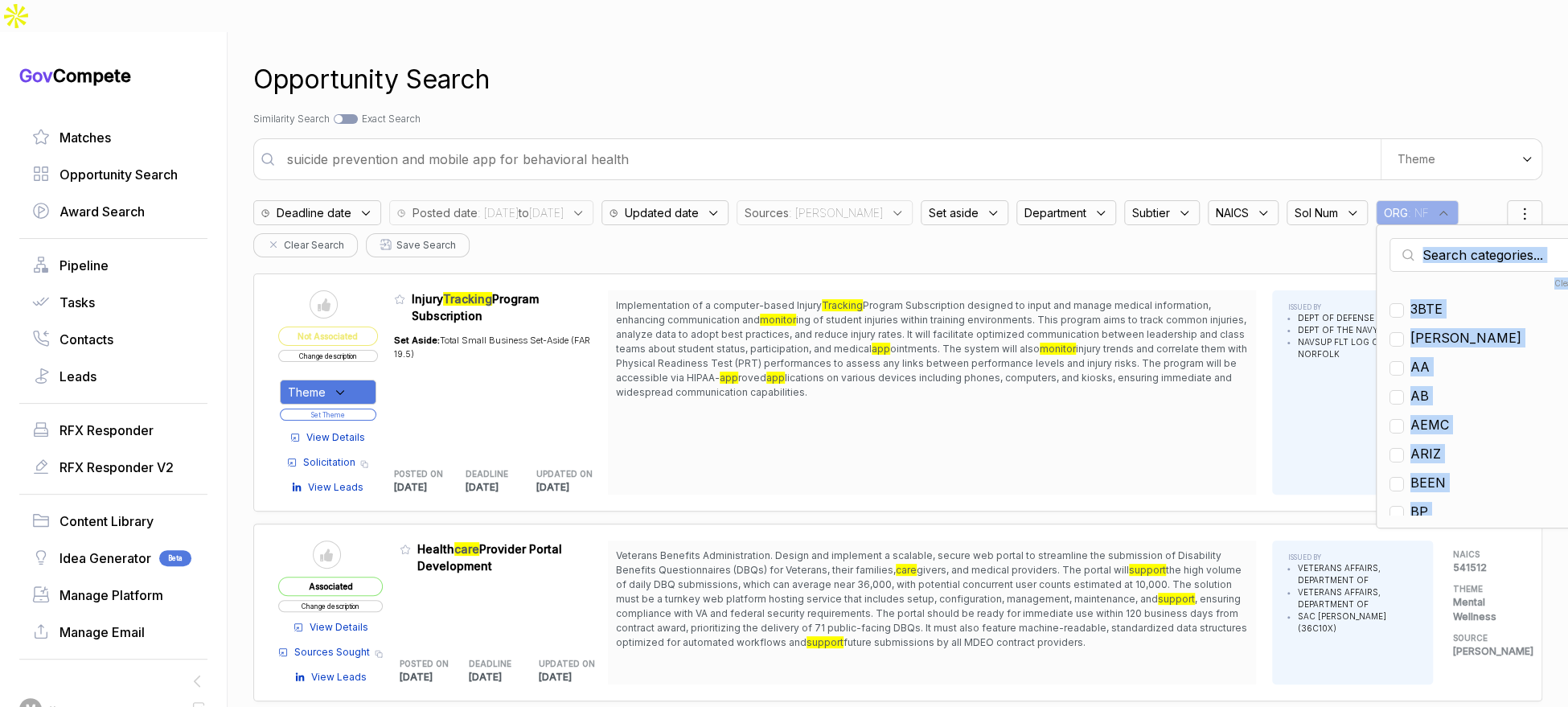
click at [1435, 238] on input "text" at bounding box center [1484, 254] width 190 height 33
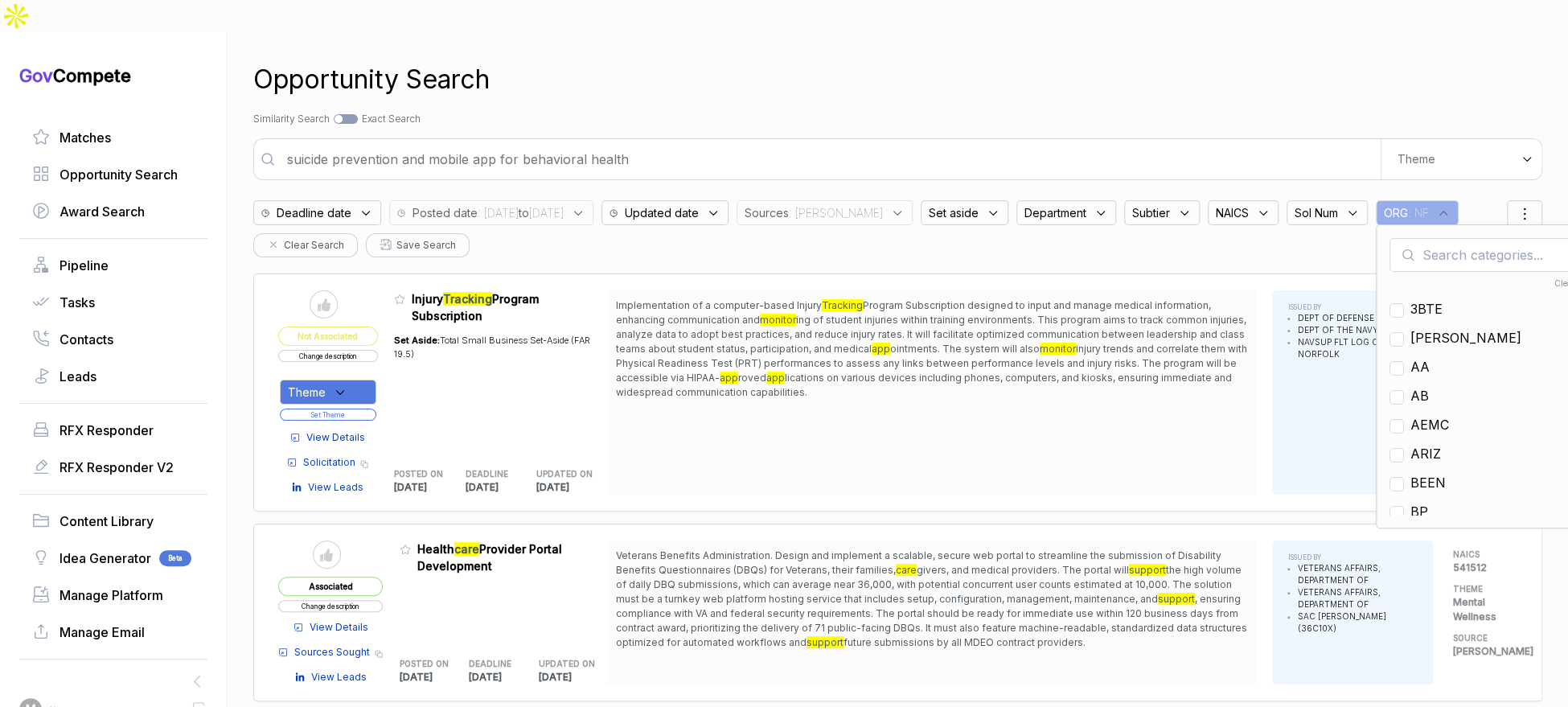
click at [1435, 238] on input "text" at bounding box center [1484, 254] width 190 height 33
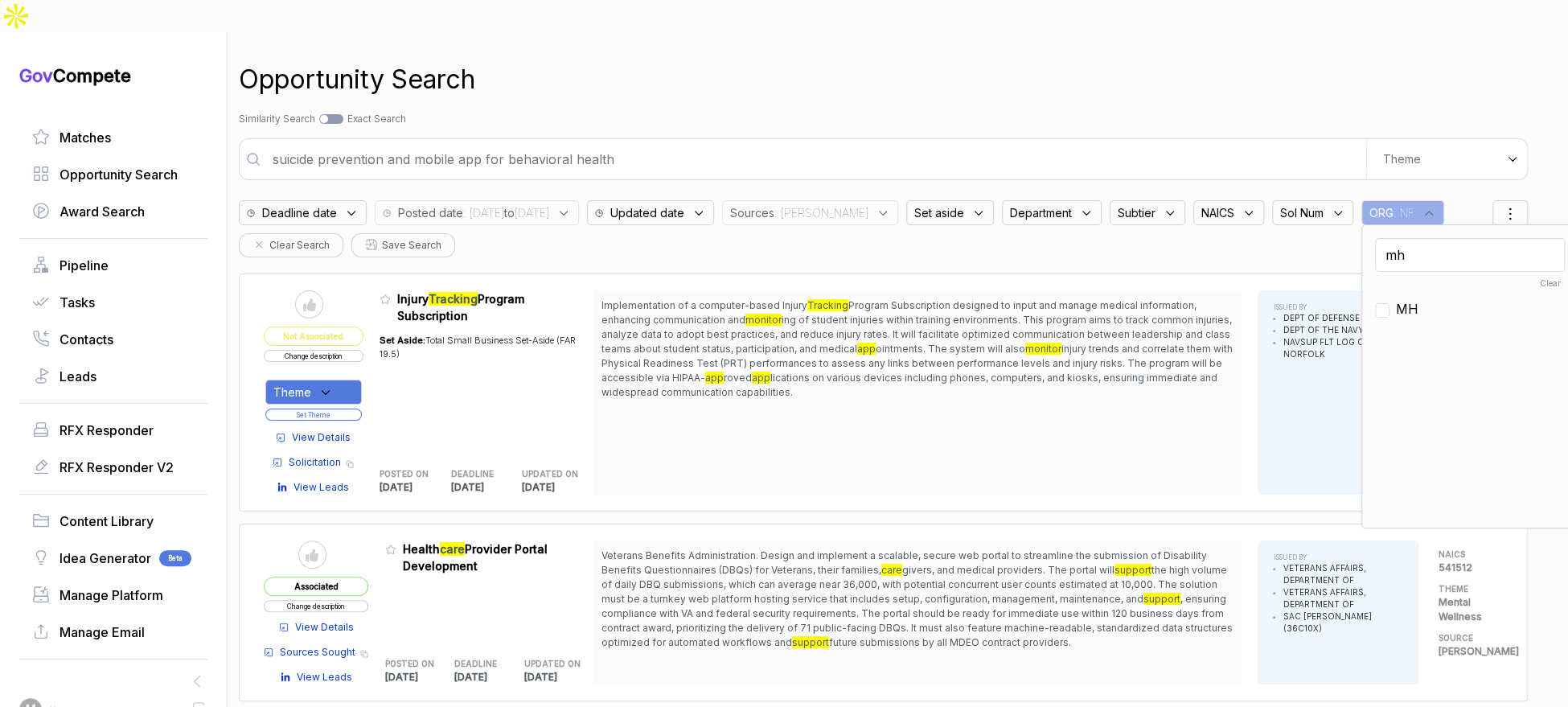
type input "mh"
click at [1406, 299] on span "MH" at bounding box center [1407, 309] width 22 height 20
checkbox input "true"
click at [1376, 112] on div "Search by Topic Relevance Similarity Search Search by Exact Keyword Match Exact…" at bounding box center [883, 119] width 1289 height 15
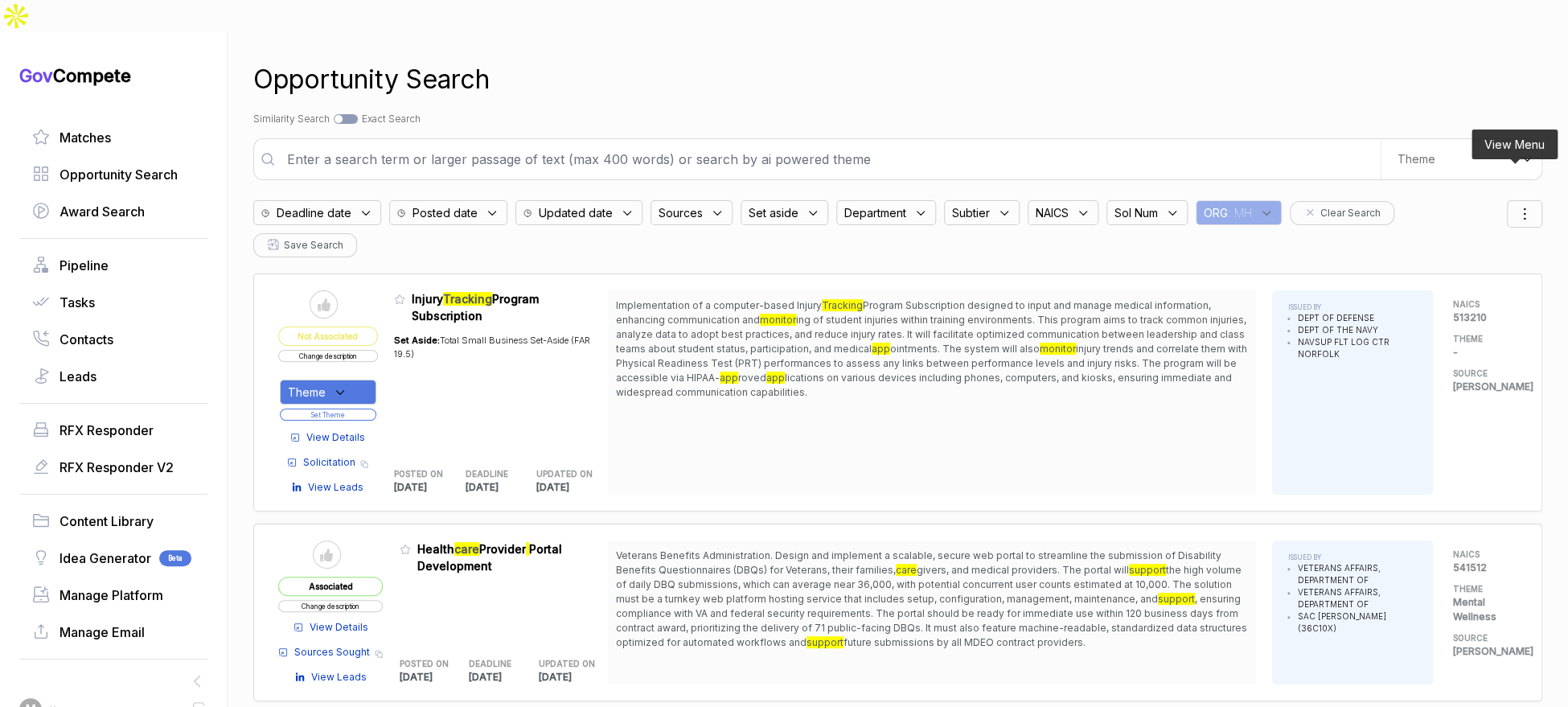
click at [1506, 200] on div at bounding box center [1524, 214] width 35 height 27
drag, startPoint x: 781, startPoint y: 64, endPoint x: 622, endPoint y: 129, distance: 171.8
click at [765, 69] on div "Opportunity Search Search by Topic Relevance Similarity Search Search by Exact …" at bounding box center [898, 386] width 1289 height 707
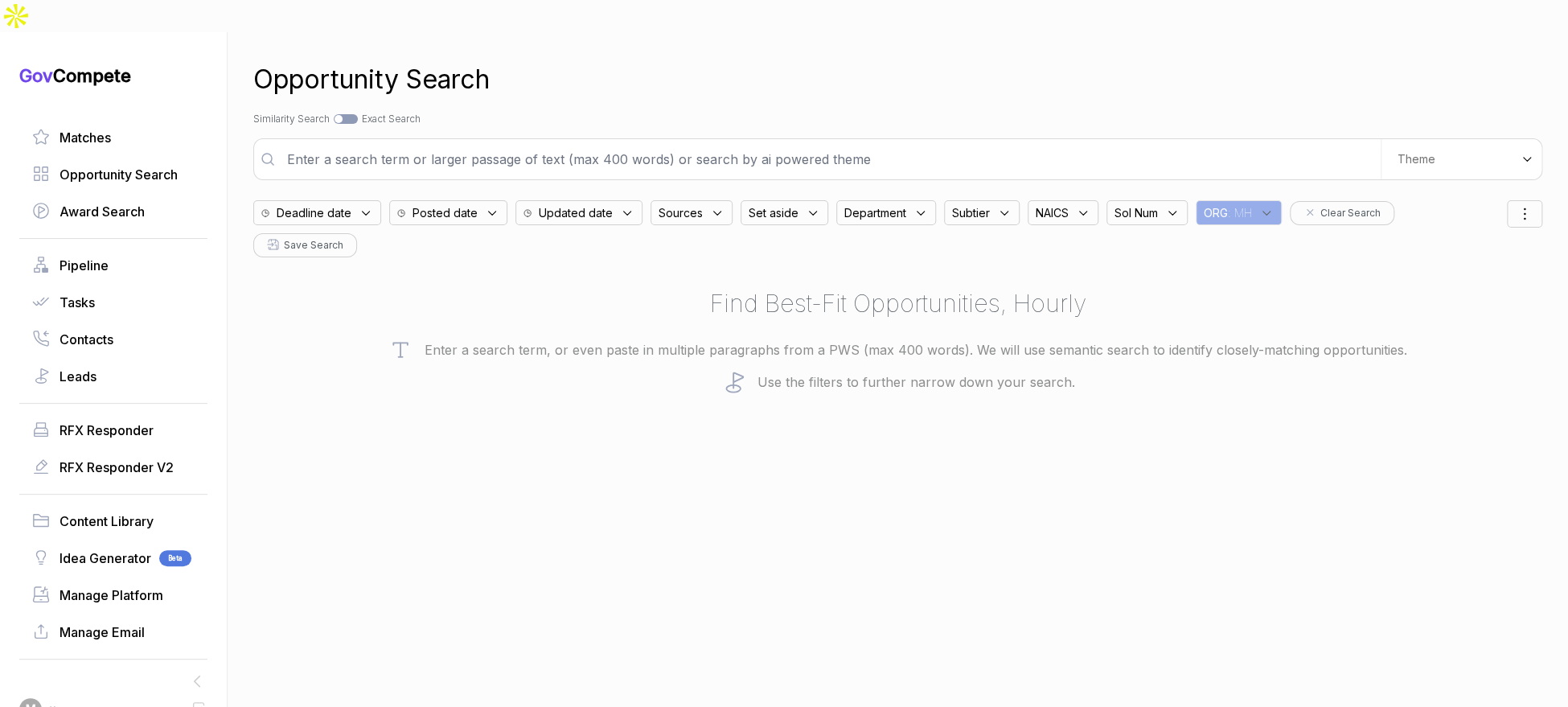
drag, startPoint x: 483, startPoint y: 178, endPoint x: 489, endPoint y: 187, distance: 10.8
click at [484, 200] on div "Posted date" at bounding box center [448, 212] width 118 height 25
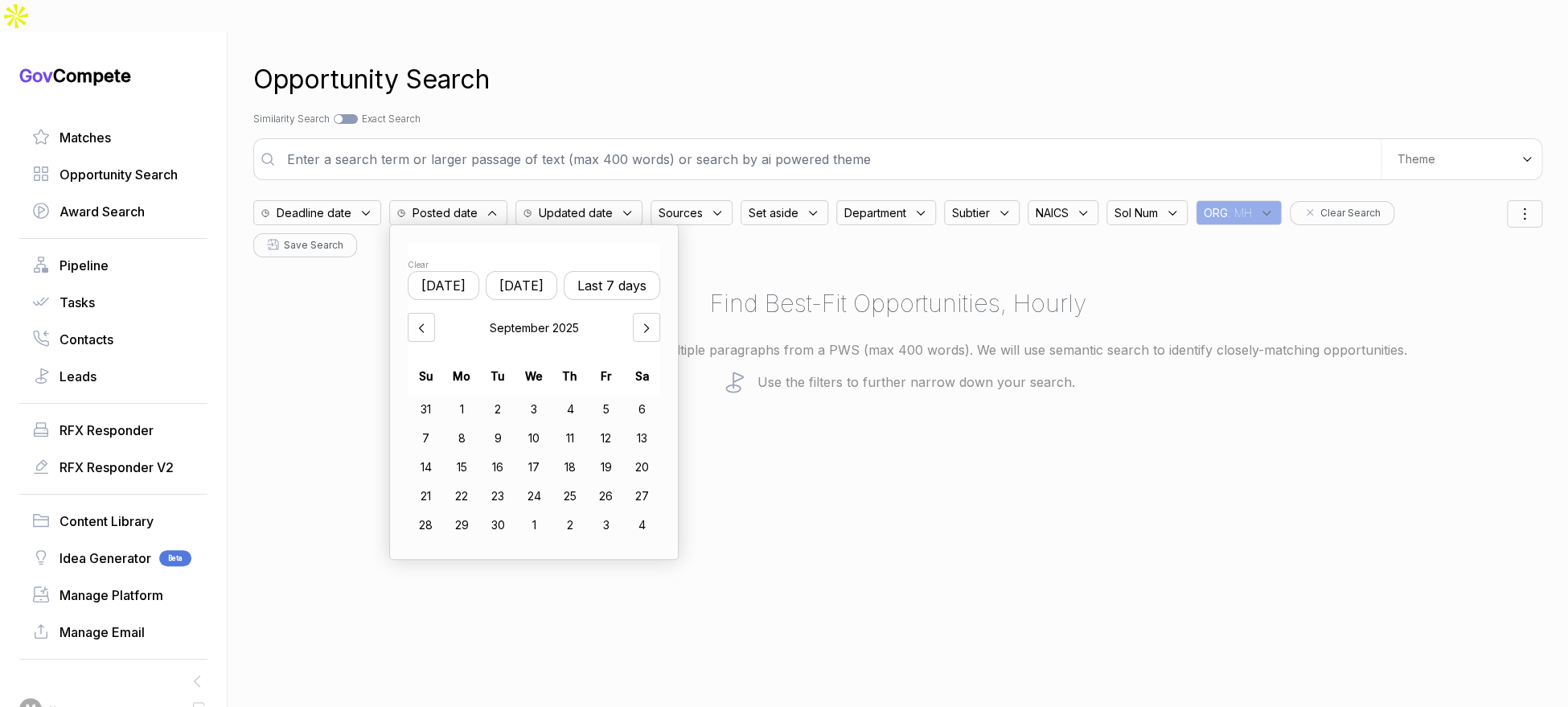
drag, startPoint x: 525, startPoint y: 249, endPoint x: 525, endPoint y: 277, distance: 28.0
click at [525, 271] on button "Yesterday" at bounding box center [522, 286] width 72 height 29
drag, startPoint x: 504, startPoint y: 430, endPoint x: 510, endPoint y: 446, distance: 17.1
click at [504, 454] on div "16" at bounding box center [498, 467] width 36 height 26
drag, startPoint x: 510, startPoint y: 460, endPoint x: 521, endPoint y: 439, distance: 23.7
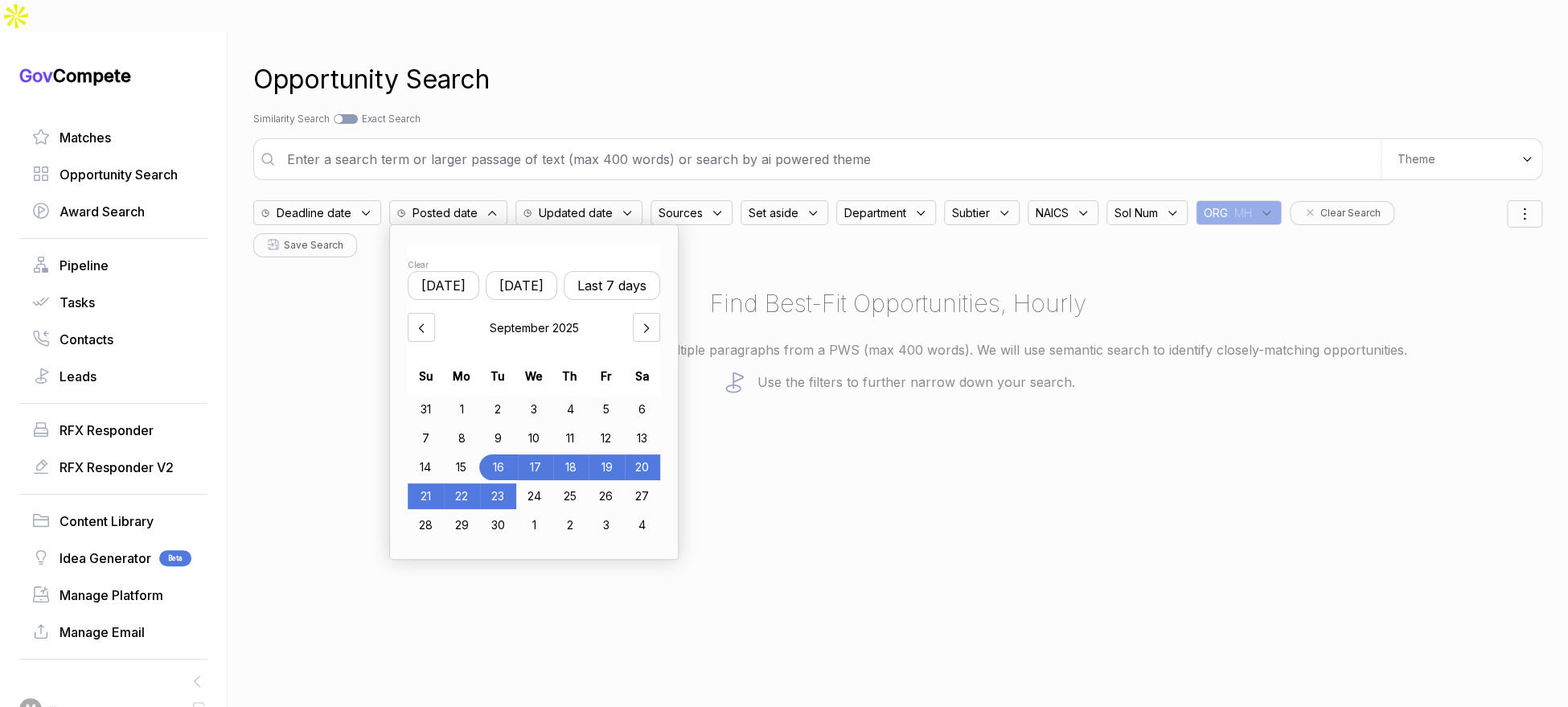
click at [510, 483] on div "23" at bounding box center [498, 496] width 36 height 26
drag, startPoint x: 722, startPoint y: 67, endPoint x: 704, endPoint y: 129, distance: 64.6
click at [716, 90] on div "Opportunity Search Search by Topic Relevance Similarity Search Search by Exact …" at bounding box center [898, 386] width 1289 height 707
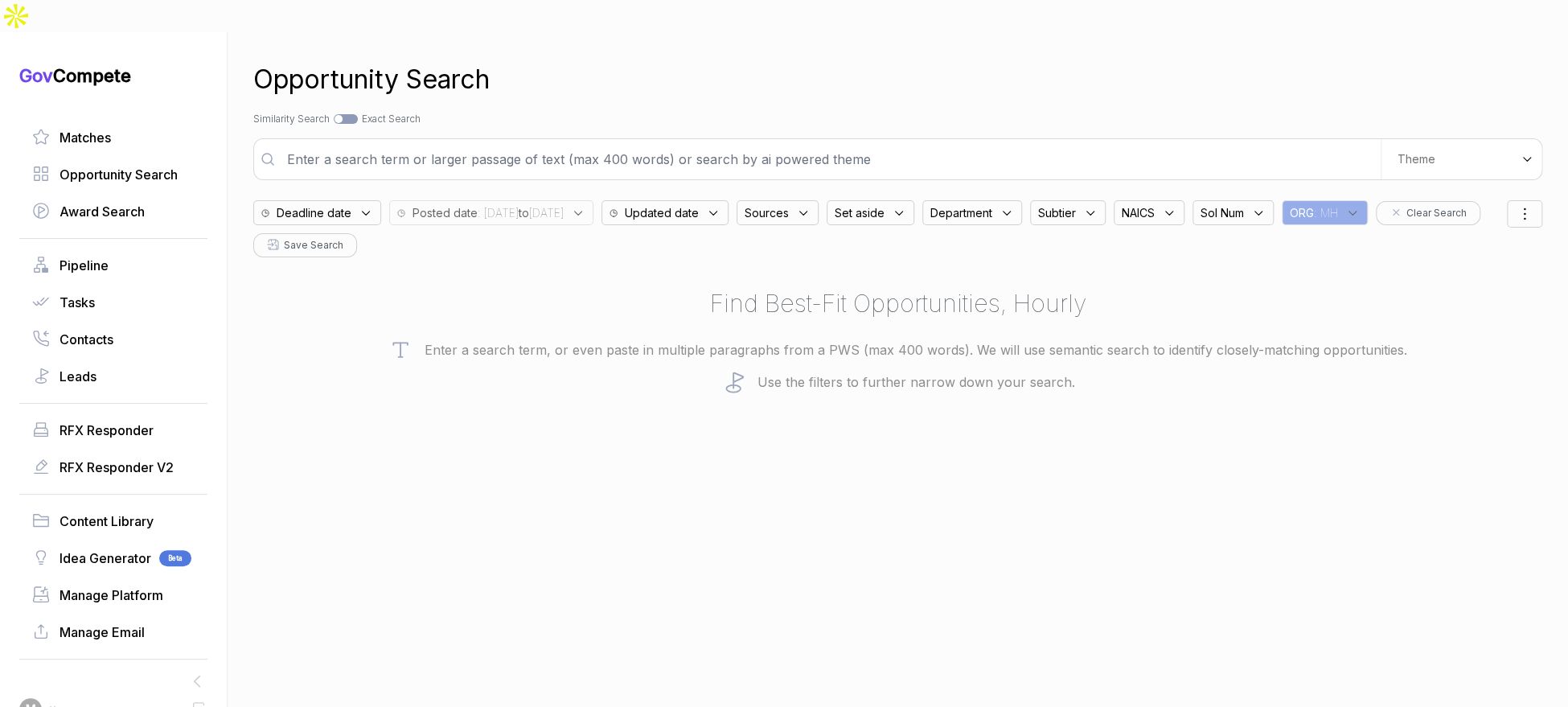
drag, startPoint x: 704, startPoint y: 133, endPoint x: 928, endPoint y: 115, distance: 224.7
click at [704, 143] on input "text" at bounding box center [828, 159] width 1103 height 32
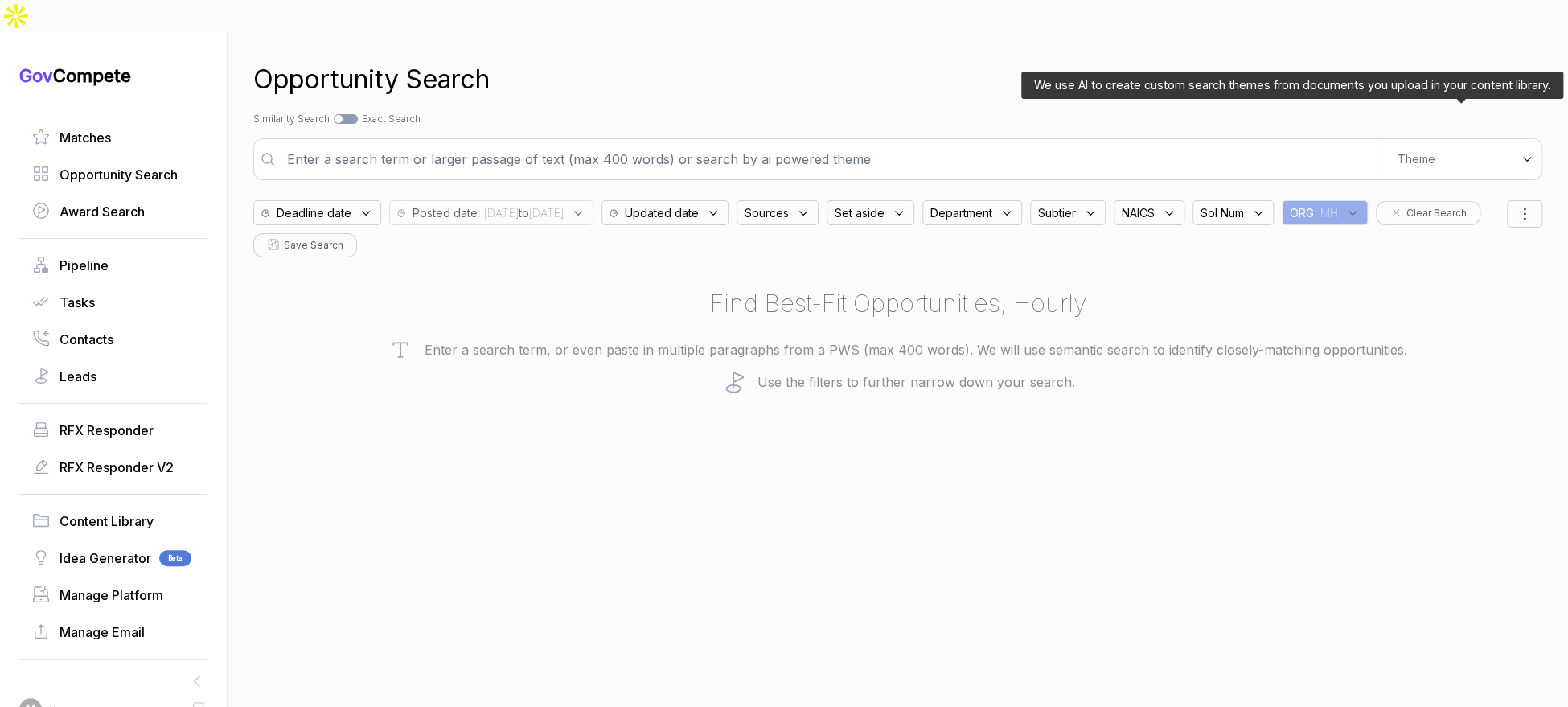
click at [1444, 139] on div "Theme" at bounding box center [1461, 159] width 161 height 40
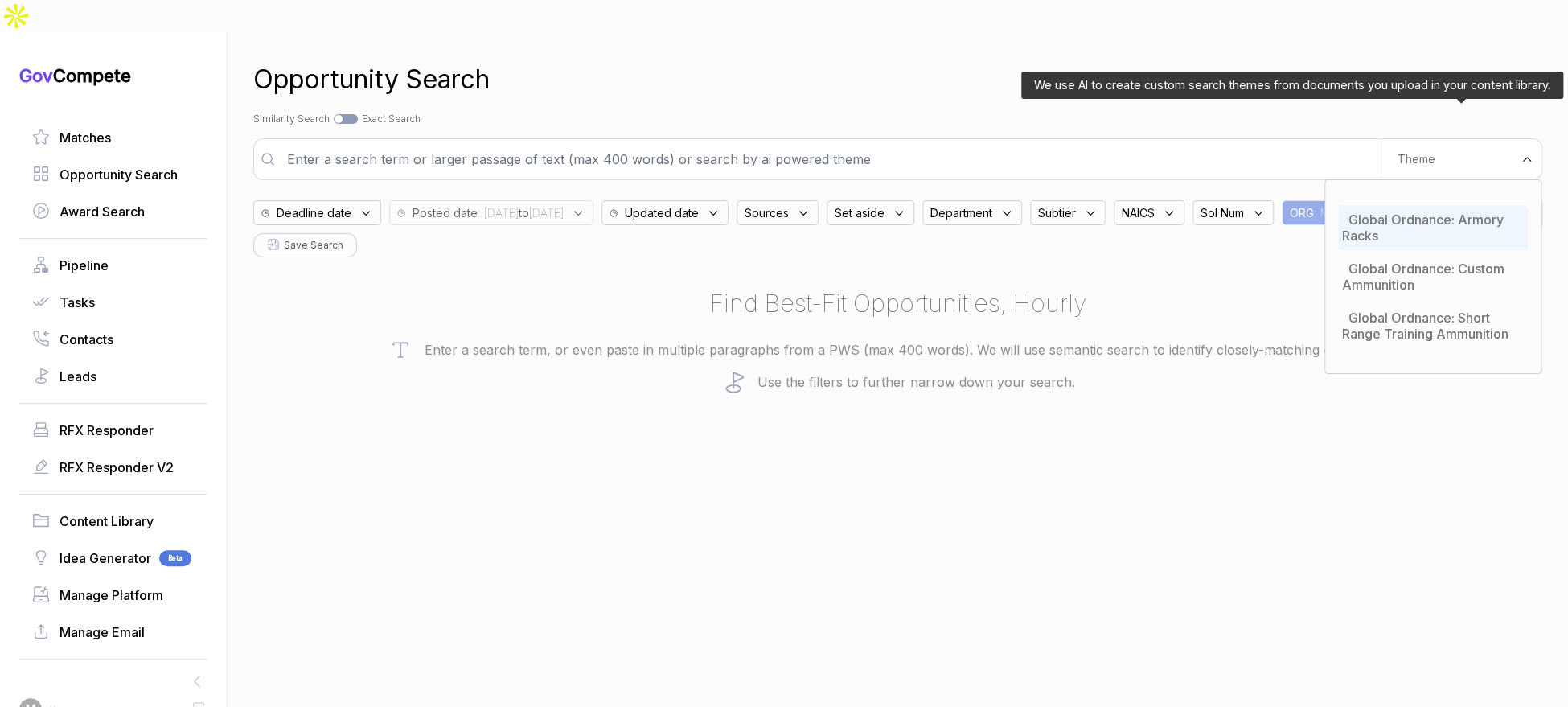
click at [1412, 205] on div "Global Ordnance: Armory Racks" at bounding box center [1433, 227] width 190 height 45
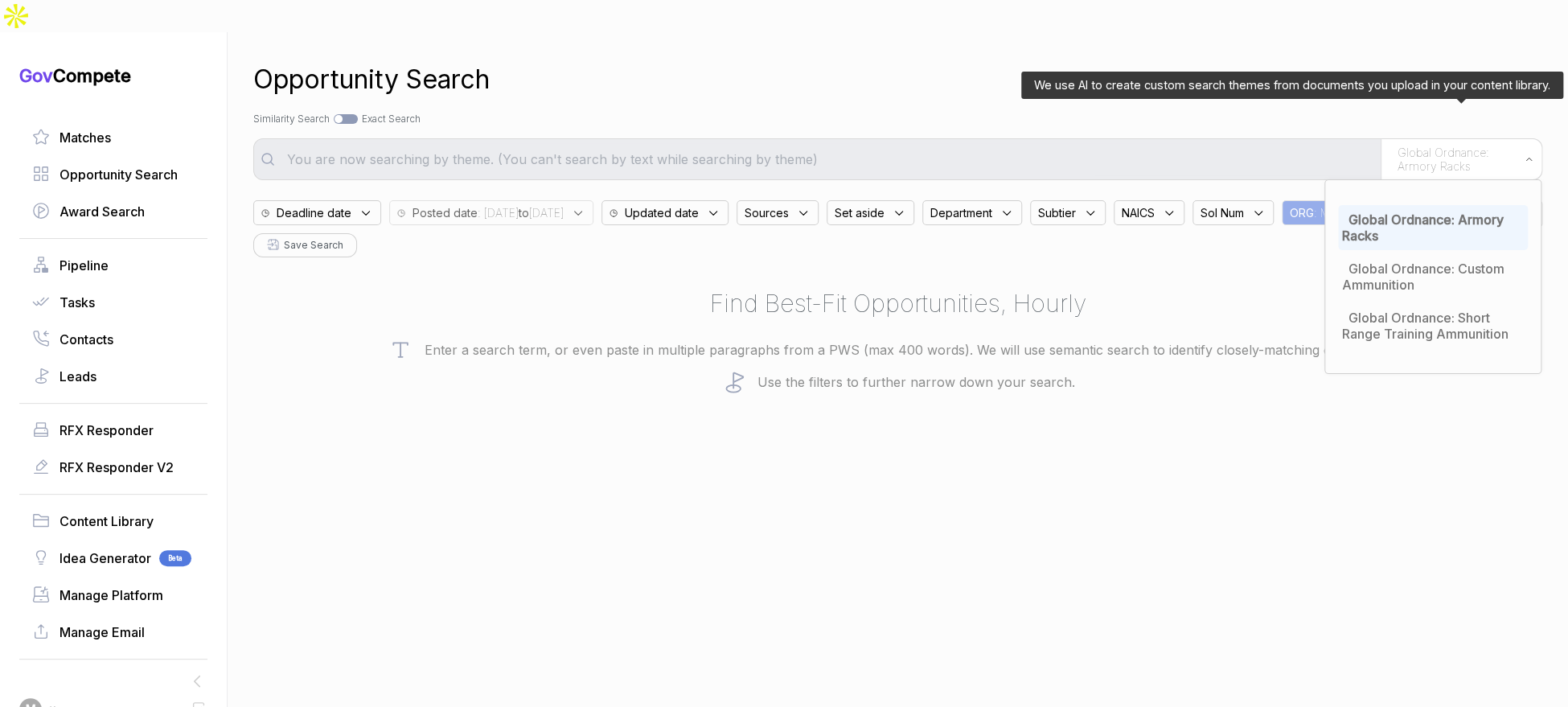
drag, startPoint x: 1403, startPoint y: 294, endPoint x: 1317, endPoint y: 143, distance: 173.8
click at [1403, 309] on span "Global Ordnance: Short Range Training Ammunition" at bounding box center [1425, 326] width 167 height 32
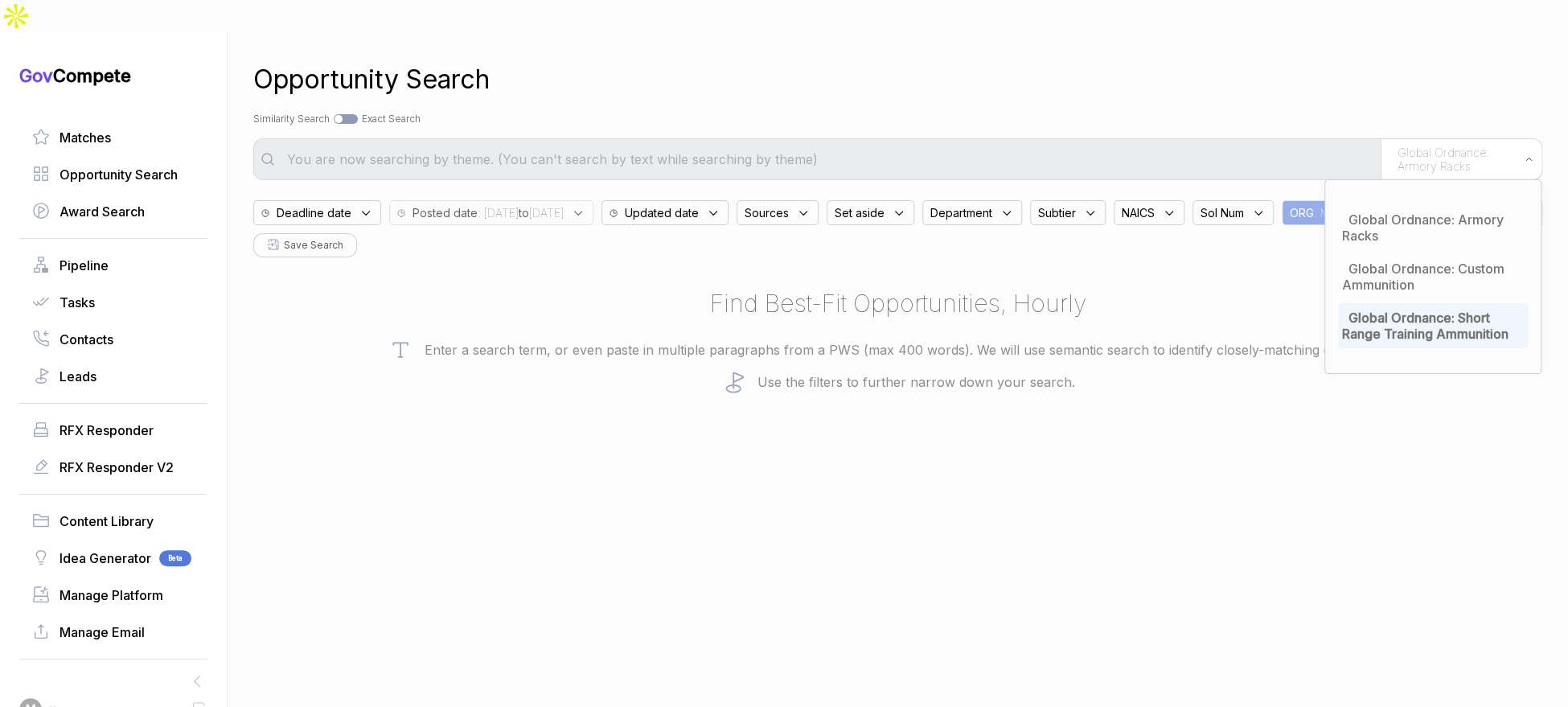
click at [1288, 112] on div "Search by Topic Relevance Similarity Search Search by Exact Keyword Match Exact…" at bounding box center [898, 119] width 1289 height 15
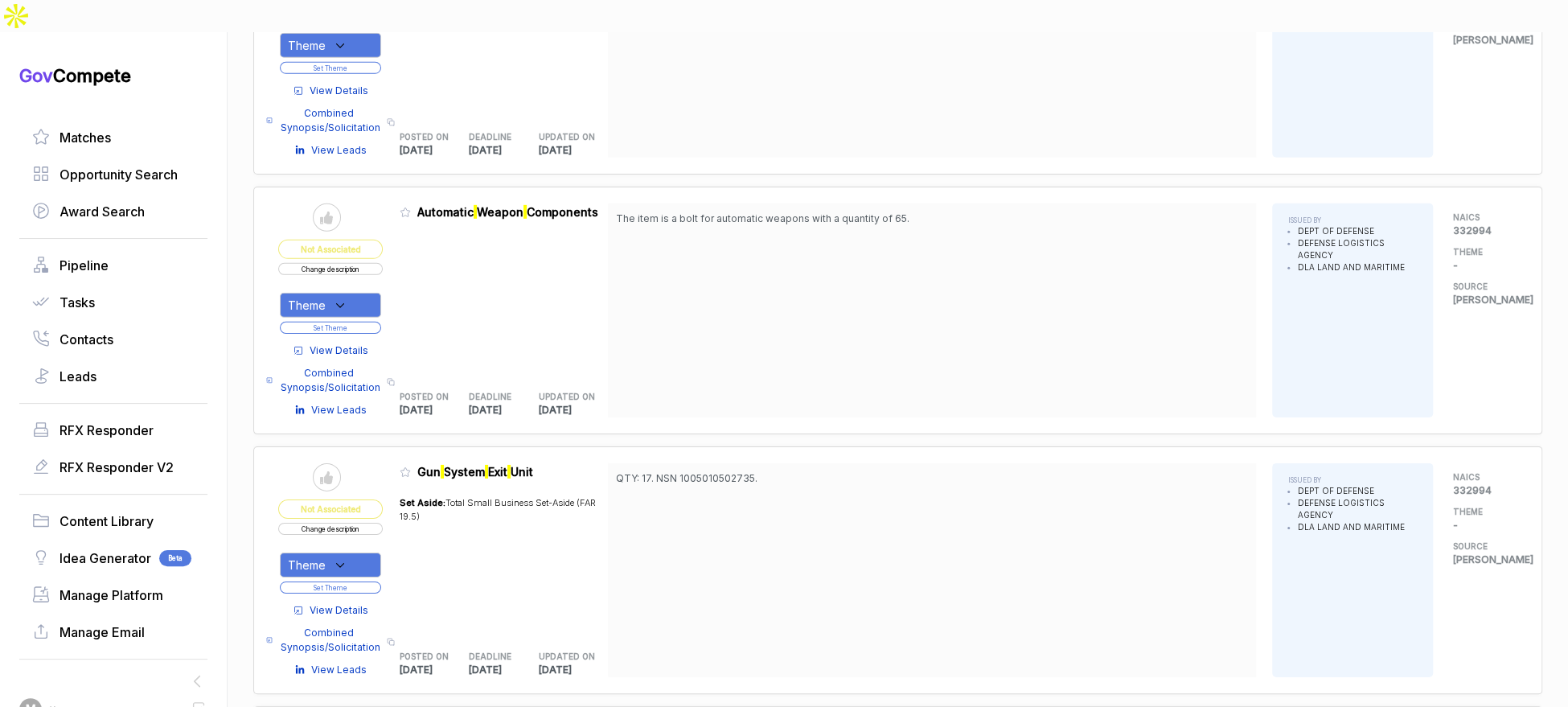
scroll to position [3136, 0]
click at [365, 333] on div "View Details Combined Synopsis/Solicitation Copy link View Leads" at bounding box center [330, 374] width 104 height 82
click at [365, 341] on span "View Details" at bounding box center [339, 348] width 59 height 15
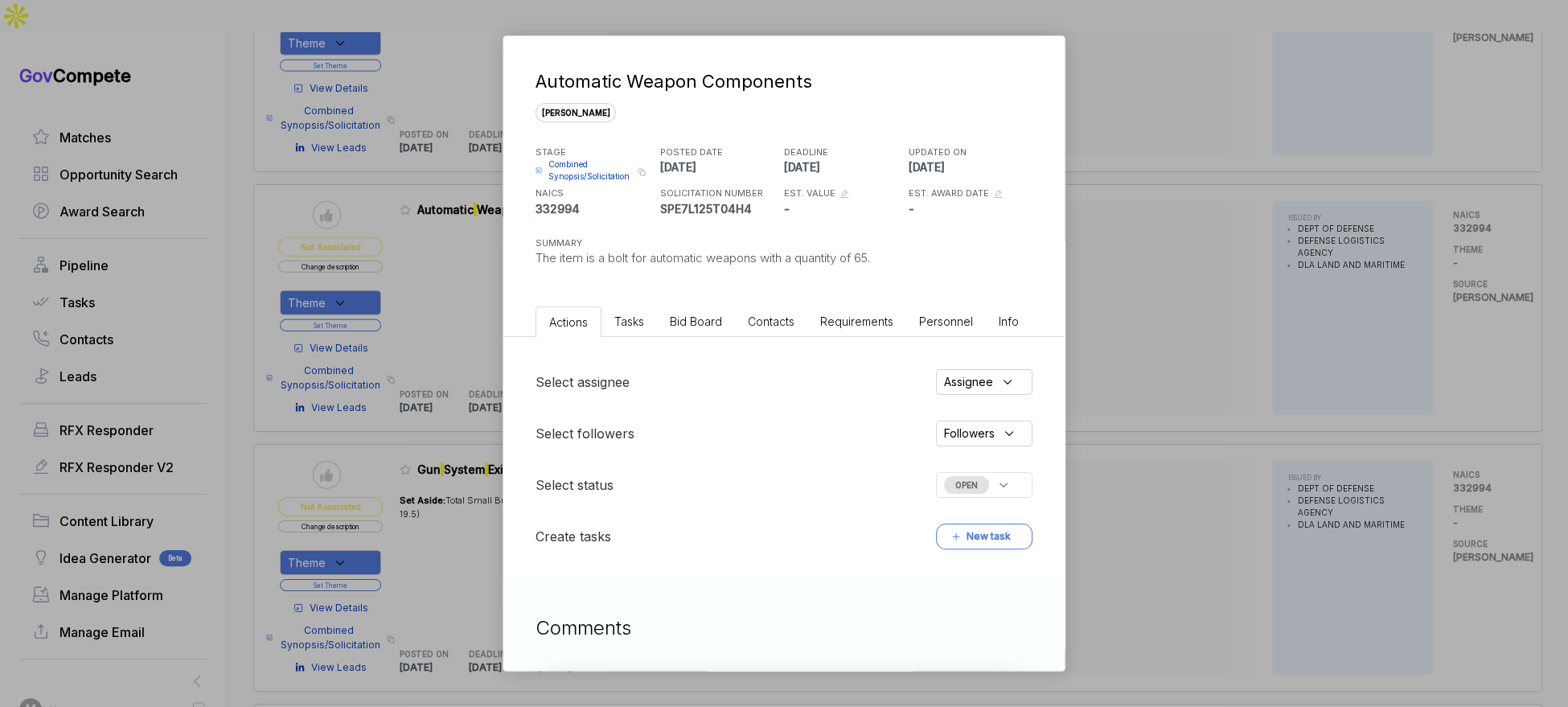
click at [689, 333] on li "Bid Board" at bounding box center [695, 321] width 78 height 30
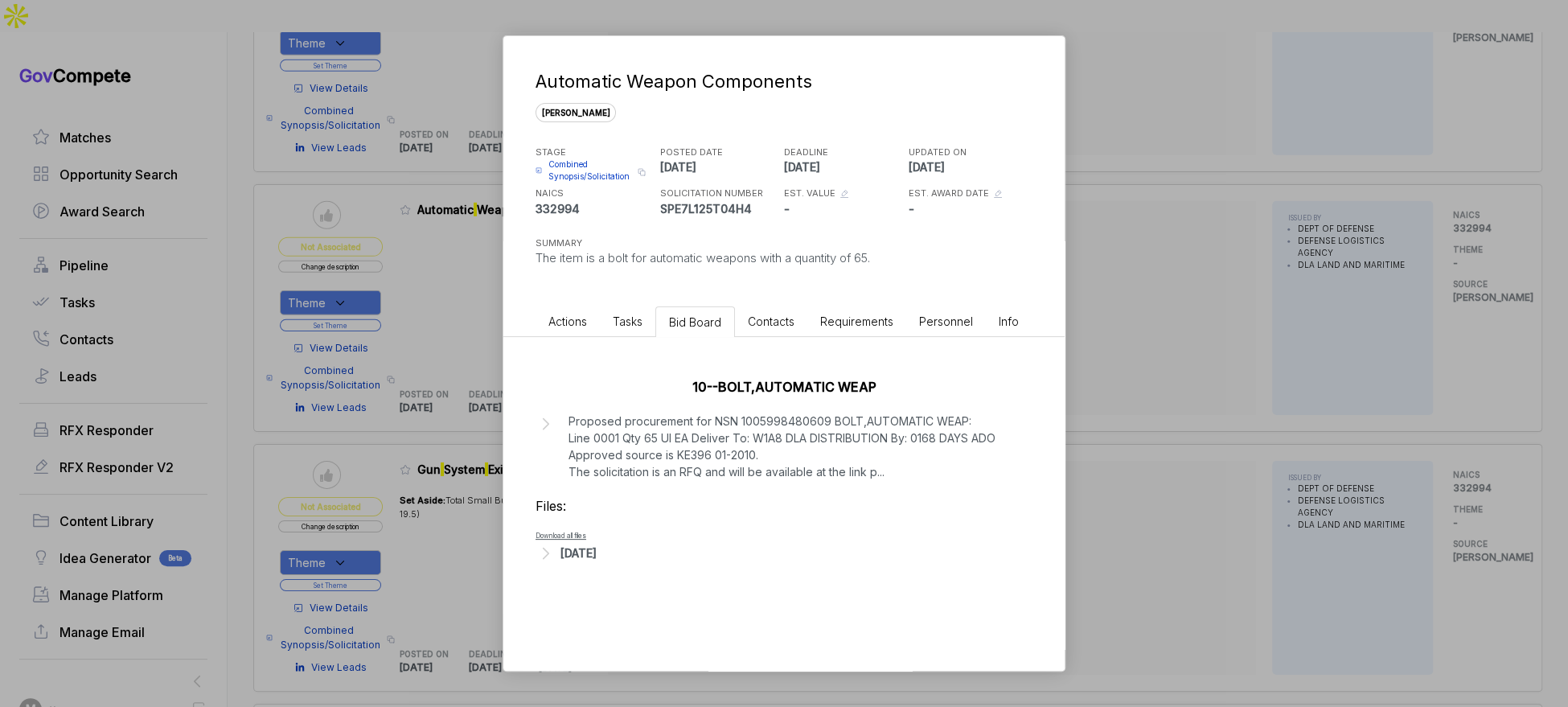
click at [1117, 433] on div "Automatic Weapon Components sam STAGE Combined Synopsis/Solicitation Copy link …" at bounding box center [784, 353] width 1568 height 707
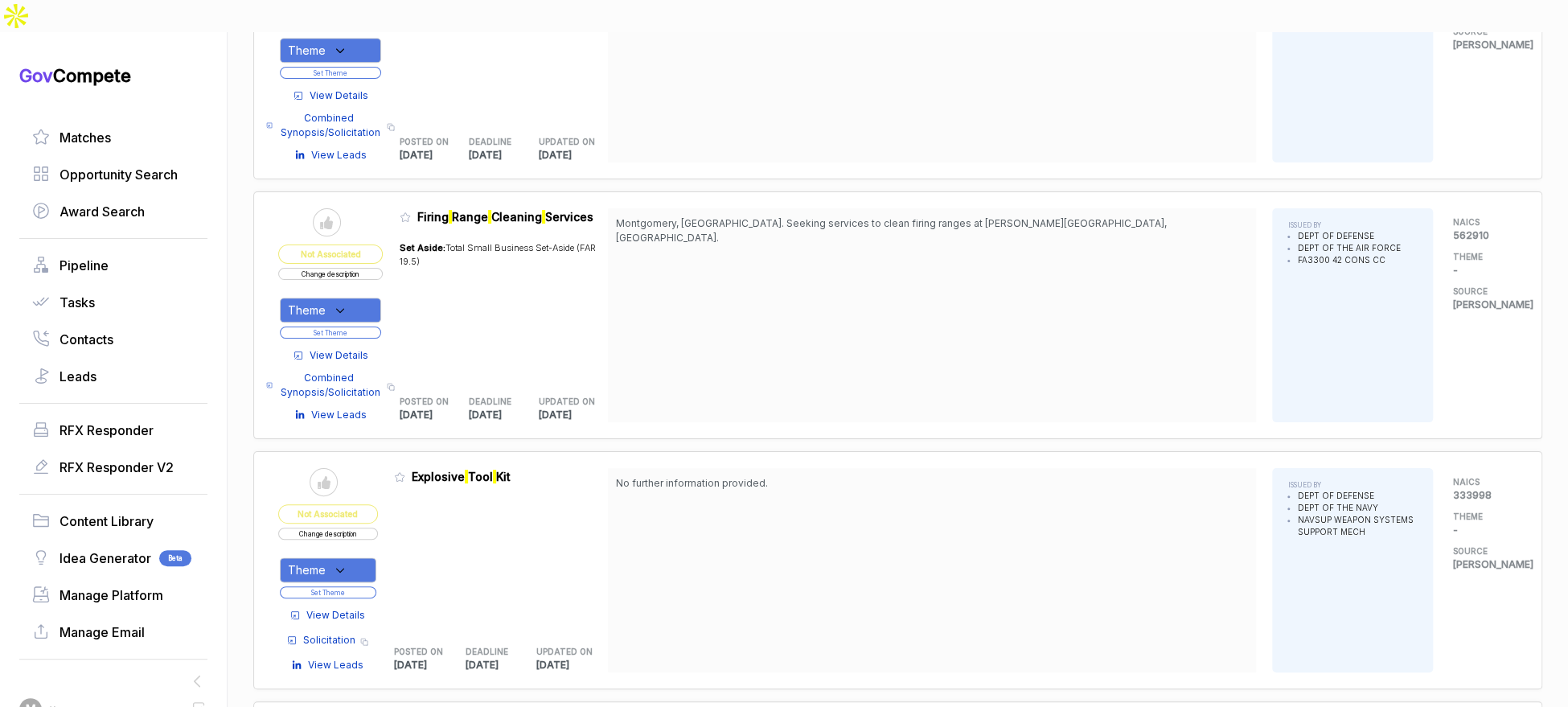
scroll to position [4993, 0]
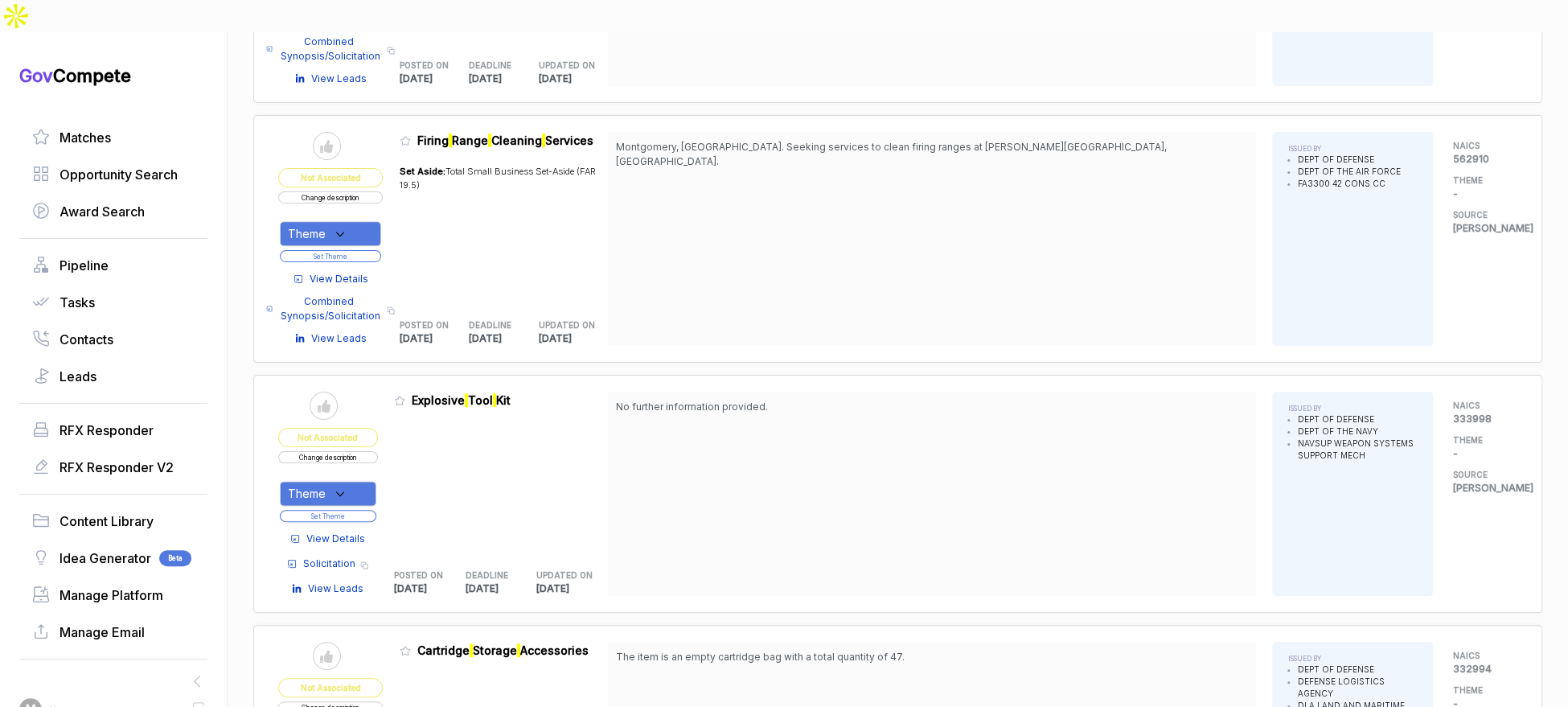
click at [362, 532] on span "View Details" at bounding box center [335, 539] width 59 height 15
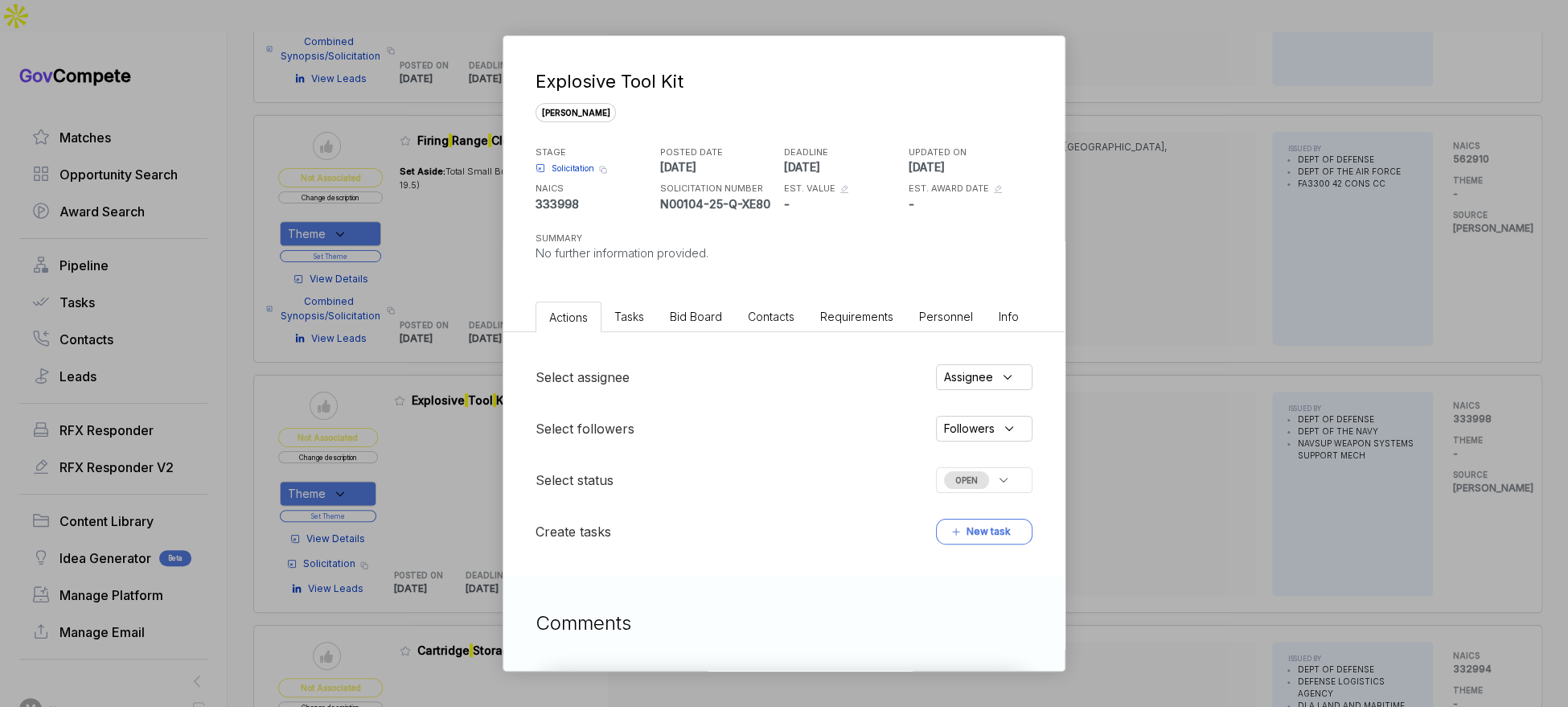
click at [698, 320] on span "Bid Board" at bounding box center [695, 316] width 52 height 14
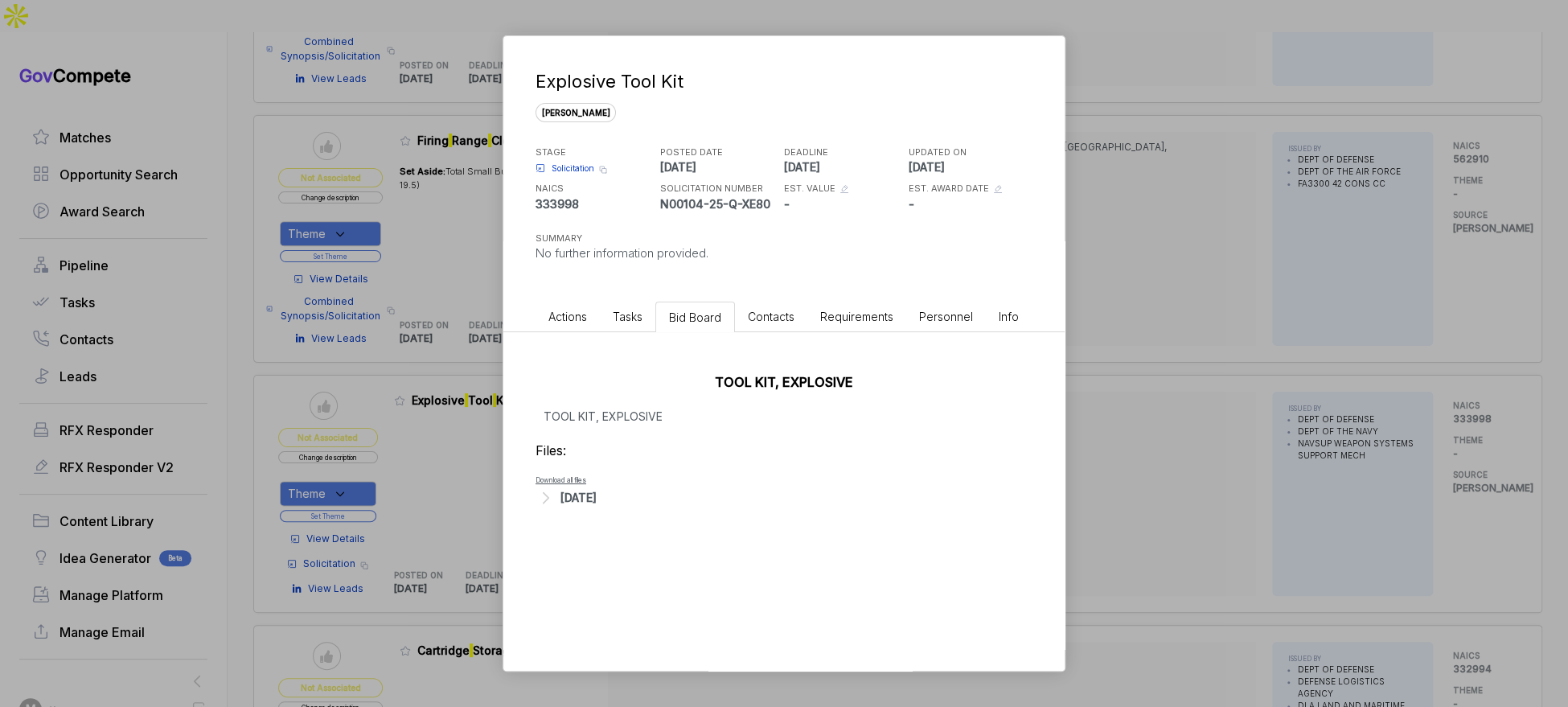
drag, startPoint x: 610, startPoint y: 492, endPoint x: 615, endPoint y: 502, distance: 11.2
click at [597, 492] on div "Sep 19, 2025" at bounding box center [579, 498] width 36 height 17
click at [628, 519] on span "- 3.01_Sol_N00104-25-Q-XE80.PDF" at bounding box center [639, 522] width 142 height 9
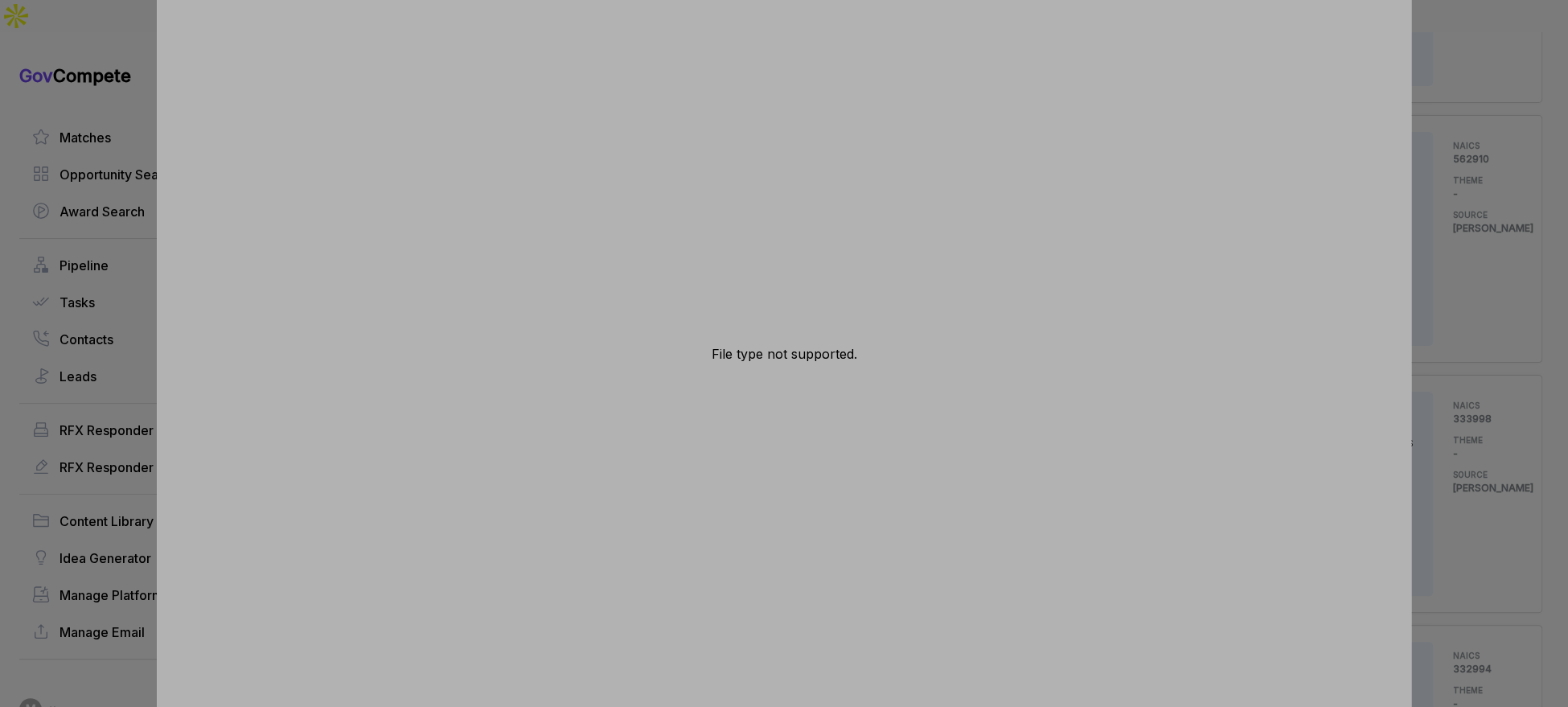
drag, startPoint x: 1459, startPoint y: 373, endPoint x: 1215, endPoint y: 407, distance: 246.4
click at [1458, 374] on div "File type not supported." at bounding box center [784, 353] width 1568 height 707
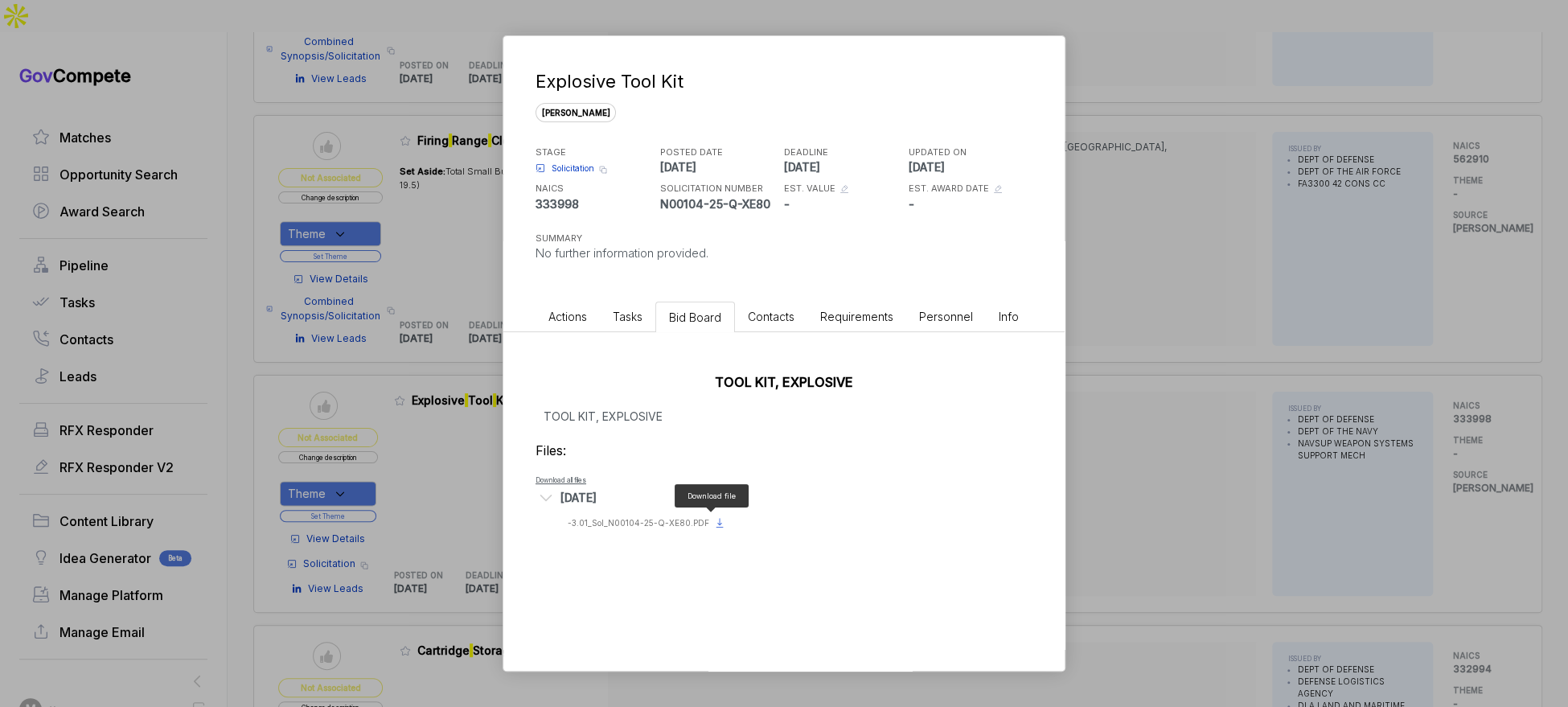
click at [713, 520] on icon at bounding box center [719, 522] width 13 height 13
click at [1209, 263] on div "Explosive Tool Kit sam STAGE Solicitation Copy link POSTED DATE 2025-09-19 DEAD…" at bounding box center [784, 353] width 1568 height 707
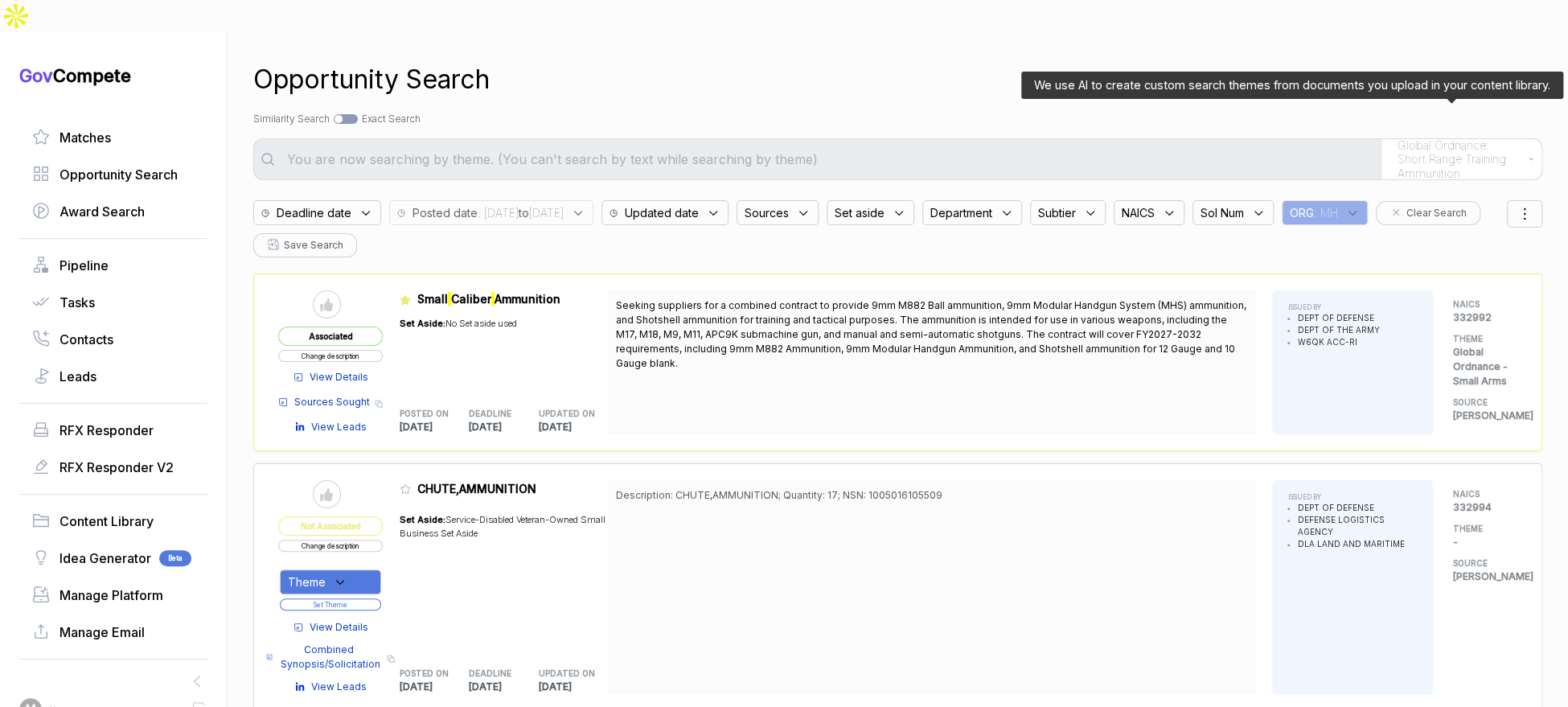
click at [1413, 138] on span "Global Ordnance: Short Range Training Ammunition" at bounding box center [1459, 160] width 123 height 43
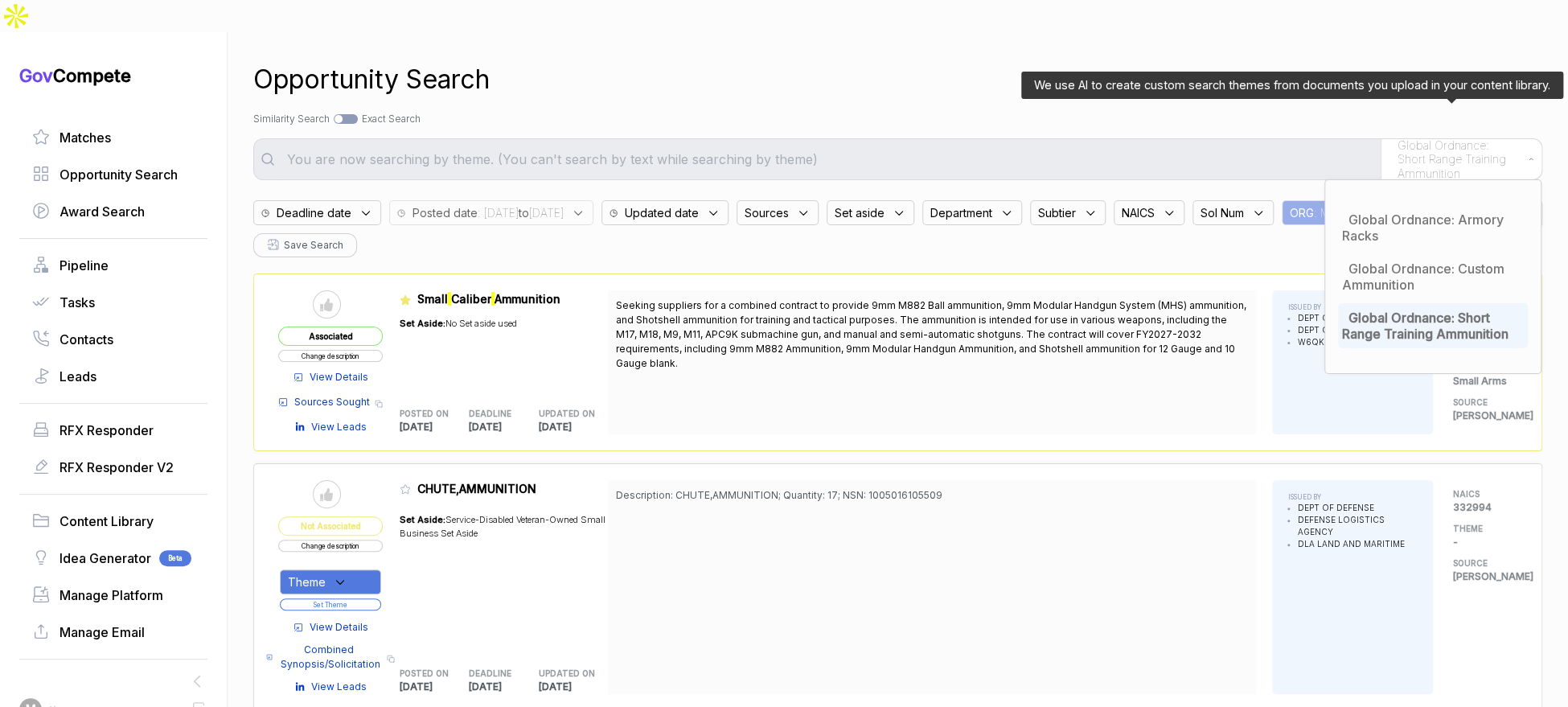
click at [1396, 309] on span "Global Ordnance: Short Range Training Ammunition" at bounding box center [1425, 326] width 167 height 32
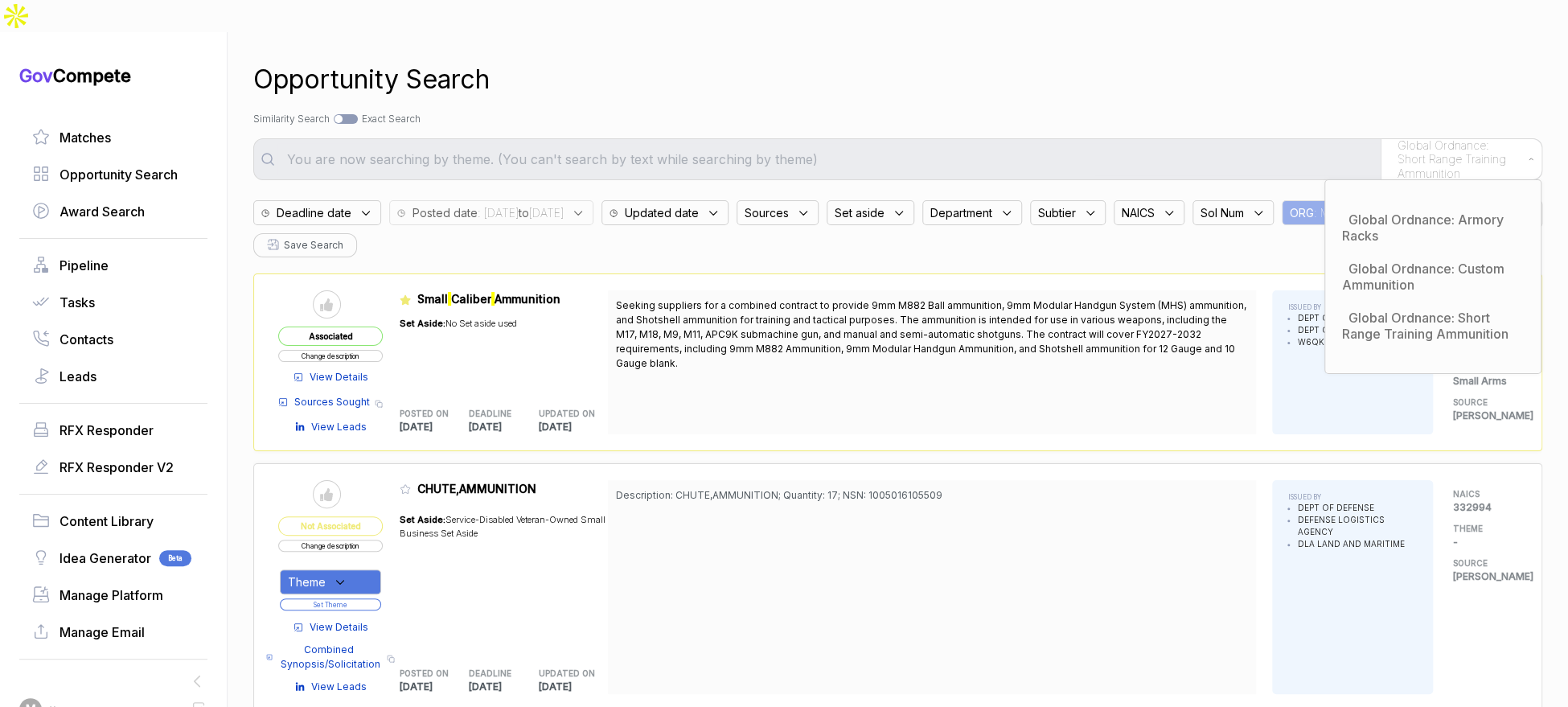
click at [1134, 112] on div "Search by Topic Relevance Similarity Search Search by Exact Keyword Match Exact…" at bounding box center [898, 119] width 1289 height 15
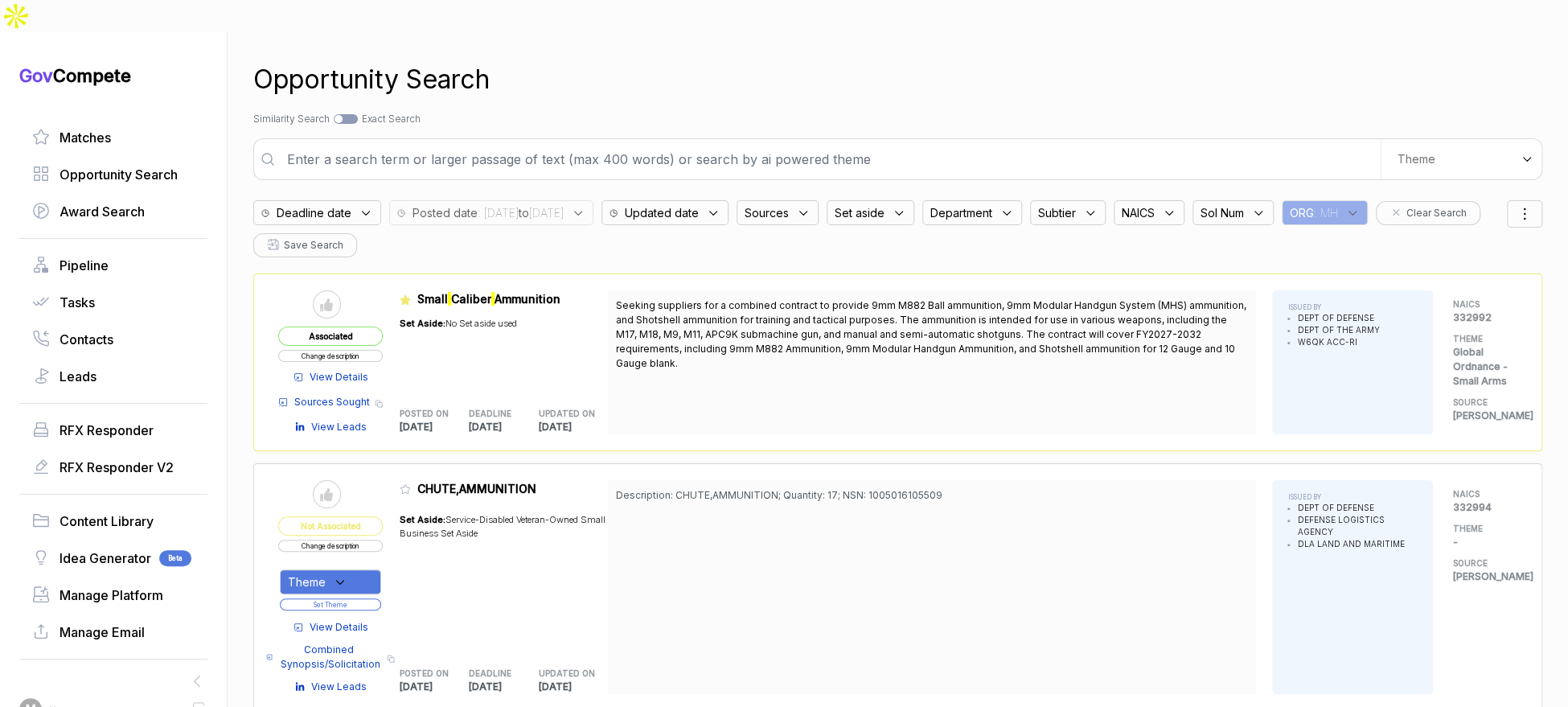
click at [1091, 143] on input "text" at bounding box center [828, 159] width 1103 height 32
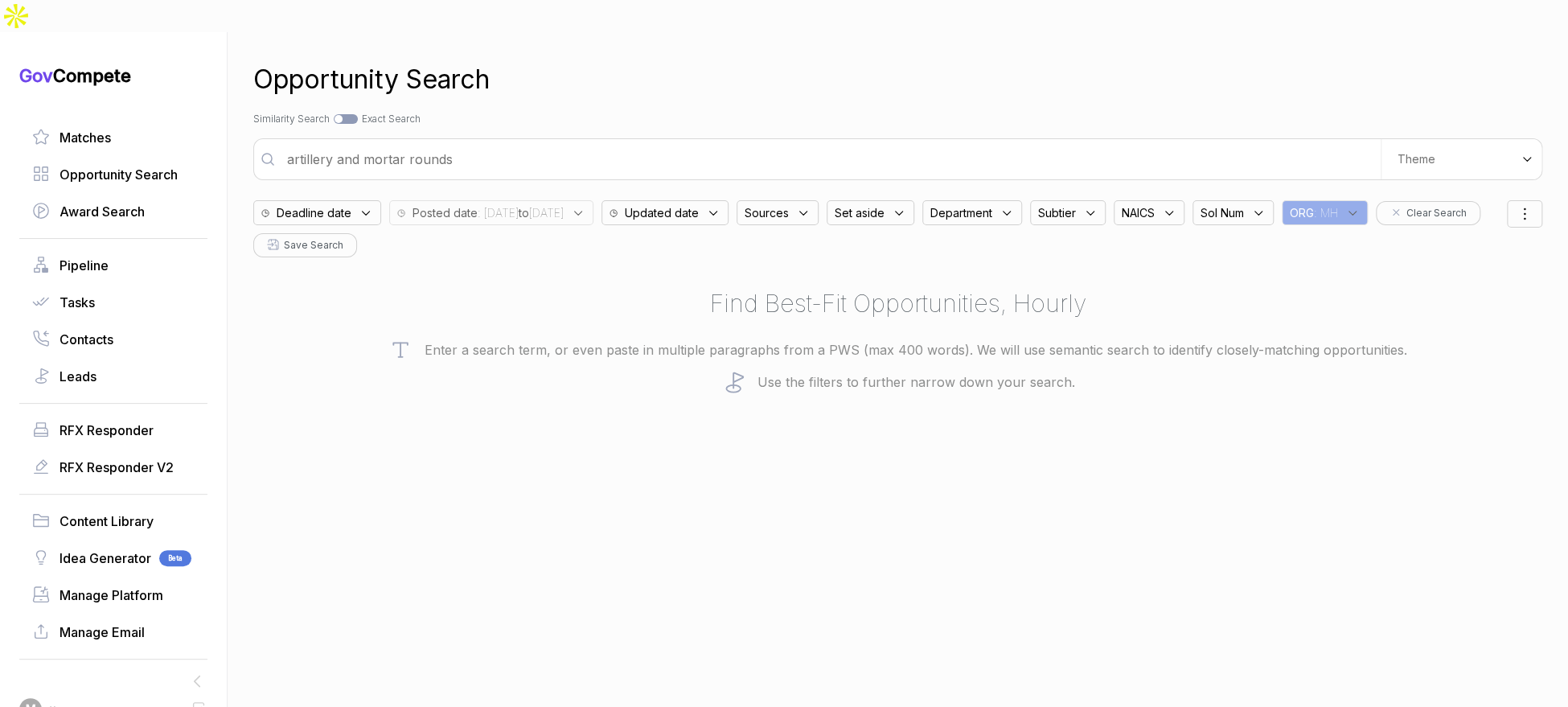
type input "artillery and mortar rounds"
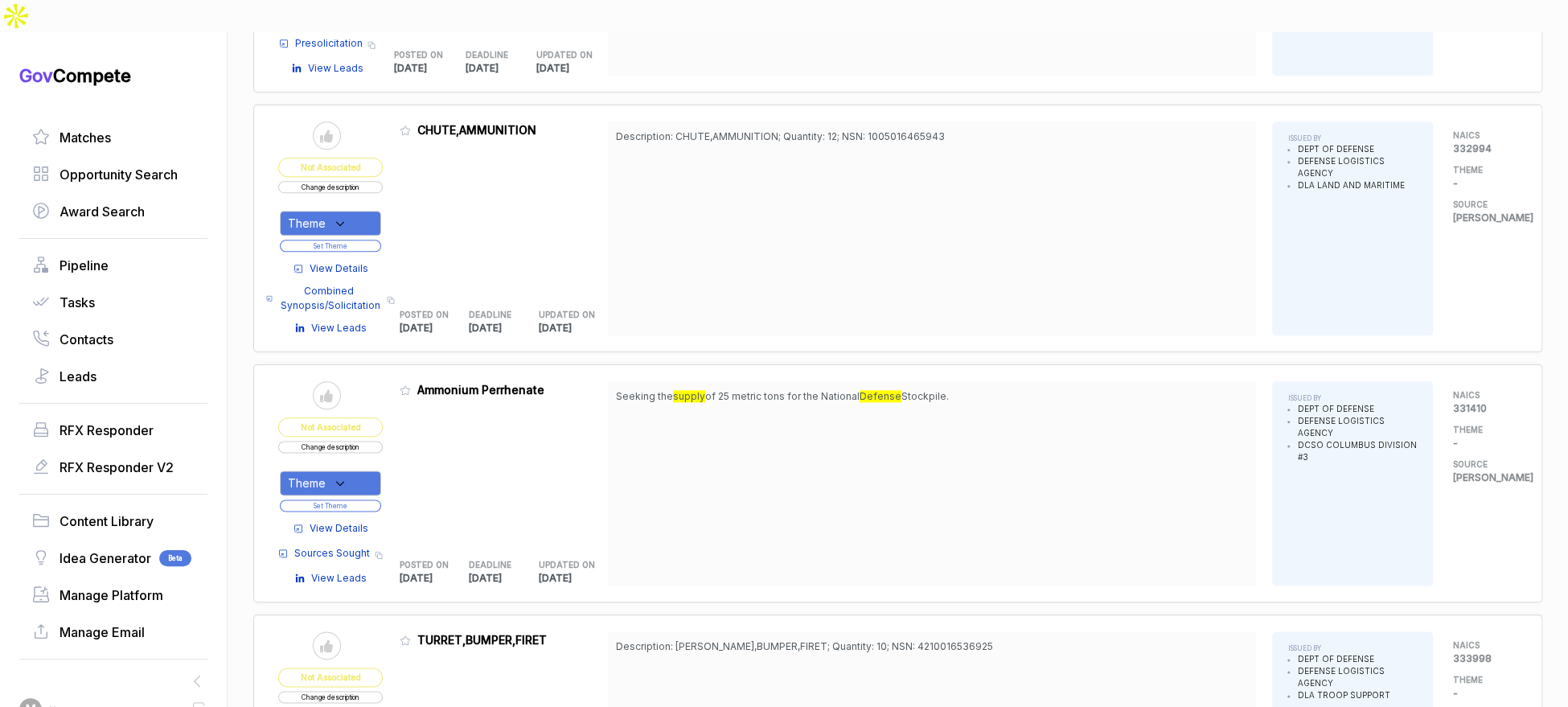
scroll to position [1069, 0]
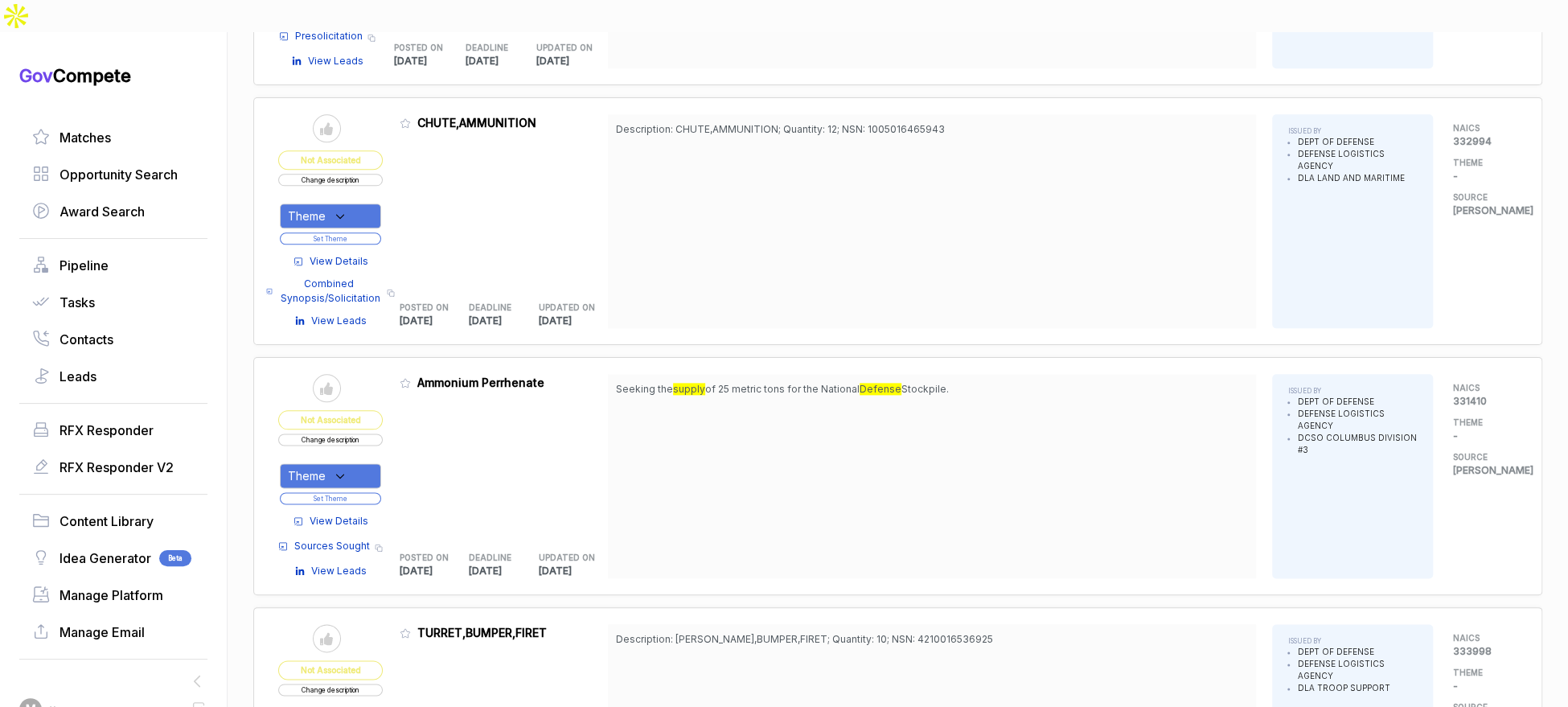
click at [338, 514] on span "View Details" at bounding box center [339, 521] width 59 height 15
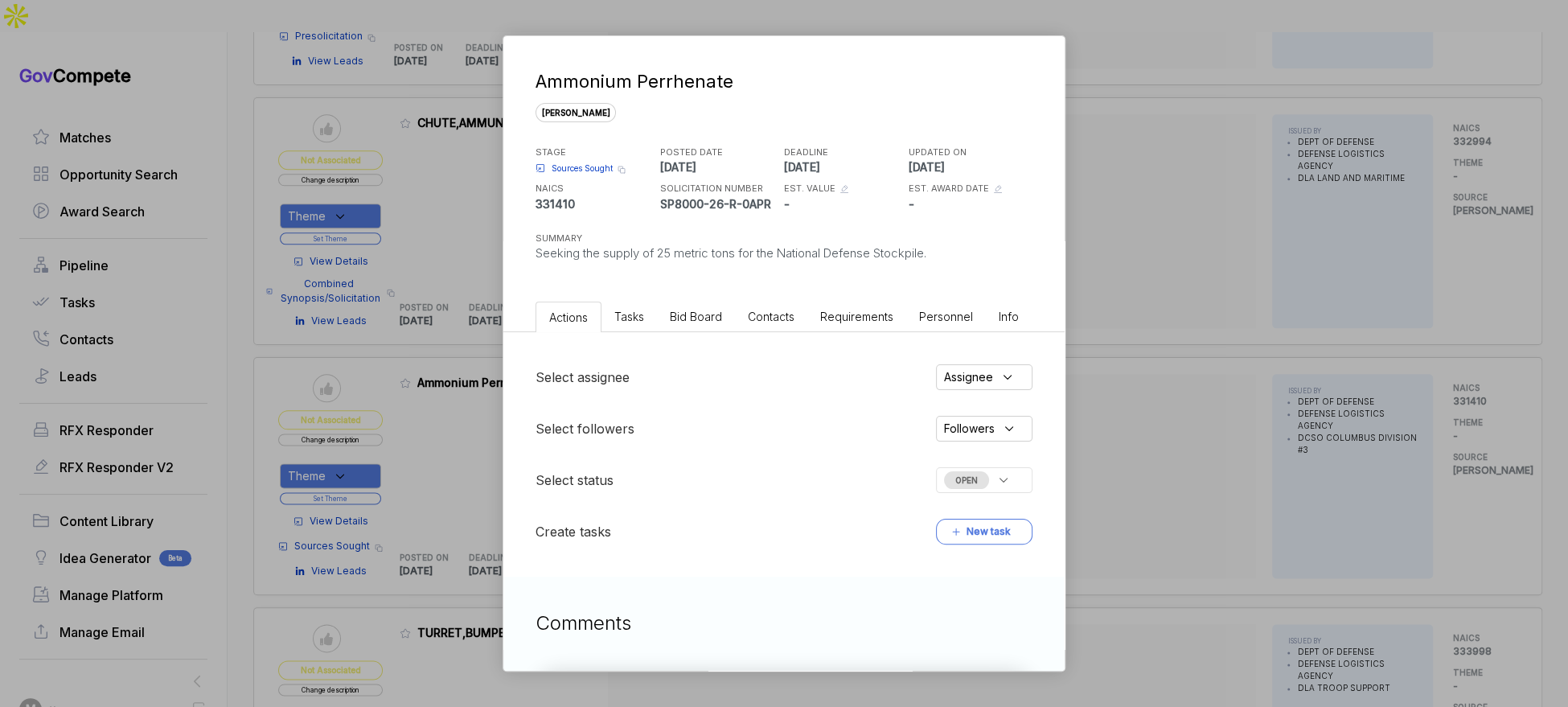
click at [686, 312] on span "Bid Board" at bounding box center [695, 316] width 52 height 14
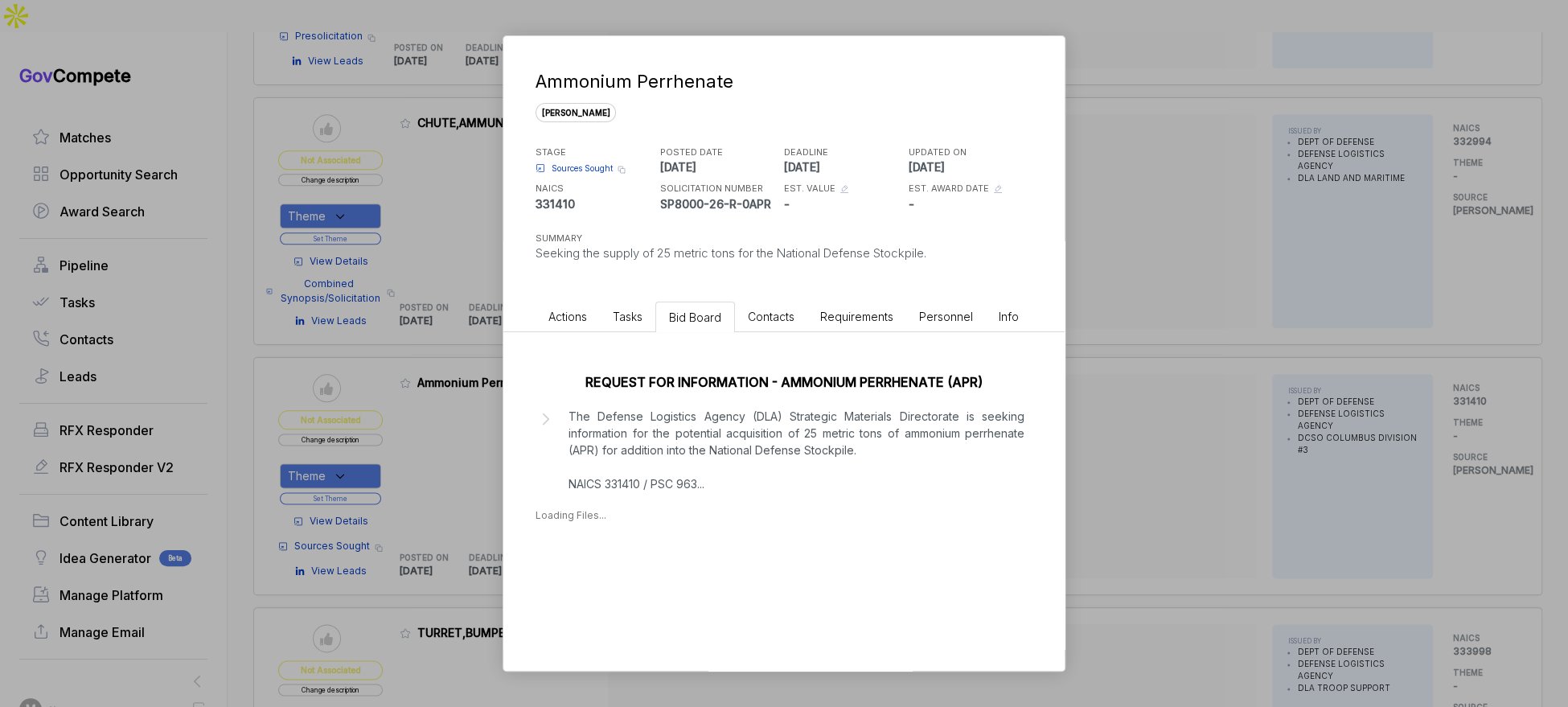
click at [714, 427] on p "The Defense Logistics Agency (DLA) Strategic Materials Directorate is seeking i…" at bounding box center [796, 450] width 456 height 85
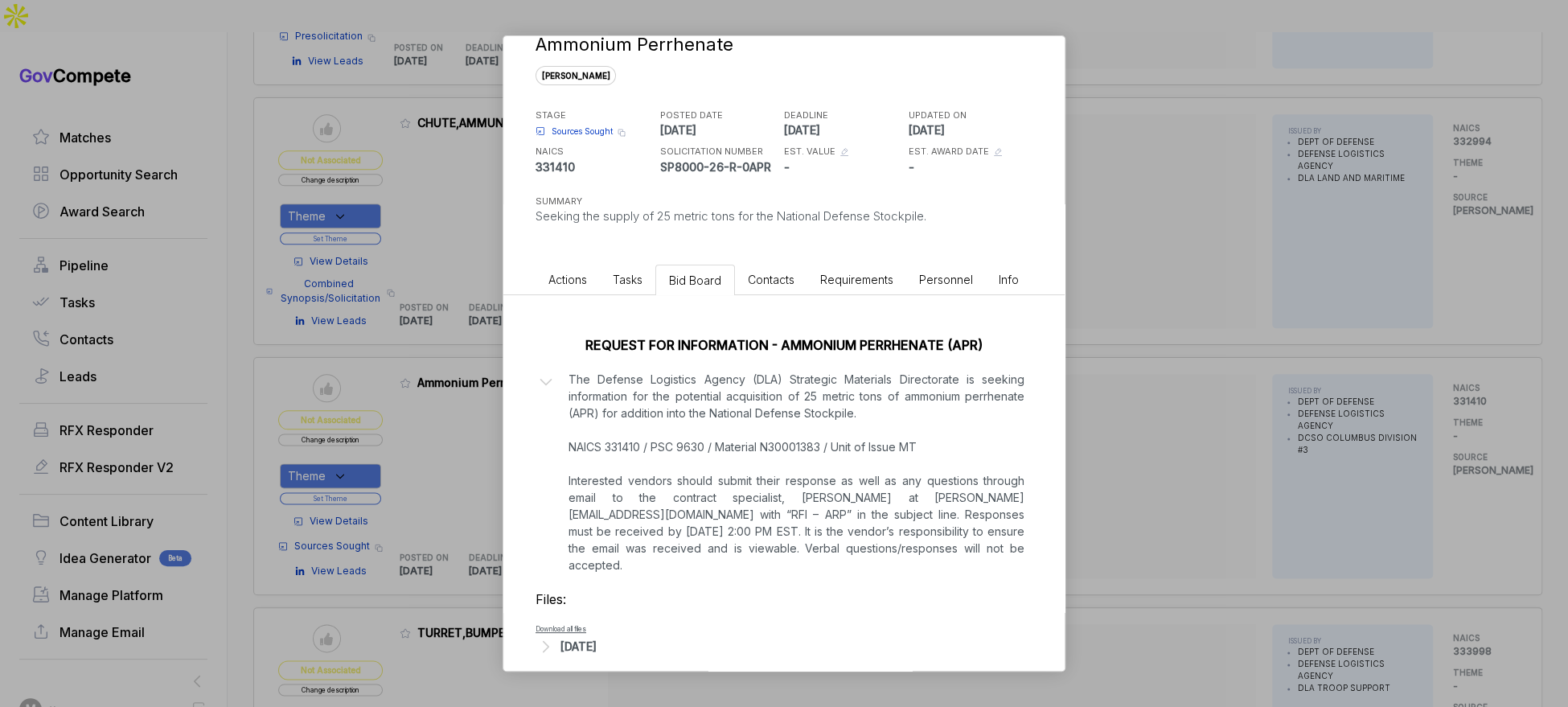
click at [597, 638] on div "Sep 22, 2025" at bounding box center [579, 646] width 36 height 17
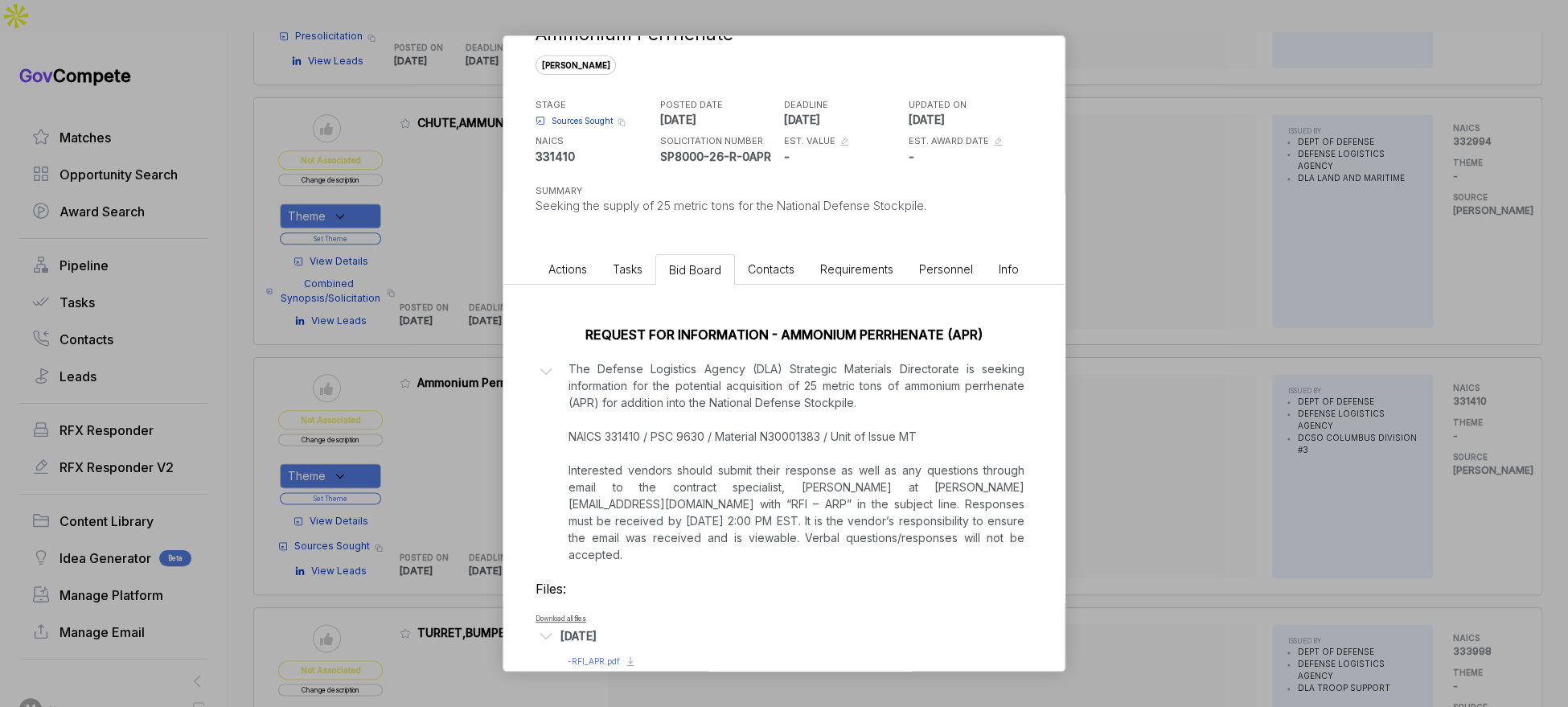
scroll to position [58, 0]
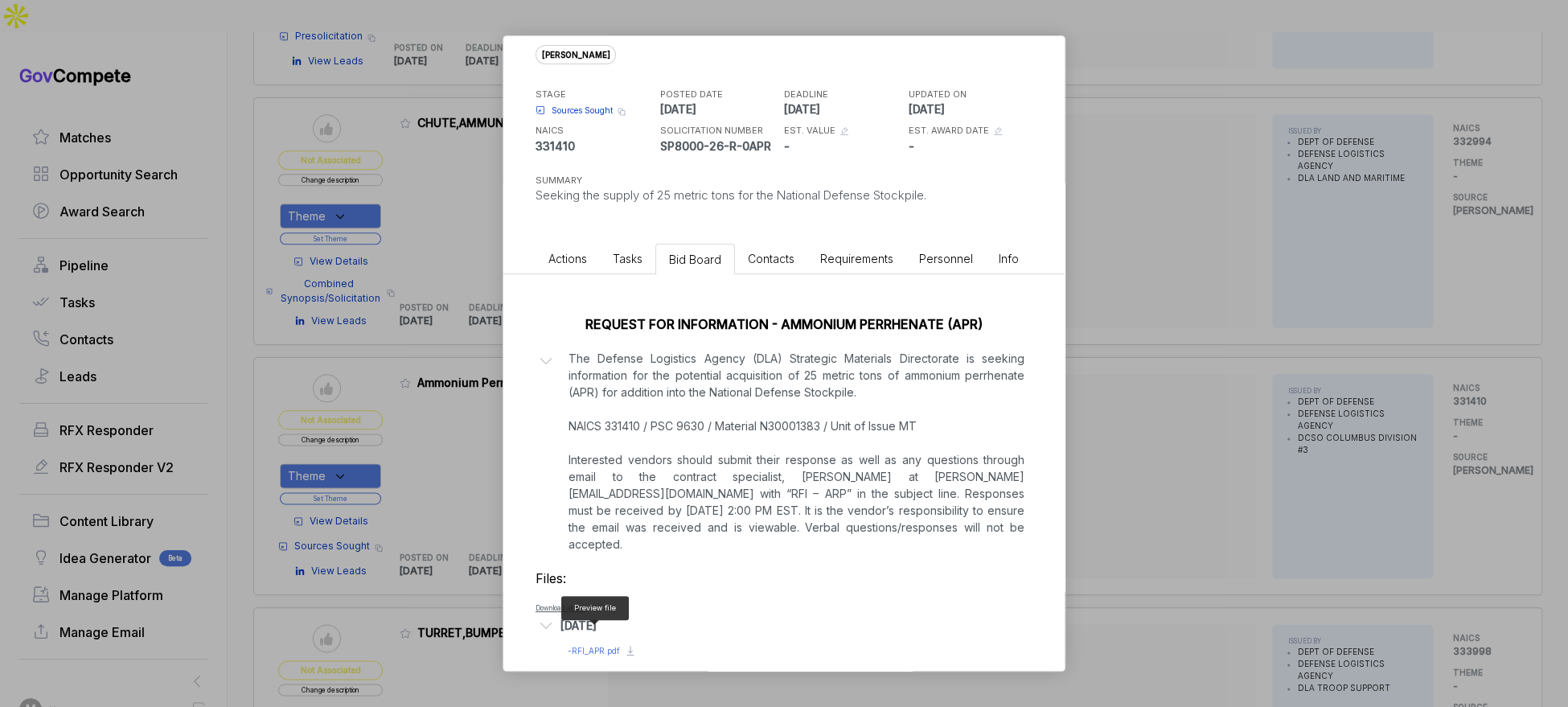
click at [608, 645] on span "- RFI_APR.pdf" at bounding box center [593, 650] width 52 height 9
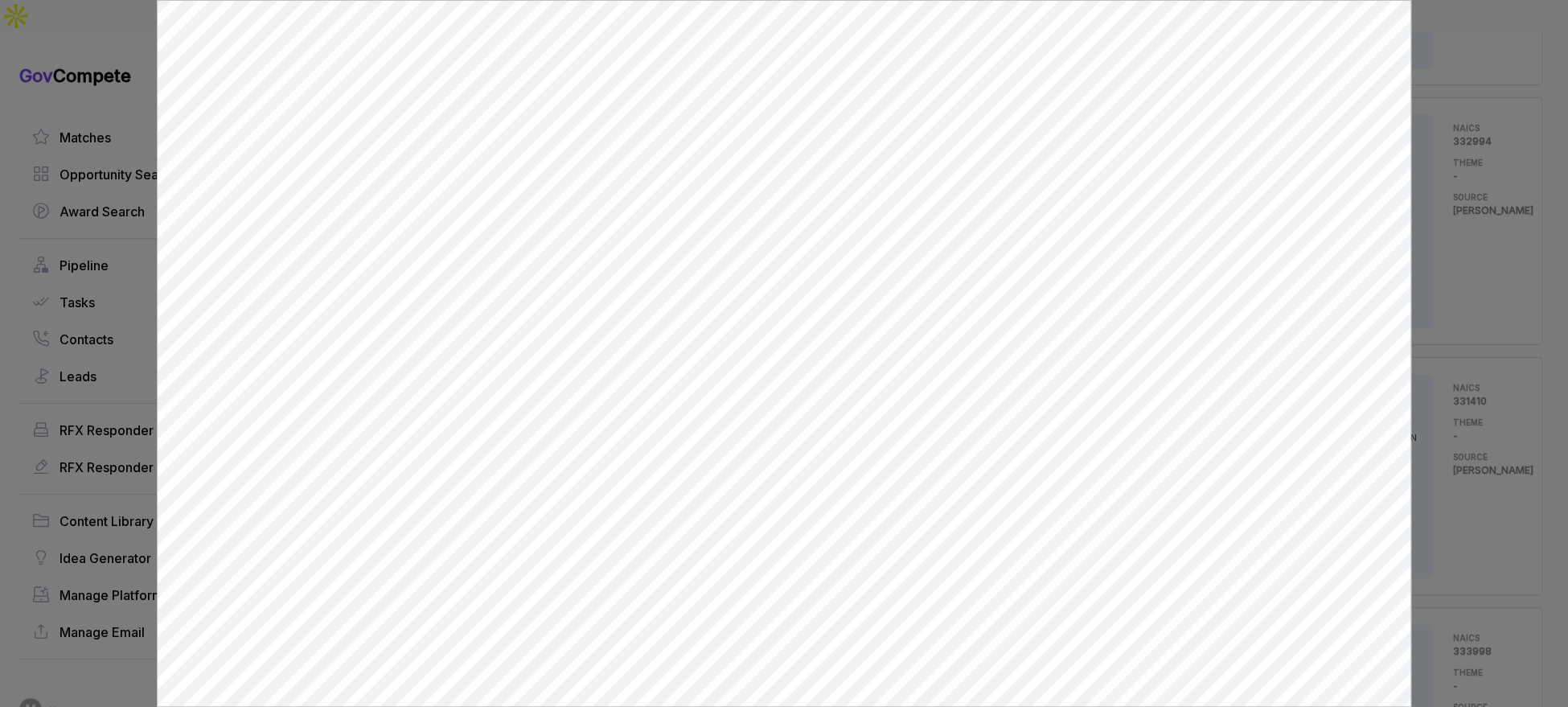
scroll to position [0, 0]
click at [1467, 320] on div at bounding box center [784, 353] width 1568 height 707
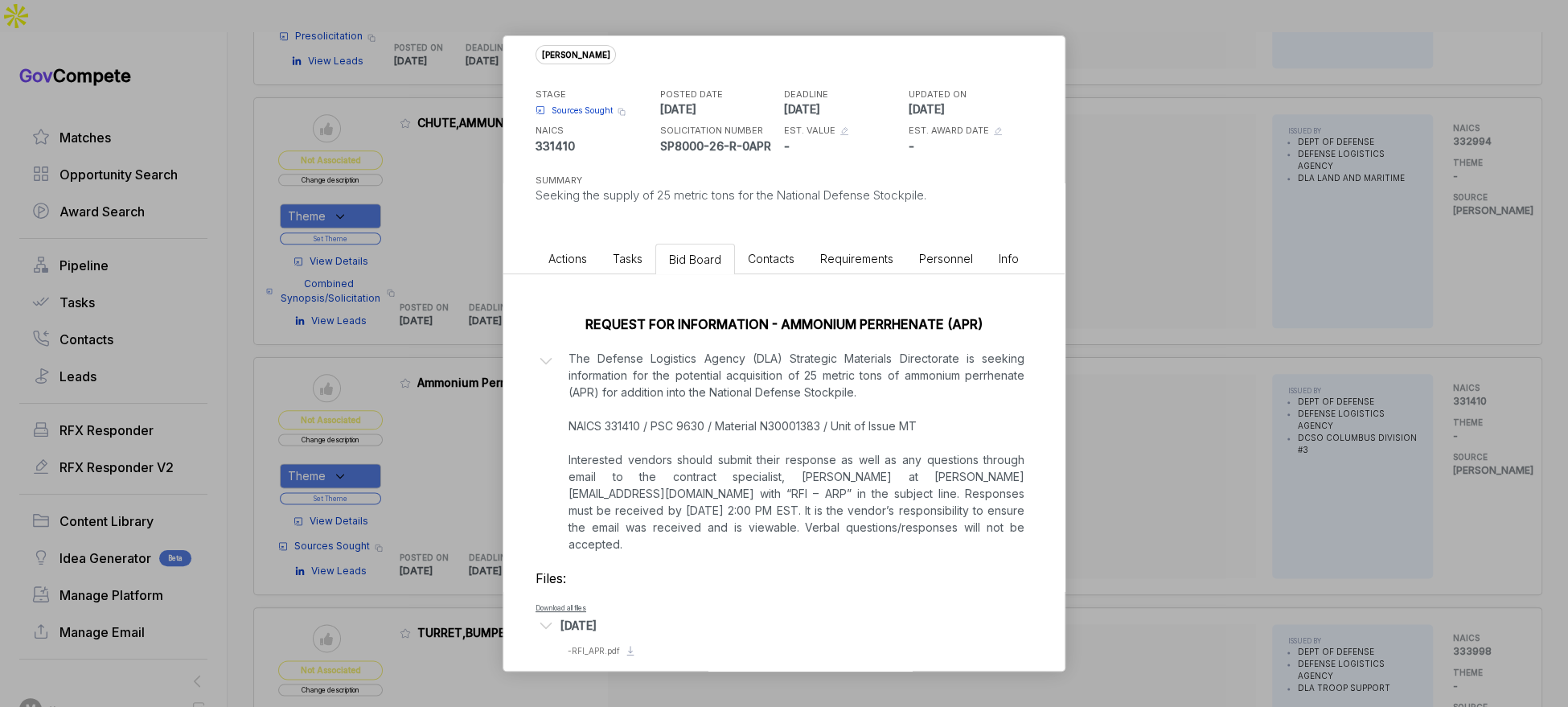
click at [1464, 322] on div "Ammonium Perrhenate sam STAGE Sources Sought Copy link POSTED DATE 2025-09-22 D…" at bounding box center [784, 353] width 1568 height 707
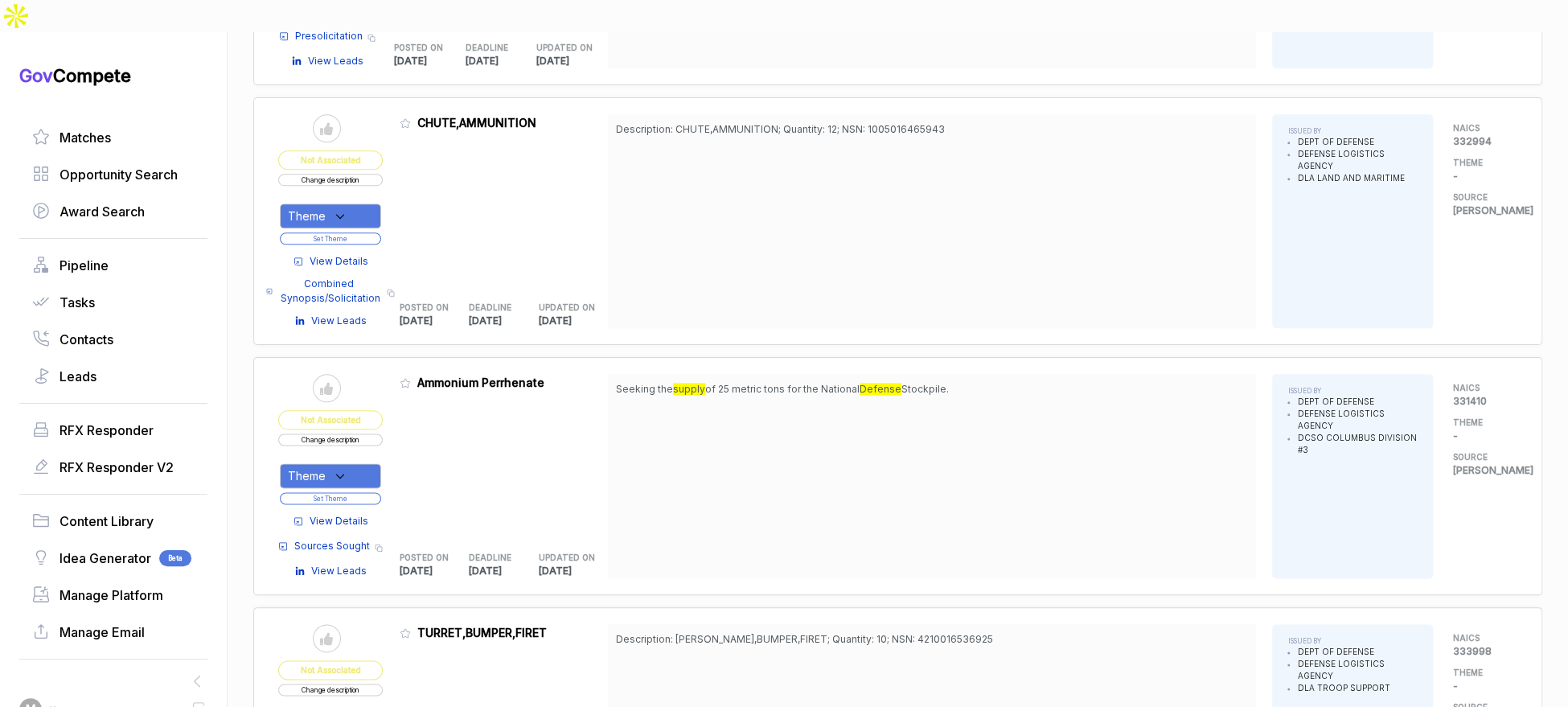
click at [357, 463] on div "Theme" at bounding box center [330, 475] width 101 height 25
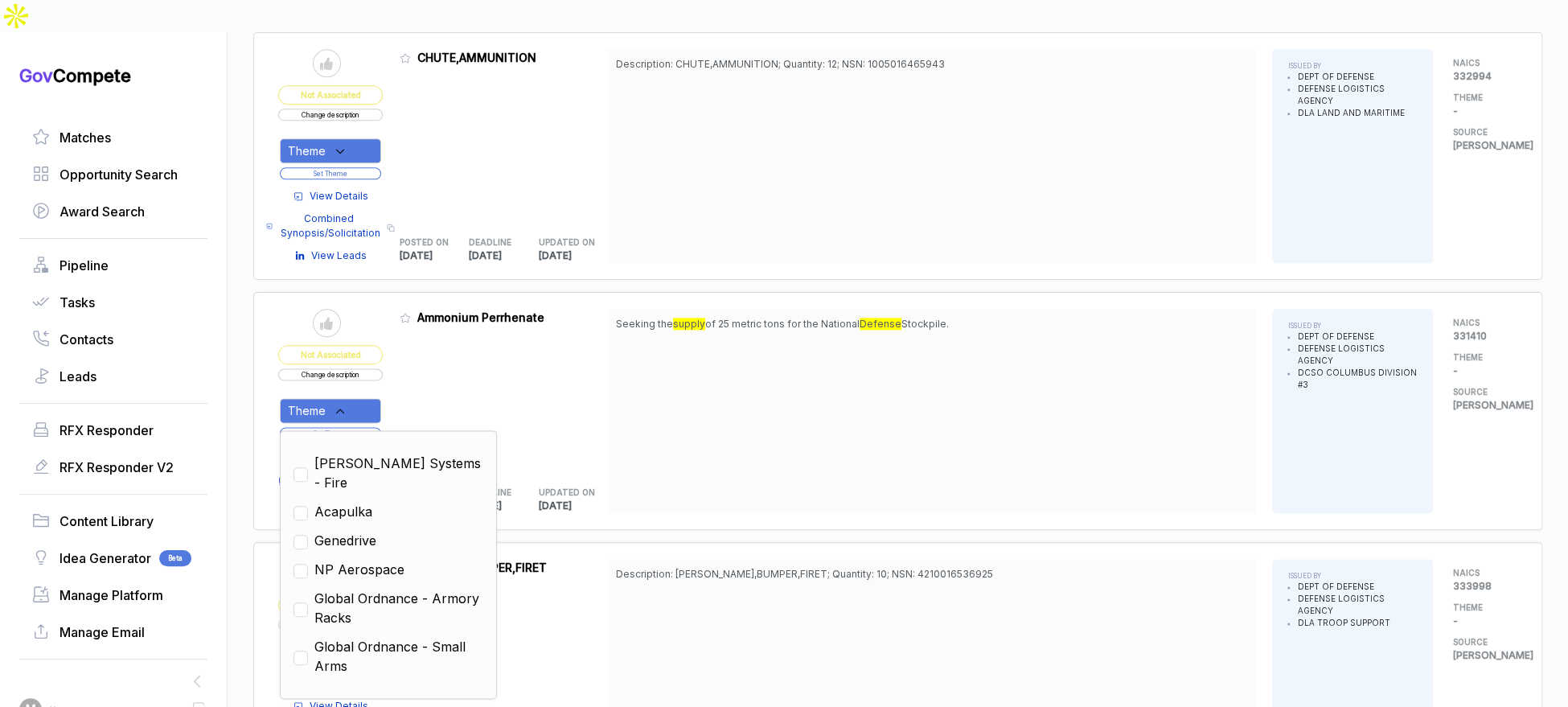
scroll to position [1180, 0]
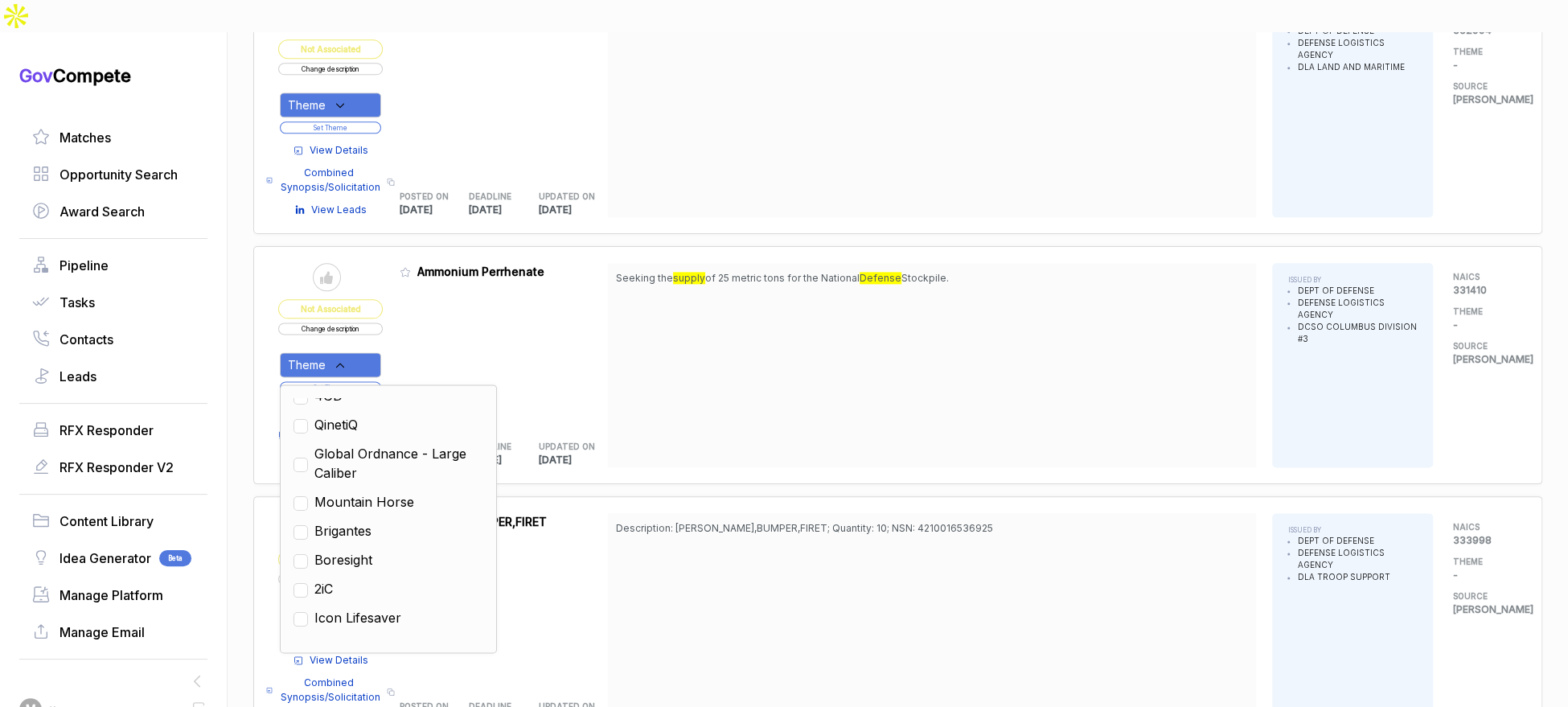
drag, startPoint x: 419, startPoint y: 410, endPoint x: 558, endPoint y: 345, distance: 153.4
click at [423, 444] on span "Global Ordnance - Large Caliber" at bounding box center [398, 462] width 168 height 38
checkbox input "true"
drag, startPoint x: 629, startPoint y: 307, endPoint x: 570, endPoint y: 301, distance: 59.3
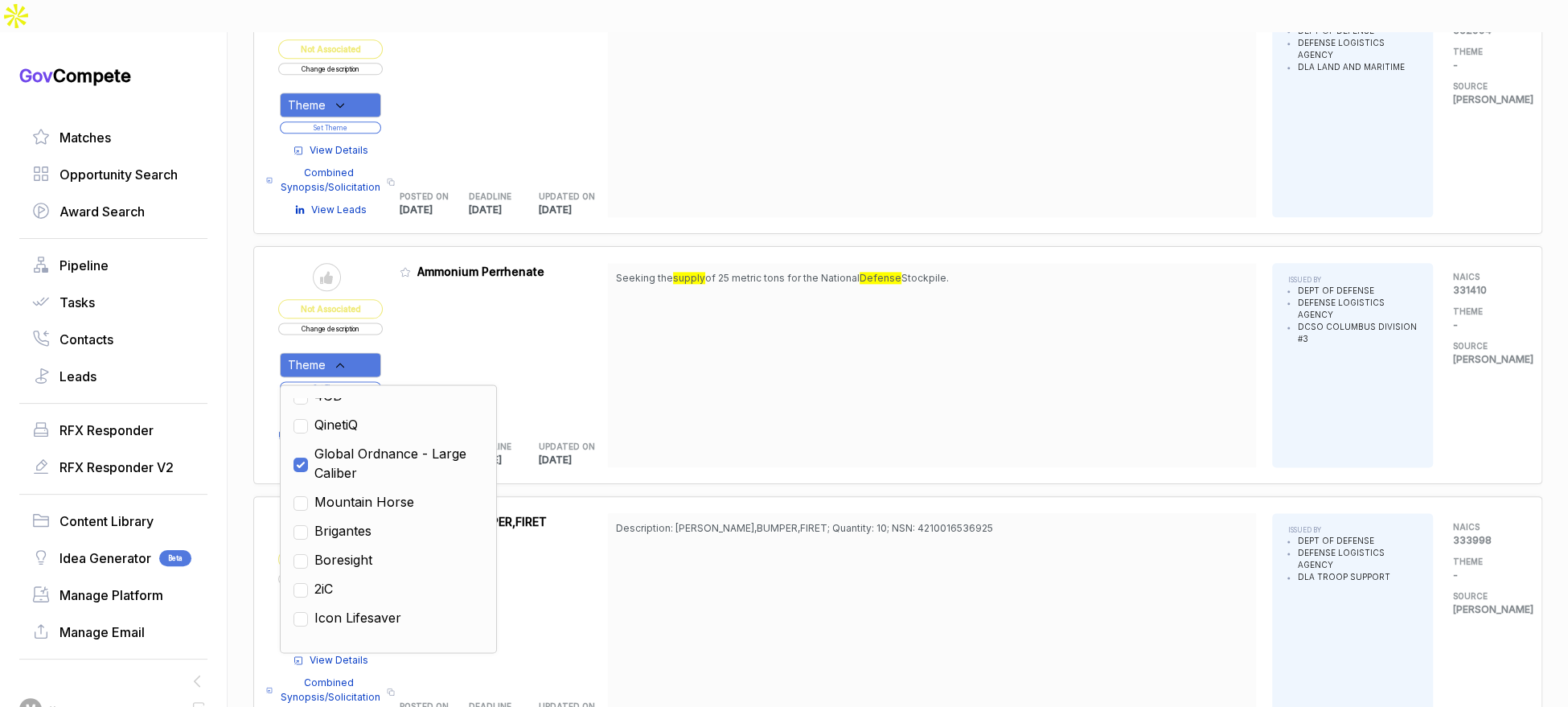
click at [609, 308] on div "Send to Pipeline Not Associated Change description Theme Clear Custom Outdoor R…" at bounding box center [897, 365] width 1239 height 204
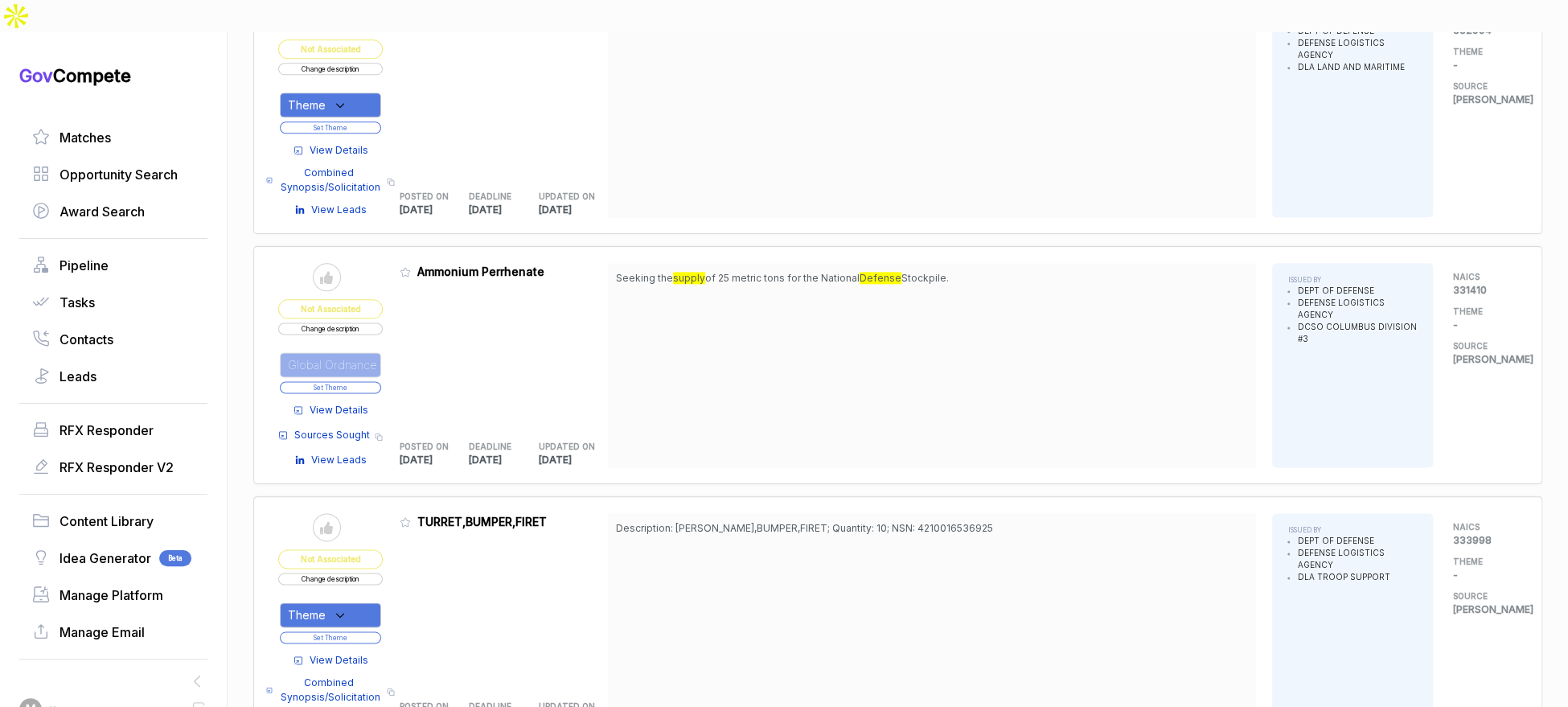
click at [351, 381] on button "Set Theme" at bounding box center [330, 387] width 101 height 12
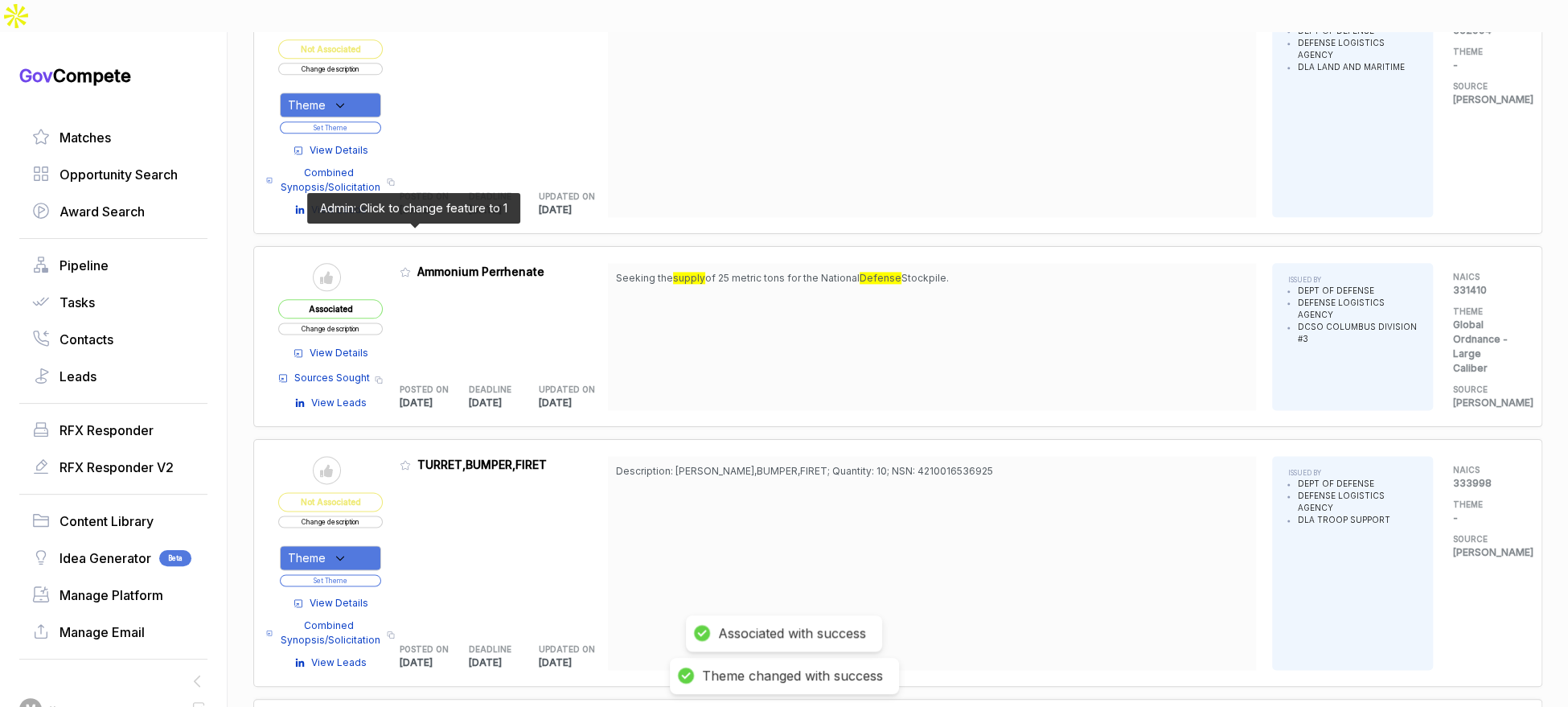
click at [410, 266] on icon at bounding box center [404, 271] width 11 height 11
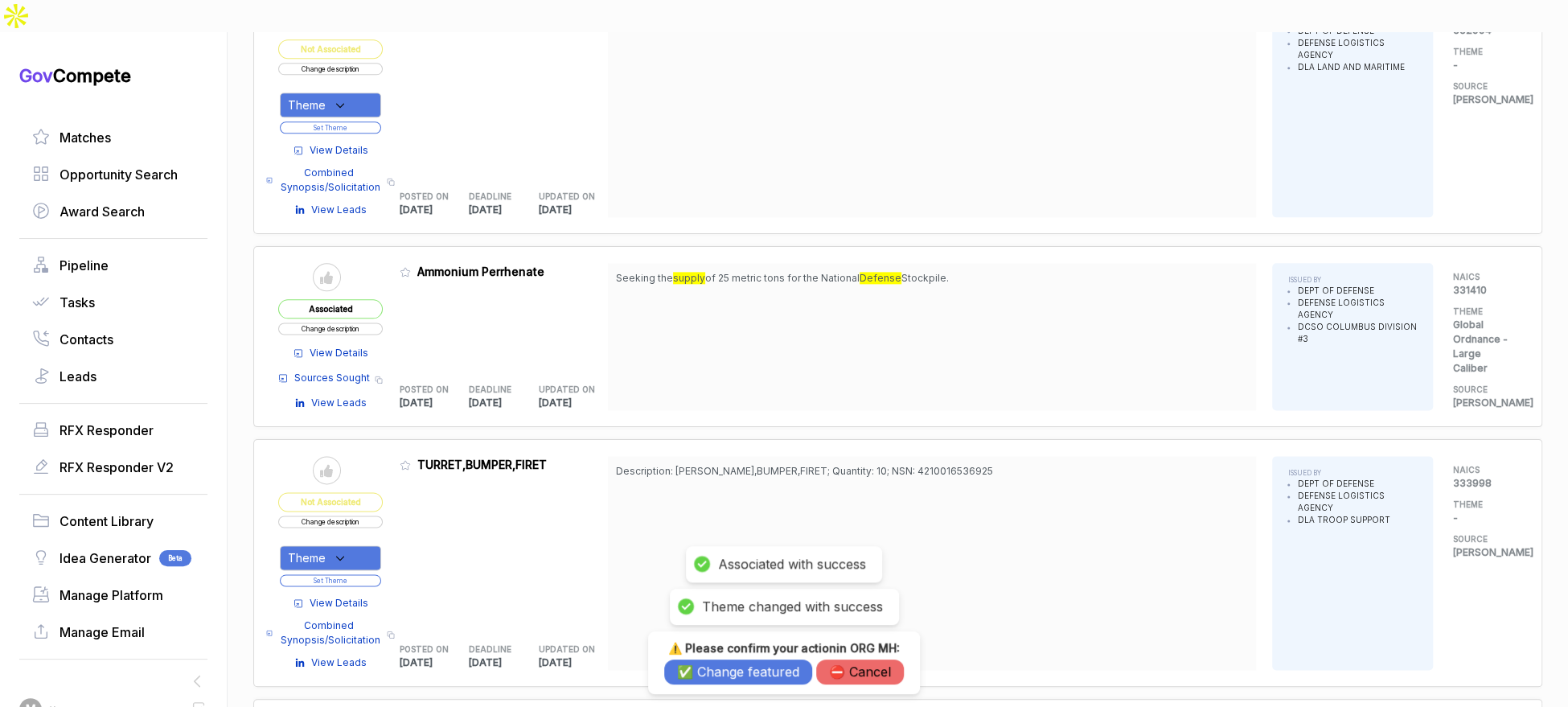
click at [724, 671] on button "✅ Change featured" at bounding box center [738, 671] width 148 height 25
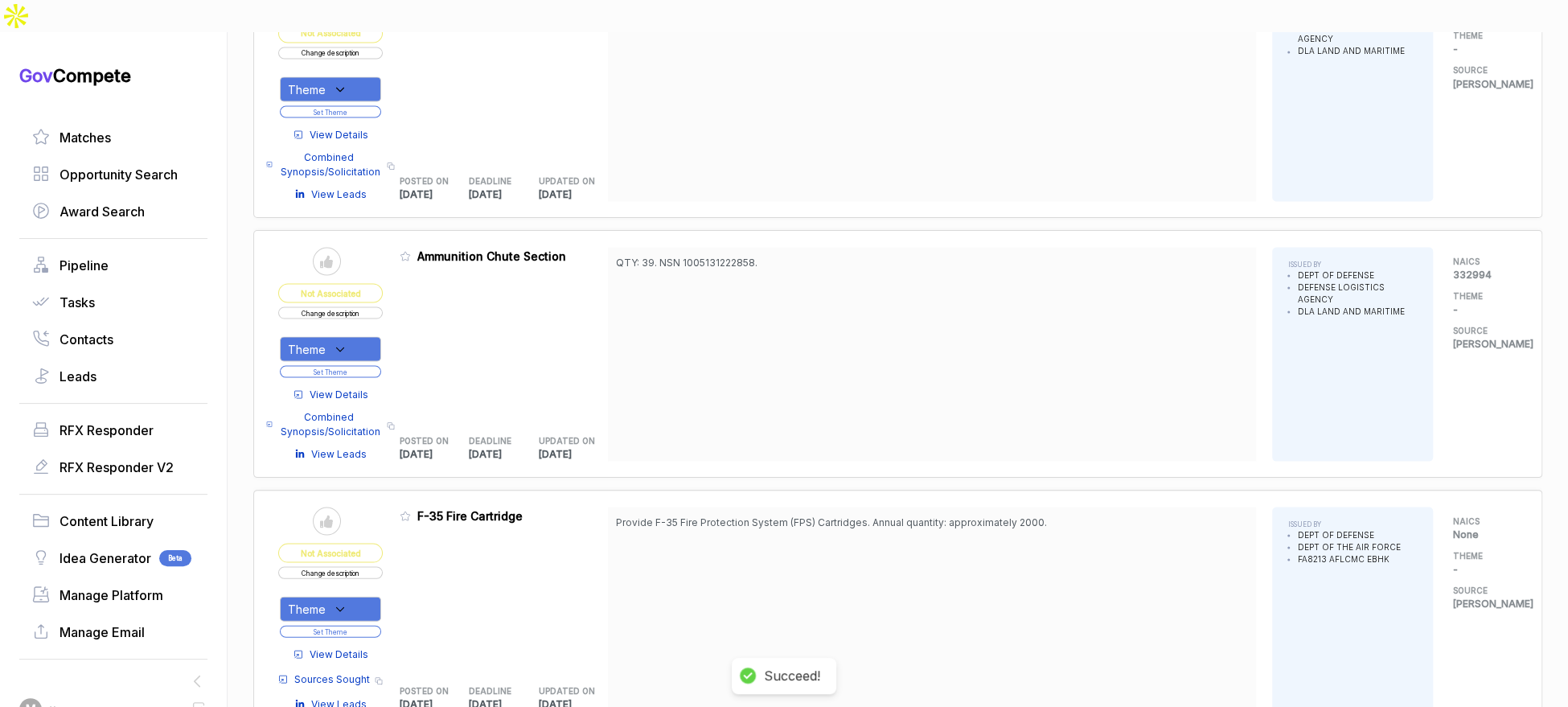
scroll to position [1913, 0]
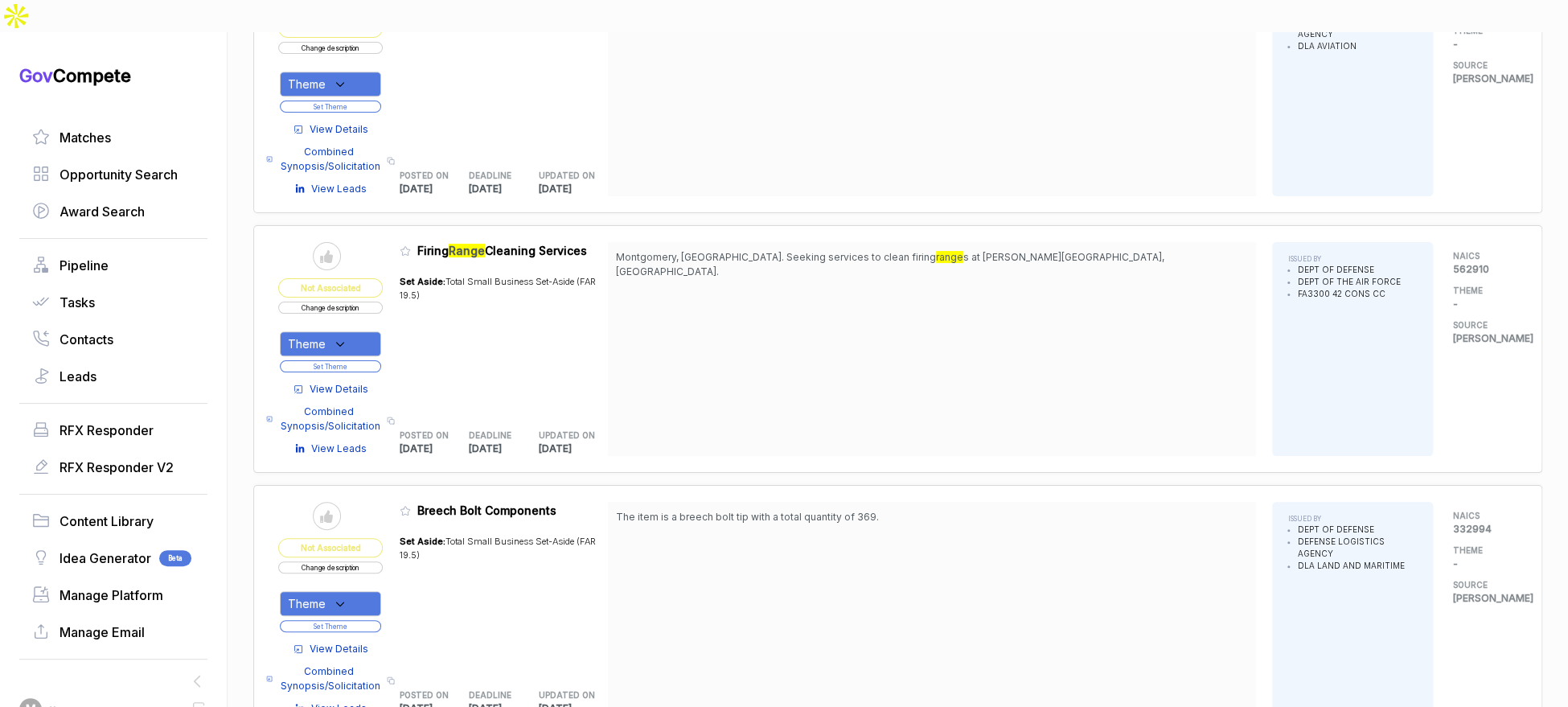
scroll to position [5076, 0]
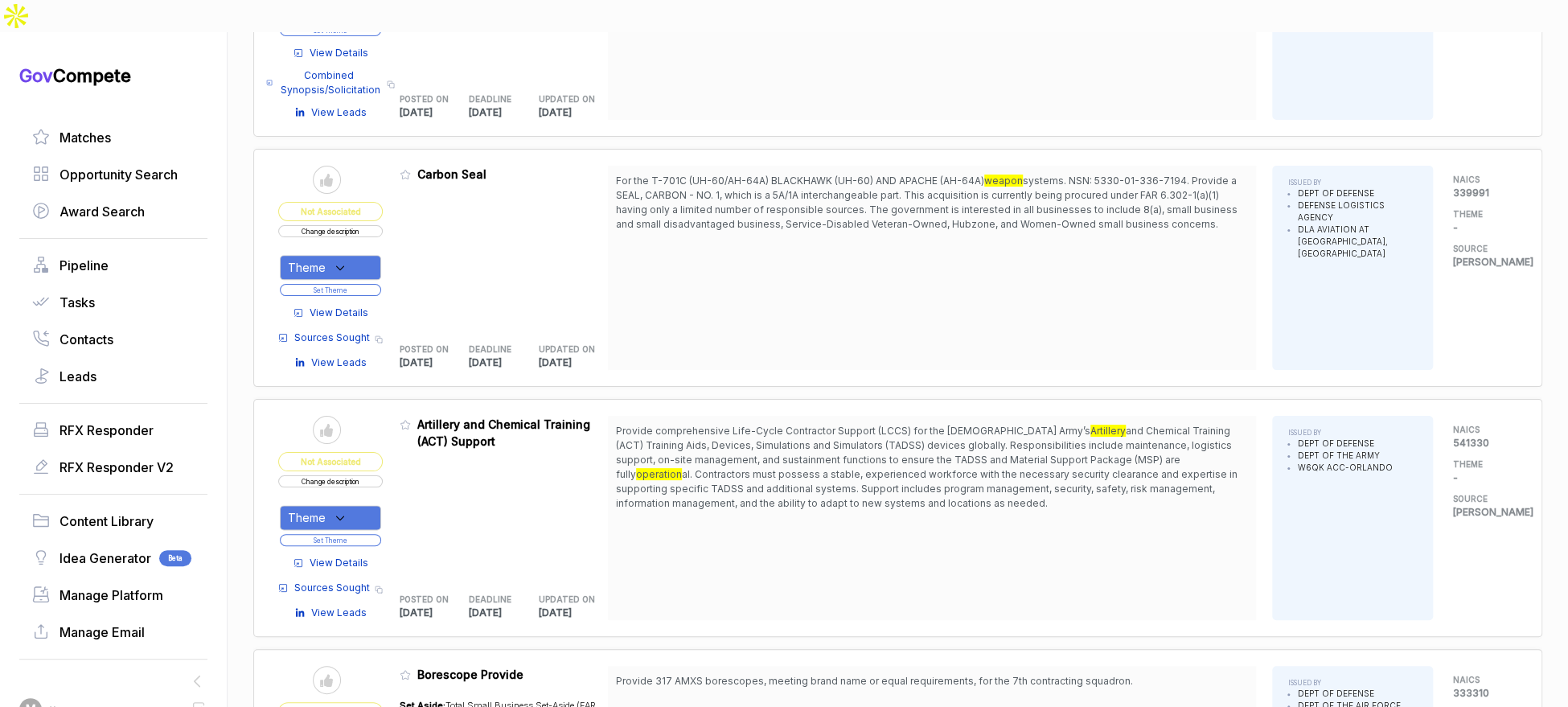
click at [355, 556] on span "View Details" at bounding box center [339, 563] width 59 height 15
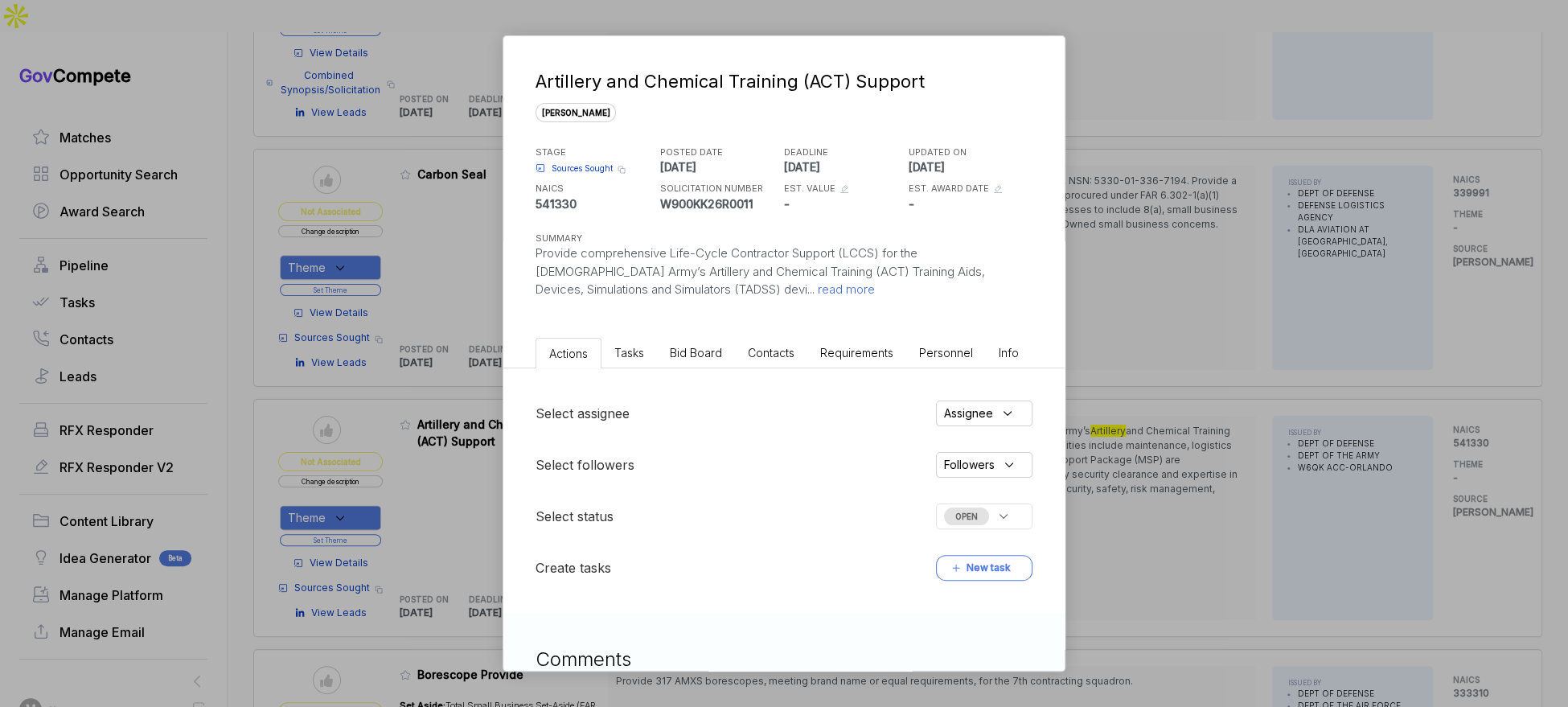
click at [709, 350] on span "Bid Board" at bounding box center [695, 352] width 52 height 14
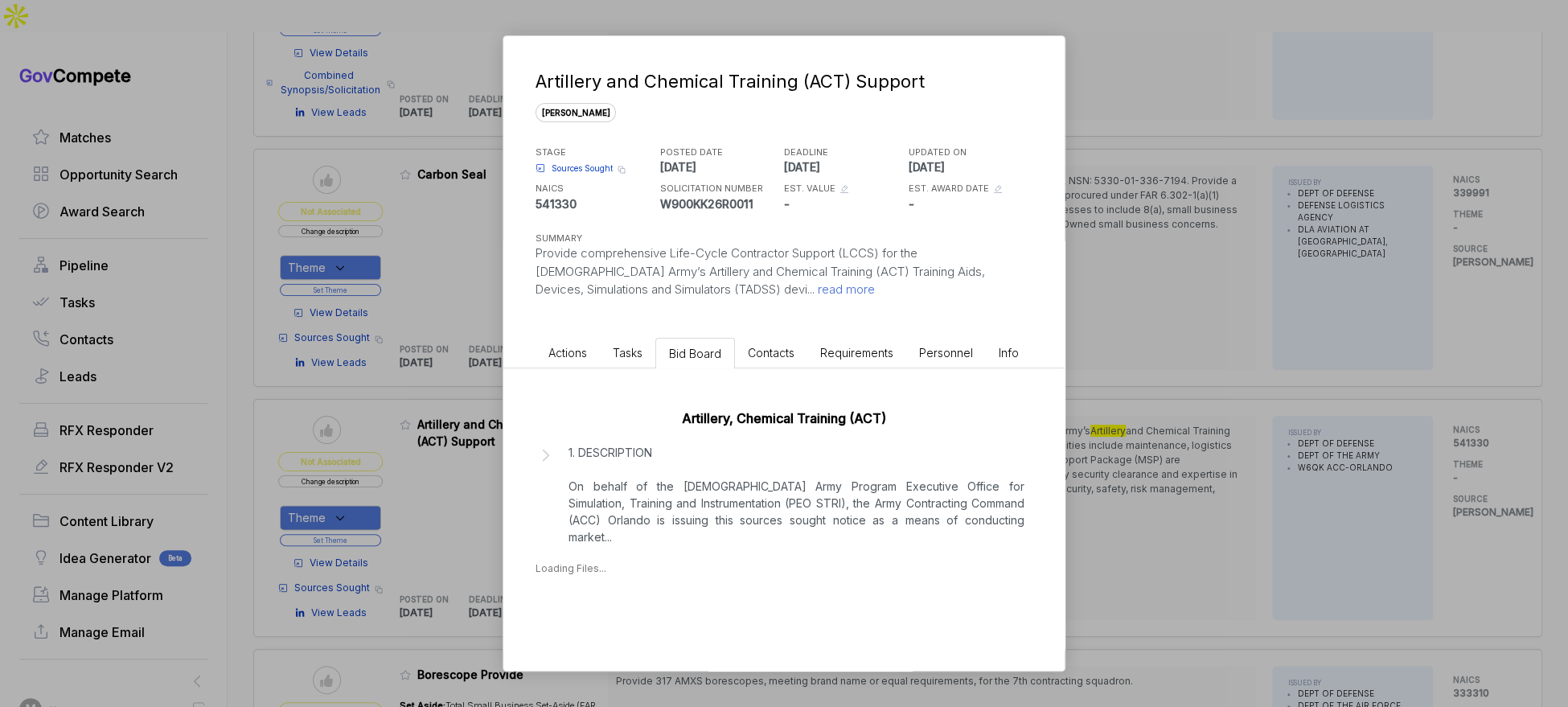
click at [715, 508] on p "1. DESCRIPTION On behalf of the U.S. Army Program Executive Office for Simulati…" at bounding box center [796, 494] width 456 height 101
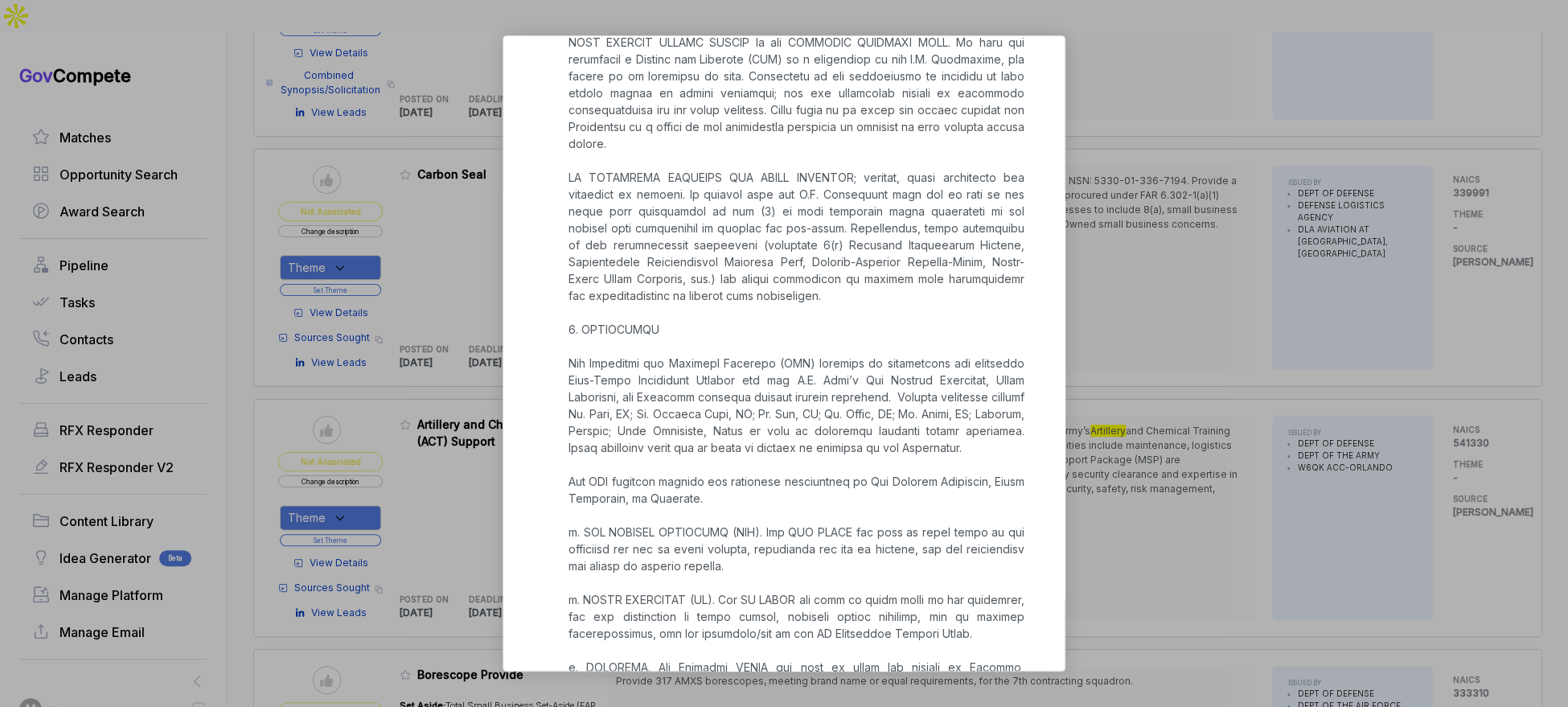
scroll to position [0, 0]
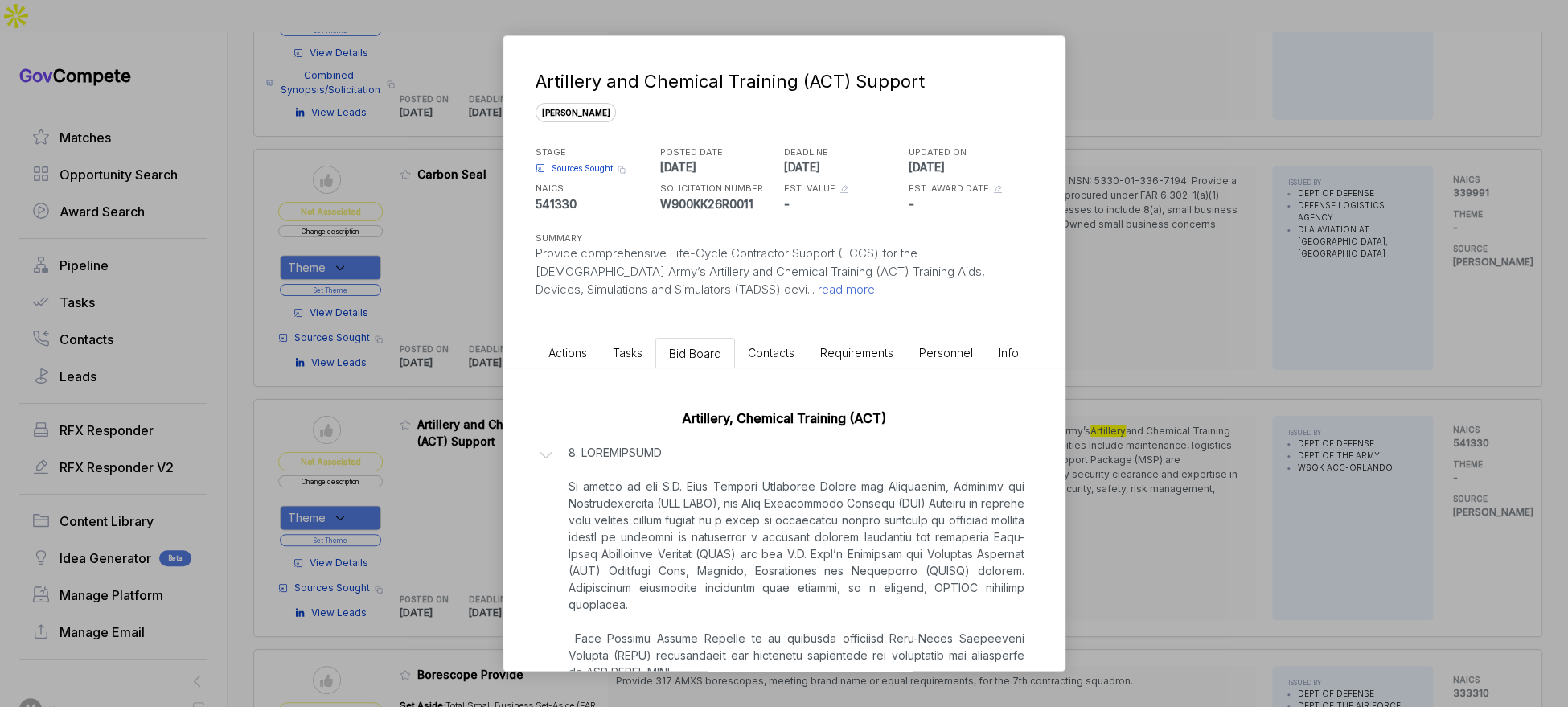
click at [1141, 520] on div "Artillery and Chemical Training (ACT) Support sam STAGE Sources Sought Copy lin…" at bounding box center [784, 353] width 1568 height 707
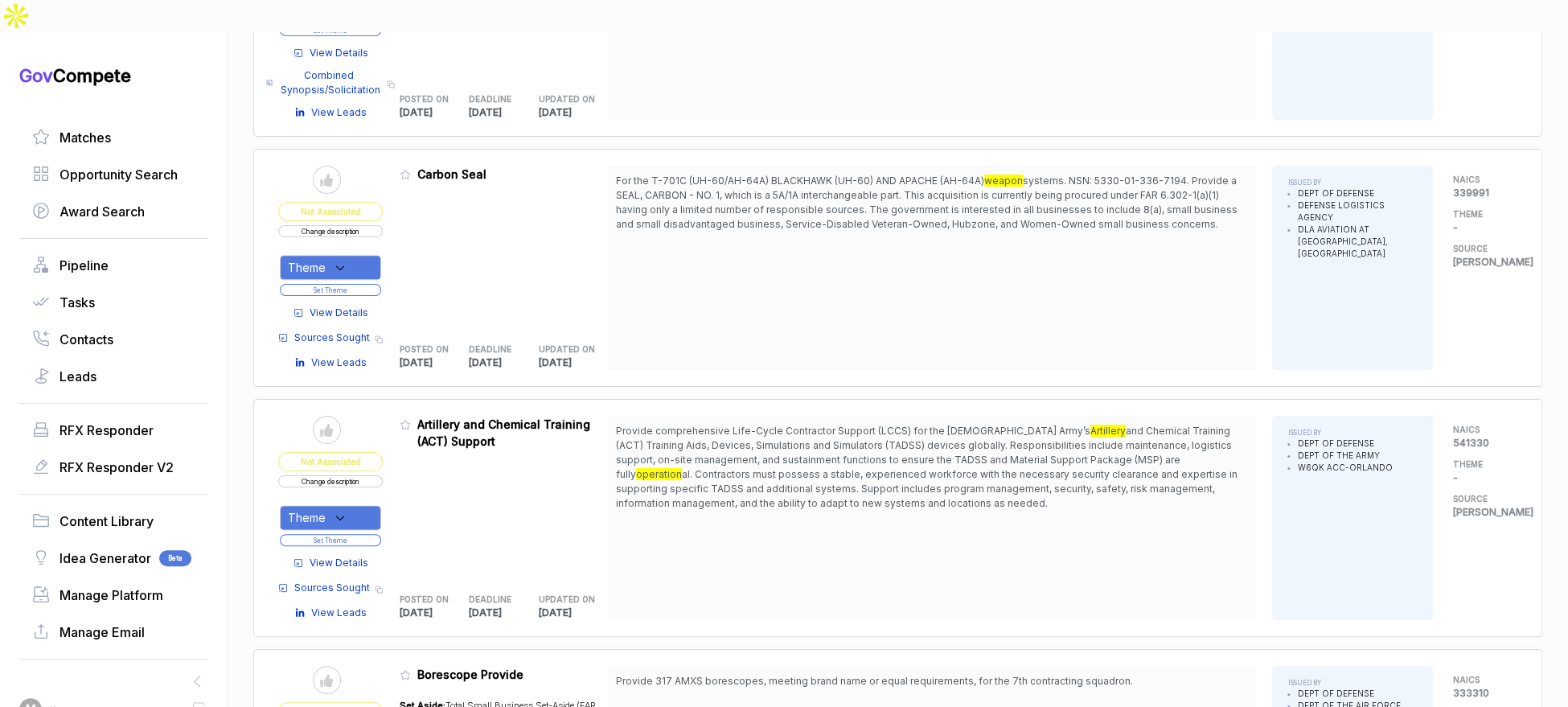
click at [329, 505] on div "Theme" at bounding box center [330, 517] width 101 height 25
drag, startPoint x: 364, startPoint y: 634, endPoint x: 382, endPoint y: 617, distance: 24.8
click at [358, 682] on span "QinetiQ" at bounding box center [336, 692] width 44 height 20
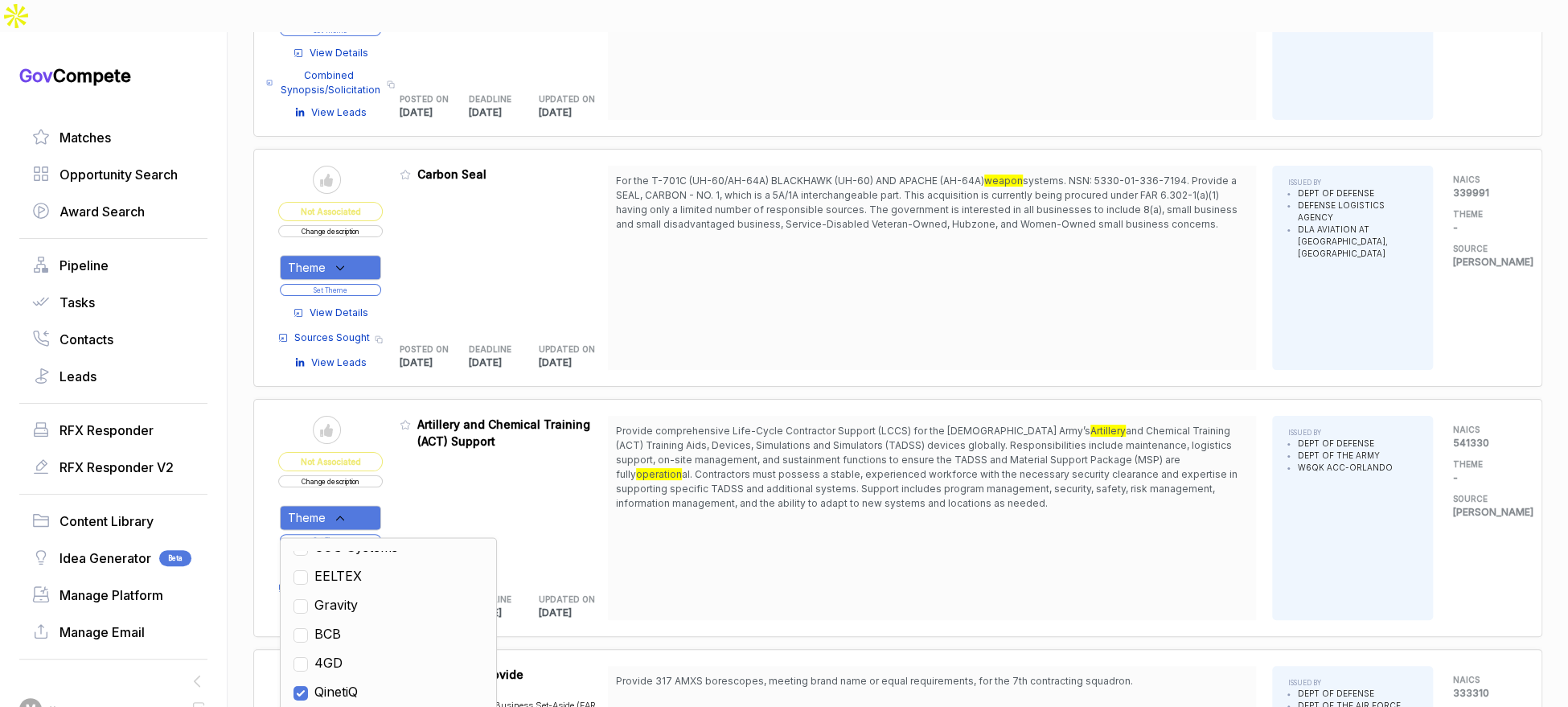
checkbox input "true"
drag, startPoint x: 635, startPoint y: 496, endPoint x: 463, endPoint y: 473, distance: 173.5
click at [628, 497] on div "Provide comprehensive Life-Cycle Contractor Support (LCCS) for the U.S. Army’s …" at bounding box center [932, 517] width 648 height 204
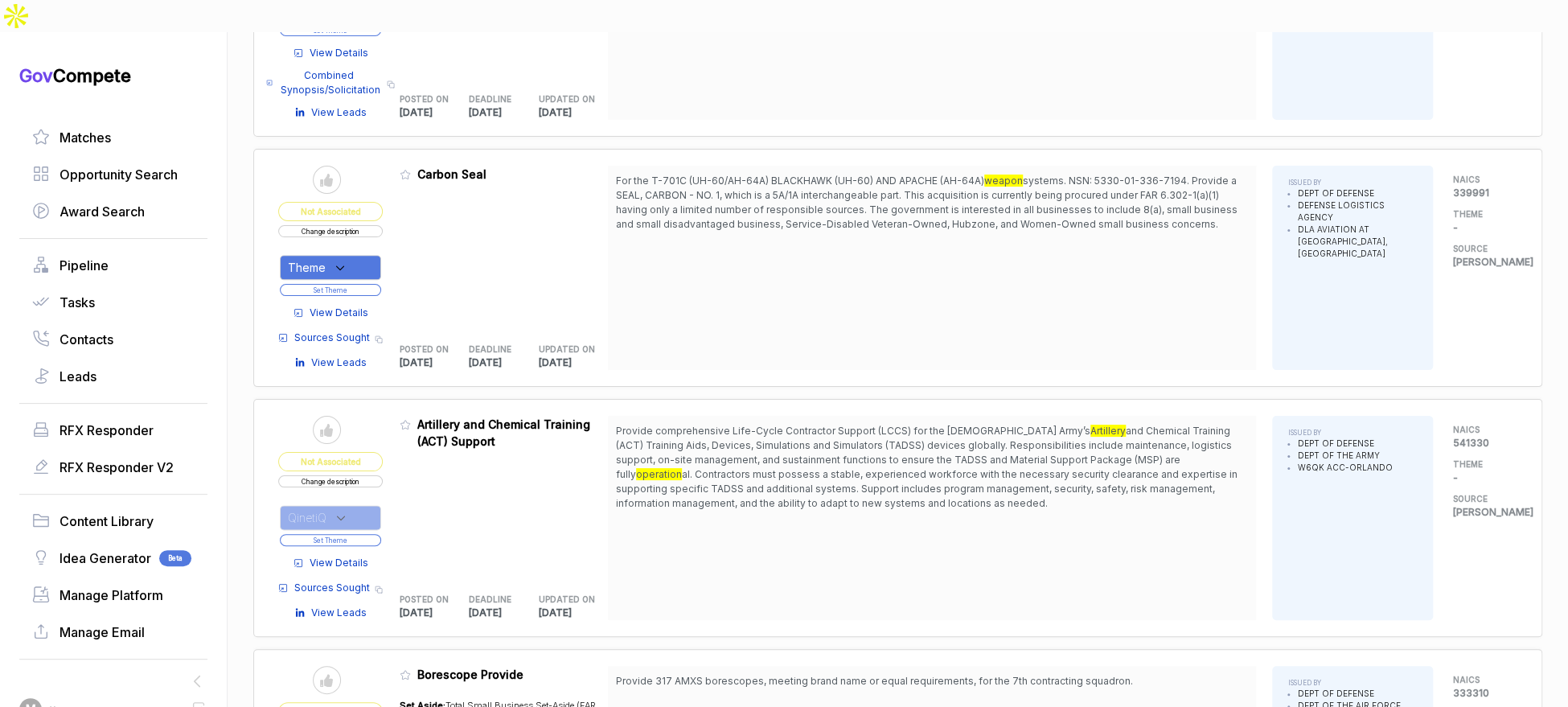
click at [380, 533] on button "Set Theme" at bounding box center [330, 539] width 101 height 12
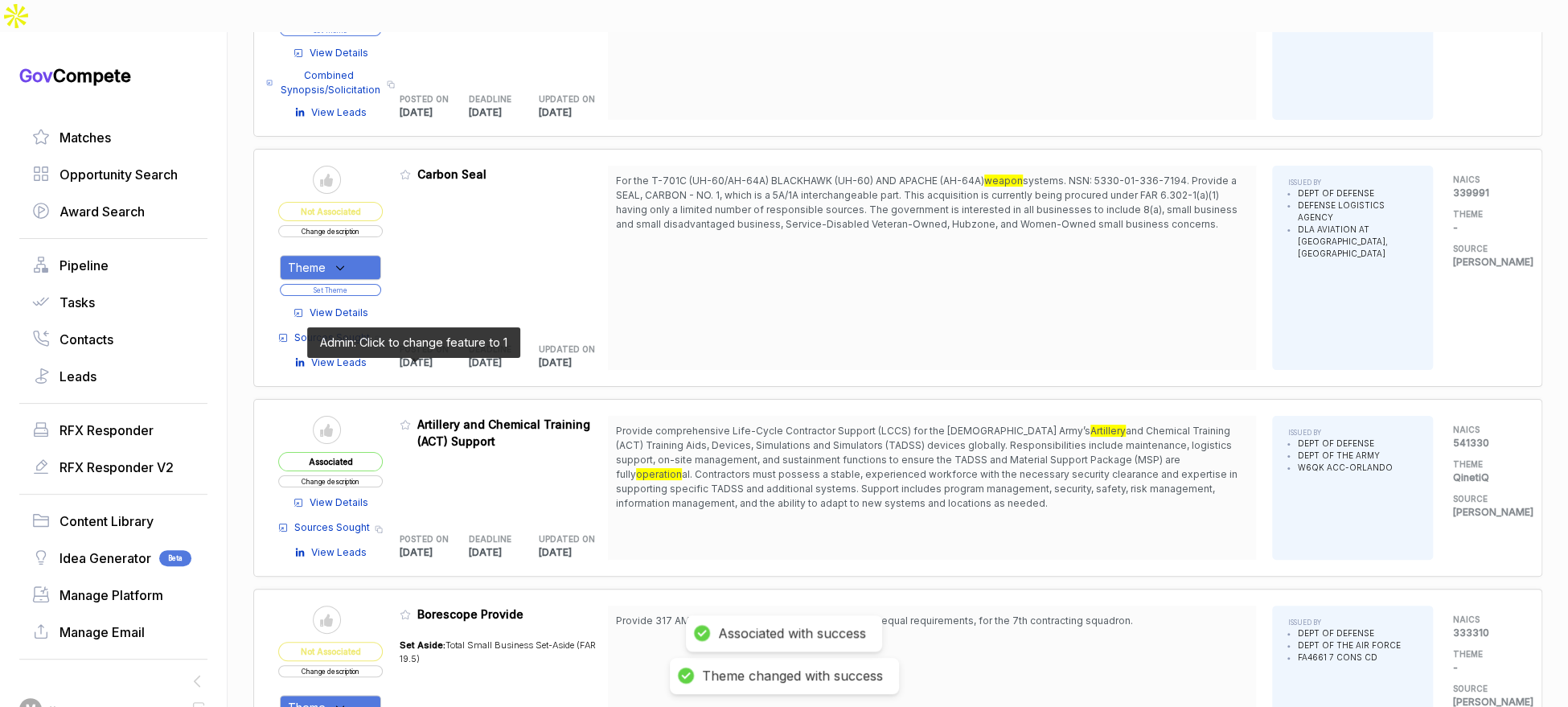
drag, startPoint x: 412, startPoint y: 368, endPoint x: 503, endPoint y: 518, distance: 175.4
click at [411, 419] on icon at bounding box center [404, 424] width 11 height 11
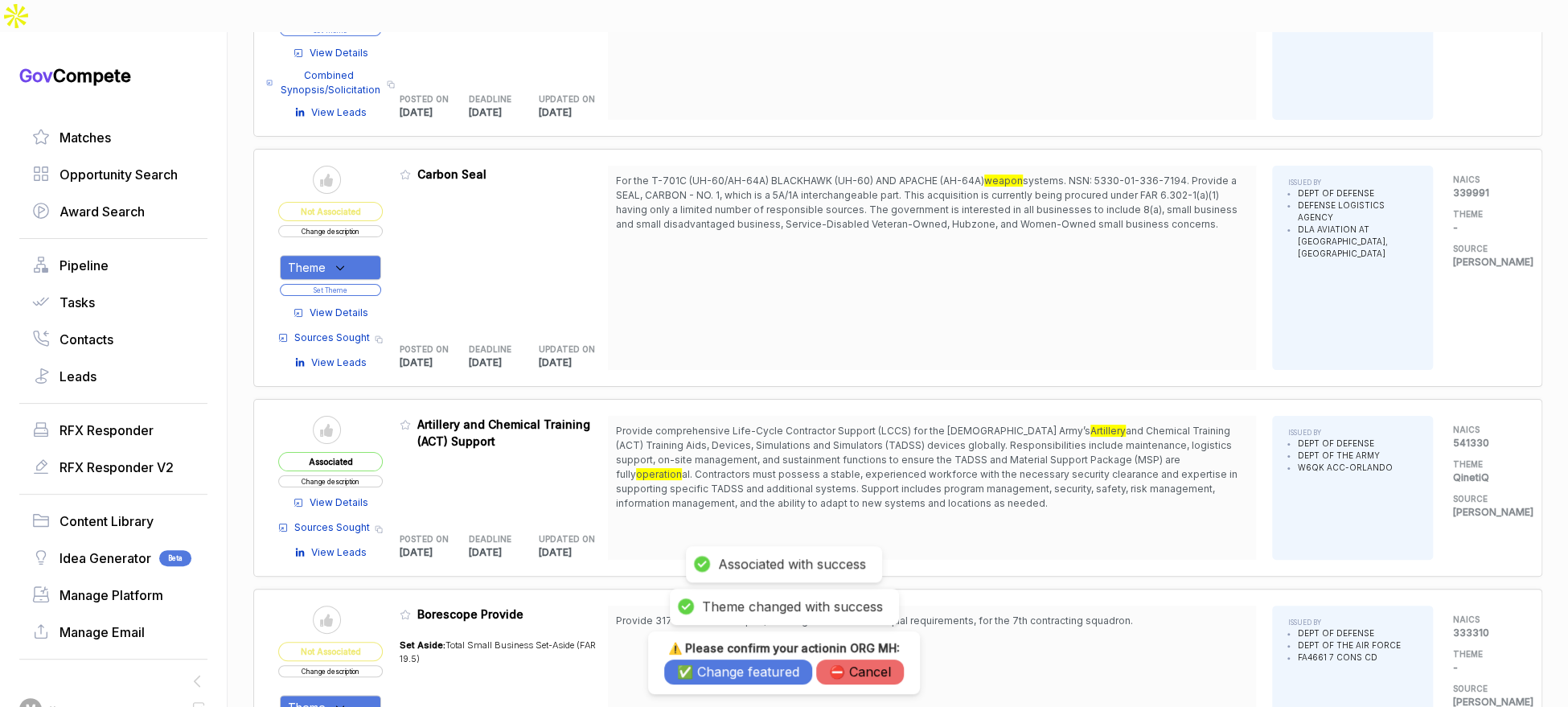
click at [757, 666] on button "✅ Change featured" at bounding box center [738, 671] width 148 height 25
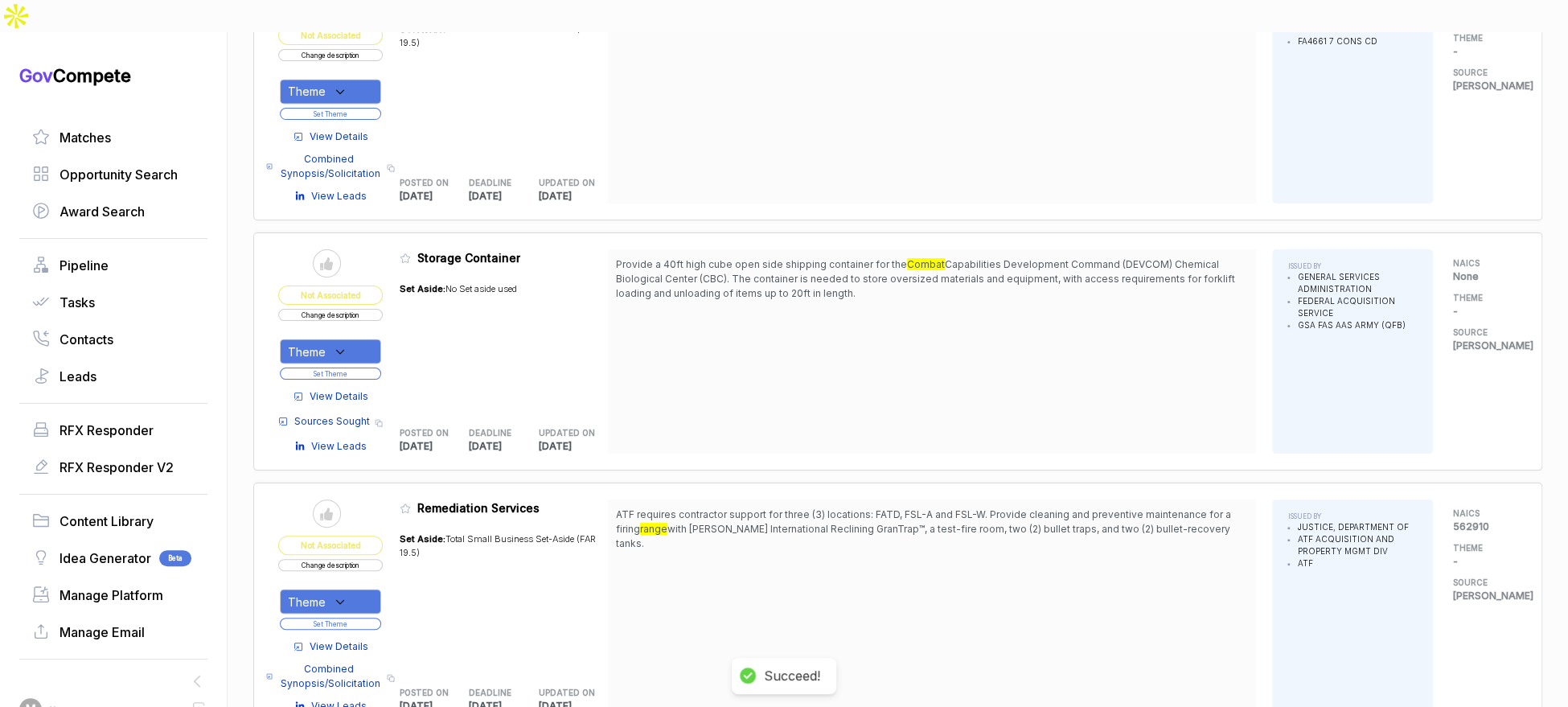
scroll to position [5836, 0]
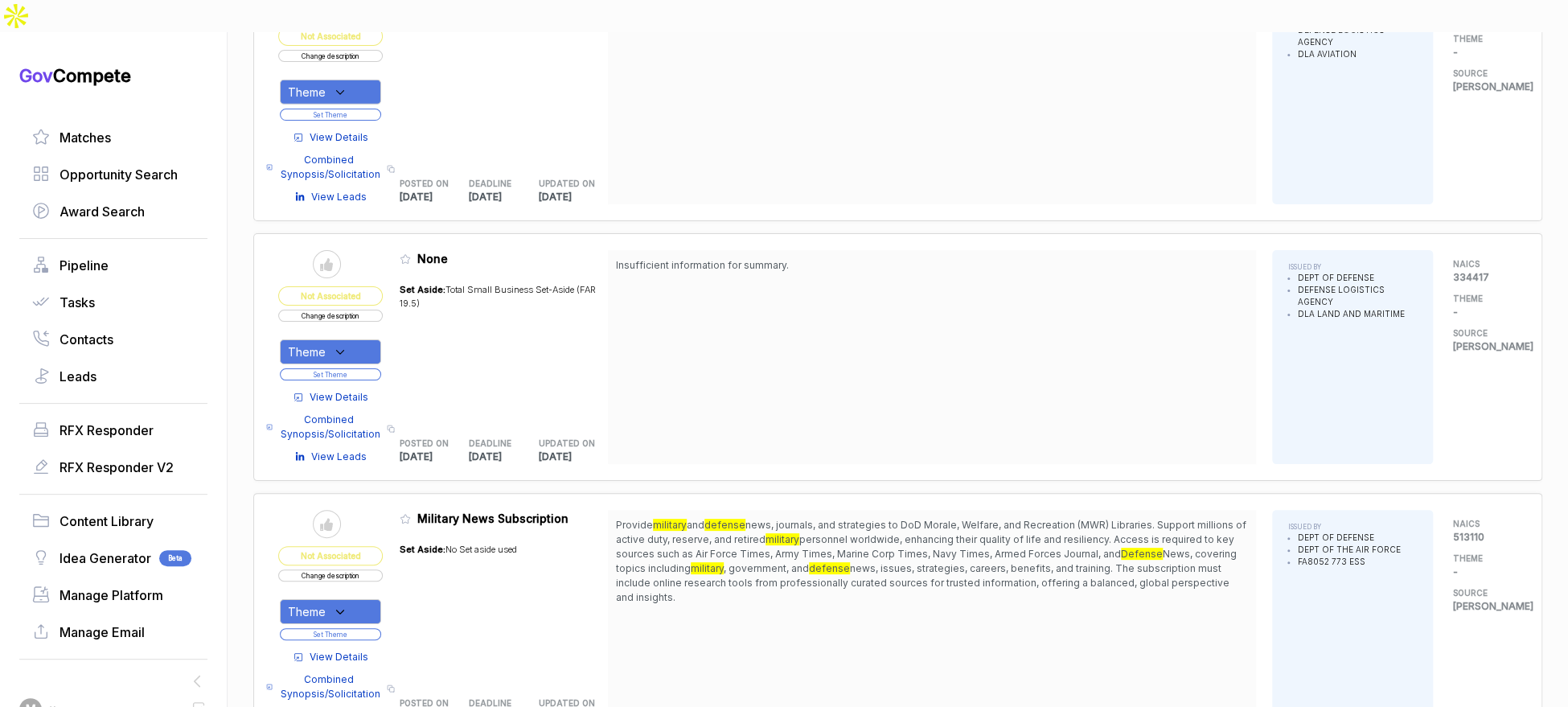
scroll to position [7773, 0]
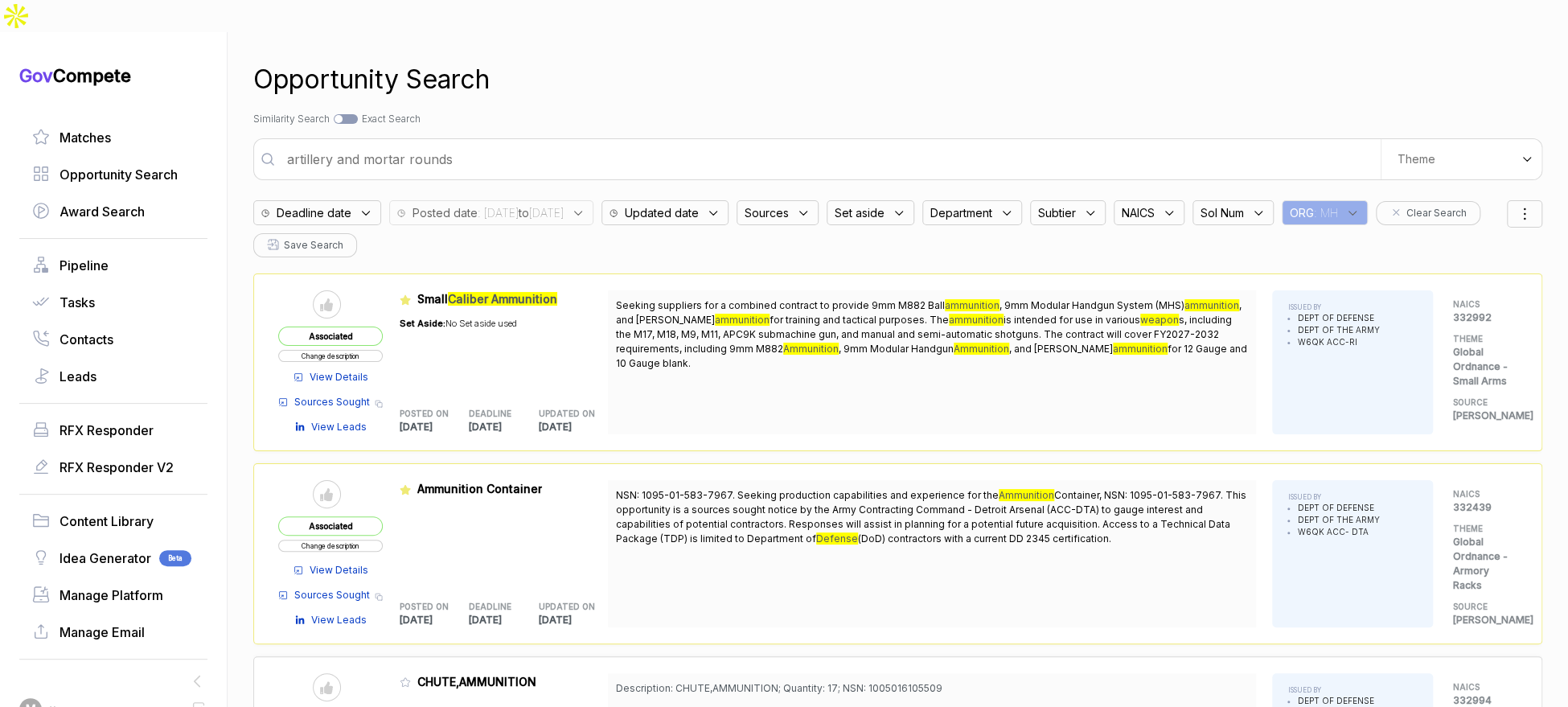
click at [774, 143] on input "artillery and mortar rounds" at bounding box center [828, 159] width 1103 height 32
drag, startPoint x: 774, startPoint y: 115, endPoint x: 763, endPoint y: 115, distance: 11.0
click at [775, 143] on input "artillery and mortar rounds" at bounding box center [828, 159] width 1103 height 32
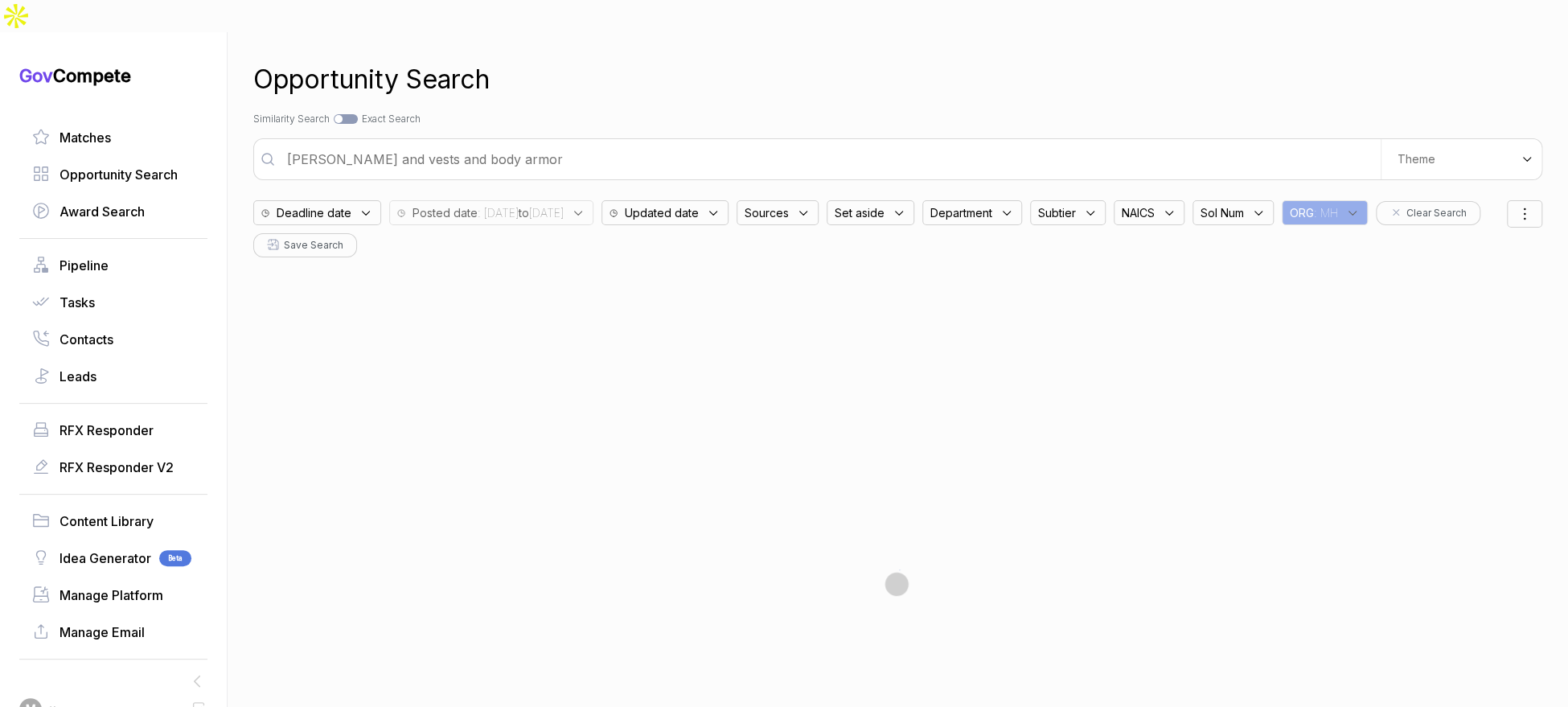
type input "shields and vests and body armor"
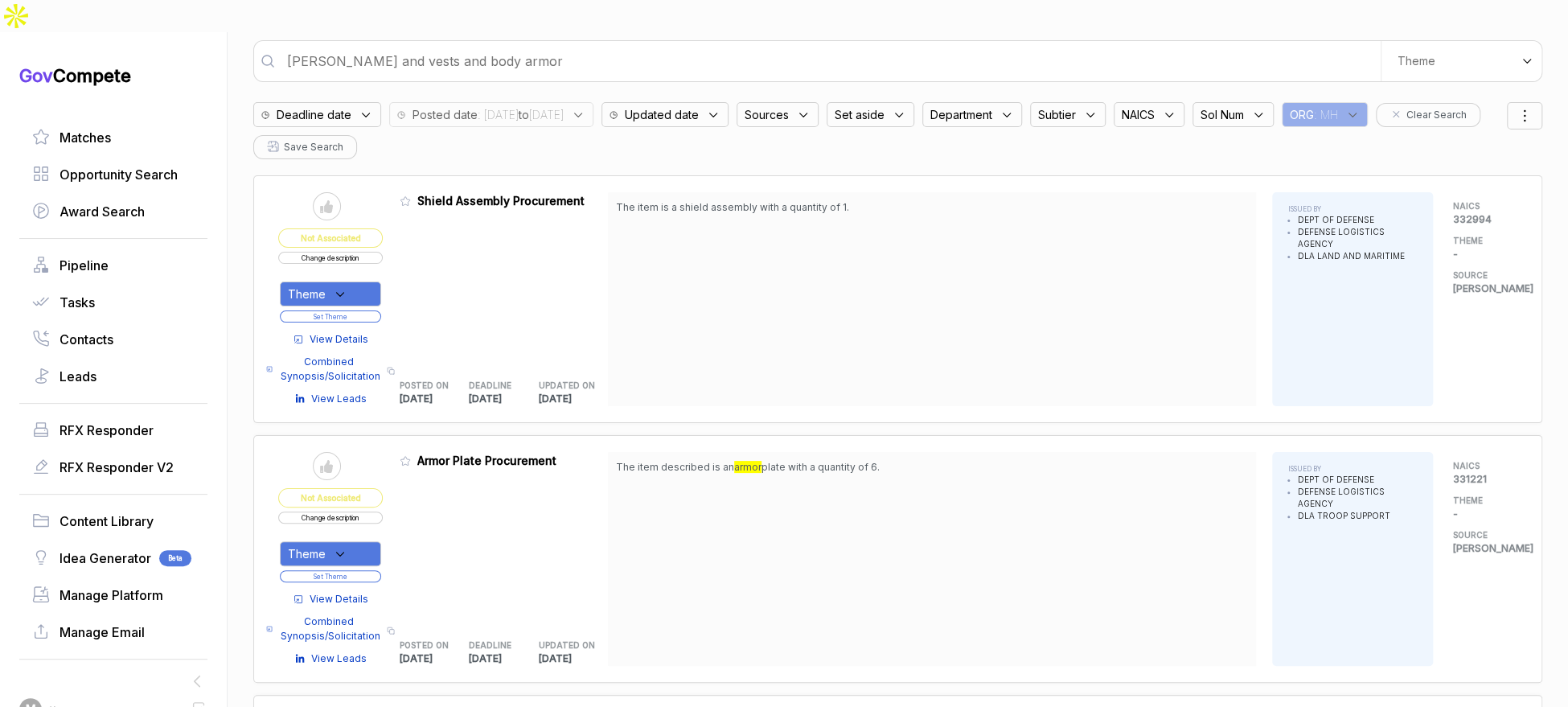
scroll to position [109, 0]
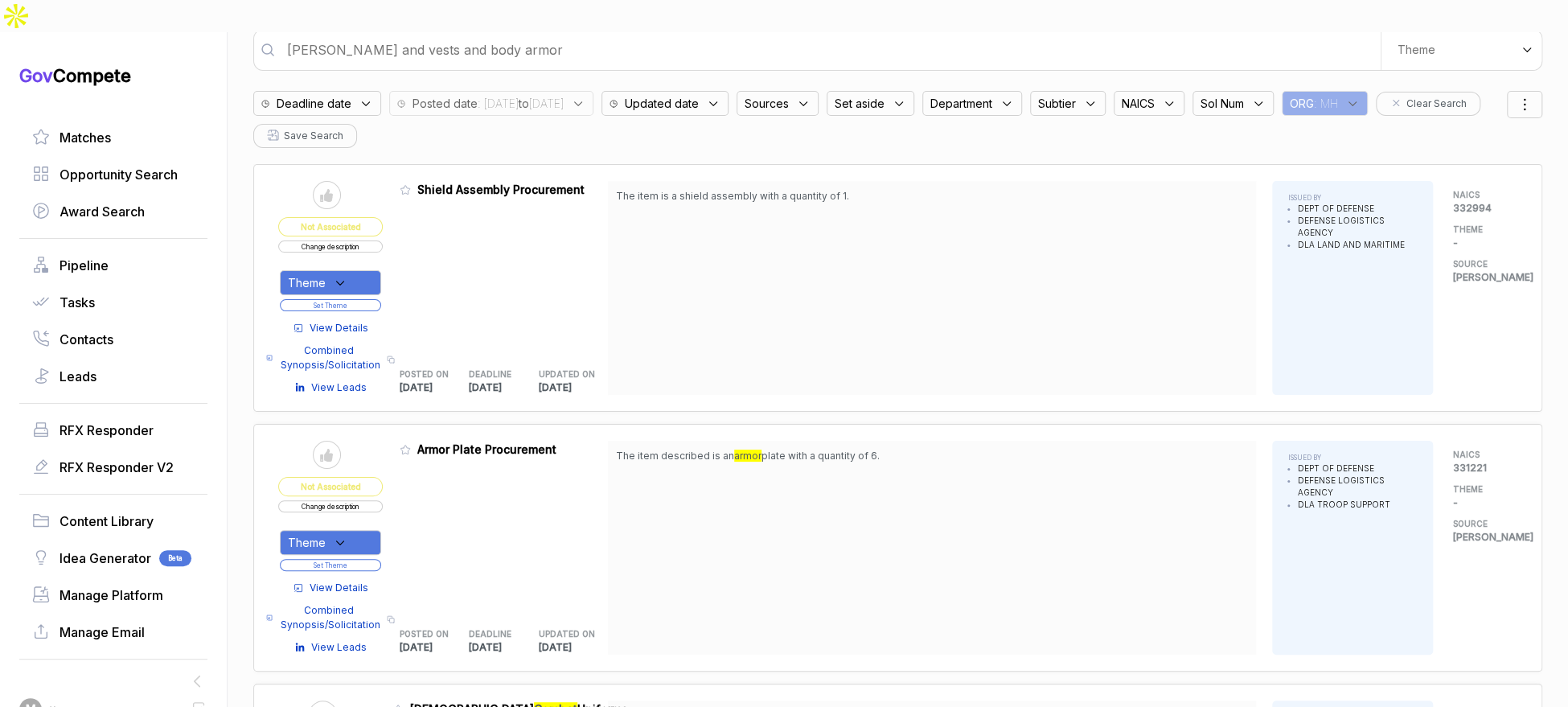
click at [358, 573] on div "View Details Combined Synopsis/Solicitation Copy link View Leads" at bounding box center [330, 614] width 104 height 82
click at [358, 580] on span "View Details" at bounding box center [339, 587] width 59 height 15
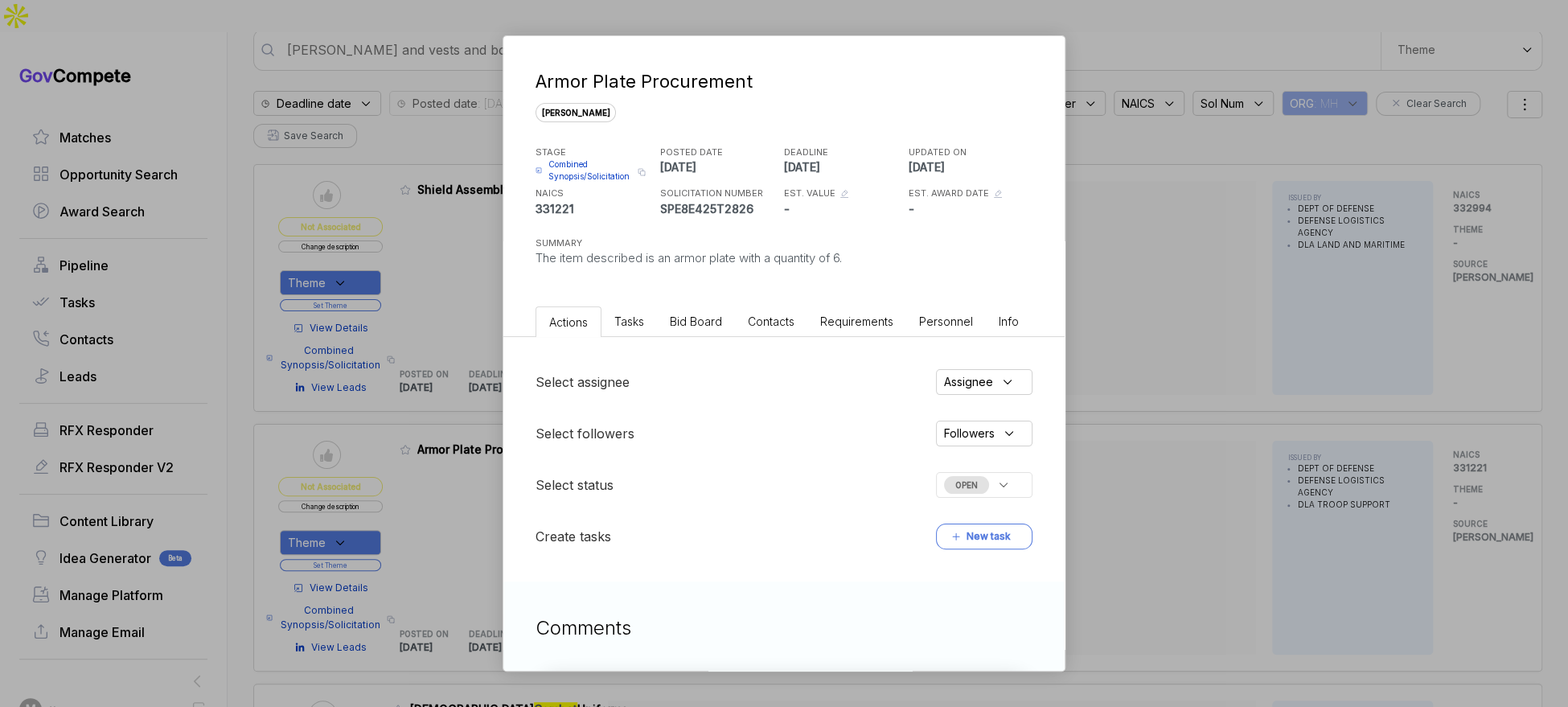
click at [713, 320] on span "Bid Board" at bounding box center [695, 321] width 52 height 14
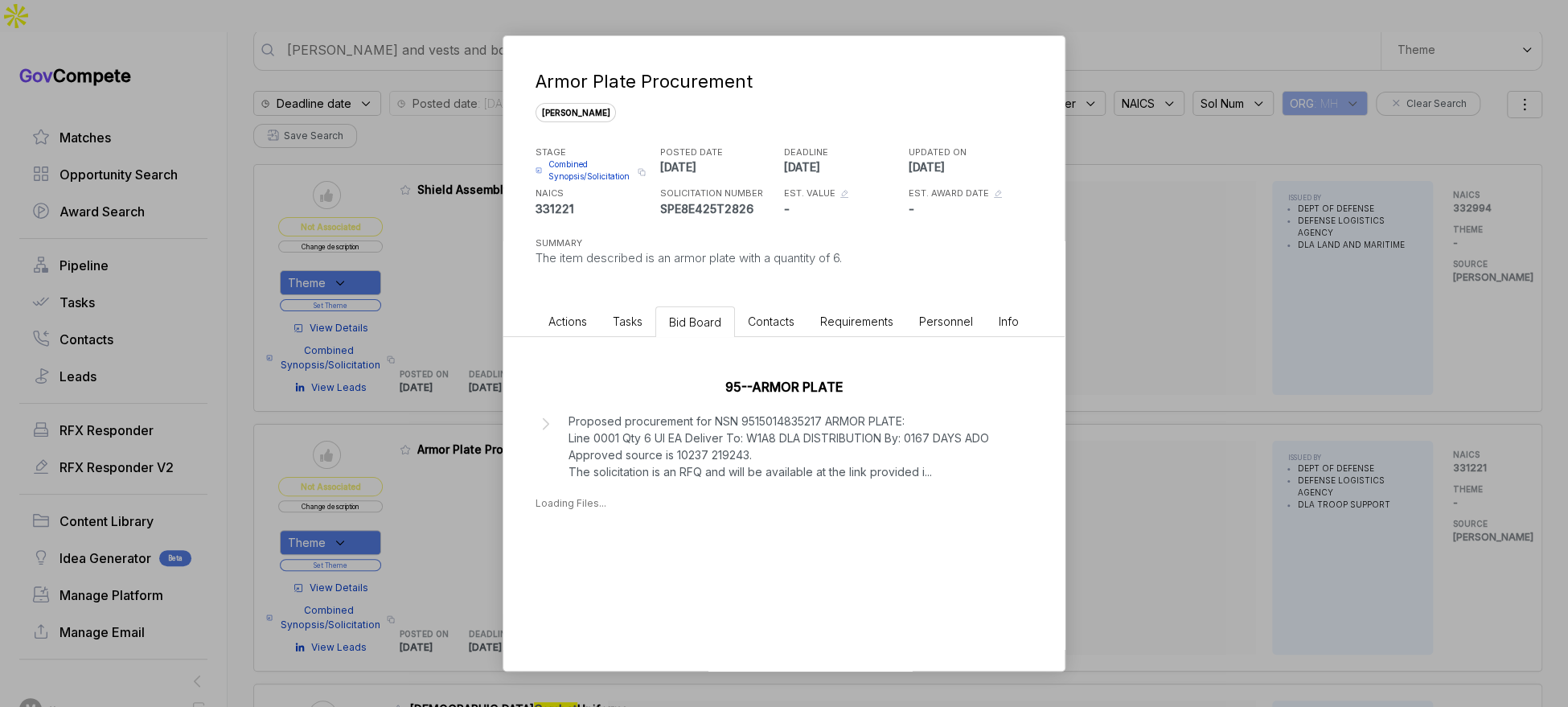
click at [727, 451] on p "Proposed procurement for NSN 9515014835217 ARMOR PLATE: Line 0001 Qty 6 UI EA D…" at bounding box center [779, 445] width 421 height 68
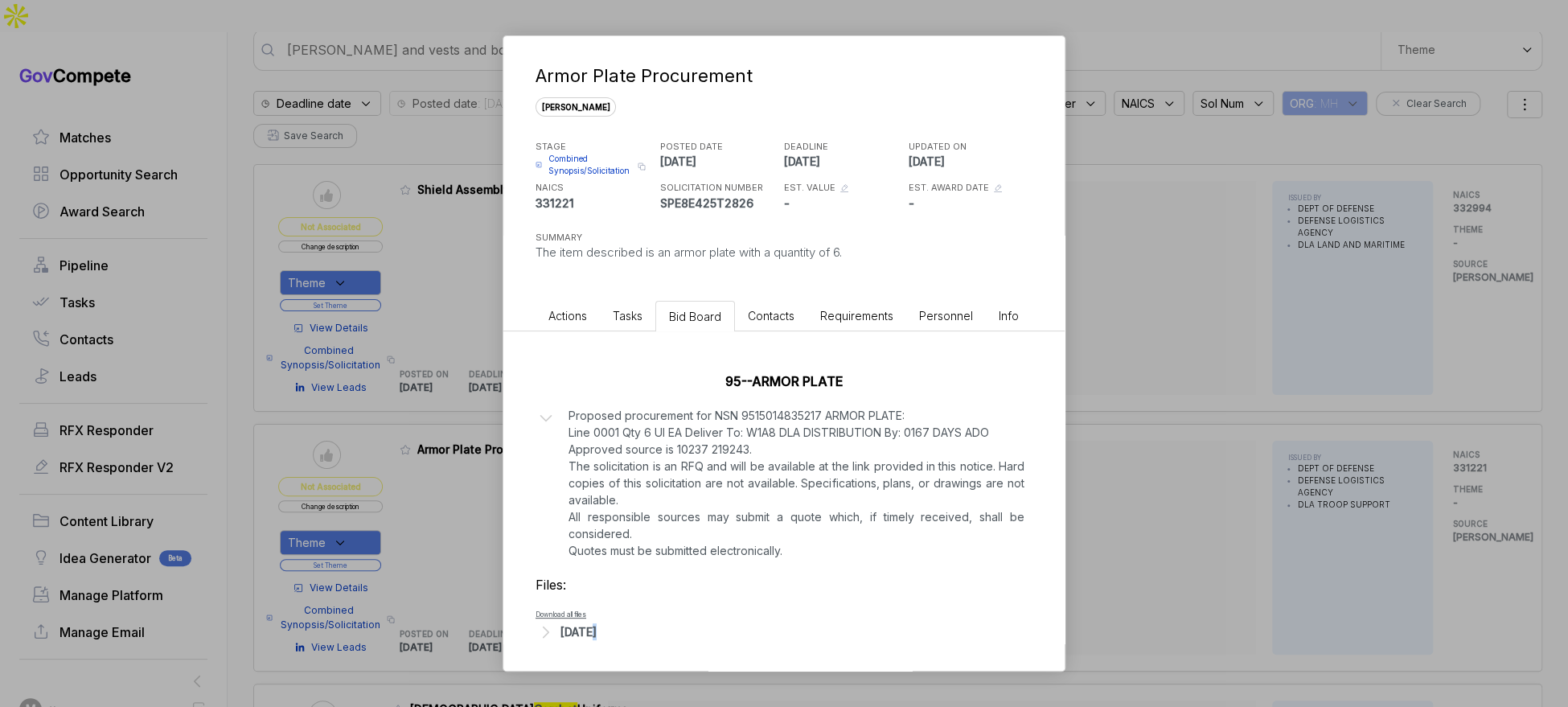
drag, startPoint x: 590, startPoint y: 635, endPoint x: 601, endPoint y: 628, distance: 13.0
click at [597, 630] on div "Sep 17, 2025" at bounding box center [579, 632] width 36 height 17
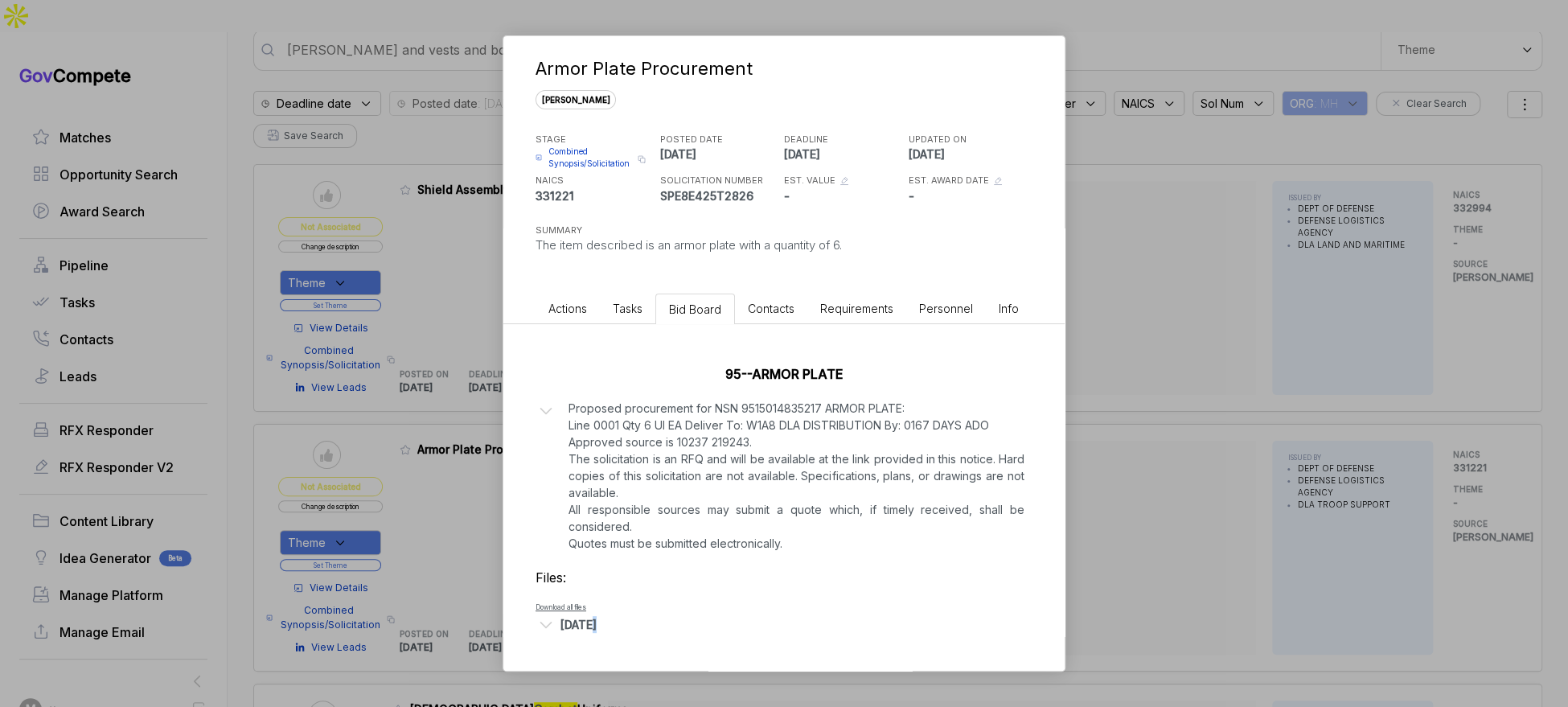
scroll to position [16, 0]
click at [1128, 502] on div "Armor Plate Procurement sam STAGE Combined Synopsis/Solicitation Copy link POST…" at bounding box center [784, 353] width 1568 height 707
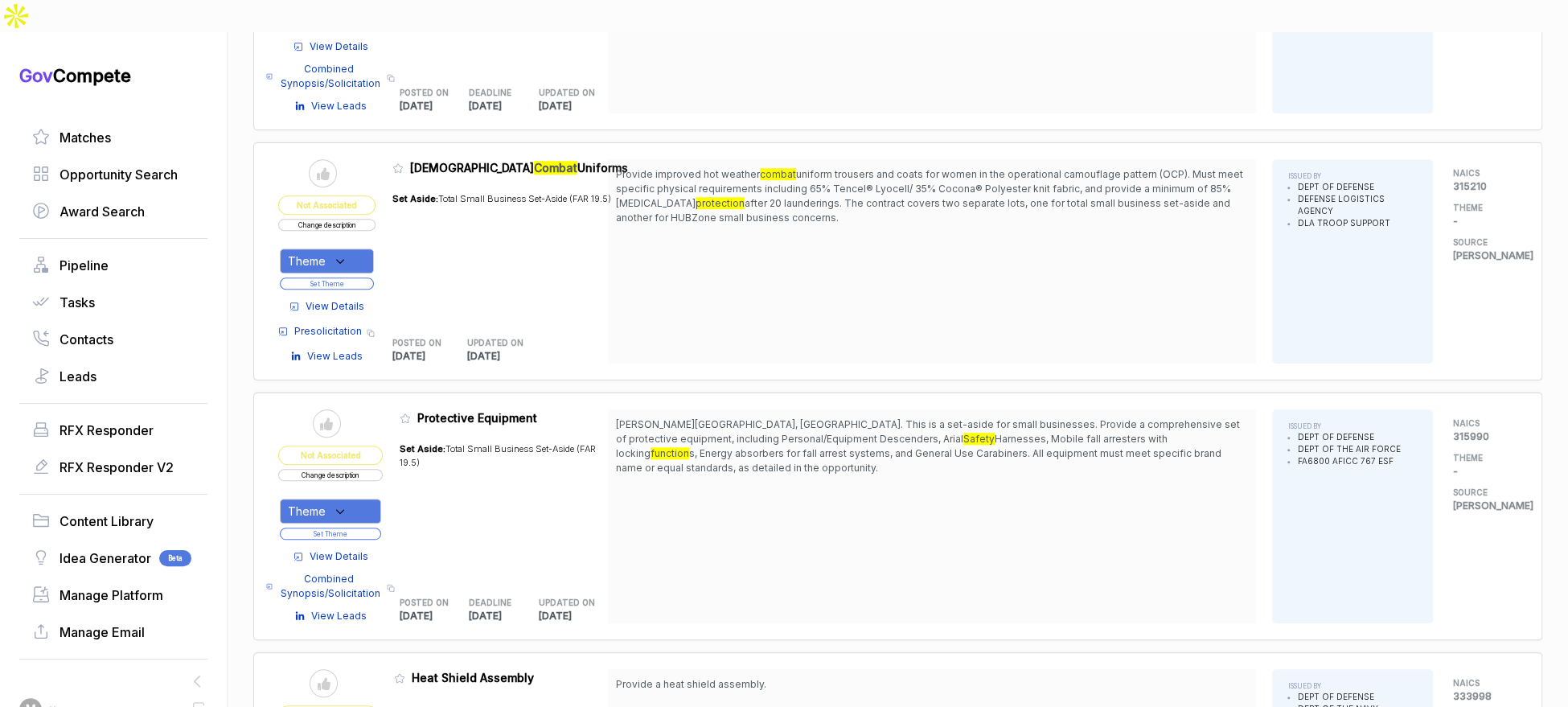
scroll to position [655, 0]
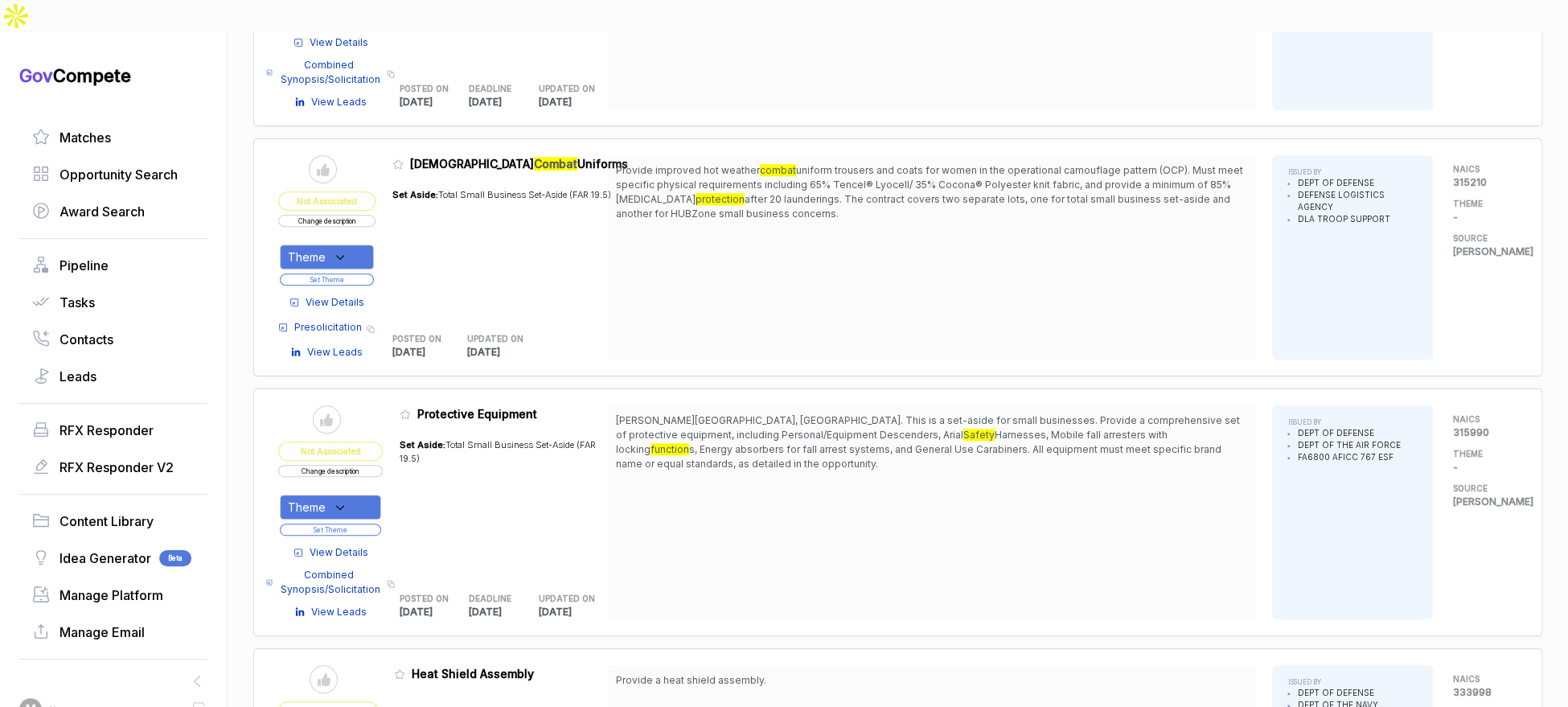
click at [333, 295] on span "View Details" at bounding box center [334, 302] width 59 height 15
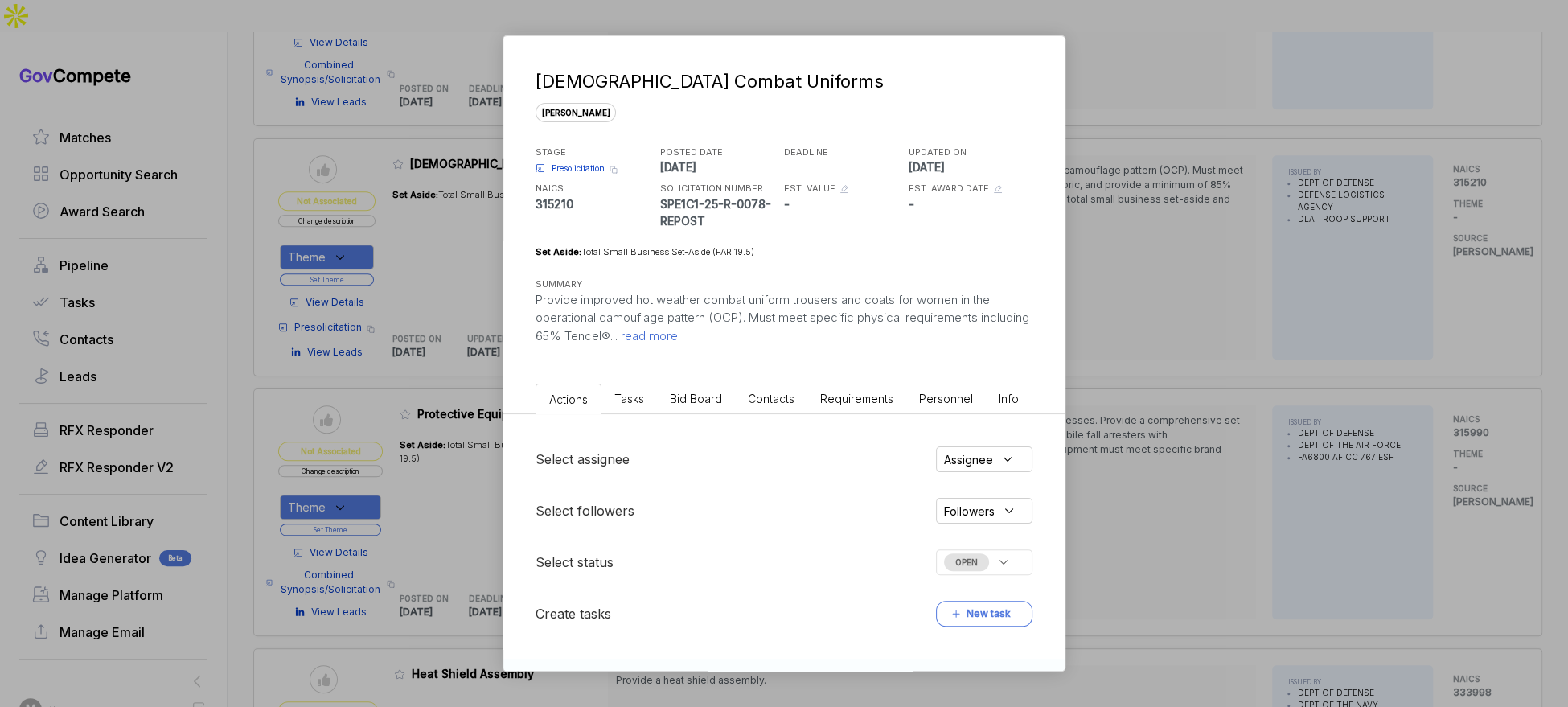
drag, startPoint x: 703, startPoint y: 408, endPoint x: 728, endPoint y: 407, distance: 25.0
click at [704, 407] on li "Bid Board" at bounding box center [695, 398] width 78 height 30
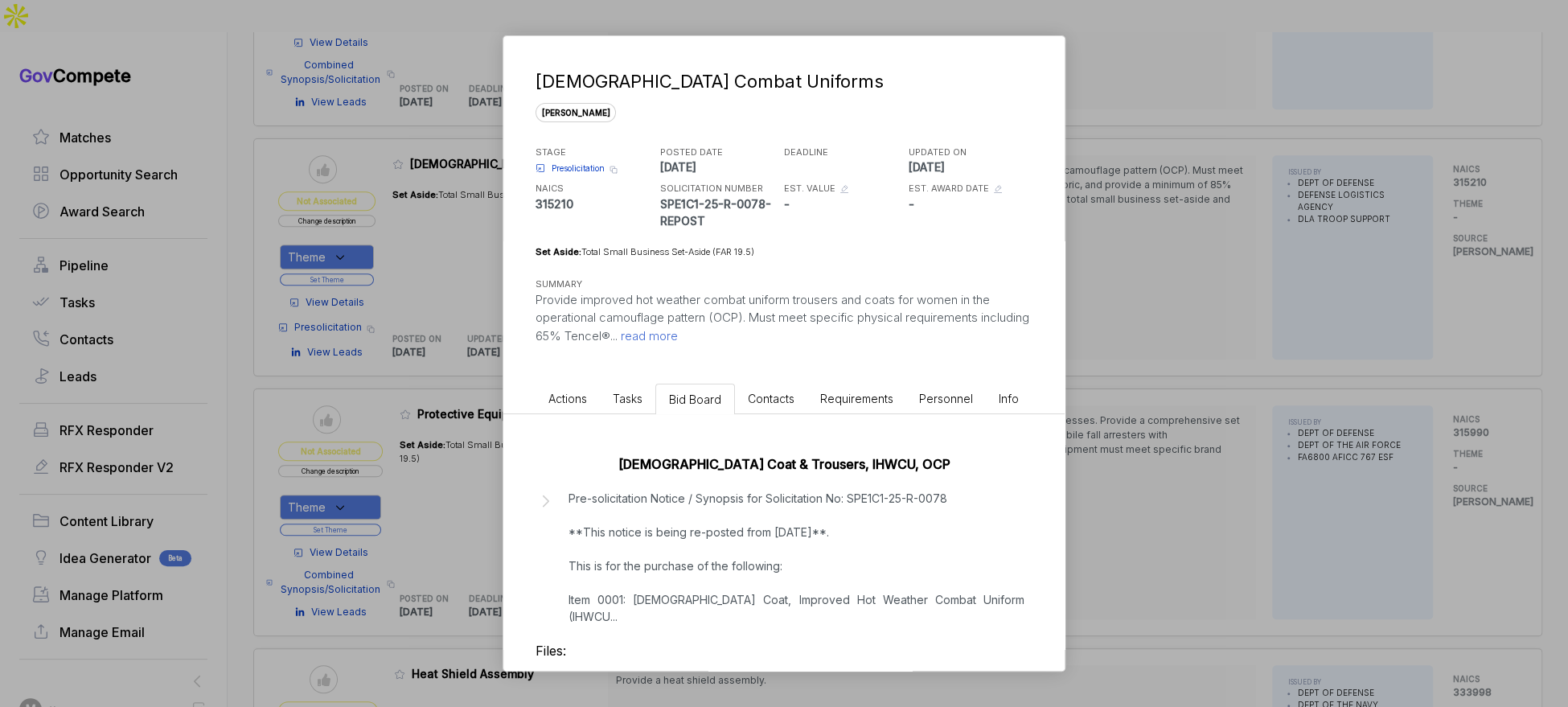
click at [1182, 358] on div "Female Combat Uniforms sam STAGE Presolicitation Copy link POSTED DATE 2025-09-…" at bounding box center [784, 353] width 1568 height 707
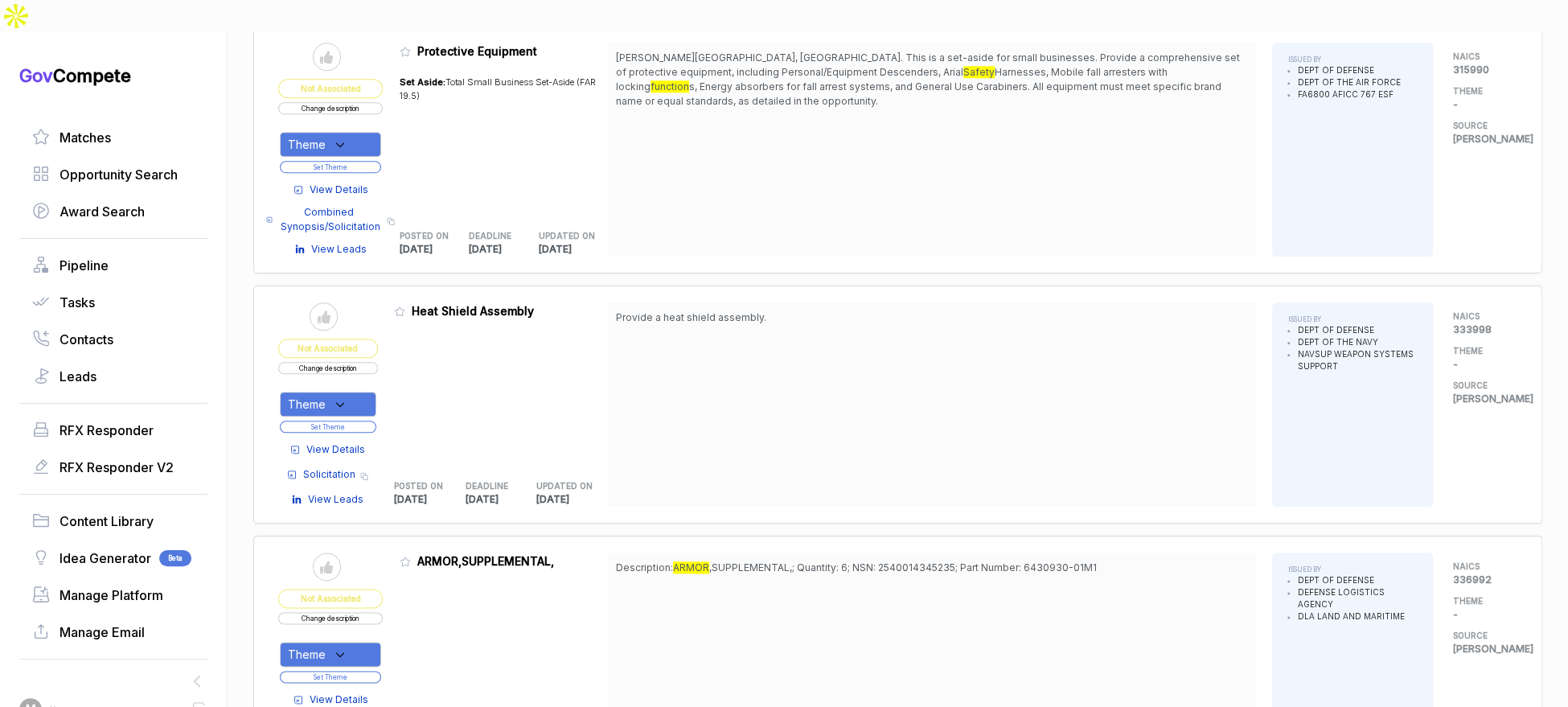
scroll to position [843, 0]
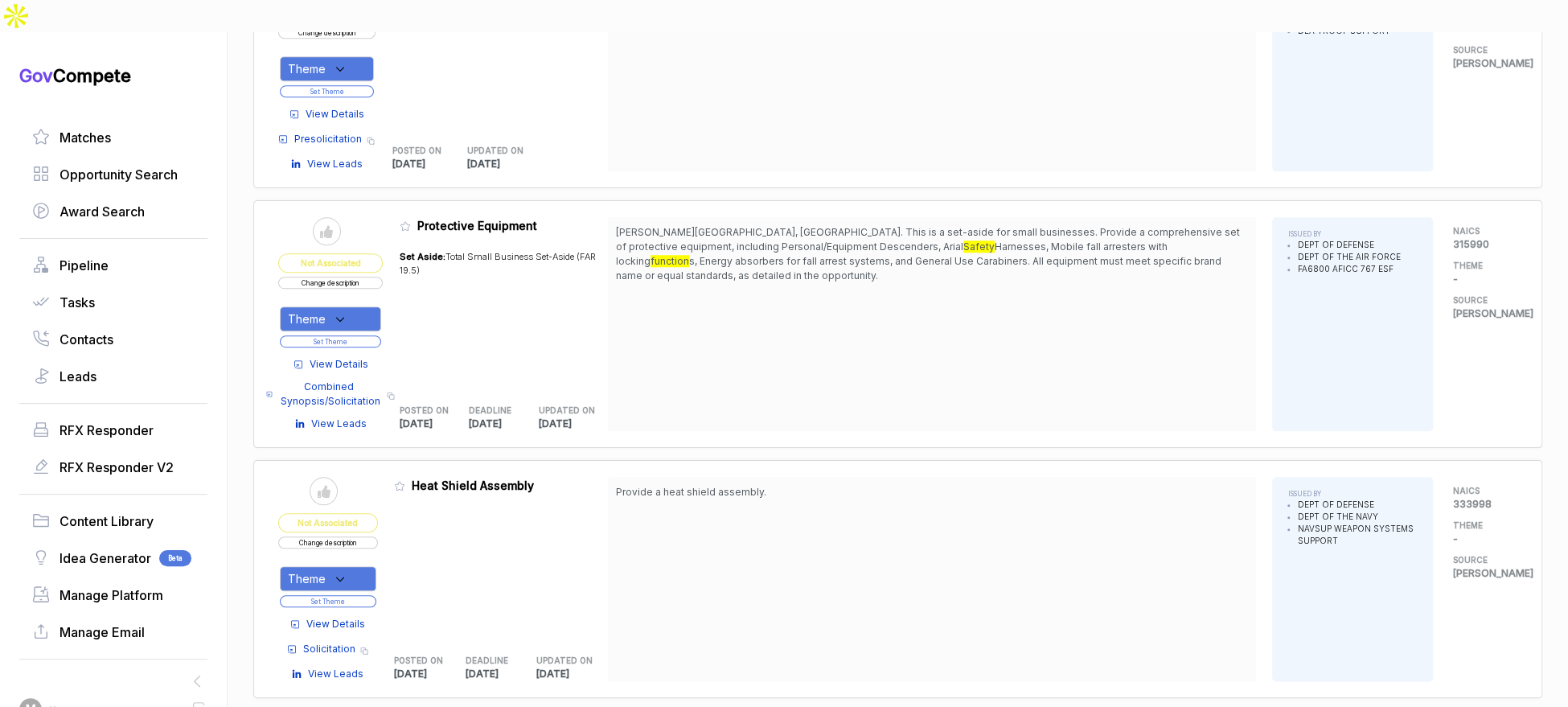
click at [342, 357] on span "View Details" at bounding box center [339, 364] width 59 height 15
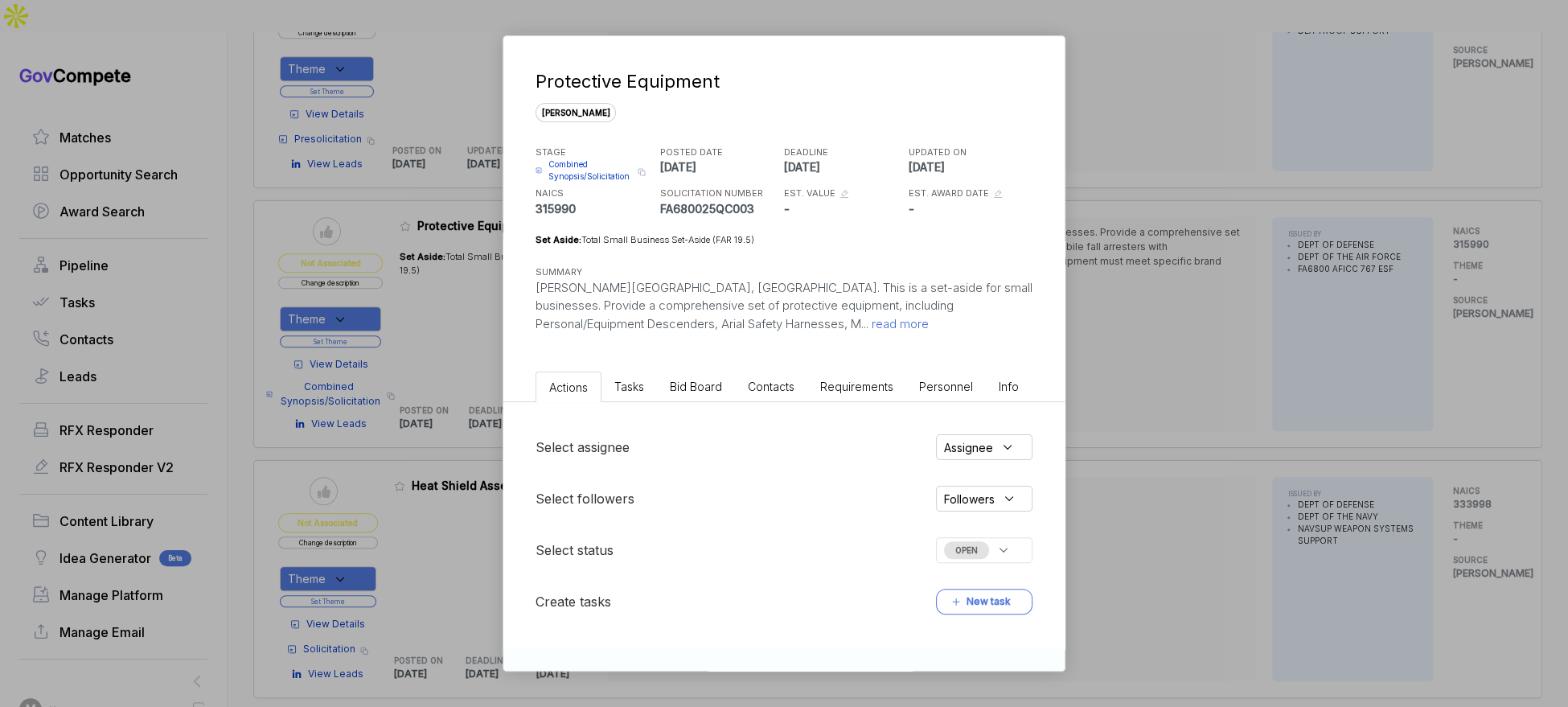
click at [719, 376] on li "Bid Board" at bounding box center [695, 386] width 78 height 30
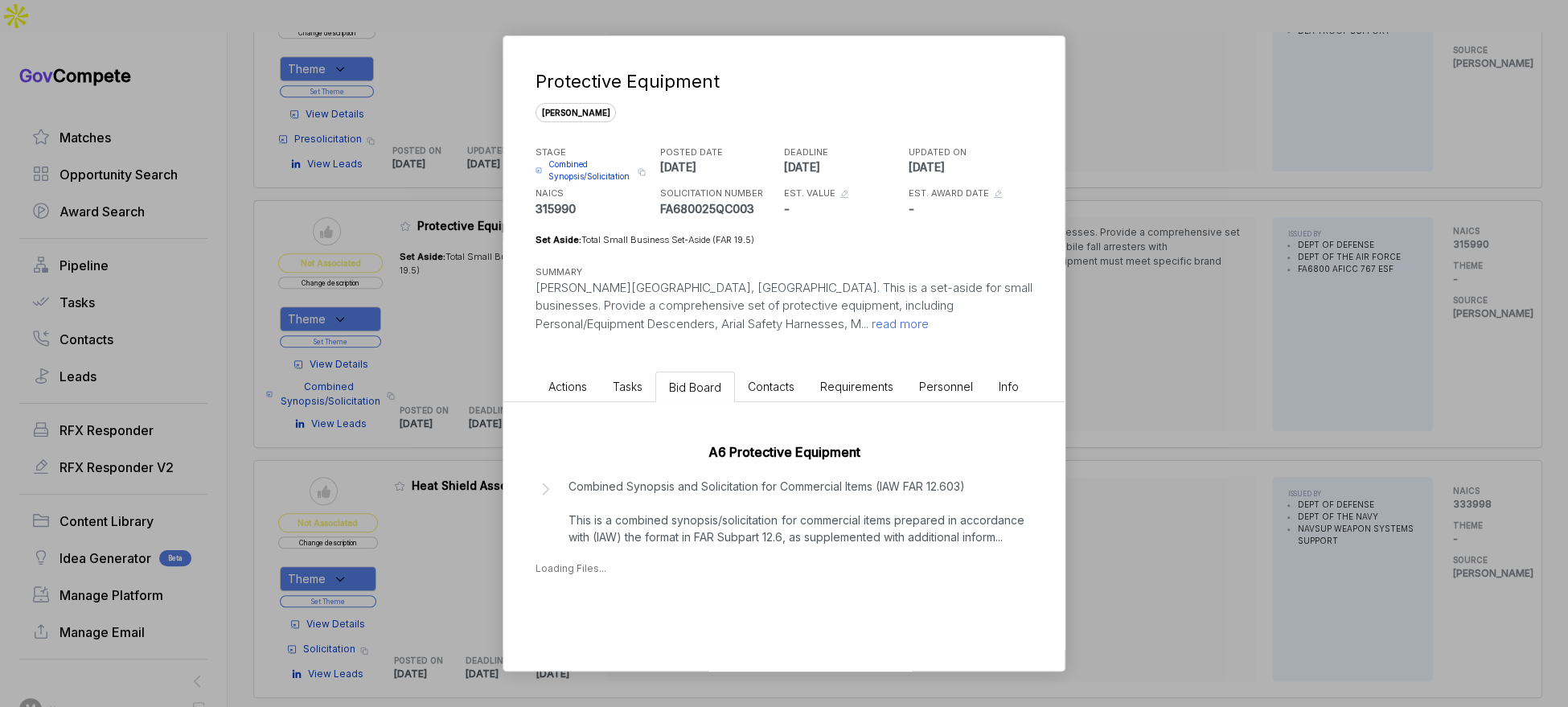
click at [722, 504] on p "Combined Synopsis and Solicitation for Commercial Items (IAW FAR 12.603) This i…" at bounding box center [796, 511] width 456 height 68
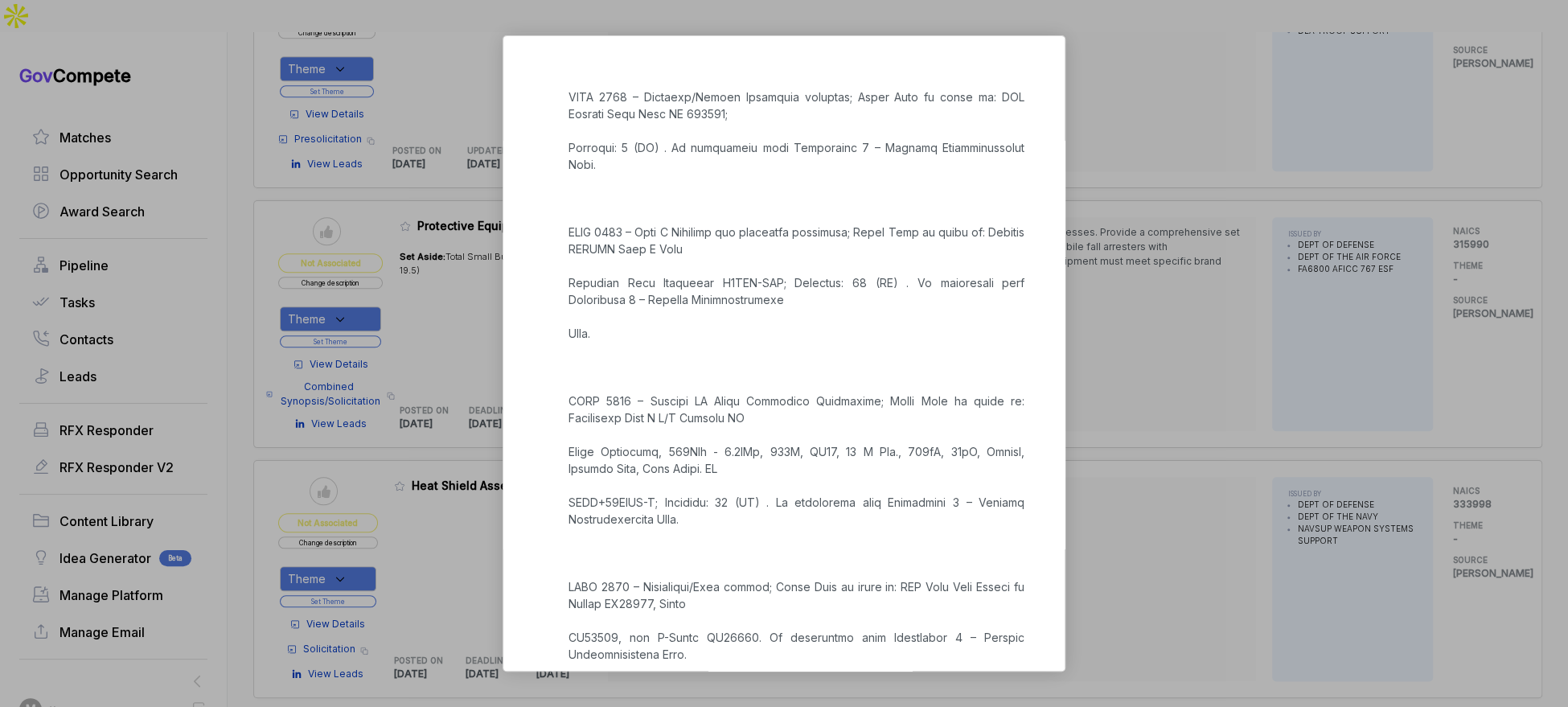
scroll to position [3248, 0]
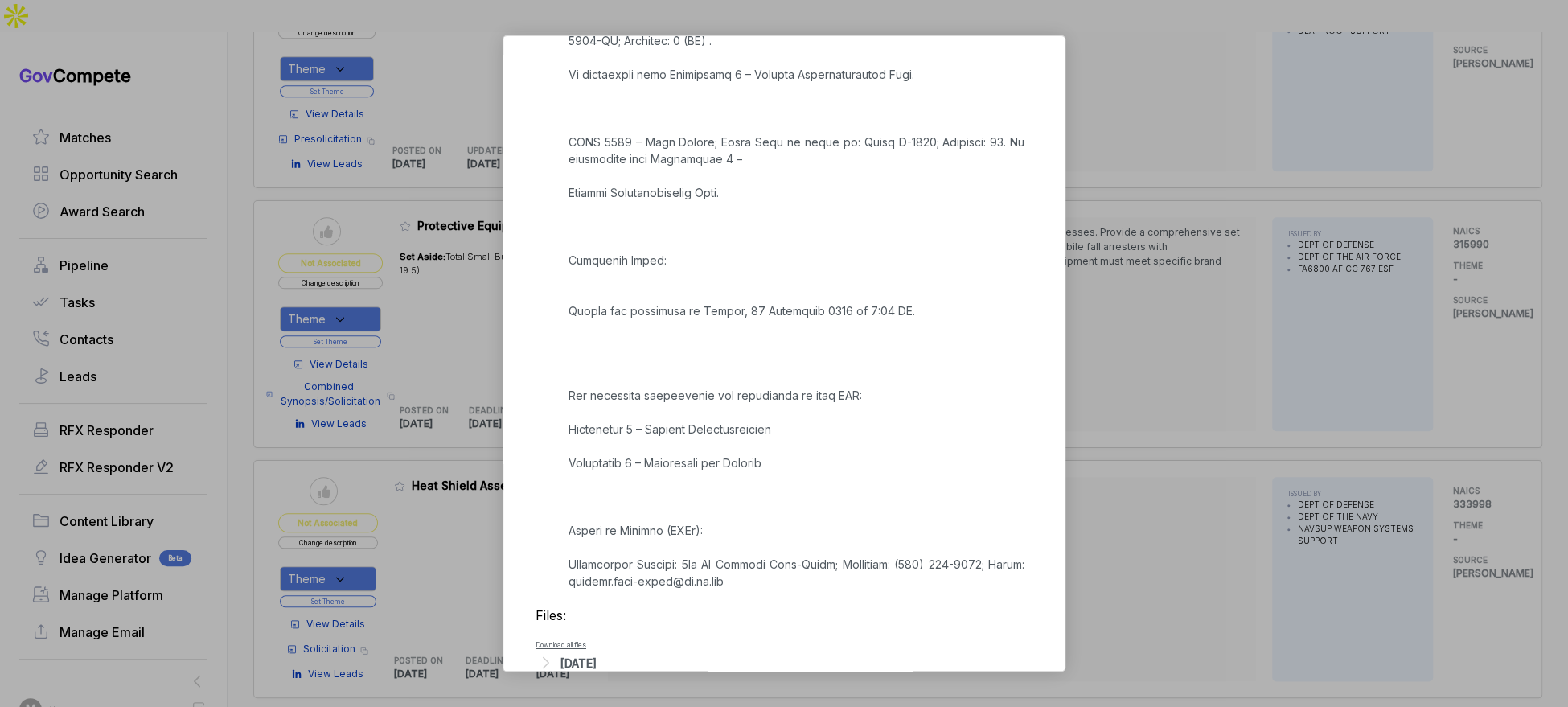
click at [597, 655] on div "Sep 16, 2025" at bounding box center [579, 663] width 36 height 17
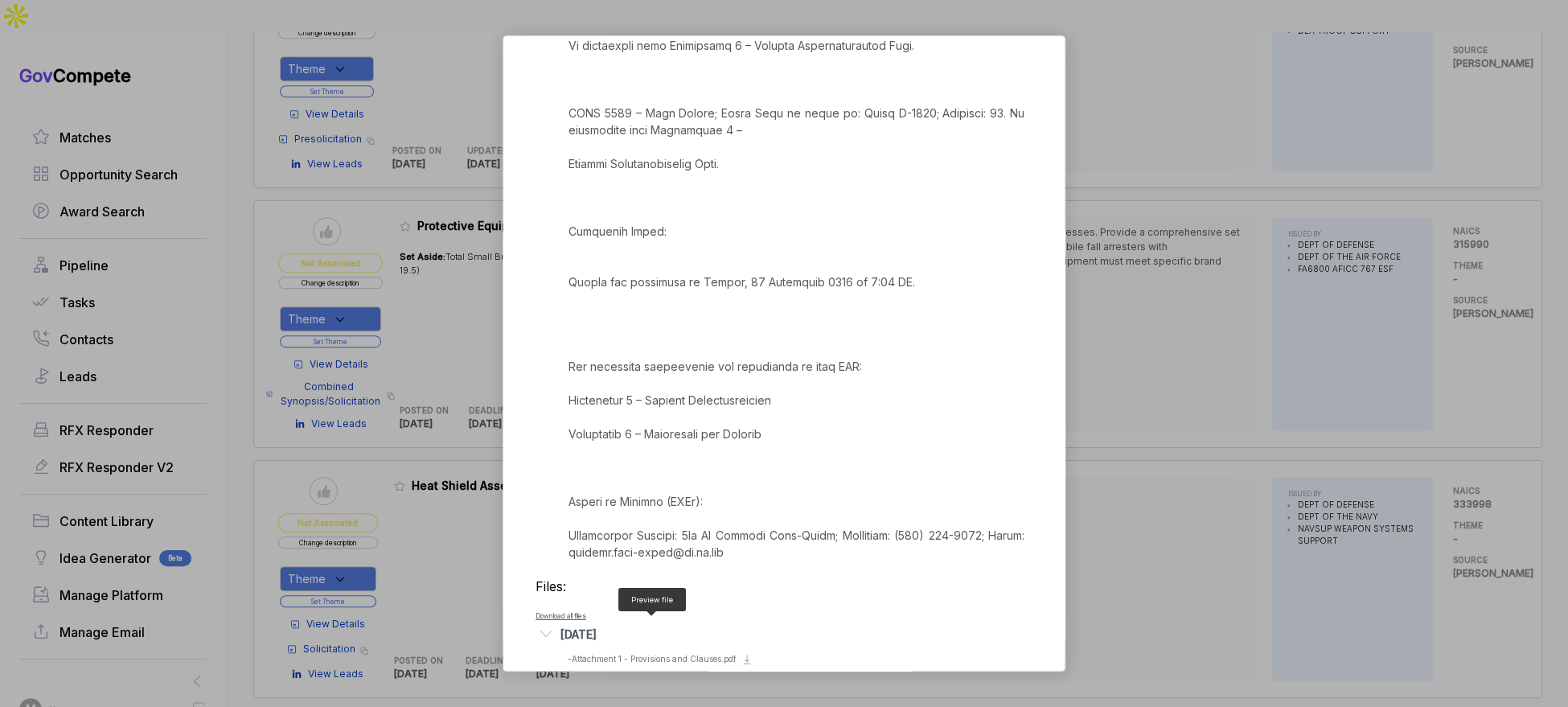
scroll to position [3302, 0]
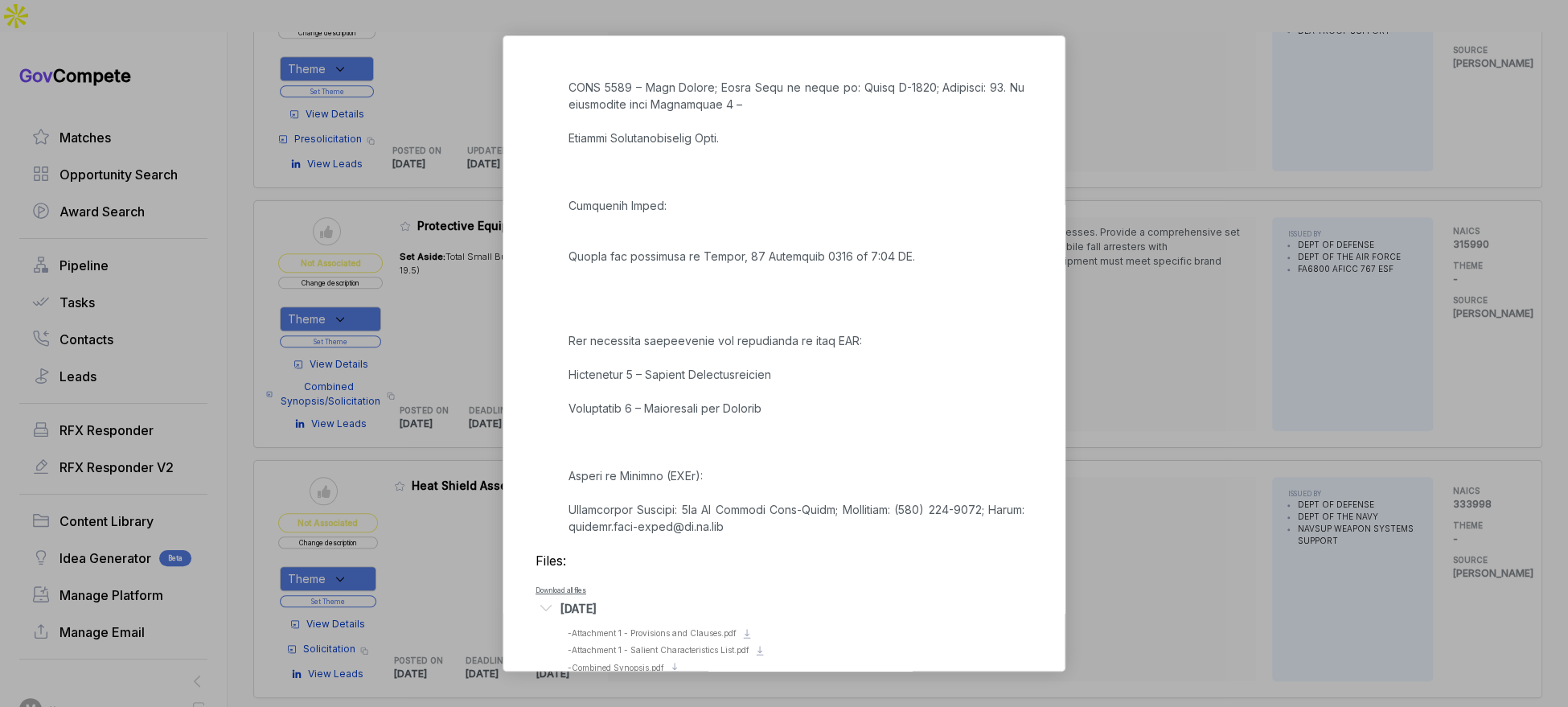
click at [645, 644] on li "Preview file - Attachment 1 - Salient Characteristics List.pdf Download file" at bounding box center [796, 650] width 457 height 13
click at [646, 645] on span "- Attachment 1 - Salient Characteristics List.pdf" at bounding box center [658, 649] width 182 height 9
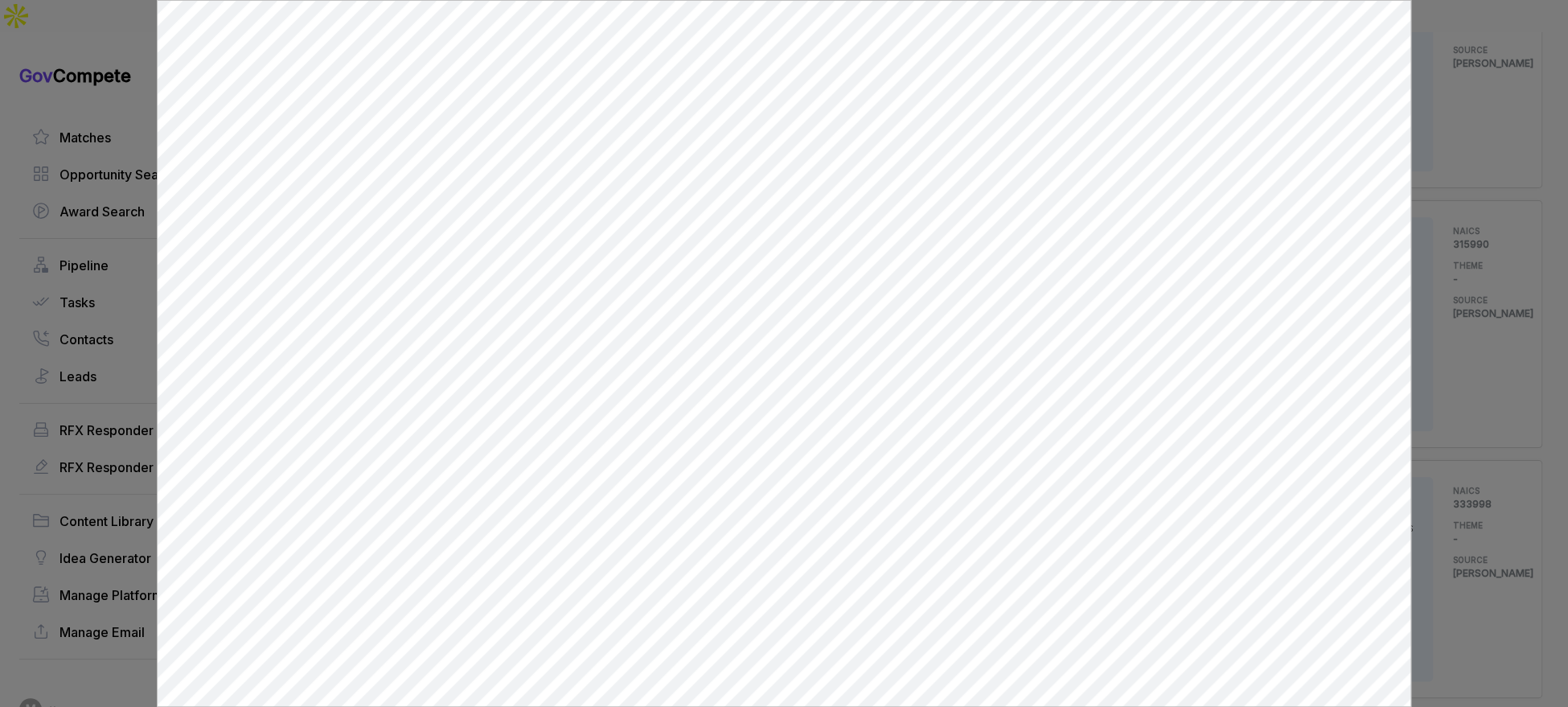
scroll to position [0, 0]
click at [1469, 228] on div at bounding box center [784, 353] width 1568 height 707
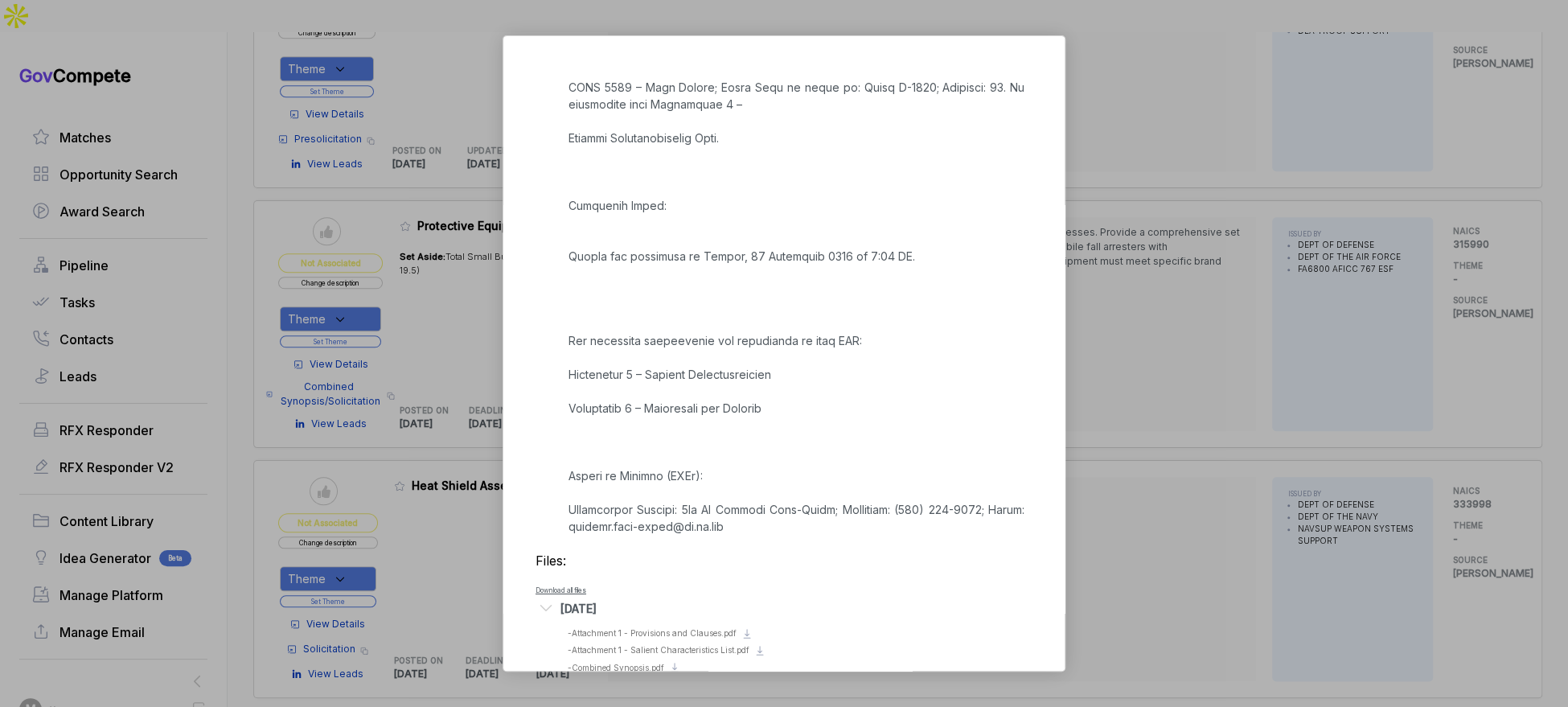
drag, startPoint x: 1129, startPoint y: 68, endPoint x: 925, endPoint y: 44, distance: 205.4
click at [1091, 68] on div "Protective Equipment sam STAGE Combined Synopsis/Solicitation Copy link POSTED …" at bounding box center [784, 353] width 1568 height 707
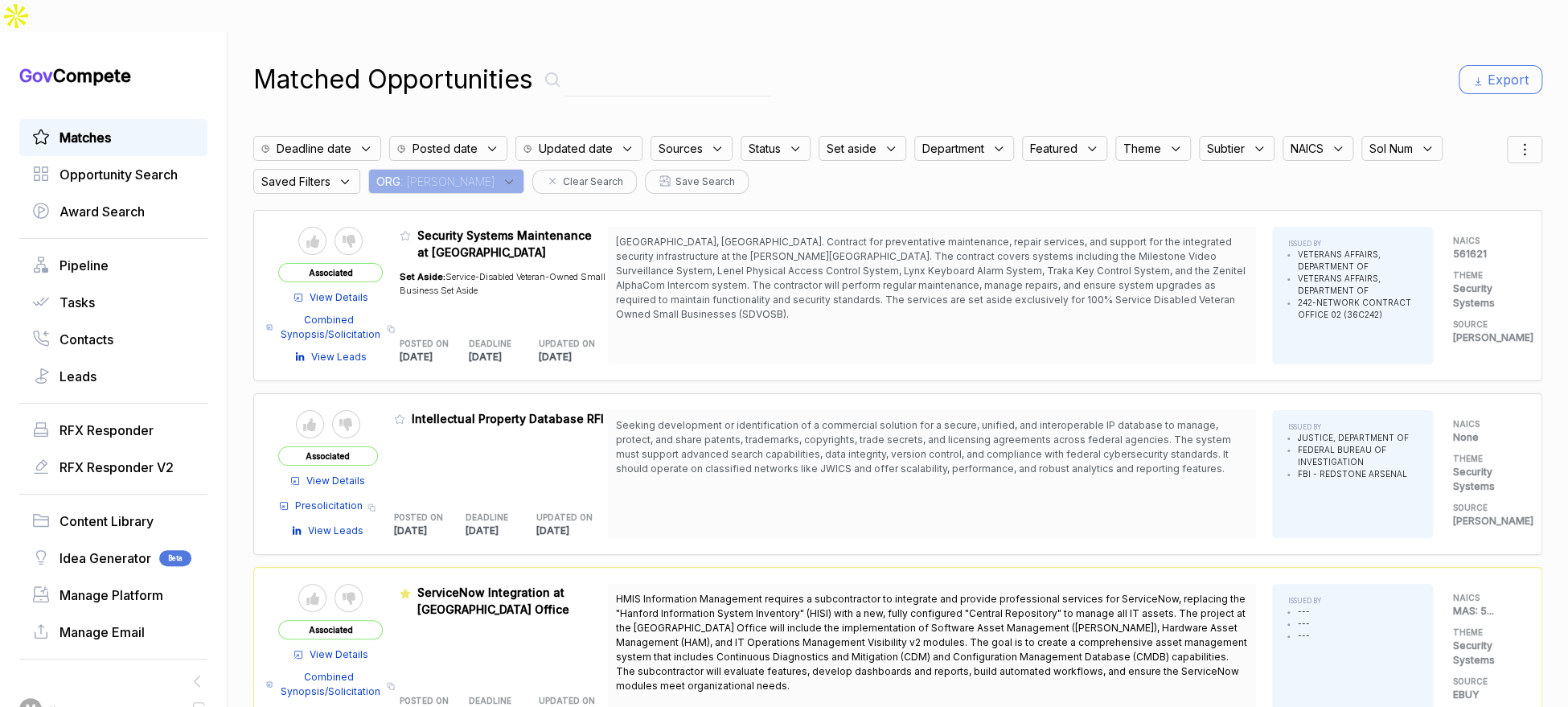
drag, startPoint x: 427, startPoint y: 144, endPoint x: 429, endPoint y: 152, distance: 8.2
click at [427, 173] on span ": [PERSON_NAME]" at bounding box center [447, 181] width 94 height 17
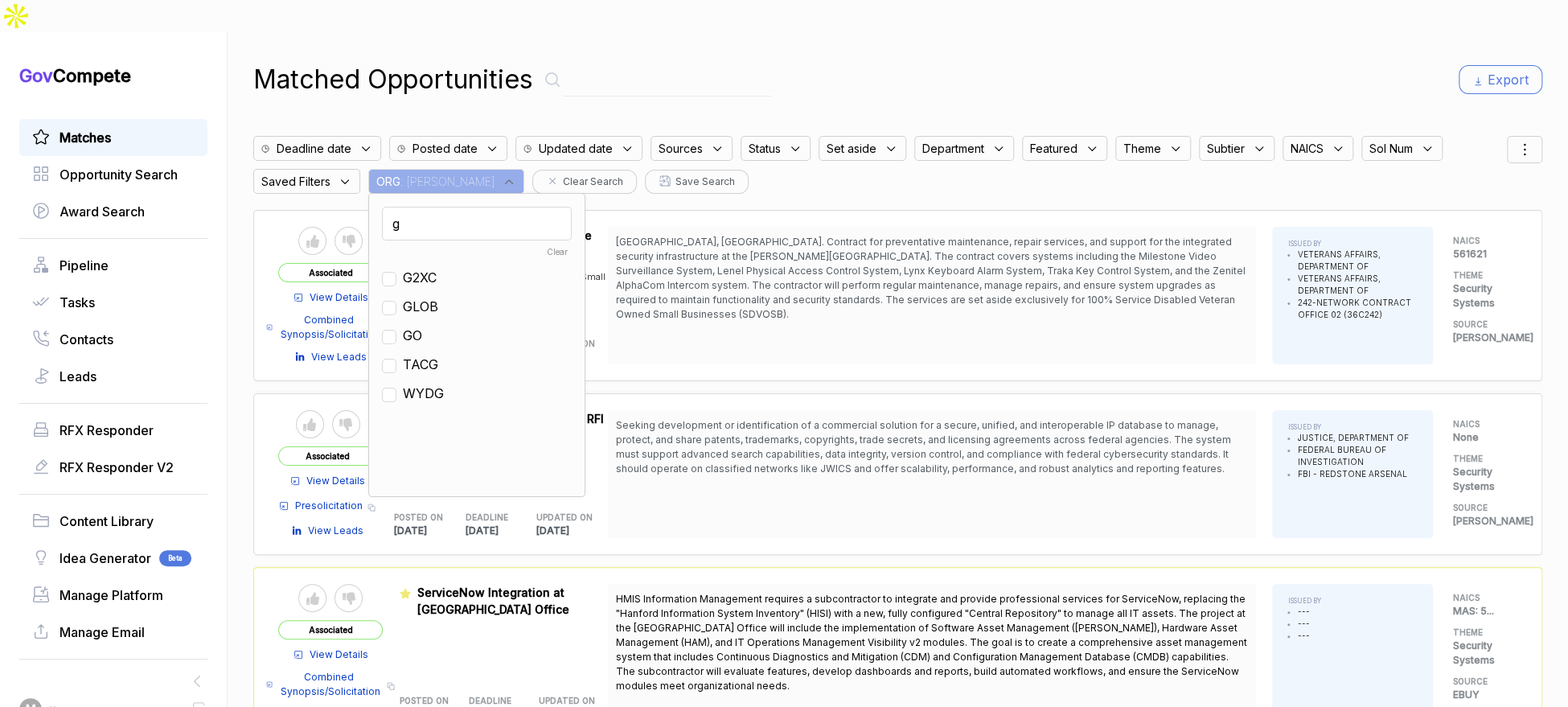
click at [437, 207] on input "g" at bounding box center [477, 223] width 190 height 33
type input "mh"
drag, startPoint x: 421, startPoint y: 245, endPoint x: 503, endPoint y: 173, distance: 109.1
click at [422, 268] on span "MH" at bounding box center [414, 277] width 22 height 20
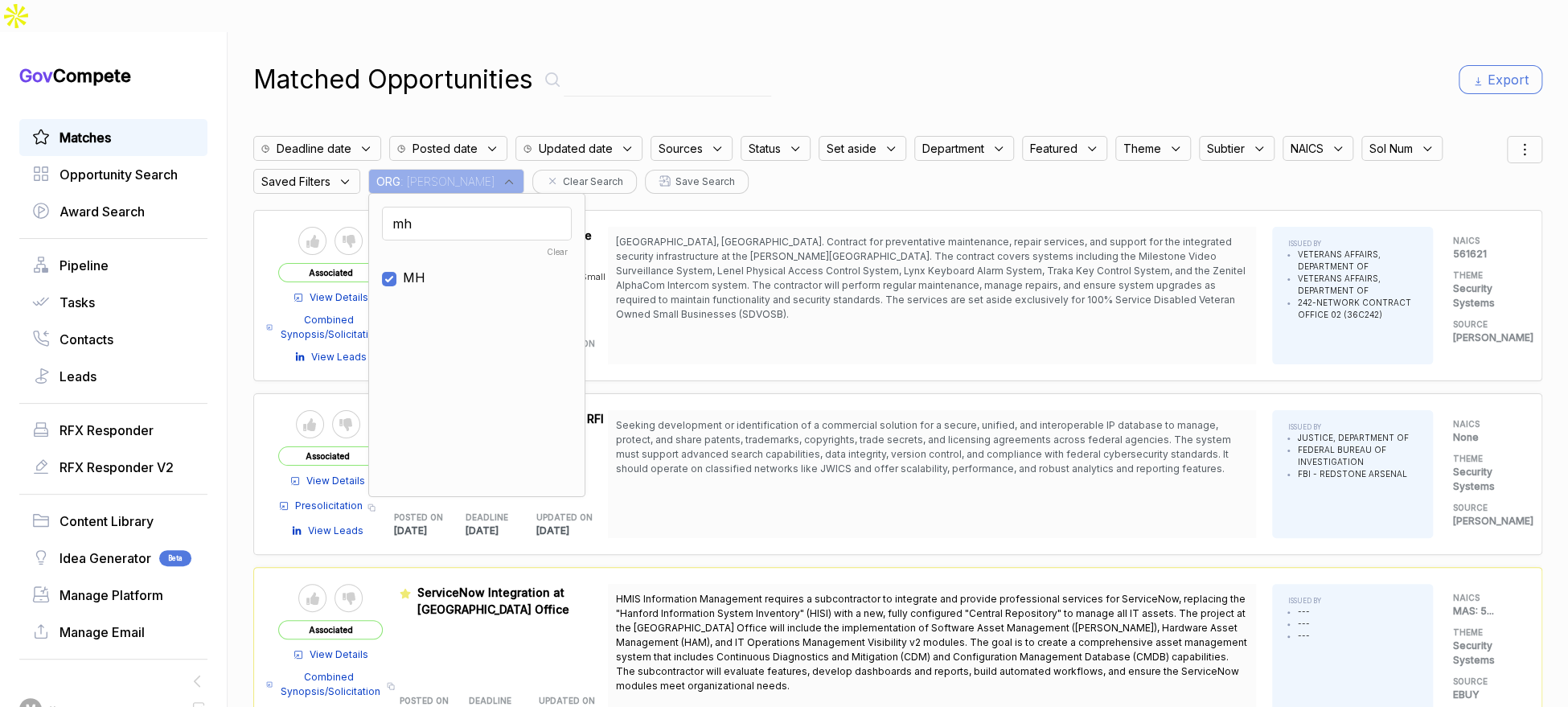
checkbox input "true"
drag, startPoint x: 962, startPoint y: 74, endPoint x: 1253, endPoint y: 47, distance: 292.2
click at [979, 70] on div "Matched Opportunities Export Deadline date Posted date Updated date Sources Sta…" at bounding box center [898, 386] width 1289 height 707
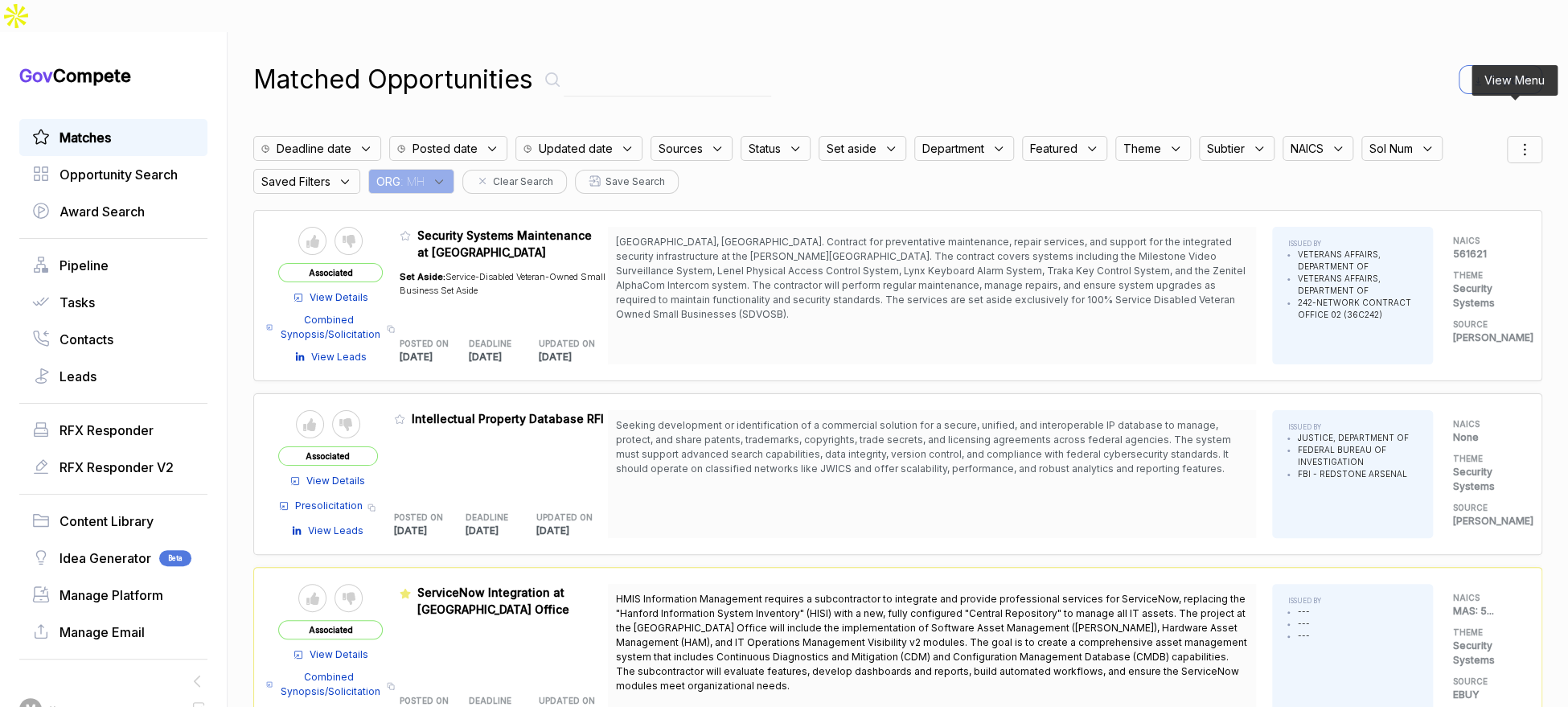
click at [1520, 140] on icon at bounding box center [1524, 150] width 20 height 20
click at [1436, 229] on div at bounding box center [1448, 233] width 24 height 9
checkbox input "true"
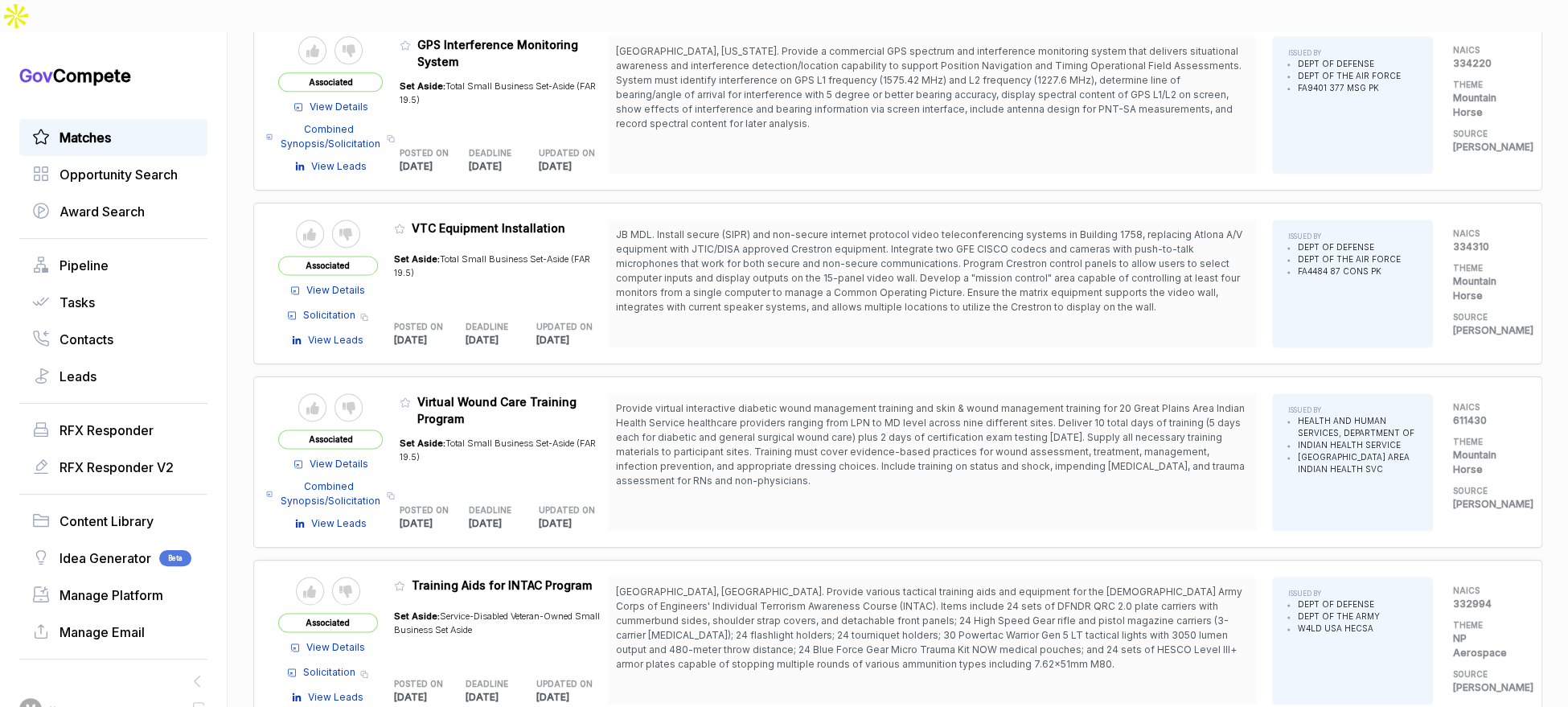
scroll to position [1289, 0]
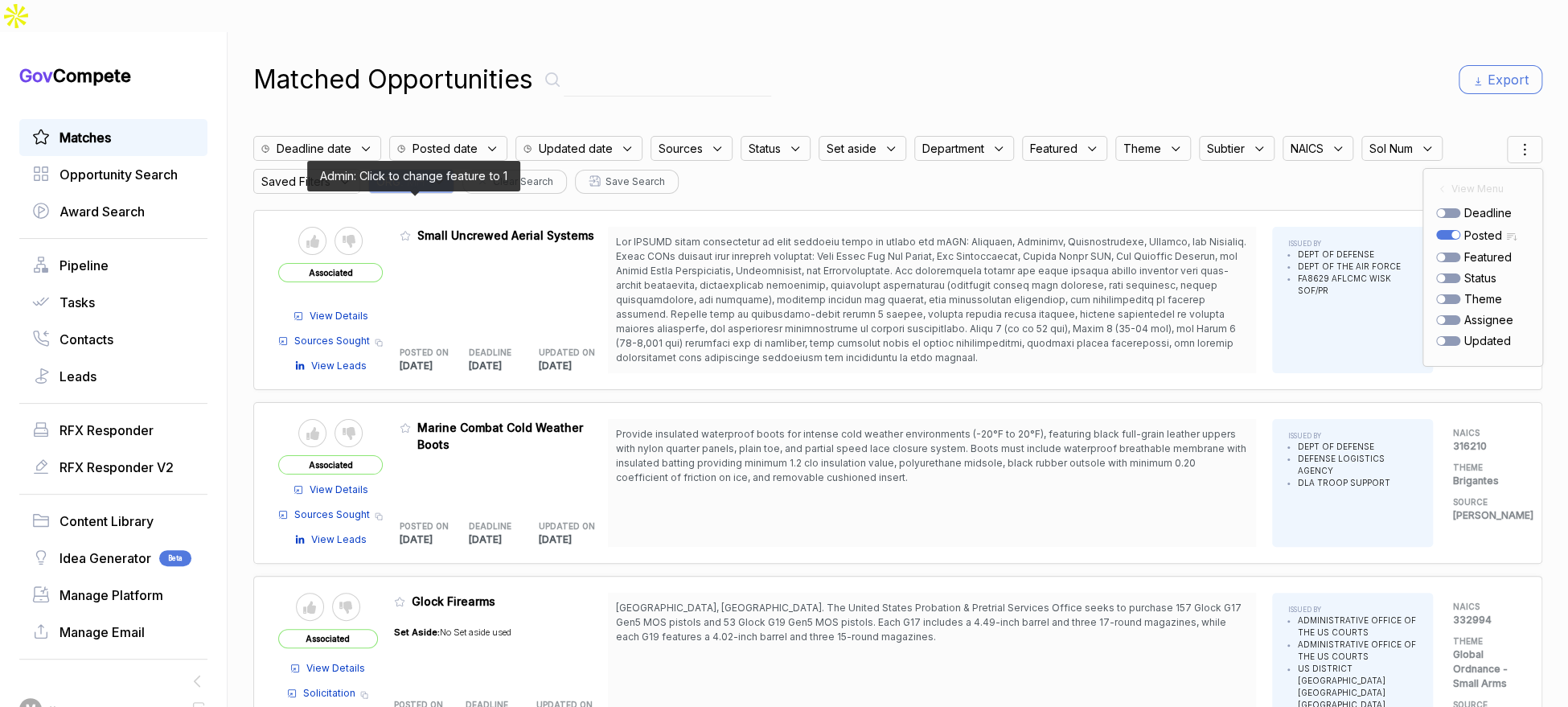
drag, startPoint x: 414, startPoint y: 201, endPoint x: 435, endPoint y: 359, distance: 159.4
click at [411, 230] on icon at bounding box center [404, 235] width 11 height 11
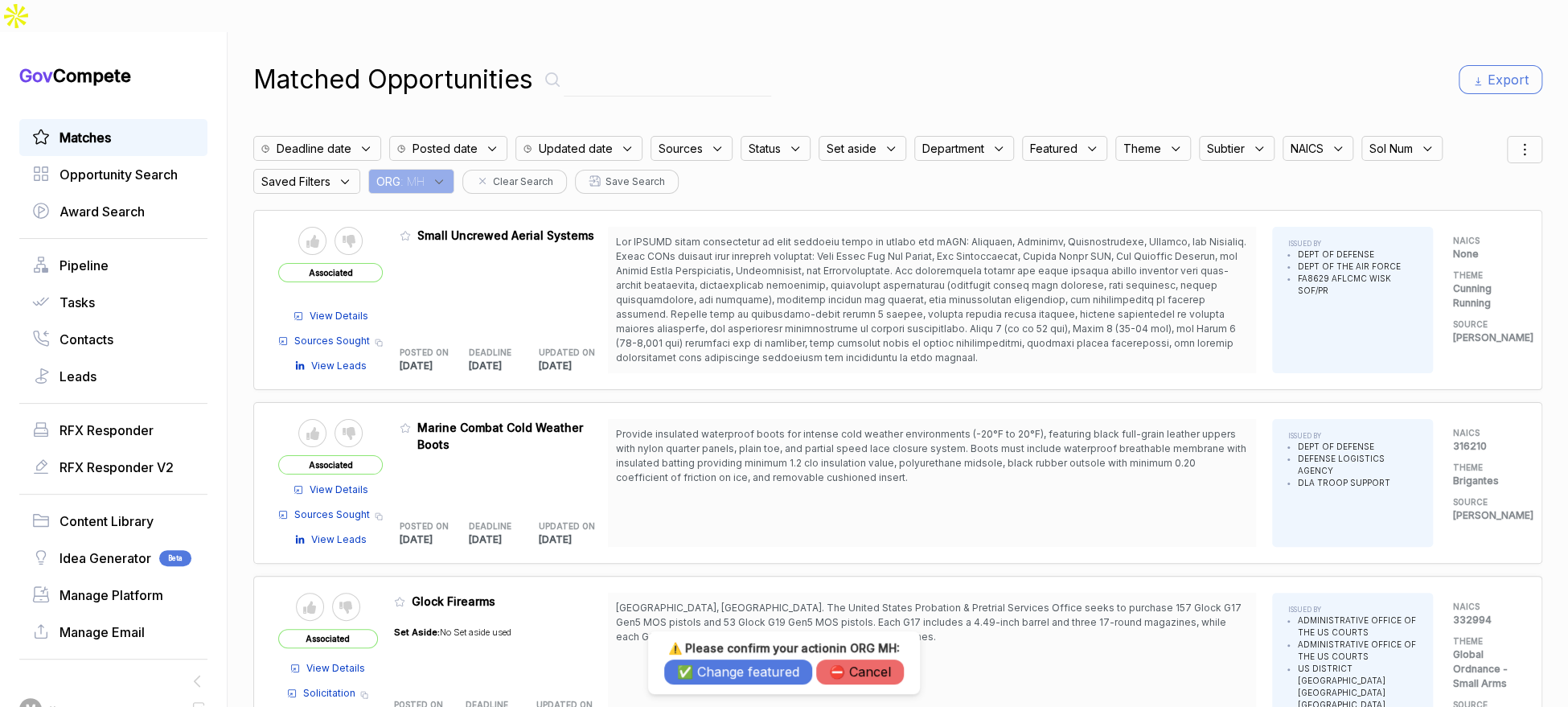
drag, startPoint x: 702, startPoint y: 674, endPoint x: 626, endPoint y: 571, distance: 128.0
click at [702, 673] on button "✅ Change featured" at bounding box center [738, 671] width 148 height 25
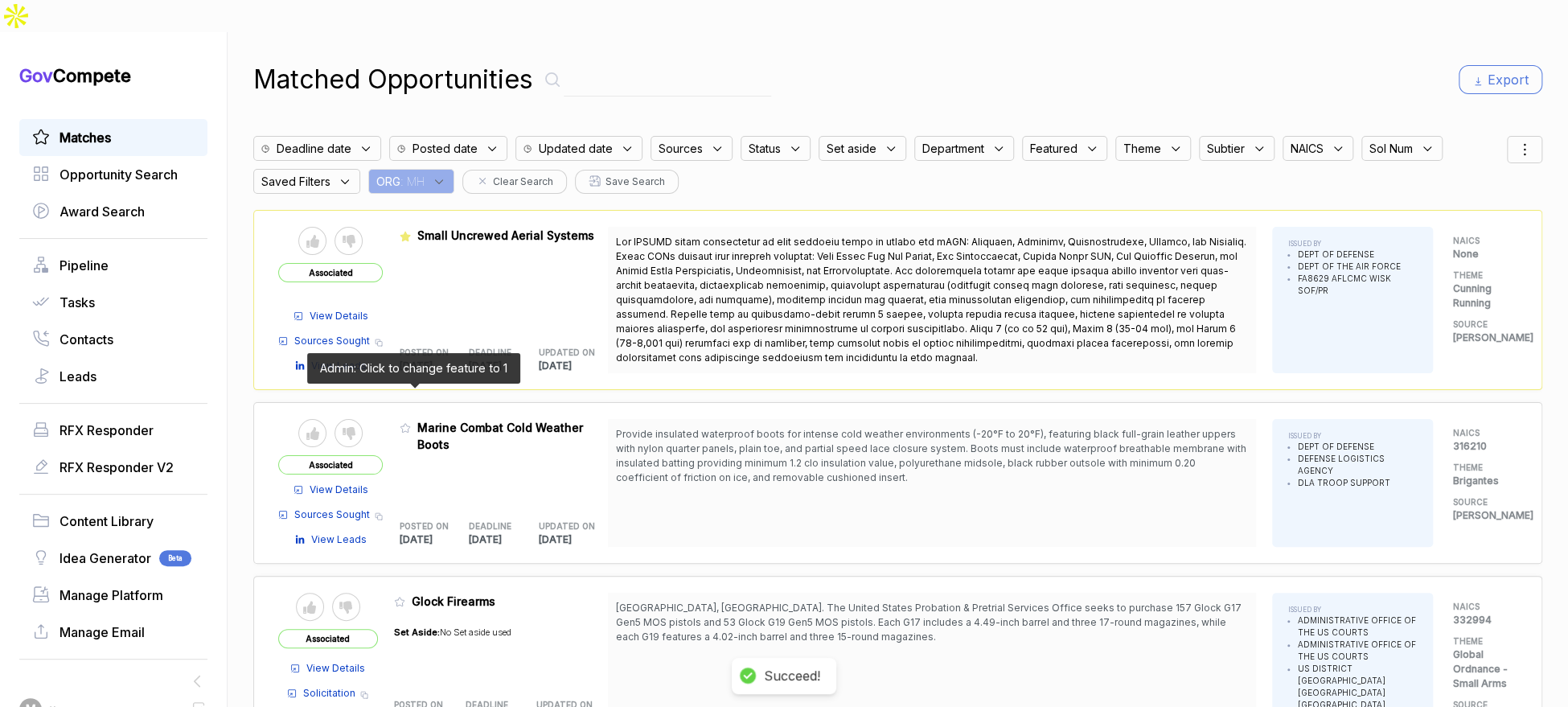
click at [411, 422] on icon at bounding box center [404, 427] width 11 height 11
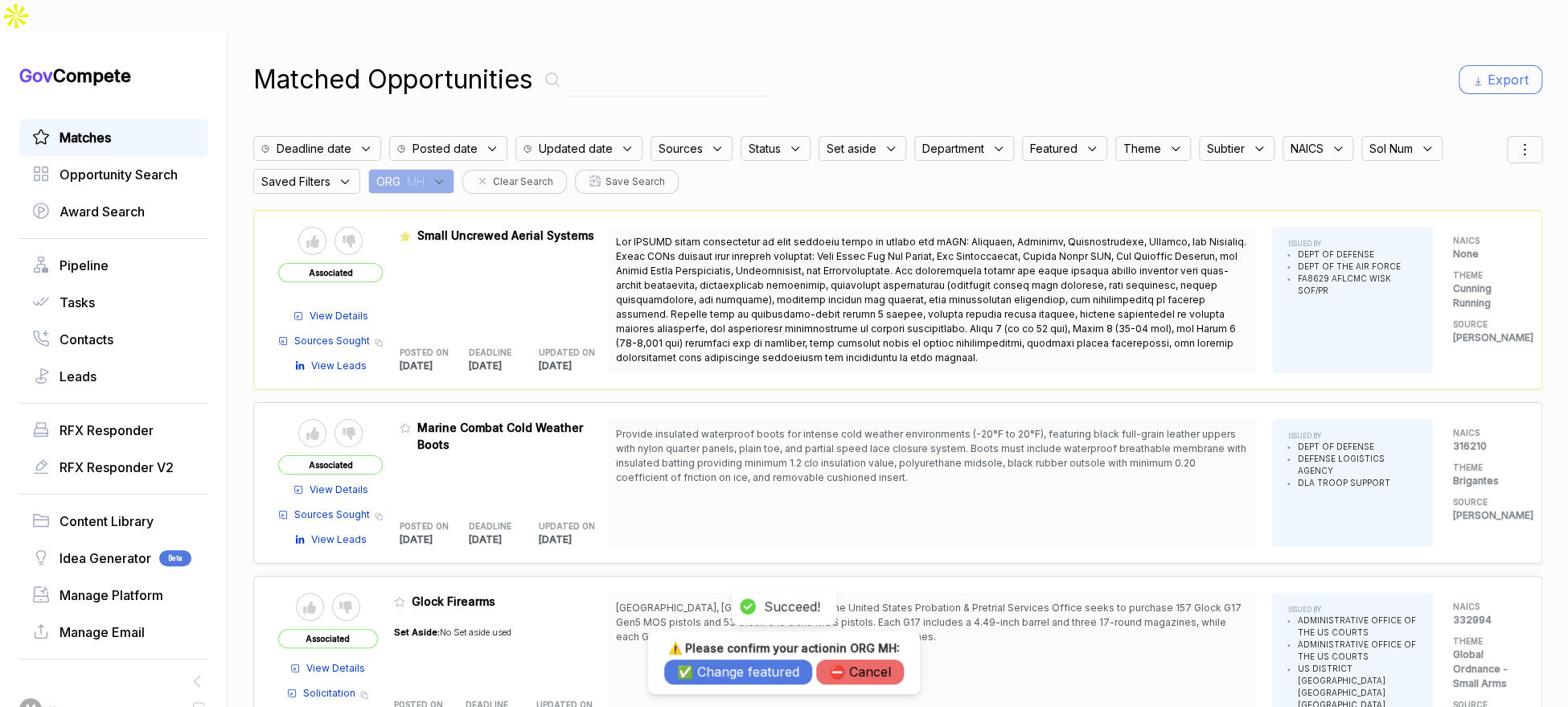
drag, startPoint x: 701, startPoint y: 680, endPoint x: 552, endPoint y: 632, distance: 156.5
click at [693, 677] on button "✅ Change featured" at bounding box center [738, 671] width 148 height 25
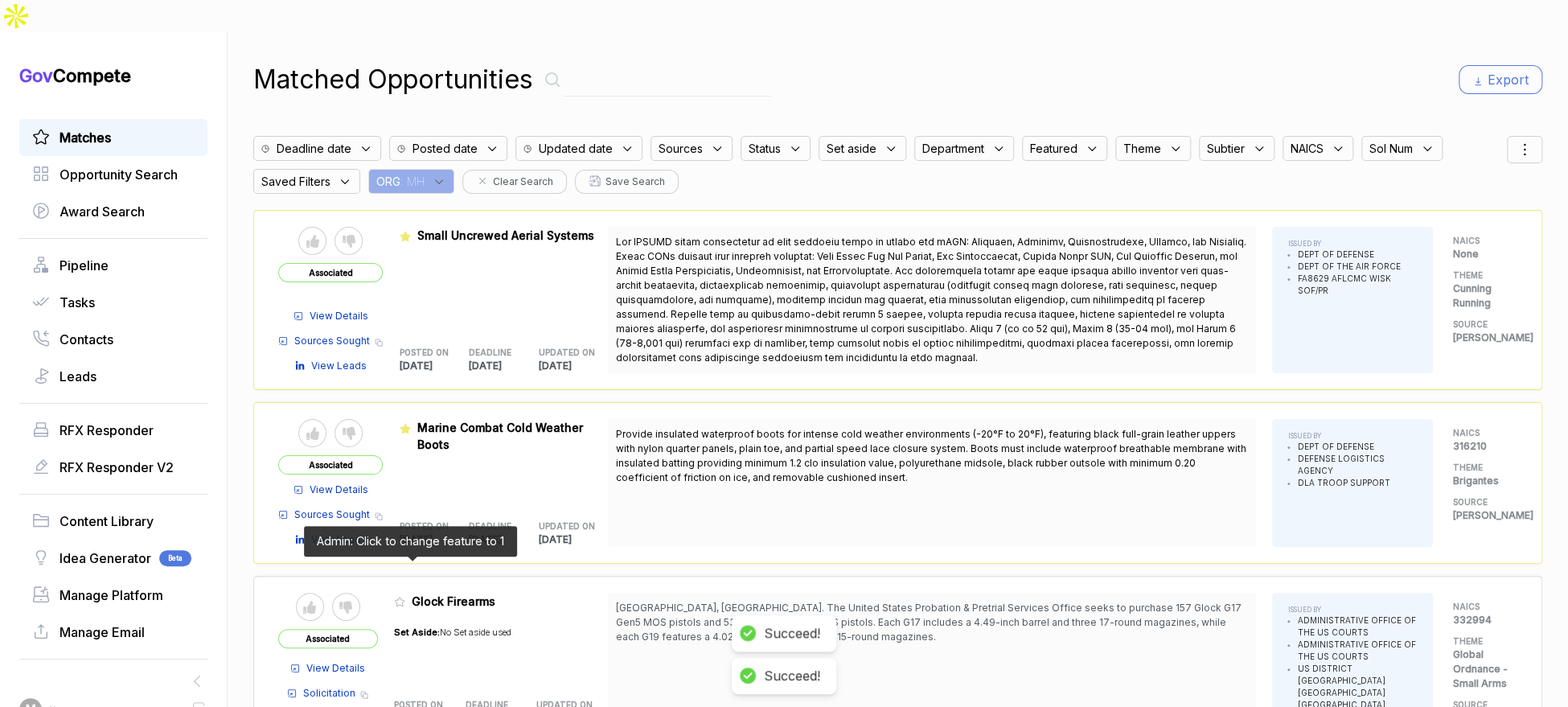
click at [405, 596] on icon at bounding box center [399, 601] width 11 height 11
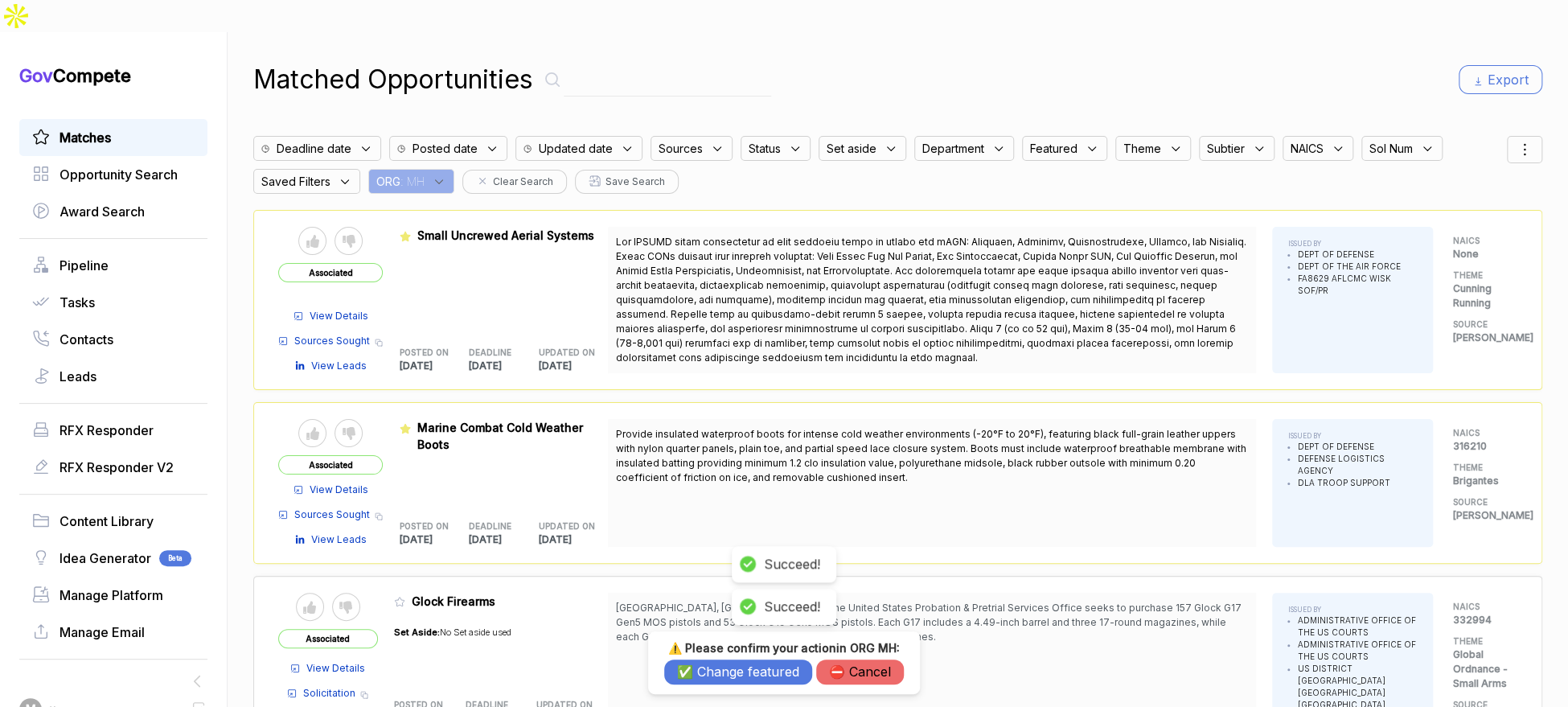
click at [726, 672] on button "✅ Change featured" at bounding box center [738, 671] width 148 height 25
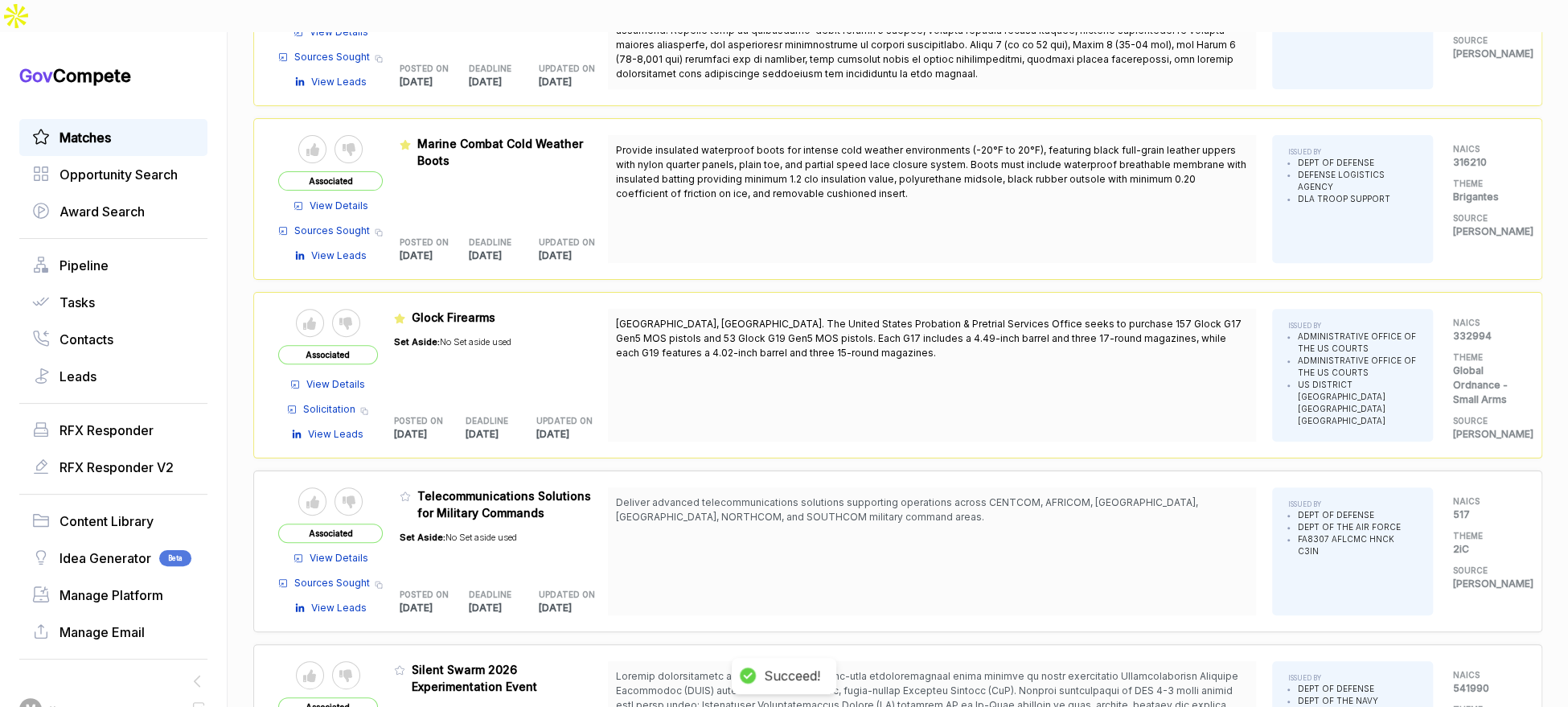
scroll to position [380, 0]
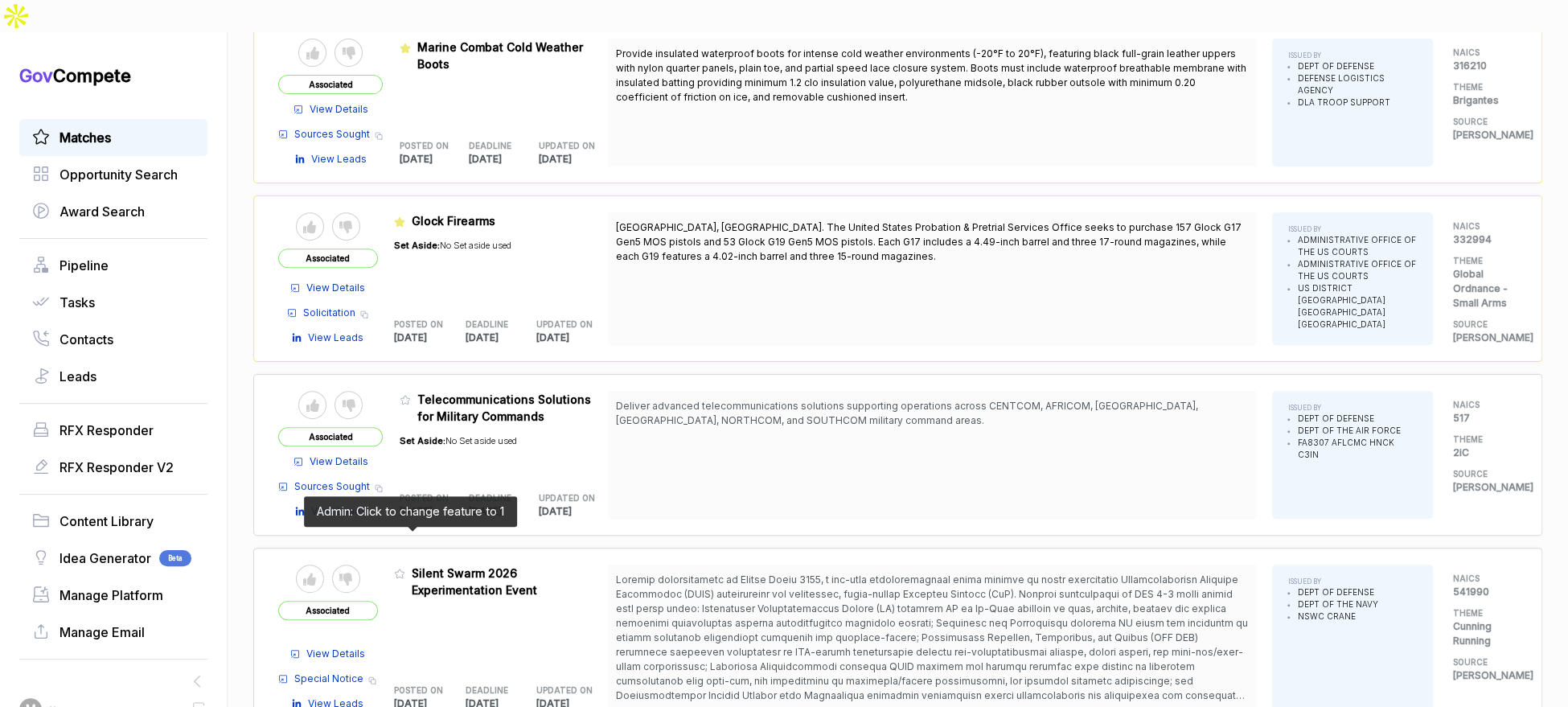
drag, startPoint x: 411, startPoint y: 536, endPoint x: 542, endPoint y: 611, distance: 151.0
click at [405, 568] on icon at bounding box center [399, 573] width 11 height 11
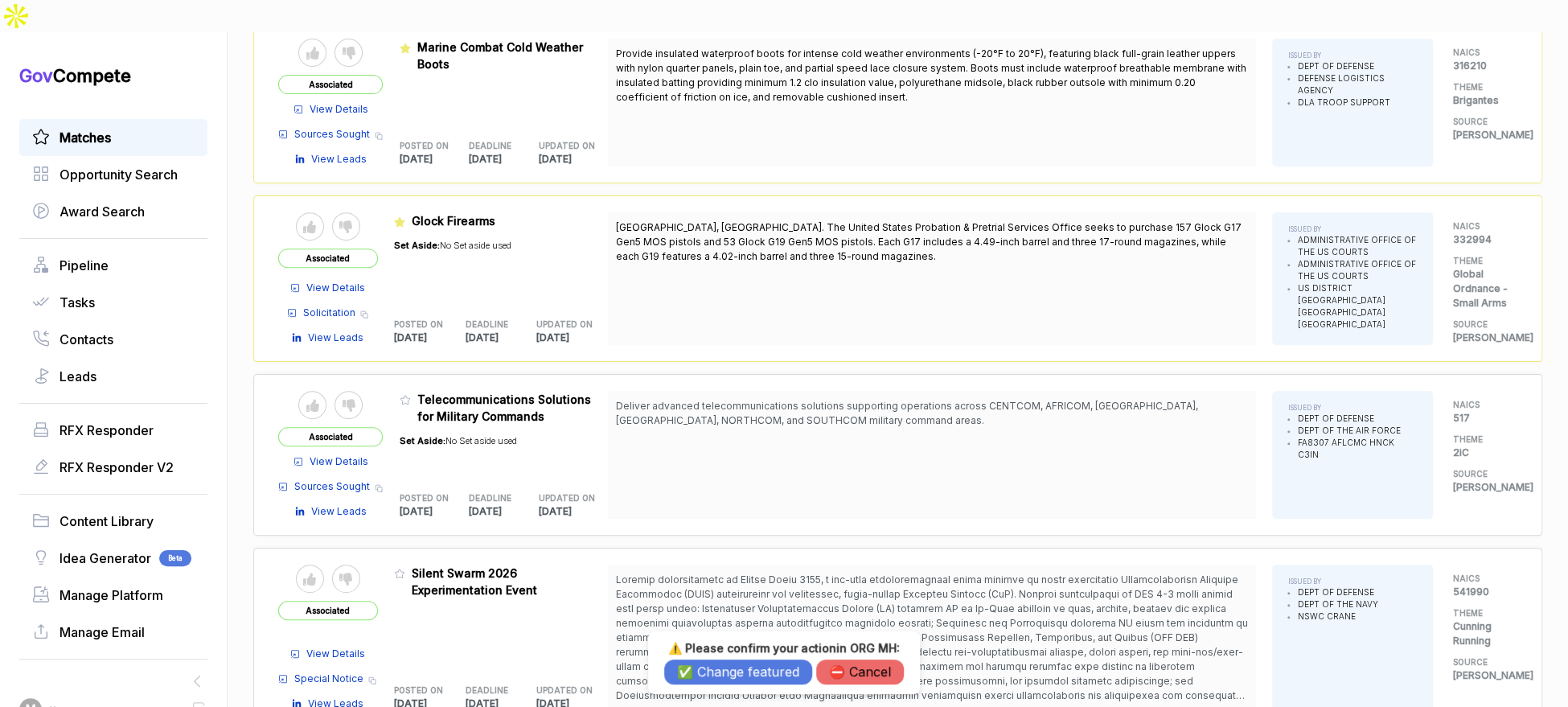
drag, startPoint x: 716, startPoint y: 672, endPoint x: 702, endPoint y: 657, distance: 20.5
click at [716, 672] on button "✅ Change featured" at bounding box center [738, 671] width 148 height 25
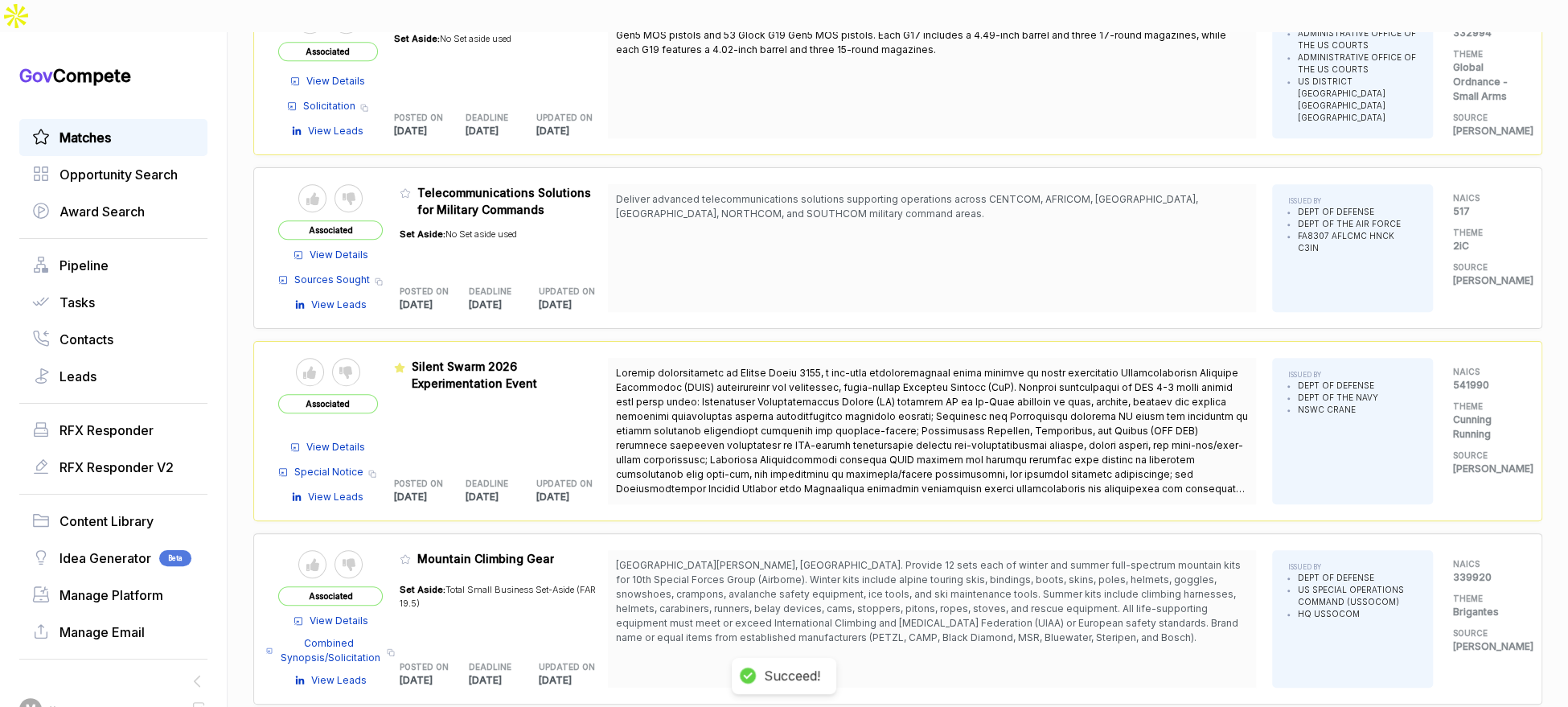
scroll to position [587, 0]
click at [410, 554] on icon at bounding box center [404, 558] width 9 height 9
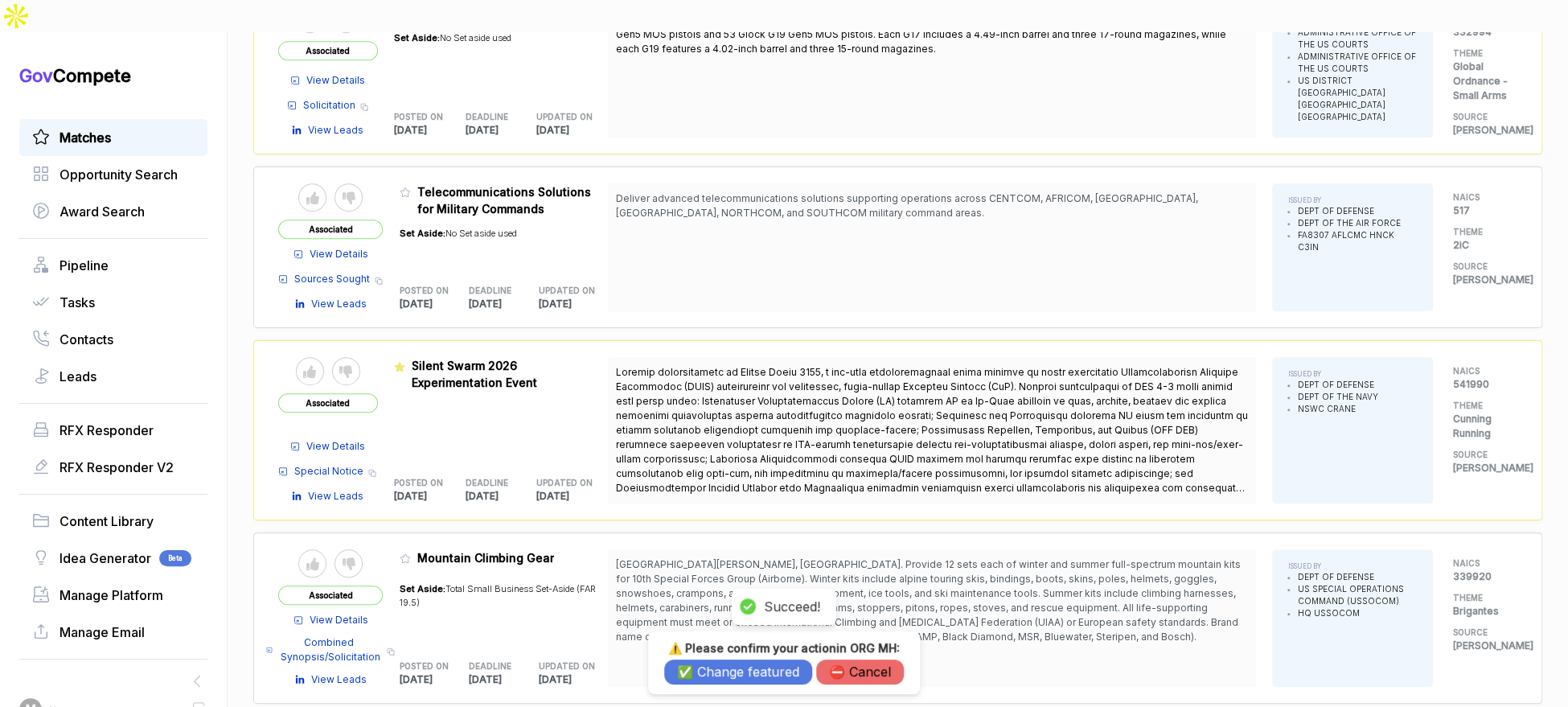
click at [704, 672] on button "✅ Change featured" at bounding box center [738, 671] width 148 height 25
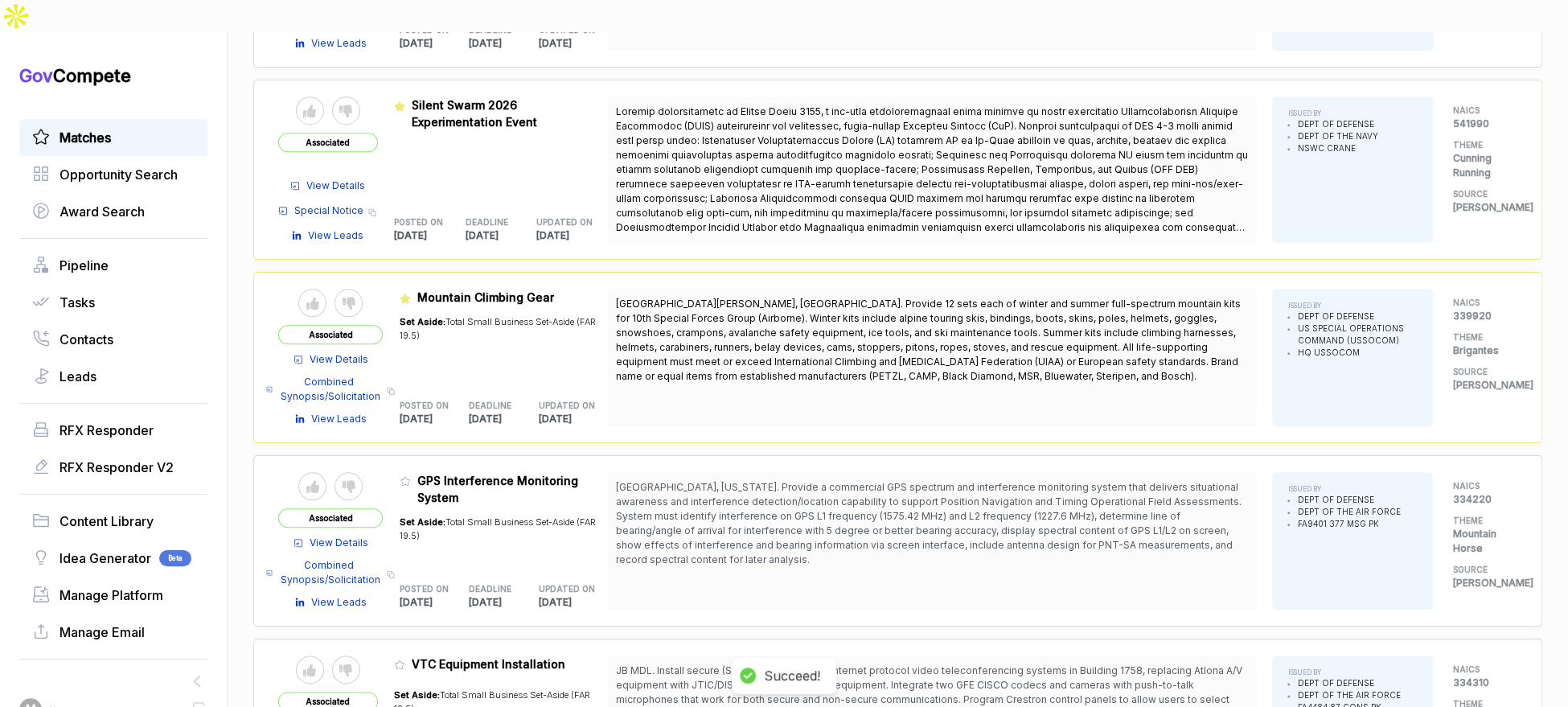
scroll to position [942, 0]
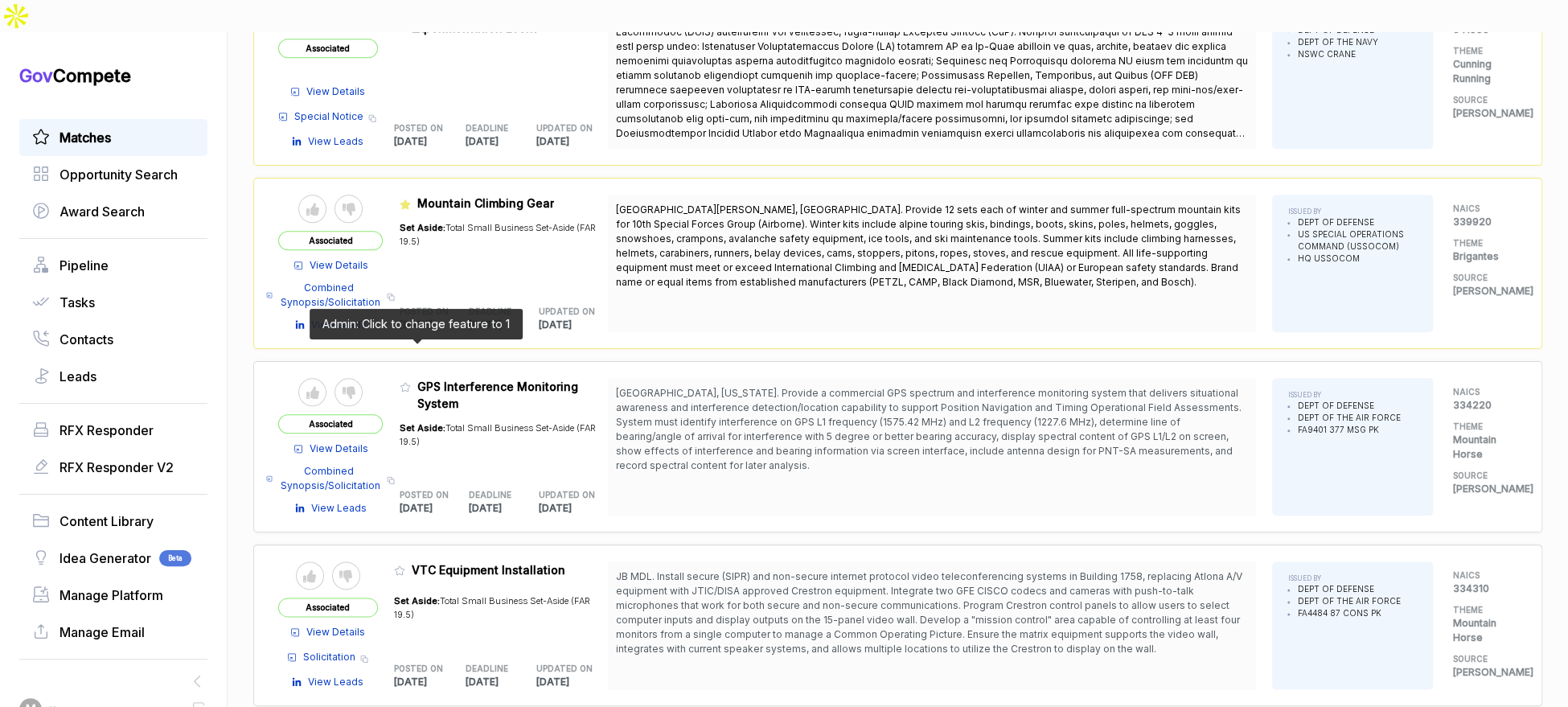
click at [417, 384] on span at bounding box center [408, 392] width 18 height 16
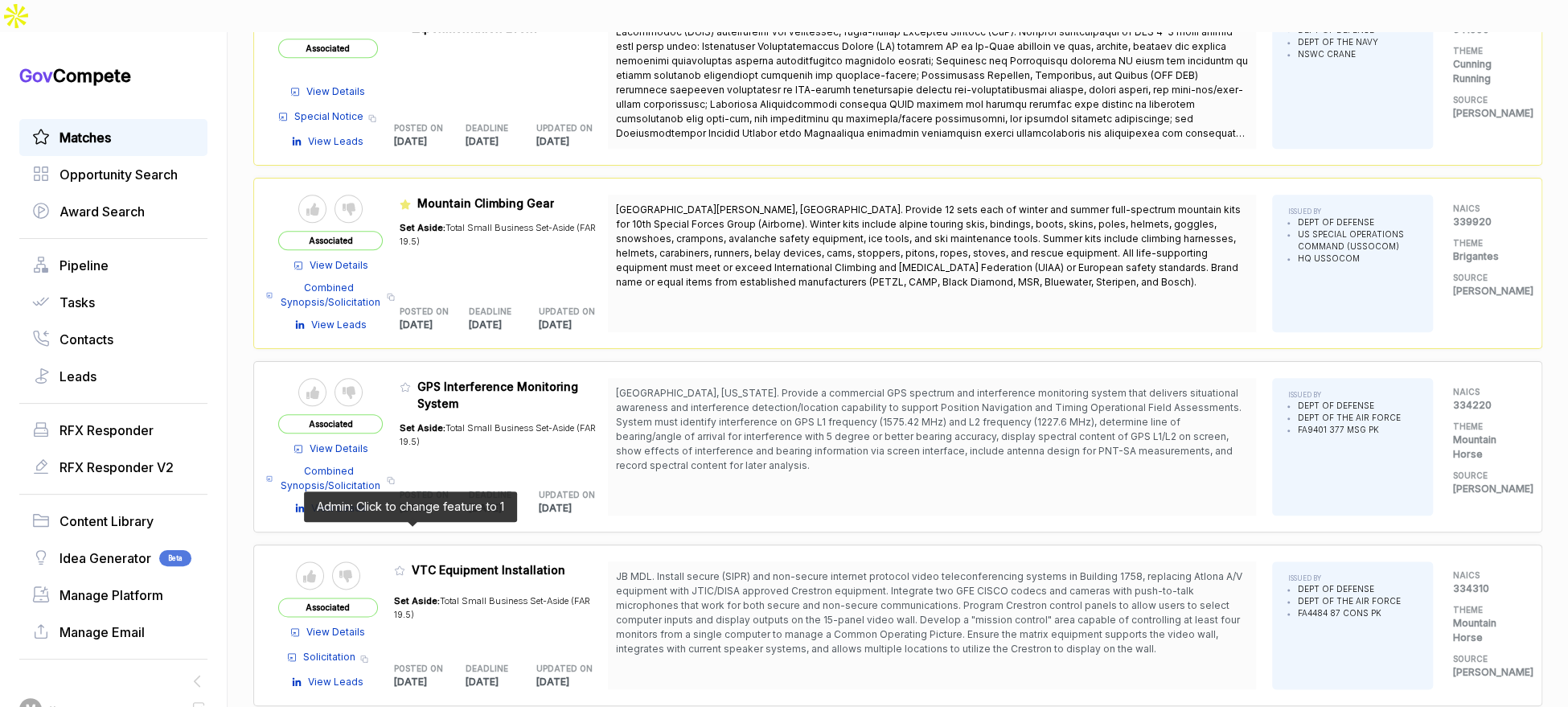
click at [405, 564] on icon at bounding box center [399, 569] width 11 height 11
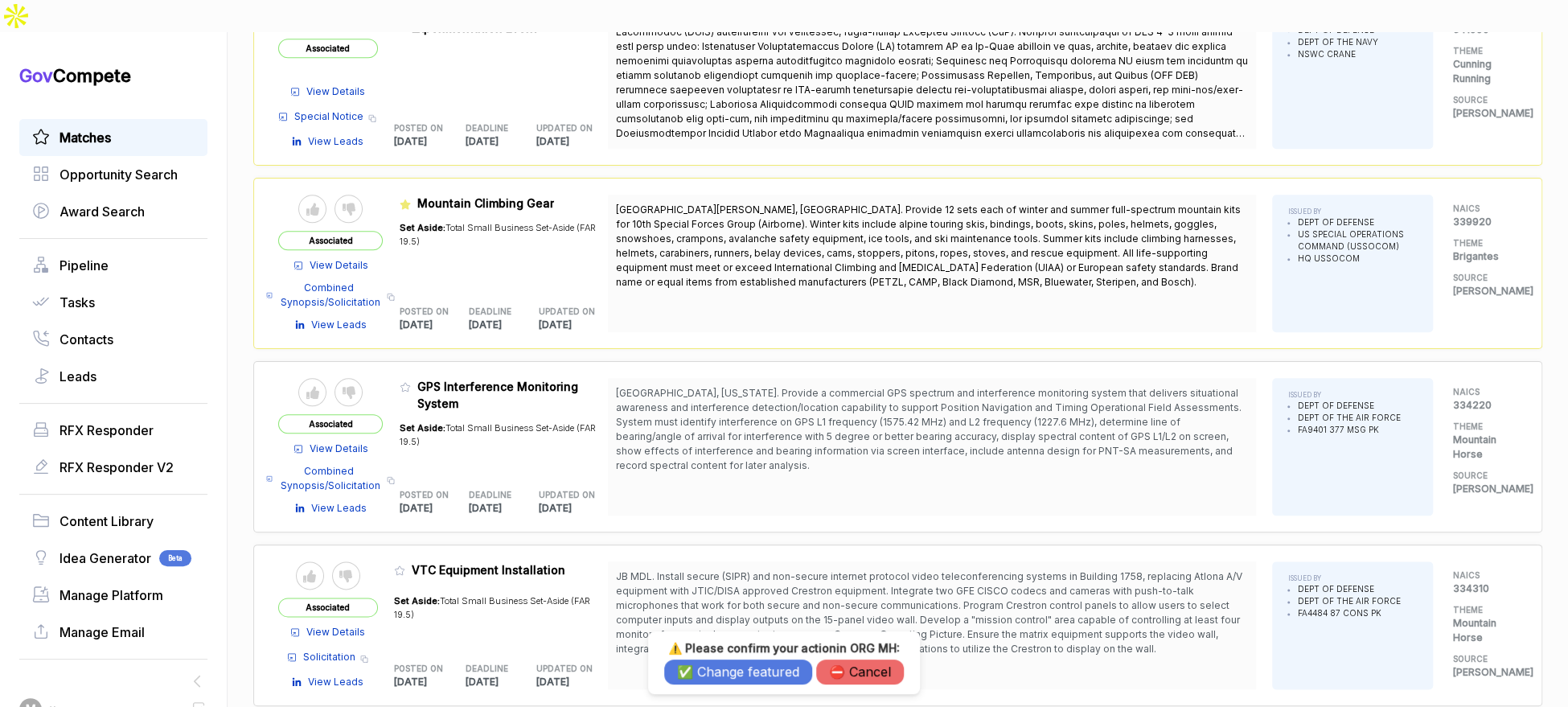
click at [731, 674] on button "✅ Change featured" at bounding box center [738, 671] width 148 height 25
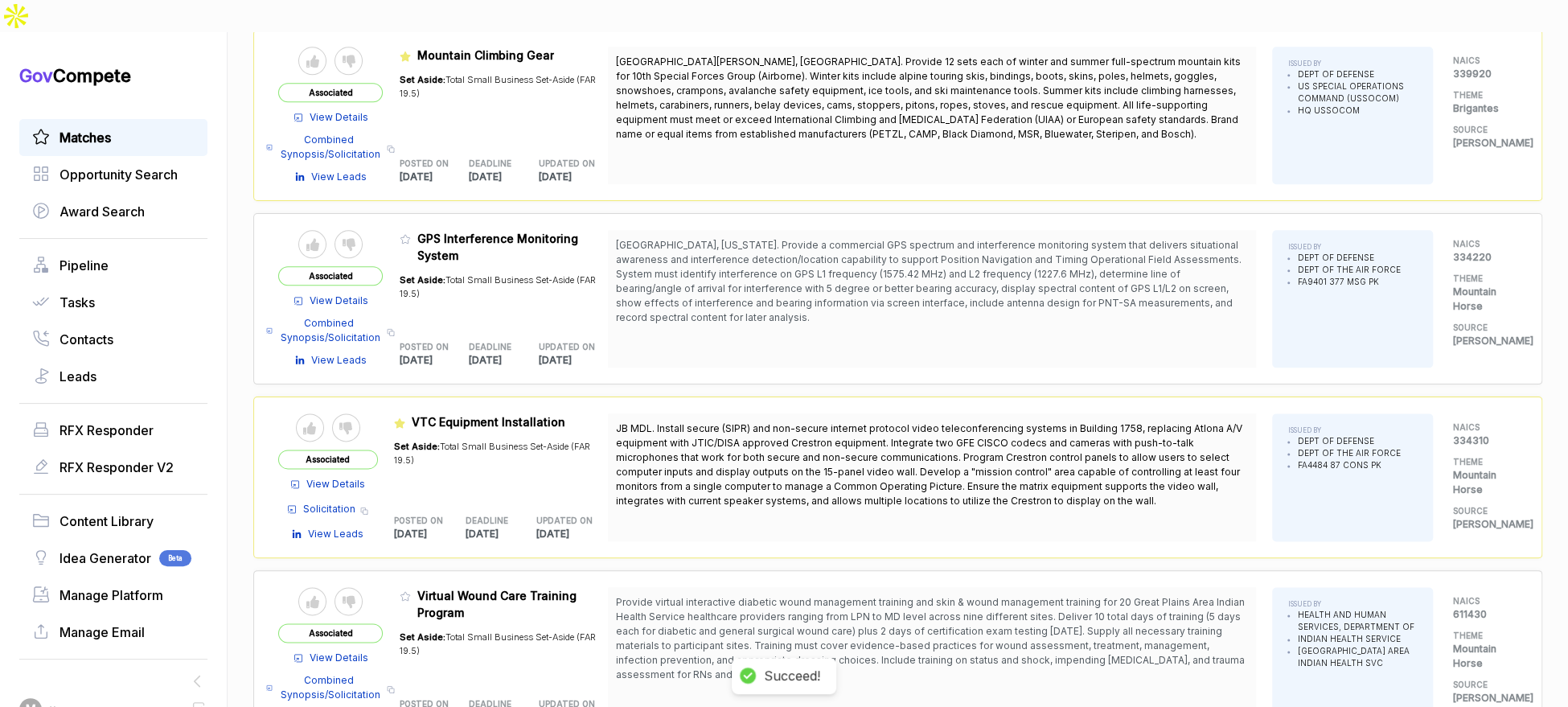
scroll to position [1134, 0]
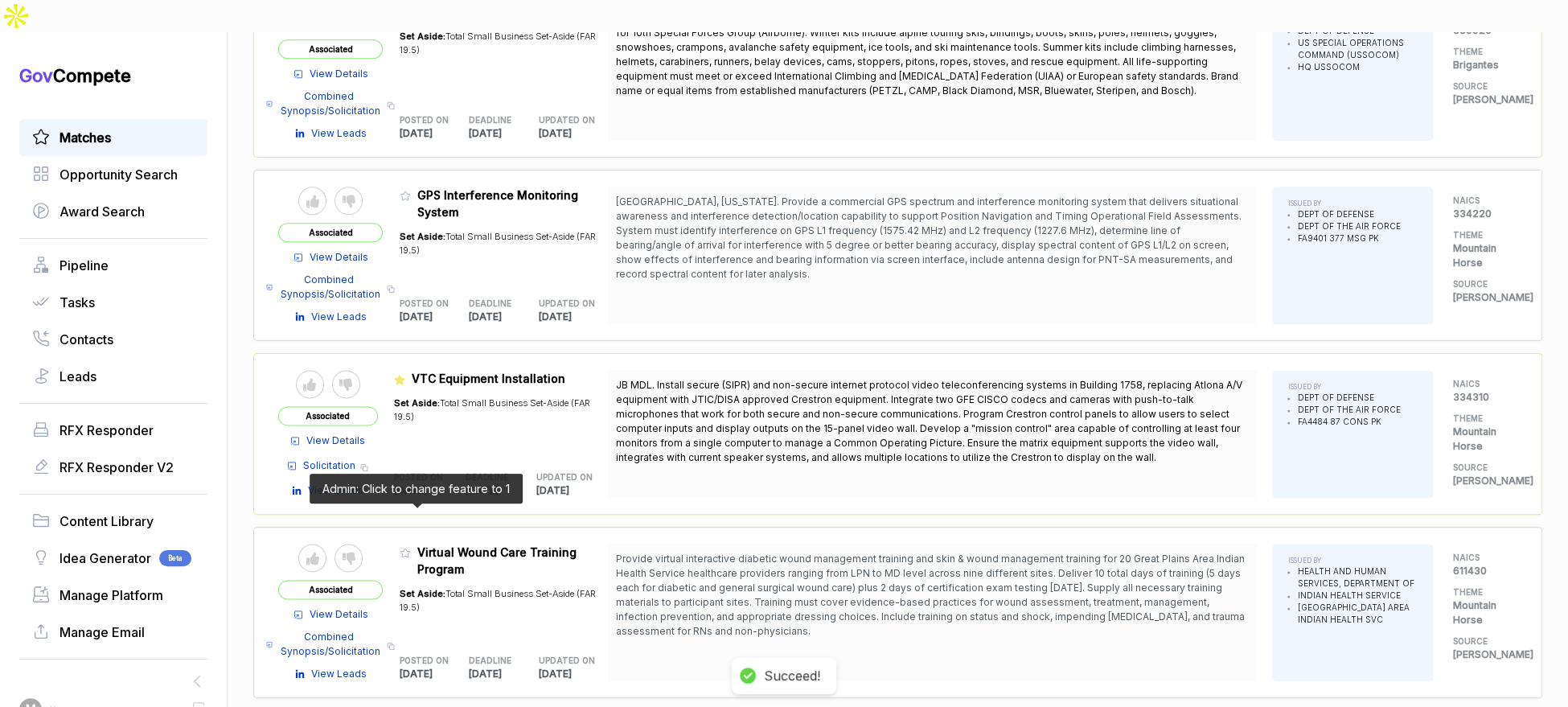
click at [411, 547] on icon at bounding box center [404, 552] width 11 height 11
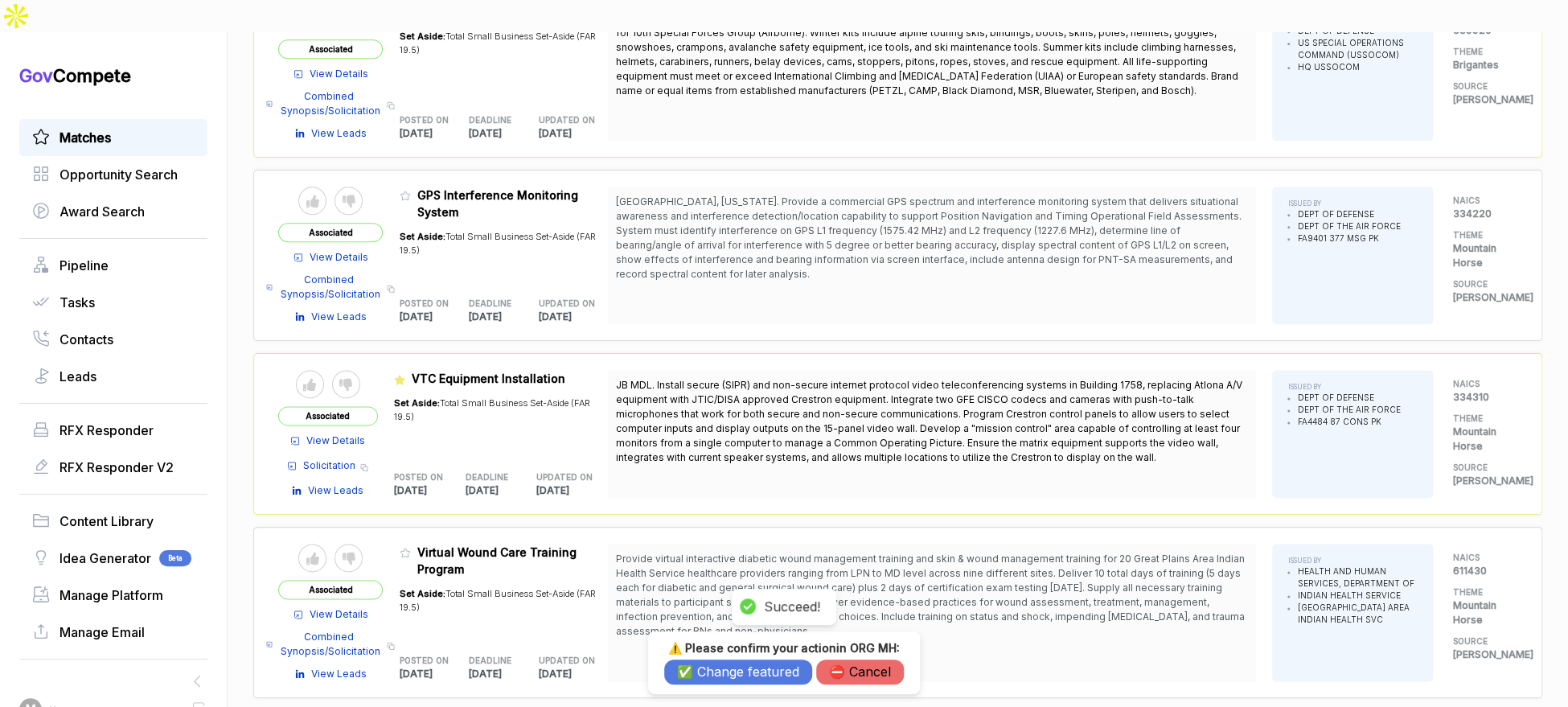
click at [701, 669] on button "✅ Change featured" at bounding box center [738, 671] width 148 height 25
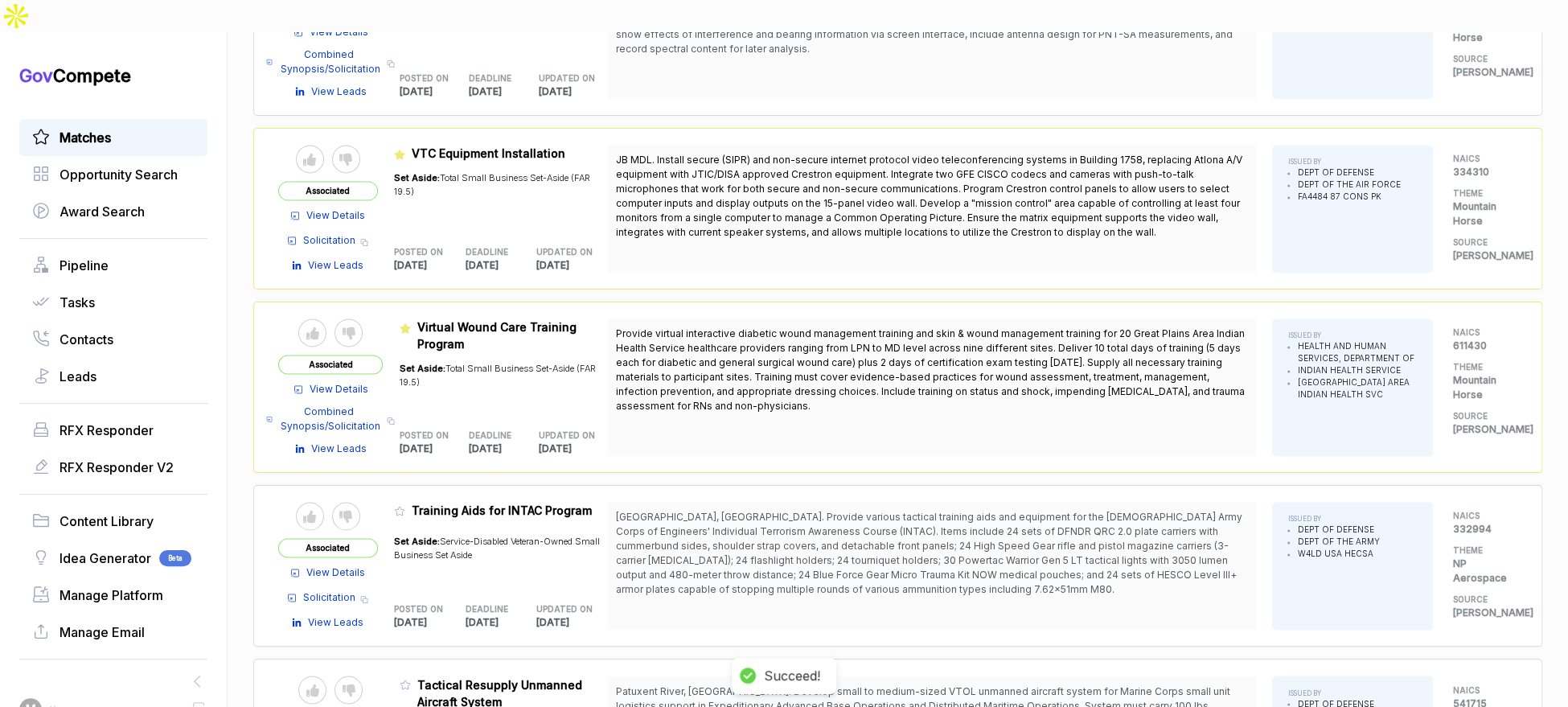
scroll to position [1361, 0]
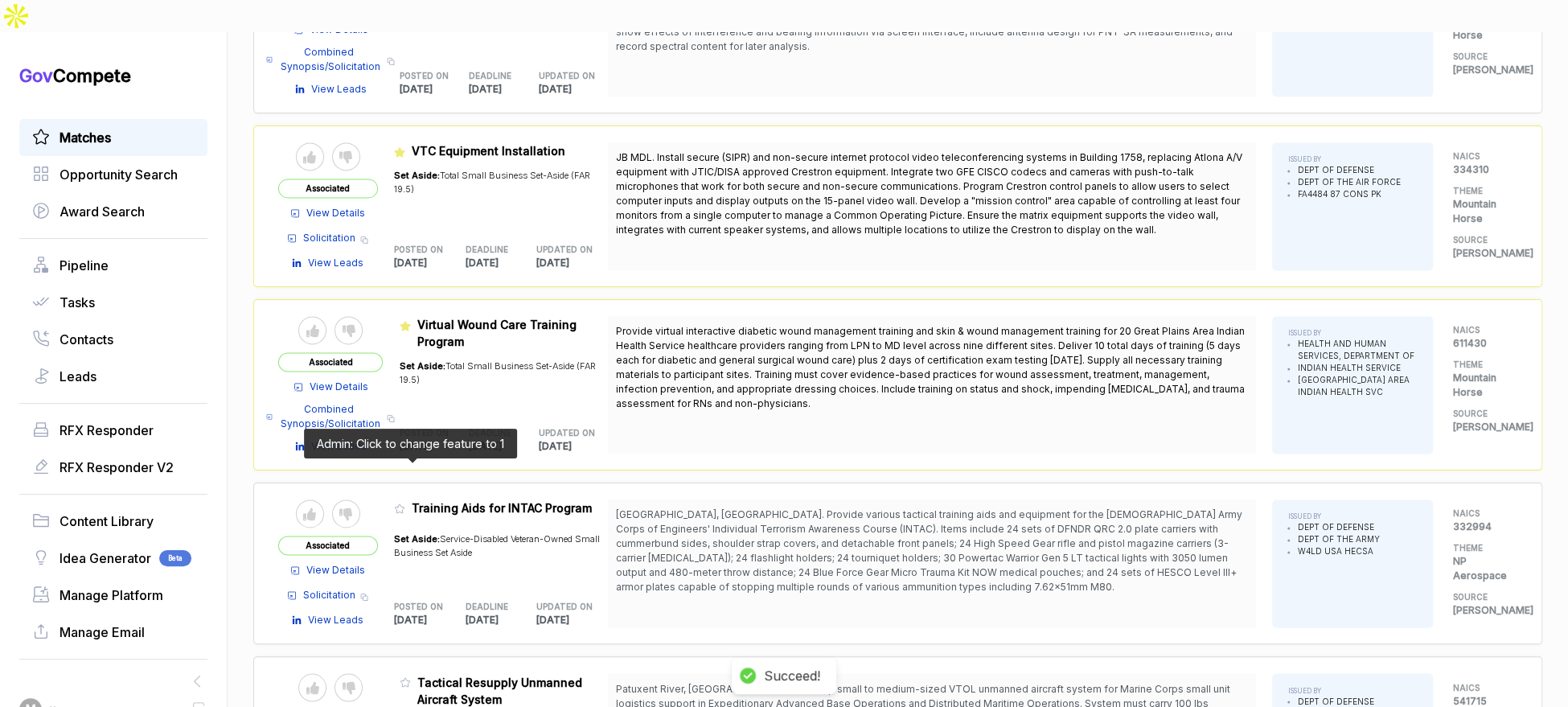
click at [404, 504] on icon at bounding box center [399, 509] width 9 height 9
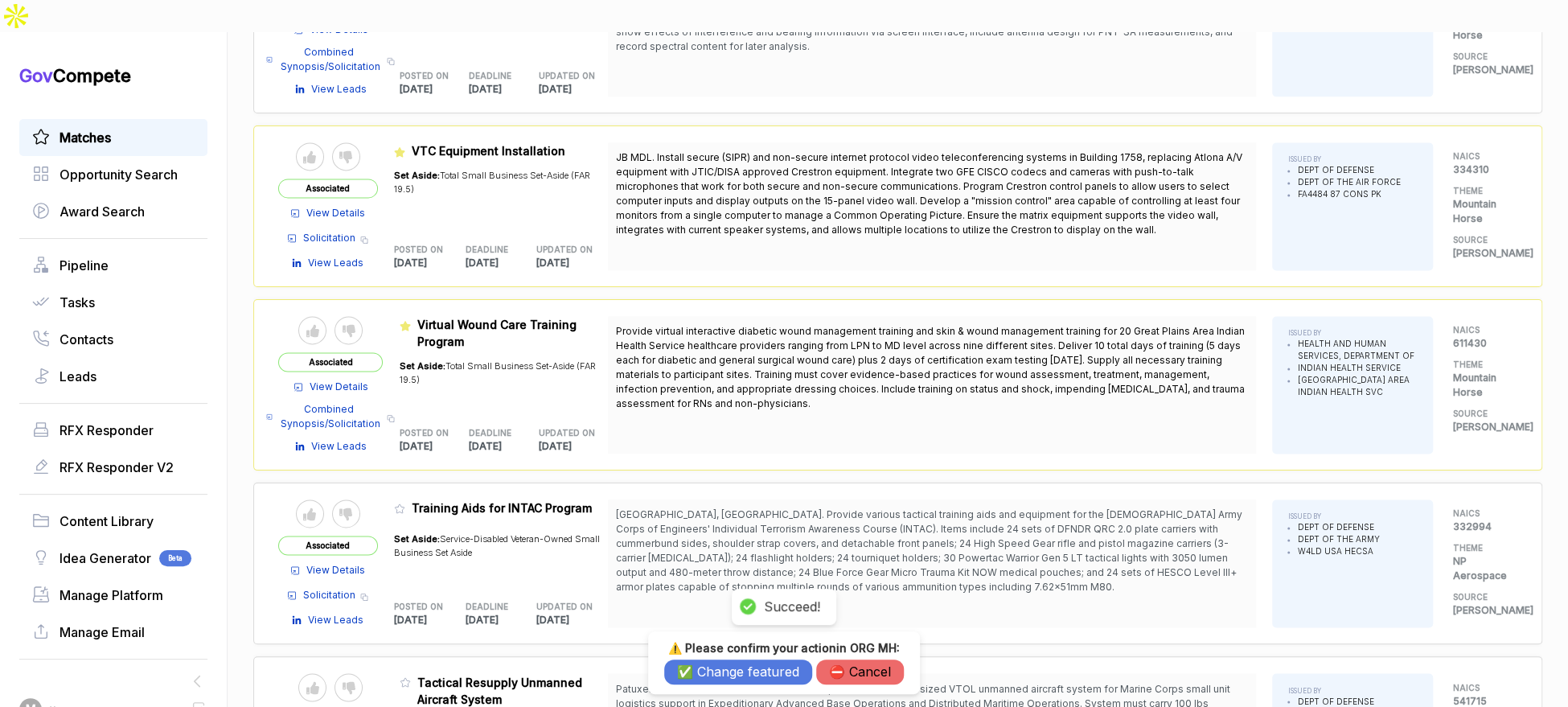
click at [705, 687] on div "⚠️ Please confirm your action in ORG MH : ✅ Change featured ⛔️ Cancel" at bounding box center [784, 662] width 272 height 62
drag, startPoint x: 702, startPoint y: 676, endPoint x: 633, endPoint y: 671, distance: 69.2
click at [701, 676] on button "✅ Change featured" at bounding box center [738, 671] width 148 height 25
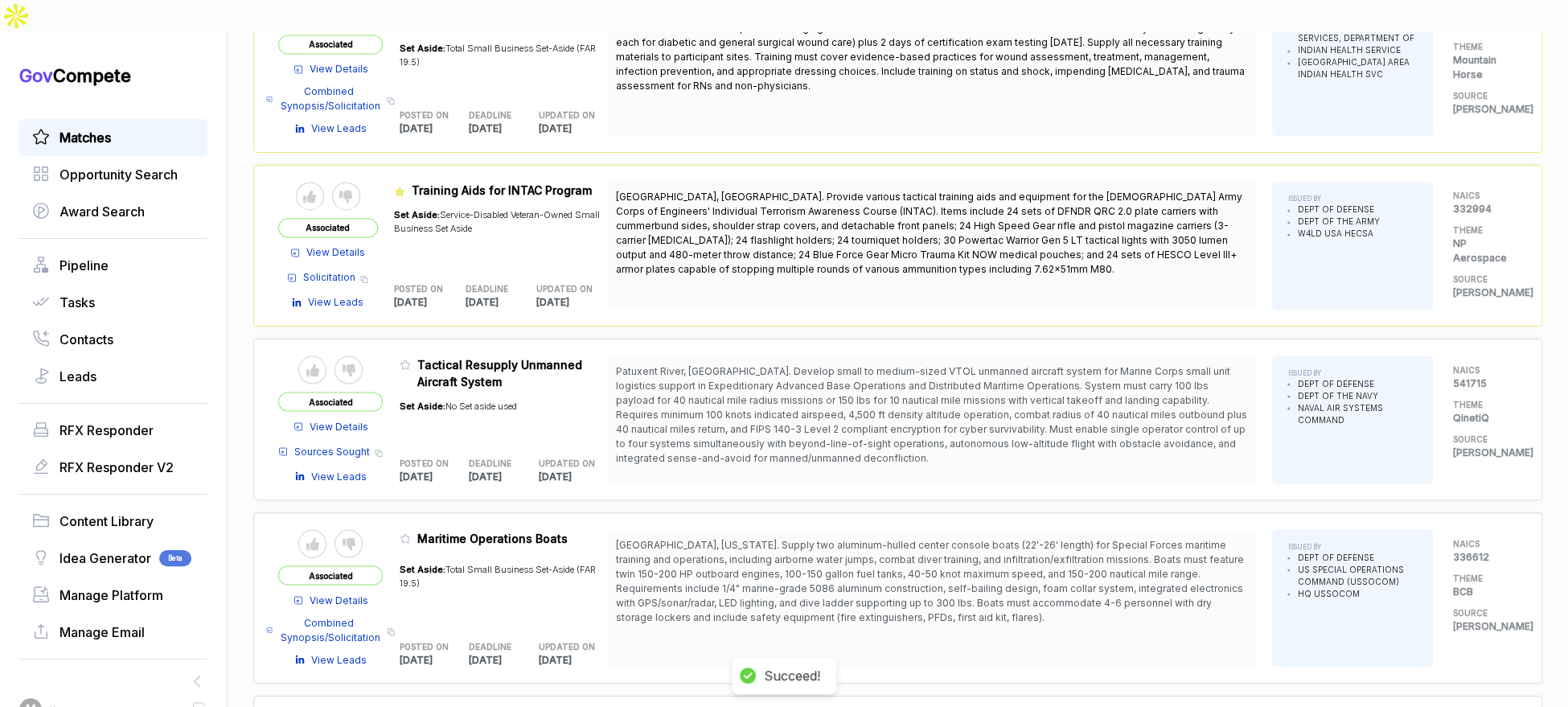
scroll to position [1711, 0]
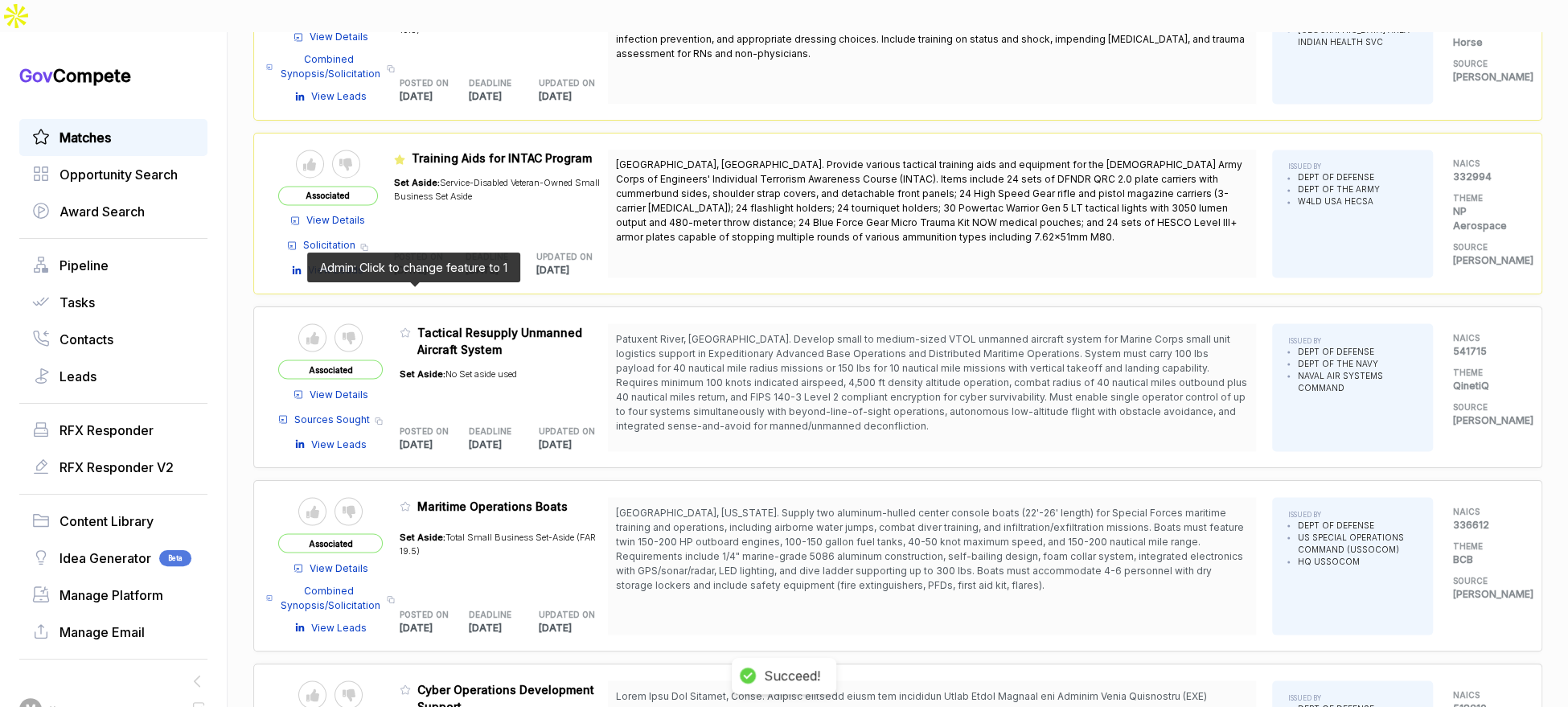
drag, startPoint x: 409, startPoint y: 295, endPoint x: 459, endPoint y: 340, distance: 67.3
click at [409, 328] on icon at bounding box center [404, 333] width 9 height 9
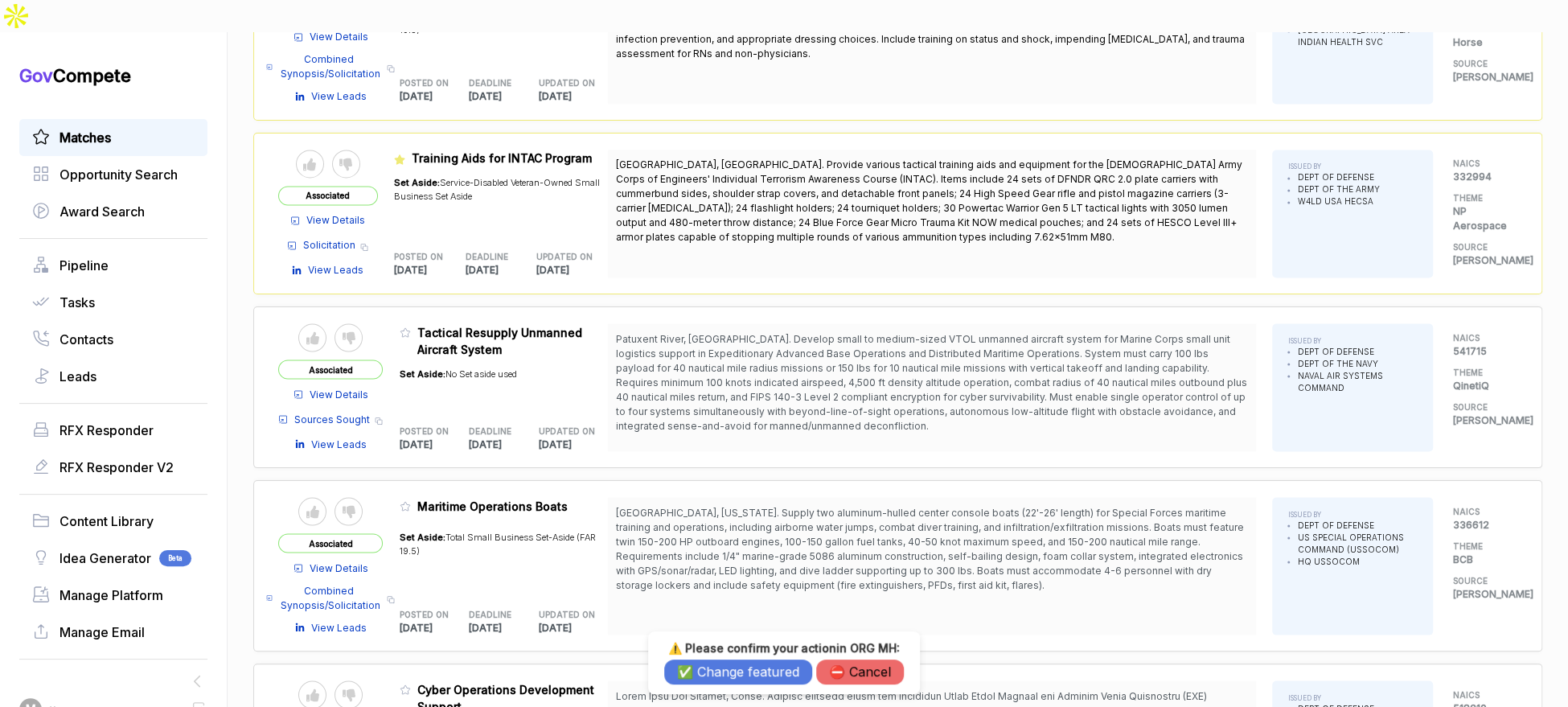
drag, startPoint x: 685, startPoint y: 673, endPoint x: 515, endPoint y: 546, distance: 212.2
click at [681, 667] on button "✅ Change featured" at bounding box center [738, 671] width 148 height 25
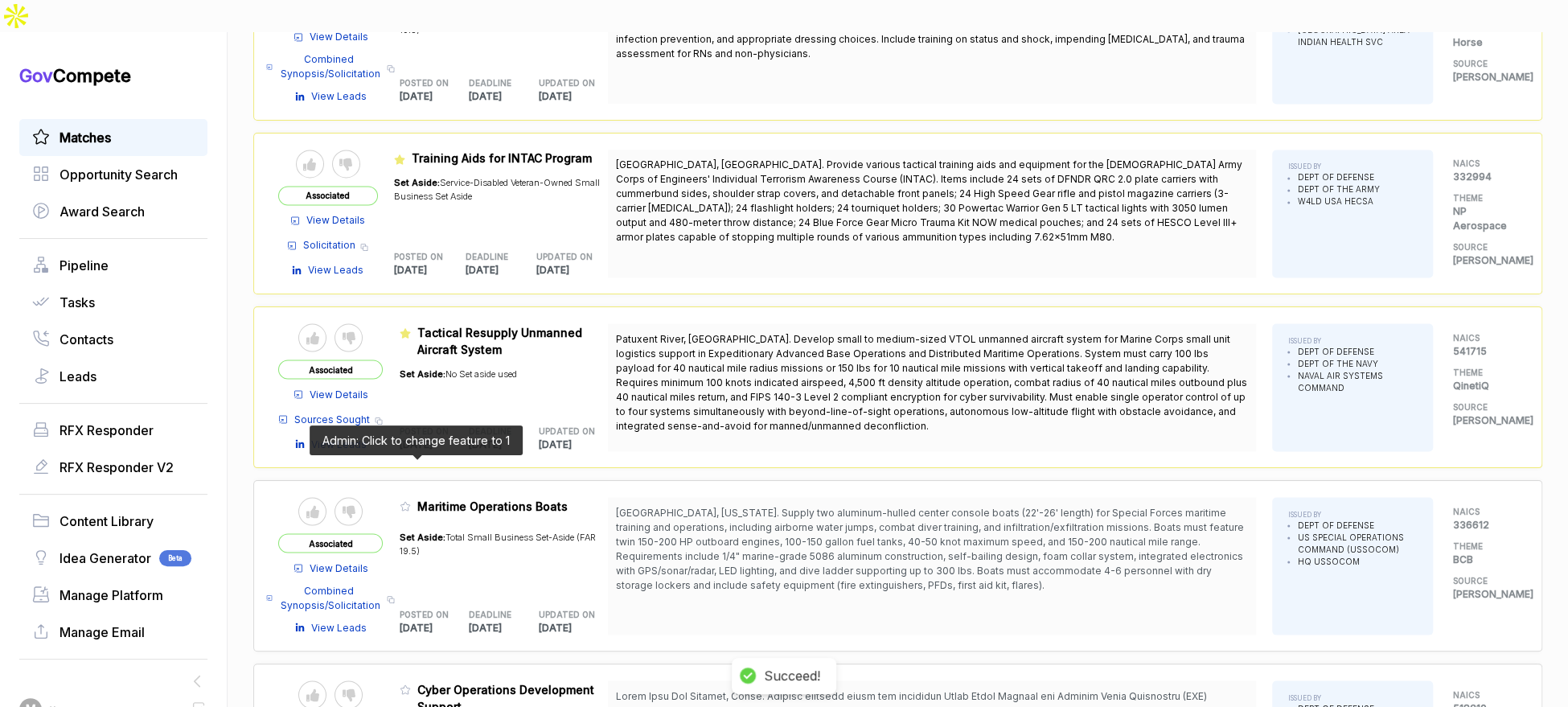
click at [410, 502] on icon at bounding box center [404, 506] width 9 height 9
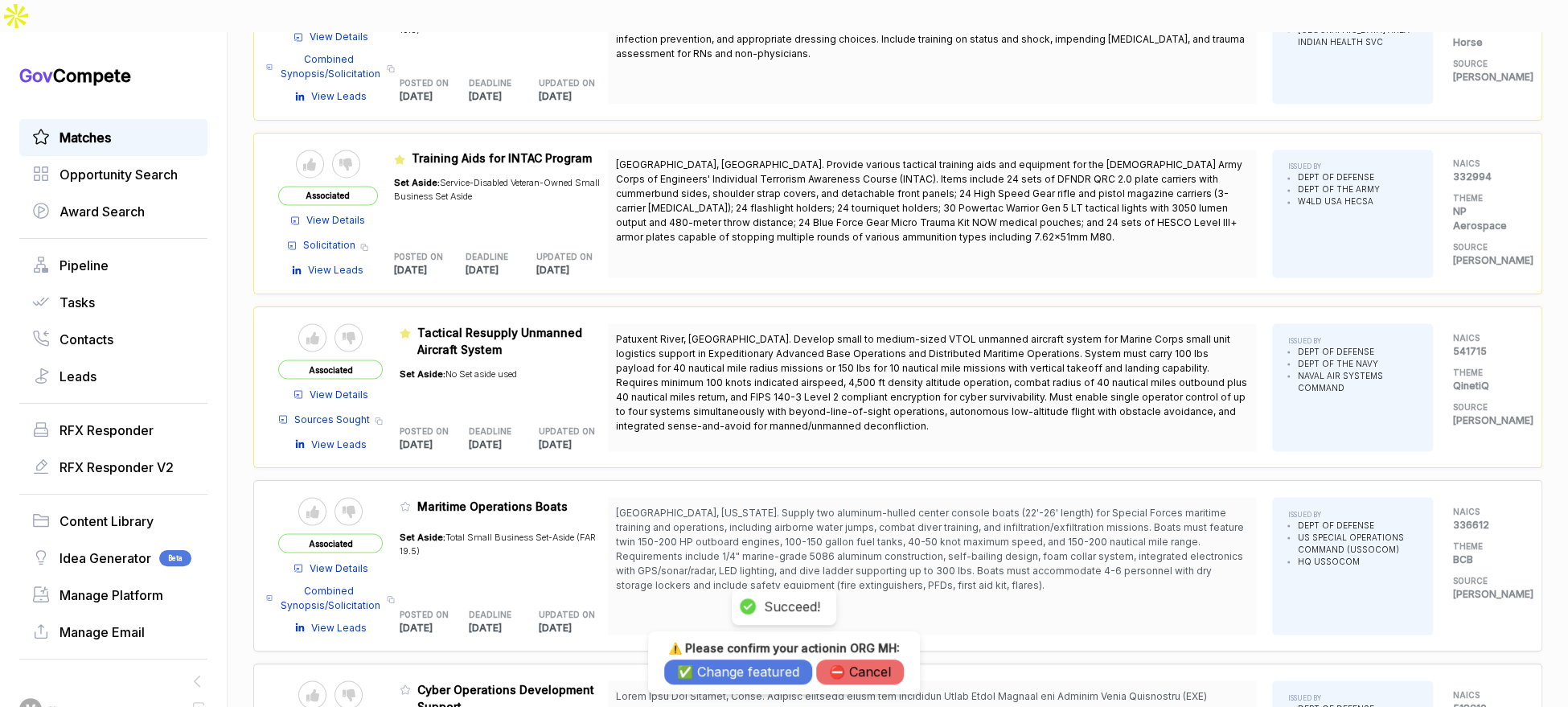
drag, startPoint x: 697, startPoint y: 672, endPoint x: 683, endPoint y: 672, distance: 14.0
click at [696, 672] on button "✅ Change featured" at bounding box center [738, 671] width 148 height 25
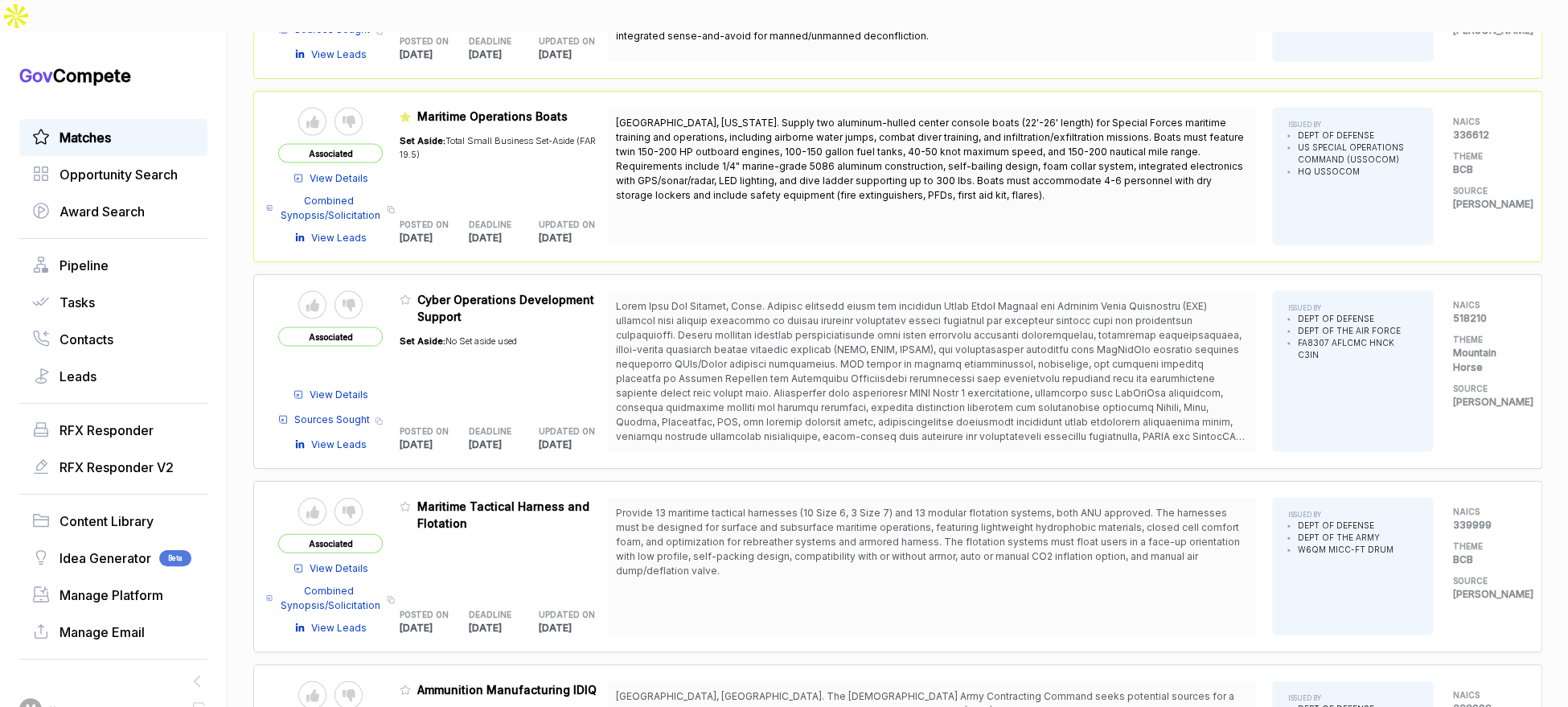
scroll to position [2106, 0]
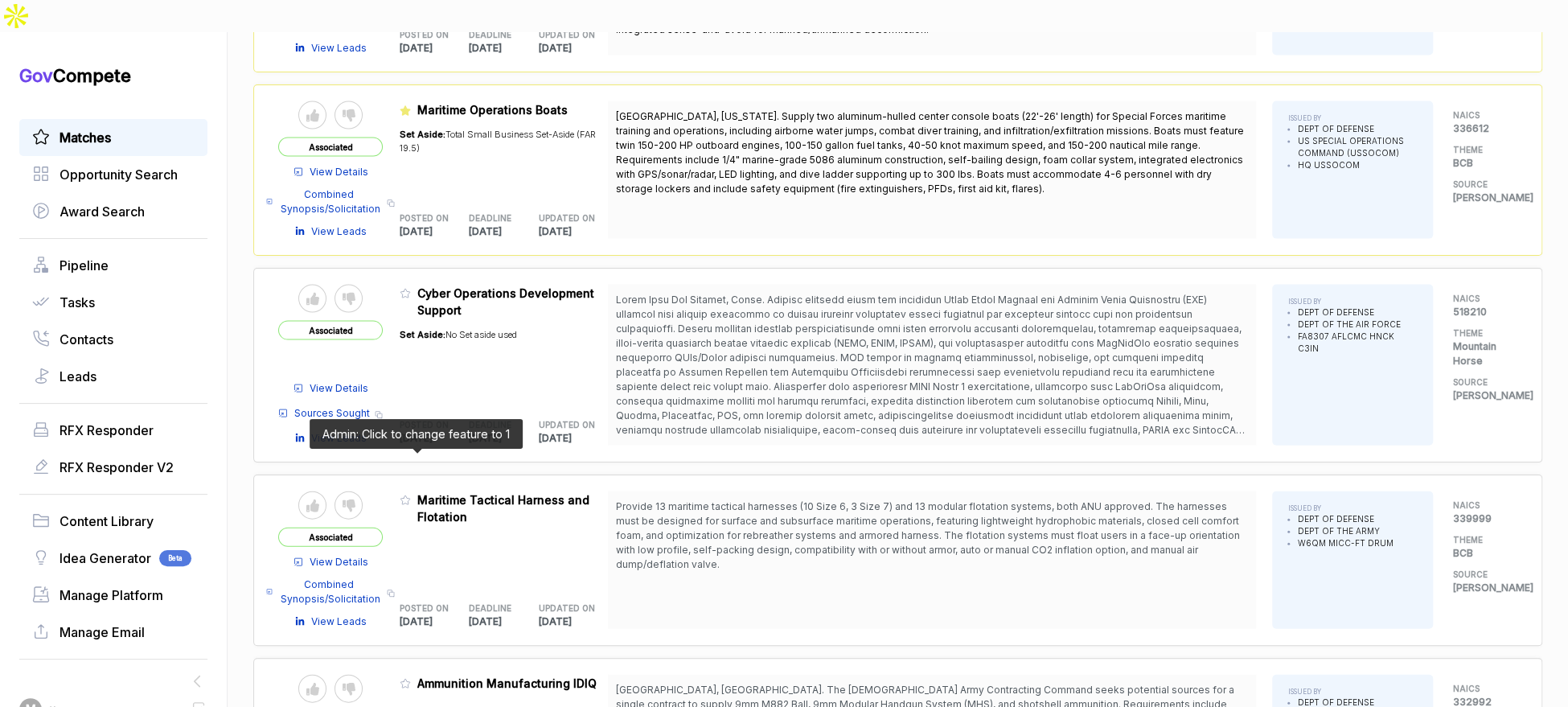
drag, startPoint x: 416, startPoint y: 460, endPoint x: 450, endPoint y: 505, distance: 56.4
click at [411, 494] on icon at bounding box center [404, 499] width 11 height 11
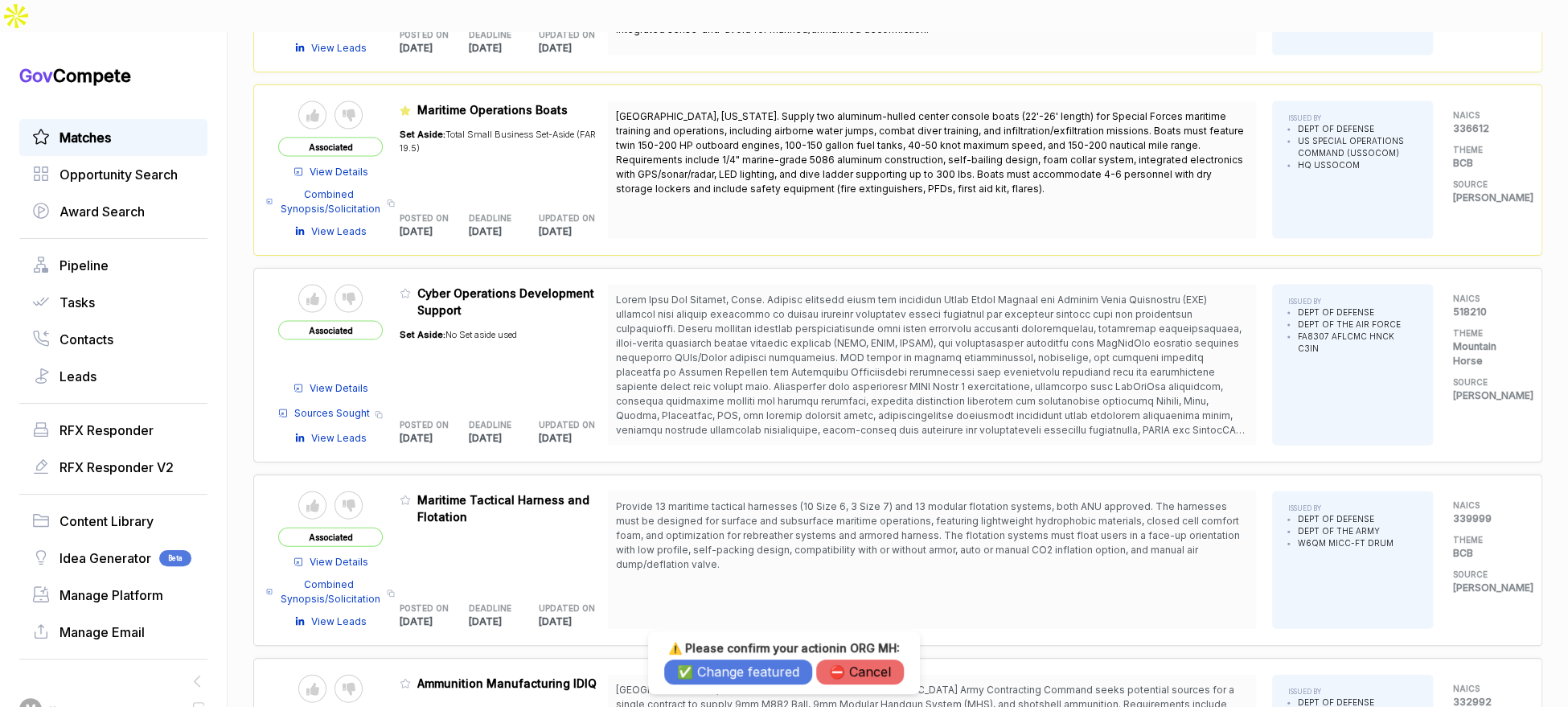
drag, startPoint x: 722, startPoint y: 658, endPoint x: 707, endPoint y: 663, distance: 15.8
click at [722, 658] on div "⚠️ Please confirm your action in ORG MH : ✅ Change featured ⛔️ Cancel" at bounding box center [784, 663] width 239 height 44
drag, startPoint x: 685, startPoint y: 666, endPoint x: 664, endPoint y: 666, distance: 21.0
click at [682, 667] on button "✅ Change featured" at bounding box center [738, 671] width 148 height 25
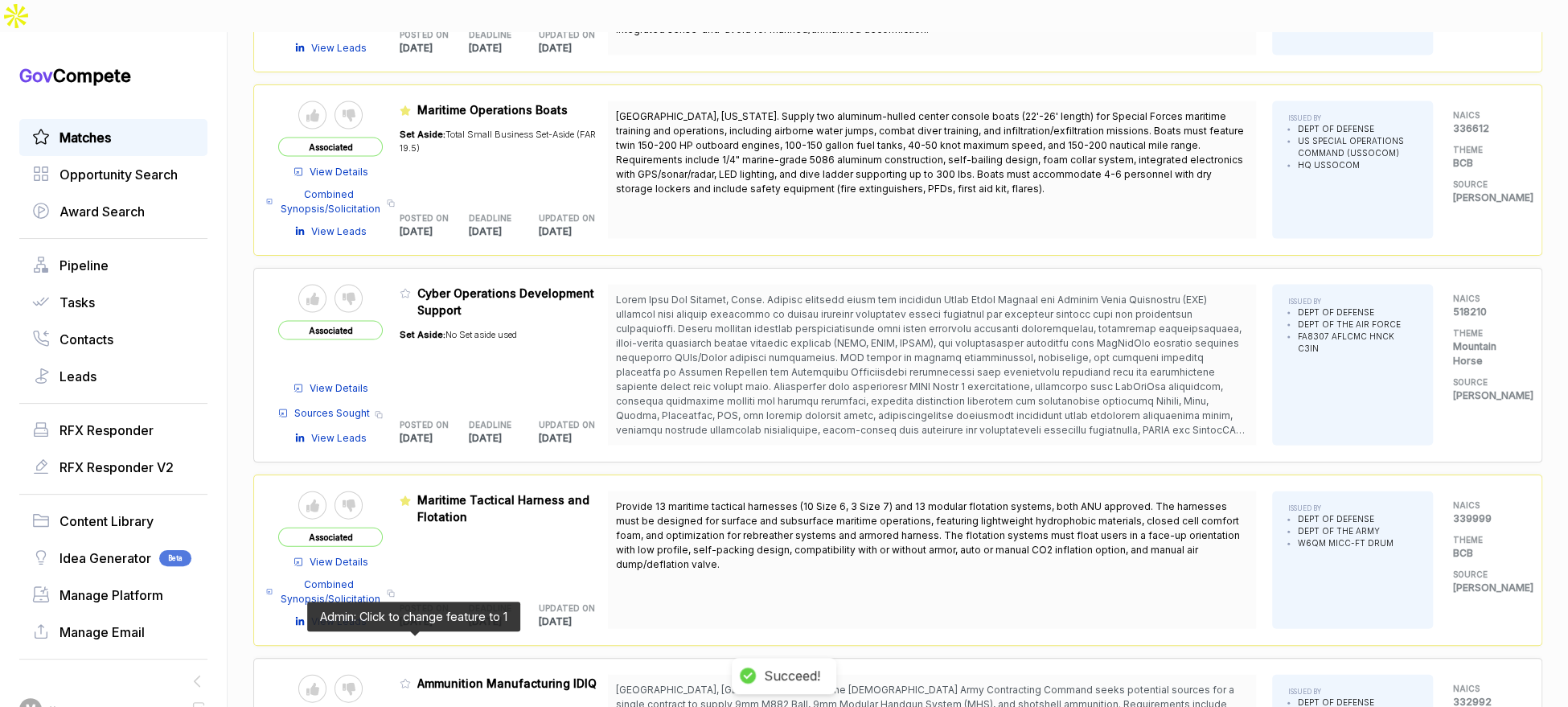
drag, startPoint x: 409, startPoint y: 641, endPoint x: 421, endPoint y: 642, distance: 12.0
click at [410, 678] on icon at bounding box center [404, 683] width 11 height 11
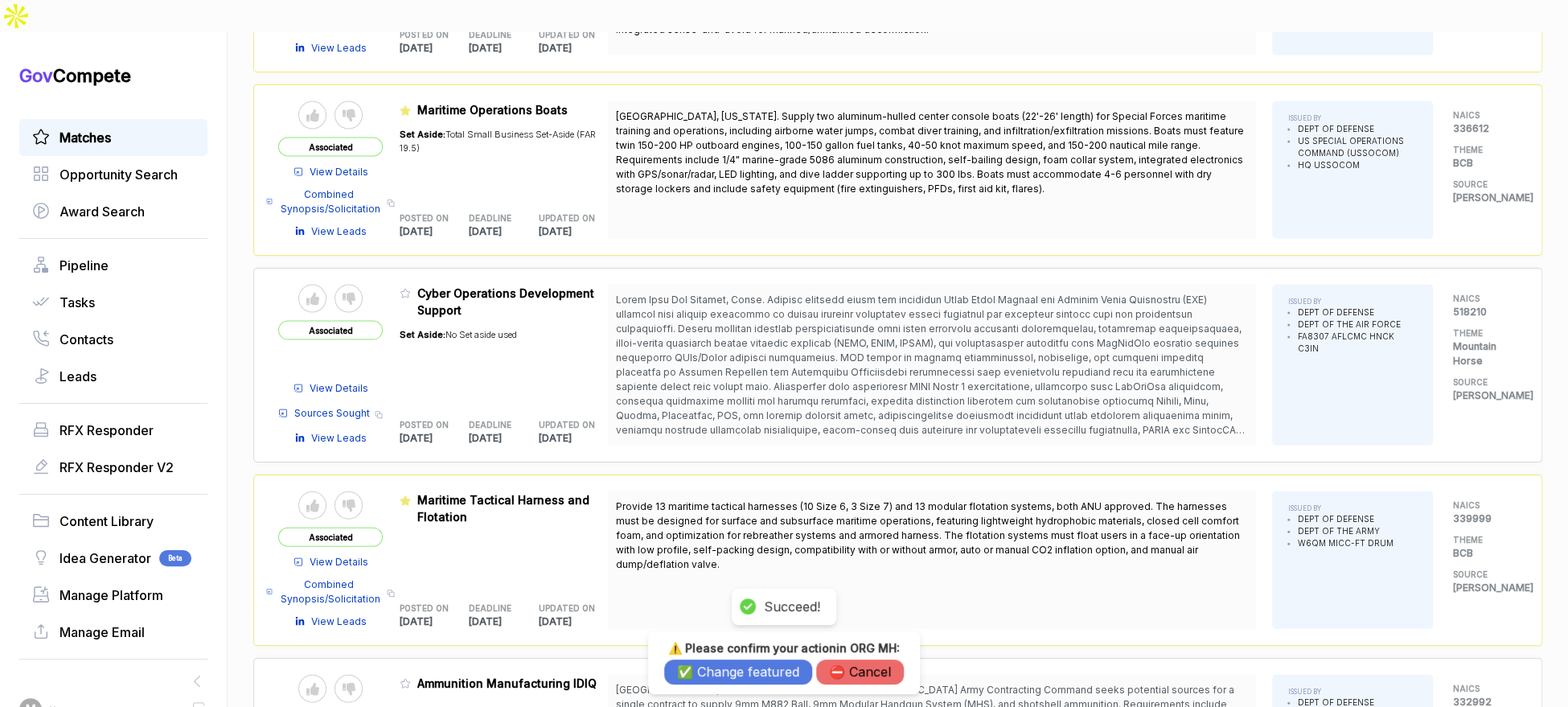
click at [694, 669] on button "✅ Change featured" at bounding box center [738, 671] width 148 height 25
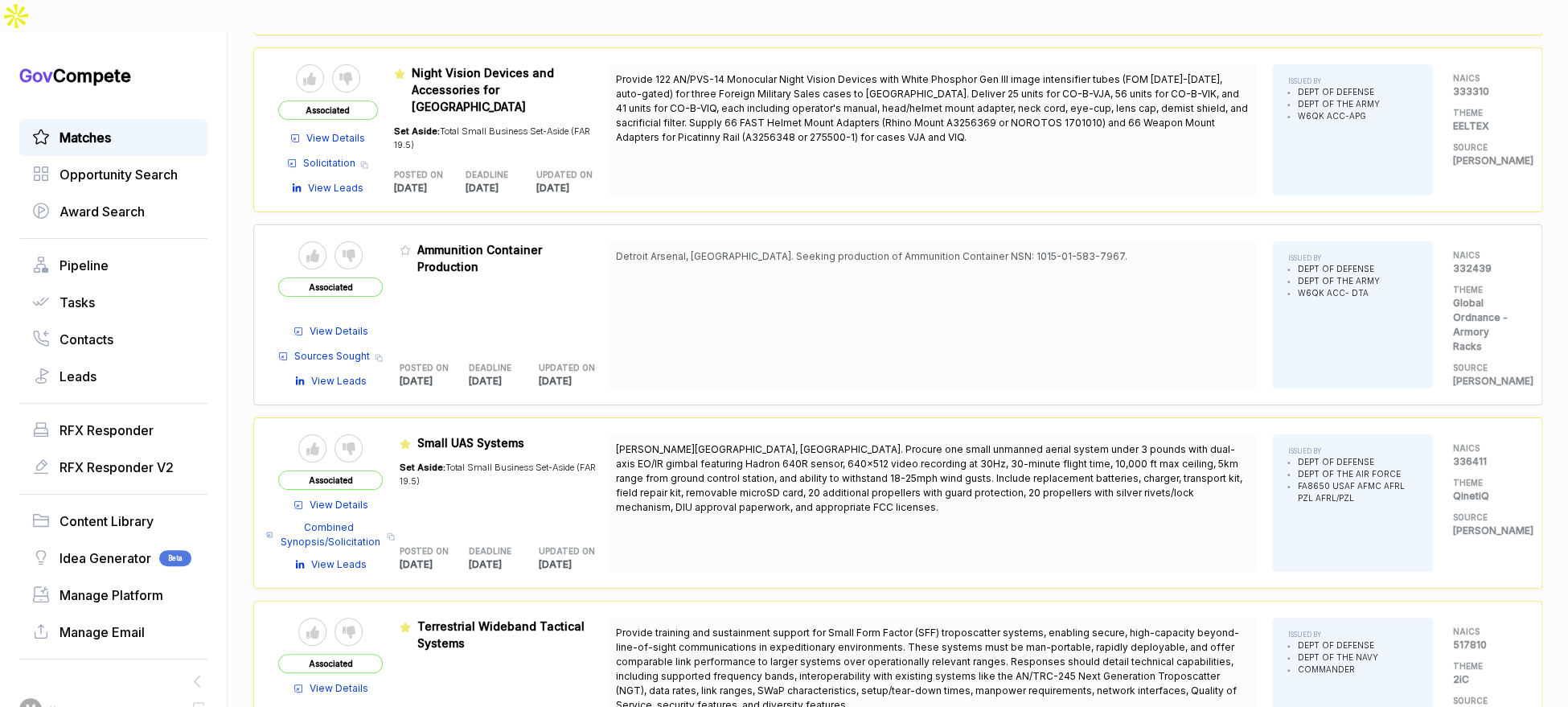
scroll to position [3824, 0]
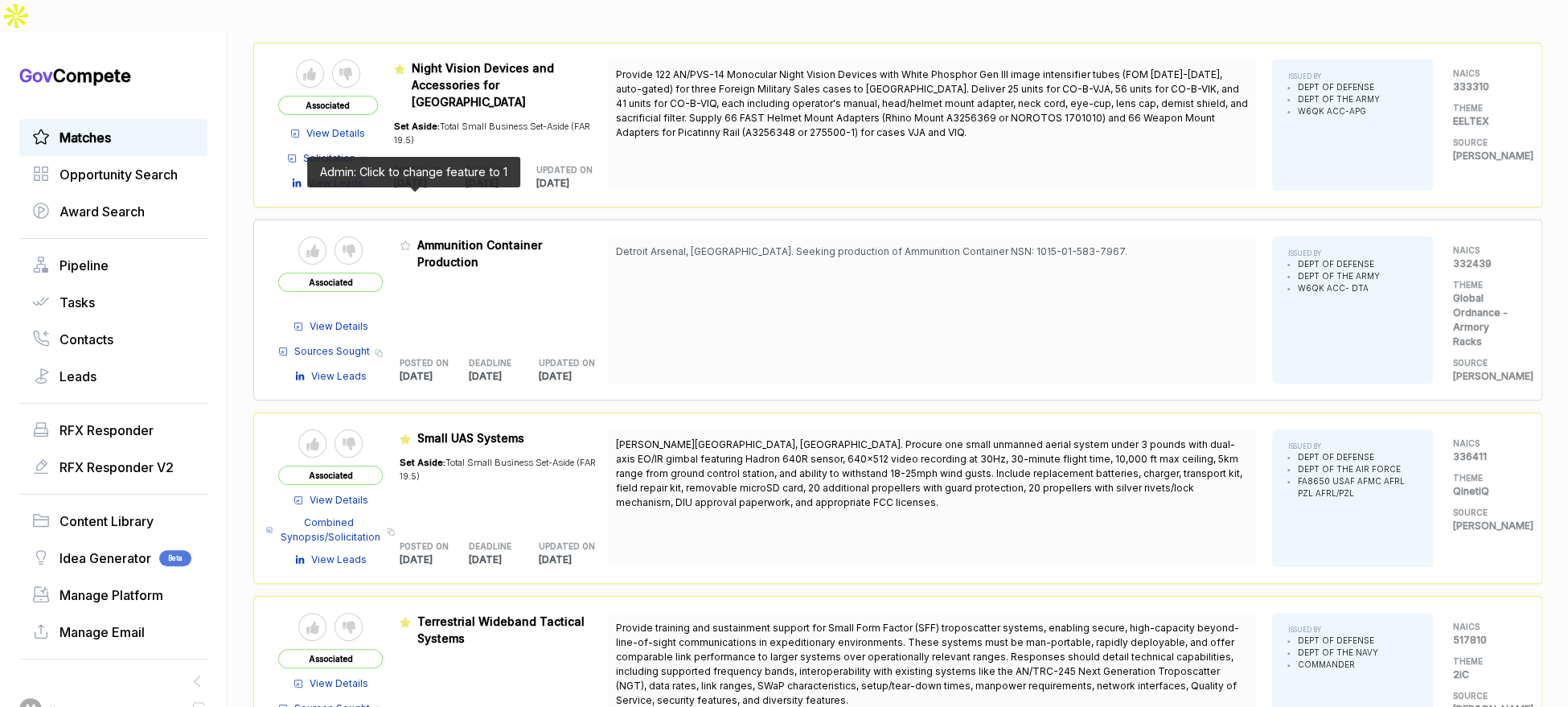
drag, startPoint x: 410, startPoint y: 197, endPoint x: 424, endPoint y: 255, distance: 59.7
click at [410, 239] on icon at bounding box center [404, 245] width 11 height 11
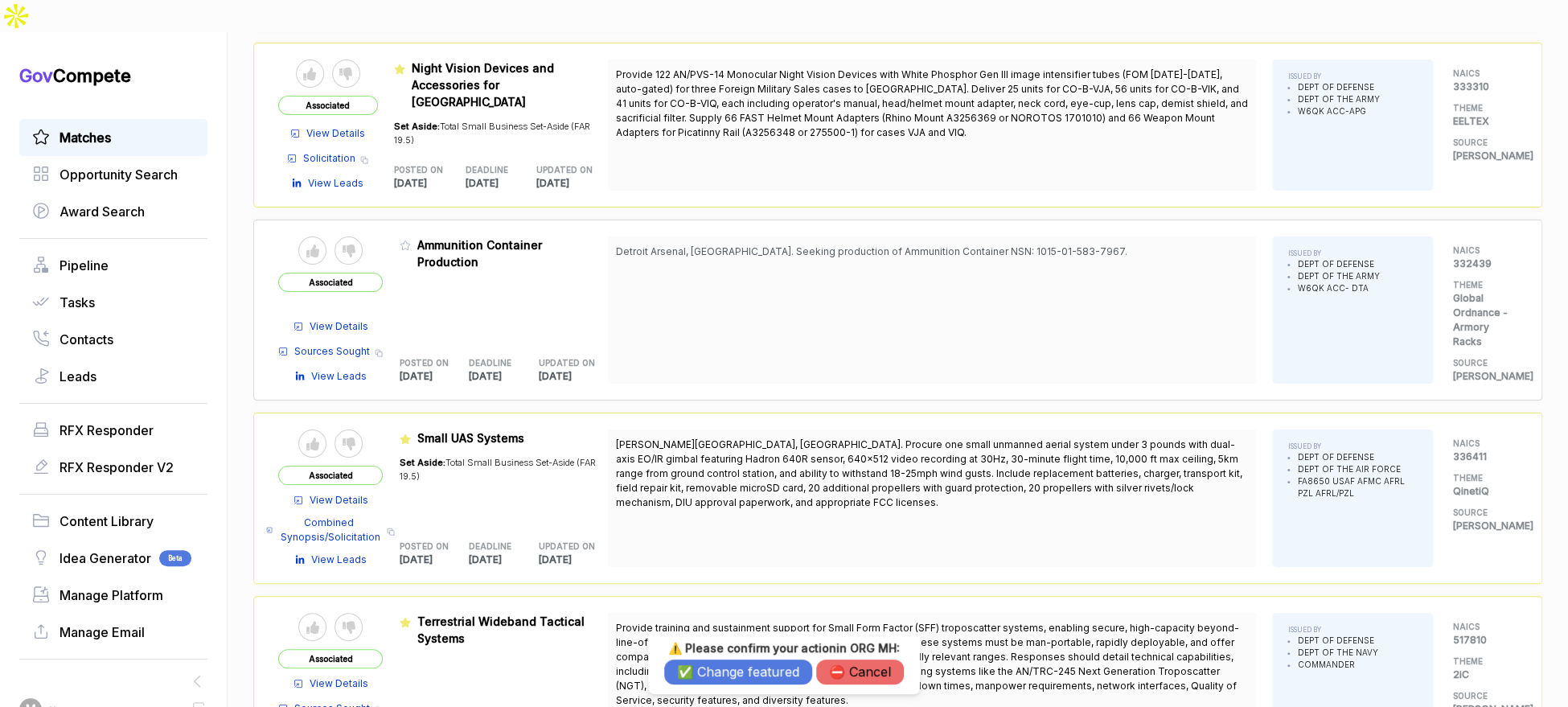
click at [693, 667] on button "✅ Change featured" at bounding box center [738, 671] width 148 height 25
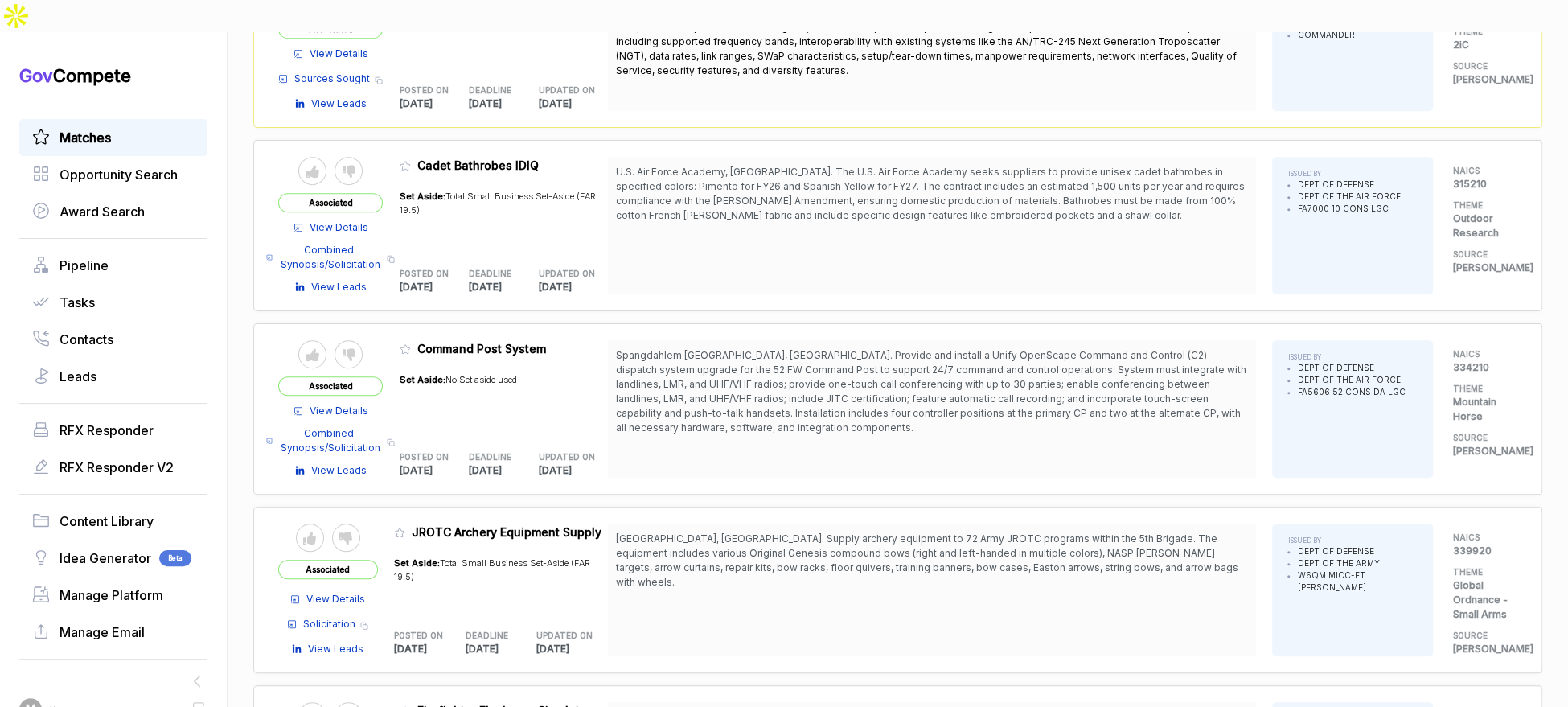
scroll to position [4461, 0]
